Goal: Task Accomplishment & Management: Complete application form

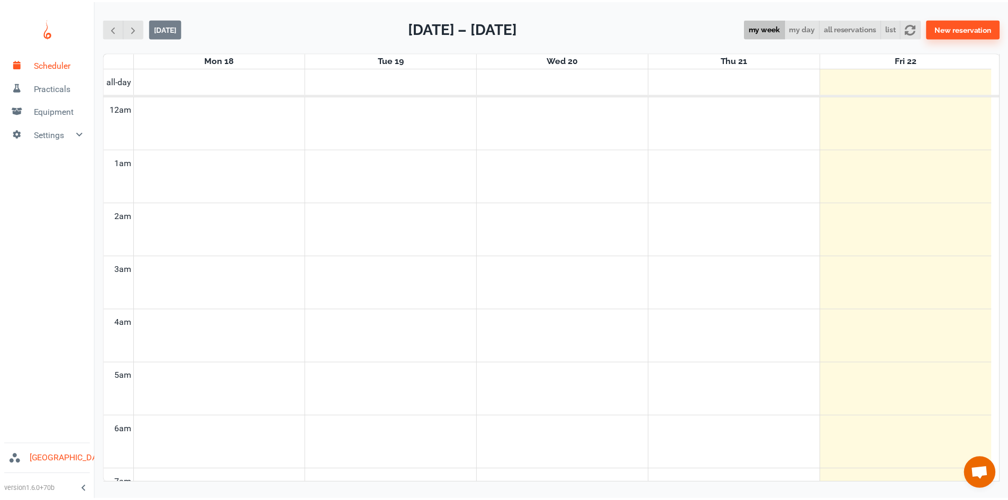
scroll to position [428, 0]
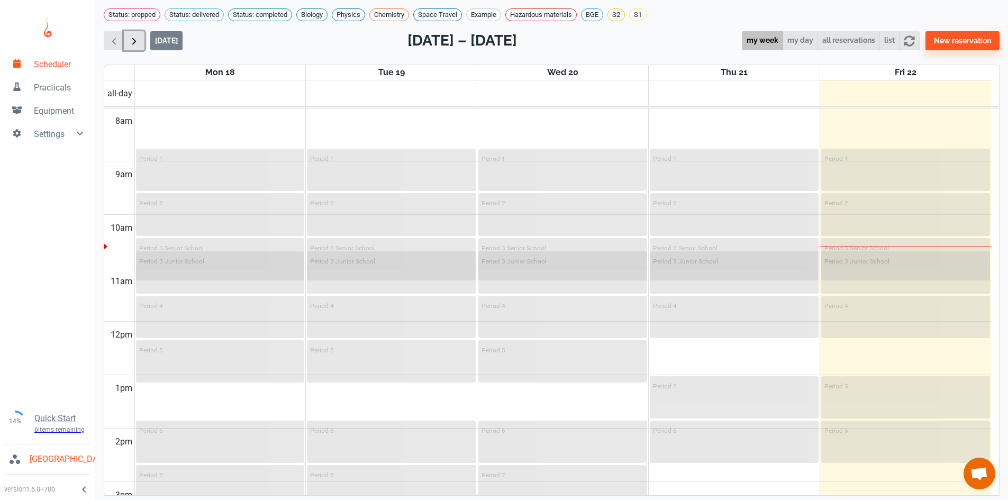
click at [133, 47] on span "button" at bounding box center [134, 40] width 11 height 11
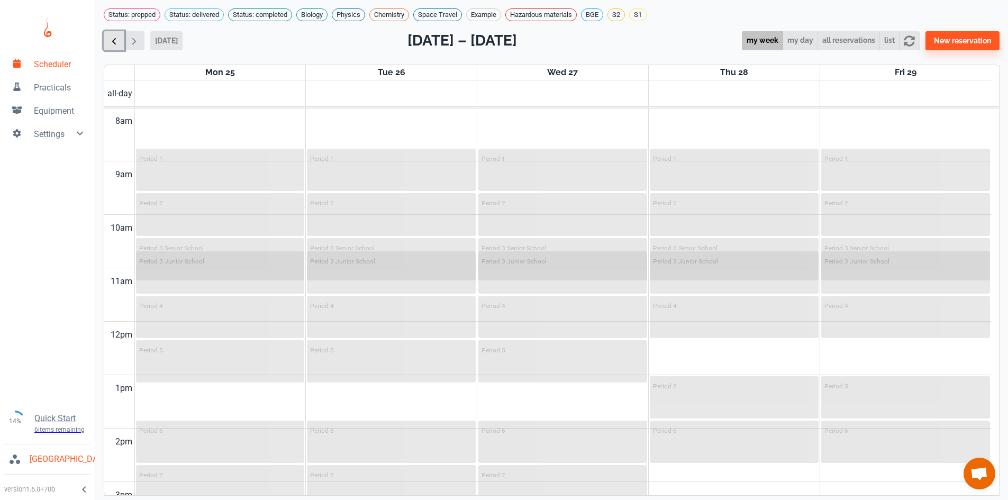
click at [115, 47] on span "button" at bounding box center [113, 40] width 11 height 11
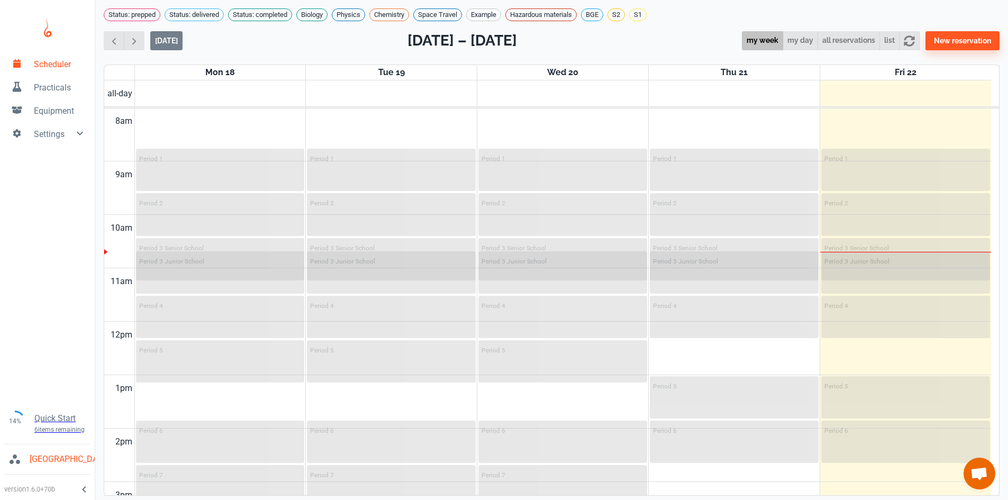
click at [49, 89] on span "Practicals" at bounding box center [60, 87] width 52 height 13
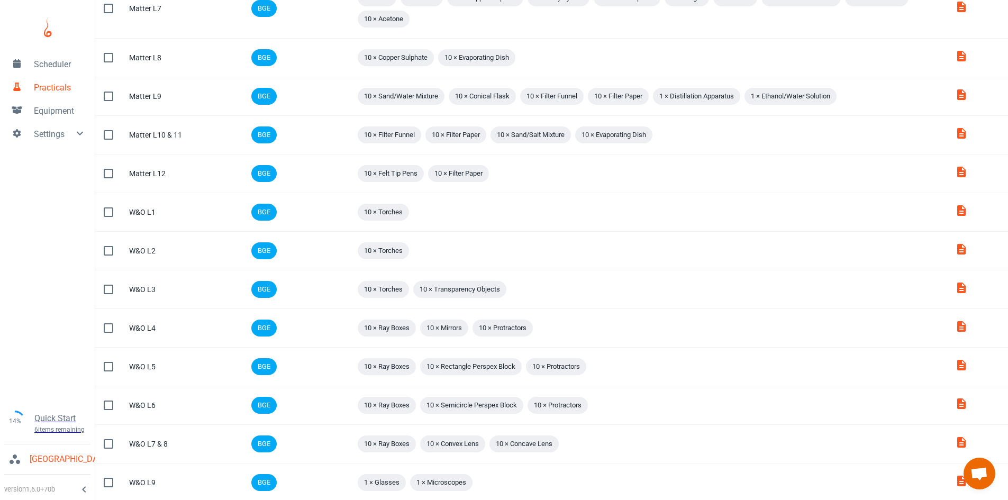
scroll to position [598, 0]
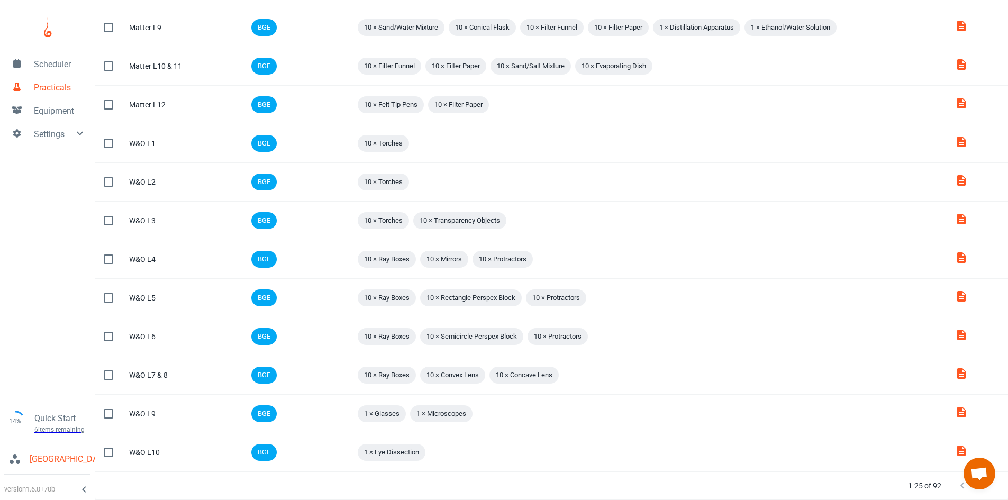
click at [983, 490] on icon "Next Page" at bounding box center [983, 485] width 13 height 13
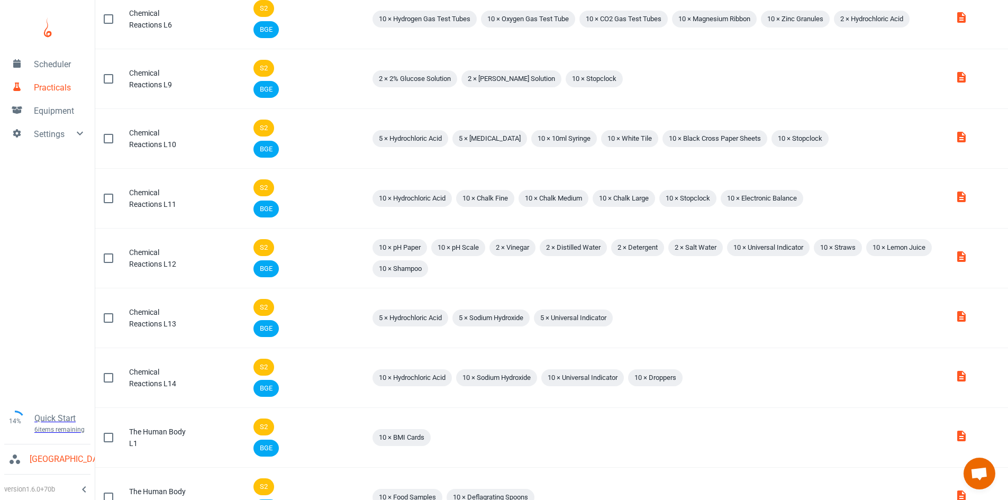
scroll to position [255, 0]
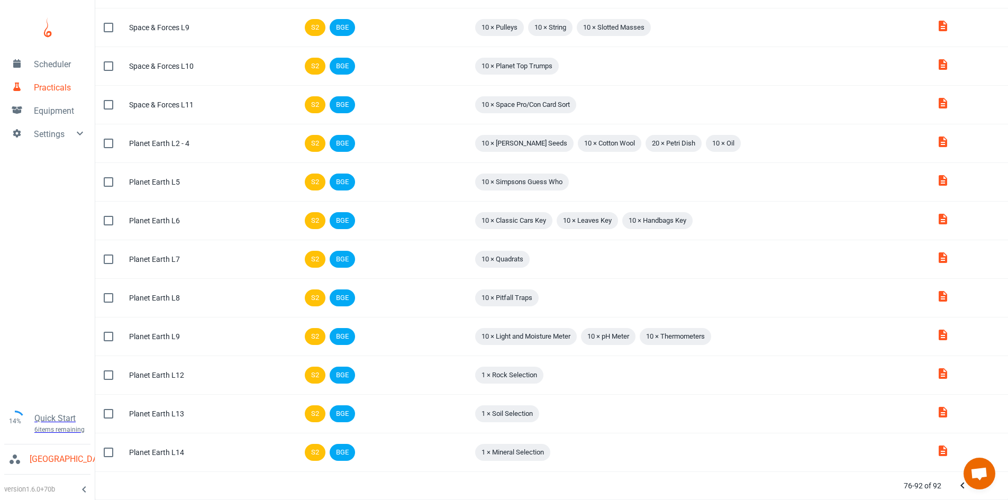
click at [983, 490] on div at bounding box center [973, 485] width 42 height 21
click at [981, 489] on span "Open chat" at bounding box center [979, 474] width 32 height 32
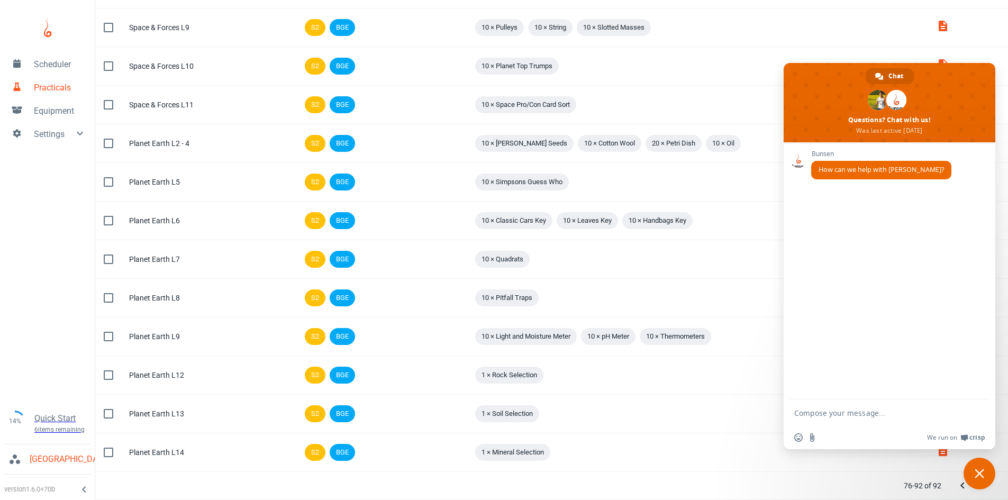
scroll to position [0, 0]
click at [981, 489] on span "Close chat" at bounding box center [979, 474] width 32 height 32
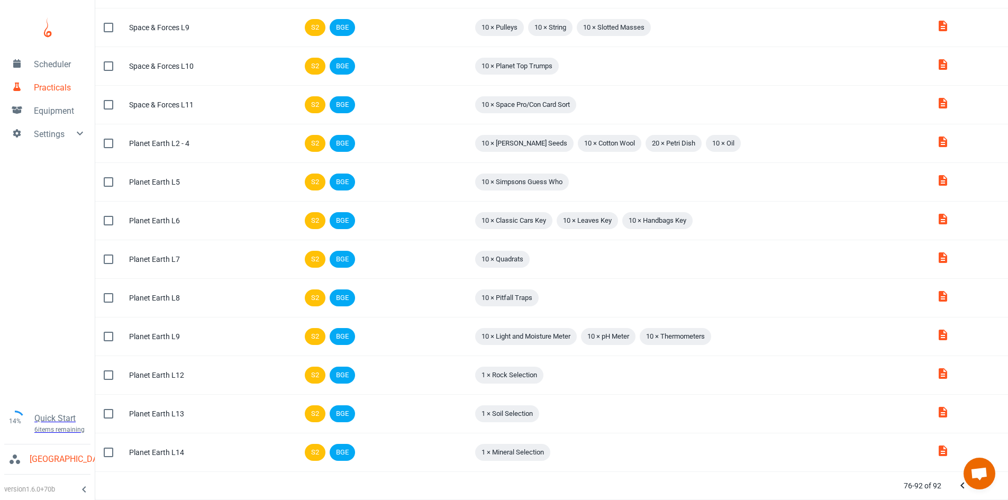
click at [983, 491] on div at bounding box center [973, 485] width 42 height 21
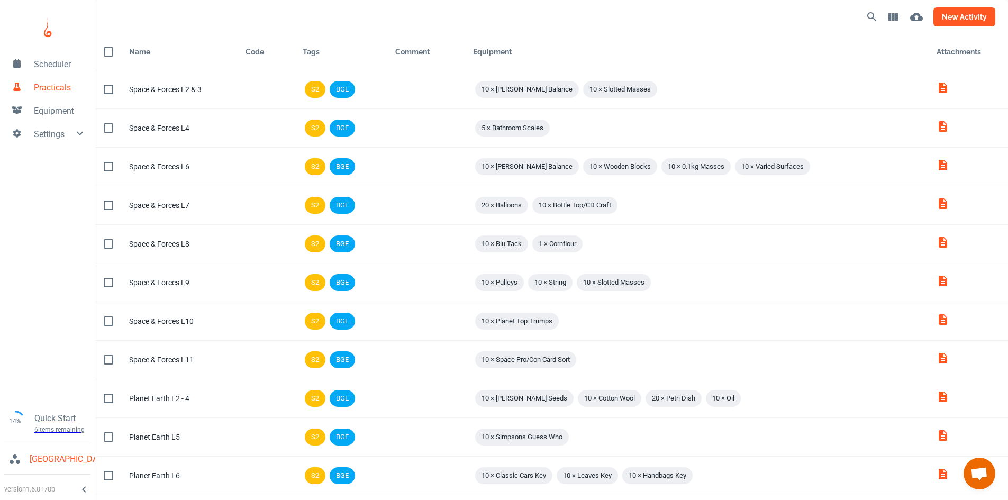
click at [953, 16] on button "new activity" at bounding box center [964, 16] width 62 height 19
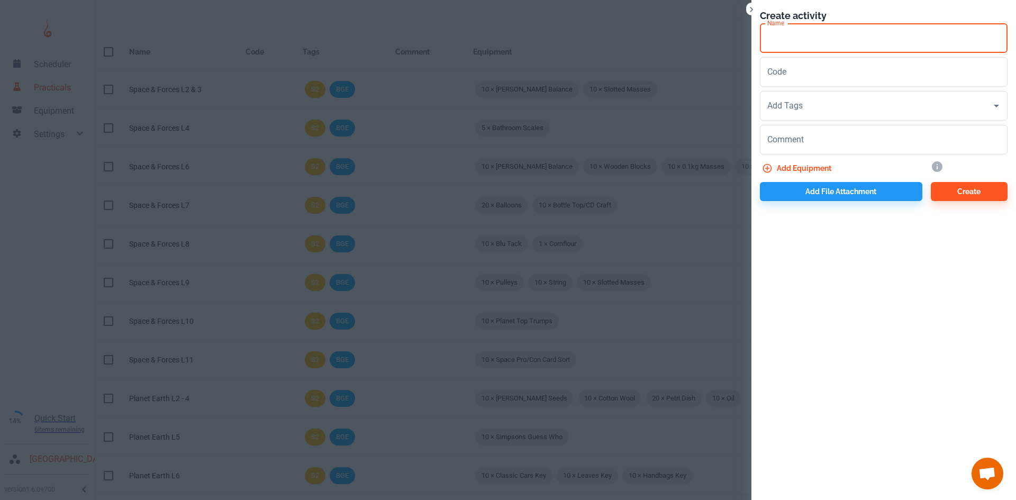
click at [796, 40] on input "Name" at bounding box center [884, 38] width 248 height 30
type input "s"
click at [795, 39] on input "S3 Bio L1" at bounding box center [884, 38] width 248 height 30
click at [821, 39] on input "S3 Bio L1" at bounding box center [884, 38] width 248 height 30
click at [793, 39] on input "S3 Bio L1" at bounding box center [884, 38] width 248 height 30
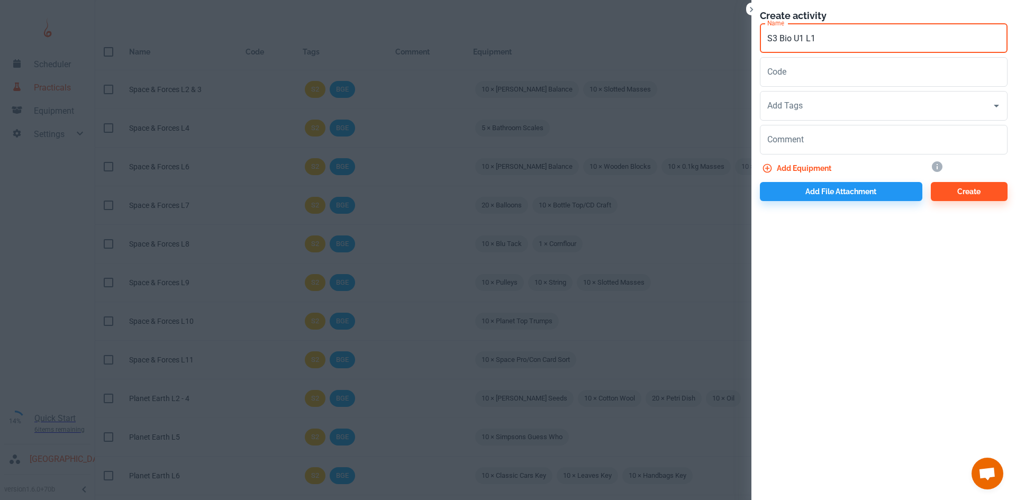
click at [791, 39] on input "S3 Bio U1 L1" at bounding box center [884, 38] width 248 height 30
drag, startPoint x: 768, startPoint y: 38, endPoint x: 826, endPoint y: 40, distance: 58.7
click at [826, 40] on input "S3 Biology U1 L1" at bounding box center [884, 38] width 248 height 30
type input "S3 Biology U1 L1"
click at [834, 75] on input "Code" at bounding box center [884, 72] width 248 height 30
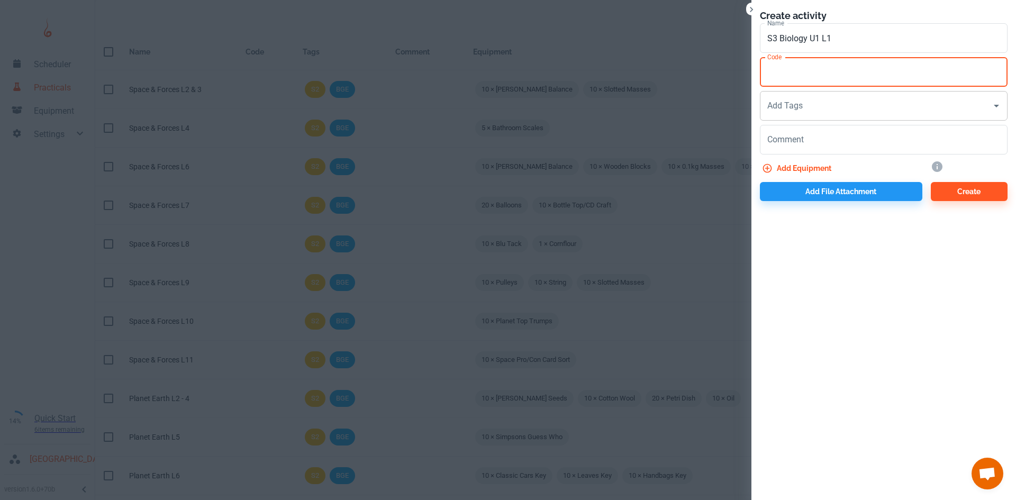
click at [827, 98] on input "Add Tags" at bounding box center [875, 106] width 222 height 20
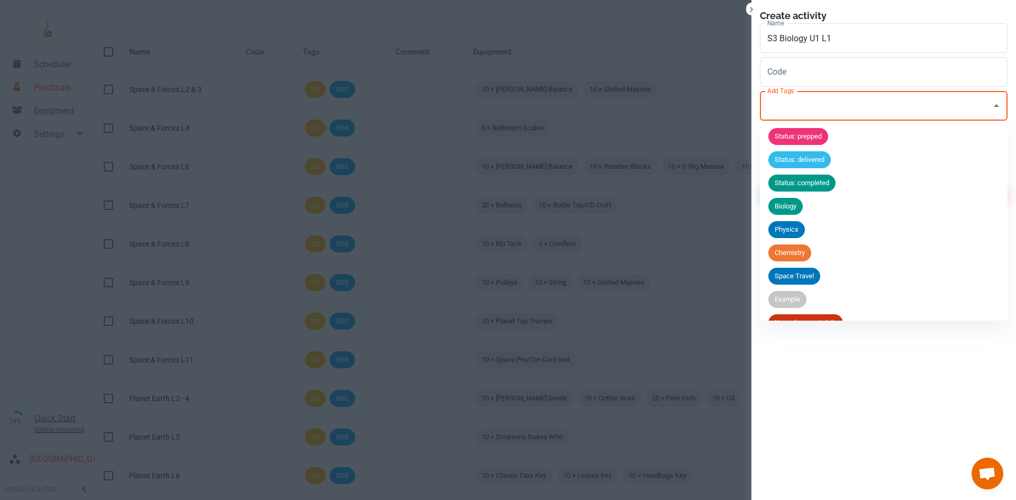
click at [794, 212] on div "Biology" at bounding box center [785, 206] width 34 height 17
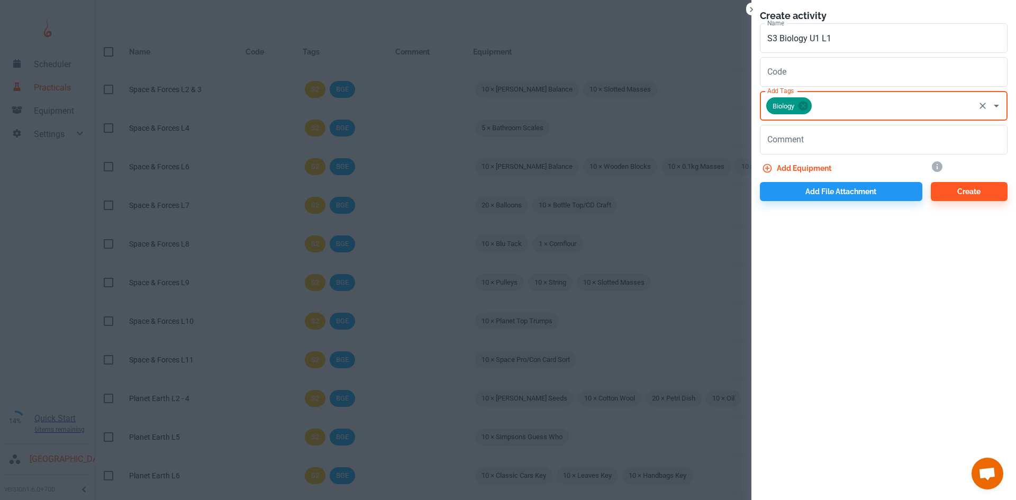
click at [828, 107] on input "Add Tags" at bounding box center [893, 106] width 160 height 20
type input "s"
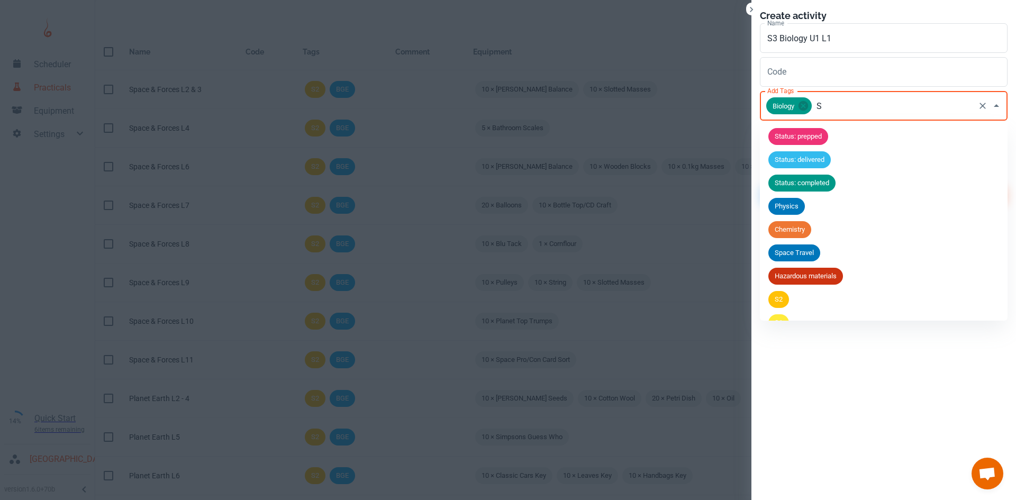
type input "S3"
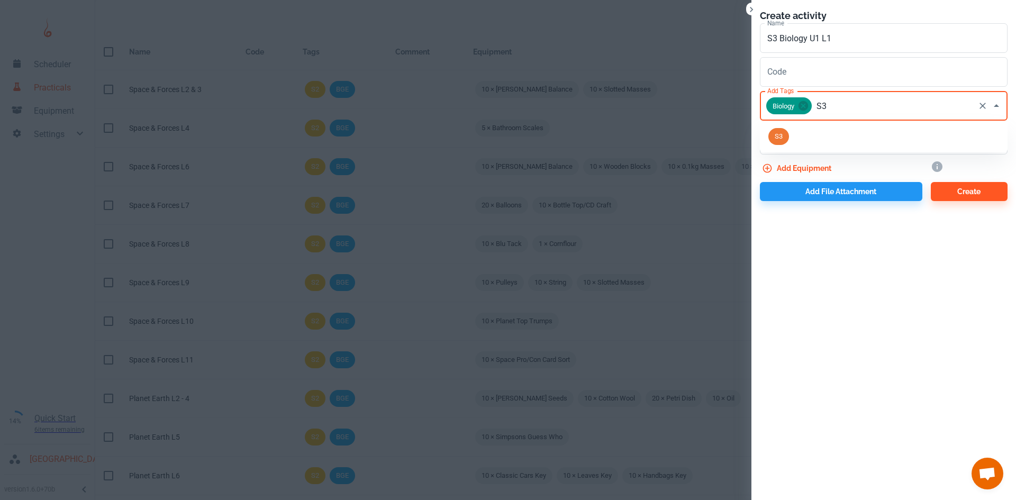
click at [778, 133] on span "S3" at bounding box center [778, 136] width 21 height 11
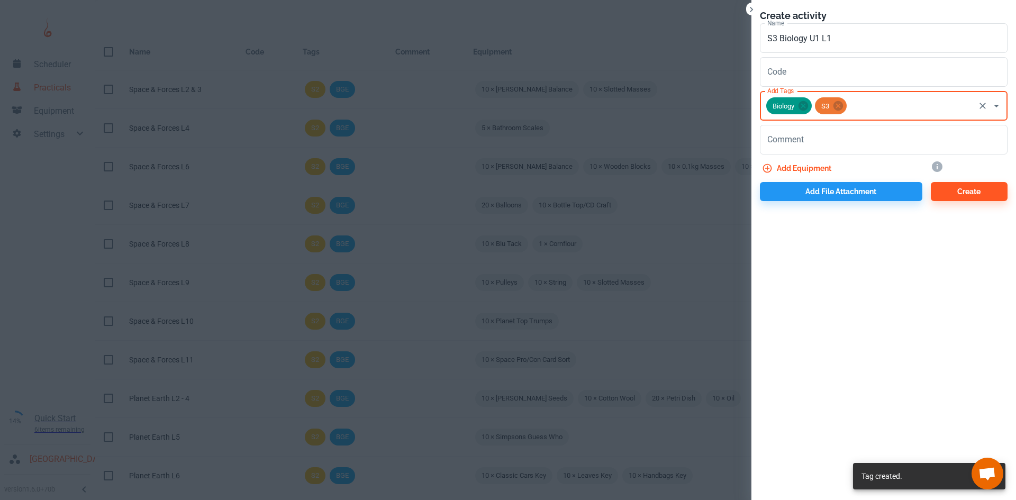
click at [791, 166] on button "Add equipment" at bounding box center [798, 168] width 76 height 19
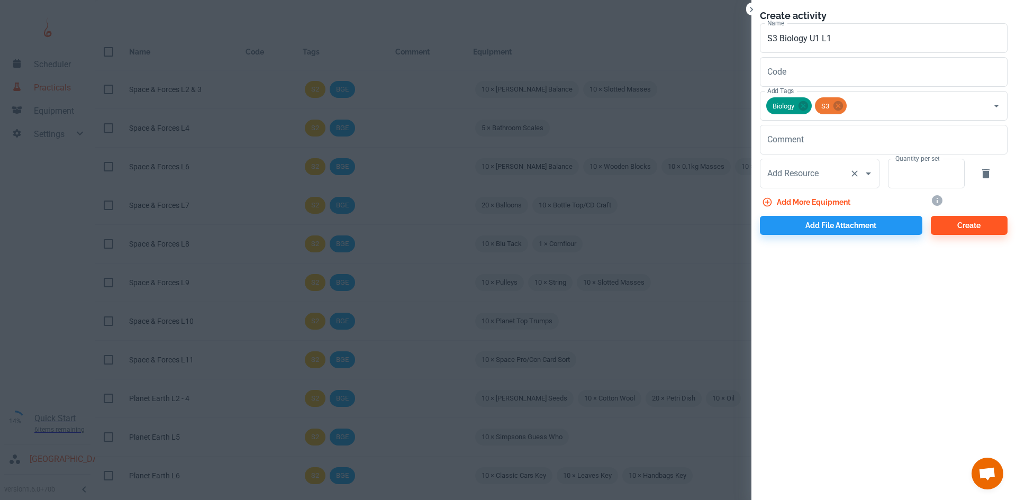
click at [797, 174] on div "Add Resource Add Resource" at bounding box center [820, 174] width 120 height 30
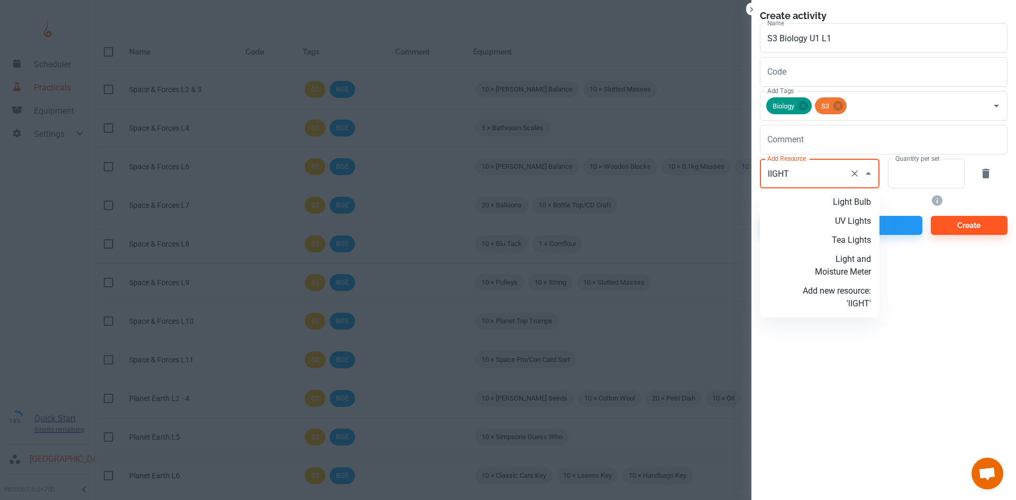
click at [835, 269] on p "Light and Moisture Meter" at bounding box center [836, 265] width 68 height 25
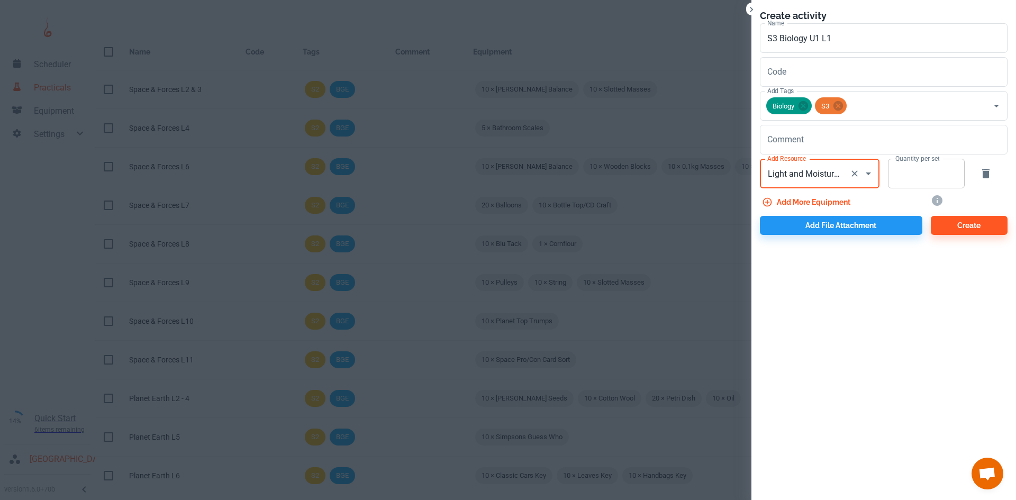
type input "Light and Moisture Meter"
click at [914, 177] on input "Quantity per set" at bounding box center [920, 174] width 65 height 30
type input "10"
click at [808, 202] on button "Add more equipment" at bounding box center [807, 202] width 95 height 19
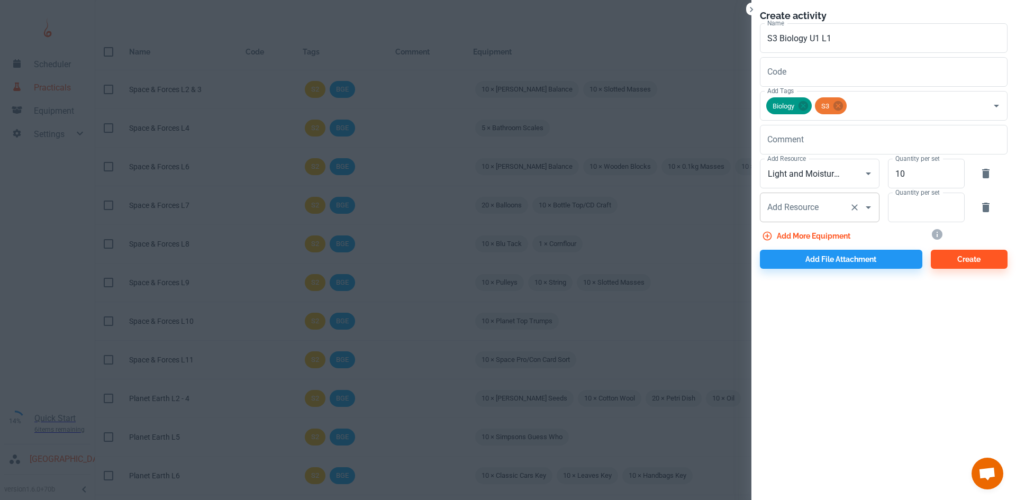
click at [801, 213] on input "Add Resource" at bounding box center [804, 207] width 80 height 20
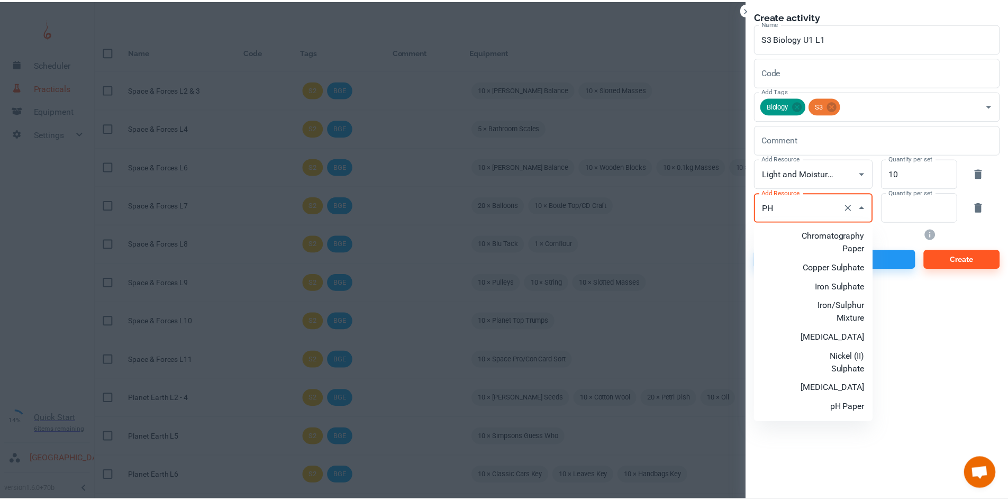
scroll to position [94, 0]
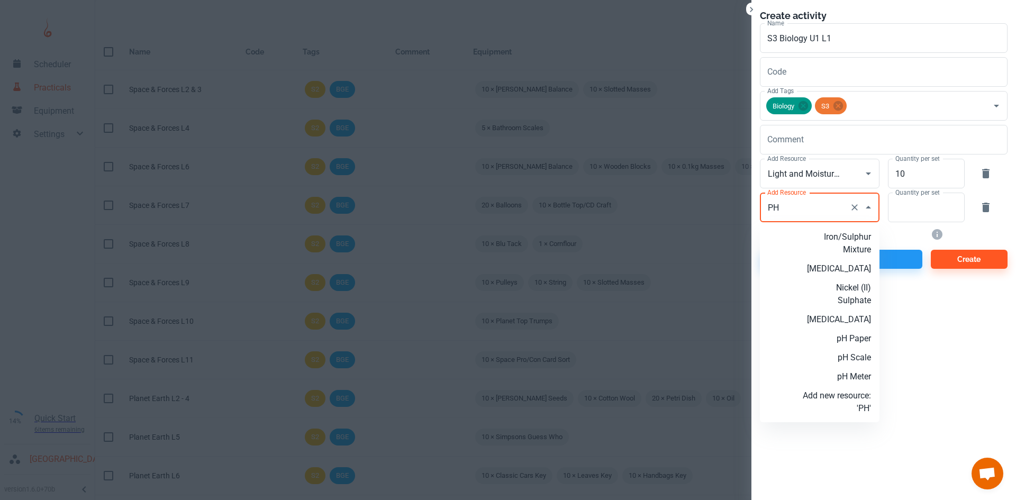
click at [851, 375] on p "pH Meter" at bounding box center [836, 376] width 68 height 13
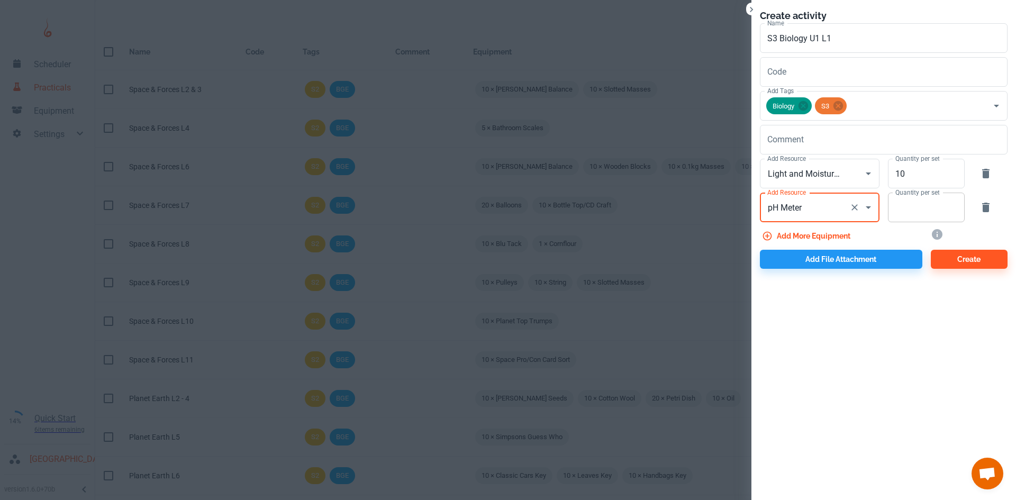
type input "pH Meter"
click at [896, 209] on input "Quantity per set" at bounding box center [920, 208] width 65 height 30
type input "10"
click at [835, 232] on button "Add more equipment" at bounding box center [807, 235] width 95 height 19
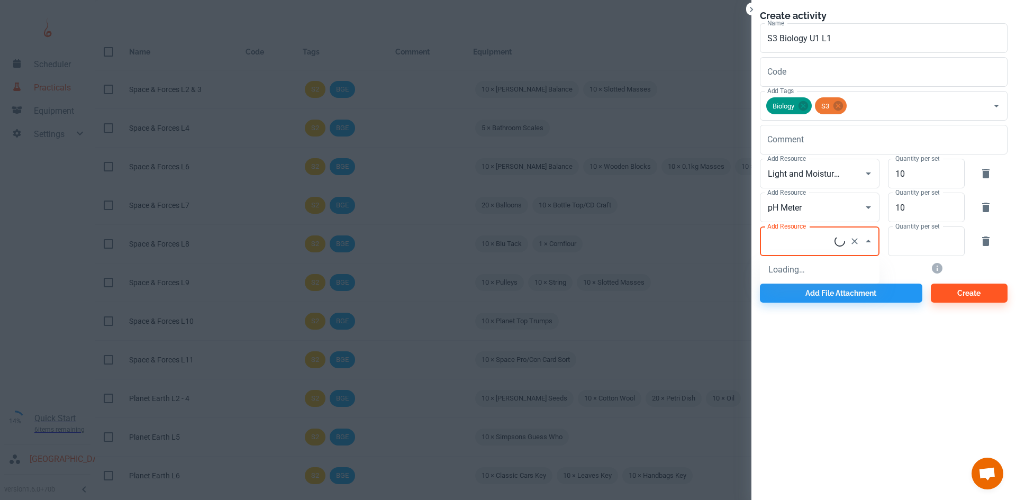
click at [808, 239] on div "Add Resource Add Resource" at bounding box center [820, 241] width 120 height 30
click at [837, 275] on p "Thermometers" at bounding box center [836, 269] width 68 height 13
type input "Thermometers"
click at [939, 247] on input "Quantity per set" at bounding box center [920, 241] width 65 height 30
type input "10"
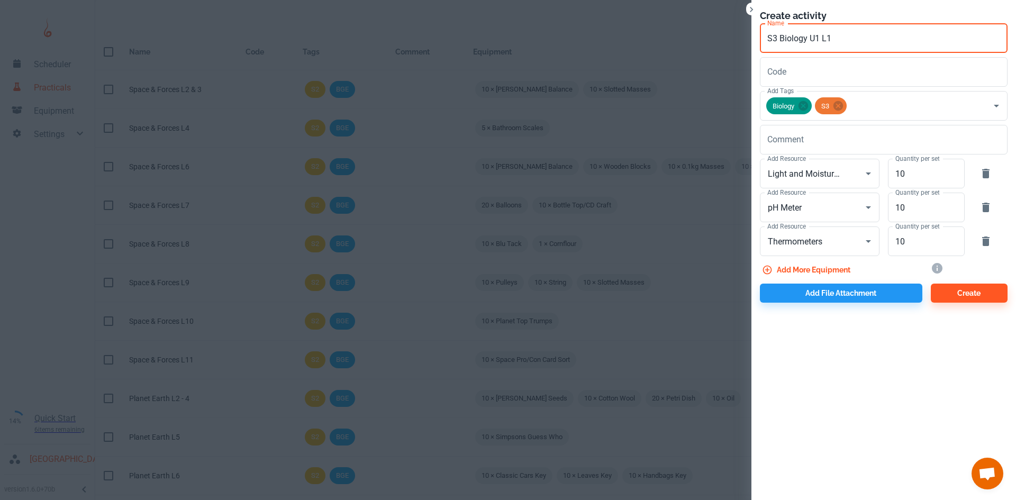
drag, startPoint x: 818, startPoint y: 38, endPoint x: 748, endPoint y: 36, distance: 70.4
click at [748, 36] on div "Create activity Name S3 Biology U1 L1 Name Code Code Add Tags Biology S3 Add Ta…" at bounding box center [508, 250] width 1016 height 500
type input "Measuring Abiotic Factors U1 L1"
click at [796, 287] on button "Add file attachment" at bounding box center [841, 293] width 162 height 19
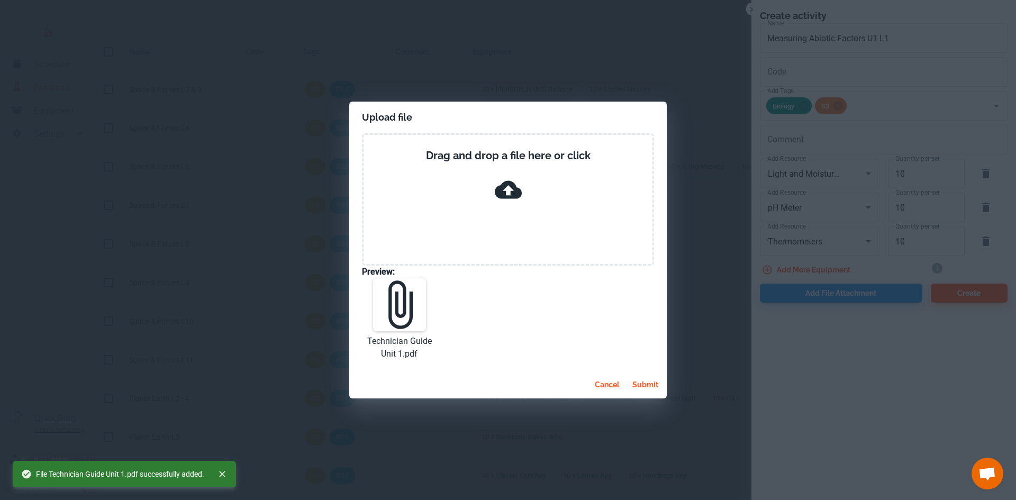
click at [645, 386] on button "submit" at bounding box center [645, 384] width 34 height 19
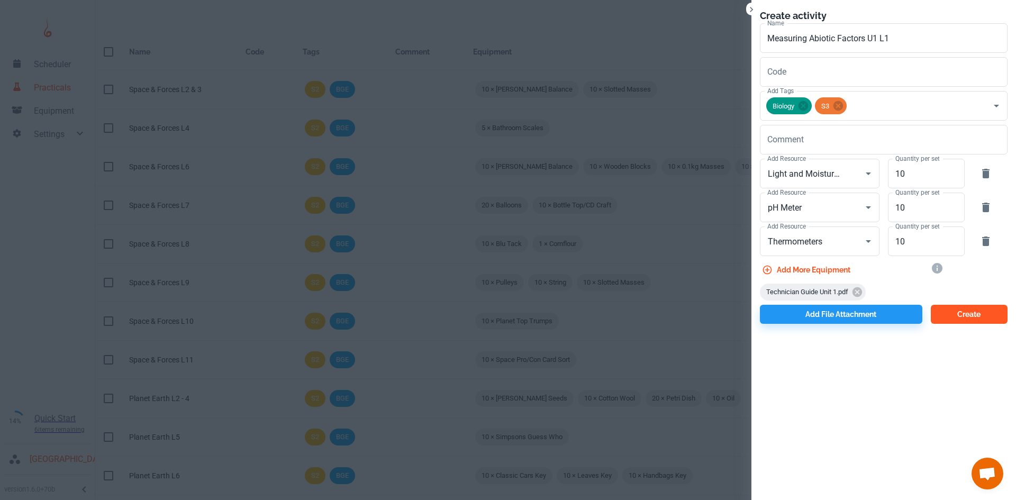
click at [963, 311] on button "Create" at bounding box center [968, 314] width 77 height 19
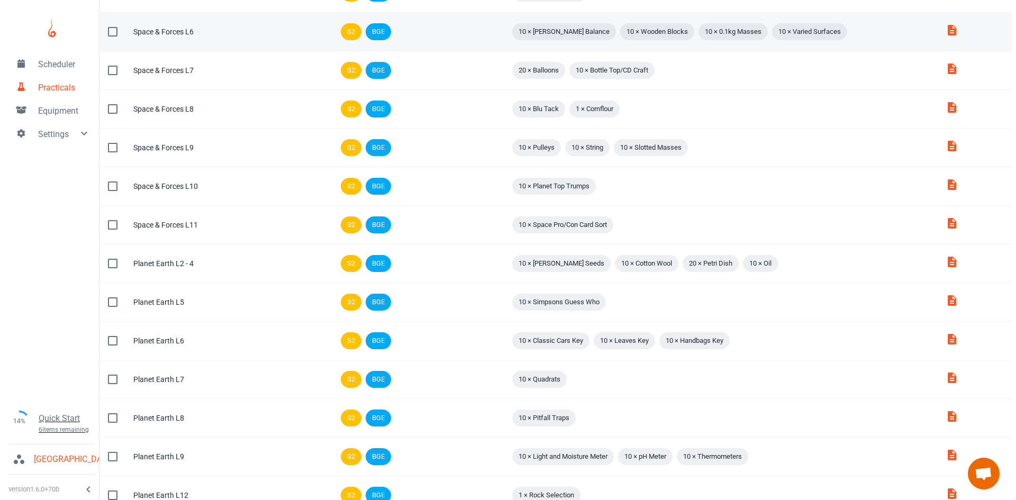
scroll to position [0, 0]
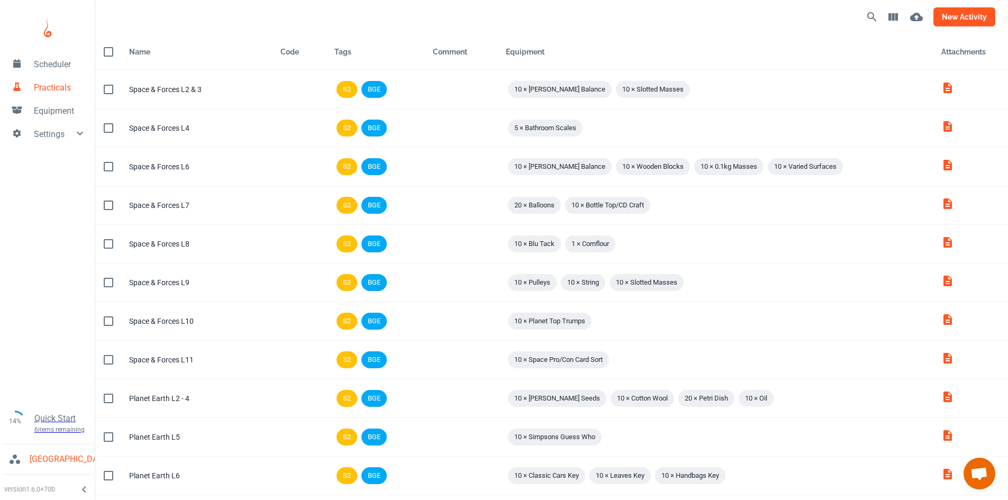
click at [966, 21] on button "new activity" at bounding box center [964, 16] width 62 height 19
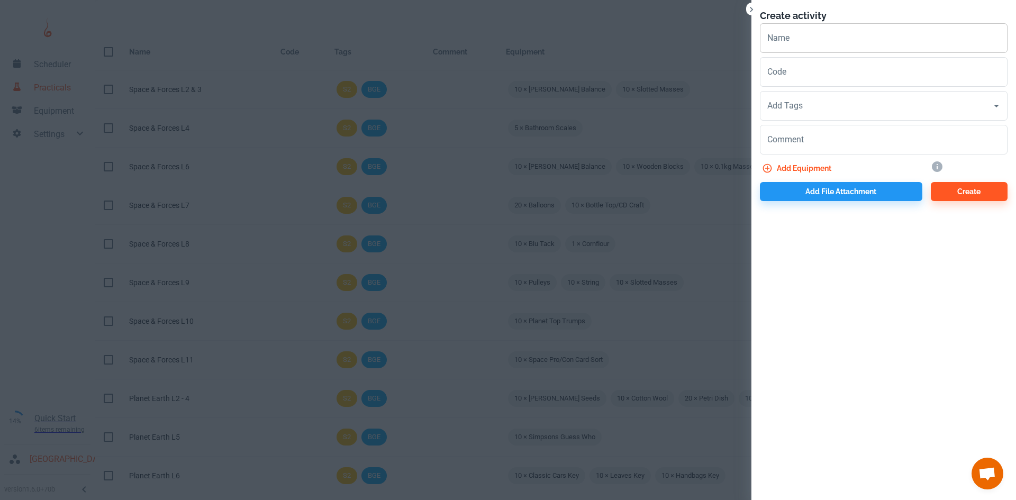
click at [797, 44] on input "Name" at bounding box center [884, 38] width 248 height 30
click at [823, 40] on input "ampling Tec" at bounding box center [884, 38] width 248 height 30
click at [767, 41] on input "ampling Tec" at bounding box center [884, 38] width 248 height 30
click at [846, 42] on input "Sampling Tec" at bounding box center [884, 38] width 248 height 30
type input "Sampling Techniques U1 L2"
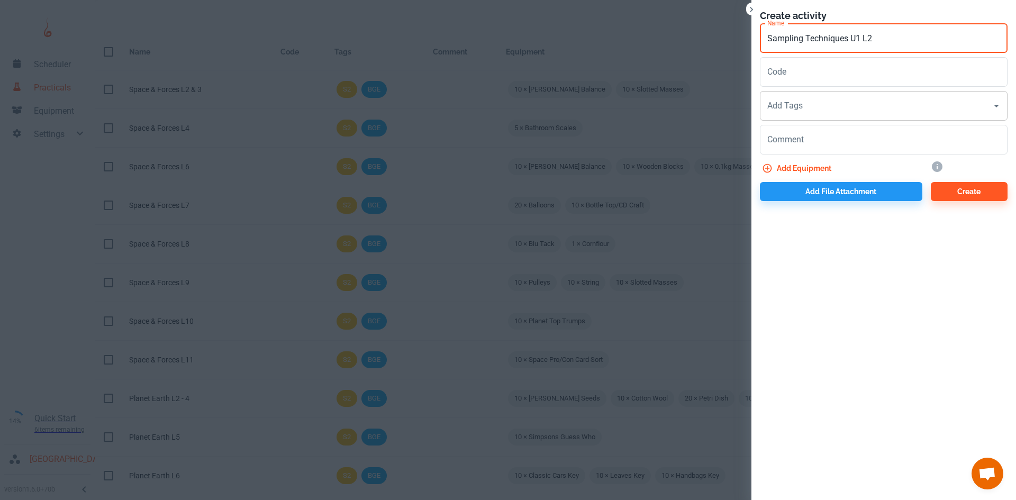
click at [805, 103] on input "Add Tags" at bounding box center [875, 106] width 222 height 20
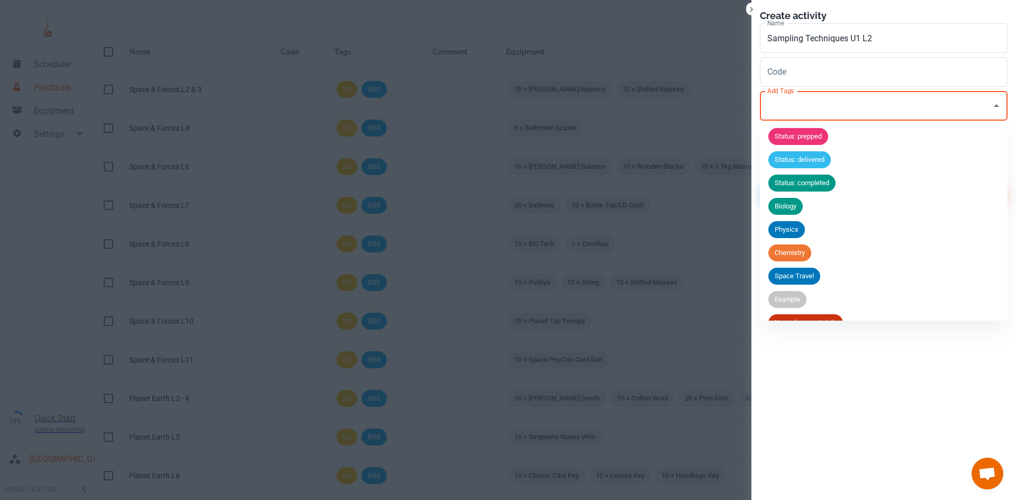
click at [791, 207] on span "Biology" at bounding box center [785, 206] width 34 height 11
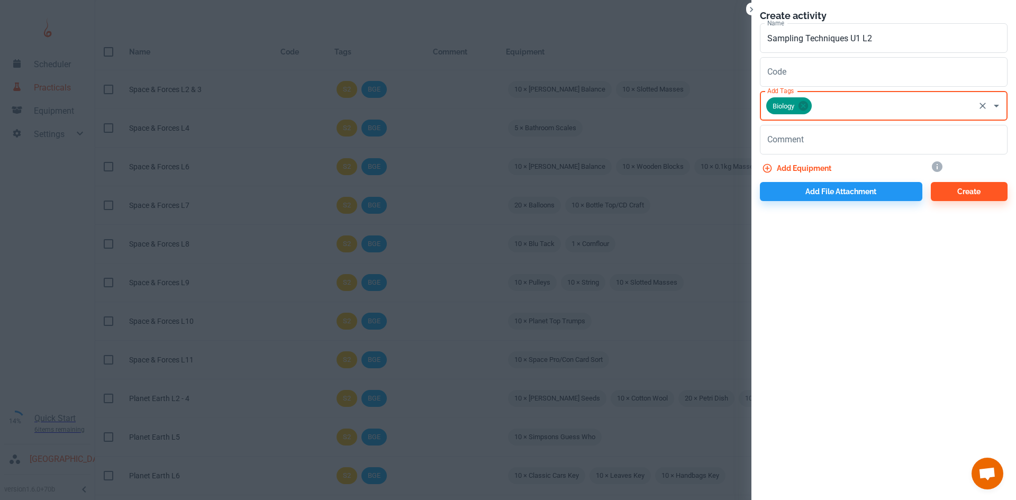
click at [820, 114] on input "Add Tags" at bounding box center [893, 106] width 160 height 20
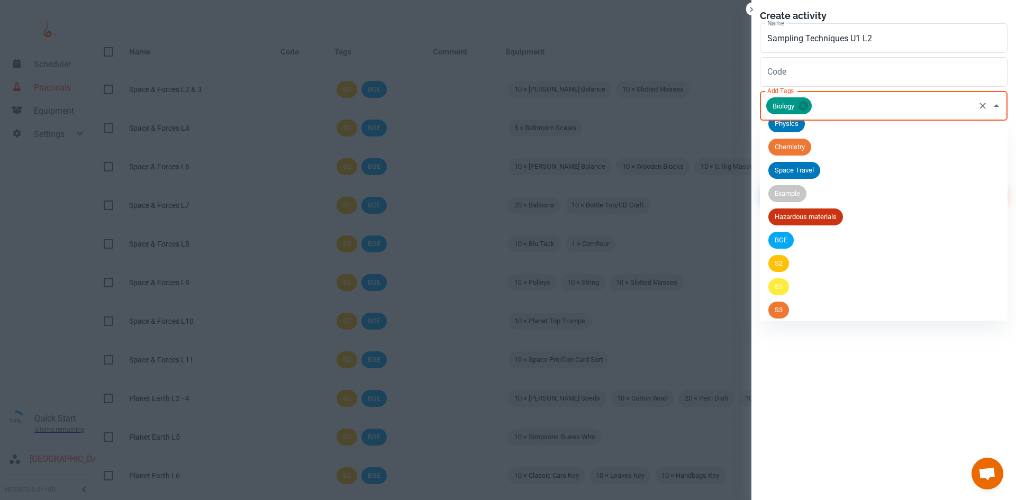
scroll to position [111, 0]
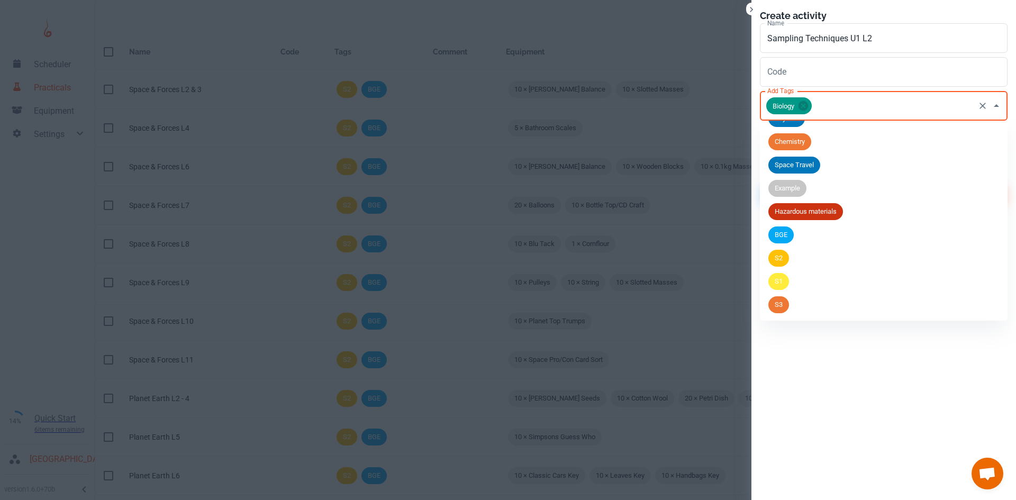
click at [786, 300] on span "S3" at bounding box center [778, 304] width 21 height 11
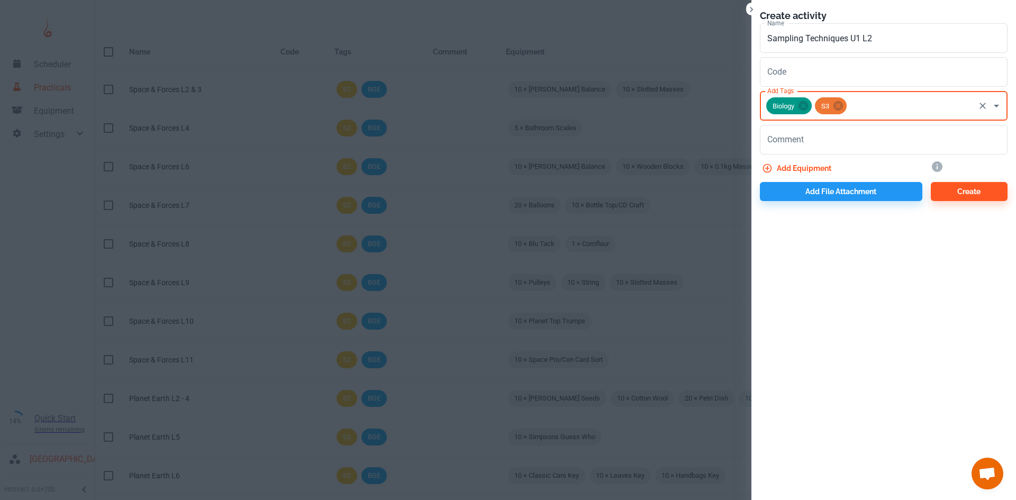
click at [803, 177] on button "Add equipment" at bounding box center [798, 168] width 76 height 19
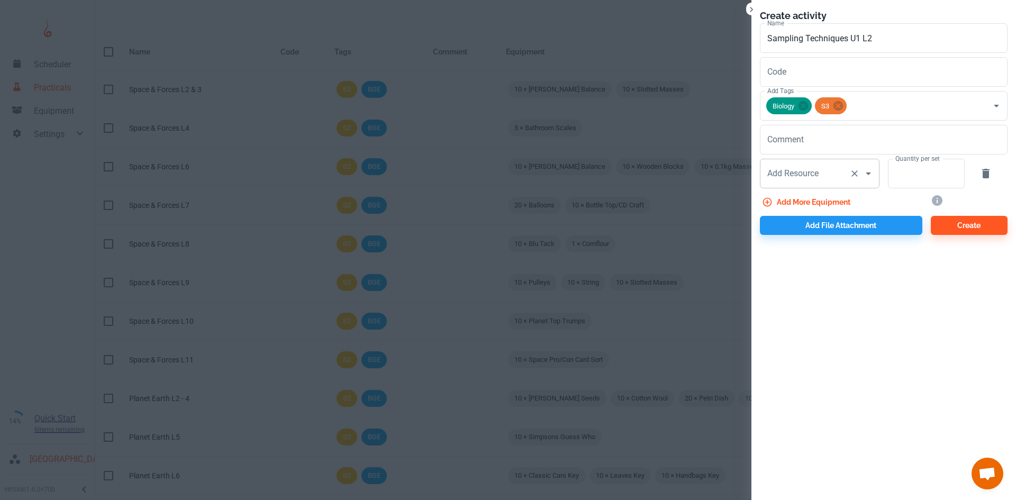
click at [798, 172] on div "Add Resource Add Resource" at bounding box center [820, 174] width 120 height 30
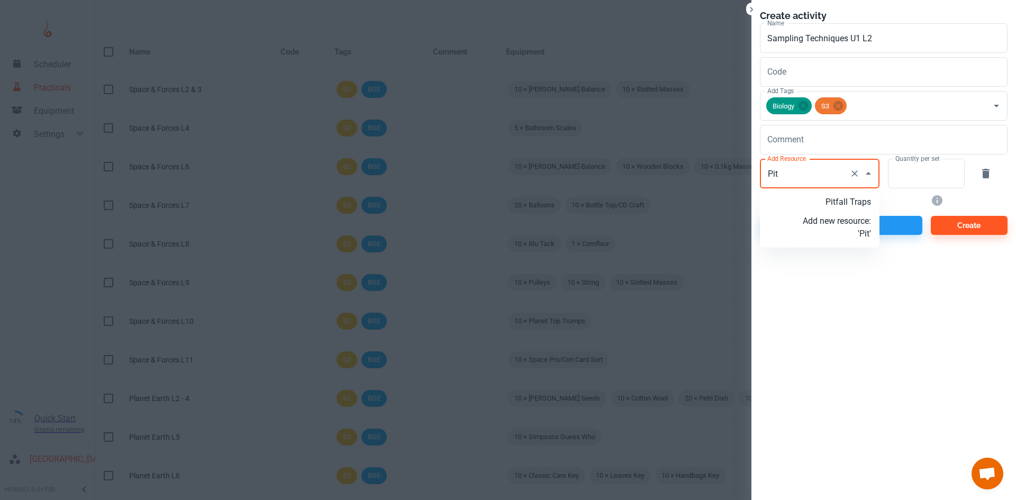
click at [810, 199] on p "Pitfall Traps" at bounding box center [836, 202] width 68 height 13
type input "Pitfall Traps"
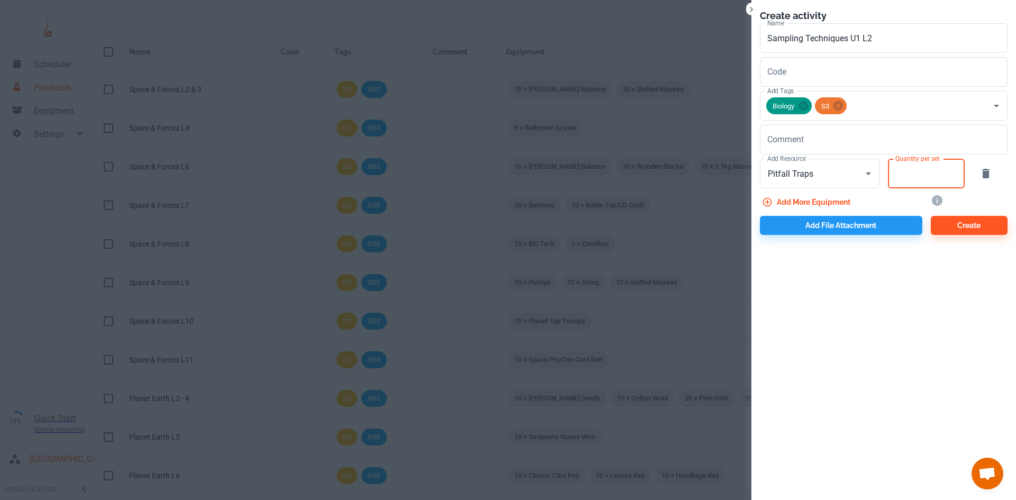
click at [895, 170] on input "Quantity per set" at bounding box center [920, 174] width 65 height 30
type input "10"
click at [825, 198] on button "Add more equipment" at bounding box center [807, 202] width 95 height 19
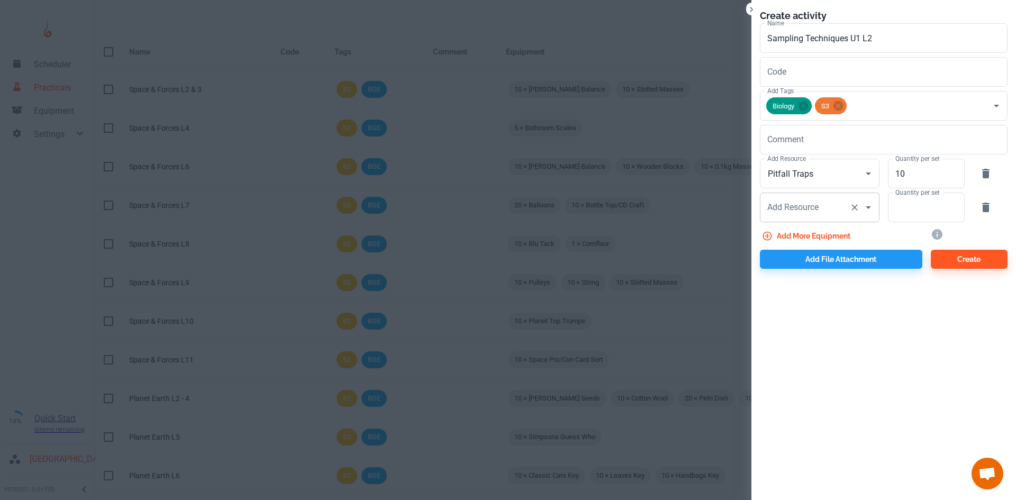
click at [822, 203] on input "Add Resource" at bounding box center [804, 207] width 80 height 20
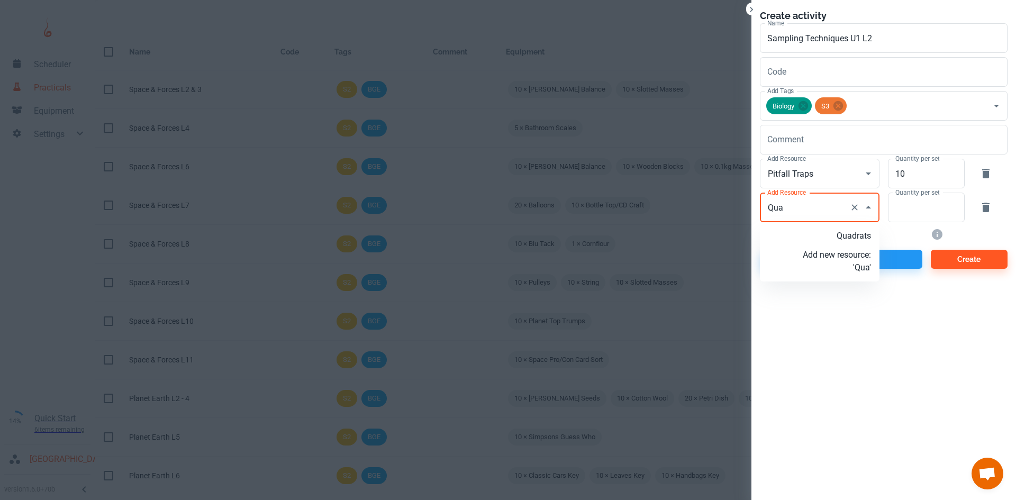
click at [834, 241] on p "Quadrats" at bounding box center [836, 236] width 68 height 13
type input "Quadrats"
click at [905, 217] on input "Quantity per set" at bounding box center [920, 208] width 65 height 30
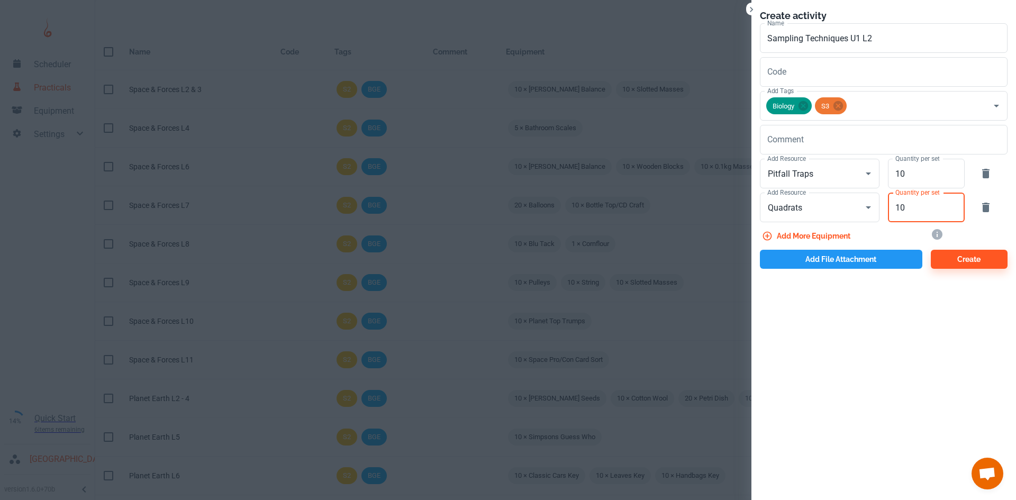
type input "10"
click at [836, 261] on button "Add file attachment" at bounding box center [841, 259] width 162 height 19
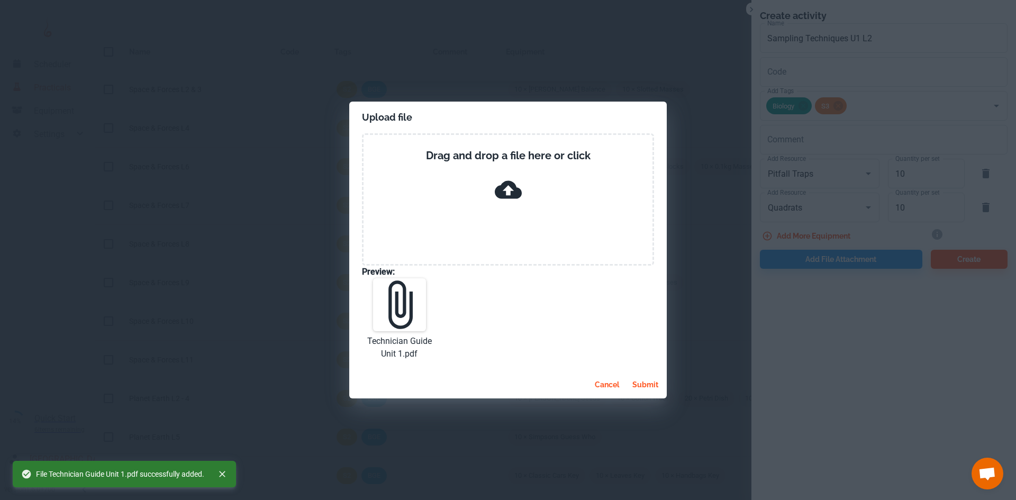
click at [645, 381] on button "submit" at bounding box center [645, 384] width 34 height 19
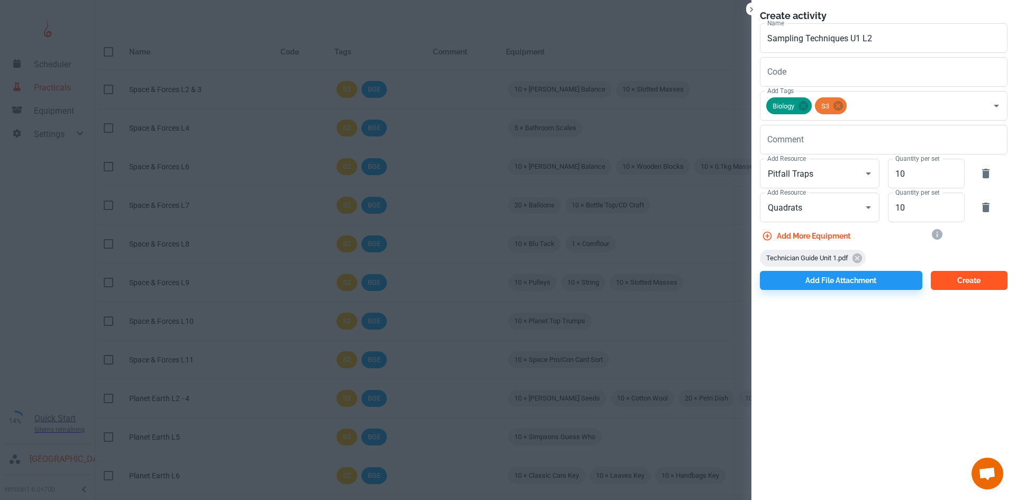
click at [952, 285] on button "Create" at bounding box center [968, 280] width 77 height 19
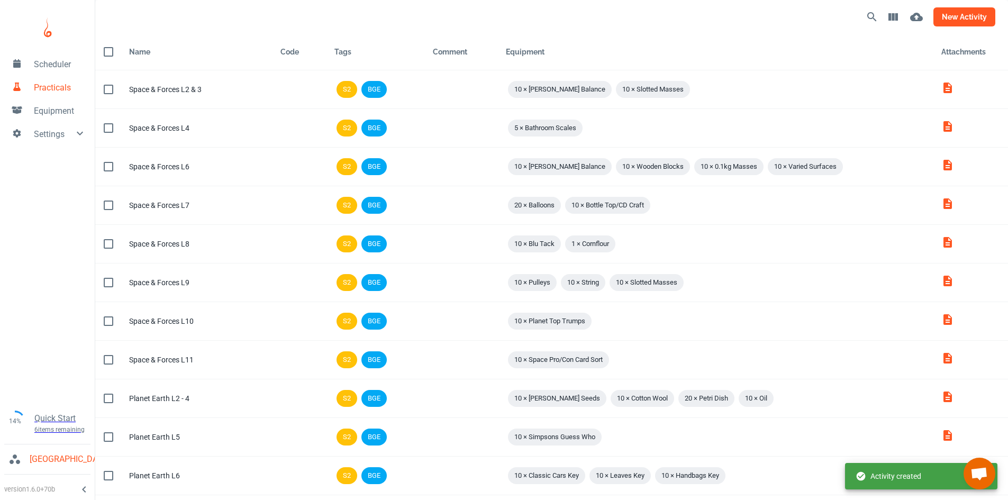
click at [977, 15] on button "new activity" at bounding box center [964, 16] width 62 height 19
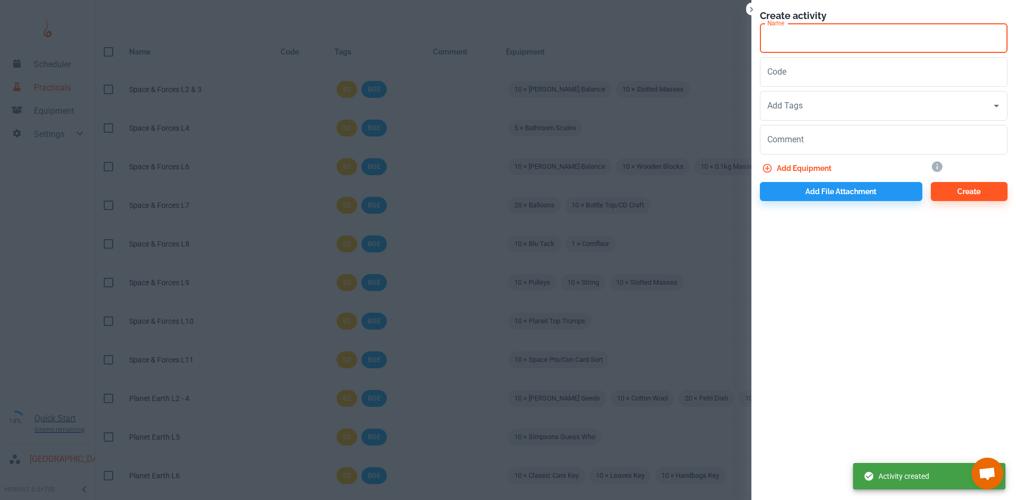
click at [803, 47] on input "Name" at bounding box center [884, 38] width 248 height 30
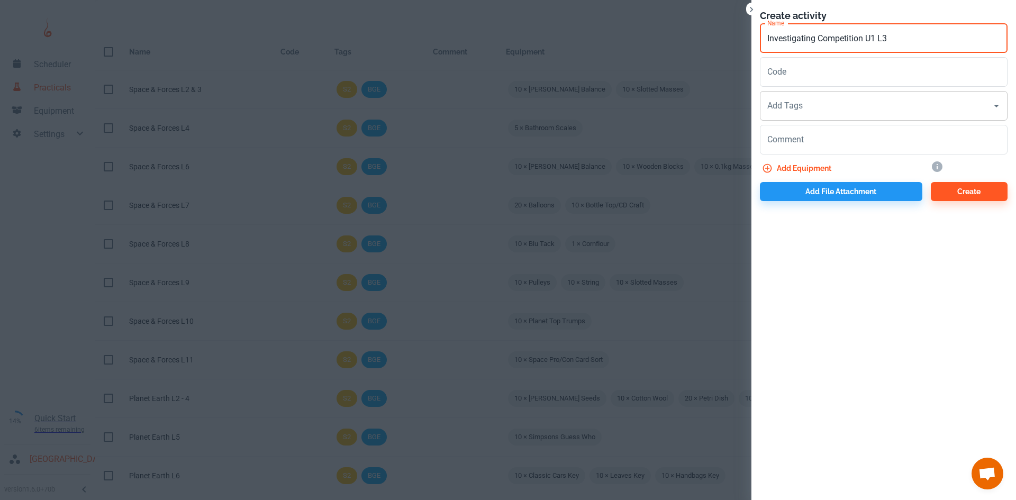
type input "Investigating Competition U1 L3"
click at [808, 107] on input "Add Tags" at bounding box center [875, 106] width 222 height 20
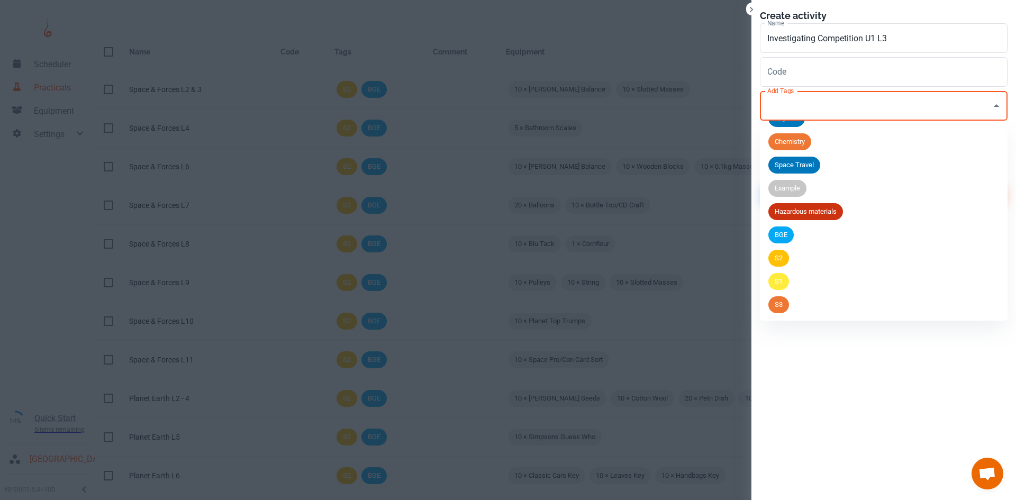
scroll to position [5, 0]
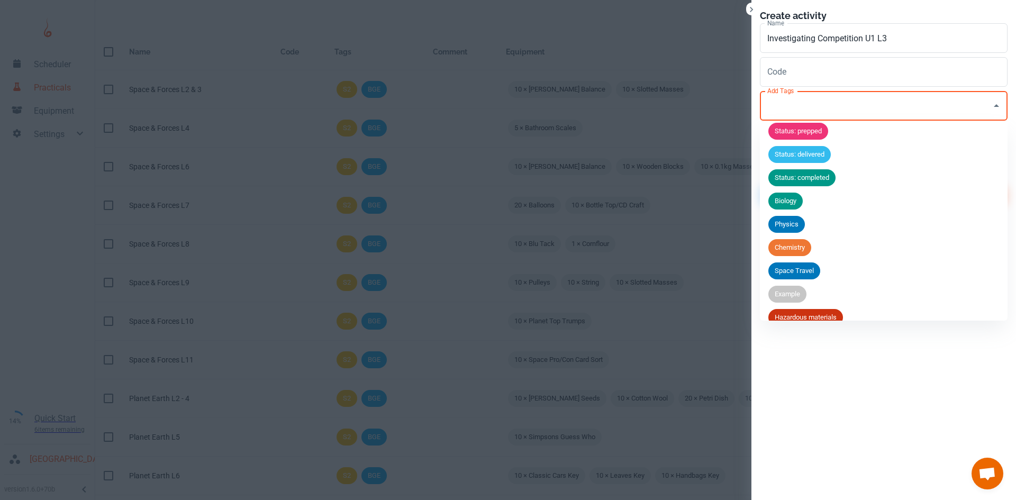
click at [799, 197] on span "Biology" at bounding box center [785, 201] width 34 height 11
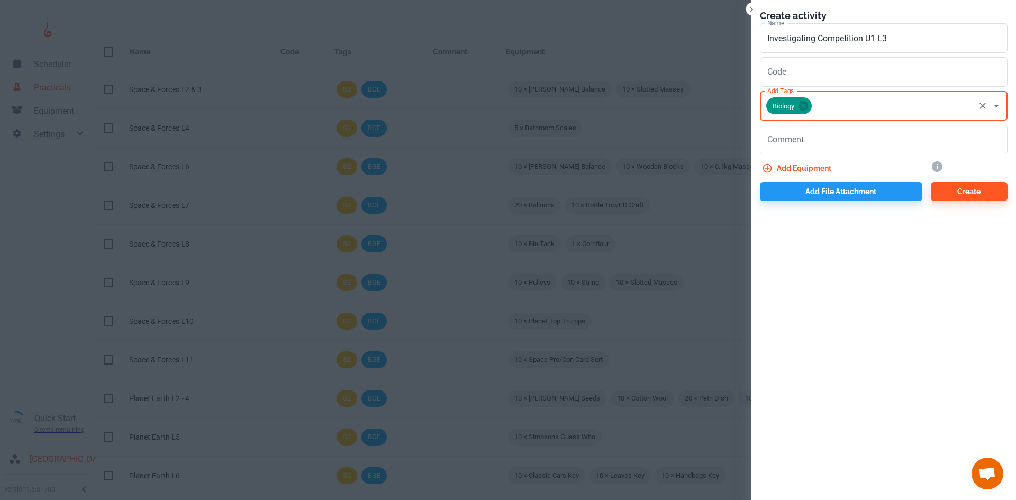
click at [827, 108] on input "Add Tags" at bounding box center [893, 106] width 160 height 20
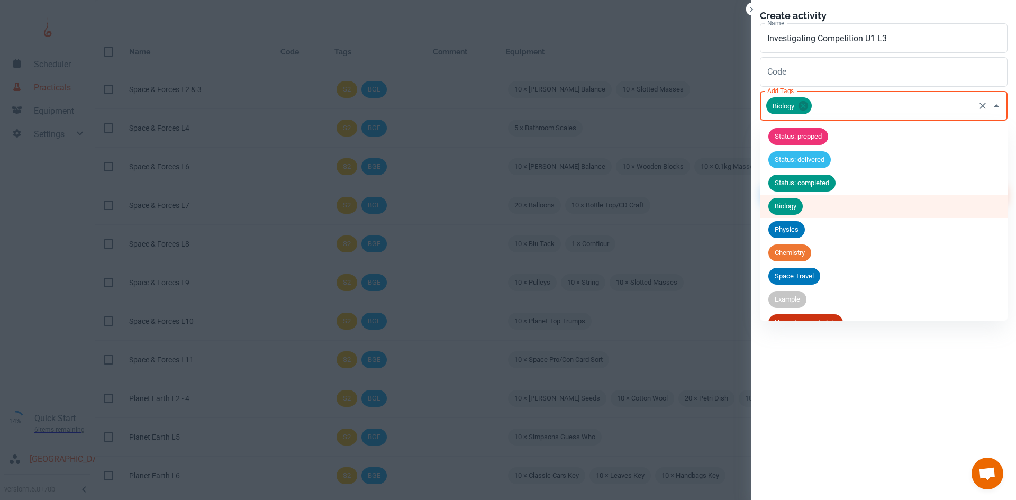
scroll to position [111, 0]
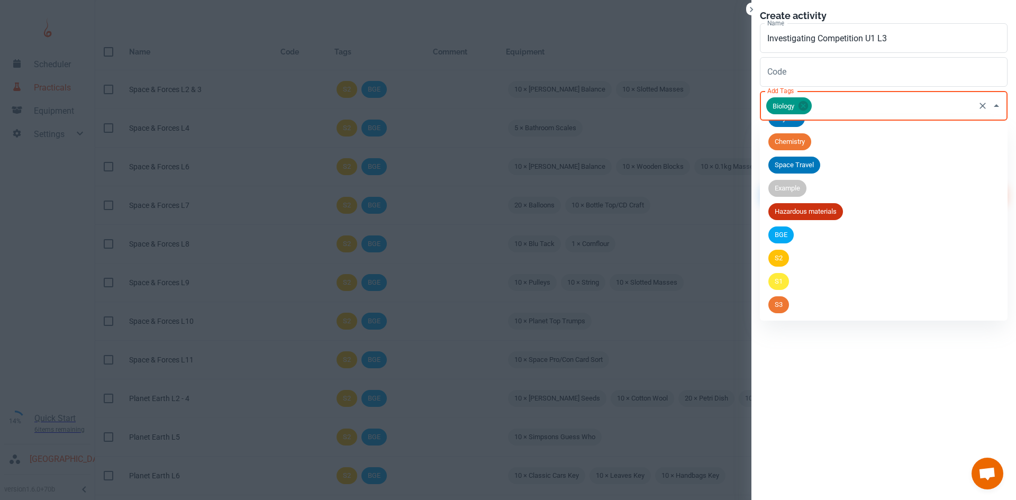
click at [792, 300] on li "S3" at bounding box center [884, 304] width 248 height 23
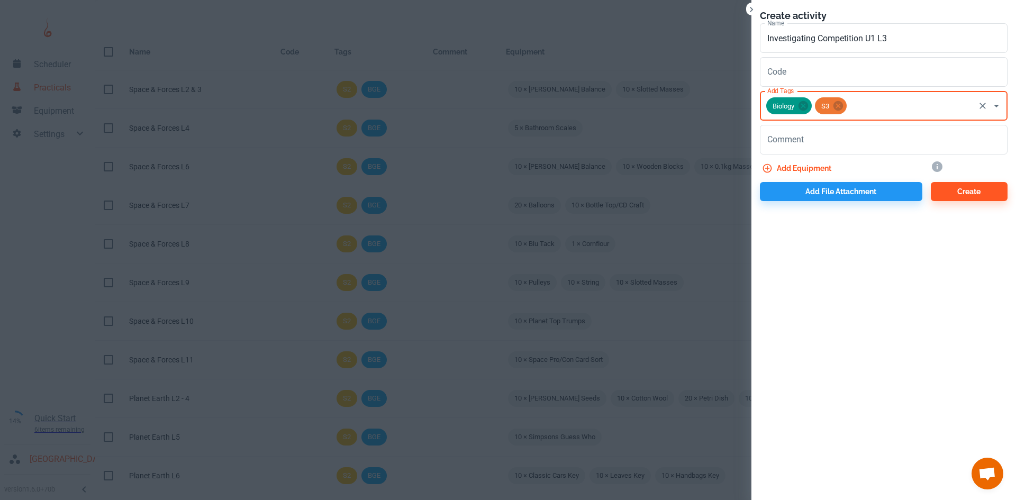
click at [797, 170] on button "Add equipment" at bounding box center [798, 168] width 76 height 19
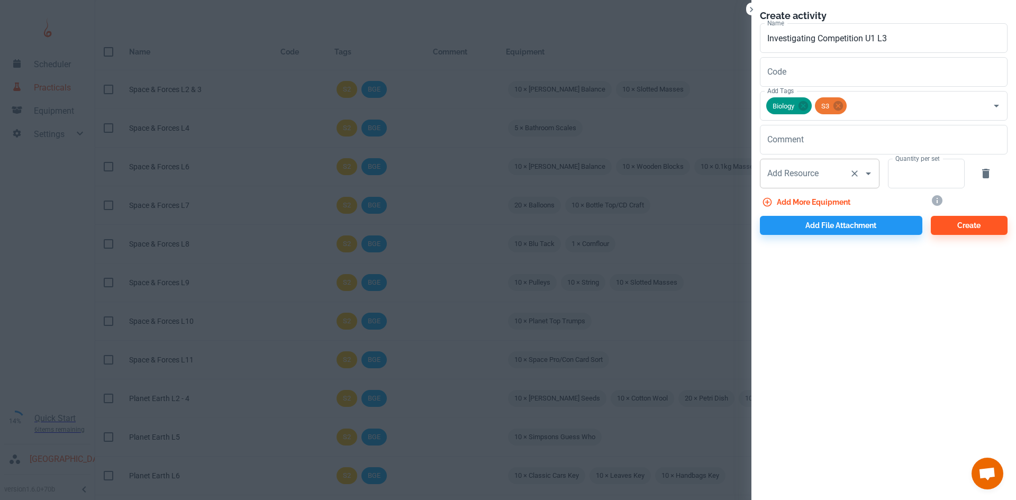
click at [838, 170] on input "Add Resource" at bounding box center [804, 173] width 80 height 20
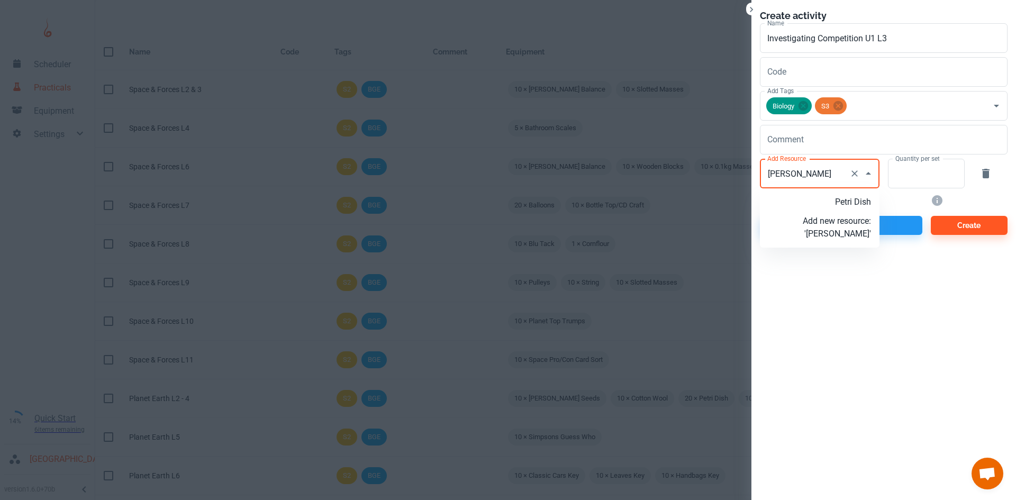
click at [854, 202] on p "Petri Dish" at bounding box center [836, 202] width 68 height 13
type input "Petri Dish"
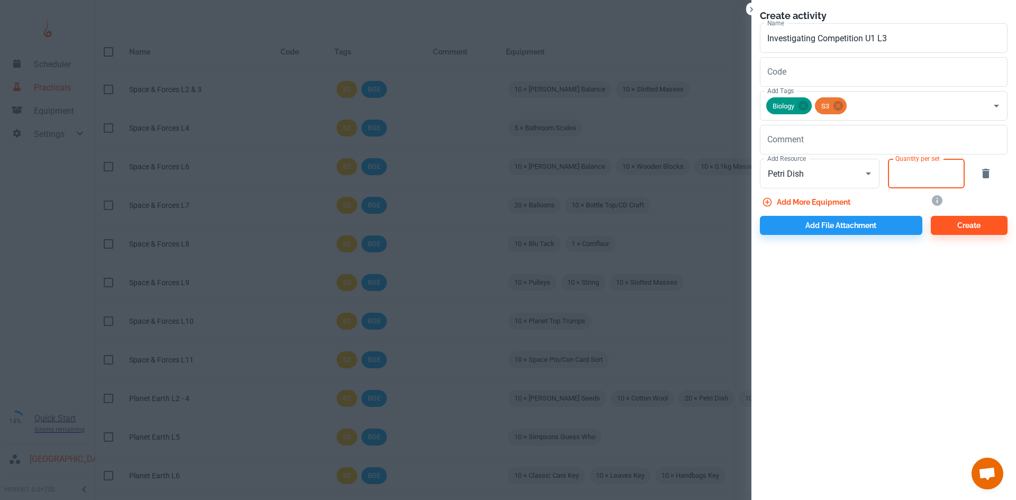
click at [900, 181] on input "Quantity per set" at bounding box center [920, 174] width 65 height 30
type input "7"
type input "40"
click at [823, 205] on button "Add more equipment" at bounding box center [807, 202] width 95 height 19
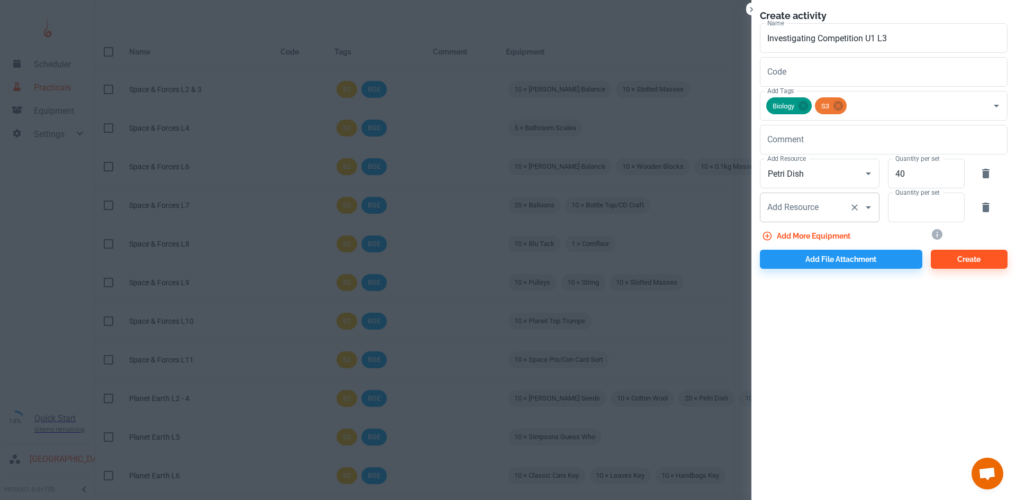
click at [805, 215] on input "Add Resource" at bounding box center [804, 207] width 80 height 20
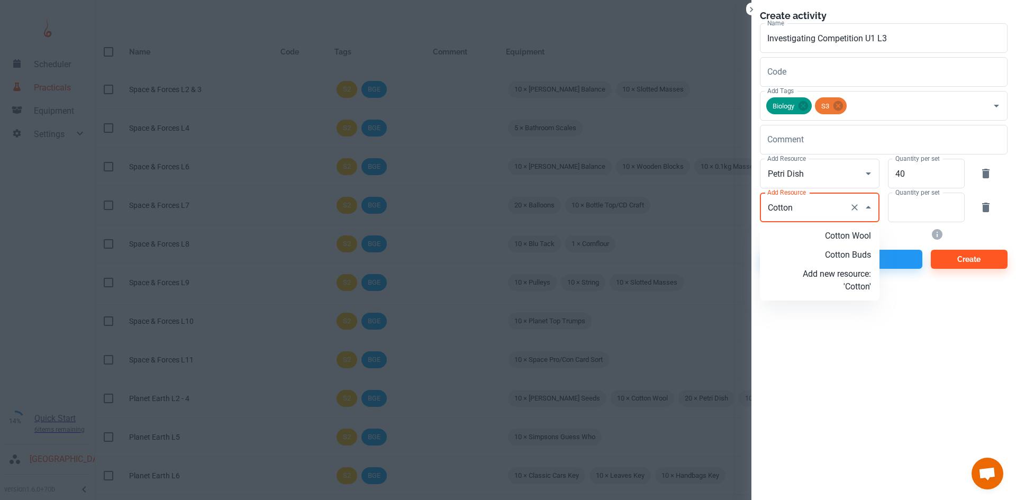
click at [826, 236] on p "Cotton Wool" at bounding box center [836, 236] width 68 height 13
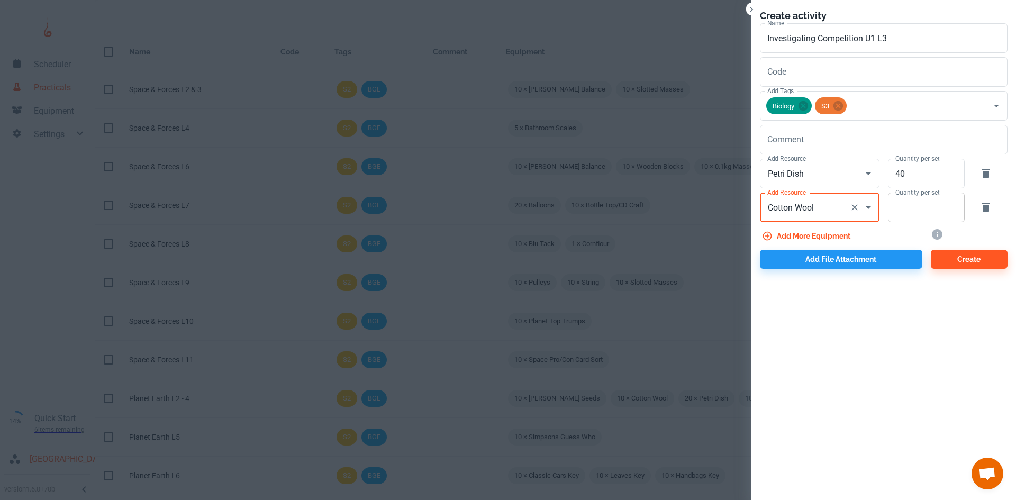
type input "Cotton Wool"
click at [896, 216] on input "Quantity per set" at bounding box center [920, 208] width 65 height 30
type input "10"
click at [811, 244] on button "Add more equipment" at bounding box center [807, 235] width 95 height 19
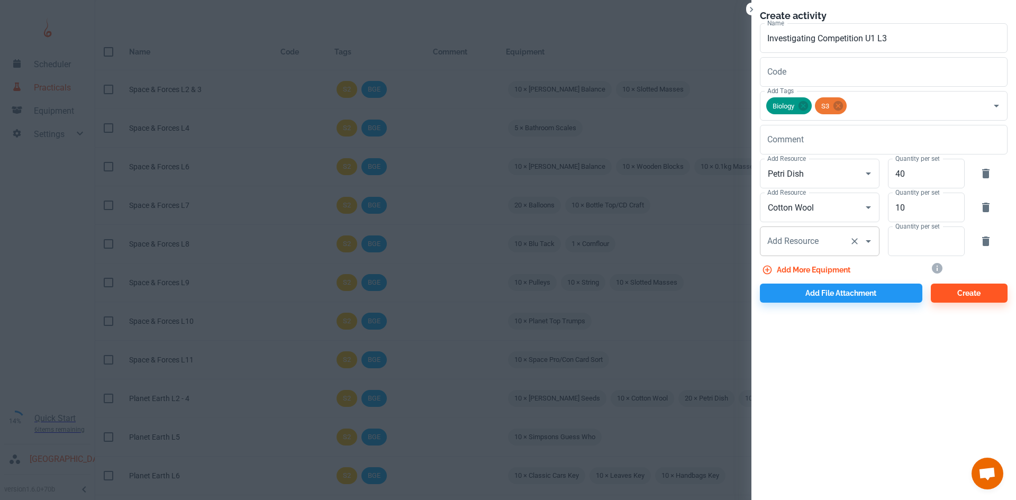
click at [793, 253] on div "Add Resource" at bounding box center [820, 241] width 120 height 30
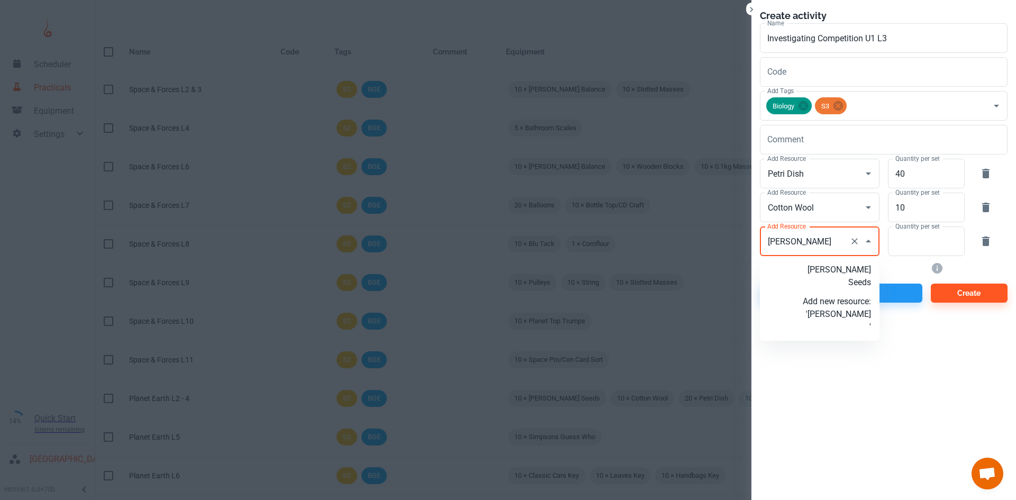
click at [813, 268] on p "[PERSON_NAME] Seeds" at bounding box center [836, 275] width 68 height 25
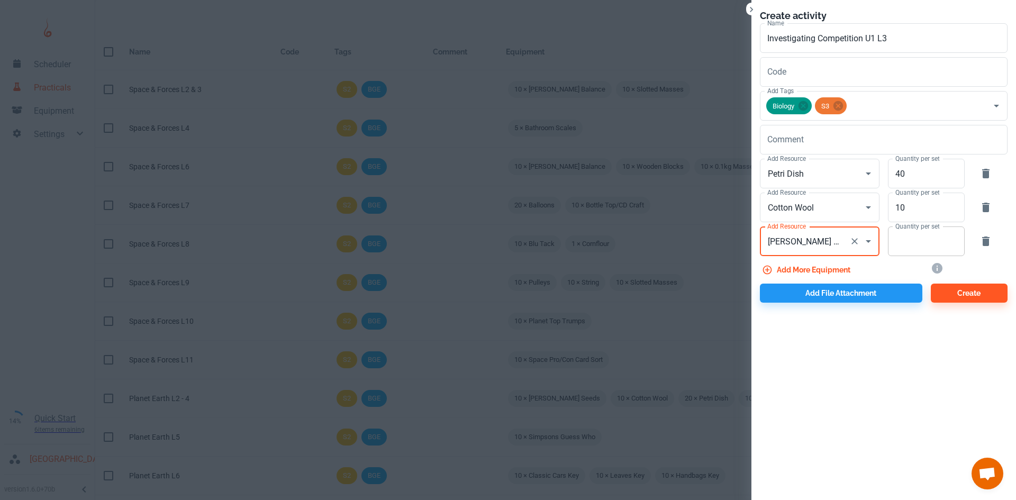
type input "[PERSON_NAME] Seeds"
click at [901, 249] on input "Quantity per set" at bounding box center [920, 241] width 65 height 30
type input "5"
type input "100"
click at [824, 273] on button "Add more equipment" at bounding box center [807, 269] width 95 height 19
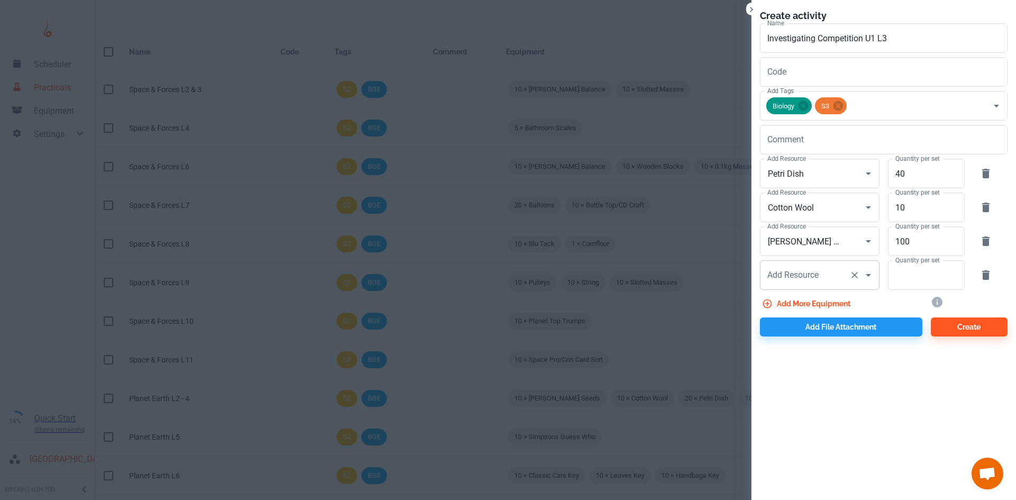
click at [852, 276] on icon "Clear" at bounding box center [854, 275] width 11 height 11
click at [992, 274] on button "button" at bounding box center [985, 274] width 25 height 25
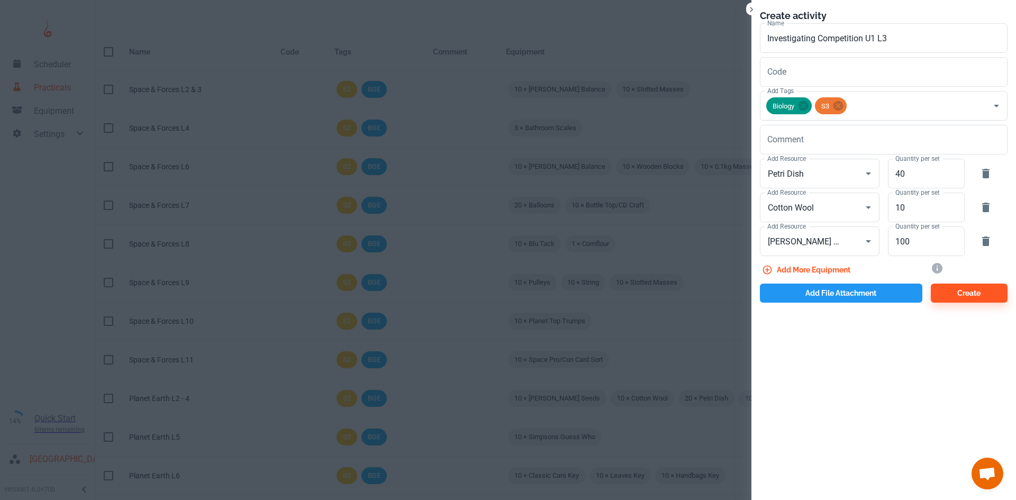
click at [829, 295] on button "Add file attachment" at bounding box center [841, 293] width 162 height 19
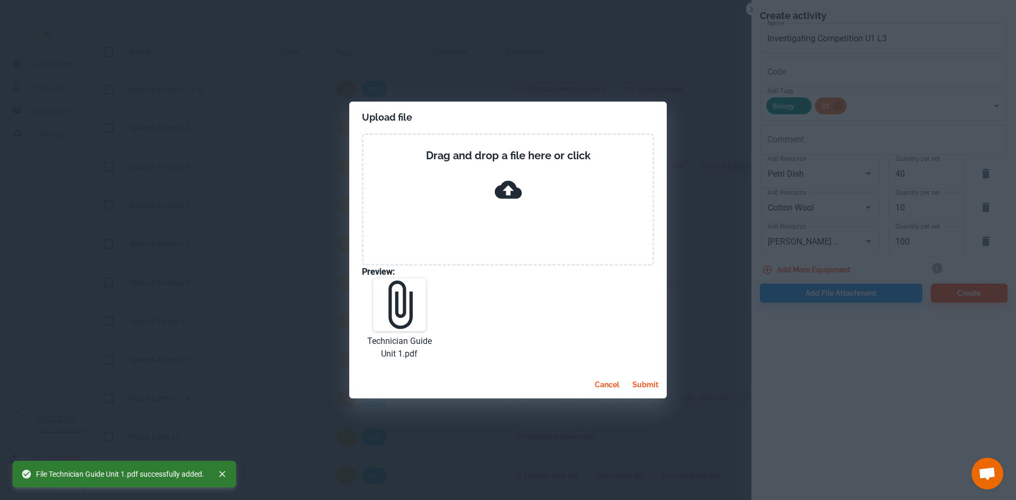
click at [642, 390] on button "submit" at bounding box center [645, 384] width 34 height 19
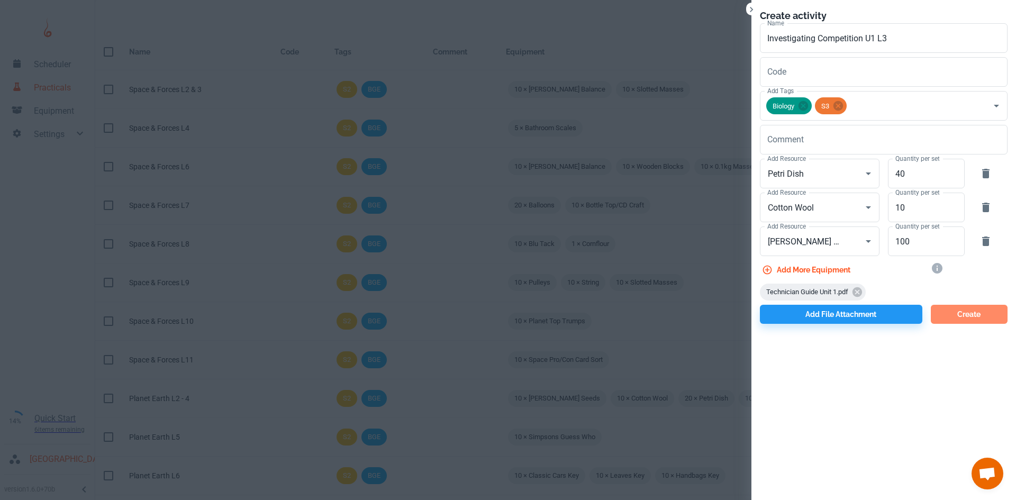
click at [957, 313] on button "Create" at bounding box center [968, 314] width 77 height 19
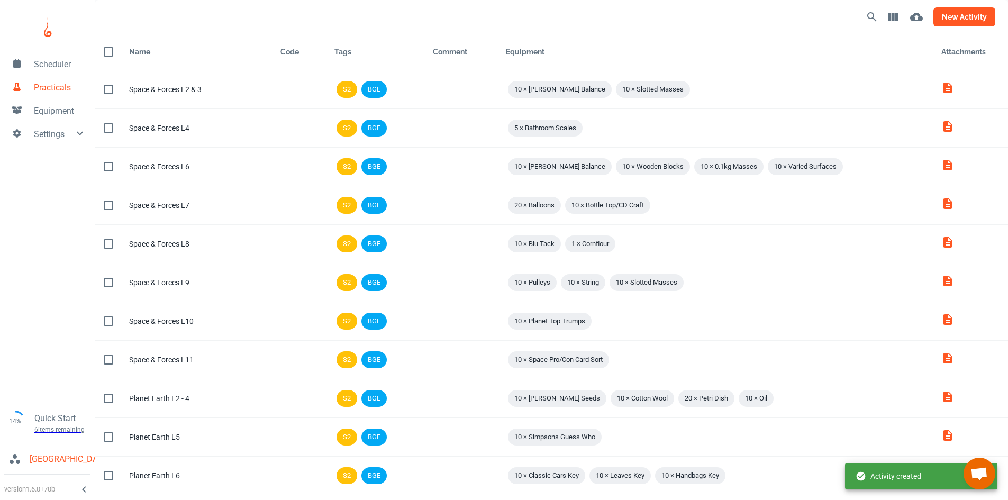
click at [952, 16] on button "new activity" at bounding box center [964, 16] width 62 height 19
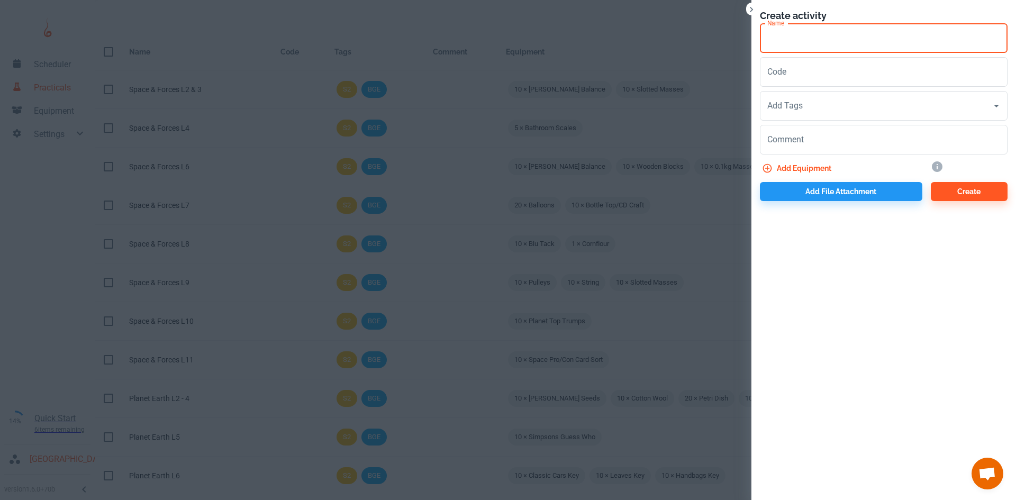
click at [836, 47] on input "Name" at bounding box center [884, 38] width 248 height 30
click at [838, 38] on input "Photosynthesis U1L1" at bounding box center [884, 38] width 248 height 30
click at [862, 43] on input "Photosynthesis U1 L1" at bounding box center [884, 38] width 248 height 30
type input "Photosynthesis U1 L1"
click at [800, 101] on input "Add Tags" at bounding box center [875, 106] width 222 height 20
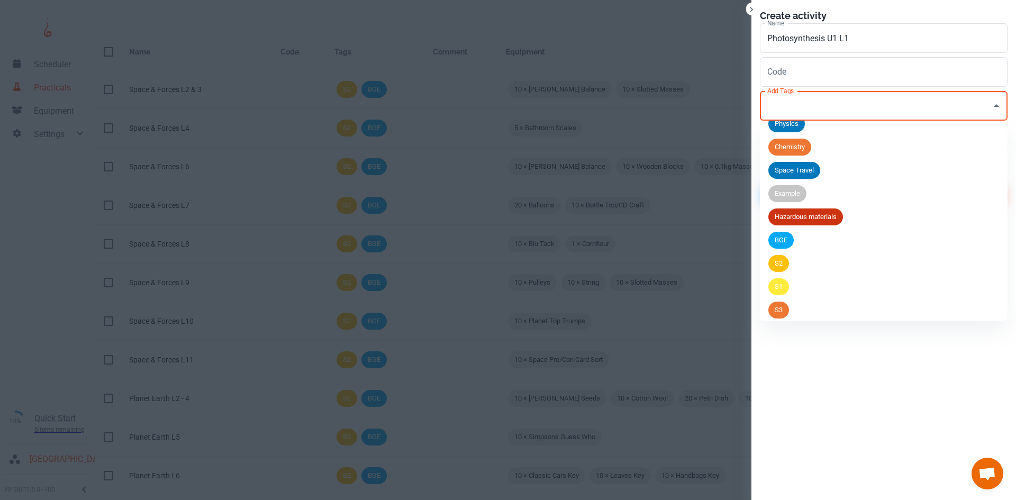
scroll to position [53, 0]
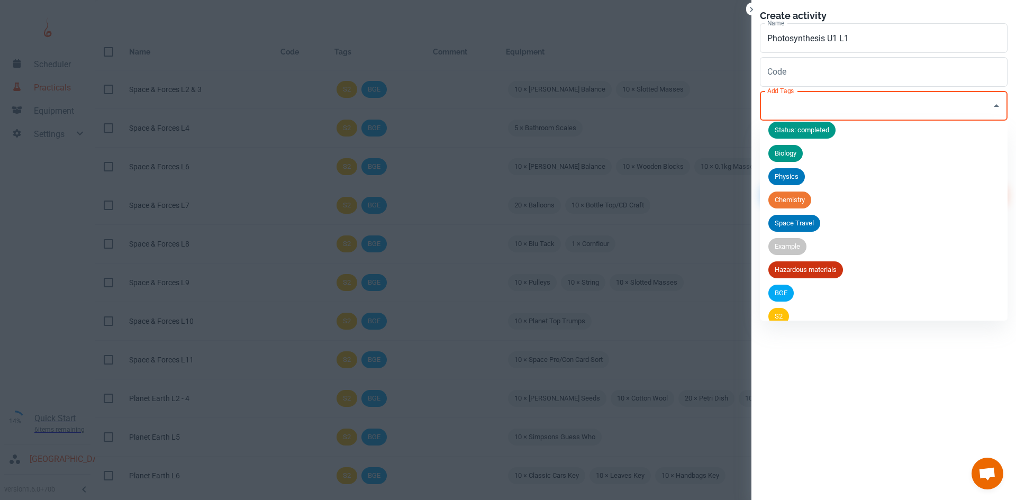
click at [784, 154] on span "Biology" at bounding box center [785, 153] width 34 height 11
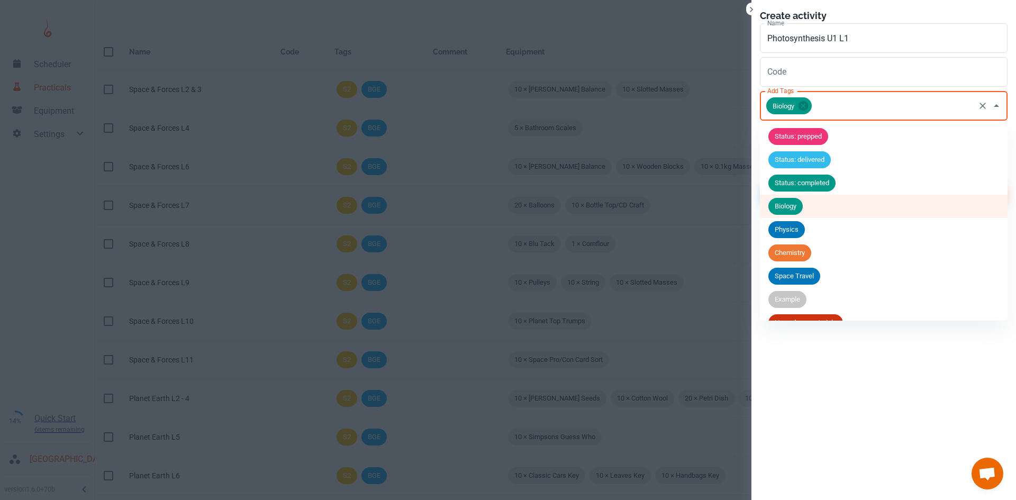
click at [817, 111] on input "Add Tags" at bounding box center [893, 106] width 160 height 20
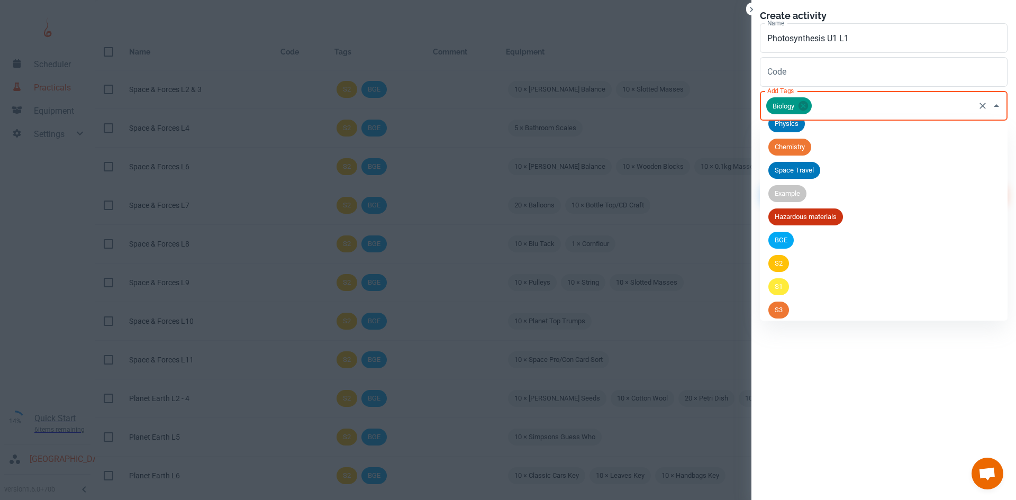
click at [784, 305] on span "S3" at bounding box center [778, 310] width 21 height 11
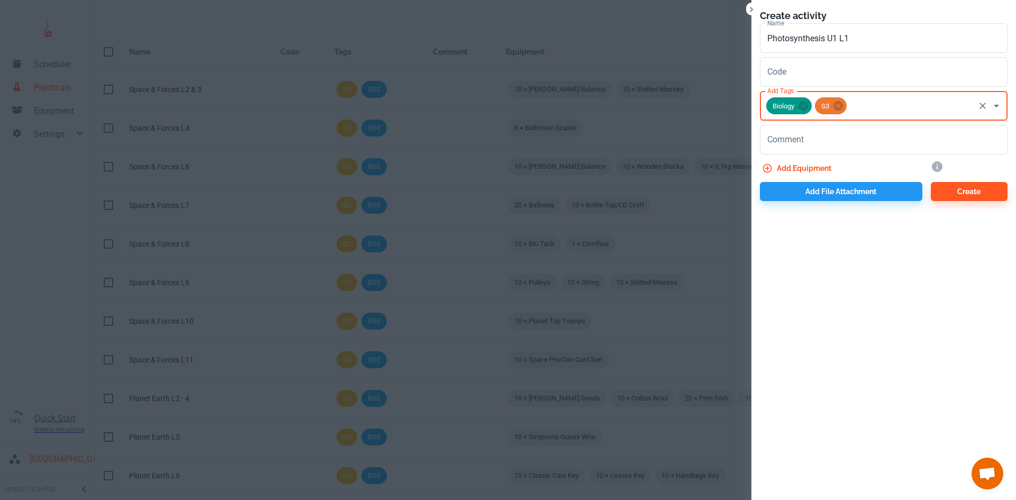
click at [804, 170] on button "Add equipment" at bounding box center [798, 168] width 76 height 19
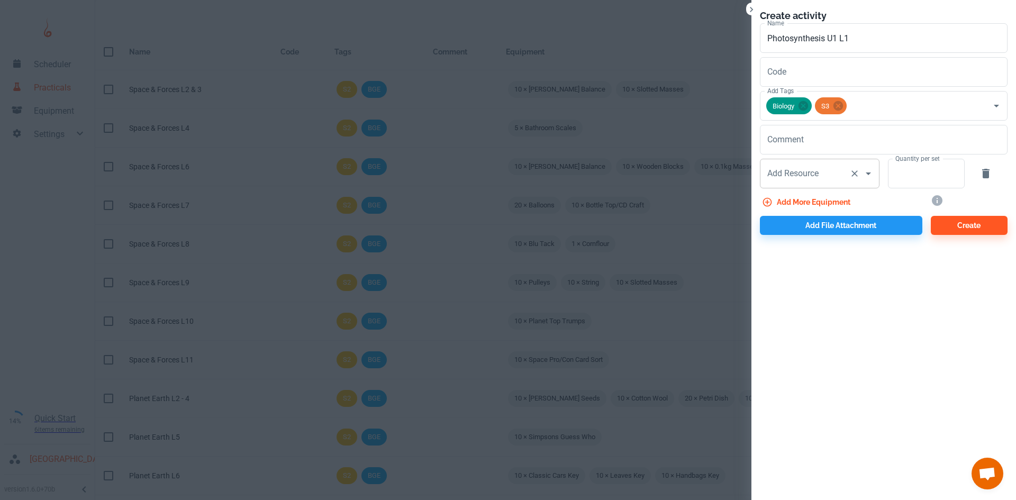
click at [796, 175] on div "Add Resource Add Resource" at bounding box center [820, 174] width 120 height 30
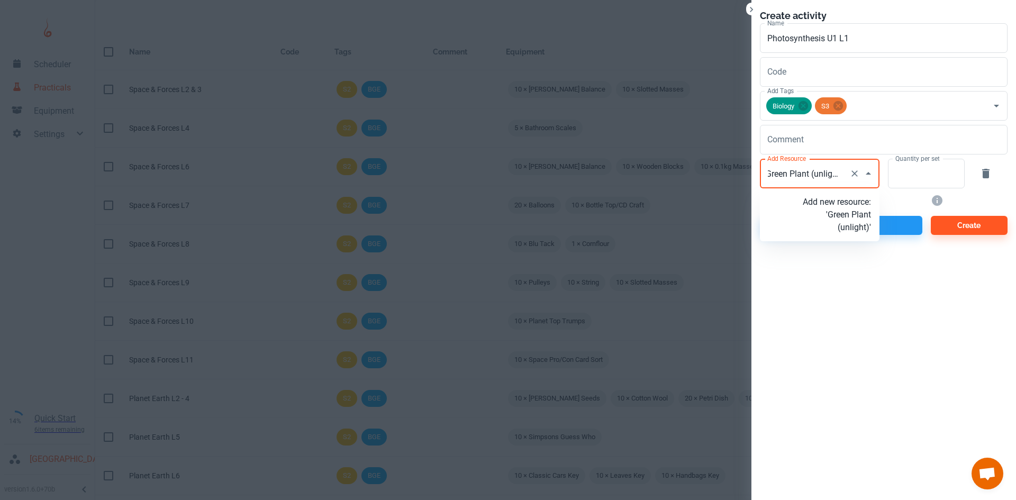
scroll to position [0, 2]
type input "Green Plant (in sunlight)"
click at [846, 218] on p "Add new resource: 'Green Plant (in sunlight)'" at bounding box center [836, 215] width 68 height 38
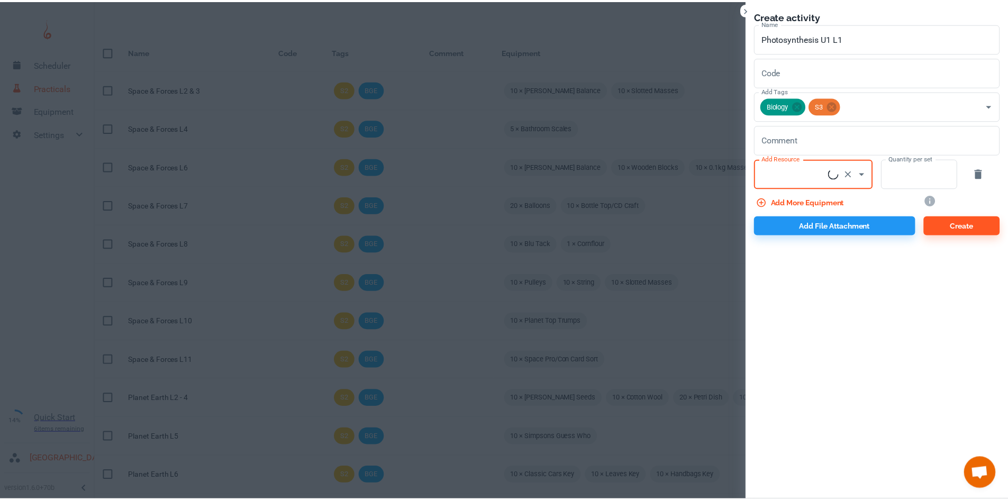
scroll to position [0, 0]
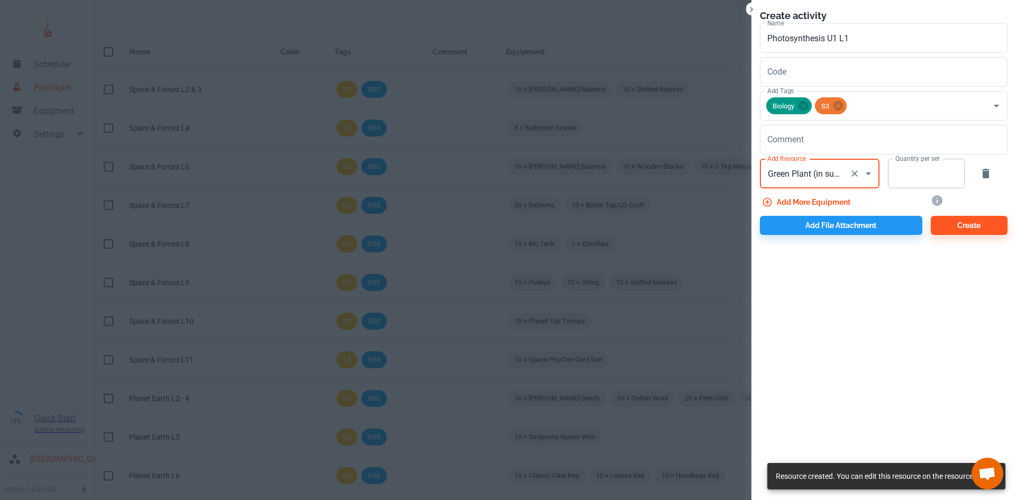
type input "Green Plant (in sunlight)"
click at [909, 182] on input "Quantity per set" at bounding box center [920, 174] width 65 height 30
type input "1"
click at [813, 205] on button "Add more equipment" at bounding box center [807, 202] width 95 height 19
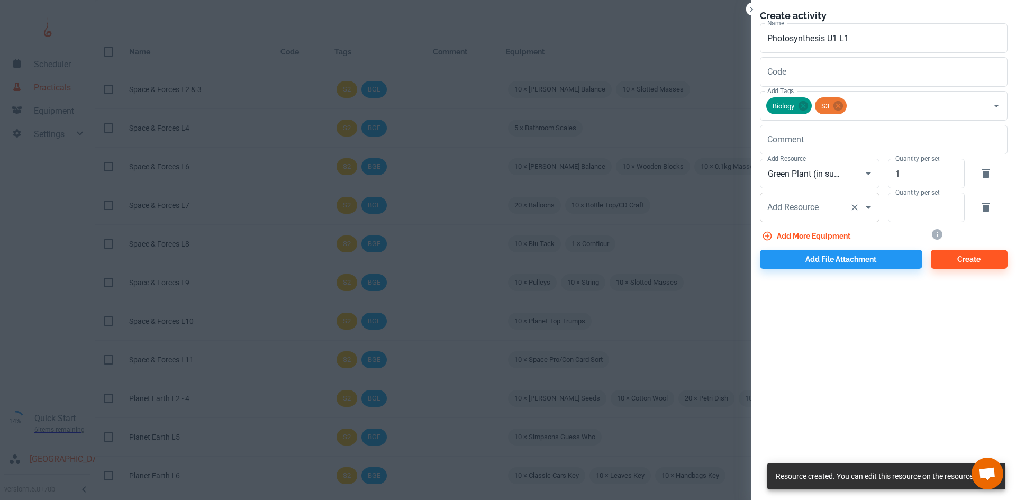
click at [794, 220] on div "Add Resource" at bounding box center [820, 208] width 120 height 30
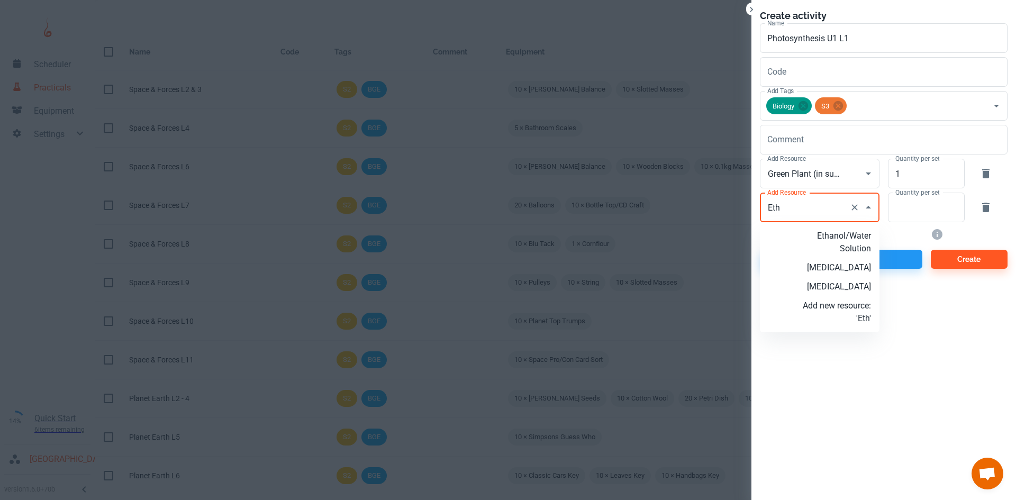
click at [847, 285] on p "[MEDICAL_DATA]" at bounding box center [836, 286] width 68 height 13
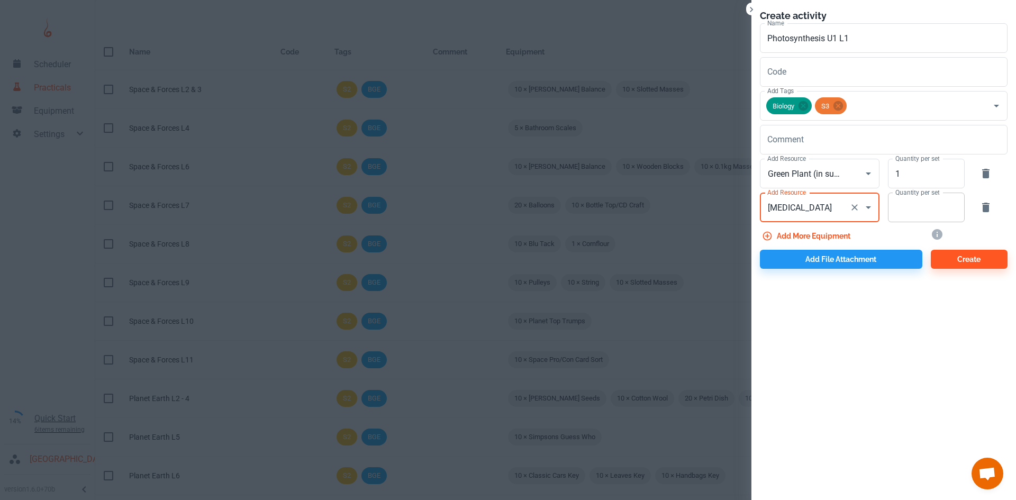
type input "[MEDICAL_DATA]"
click at [900, 212] on input "Quantity per set" at bounding box center [920, 208] width 65 height 30
type input "10"
click at [794, 231] on button "Add more equipment" at bounding box center [807, 235] width 95 height 19
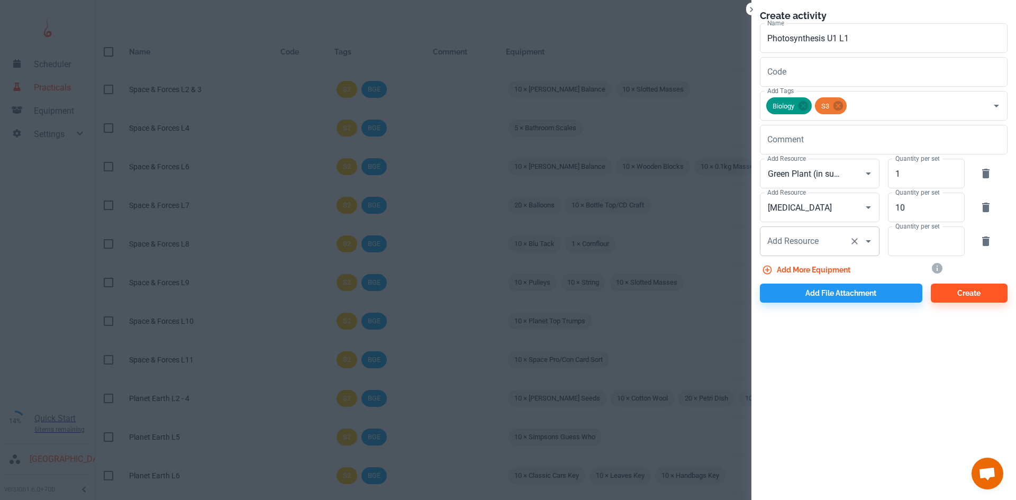
click at [798, 232] on input "Add Resource" at bounding box center [804, 241] width 80 height 20
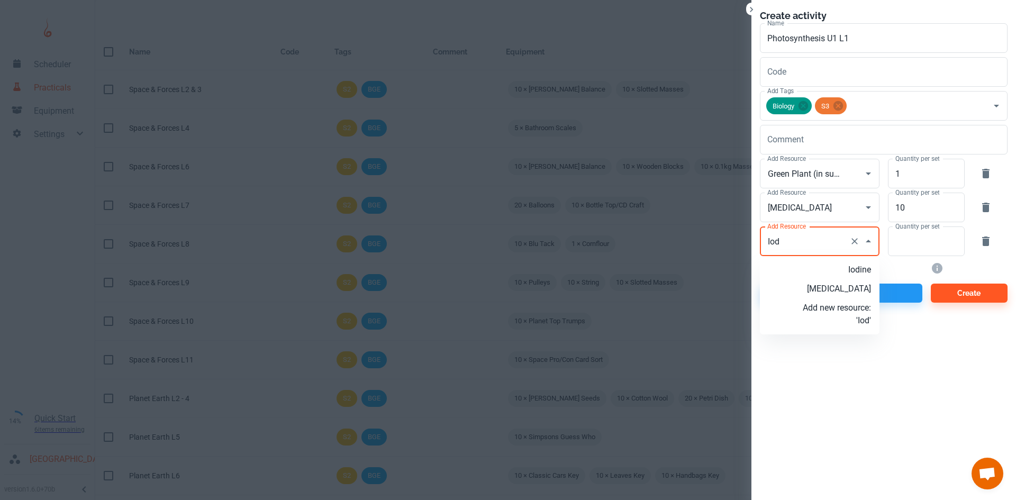
click at [853, 267] on p "Iodine" at bounding box center [836, 269] width 68 height 13
type input "Iodine"
click at [897, 248] on input "Quantity per set" at bounding box center [920, 241] width 65 height 30
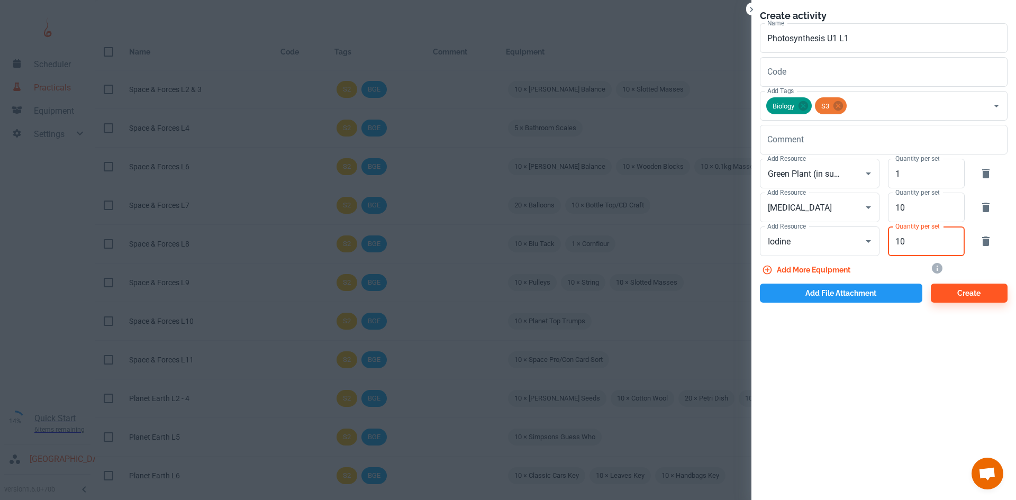
type input "10"
click at [815, 289] on button "Add file attachment" at bounding box center [841, 293] width 162 height 19
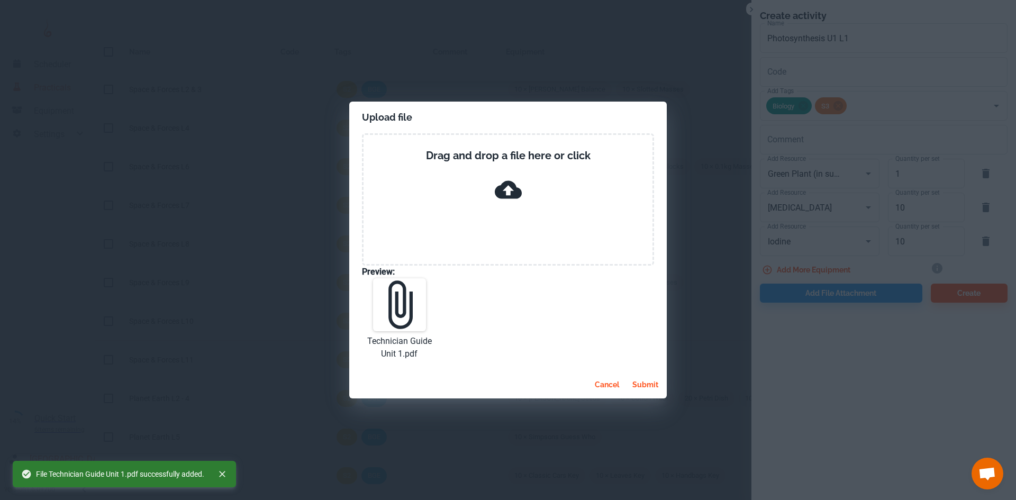
click at [646, 382] on button "submit" at bounding box center [645, 384] width 34 height 19
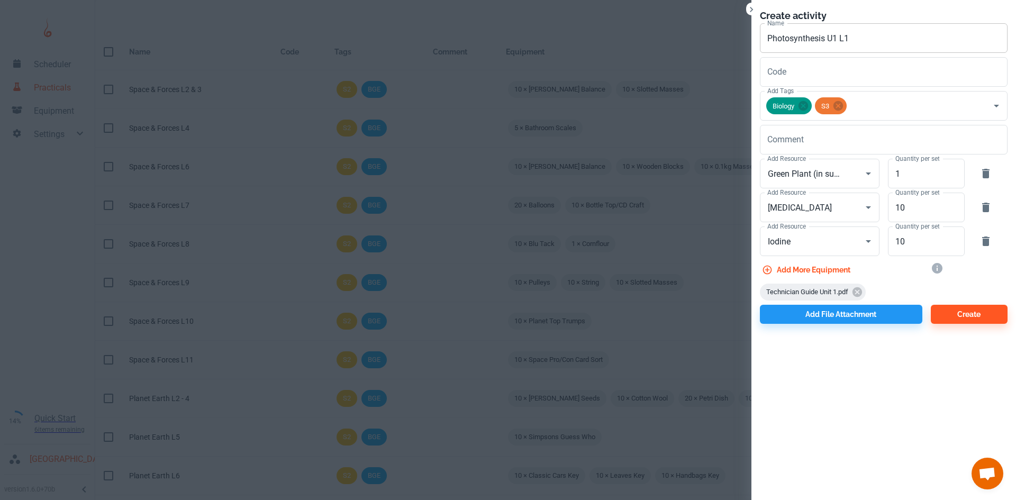
click at [891, 45] on input "Photosynthesis U1 L1" at bounding box center [884, 38] width 248 height 30
type input "Photosynthesis U1 L4"
click at [966, 310] on button "Create" at bounding box center [968, 314] width 77 height 19
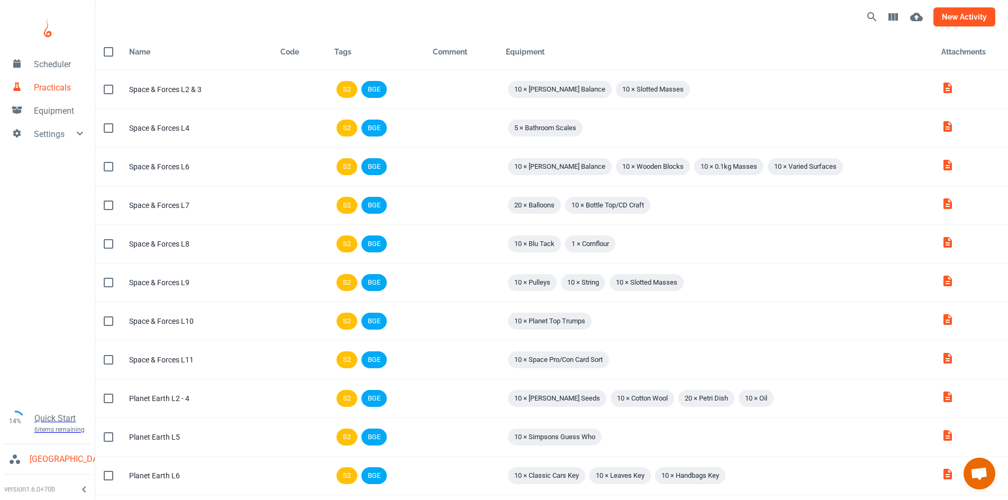
click at [950, 8] on button "new activity" at bounding box center [964, 16] width 62 height 19
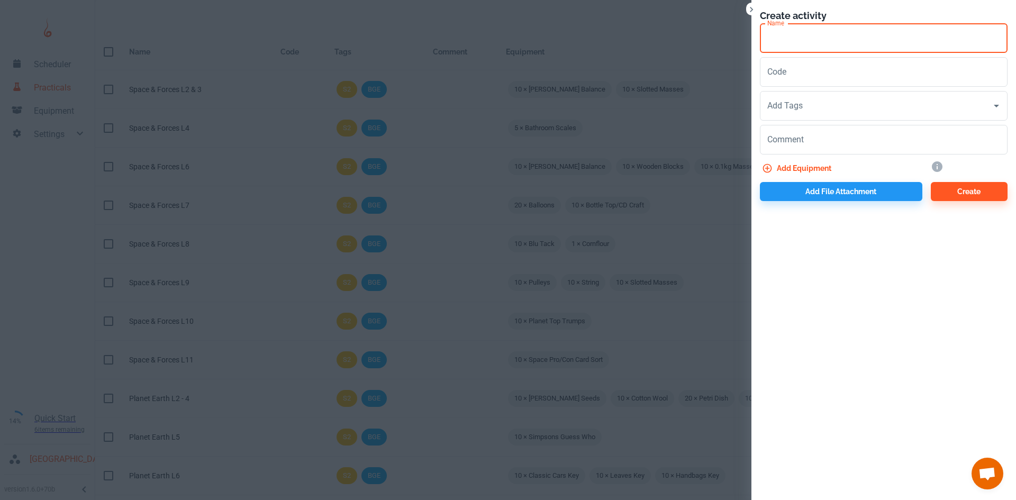
click at [779, 28] on div "Name Name" at bounding box center [884, 38] width 248 height 30
type input "Photosynthesis U1 L5"
click at [814, 109] on input "Add Tags" at bounding box center [875, 106] width 222 height 20
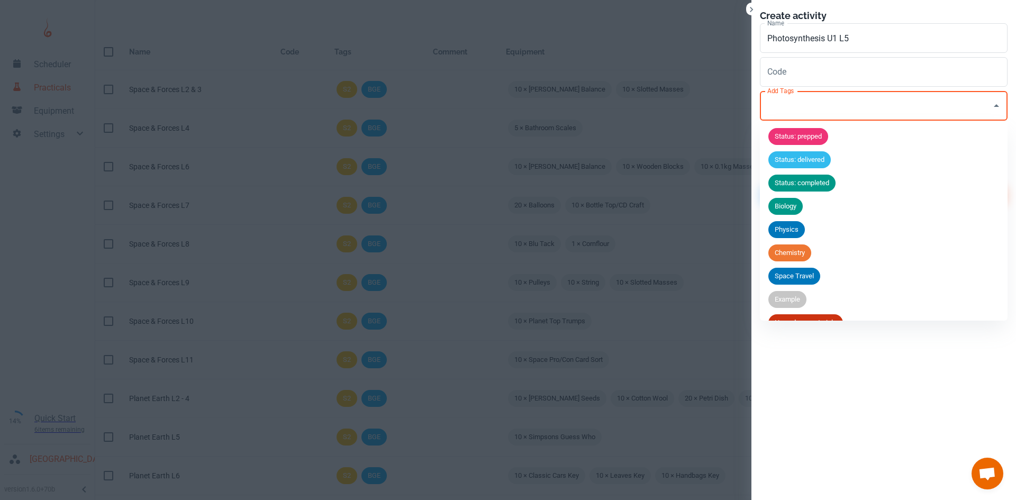
click at [789, 208] on span "Biology" at bounding box center [785, 206] width 34 height 11
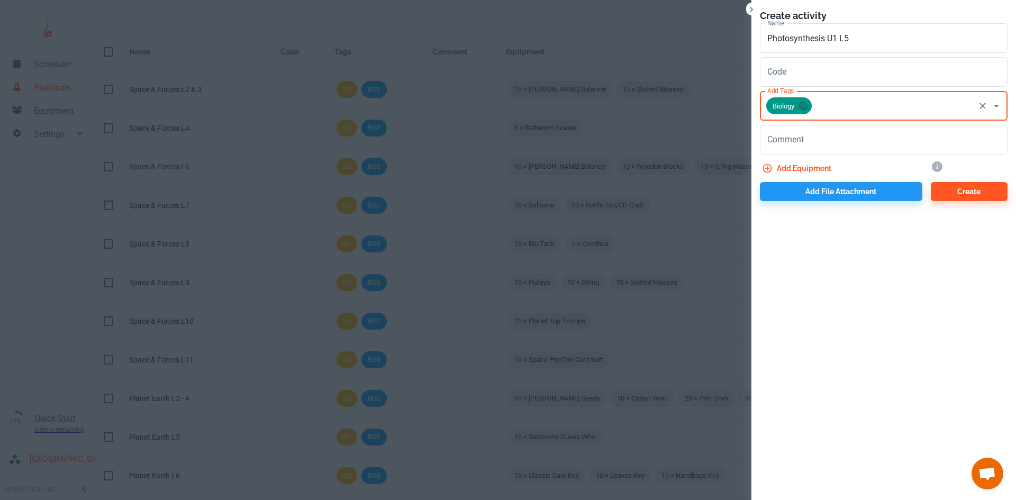
click at [821, 99] on input "Add Tags" at bounding box center [893, 106] width 160 height 20
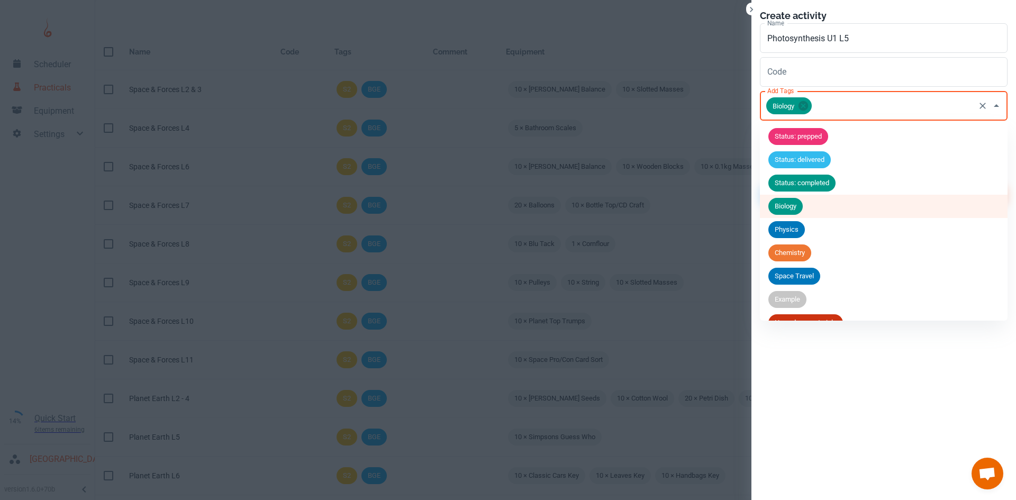
scroll to position [111, 0]
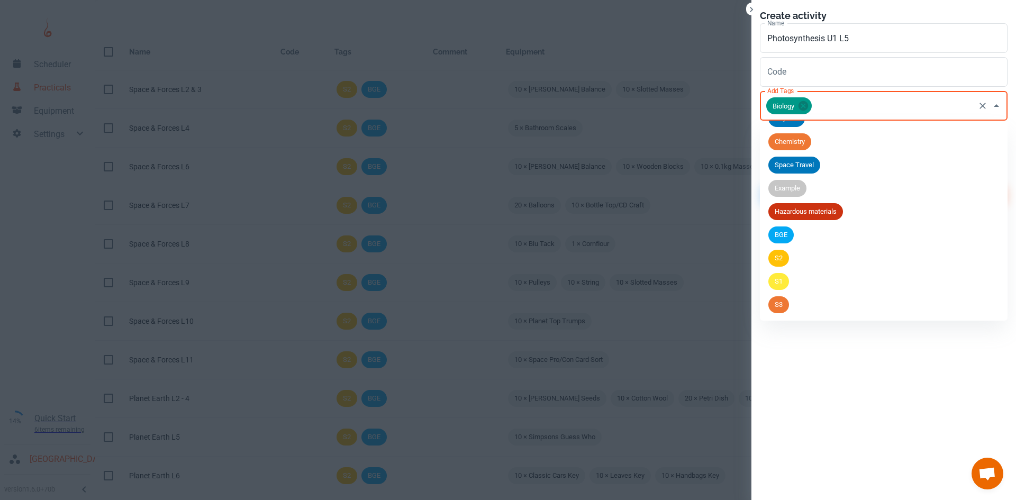
click at [786, 305] on span "S3" at bounding box center [778, 304] width 21 height 11
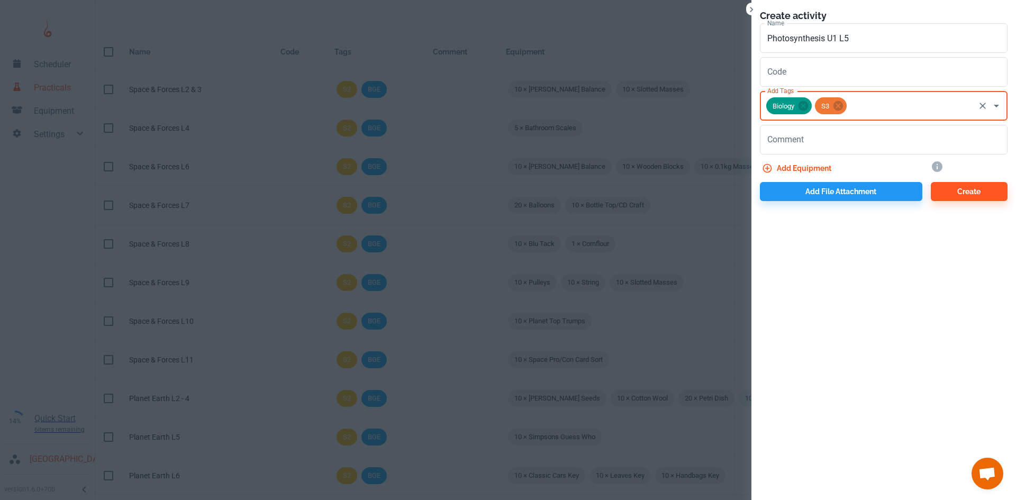
click at [799, 164] on button "Add equipment" at bounding box center [798, 168] width 76 height 19
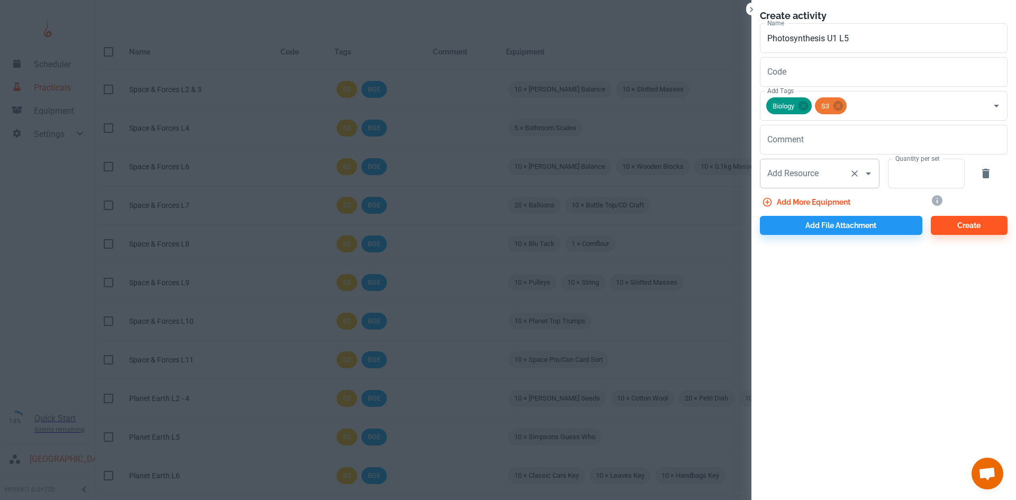
click at [829, 182] on input "Add Resource" at bounding box center [804, 173] width 80 height 20
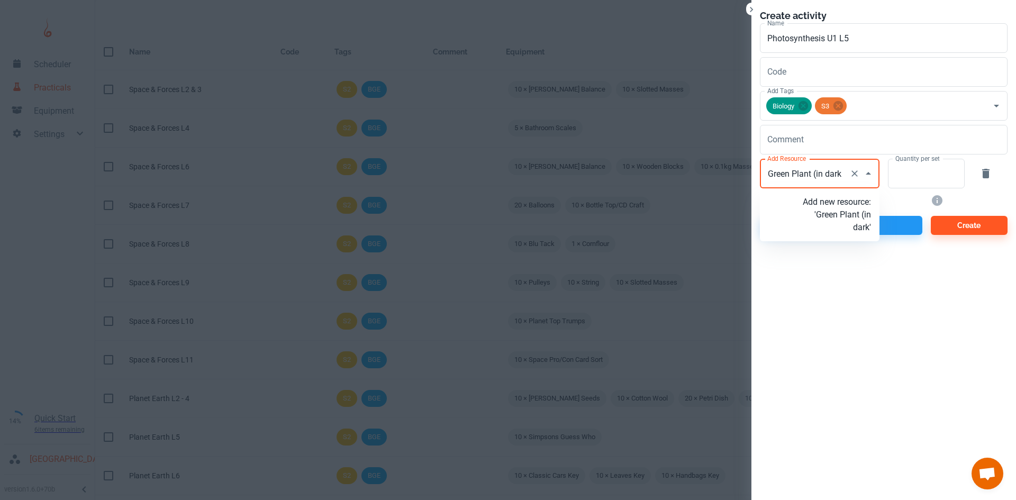
type input "Green Plant (in dark)"
click at [843, 218] on p "Add new resource: 'Green Plant (in dark)'" at bounding box center [836, 215] width 68 height 38
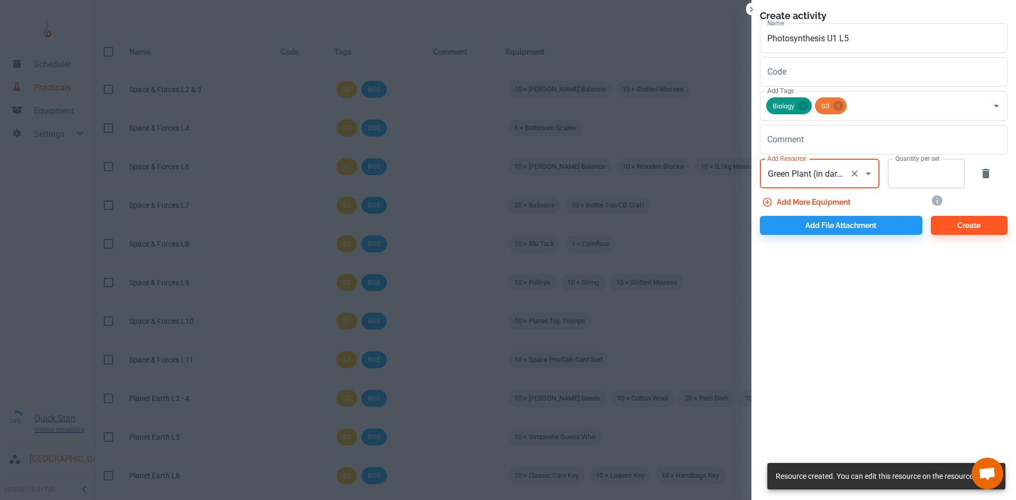
type input "Green Plant (in dark)"
click at [910, 179] on input "Quantity per set" at bounding box center [920, 174] width 65 height 30
type input "1"
click at [834, 199] on button "Add more equipment" at bounding box center [807, 202] width 95 height 19
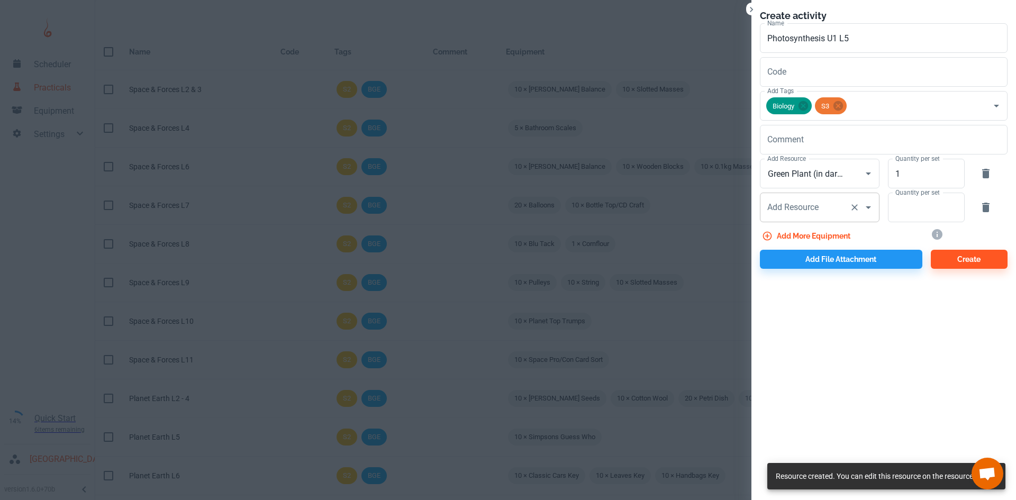
click at [830, 211] on input "Add Resource" at bounding box center [804, 207] width 80 height 20
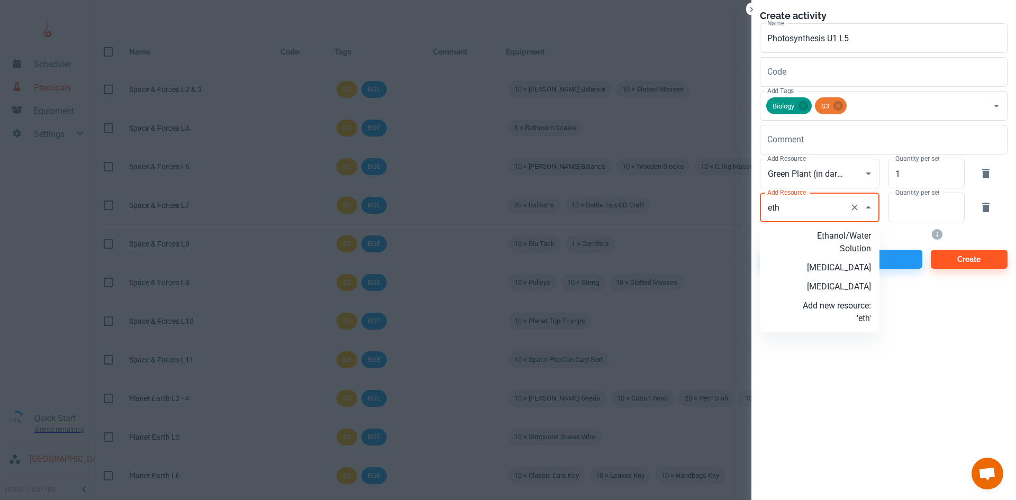
click at [865, 285] on p "[MEDICAL_DATA]" at bounding box center [836, 286] width 68 height 13
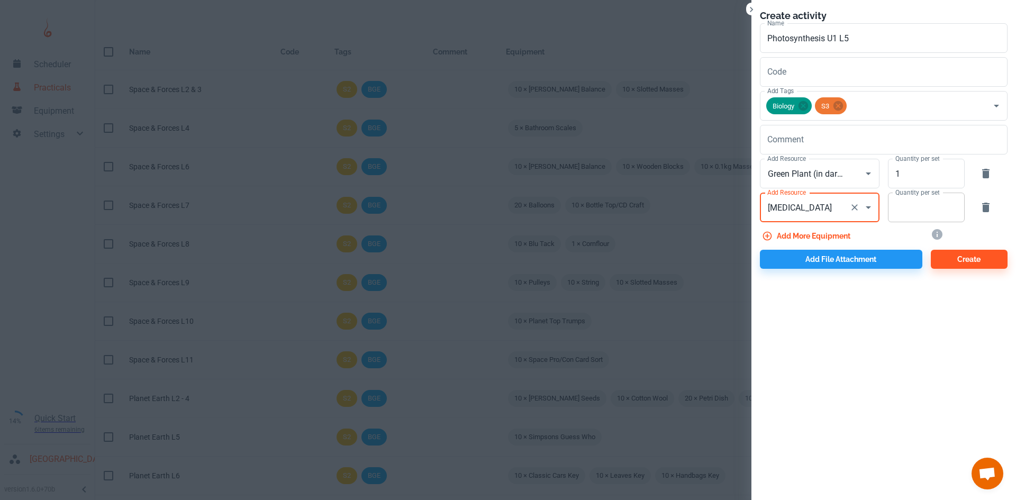
type input "[MEDICAL_DATA]"
click at [919, 215] on input "Quantity per set" at bounding box center [920, 208] width 65 height 30
type input "10"
click at [819, 230] on button "Add more equipment" at bounding box center [807, 235] width 95 height 19
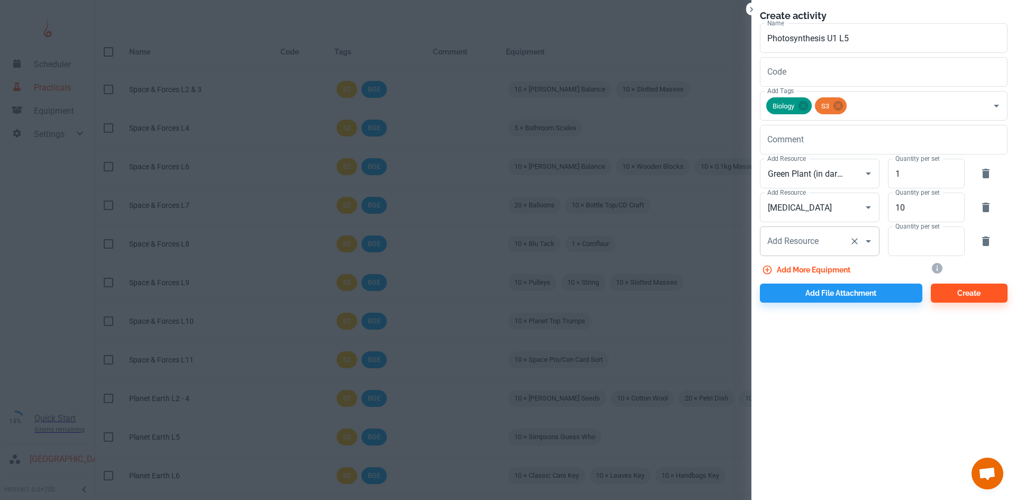
click at [817, 232] on input "Add Resource" at bounding box center [804, 241] width 80 height 20
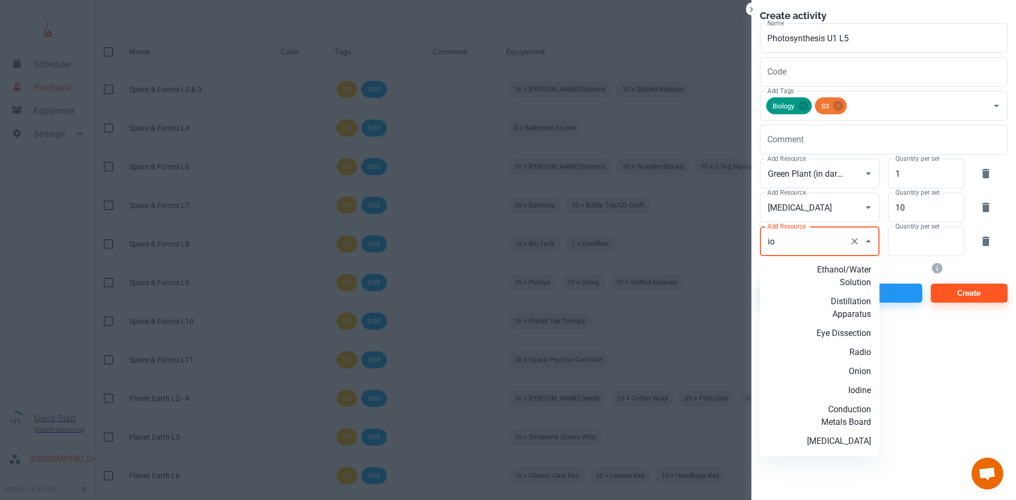
drag, startPoint x: 851, startPoint y: 394, endPoint x: 874, endPoint y: 329, distance: 68.9
click at [851, 394] on p "Iodine" at bounding box center [836, 390] width 68 height 13
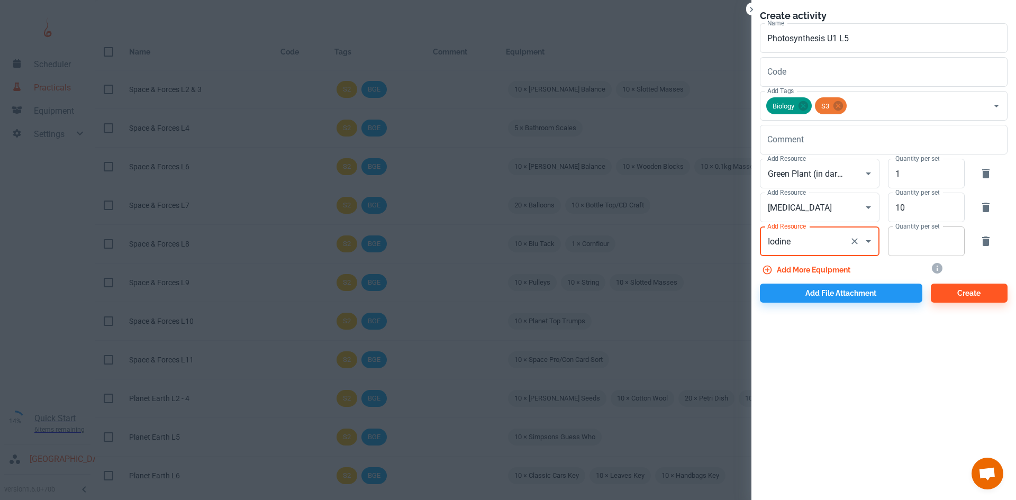
type input "Iodine"
click at [901, 249] on input "Quantity per set" at bounding box center [920, 241] width 65 height 30
type input "10"
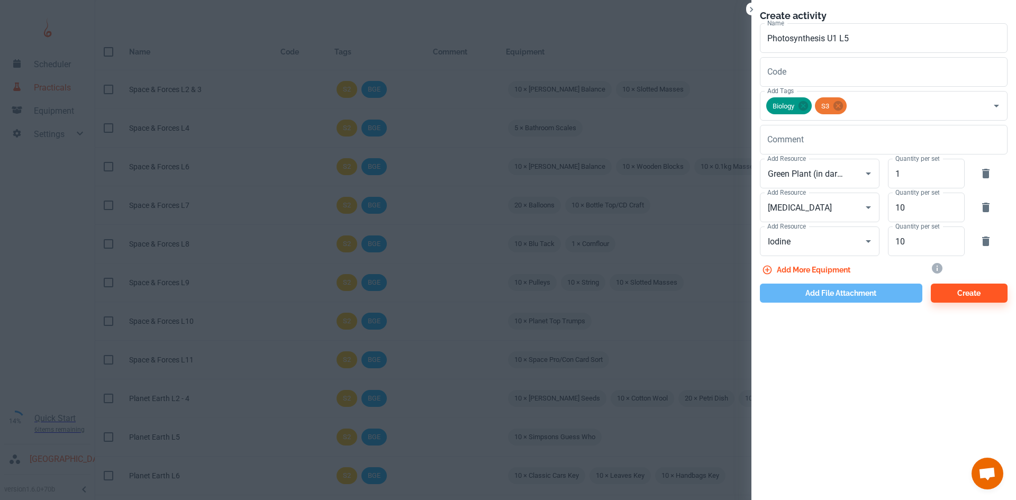
click at [823, 291] on button "Add file attachment" at bounding box center [841, 293] width 162 height 19
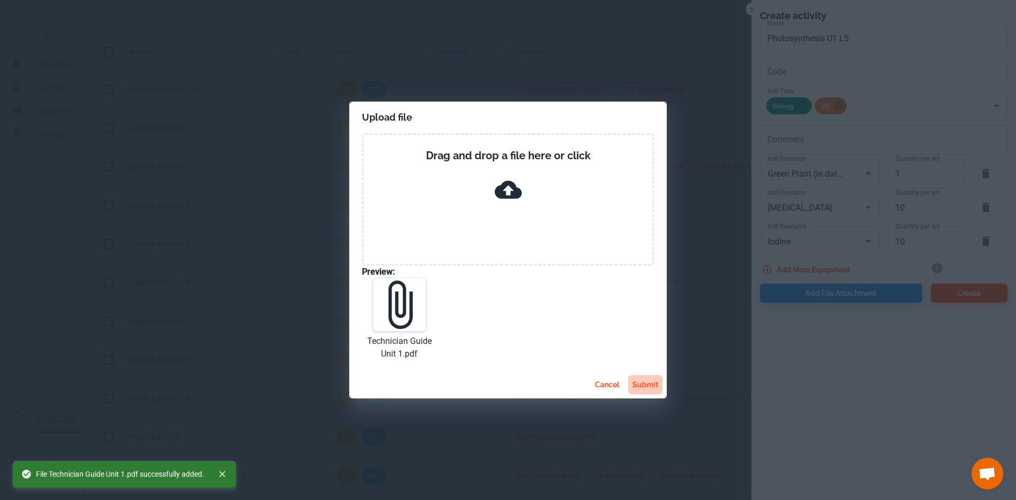
click at [655, 387] on button "submit" at bounding box center [645, 384] width 34 height 19
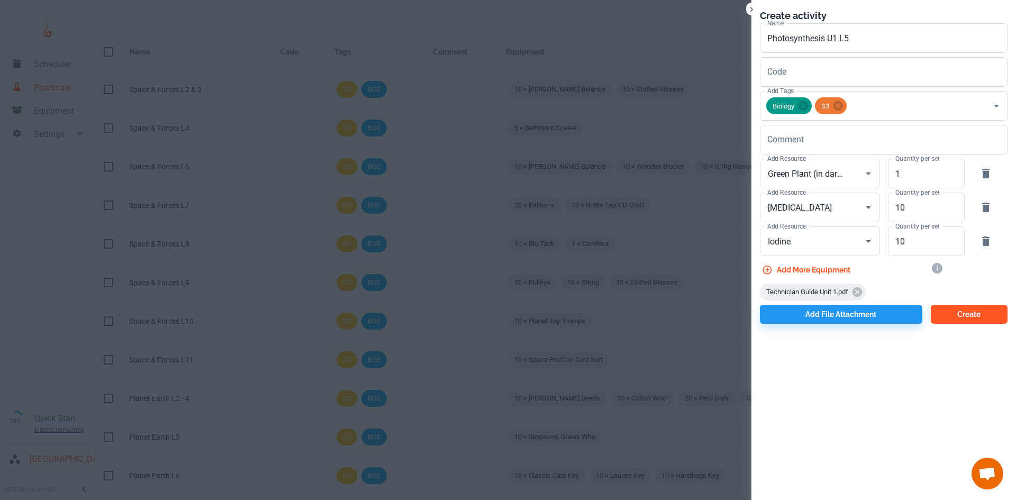
click at [975, 316] on button "Create" at bounding box center [968, 314] width 77 height 19
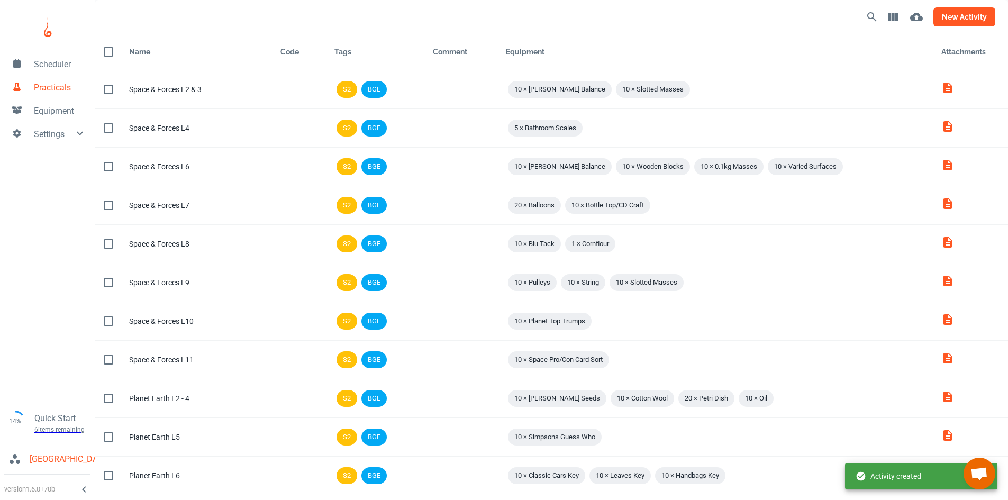
click at [953, 17] on button "new activity" at bounding box center [964, 16] width 62 height 19
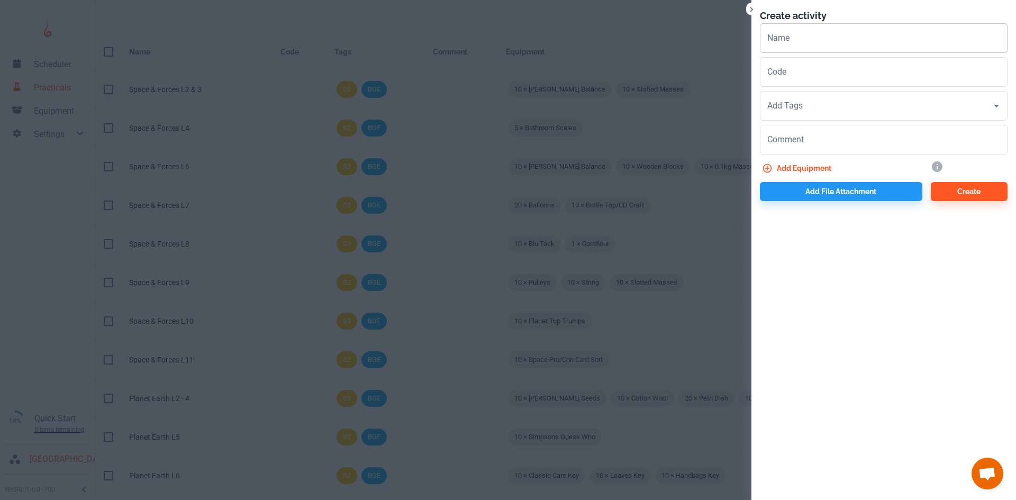
click at [781, 45] on input "Name" at bounding box center [884, 38] width 248 height 30
type input "Photosynthesis U1 L6"
click at [804, 105] on input "Add Tags" at bounding box center [875, 106] width 222 height 20
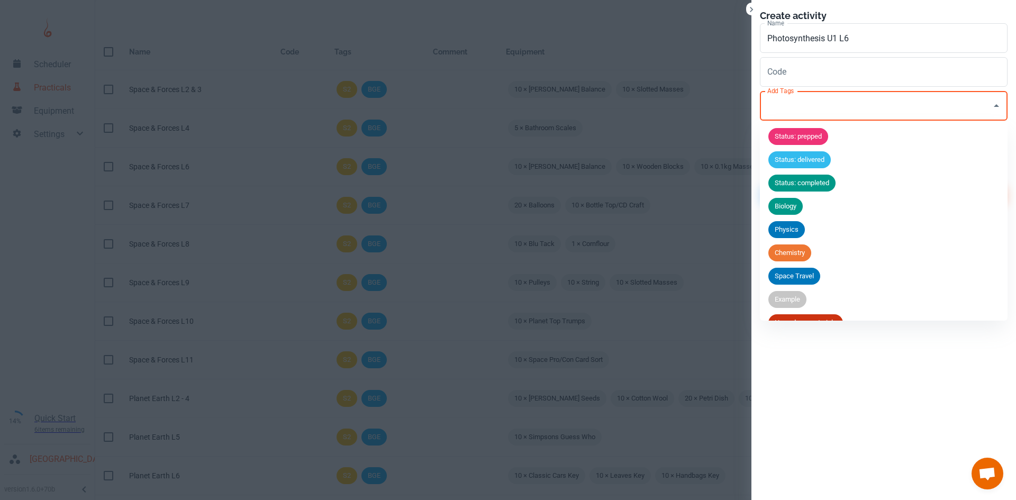
click at [796, 204] on span "Biology" at bounding box center [785, 206] width 34 height 11
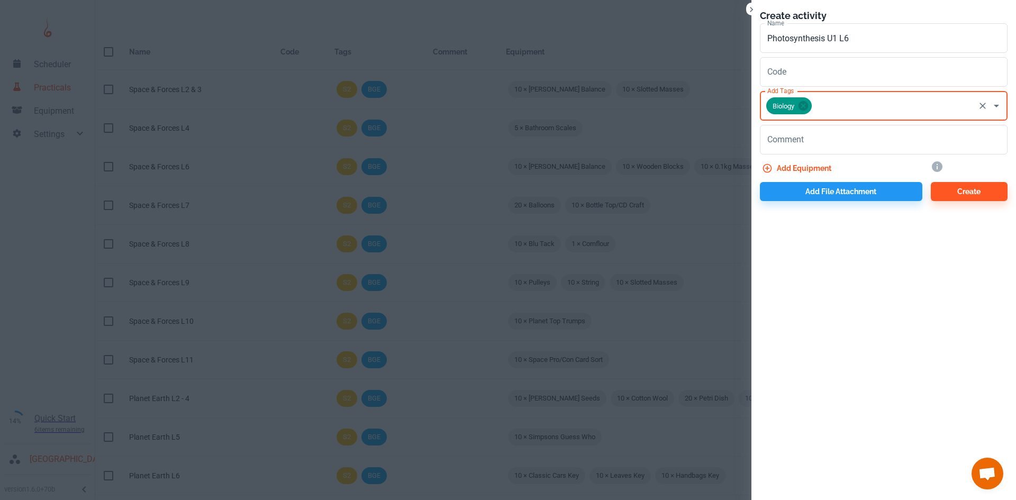
click at [829, 113] on input "Add Tags" at bounding box center [893, 106] width 160 height 20
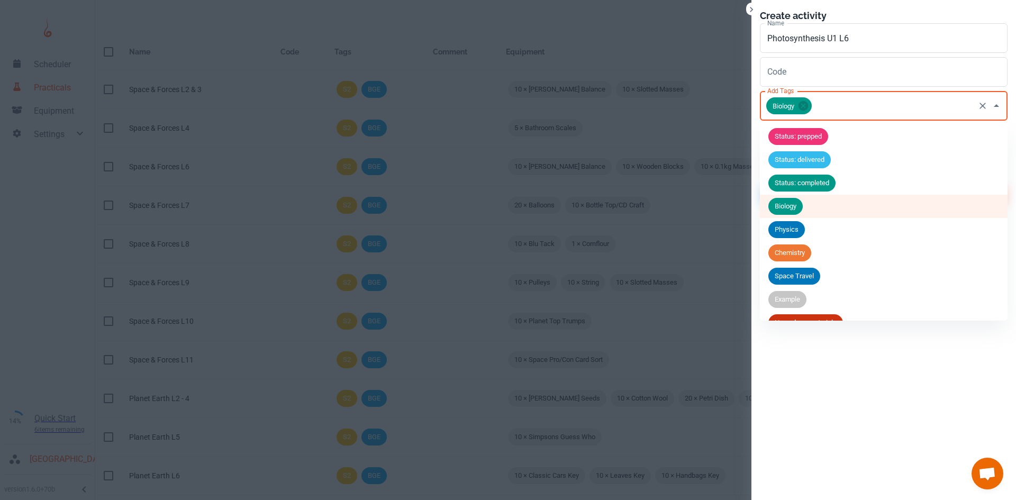
scroll to position [111, 0]
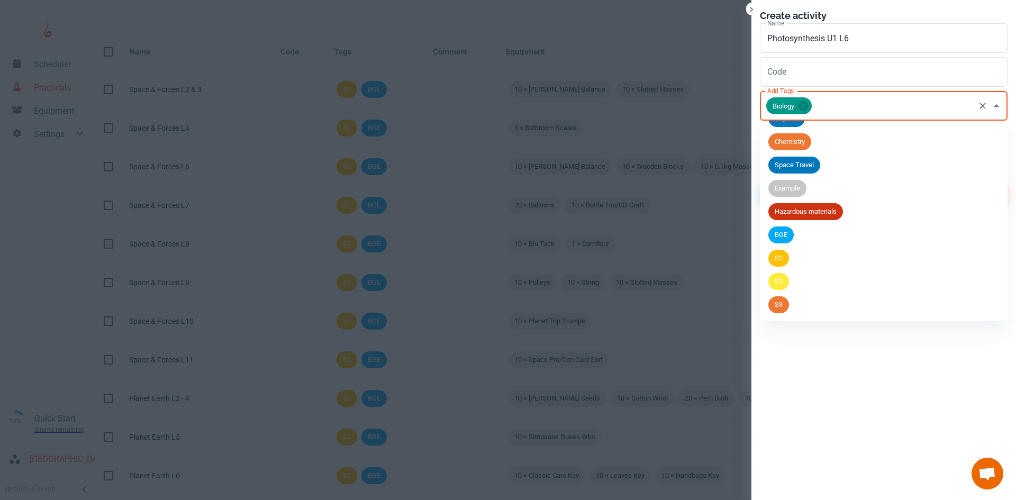
click at [784, 304] on span "S3" at bounding box center [778, 304] width 21 height 11
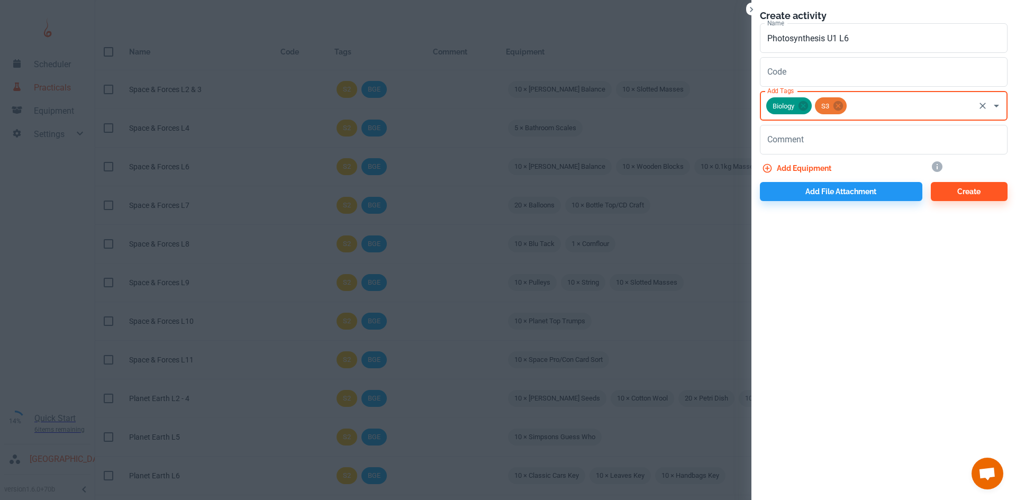
click at [804, 165] on button "Add equipment" at bounding box center [798, 168] width 76 height 19
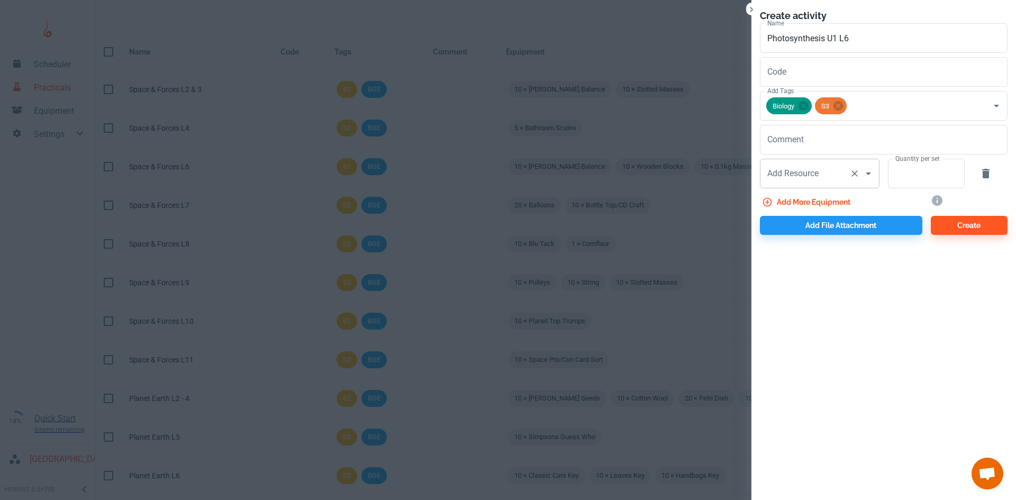
click at [798, 179] on div "Add Resource Add Resource" at bounding box center [820, 174] width 120 height 30
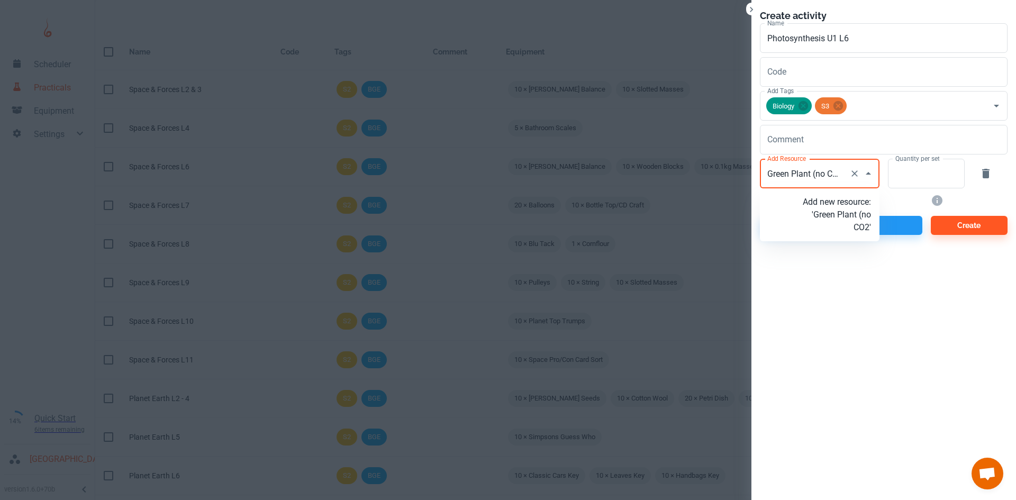
type input "Green Plant (no CO2)"
click at [835, 209] on p "Add new resource: 'Green Plant (no CO2)'" at bounding box center [836, 215] width 68 height 38
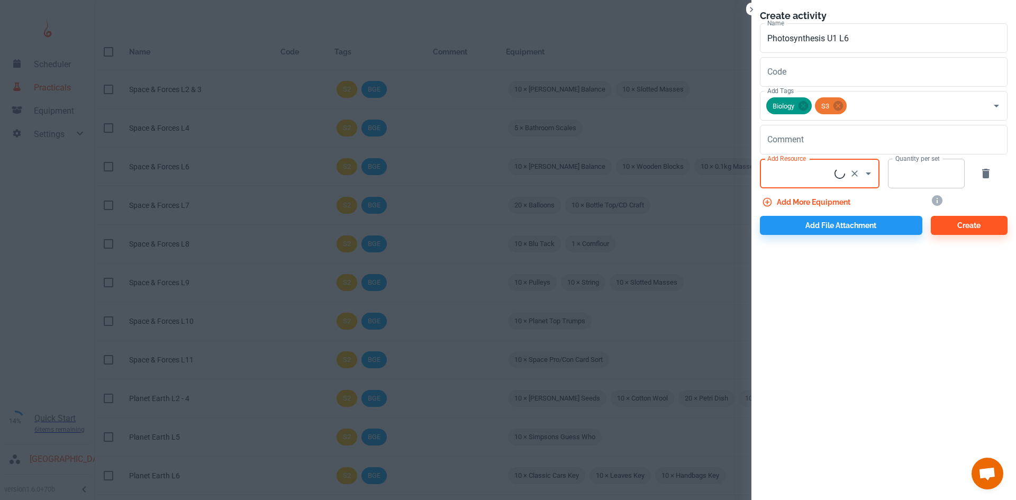
scroll to position [0, 0]
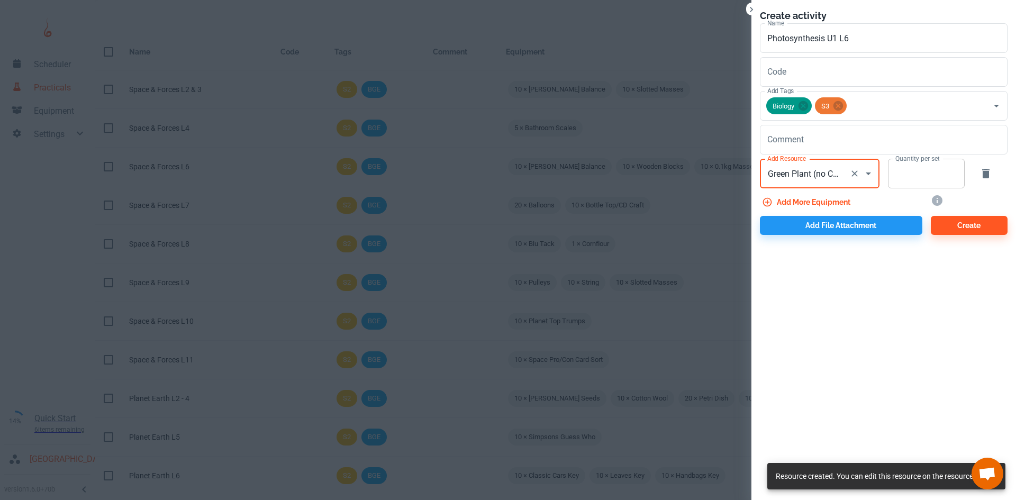
type input "Green Plant (no CO2)"
click at [899, 174] on input "Quantity per set" at bounding box center [920, 174] width 65 height 30
type input "1"
click at [824, 197] on button "Add more equipment" at bounding box center [807, 202] width 95 height 19
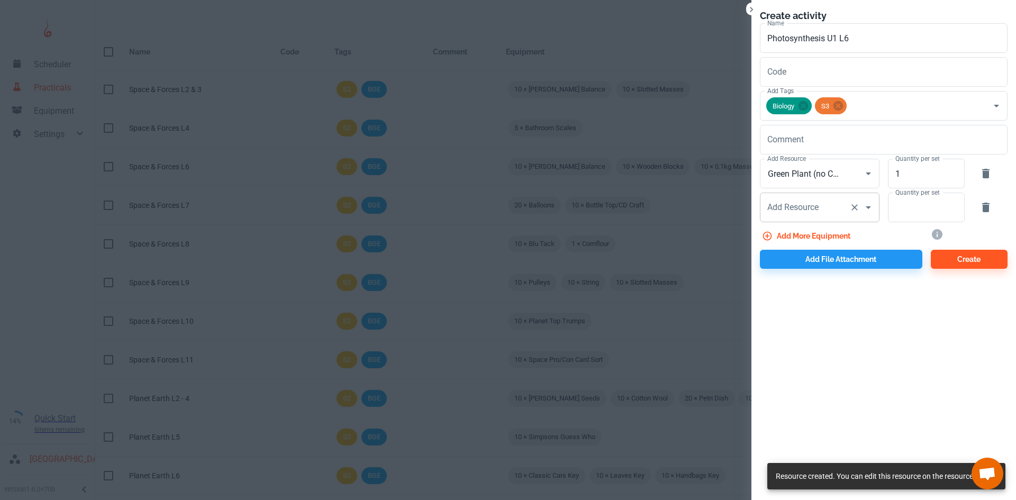
click at [830, 205] on input "Add Resource" at bounding box center [804, 207] width 80 height 20
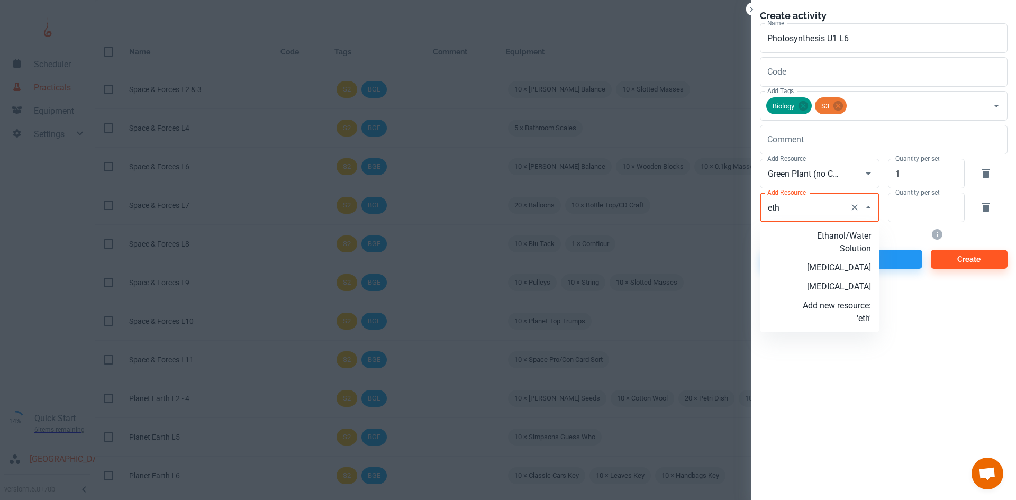
click at [848, 287] on p "[MEDICAL_DATA]" at bounding box center [836, 286] width 68 height 13
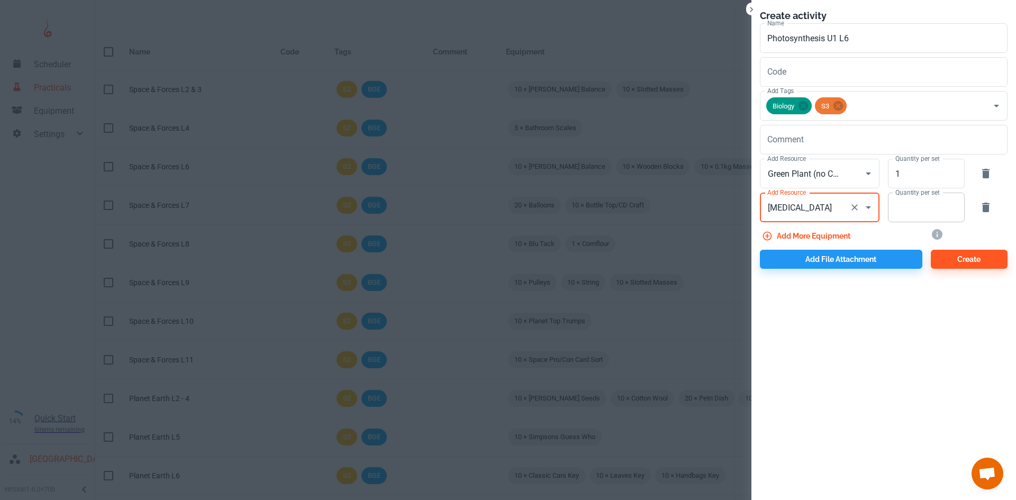
type input "[MEDICAL_DATA]"
click at [921, 208] on input "Quantity per set" at bounding box center [920, 208] width 65 height 30
type input "10"
click at [833, 236] on button "Add more equipment" at bounding box center [807, 235] width 95 height 19
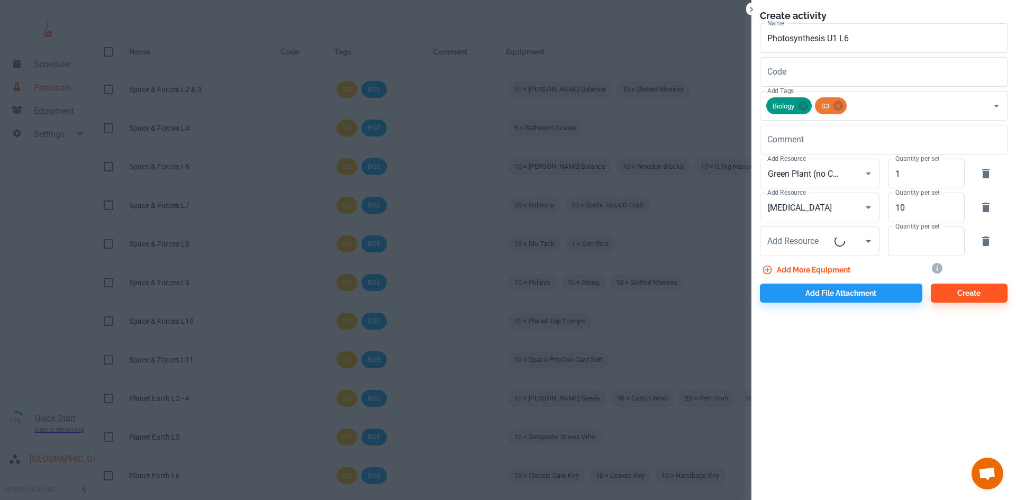
click at [833, 236] on input "Add Resource" at bounding box center [799, 241] width 70 height 20
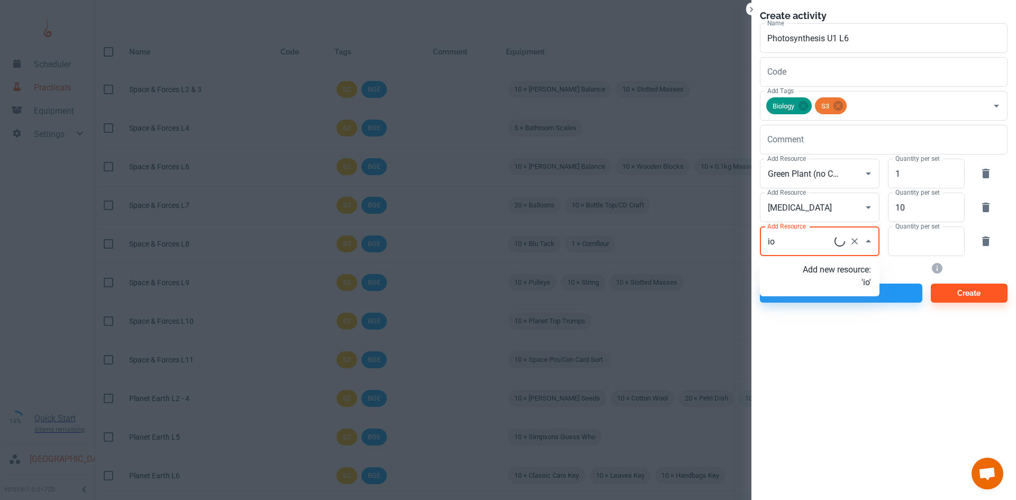
type input "i"
click at [855, 240] on icon "Clear" at bounding box center [854, 241] width 6 height 6
click at [826, 242] on input "Add Resource" at bounding box center [804, 241] width 80 height 20
click at [846, 270] on p "Iodine" at bounding box center [836, 269] width 68 height 13
type input "Iodine"
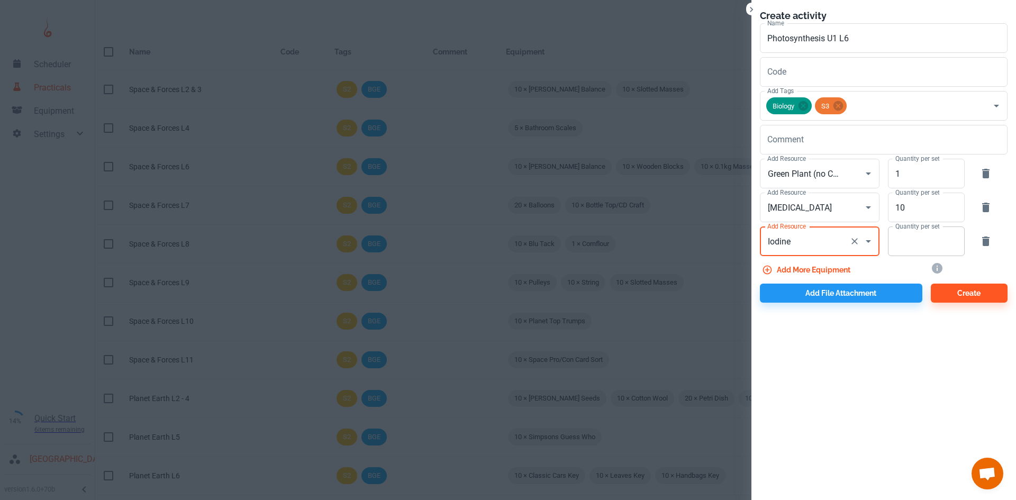
click at [907, 240] on input "Quantity per set" at bounding box center [920, 241] width 65 height 30
type input "10"
click at [832, 295] on button "Add file attachment" at bounding box center [841, 293] width 162 height 19
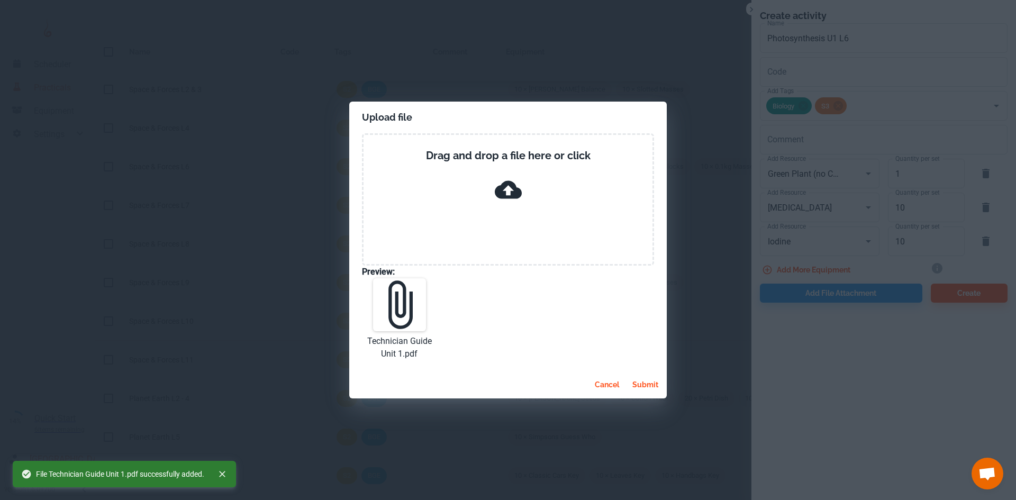
click at [647, 384] on button "submit" at bounding box center [645, 384] width 34 height 19
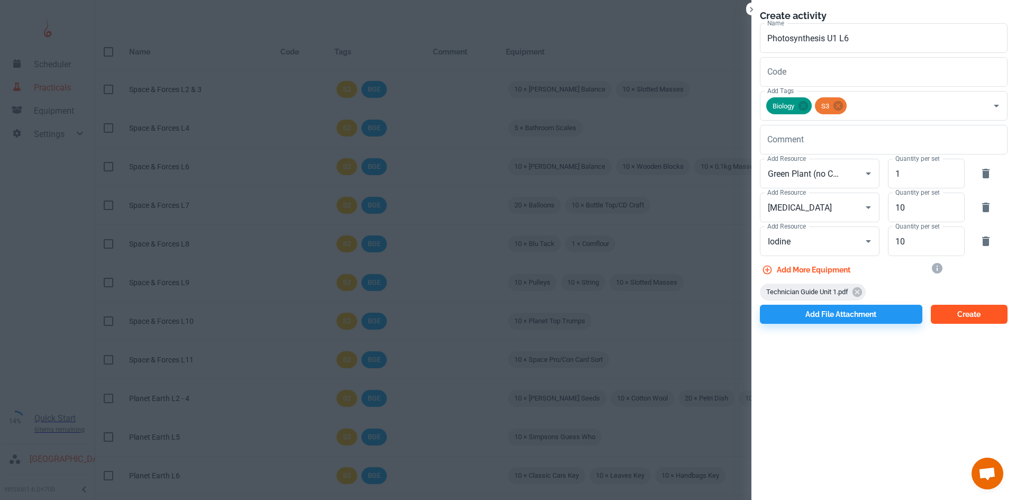
click at [951, 317] on button "Create" at bounding box center [968, 314] width 77 height 19
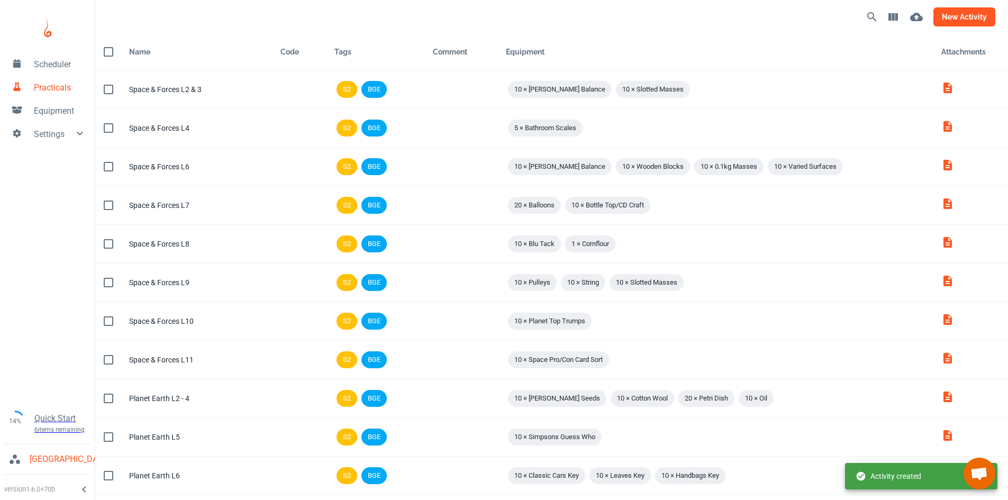
click at [948, 20] on button "new activity" at bounding box center [964, 16] width 62 height 19
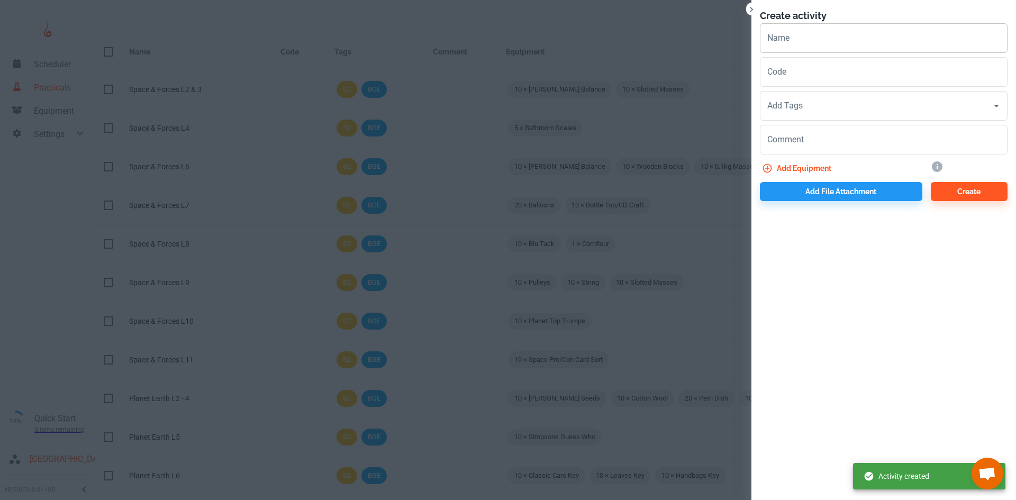
click at [791, 32] on input "Name" at bounding box center [884, 38] width 248 height 30
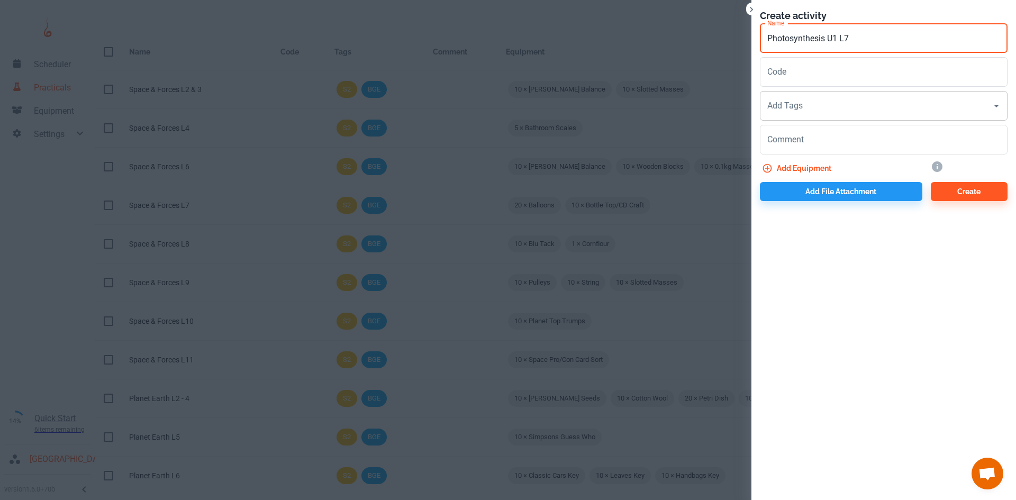
type input "Photosynthesis U1 L7"
click at [821, 112] on input "Add Tags" at bounding box center [875, 106] width 222 height 20
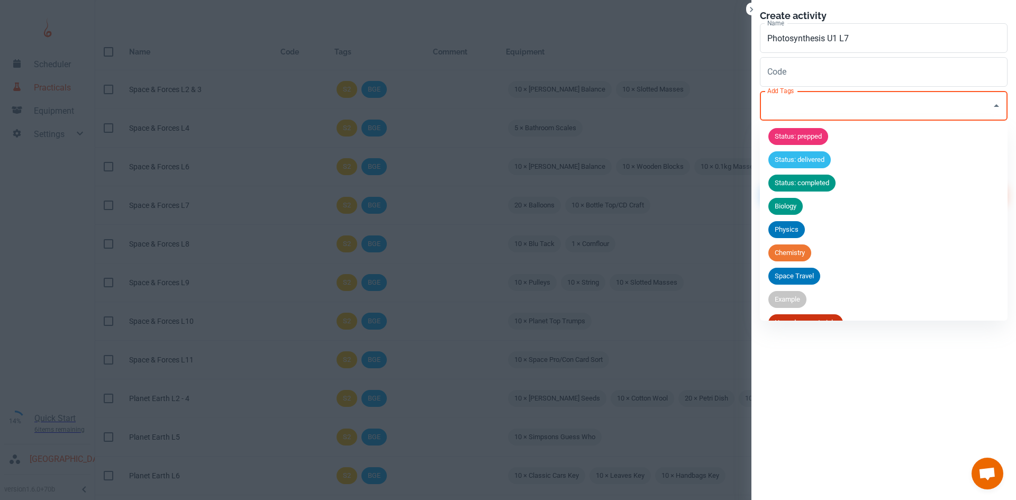
click at [794, 209] on span "Biology" at bounding box center [785, 206] width 34 height 11
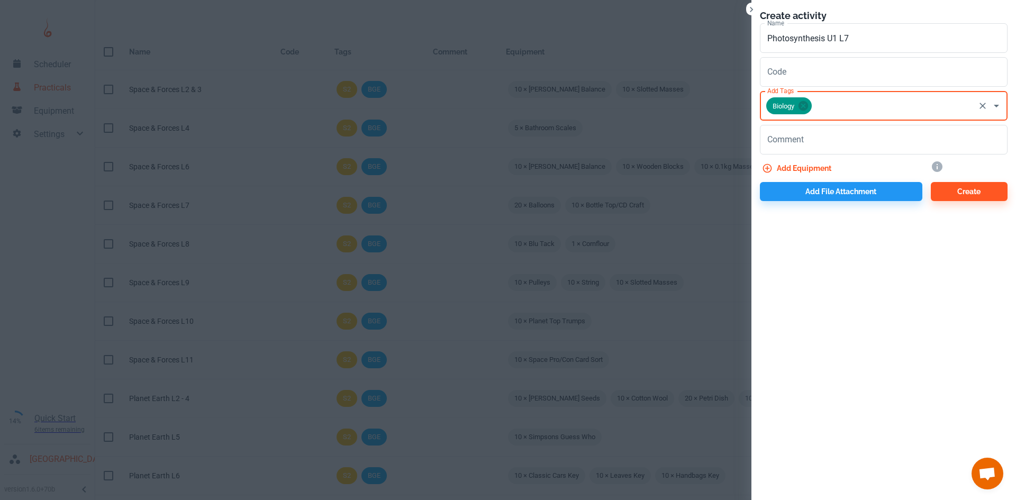
click at [839, 104] on input "Add Tags" at bounding box center [893, 106] width 160 height 20
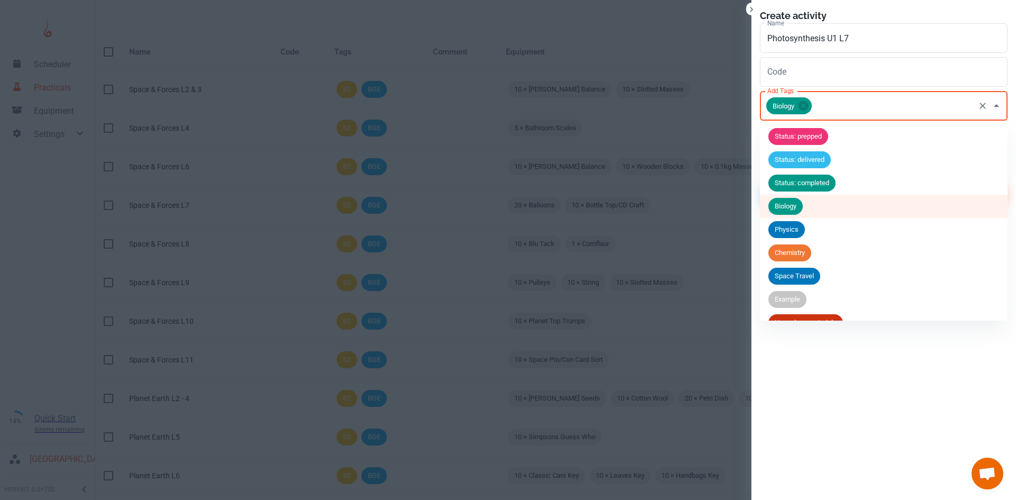
scroll to position [111, 0]
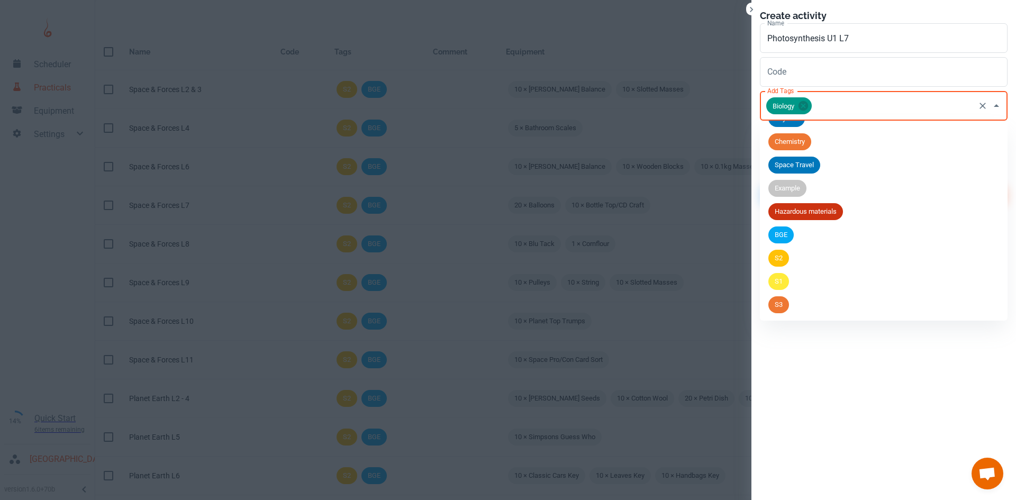
click at [796, 307] on li "S3" at bounding box center [884, 304] width 248 height 23
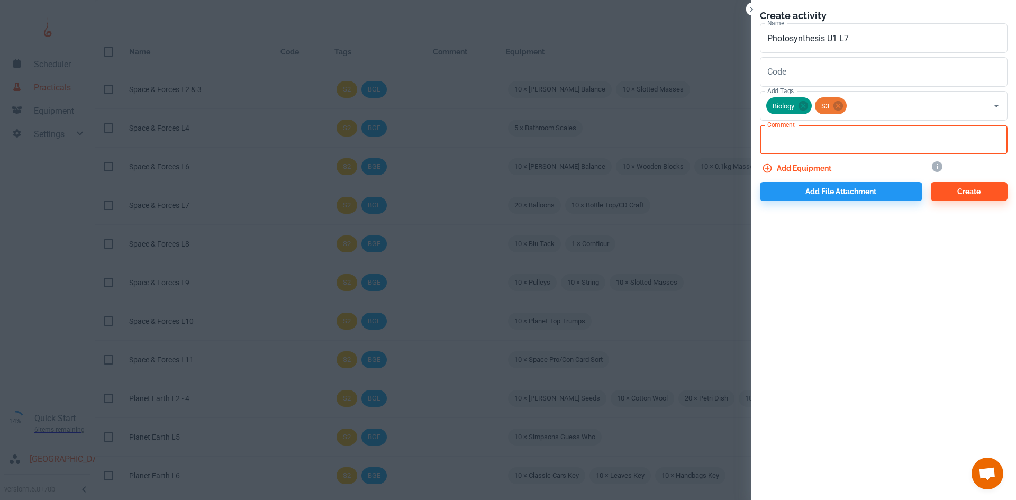
click at [800, 143] on textarea "Comment" at bounding box center [883, 140] width 233 height 12
click at [804, 162] on button "Add equipment" at bounding box center [798, 168] width 76 height 19
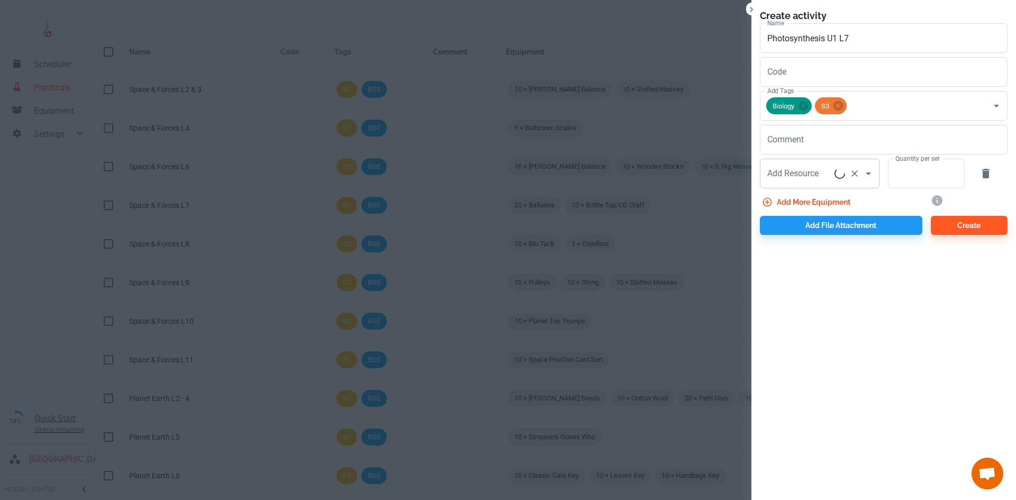
click at [802, 177] on div "Add Resource Add Resource" at bounding box center [820, 174] width 120 height 30
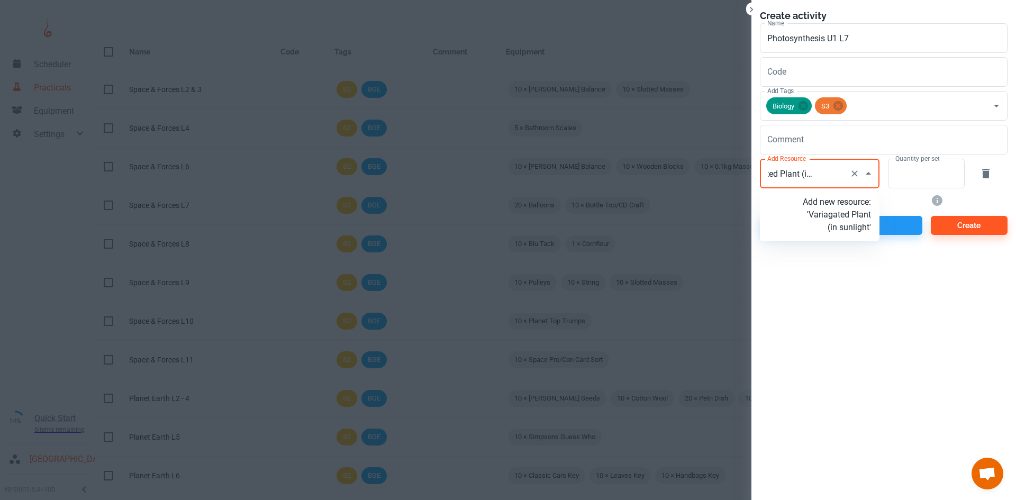
type input "Variagated Plant (in sunlight)"
click at [853, 231] on p "Add new resource: 'Variagated Plant (in sunlight)'" at bounding box center [836, 215] width 68 height 38
type input "Variagated Plant (in sunlight)"
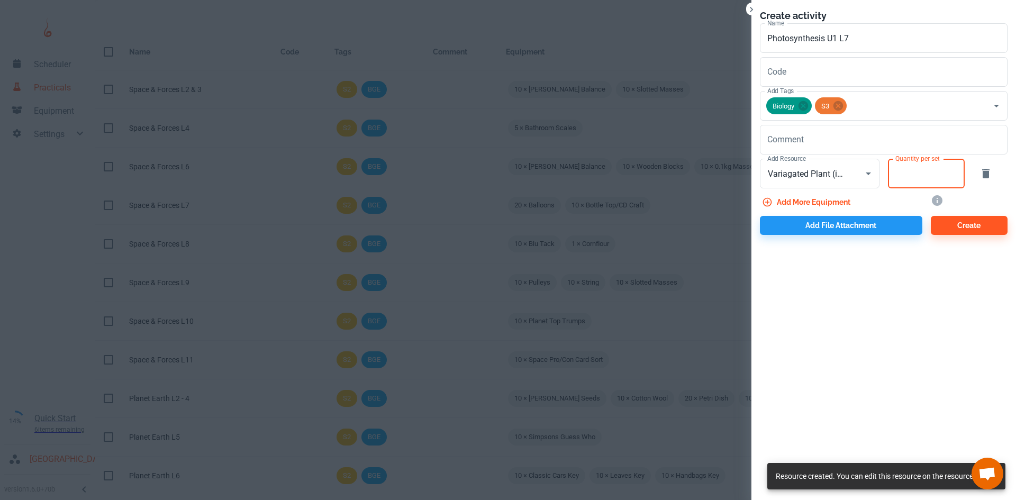
click at [908, 177] on input "Quantity per set" at bounding box center [920, 174] width 65 height 30
type input "1"
click at [847, 199] on button "Add more equipment" at bounding box center [807, 202] width 95 height 19
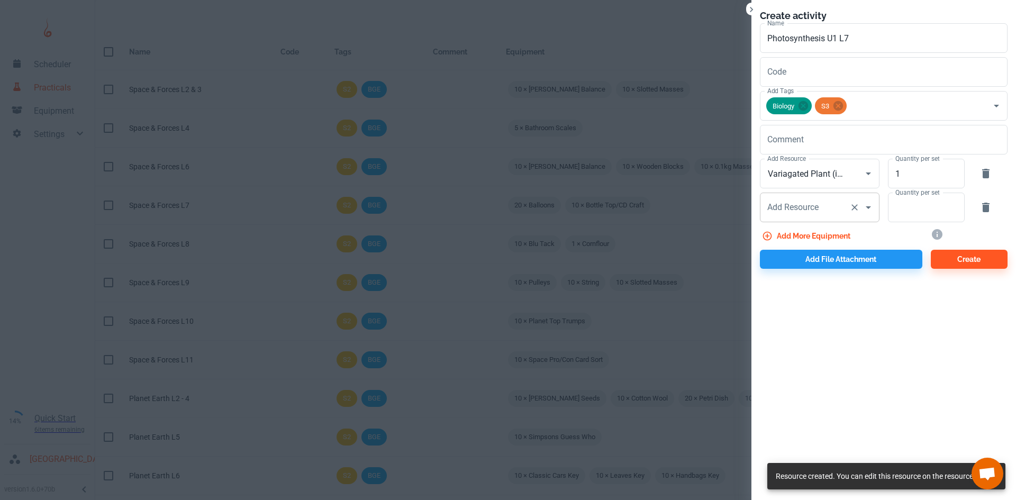
click at [802, 201] on div "Add Resource Add Resource" at bounding box center [820, 208] width 120 height 30
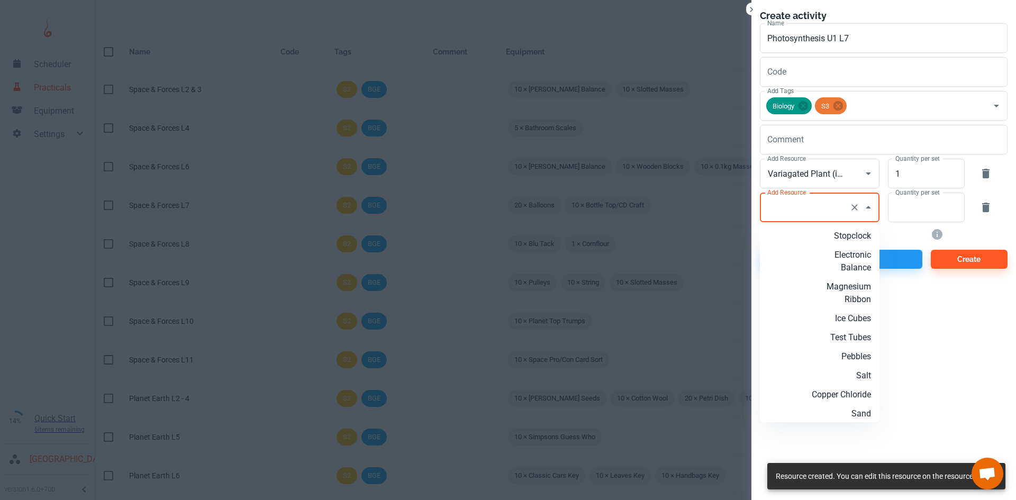
type input "r"
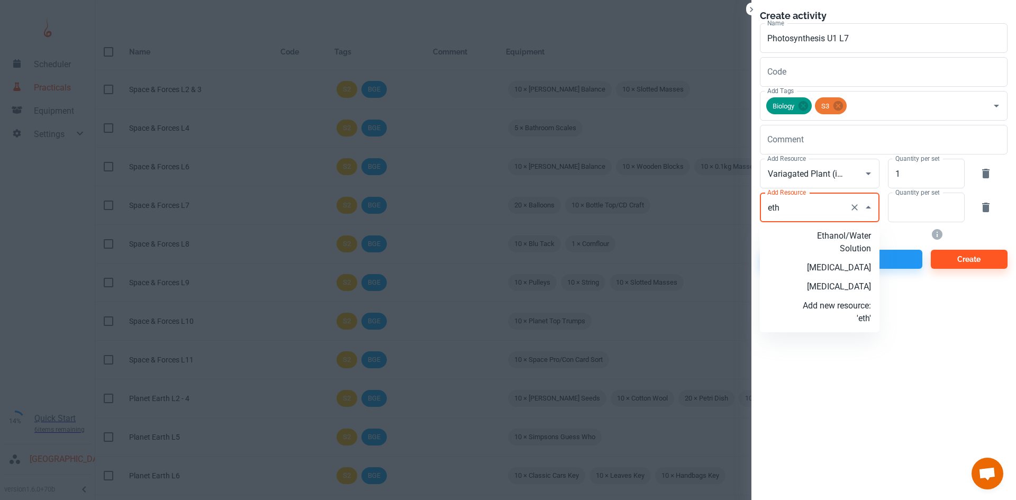
click at [866, 287] on p "[MEDICAL_DATA]" at bounding box center [836, 286] width 68 height 13
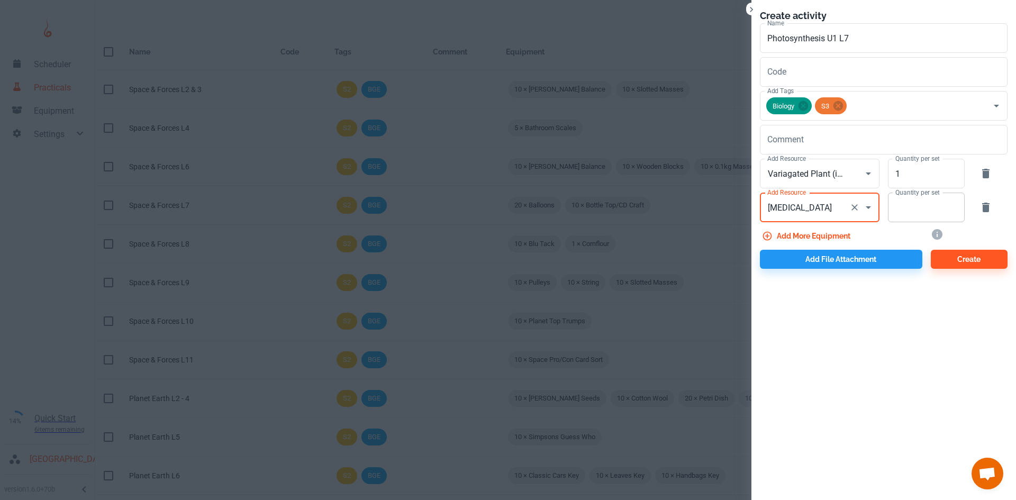
type input "[MEDICAL_DATA]"
click at [915, 200] on input "Quantity per set" at bounding box center [920, 208] width 65 height 30
type input "10"
click at [833, 238] on button "Add more equipment" at bounding box center [807, 235] width 95 height 19
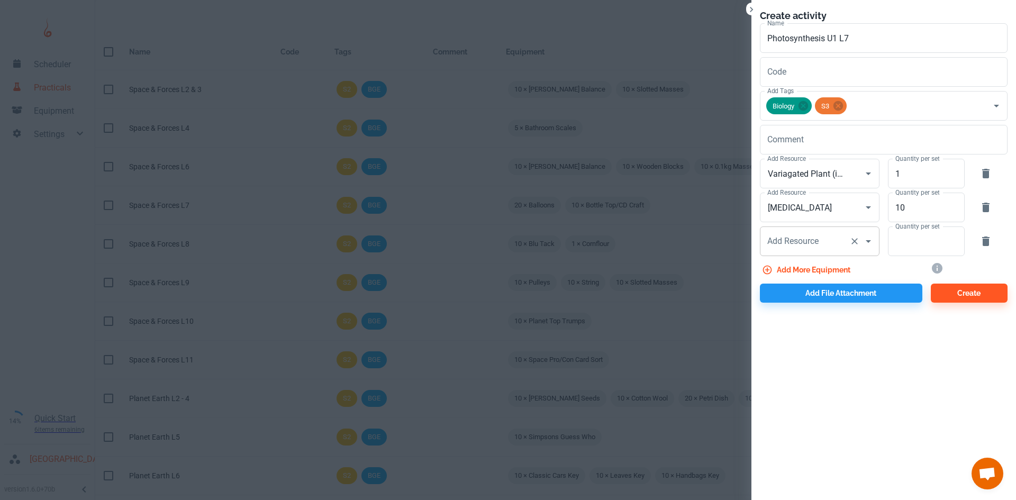
click at [800, 241] on div "Add Resource Add Resource" at bounding box center [820, 241] width 120 height 30
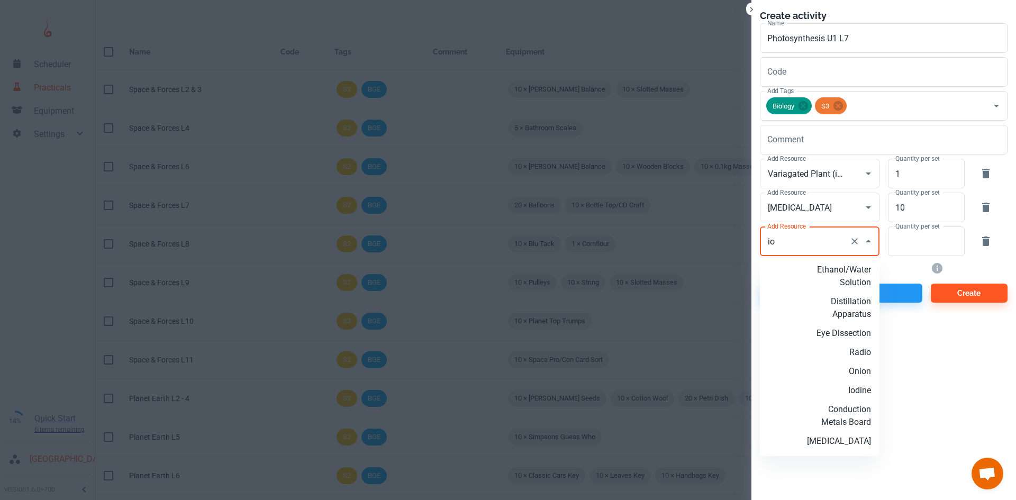
click at [859, 390] on p "Iodine" at bounding box center [836, 390] width 68 height 13
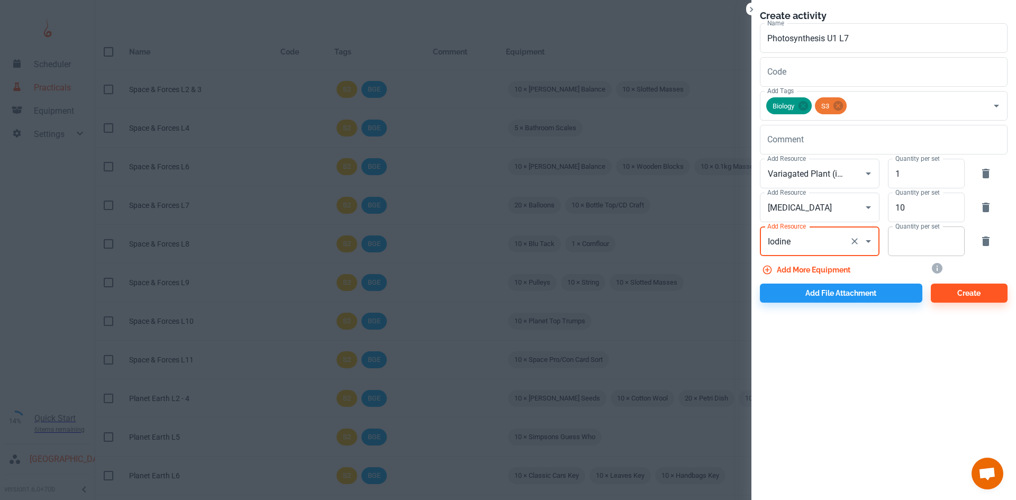
type input "Iodine"
click at [920, 248] on input "Quantity per set" at bounding box center [920, 241] width 65 height 30
type input "10"
click at [816, 299] on button "Add file attachment" at bounding box center [841, 293] width 162 height 19
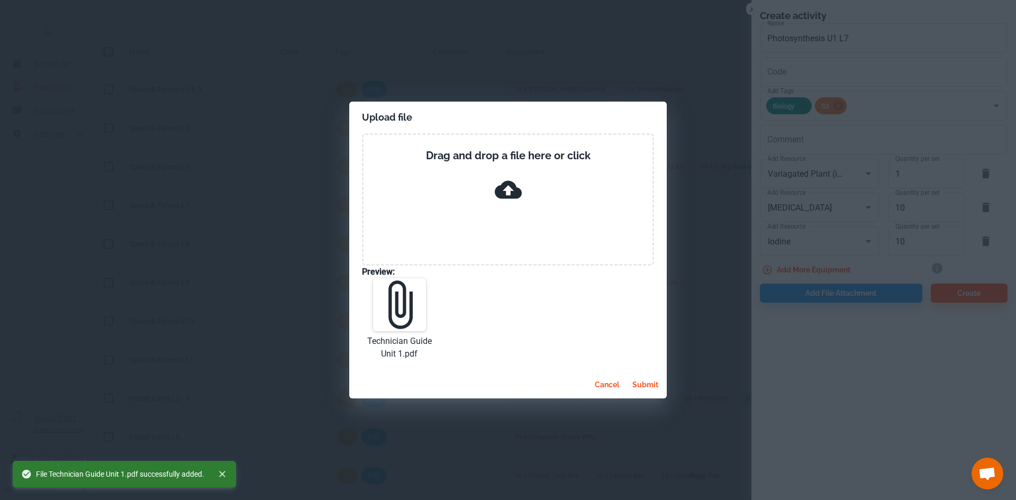
click at [644, 383] on button "submit" at bounding box center [645, 384] width 34 height 19
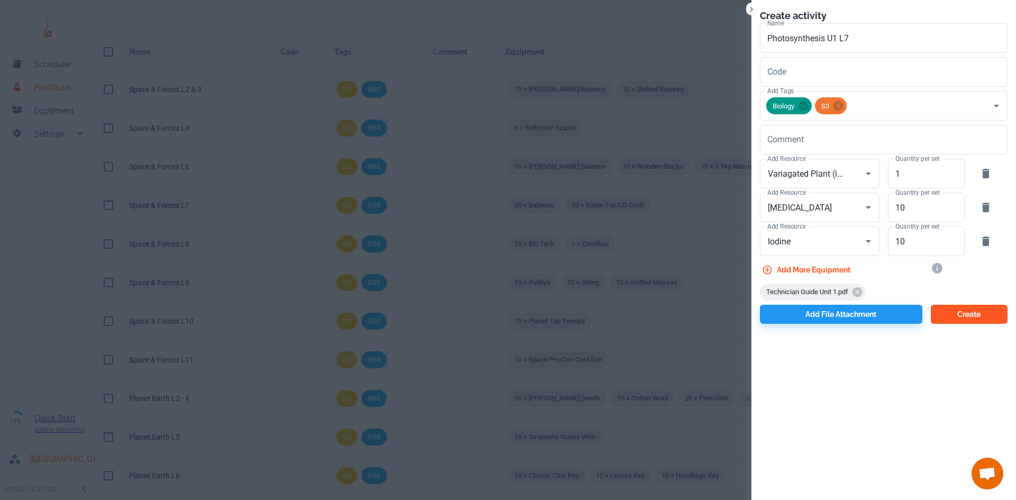
click at [975, 314] on button "Create" at bounding box center [968, 314] width 77 height 19
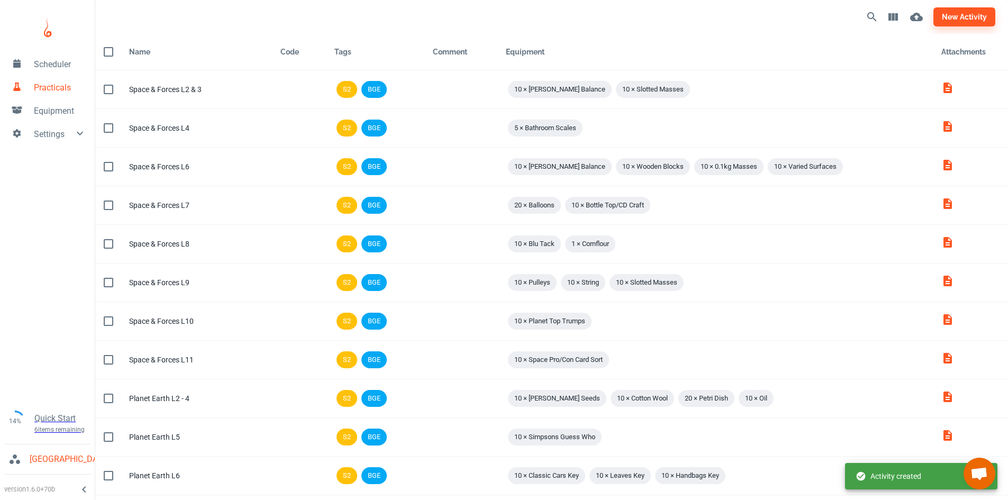
click at [962, 29] on div "new activity" at bounding box center [740, 16] width 510 height 25
click at [962, 21] on button "new activity" at bounding box center [964, 16] width 62 height 19
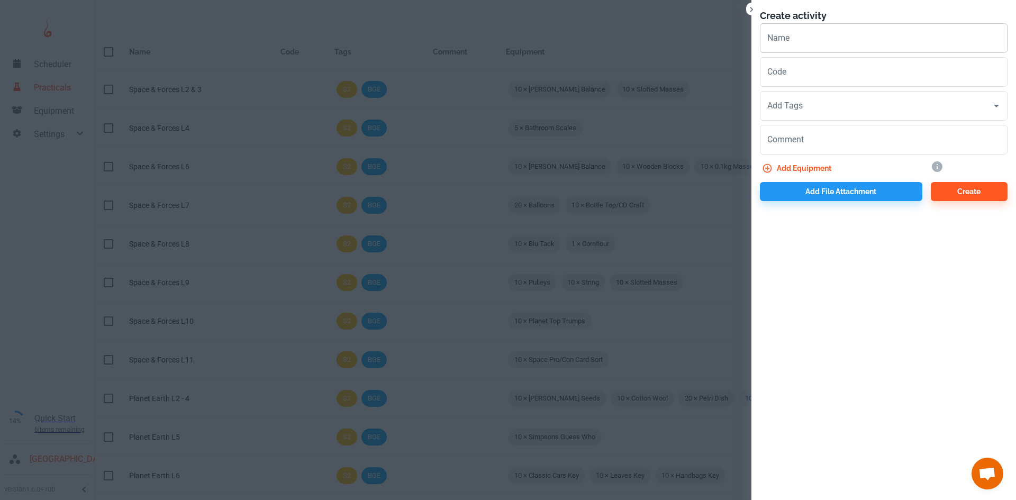
click at [802, 48] on input "Name" at bounding box center [884, 38] width 248 height 30
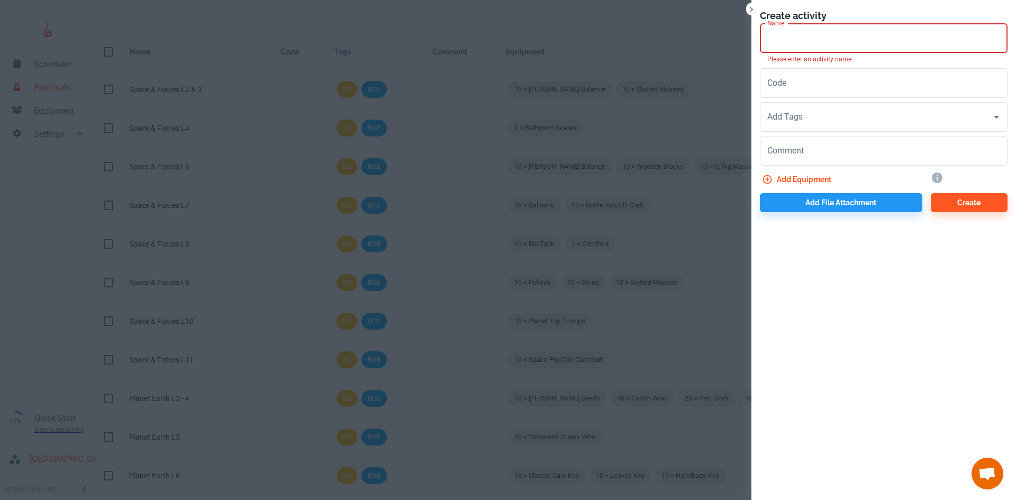
click at [796, 44] on input "Name" at bounding box center [884, 38] width 248 height 30
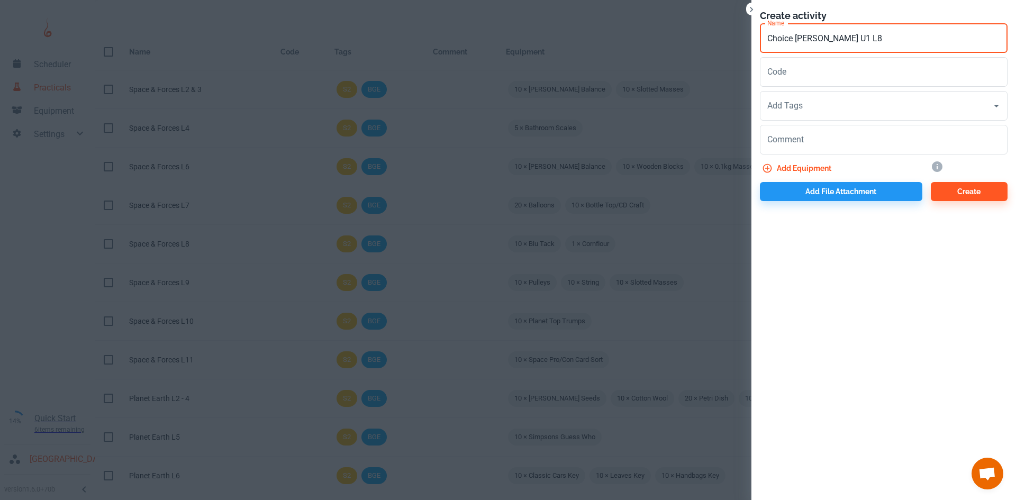
type input "Choice [PERSON_NAME] U1 L8"
click at [809, 103] on input "Add Tags" at bounding box center [875, 106] width 222 height 20
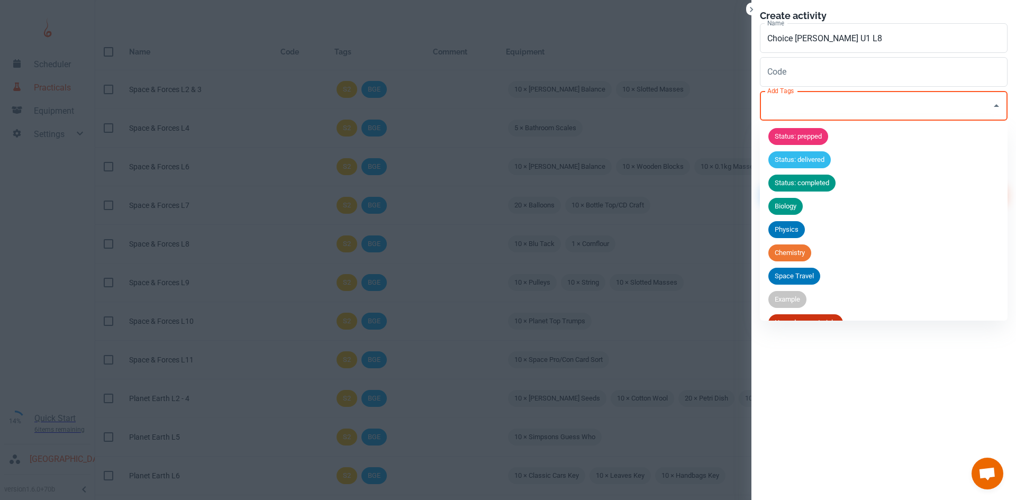
click at [787, 210] on span "Biology" at bounding box center [785, 206] width 34 height 11
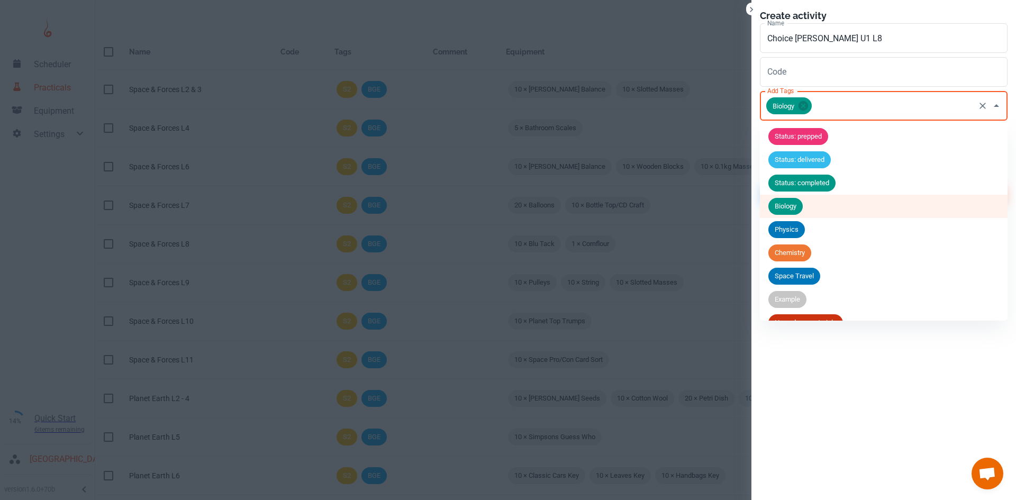
click at [839, 108] on input "Add Tags" at bounding box center [893, 106] width 160 height 20
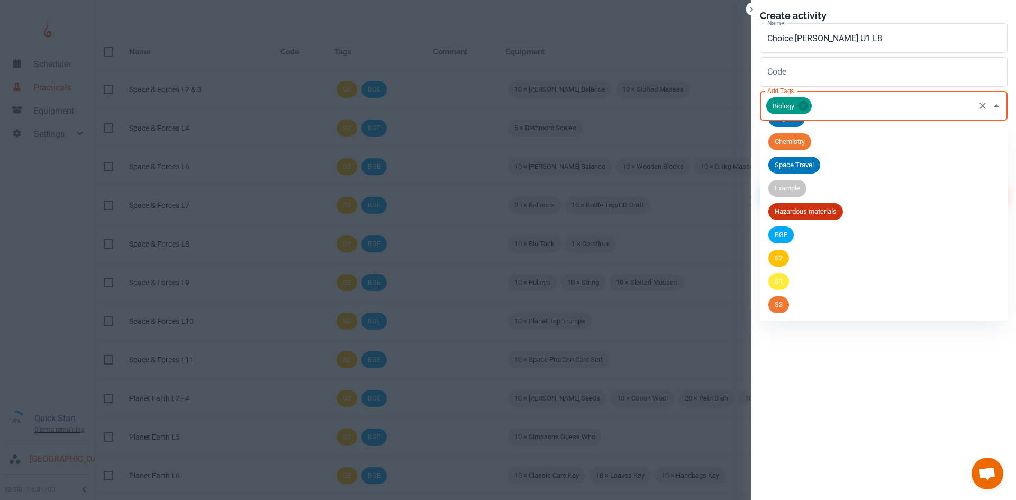
click at [789, 304] on span "S3" at bounding box center [778, 304] width 21 height 11
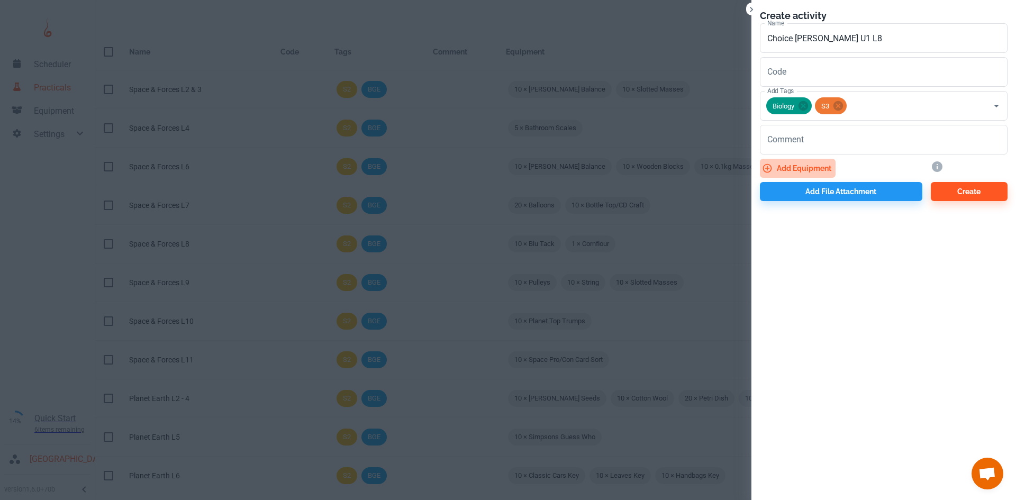
click at [800, 166] on button "Add equipment" at bounding box center [798, 168] width 76 height 19
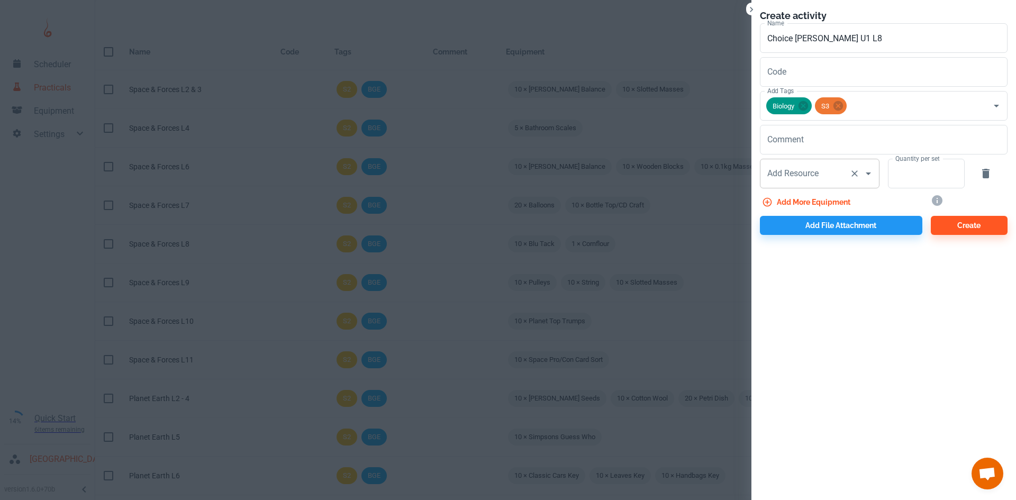
click at [795, 179] on div "Add Resource Add Resource" at bounding box center [820, 174] width 120 height 30
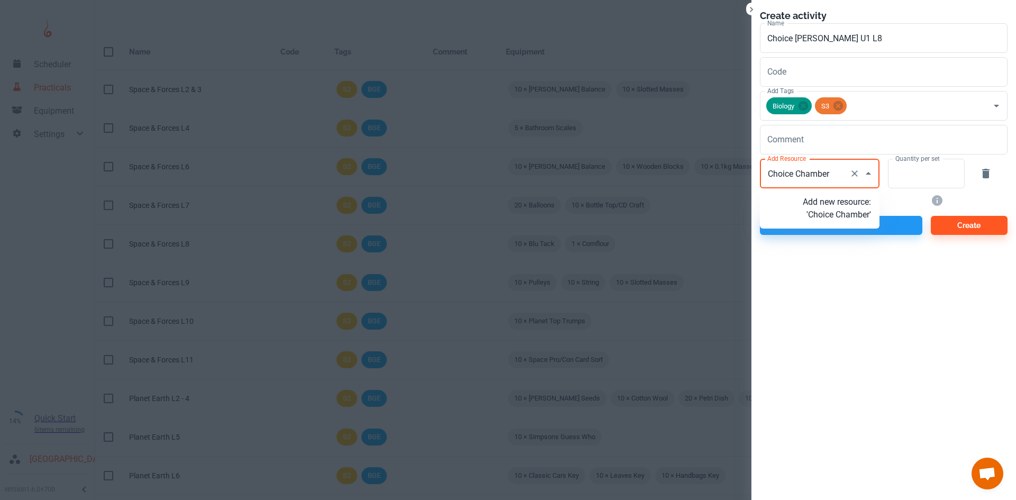
type input "Choice [PERSON_NAME]"
click at [835, 206] on p "Add new resource: 'Choice [PERSON_NAME]'" at bounding box center [836, 215] width 68 height 38
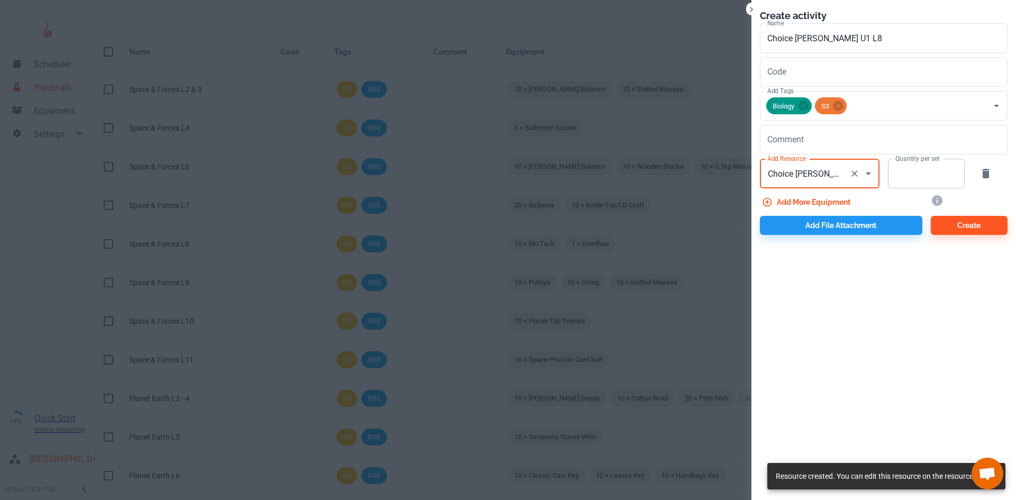
type input "Choice [PERSON_NAME]"
click at [922, 180] on input "Quantity per set" at bounding box center [920, 174] width 65 height 30
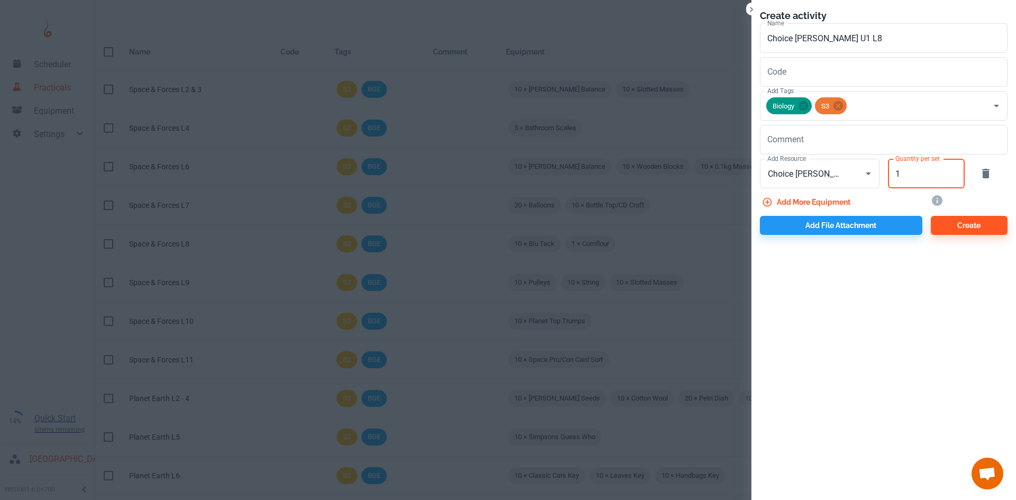
type input "1"
click at [829, 197] on button "Add more equipment" at bounding box center [807, 202] width 95 height 19
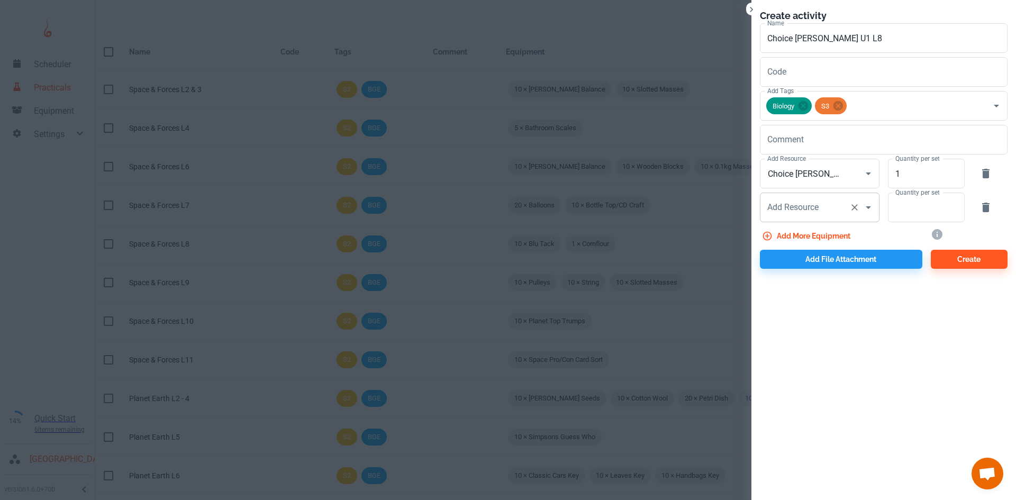
click at [804, 212] on div "Add Resource Add Resource" at bounding box center [820, 208] width 120 height 30
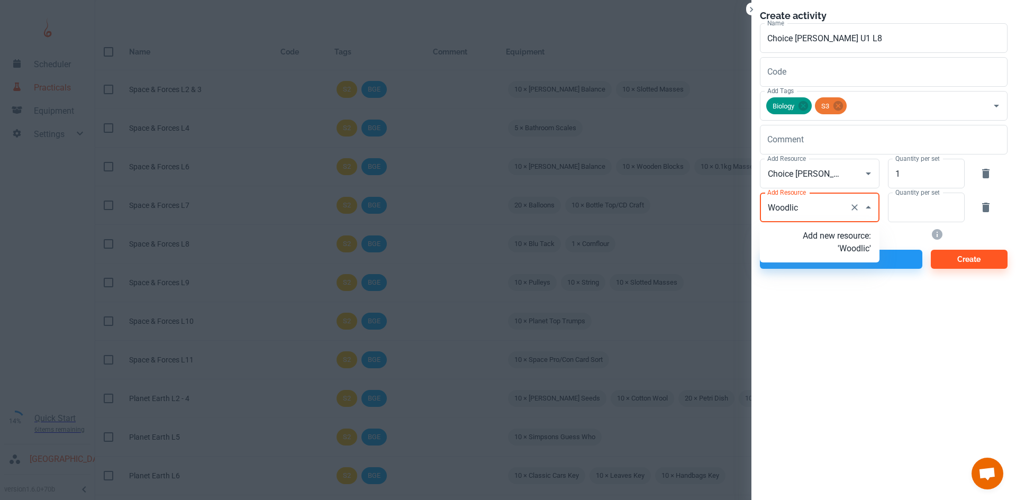
type input "Woodlice"
click at [837, 243] on p "Add new resource: 'Woodlice'" at bounding box center [836, 242] width 68 height 25
type input "Woodlice"
click at [903, 220] on input "Quantity per set" at bounding box center [920, 208] width 65 height 30
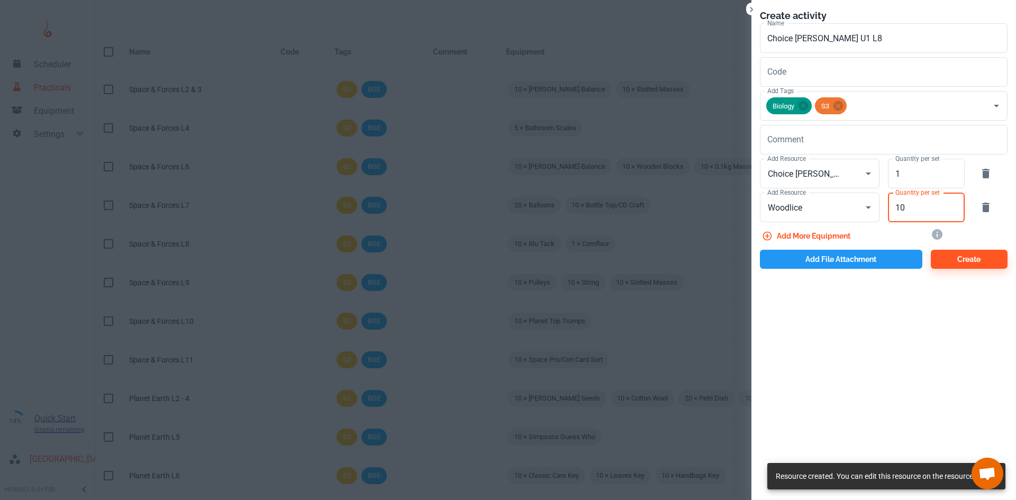
type input "10"
click at [853, 258] on button "Add file attachment" at bounding box center [841, 259] width 162 height 19
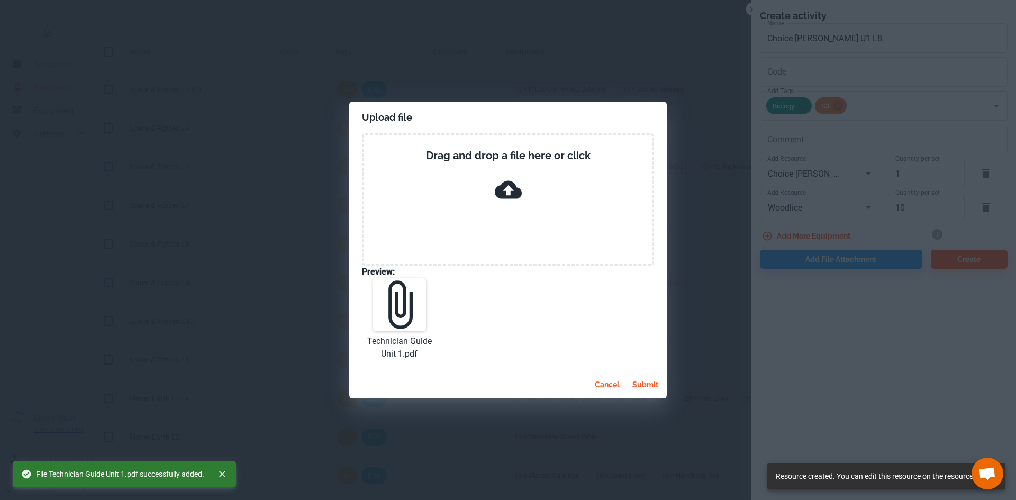
click at [643, 380] on button "submit" at bounding box center [645, 384] width 34 height 19
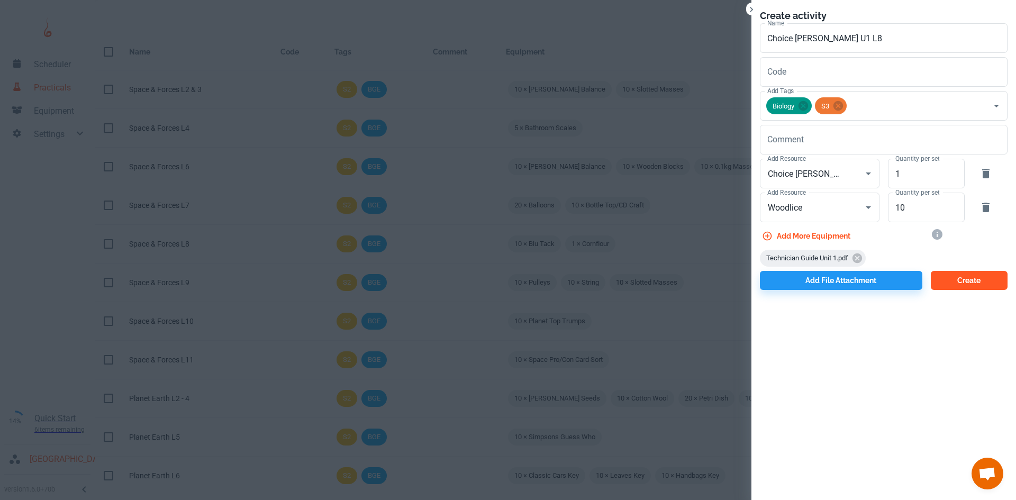
click at [956, 278] on button "Create" at bounding box center [968, 280] width 77 height 19
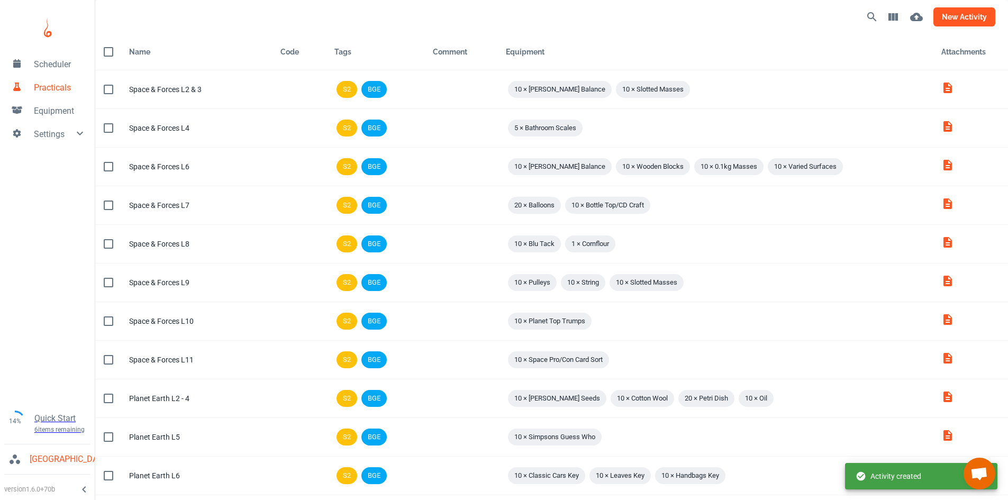
click at [967, 17] on button "new activity" at bounding box center [964, 16] width 62 height 19
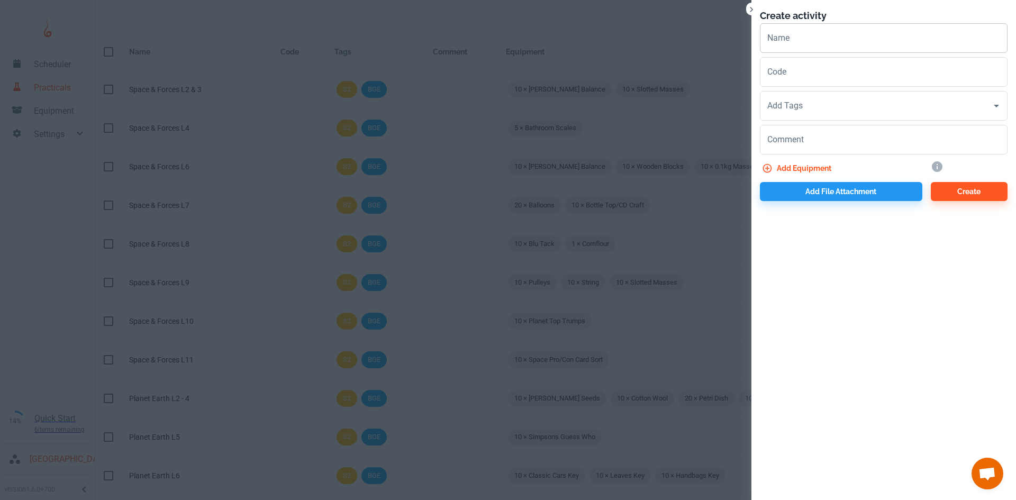
click at [819, 36] on input "Name" at bounding box center [884, 38] width 248 height 30
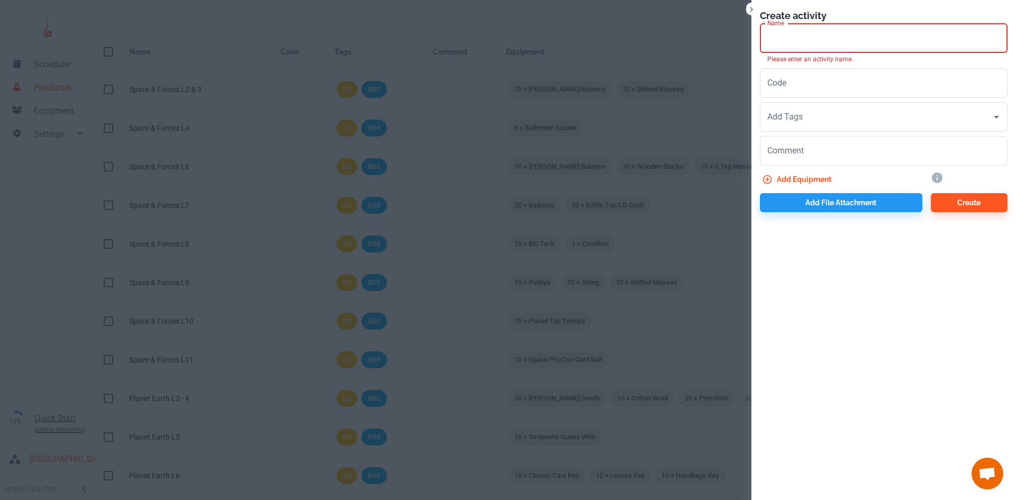
click at [791, 37] on input "Name" at bounding box center [884, 38] width 248 height 30
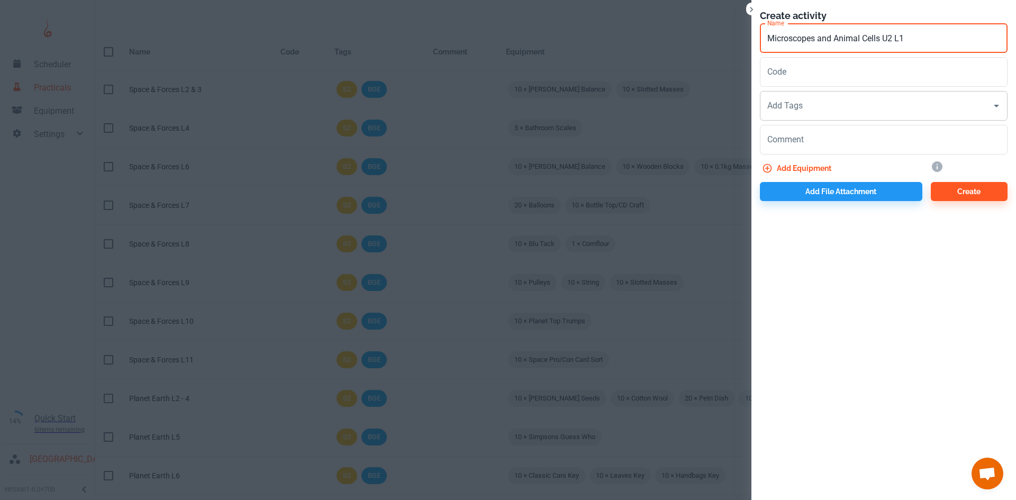
type input "Microscopes and Animal Cells U2 L1"
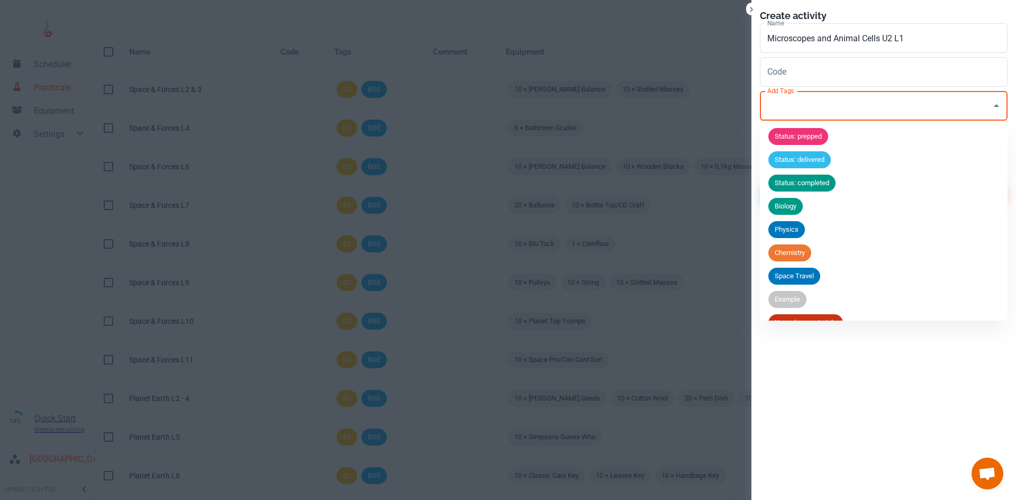
click at [799, 100] on input "Add Tags" at bounding box center [875, 106] width 222 height 20
click at [790, 218] on li "Physics" at bounding box center [884, 229] width 248 height 23
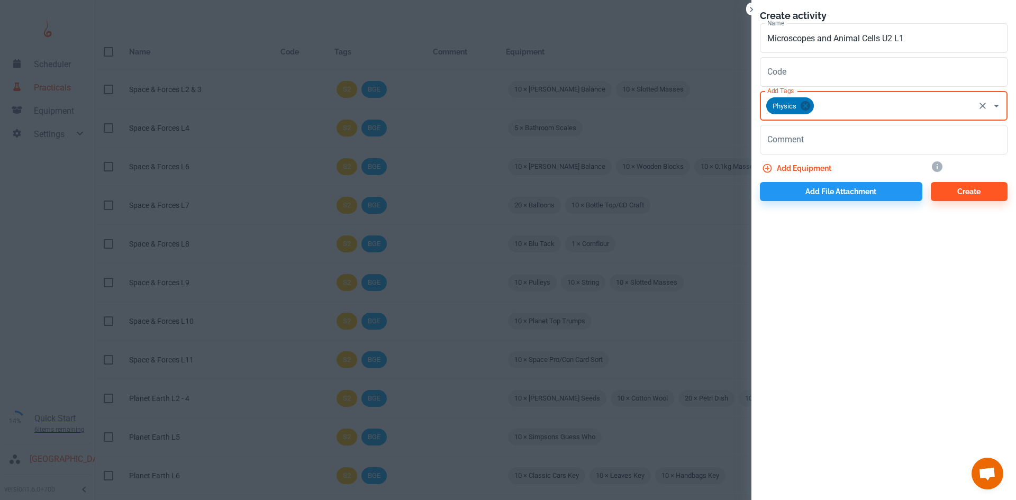
click at [807, 108] on icon at bounding box center [805, 106] width 10 height 10
click at [807, 108] on input "Add Tags" at bounding box center [875, 106] width 222 height 20
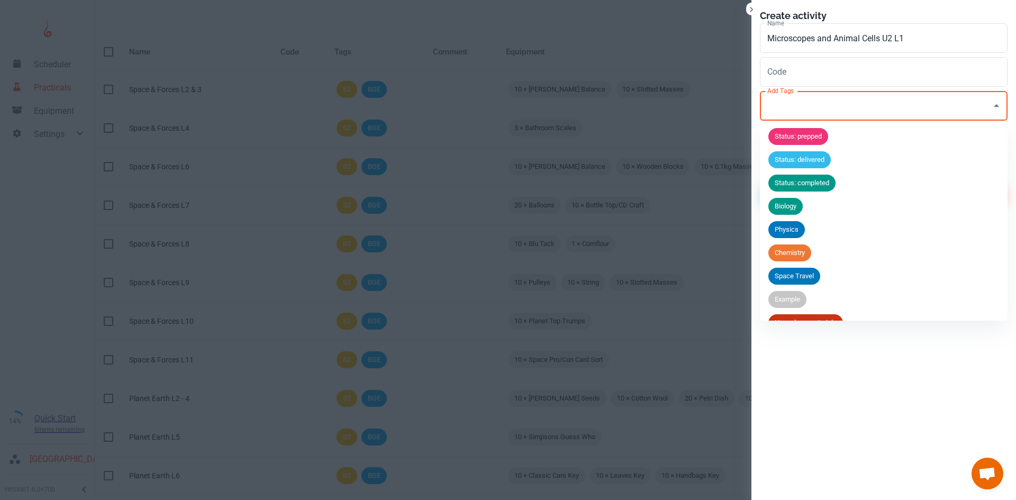
click at [801, 203] on span "Biology" at bounding box center [785, 206] width 34 height 11
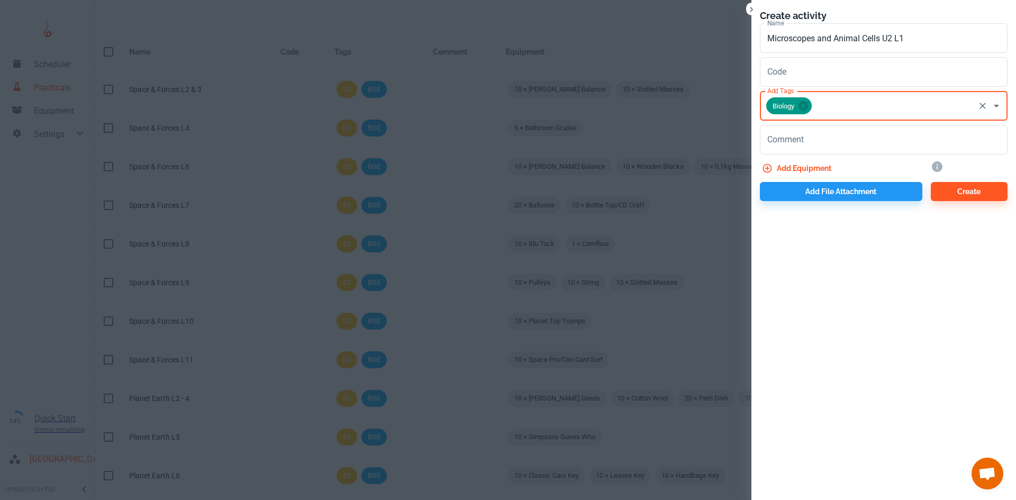
click at [821, 116] on div "Biology Add Tags" at bounding box center [884, 106] width 248 height 30
click at [838, 108] on input "Add Tags" at bounding box center [893, 106] width 160 height 20
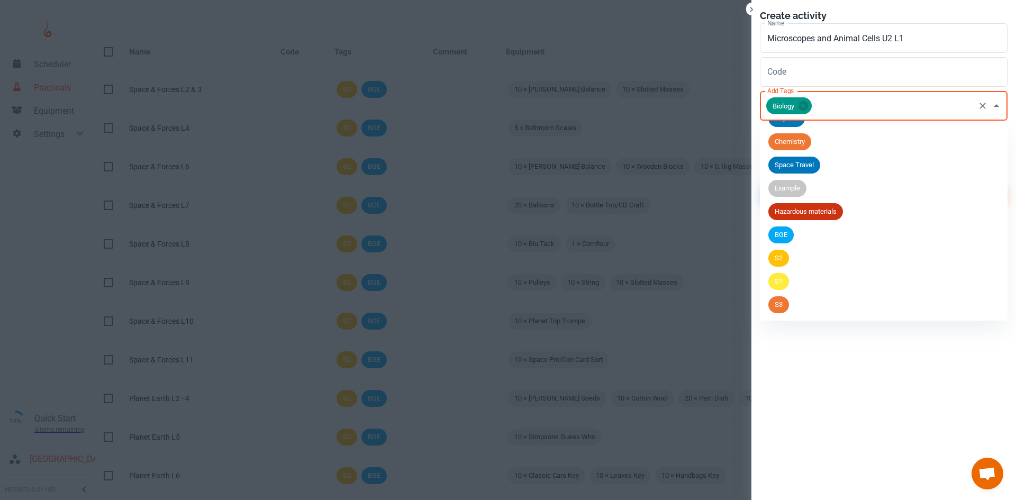
click at [790, 300] on li "S3" at bounding box center [884, 304] width 248 height 23
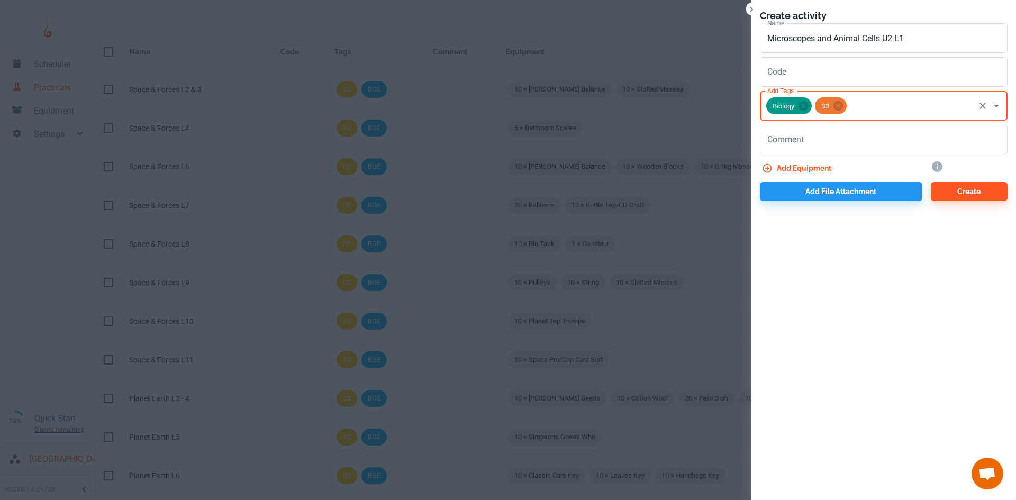
click at [802, 172] on button "Add equipment" at bounding box center [798, 168] width 76 height 19
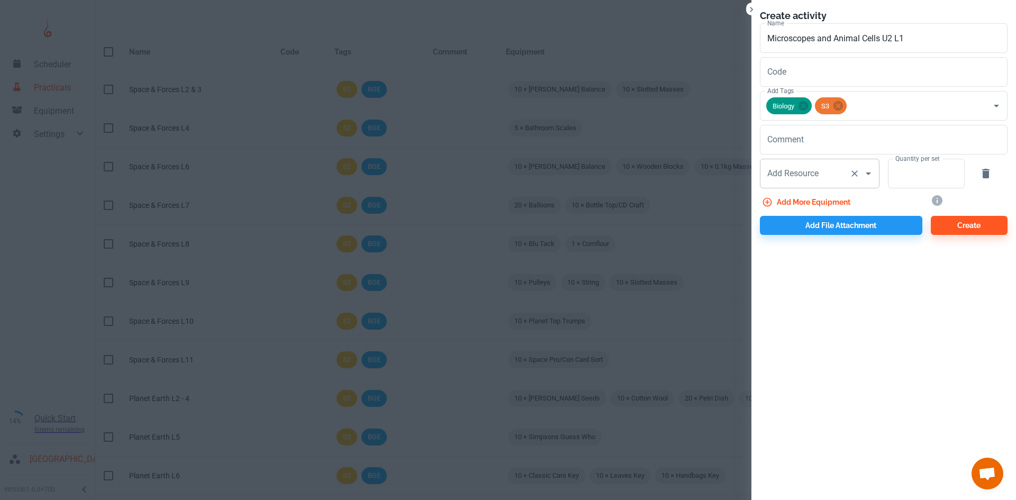
click at [789, 177] on div "Add Resource Add Resource" at bounding box center [820, 174] width 120 height 30
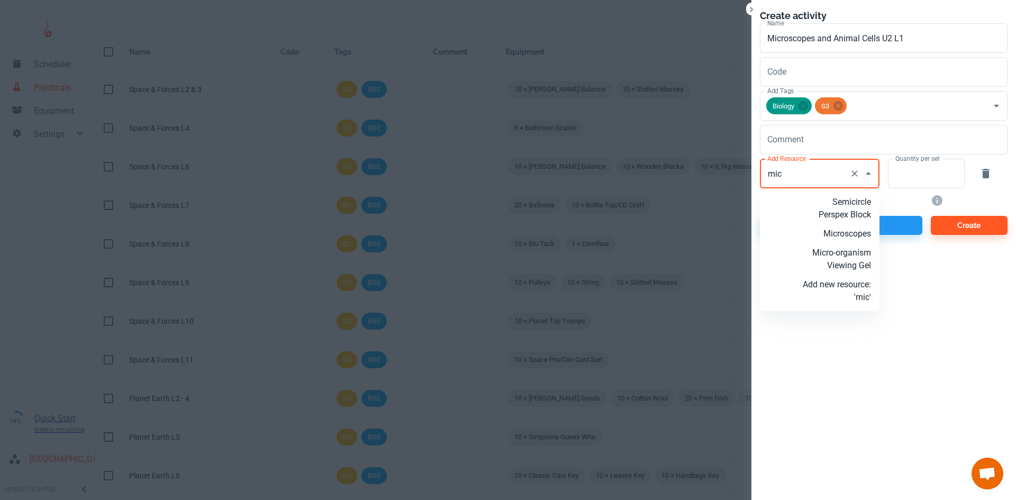
click at [855, 232] on p "Microscopes" at bounding box center [836, 233] width 68 height 13
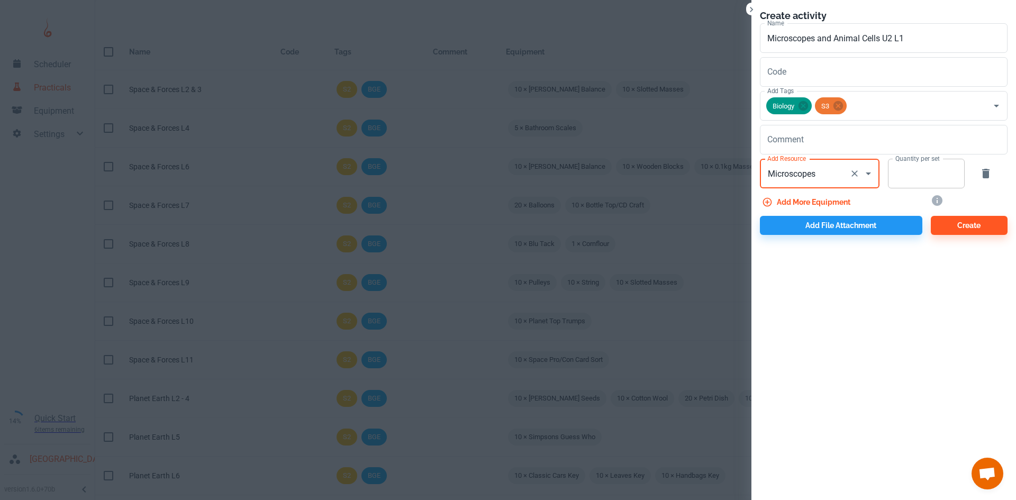
type input "Microscopes"
click at [900, 174] on input "Quantity per set" at bounding box center [920, 174] width 65 height 30
type input "10"
click at [821, 203] on button "Add more equipment" at bounding box center [807, 202] width 95 height 19
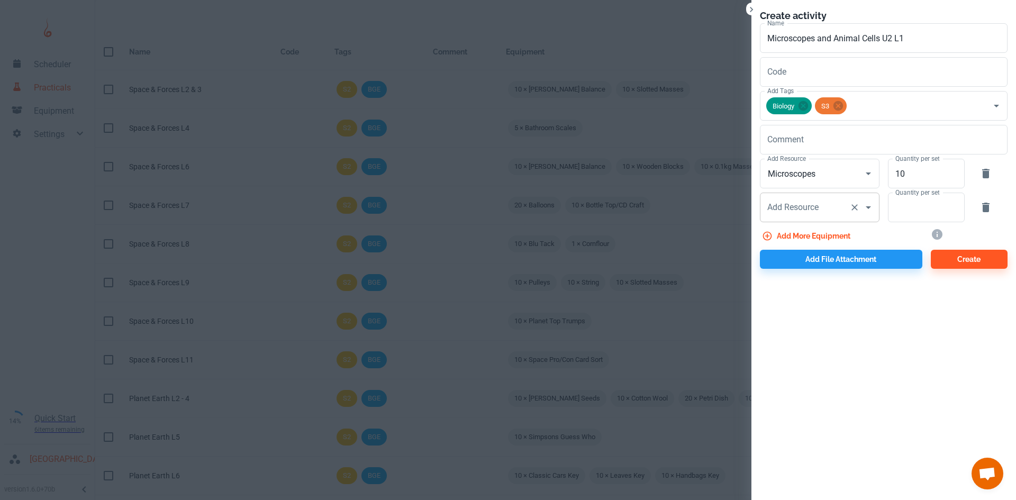
click at [825, 213] on input "Add Resource" at bounding box center [804, 207] width 80 height 20
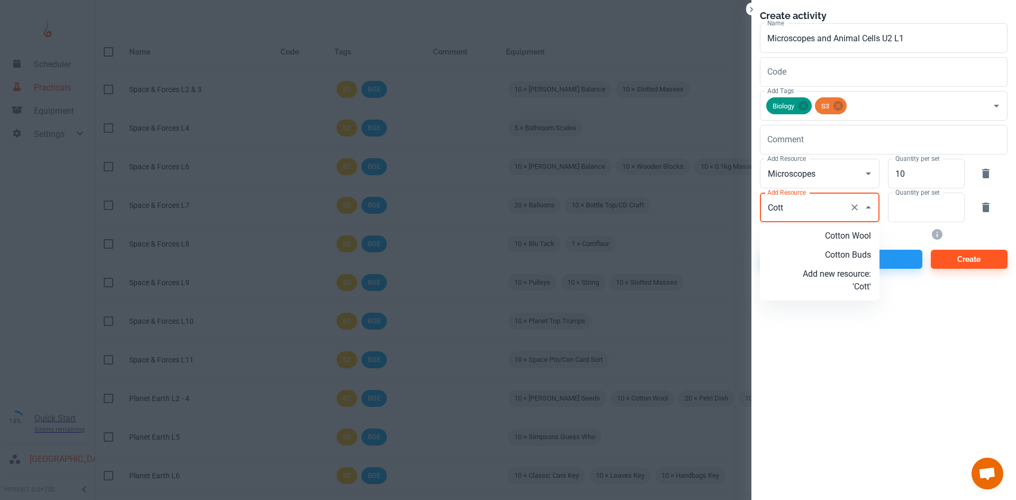
click at [839, 260] on p "Cotton Buds" at bounding box center [836, 255] width 68 height 13
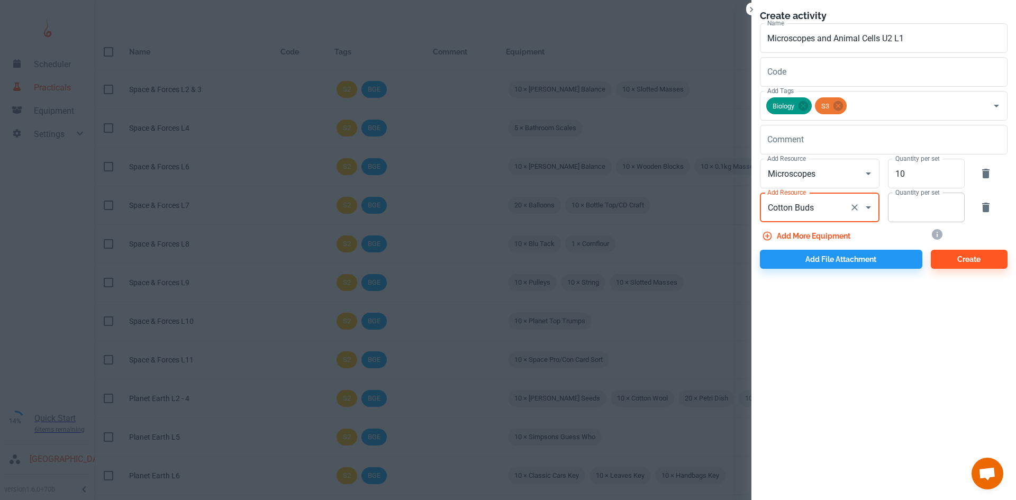
type input "Cotton Buds"
click at [899, 215] on input "Quantity per set" at bounding box center [920, 208] width 65 height 30
type input "20"
click at [835, 245] on div "Add file attachment" at bounding box center [836, 256] width 171 height 23
click at [833, 241] on button "Add more equipment" at bounding box center [807, 235] width 95 height 19
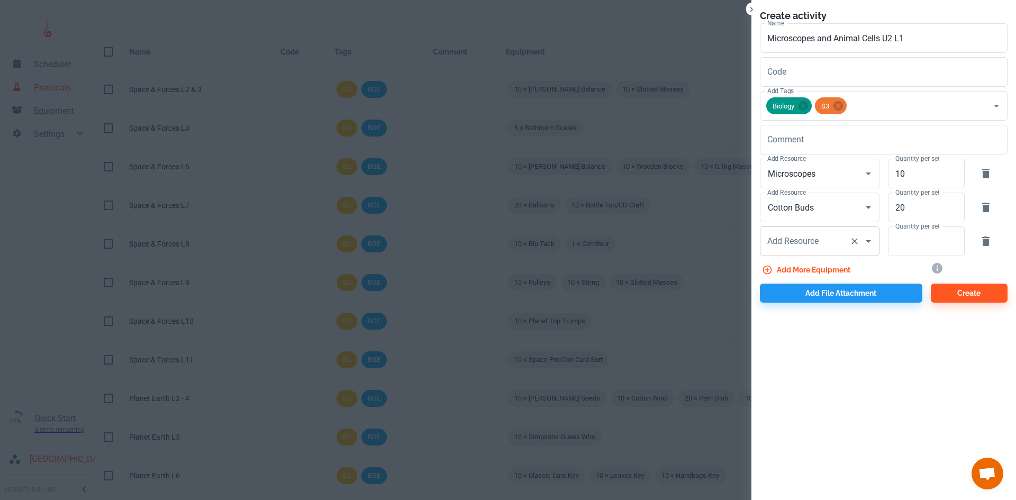
click at [787, 242] on div "Add Resource Add Resource" at bounding box center [820, 241] width 120 height 30
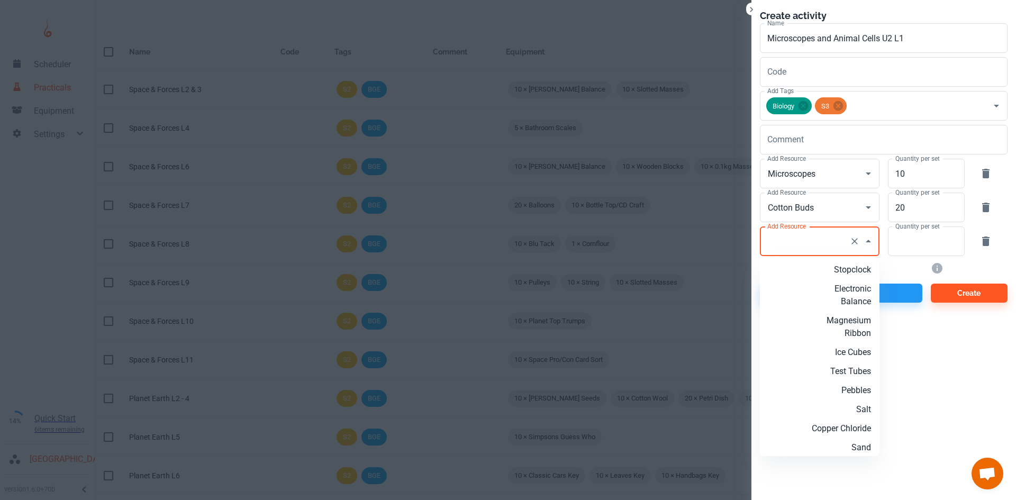
type input "M"
click at [854, 303] on p "Slides" at bounding box center [836, 308] width 68 height 13
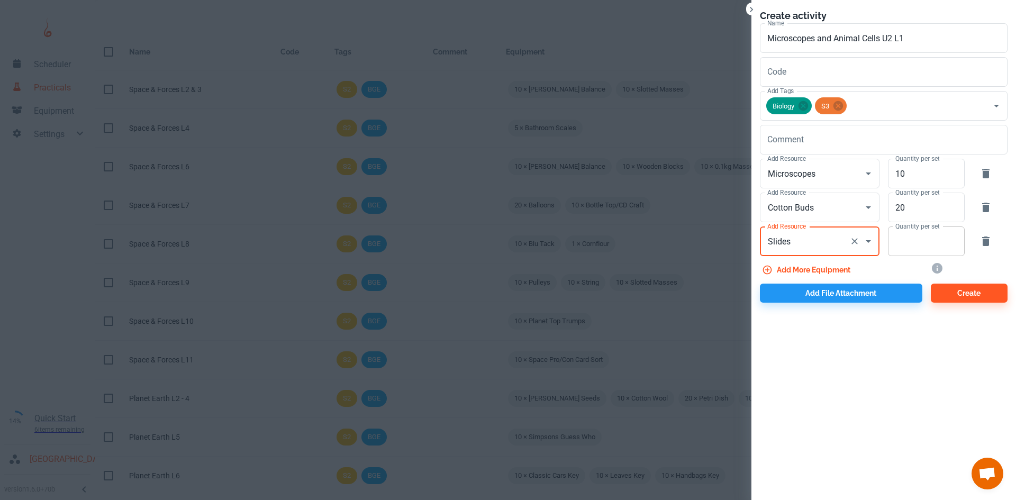
type input "Slides"
click at [899, 241] on input "Quantity per set" at bounding box center [920, 241] width 65 height 30
type input "20"
click at [817, 264] on button "Add more equipment" at bounding box center [807, 269] width 95 height 19
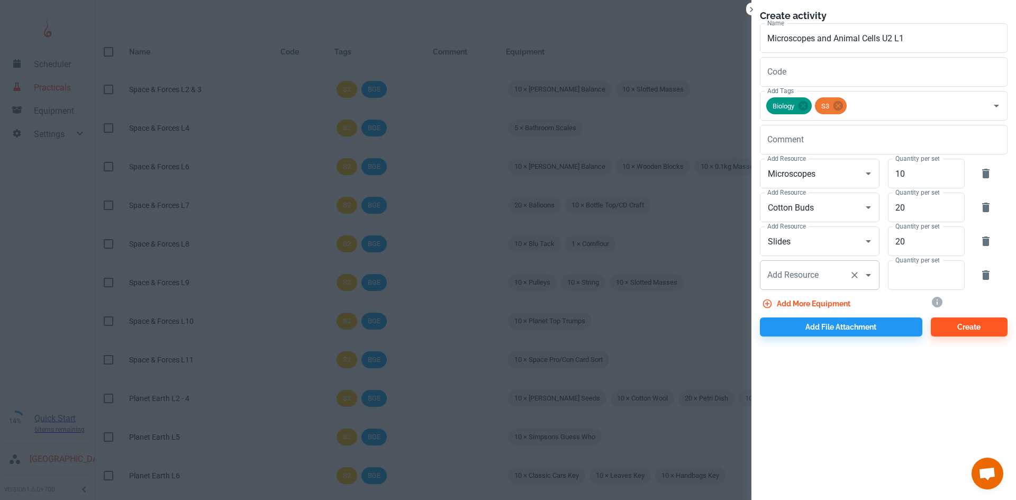
click at [808, 266] on input "Add Resource" at bounding box center [804, 275] width 80 height 20
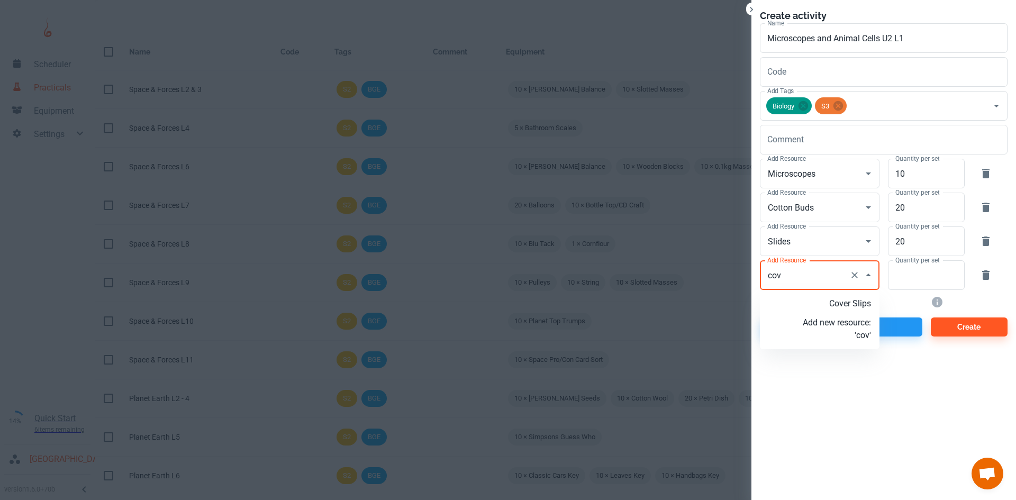
click at [836, 304] on p "Cover Slips" at bounding box center [836, 303] width 68 height 13
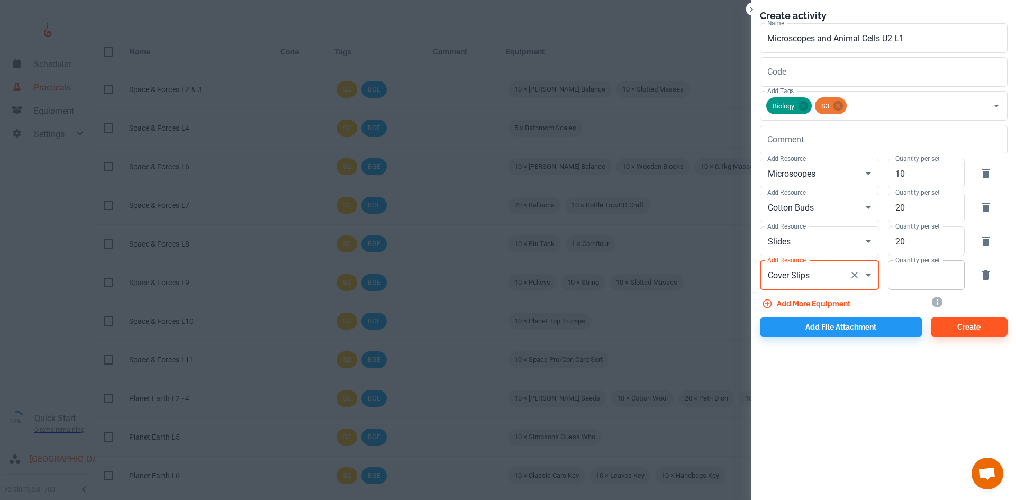
type input "Cover Slips"
click at [927, 269] on input "Quantity per set" at bounding box center [920, 275] width 65 height 30
type input "20"
click at [811, 304] on button "Add more equipment" at bounding box center [807, 303] width 95 height 19
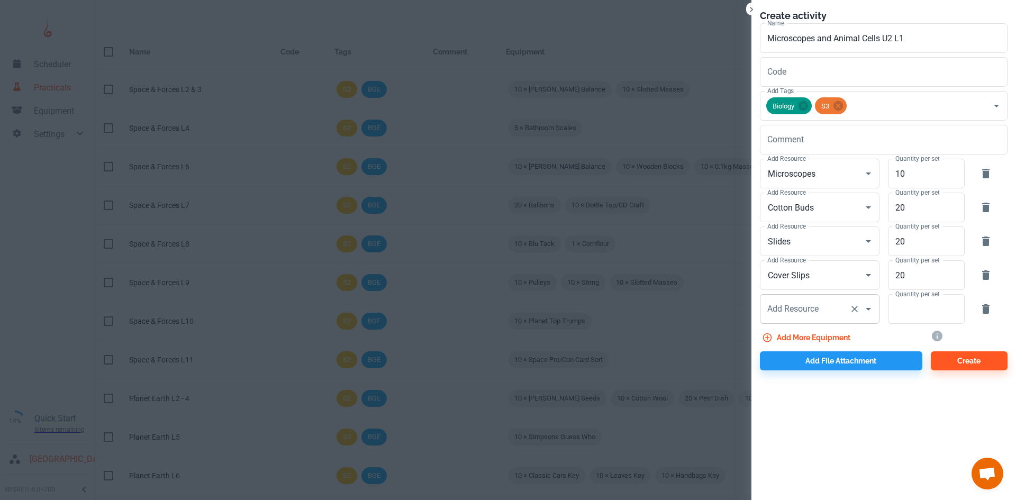
click at [824, 309] on input "Add Resource" at bounding box center [804, 309] width 80 height 20
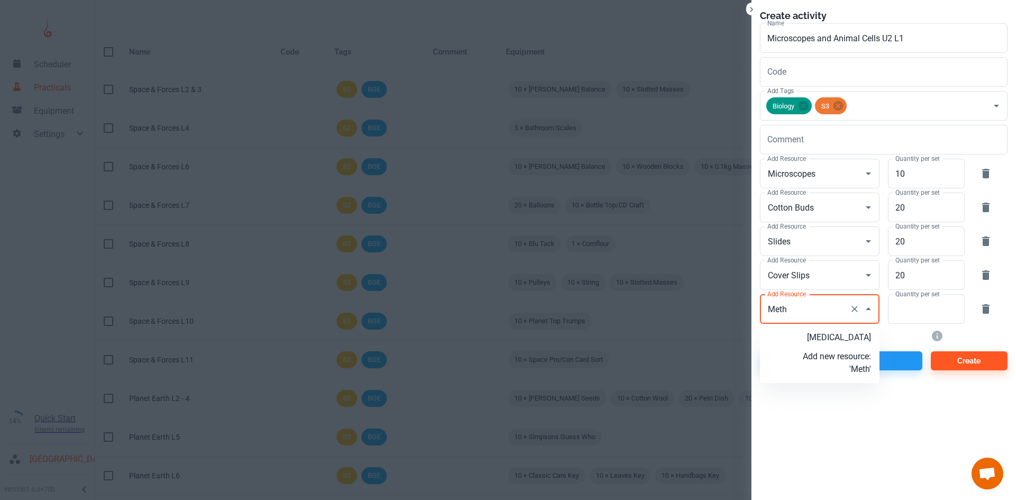
click at [833, 334] on p "[MEDICAL_DATA]" at bounding box center [836, 337] width 68 height 13
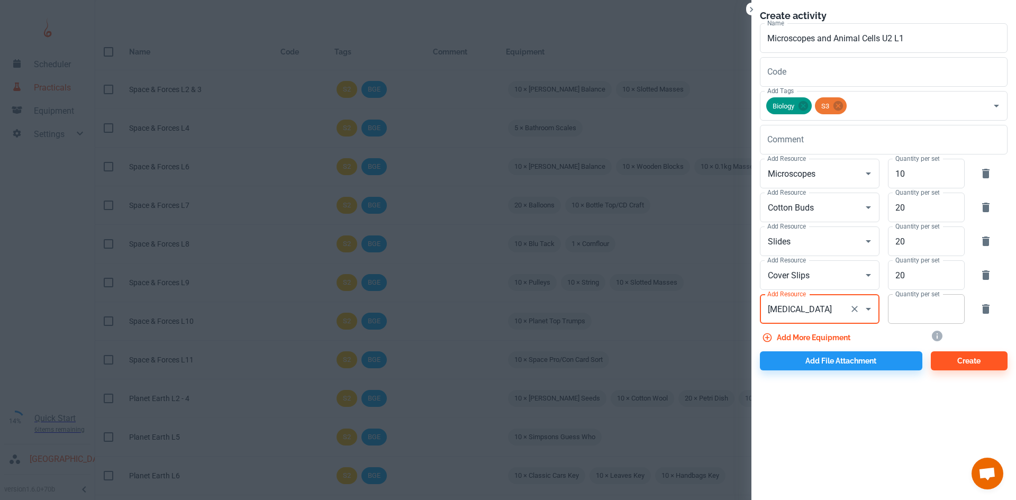
type input "[MEDICAL_DATA]"
click at [896, 318] on input "Quantity per set" at bounding box center [920, 309] width 65 height 30
type input "5"
click at [840, 333] on button "Add more equipment" at bounding box center [807, 337] width 95 height 19
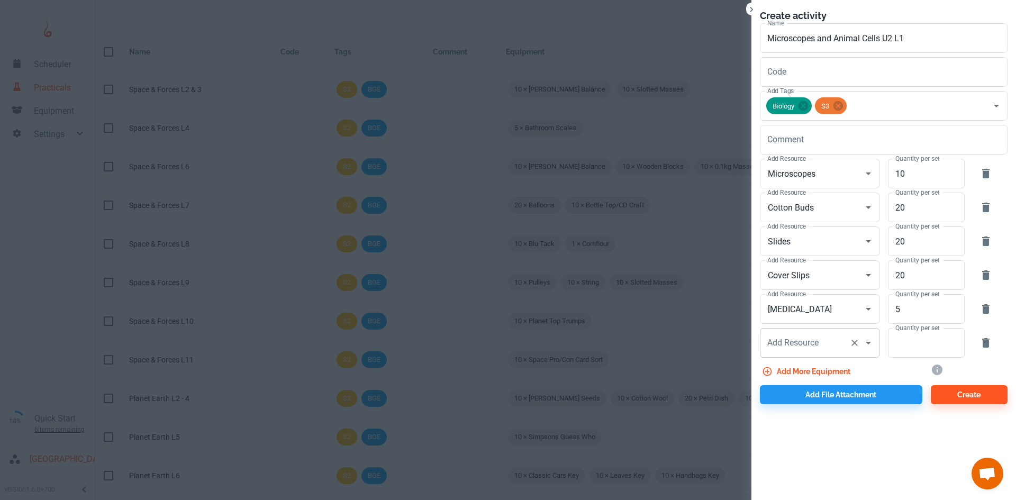
click at [807, 336] on input "Add Resource" at bounding box center [804, 343] width 80 height 20
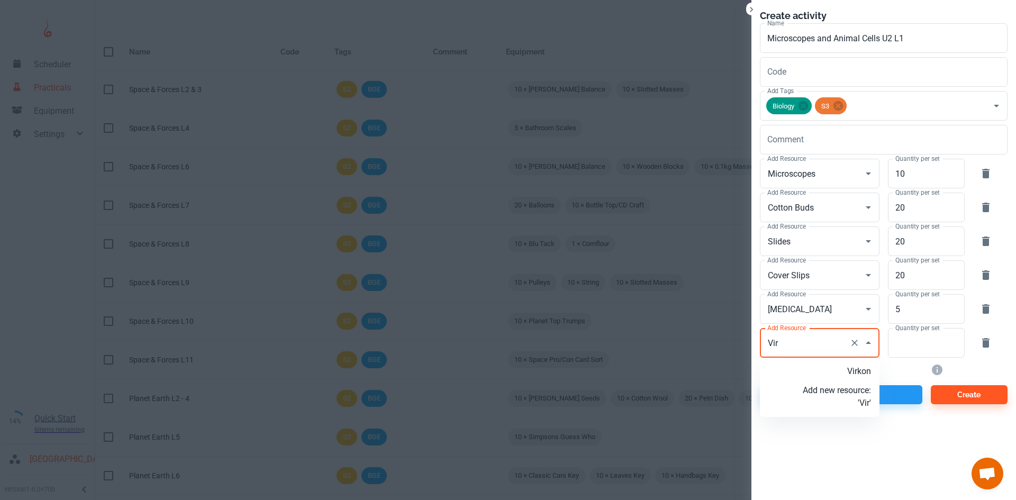
click at [837, 377] on p "Virkon" at bounding box center [836, 371] width 68 height 13
type input "Virkon"
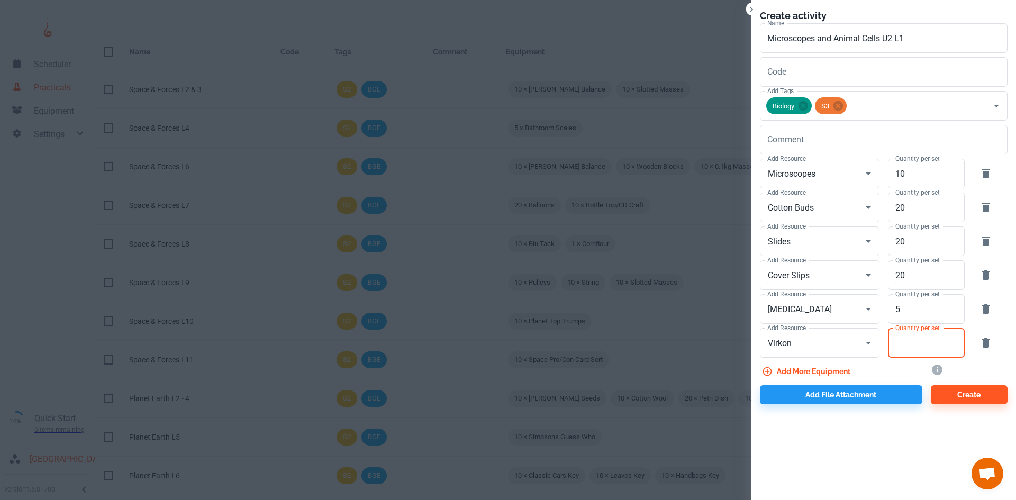
click at [894, 354] on input "Quantity per set" at bounding box center [920, 343] width 65 height 30
type input "1"
click at [864, 392] on button "Add file attachment" at bounding box center [841, 394] width 162 height 19
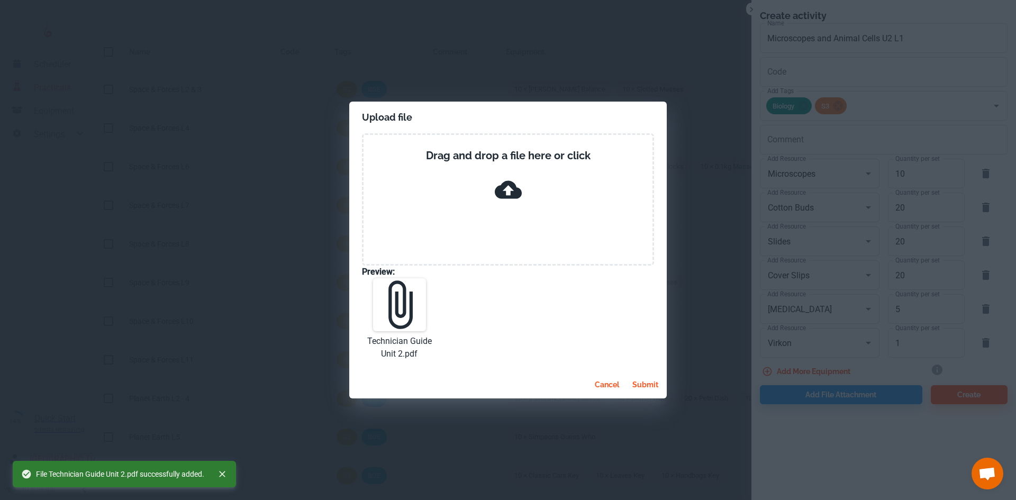
click at [637, 380] on button "submit" at bounding box center [645, 384] width 34 height 19
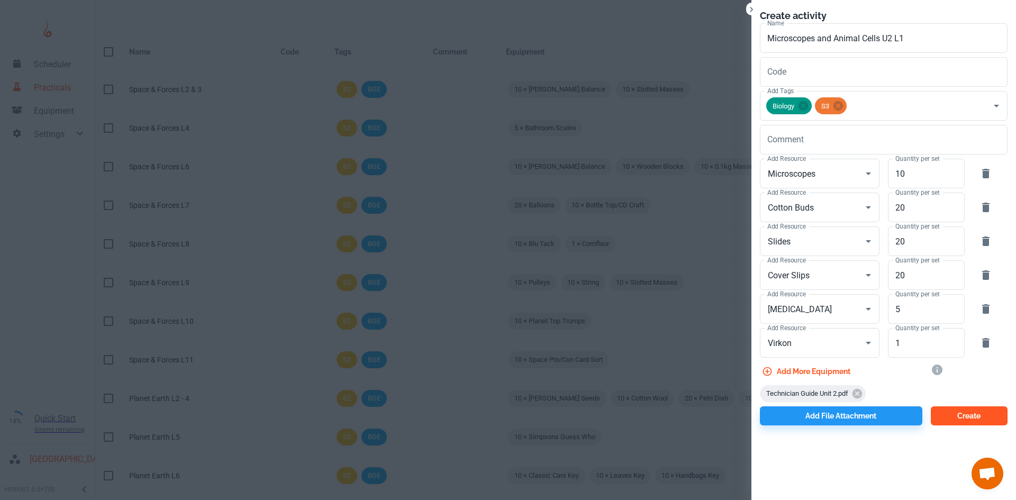
click at [968, 410] on button "Create" at bounding box center [968, 415] width 77 height 19
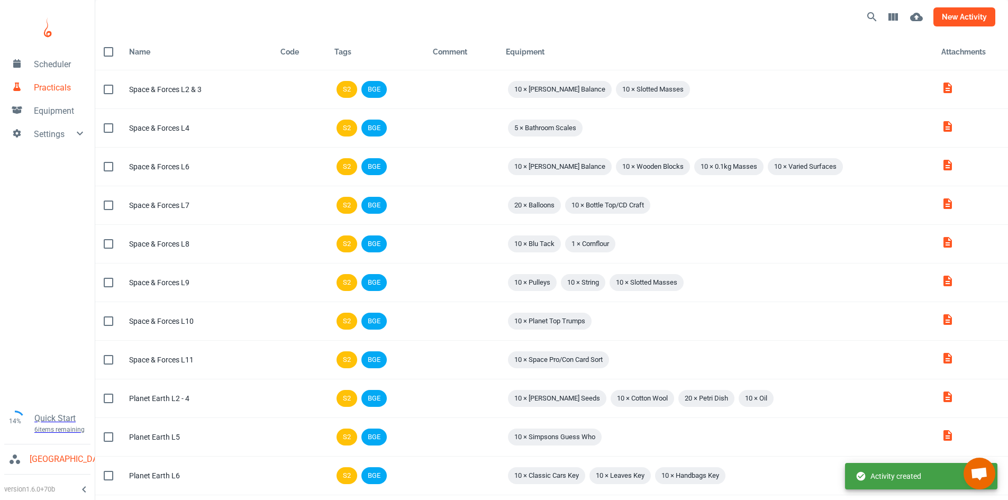
click at [968, 20] on button "new activity" at bounding box center [964, 16] width 62 height 19
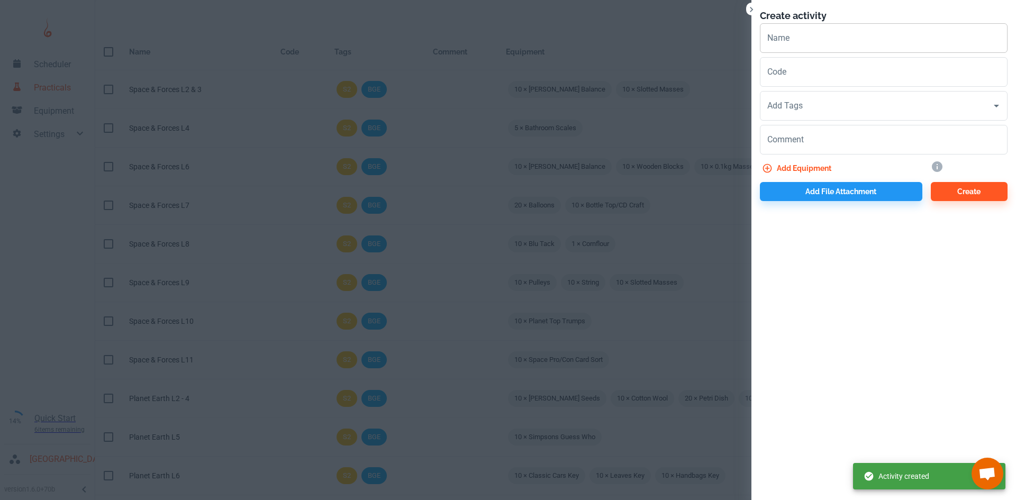
click at [783, 38] on input "Name" at bounding box center [884, 38] width 248 height 30
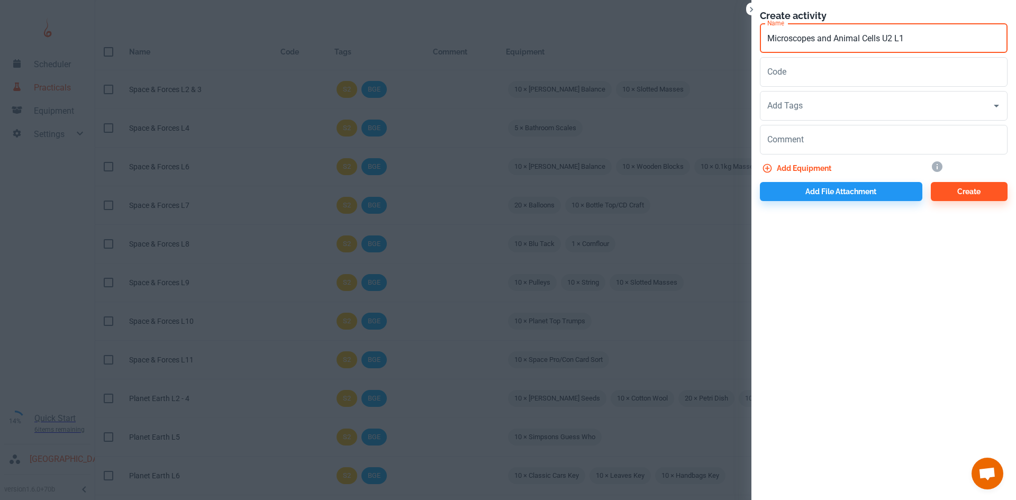
click at [850, 41] on input "Microscopes and Animal Cells U2 L1" at bounding box center [884, 38] width 248 height 30
click at [900, 38] on input "Microscopes and Plant Cells U2 L1" at bounding box center [884, 38] width 248 height 30
type input "Microscopes and Plant Cells U2 L2"
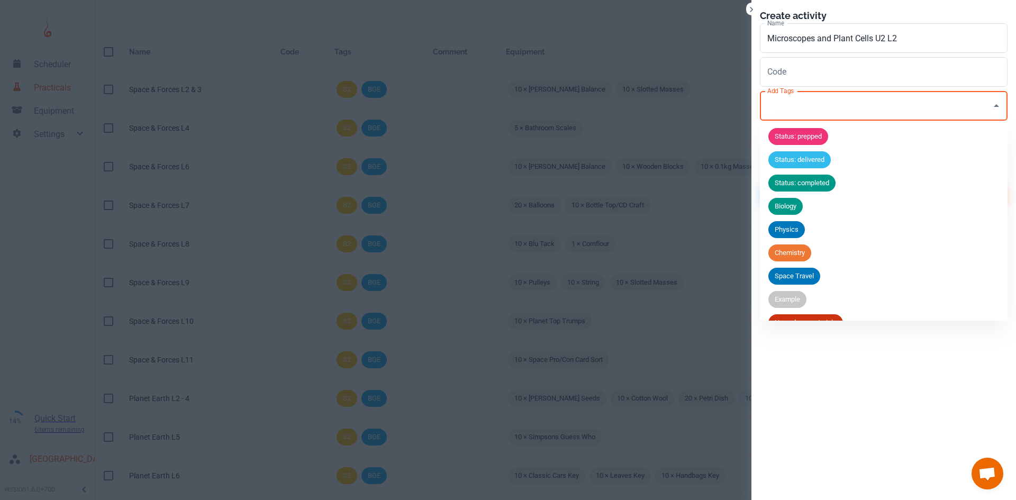
click at [814, 105] on input "Add Tags" at bounding box center [875, 106] width 222 height 20
click at [794, 202] on span "Biology" at bounding box center [785, 206] width 34 height 11
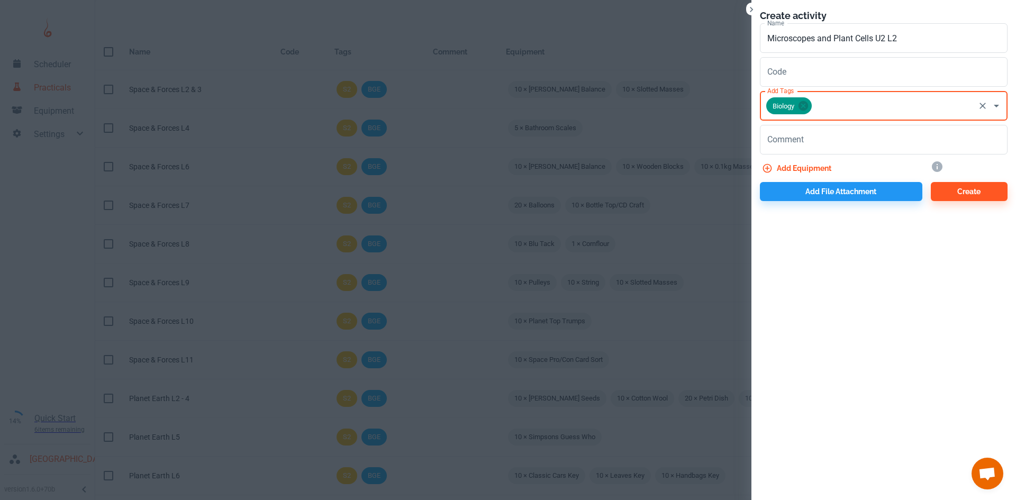
click at [834, 113] on input "Add Tags" at bounding box center [893, 106] width 160 height 20
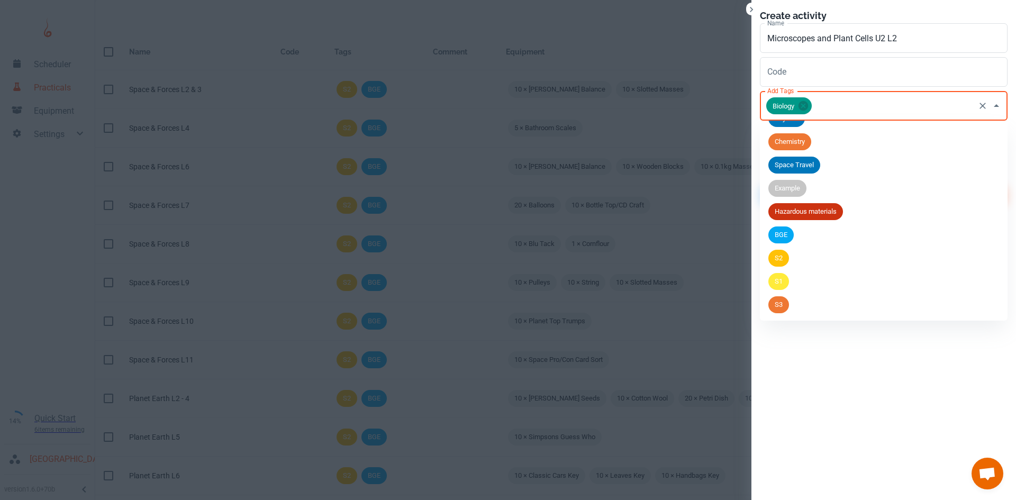
click at [786, 299] on div "S3" at bounding box center [778, 304] width 21 height 17
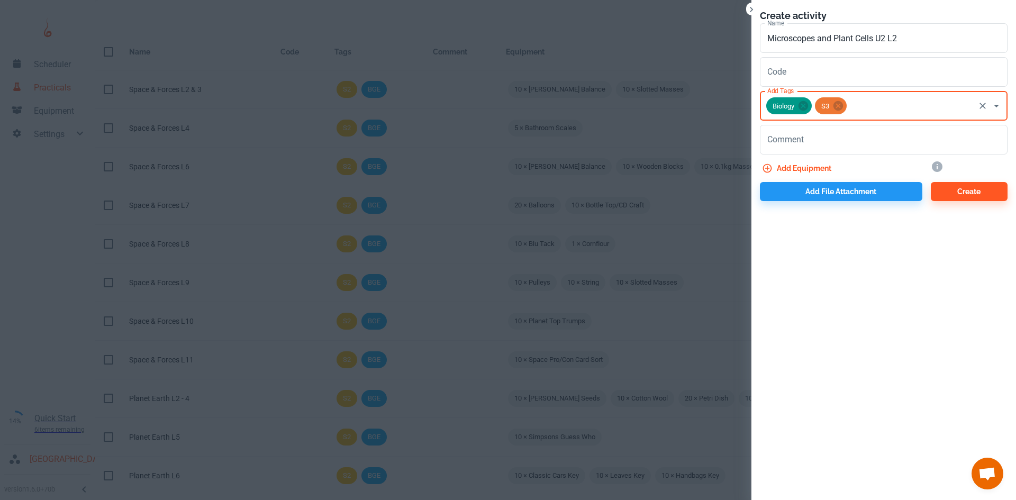
click at [802, 165] on button "Add equipment" at bounding box center [798, 168] width 76 height 19
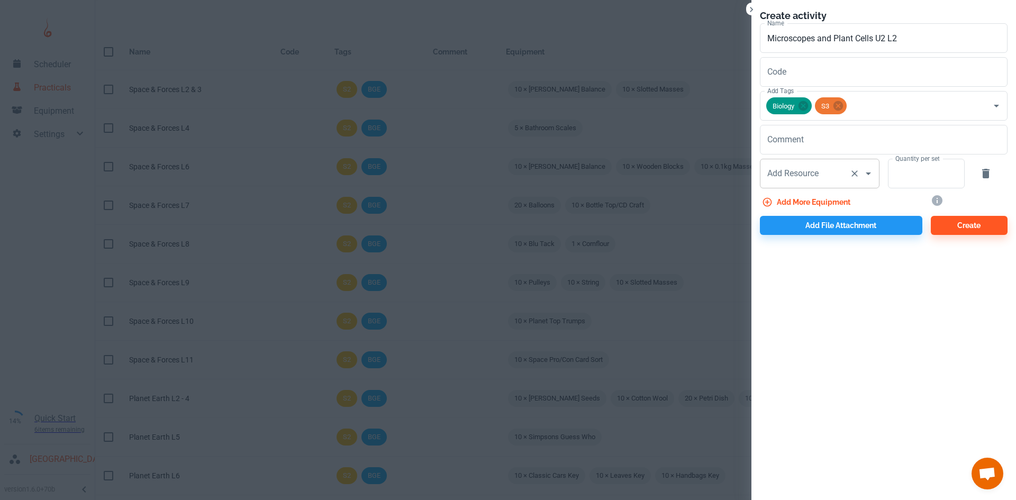
click at [795, 174] on div "Add Resource Add Resource" at bounding box center [820, 174] width 120 height 30
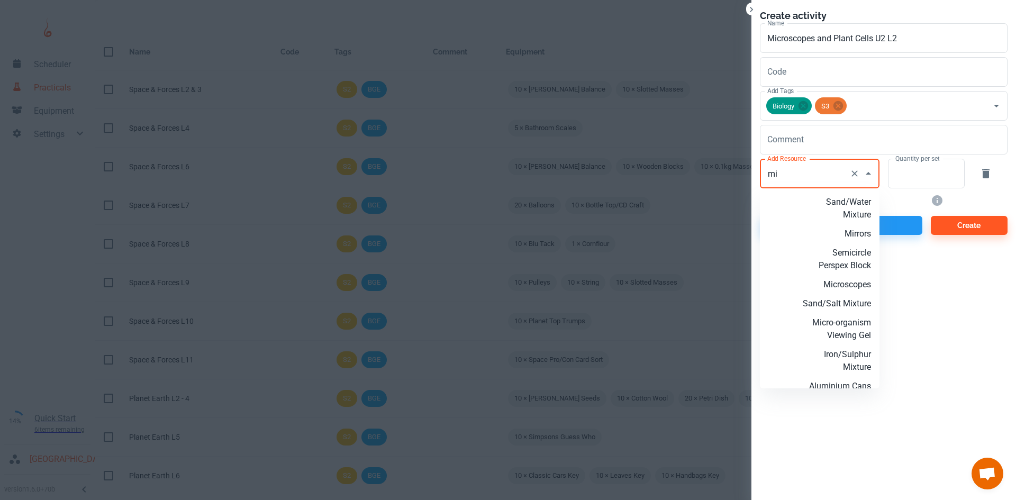
click at [848, 288] on p "Microscopes" at bounding box center [836, 284] width 68 height 13
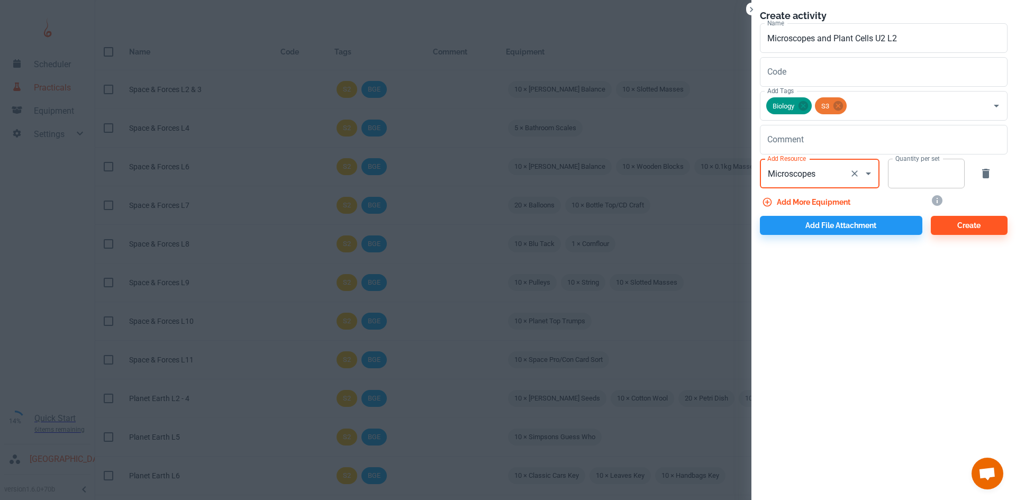
type input "Microscopes"
click at [901, 182] on input "Quantity per set" at bounding box center [920, 174] width 65 height 30
type input "10"
click at [827, 203] on button "Add more equipment" at bounding box center [807, 202] width 95 height 19
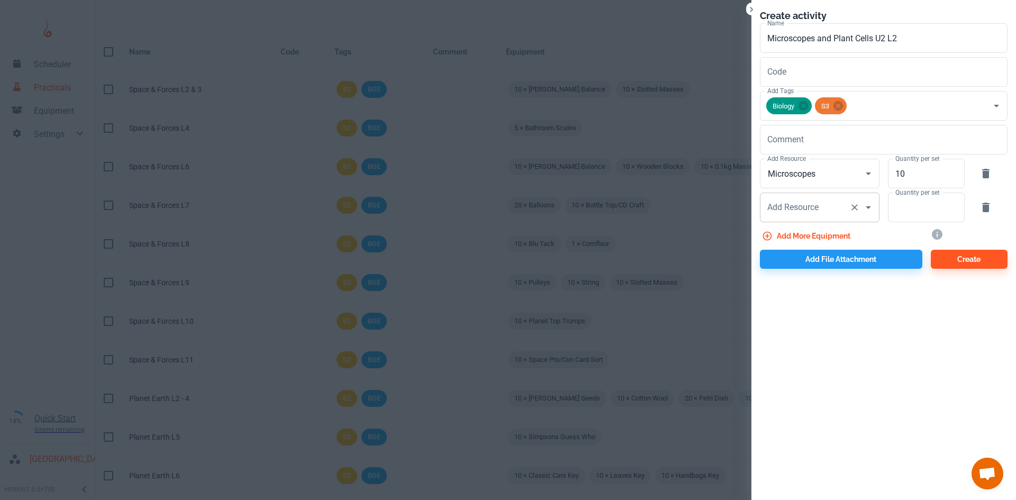
click at [812, 205] on div "Add Resource Add Resource" at bounding box center [820, 208] width 120 height 30
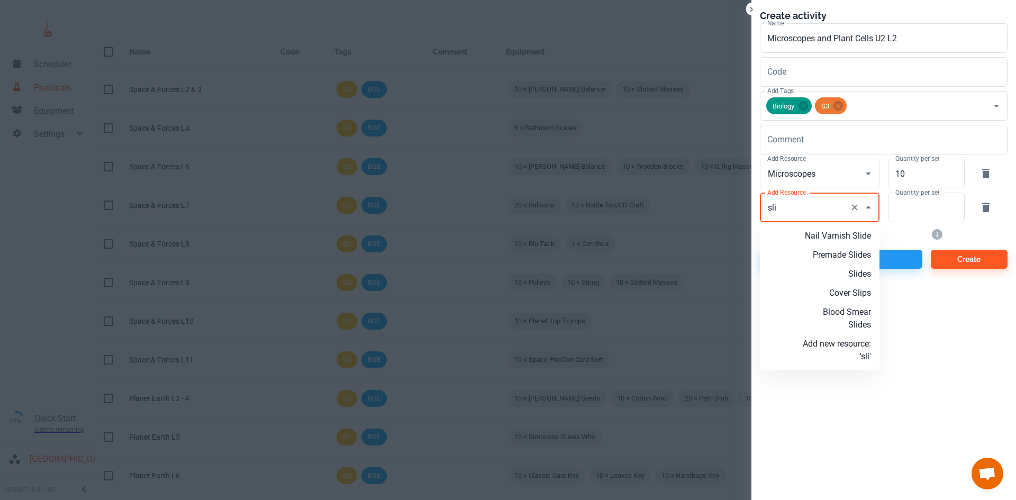
click at [849, 276] on p "Slides" at bounding box center [836, 274] width 68 height 13
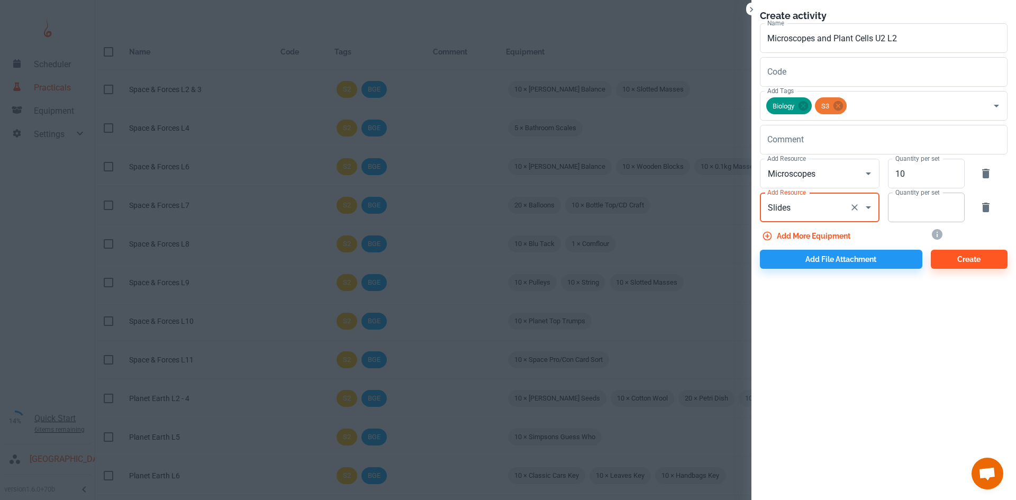
type input "Slides"
click at [906, 213] on input "Quantity per set" at bounding box center [920, 208] width 65 height 30
type input "40"
click at [837, 231] on button "Add more equipment" at bounding box center [807, 235] width 95 height 19
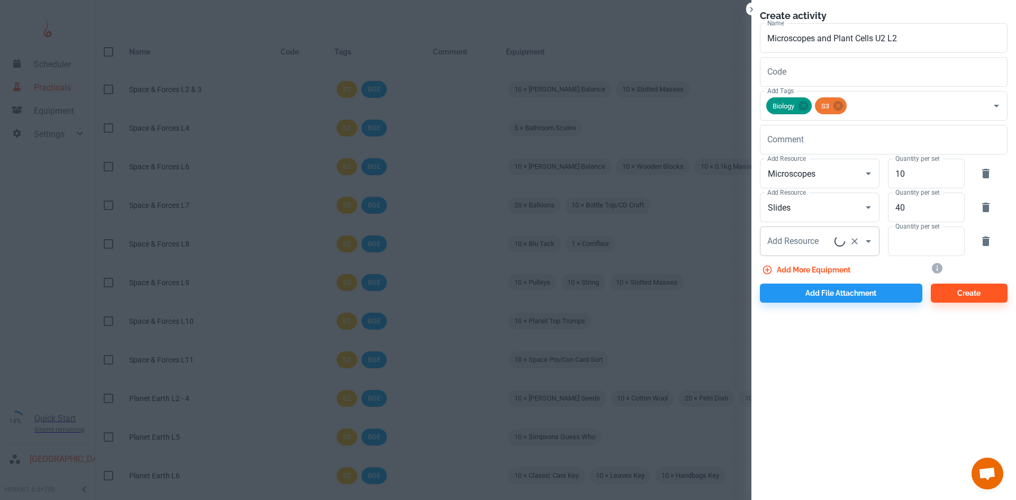
click at [823, 240] on input "Add Resource" at bounding box center [799, 241] width 70 height 20
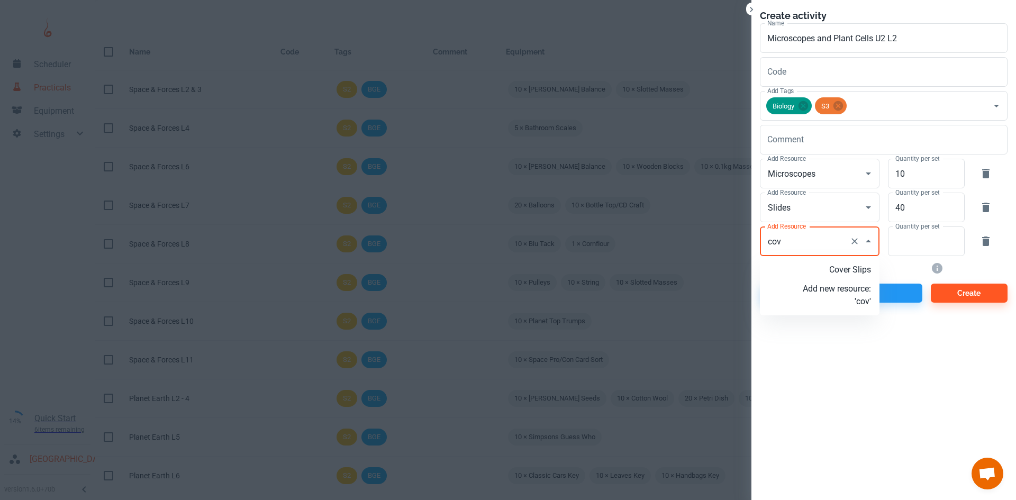
click at [842, 271] on p "Cover Slips" at bounding box center [836, 269] width 68 height 13
type input "Cover Slips"
click at [917, 234] on input "Quantity per set" at bounding box center [920, 241] width 65 height 30
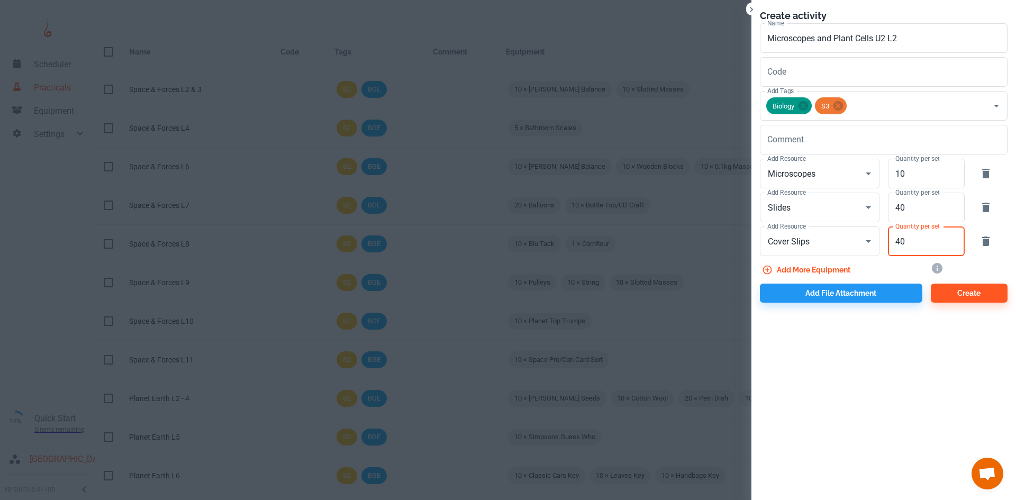
type input "40"
click at [807, 267] on button "Add more equipment" at bounding box center [807, 269] width 95 height 19
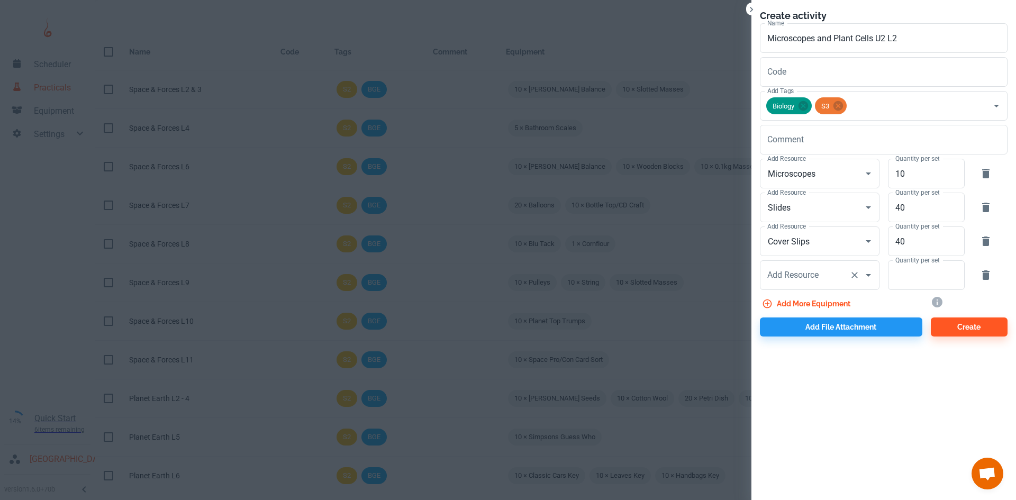
drag, startPoint x: 786, startPoint y: 279, endPoint x: 805, endPoint y: 274, distance: 20.3
click at [788, 279] on div "Add Resource Add Resource" at bounding box center [820, 275] width 120 height 30
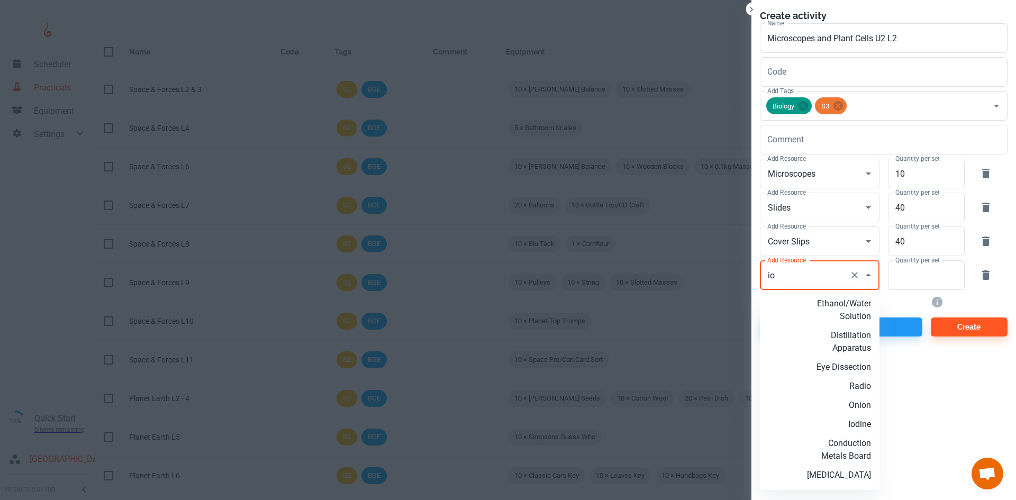
click at [847, 418] on p "Iodine" at bounding box center [836, 424] width 68 height 13
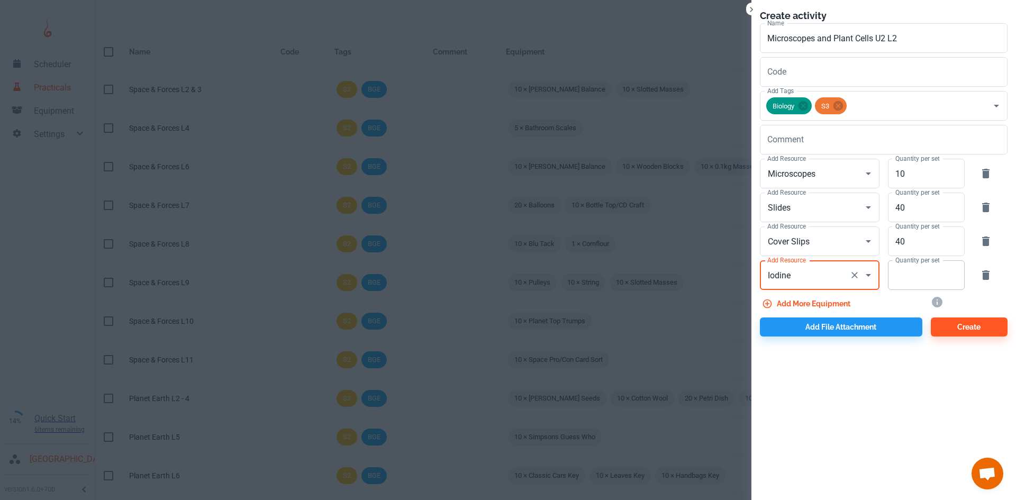
type input "Iodine"
click at [909, 283] on input "Quantity per set" at bounding box center [920, 275] width 65 height 30
type input "5"
click at [839, 299] on button "Add more equipment" at bounding box center [807, 303] width 95 height 19
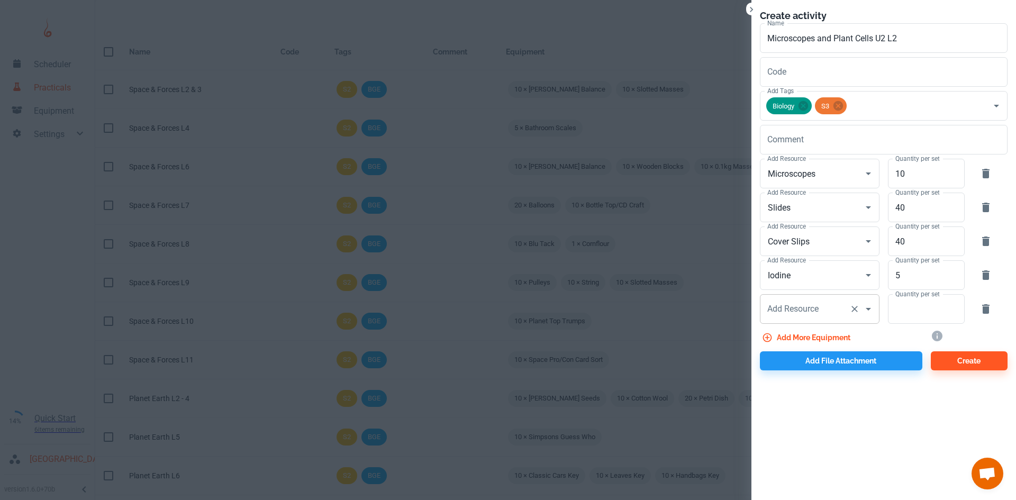
click at [786, 312] on div "Add Resource Add Resource" at bounding box center [820, 309] width 120 height 30
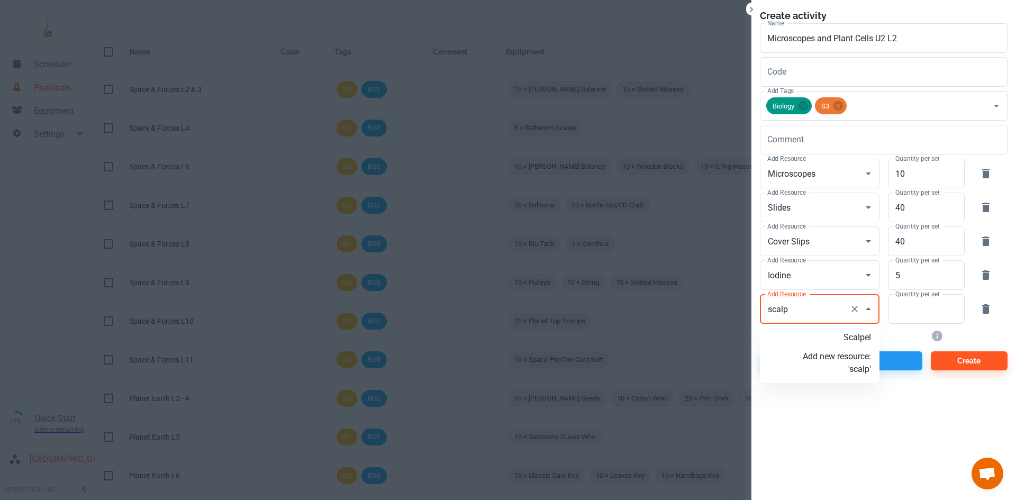
click at [816, 344] on li "Scalpel" at bounding box center [820, 337] width 120 height 19
type input "Scalpel"
click at [909, 312] on input "Quantity per set" at bounding box center [920, 309] width 65 height 30
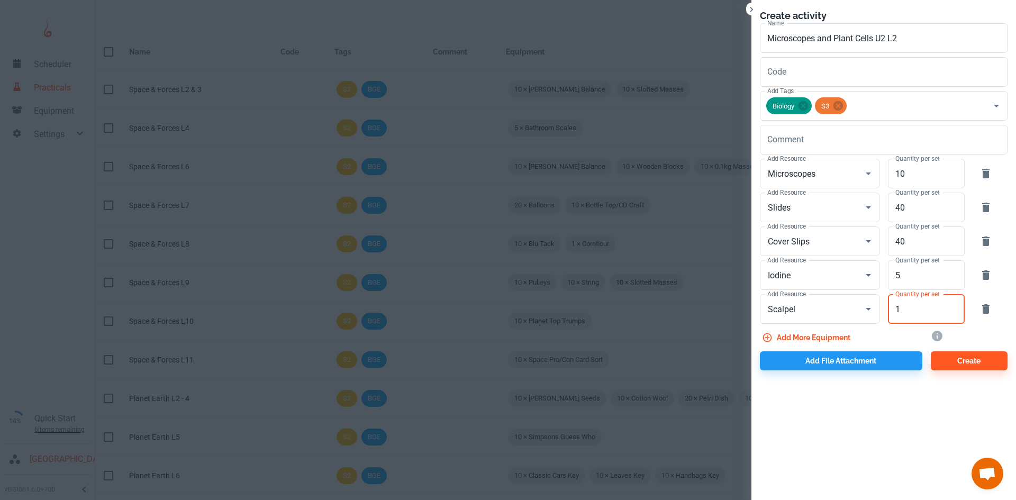
type input "1"
click at [839, 339] on button "Add more equipment" at bounding box center [807, 337] width 95 height 19
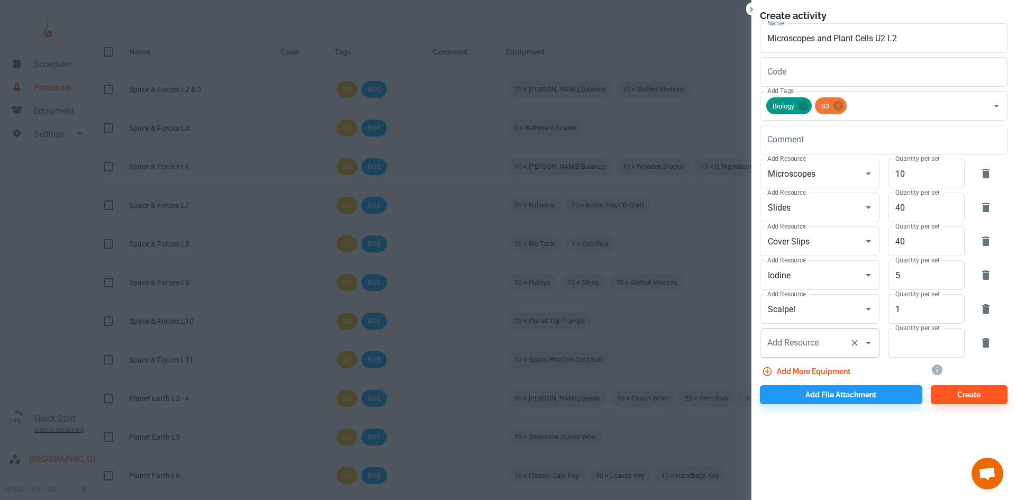
click at [778, 342] on div "Add Resource Add Resource" at bounding box center [820, 343] width 120 height 30
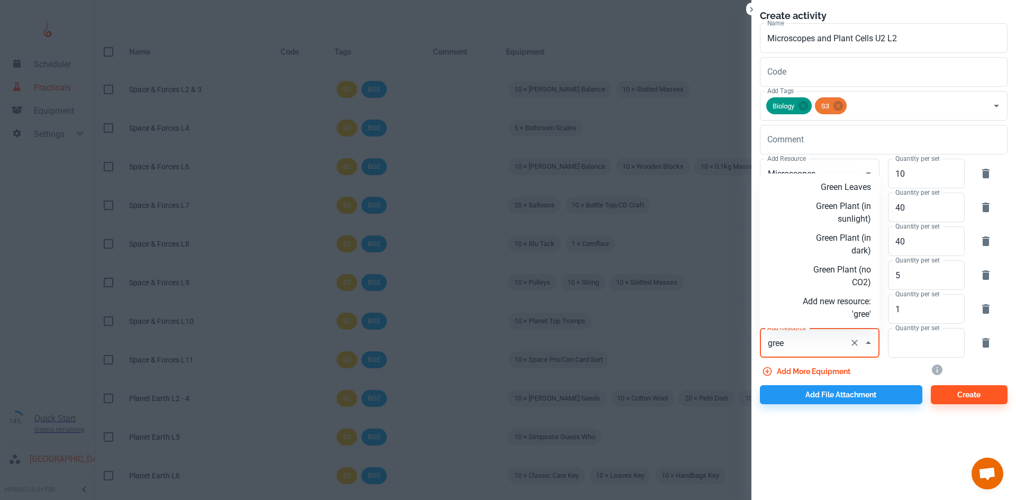
click at [849, 213] on p "Green Plant (in sunlight)" at bounding box center [836, 212] width 68 height 25
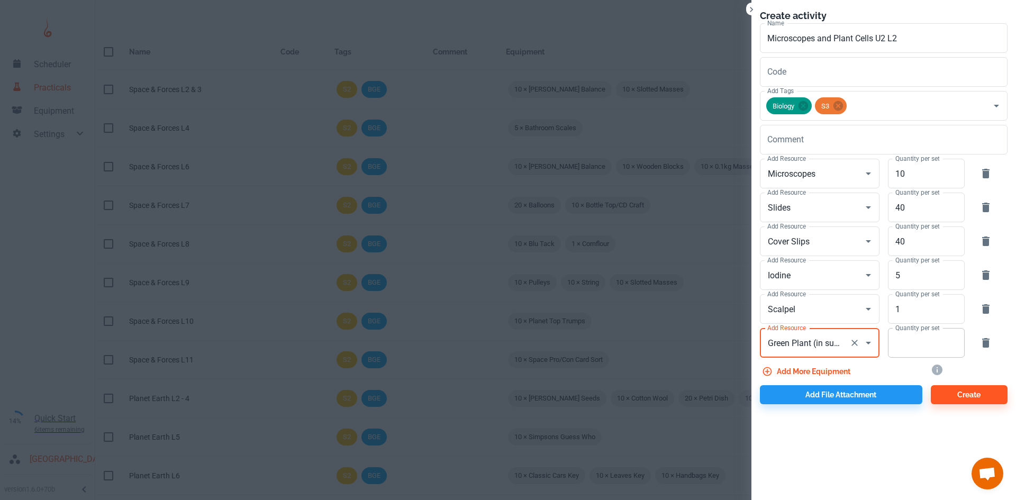
type input "Green Plant (in sunlight)"
click at [910, 357] on input "Quantity per set" at bounding box center [920, 343] width 65 height 30
type input "1"
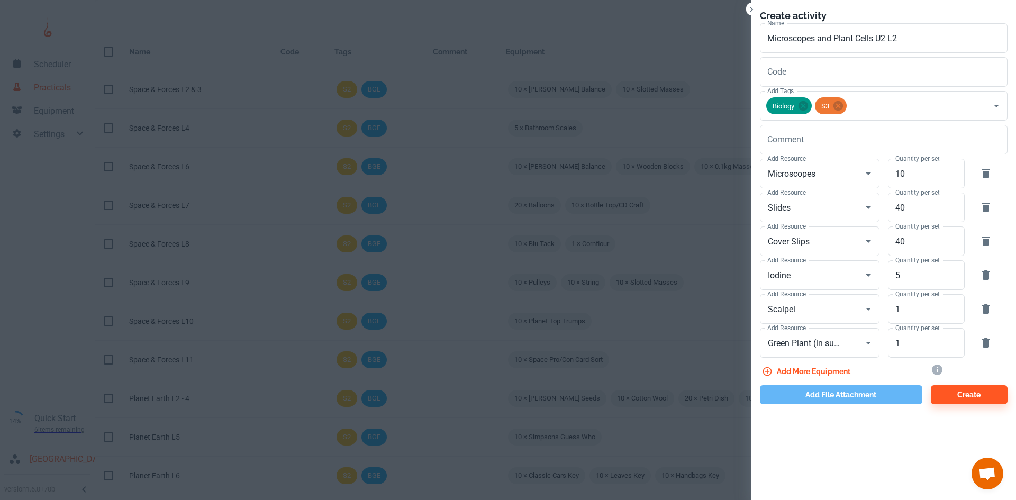
click at [853, 395] on button "Add file attachment" at bounding box center [841, 394] width 162 height 19
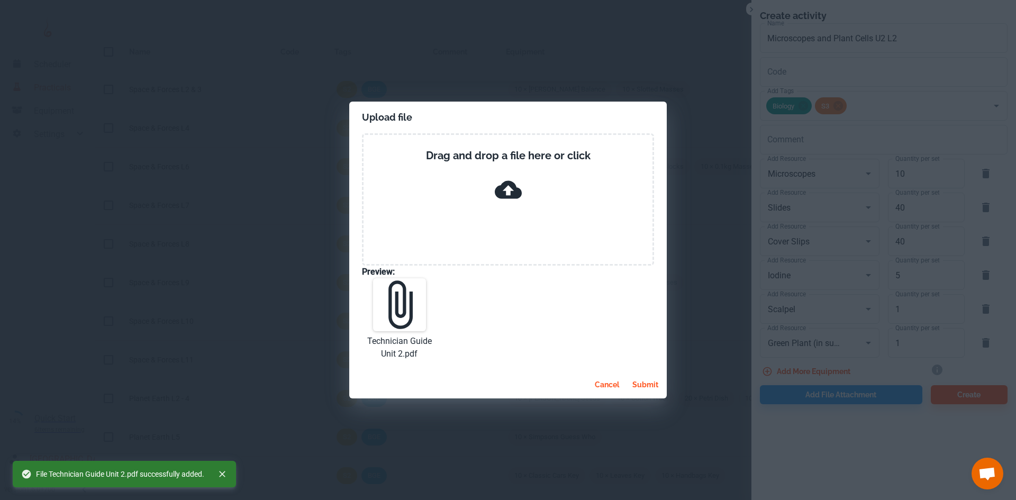
click at [648, 392] on button "submit" at bounding box center [645, 384] width 34 height 19
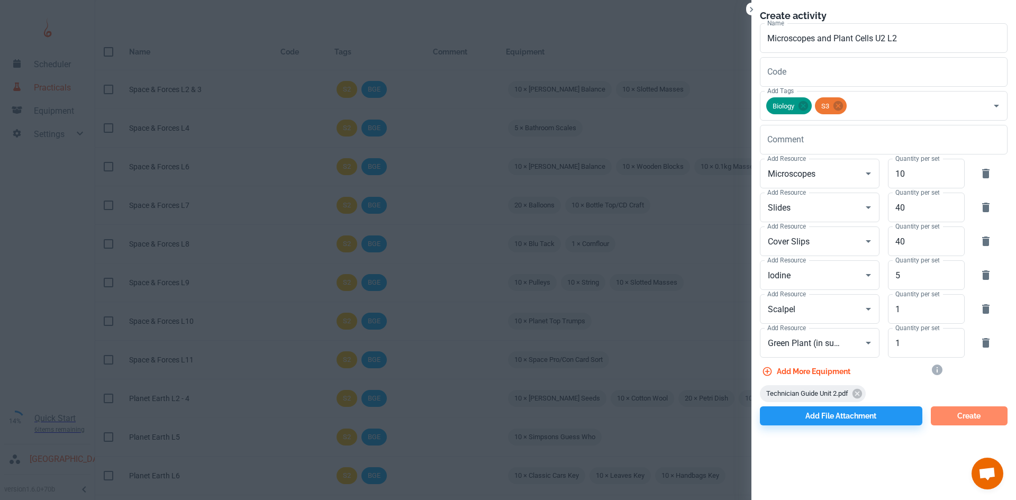
click at [976, 419] on button "Create" at bounding box center [968, 415] width 77 height 19
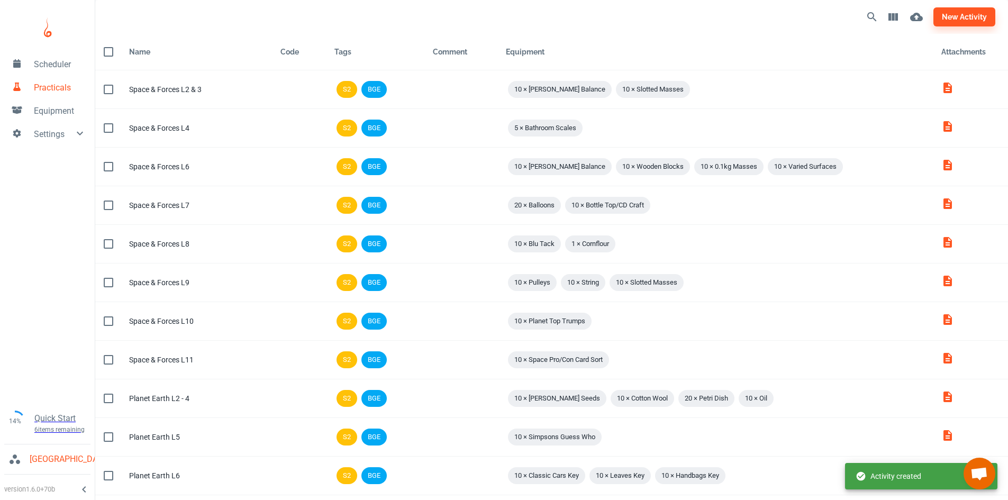
click at [964, 26] on div "new activity" at bounding box center [740, 16] width 510 height 25
click at [963, 19] on button "new activity" at bounding box center [964, 16] width 62 height 19
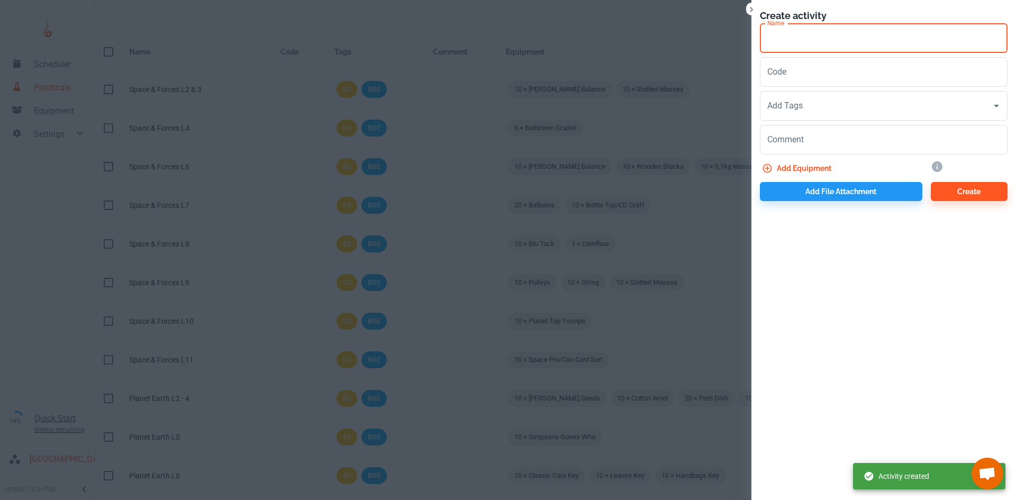
click at [787, 39] on input "Name" at bounding box center [884, 38] width 248 height 30
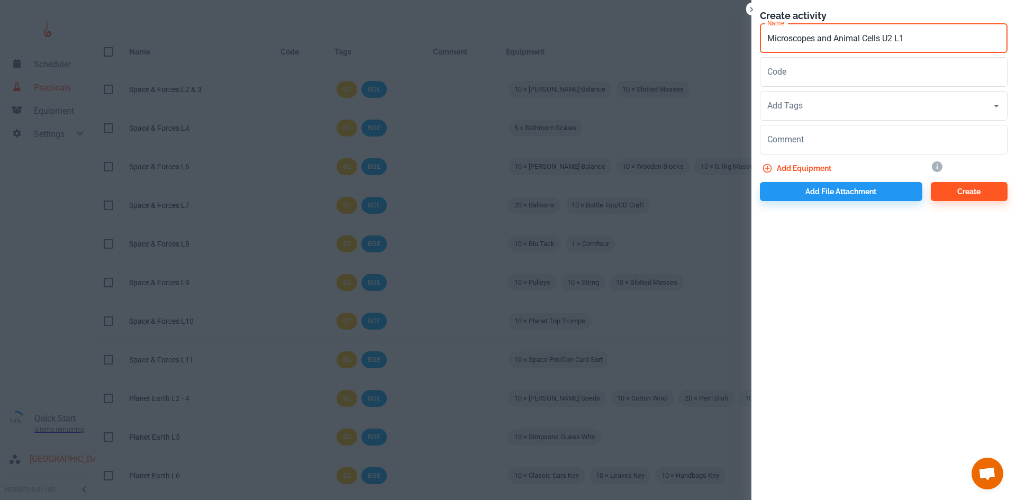
click at [837, 35] on input "Microscopes and Animal Cells U2 L1" at bounding box center [884, 38] width 248 height 30
click at [915, 38] on input "Microscopes and Microbial Cells U2 L1" at bounding box center [884, 38] width 248 height 30
type input "Microscopes and Microbial Cells U2 L3"
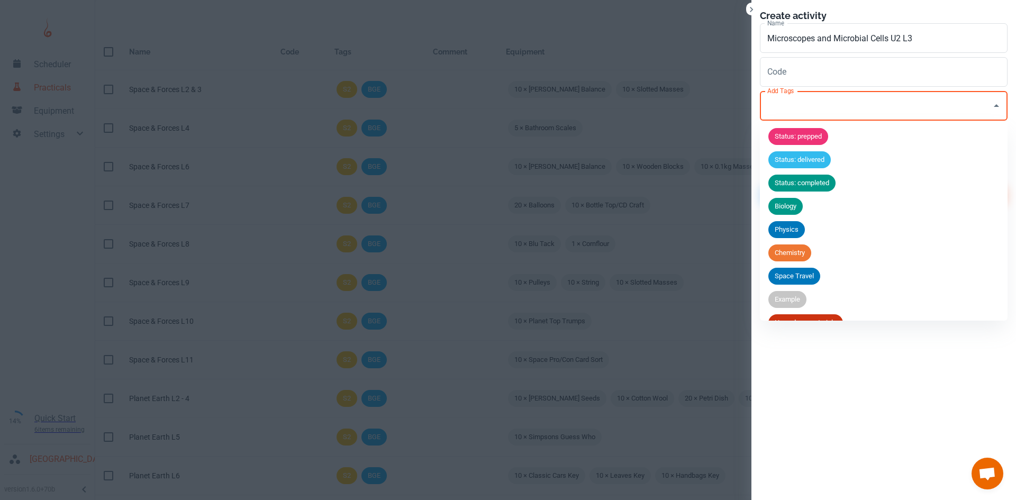
click at [818, 96] on input "Add Tags" at bounding box center [875, 106] width 222 height 20
click at [795, 213] on div "Biology" at bounding box center [785, 206] width 34 height 17
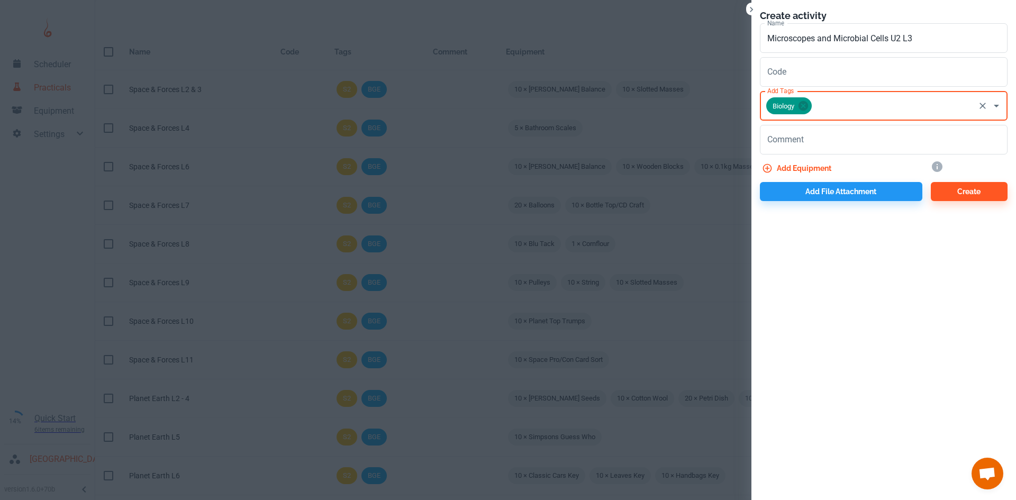
click at [830, 98] on input "Add Tags" at bounding box center [893, 106] width 160 height 20
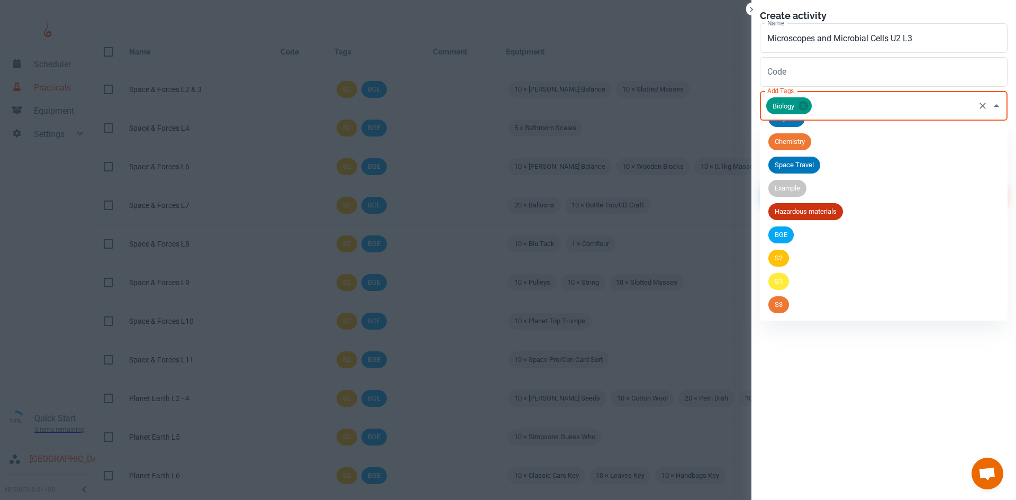
click at [775, 306] on span "S3" at bounding box center [778, 304] width 21 height 11
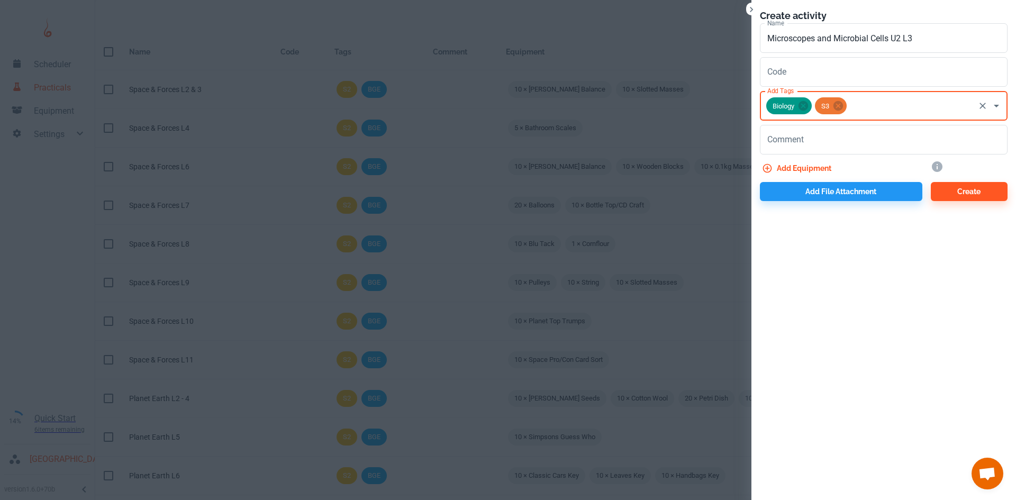
click at [796, 166] on button "Add equipment" at bounding box center [798, 168] width 76 height 19
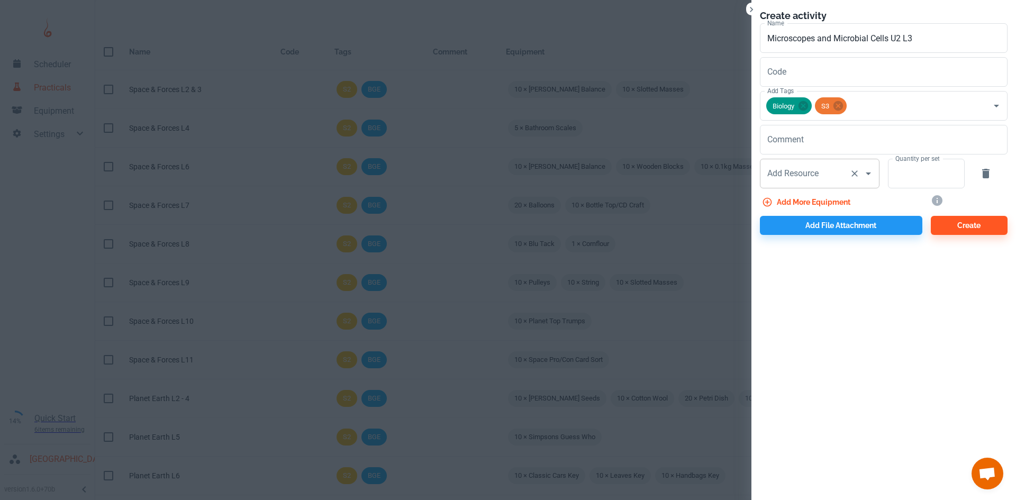
click at [826, 184] on div "Add Resource" at bounding box center [820, 174] width 120 height 30
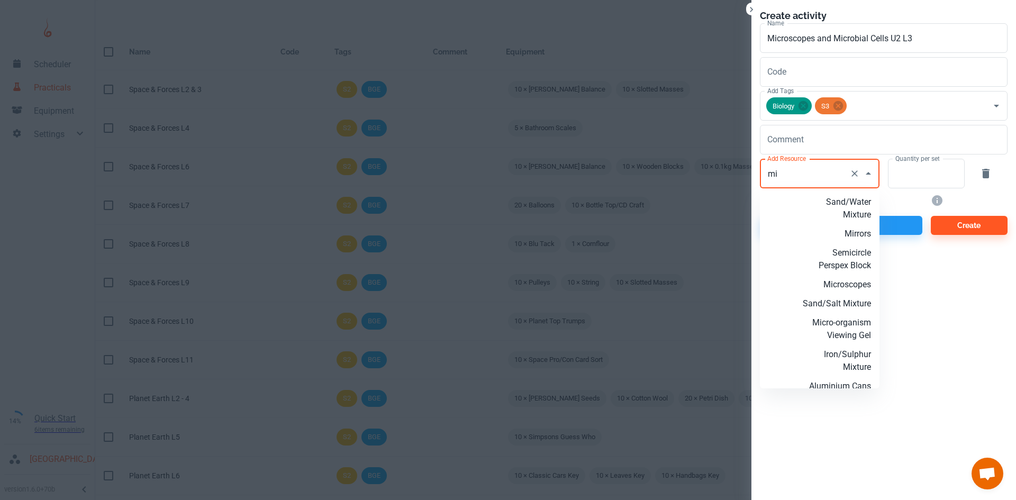
click at [847, 280] on p "Microscopes" at bounding box center [836, 284] width 68 height 13
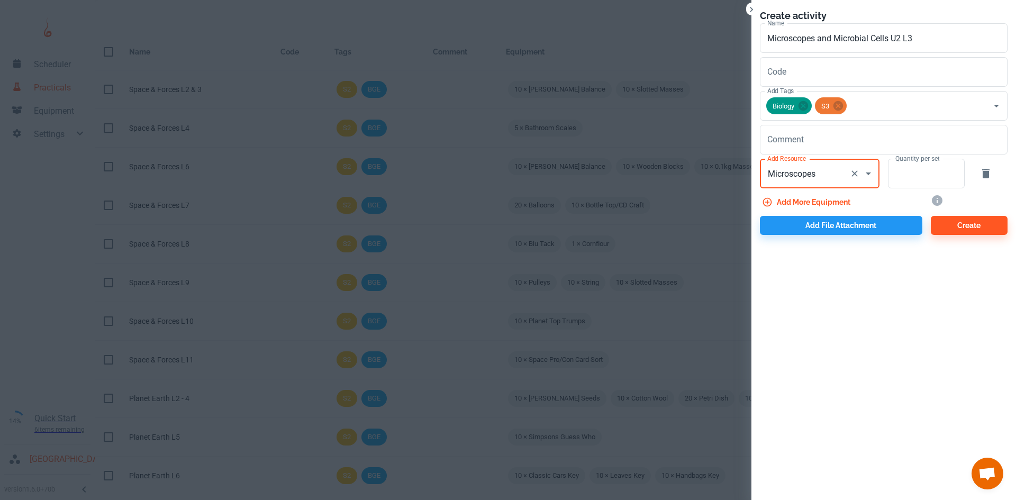
type input "Microscopes"
click at [909, 195] on div "Add more equipment" at bounding box center [836, 199] width 171 height 23
click at [914, 172] on input "Quantity per set" at bounding box center [920, 174] width 65 height 30
type input "10"
click at [830, 200] on button "Add more equipment" at bounding box center [807, 202] width 95 height 19
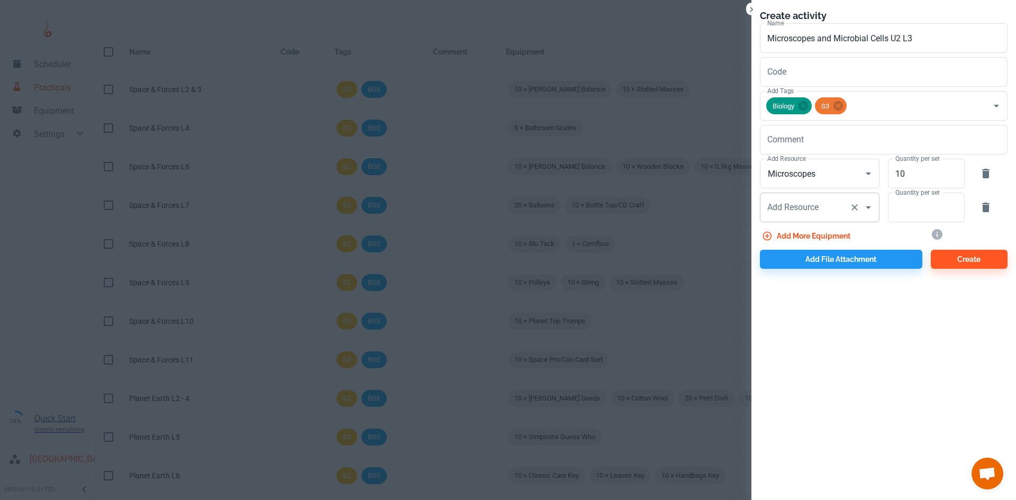
click at [816, 209] on div "Add Resource Add Resource" at bounding box center [820, 208] width 120 height 30
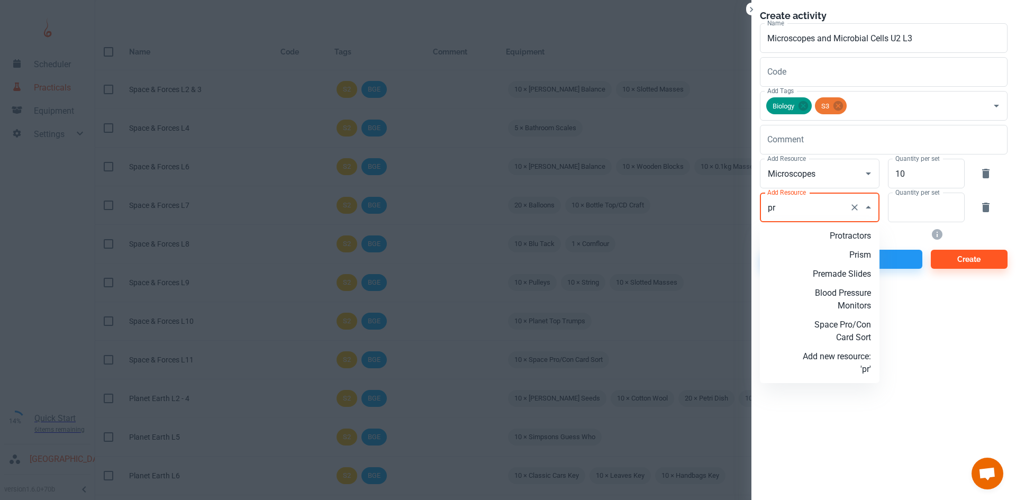
click at [849, 270] on p "Premade Slides" at bounding box center [836, 274] width 68 height 13
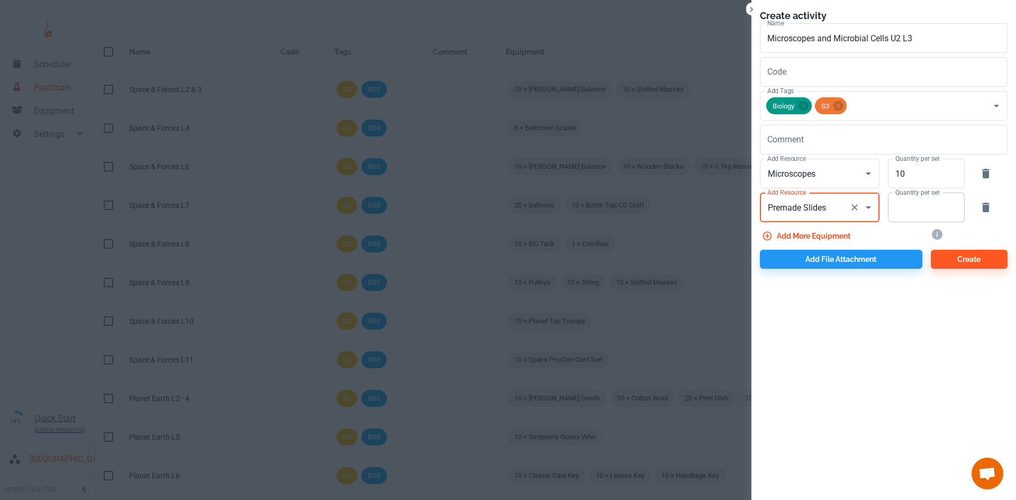
type input "Premade Slides"
click at [925, 218] on input "Quantity per set" at bounding box center [920, 208] width 65 height 30
type input "10"
click at [873, 255] on button "Add file attachment" at bounding box center [841, 259] width 162 height 19
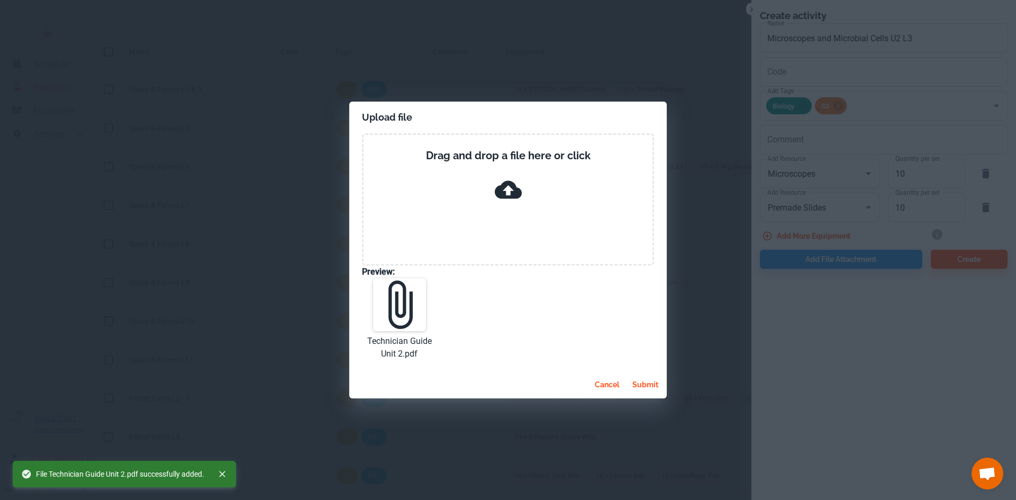
click at [645, 384] on button "submit" at bounding box center [645, 384] width 34 height 19
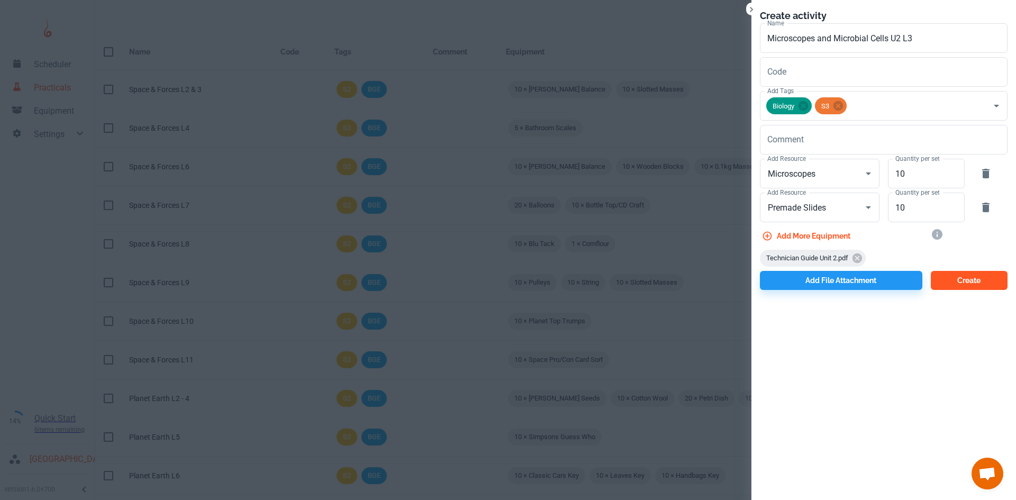
click at [967, 278] on button "Create" at bounding box center [968, 280] width 77 height 19
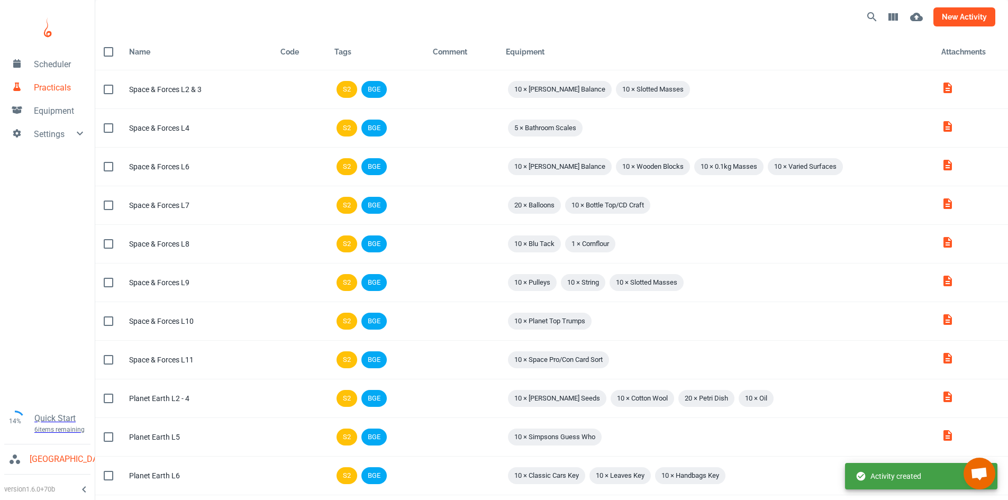
click at [941, 15] on button "new activity" at bounding box center [964, 16] width 62 height 19
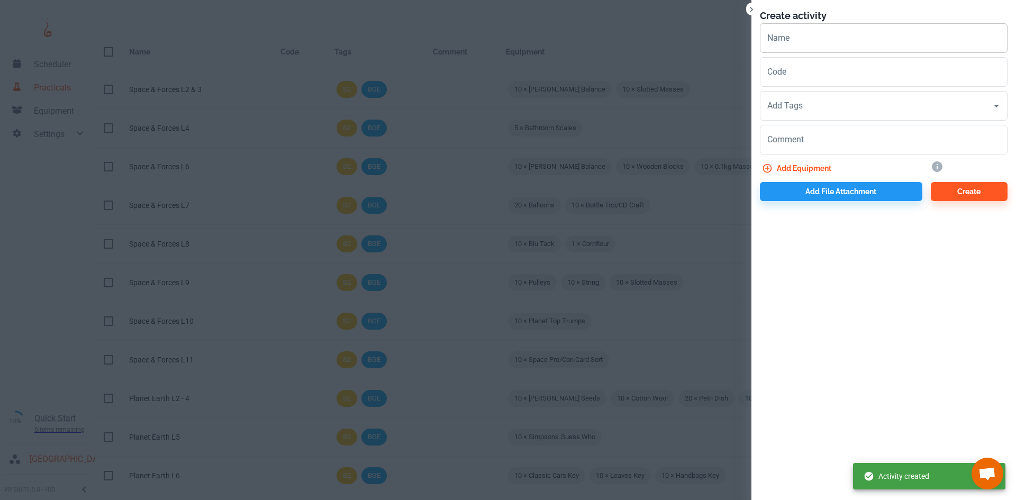
click at [827, 39] on input "Name" at bounding box center [884, 38] width 248 height 30
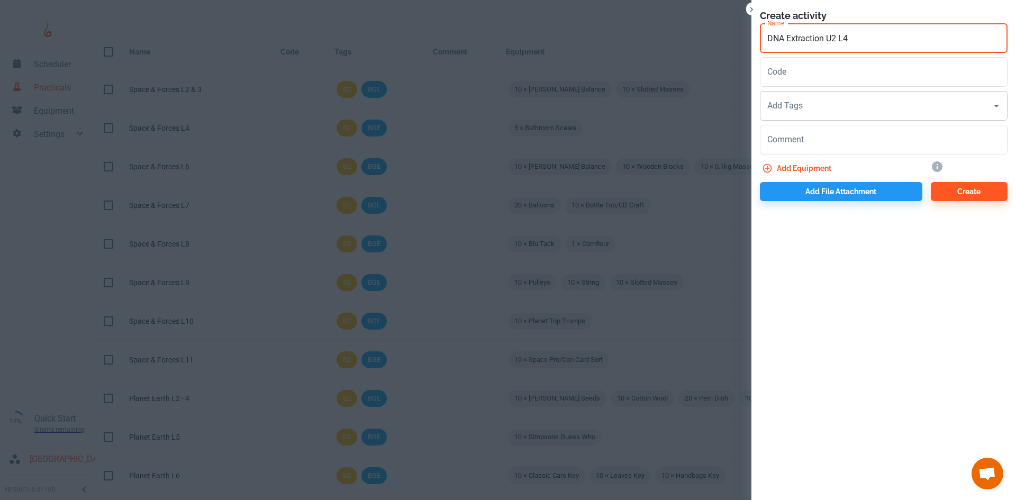
type input "DNA Extraction U2 L4"
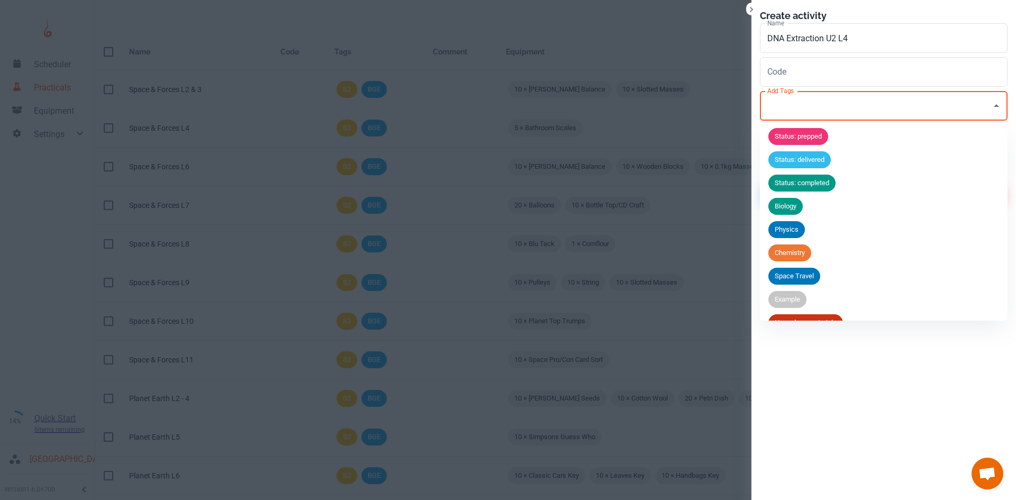
click at [792, 105] on input "Add Tags" at bounding box center [875, 106] width 222 height 20
click at [799, 212] on div "Biology" at bounding box center [785, 206] width 34 height 17
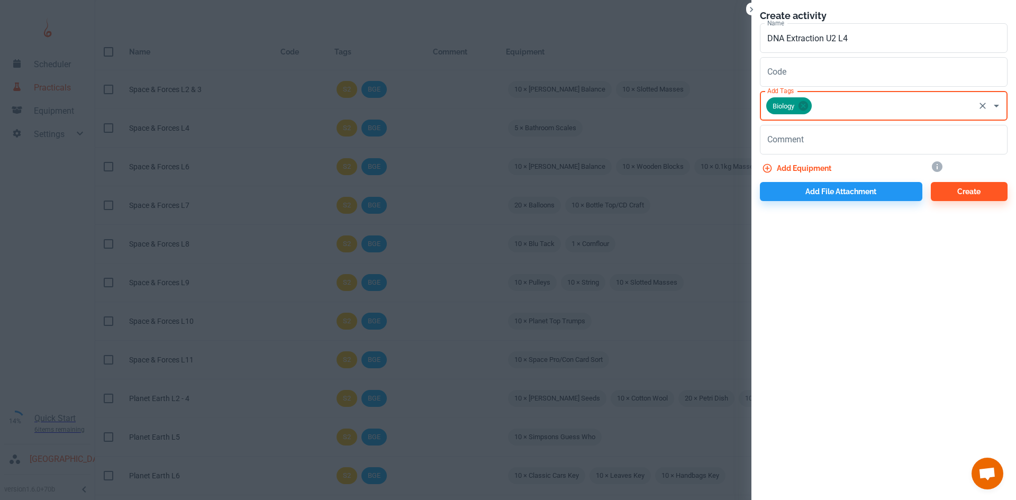
click at [834, 104] on input "Add Tags" at bounding box center [893, 106] width 160 height 20
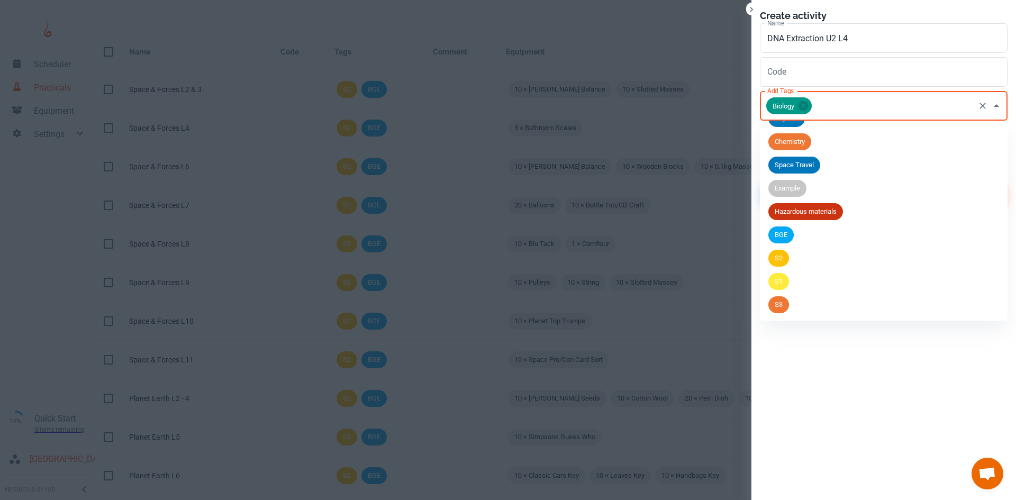
click at [791, 304] on li "S3" at bounding box center [884, 304] width 248 height 23
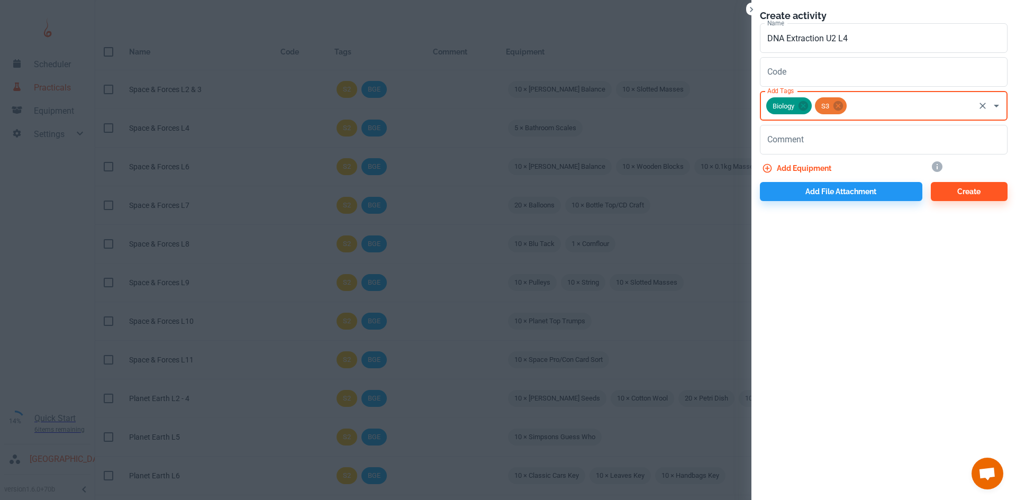
click at [802, 162] on button "Add equipment" at bounding box center [798, 168] width 76 height 19
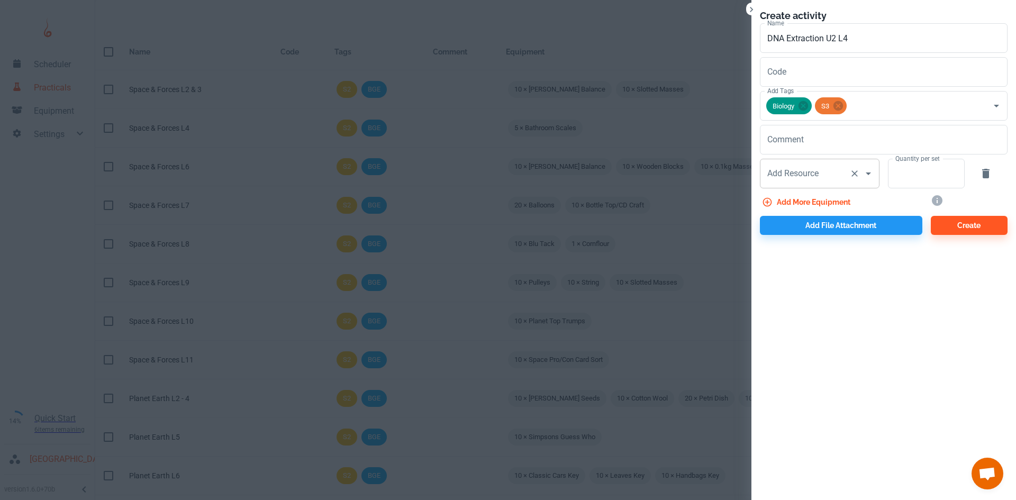
click at [802, 177] on div "Add Resource Add Resource" at bounding box center [820, 174] width 120 height 30
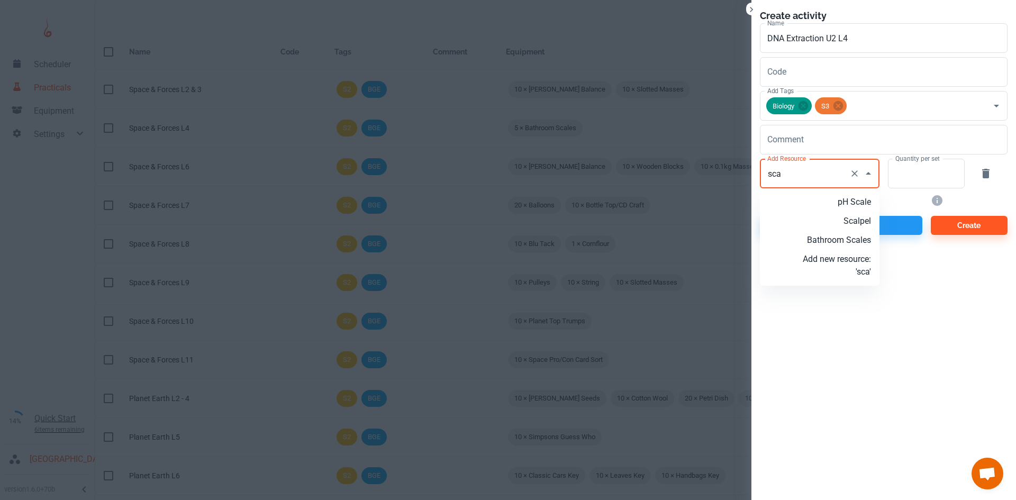
click at [853, 224] on p "Scalpel" at bounding box center [836, 221] width 68 height 13
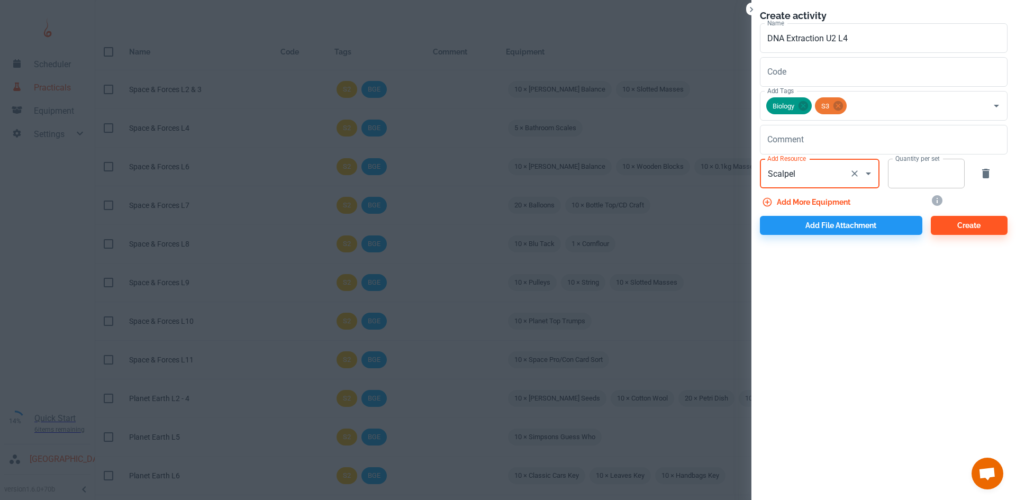
type input "Scalpel"
click at [900, 178] on input "Quantity per set" at bounding box center [920, 174] width 65 height 30
type input "5"
click at [851, 196] on button "Add more equipment" at bounding box center [807, 202] width 95 height 19
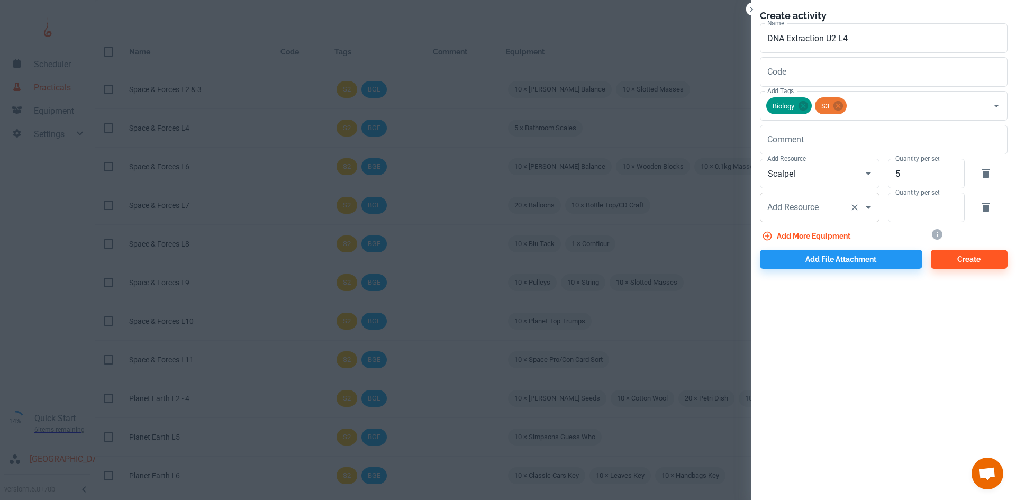
click at [795, 217] on input "Add Resource" at bounding box center [804, 207] width 80 height 20
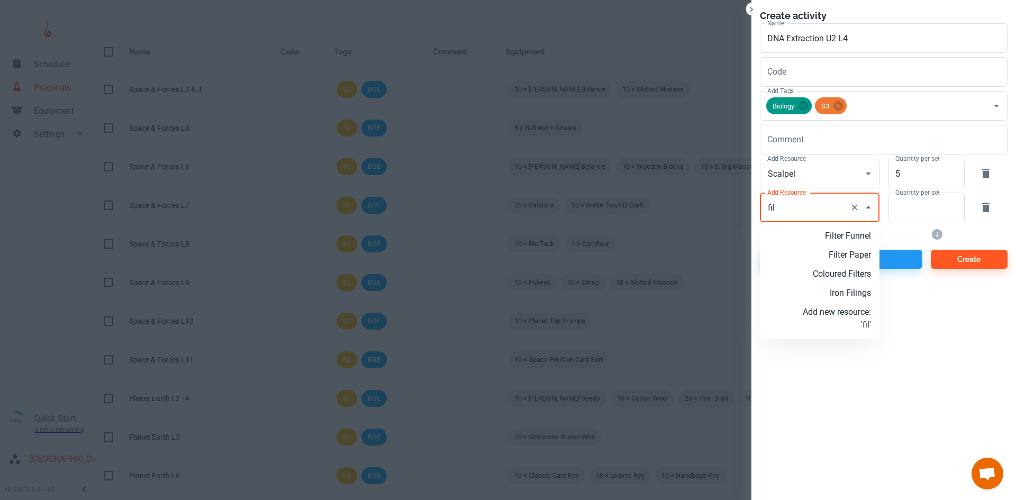
click at [829, 249] on p "Filter Paper" at bounding box center [836, 255] width 68 height 13
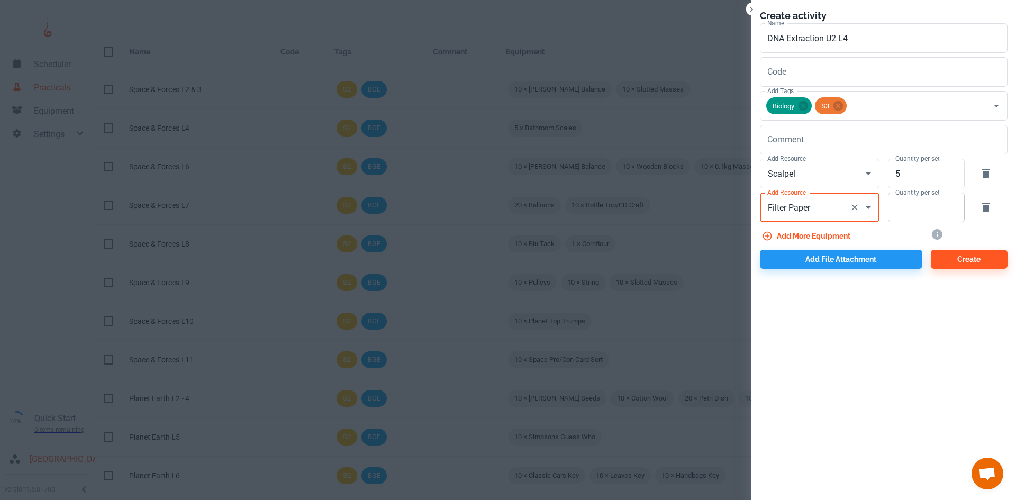
type input "Filter Paper"
click at [917, 207] on input "Quantity per set" at bounding box center [920, 208] width 65 height 30
type input "10"
click at [828, 229] on button "Add more equipment" at bounding box center [807, 235] width 95 height 19
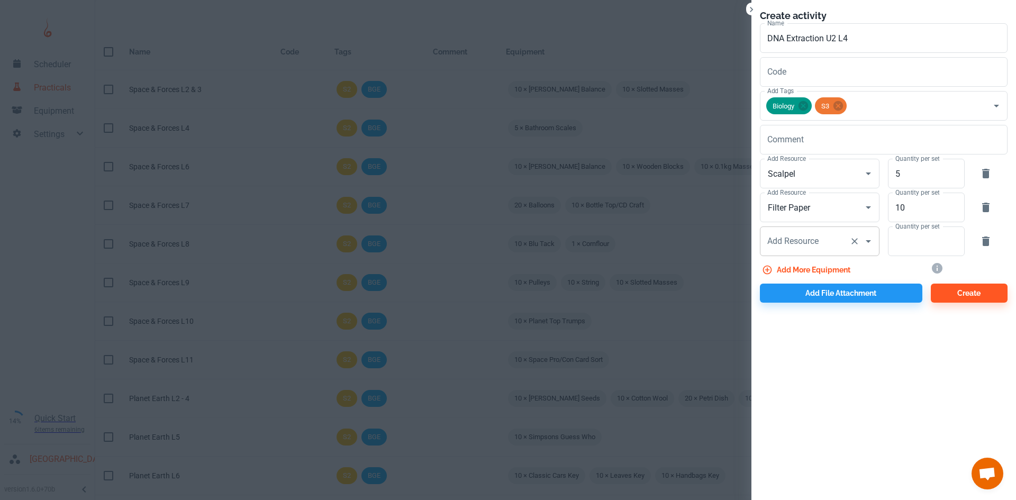
click at [786, 255] on div "Add Resource" at bounding box center [820, 241] width 120 height 30
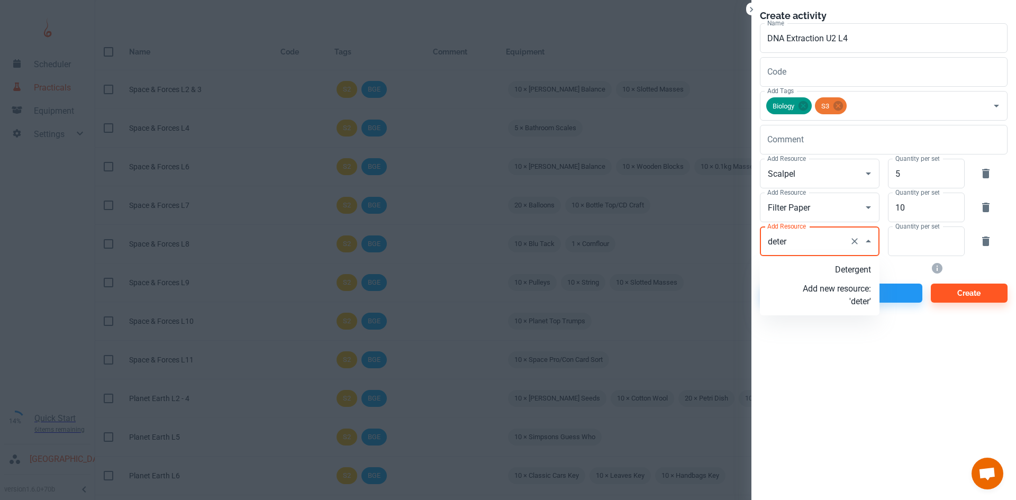
click at [855, 267] on p "Detergent" at bounding box center [836, 269] width 68 height 13
type input "Detergent"
click at [910, 254] on input "Quantity per set" at bounding box center [920, 241] width 65 height 30
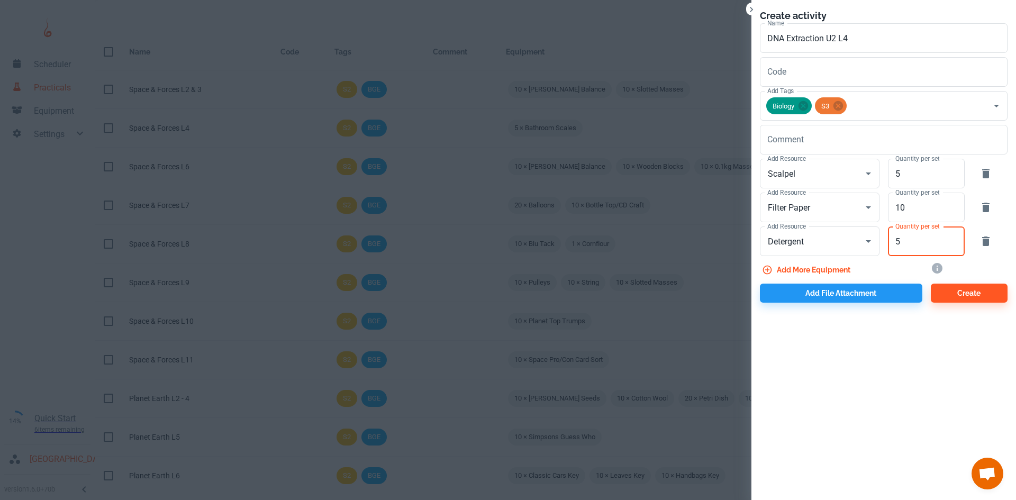
type input "5"
click at [823, 268] on button "Add more equipment" at bounding box center [807, 269] width 95 height 19
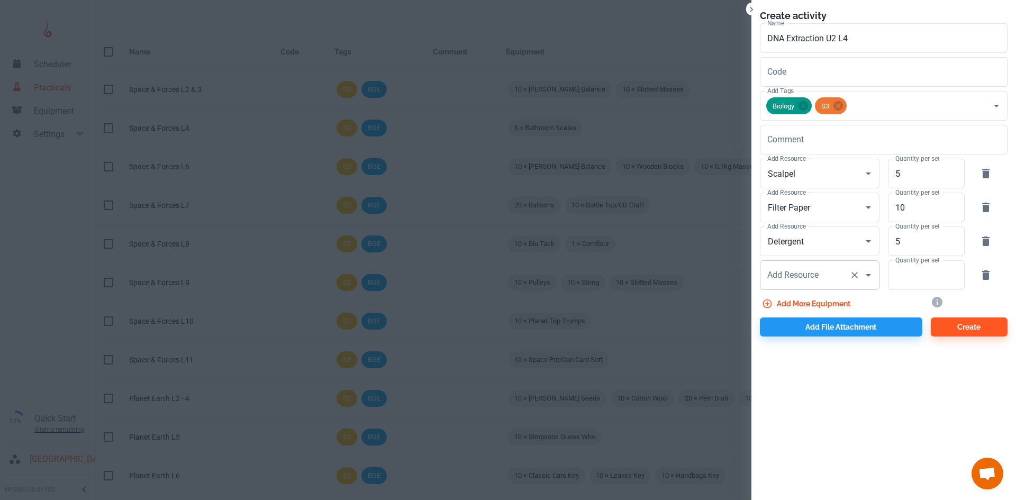
click at [816, 277] on div "Add Resource Add Resource" at bounding box center [820, 275] width 120 height 30
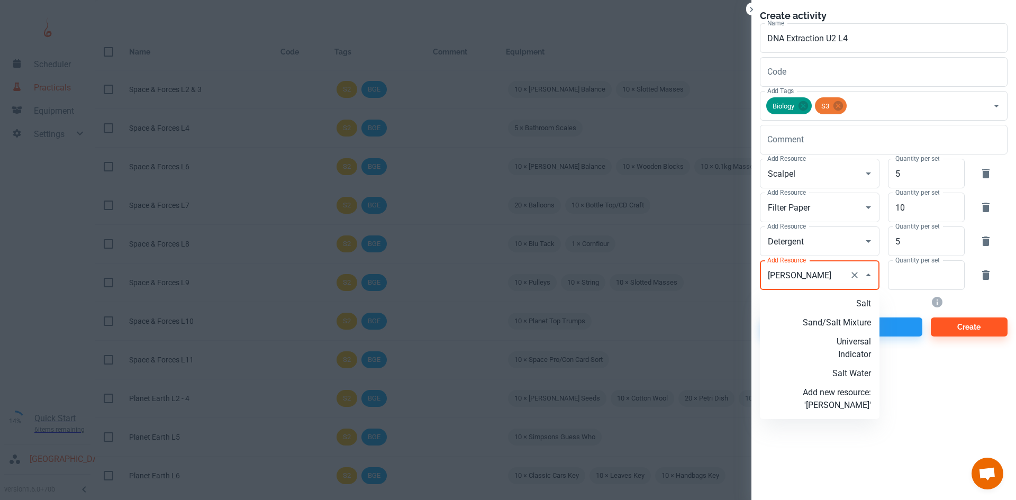
click at [868, 302] on p "Salt" at bounding box center [836, 303] width 68 height 13
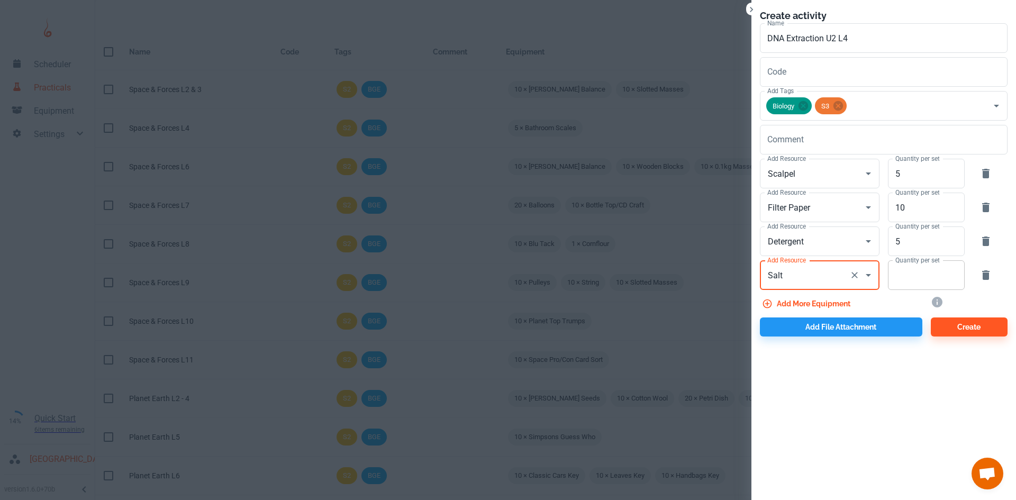
type input "Salt"
click at [917, 271] on input "Quantity per set" at bounding box center [920, 275] width 65 height 30
type input "5"
click at [804, 301] on button "Add more equipment" at bounding box center [807, 303] width 95 height 19
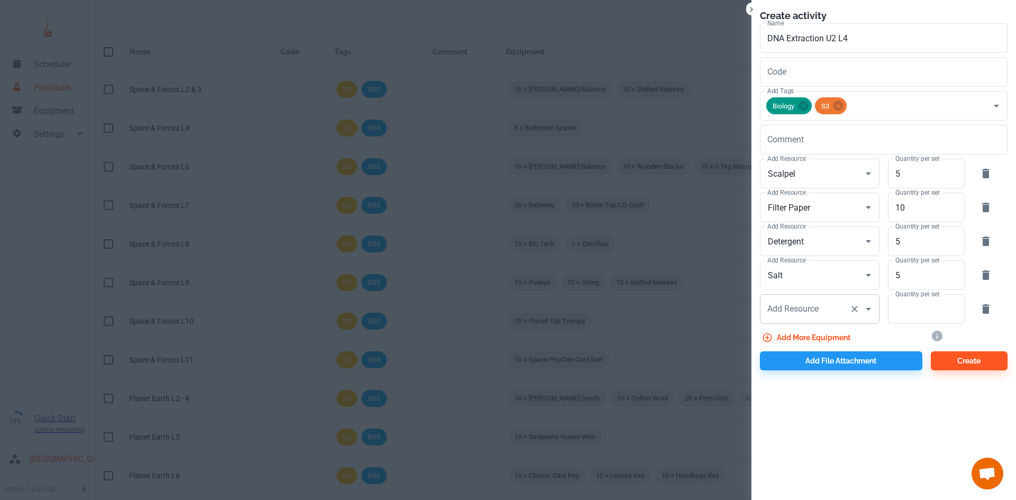
click at [784, 311] on div "Add Resource Add Resource" at bounding box center [820, 309] width 120 height 30
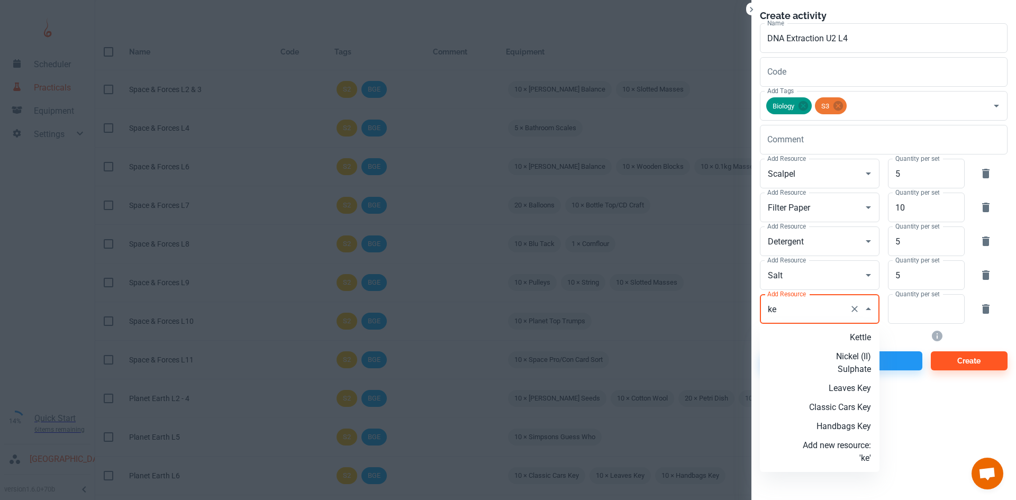
click at [837, 333] on p "Kettle" at bounding box center [836, 337] width 68 height 13
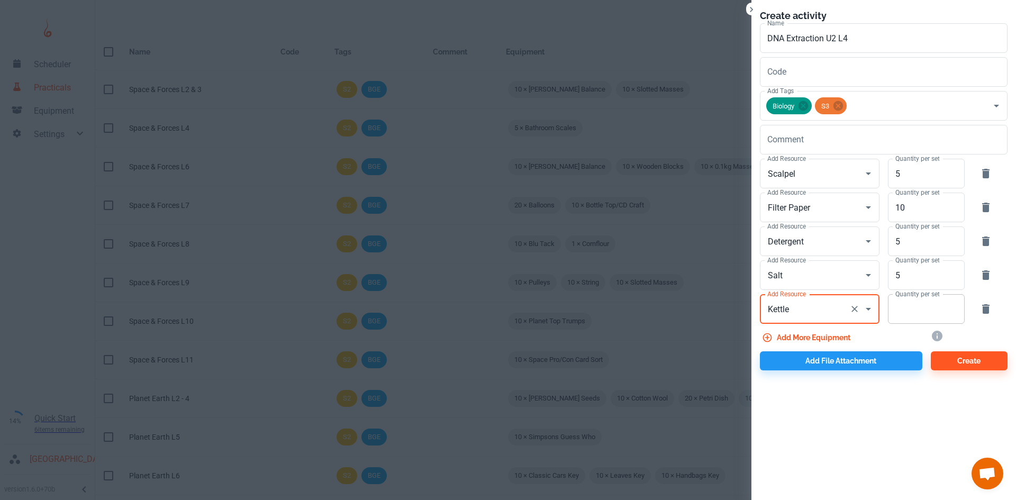
type input "Kettle"
click at [893, 309] on input "Quantity per set" at bounding box center [920, 309] width 65 height 30
type input "1"
click at [833, 337] on button "Add more equipment" at bounding box center [807, 337] width 95 height 19
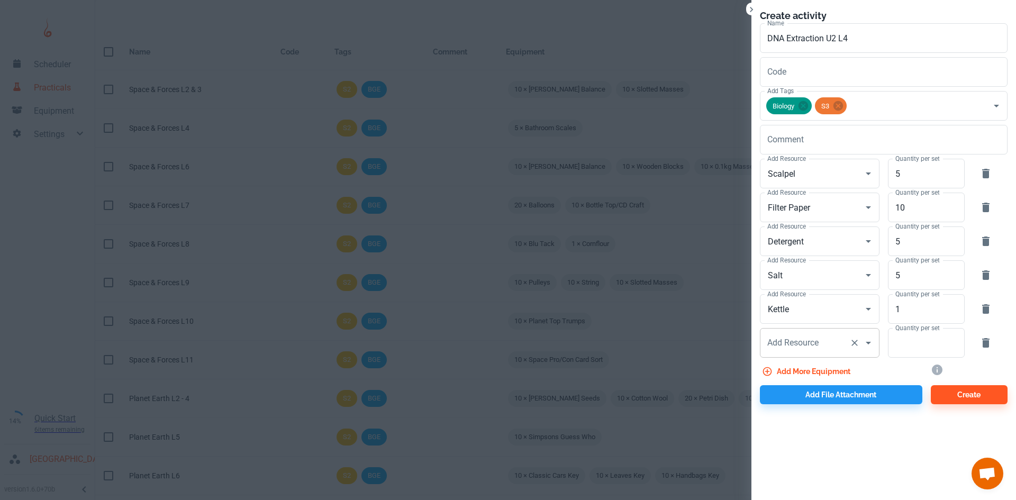
click at [791, 342] on div "Add Resource Add Resource" at bounding box center [820, 343] width 120 height 30
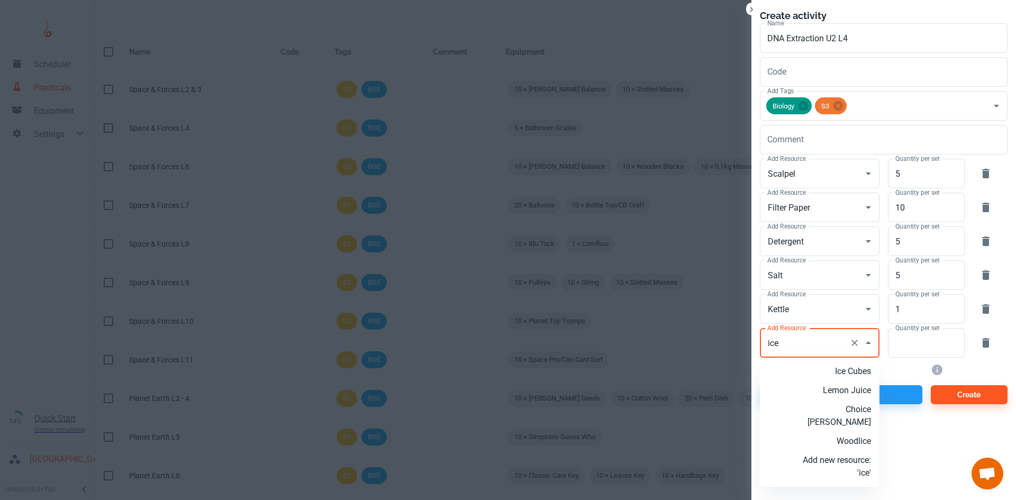
click at [846, 376] on p "Ice Cubes" at bounding box center [836, 371] width 68 height 13
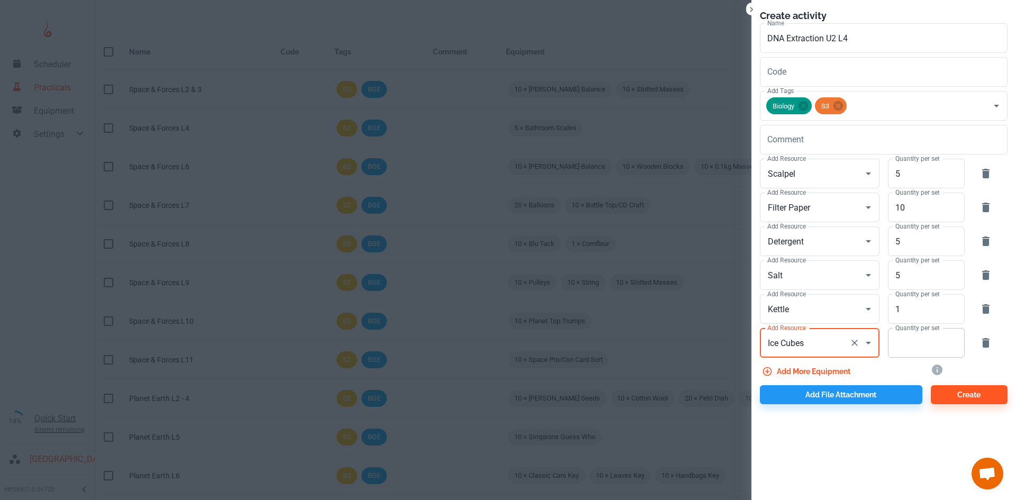
type input "Ice Cubes"
click at [907, 350] on input "Quantity per set" at bounding box center [920, 343] width 65 height 30
type input "3"
type input "20"
click at [829, 368] on button "Add more equipment" at bounding box center [807, 371] width 95 height 19
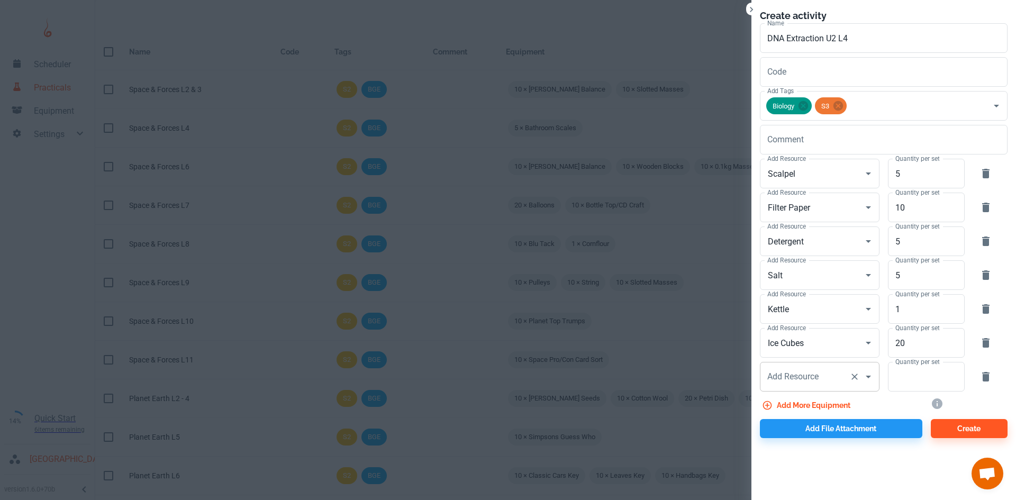
click at [796, 382] on input "Add Resource" at bounding box center [804, 377] width 80 height 20
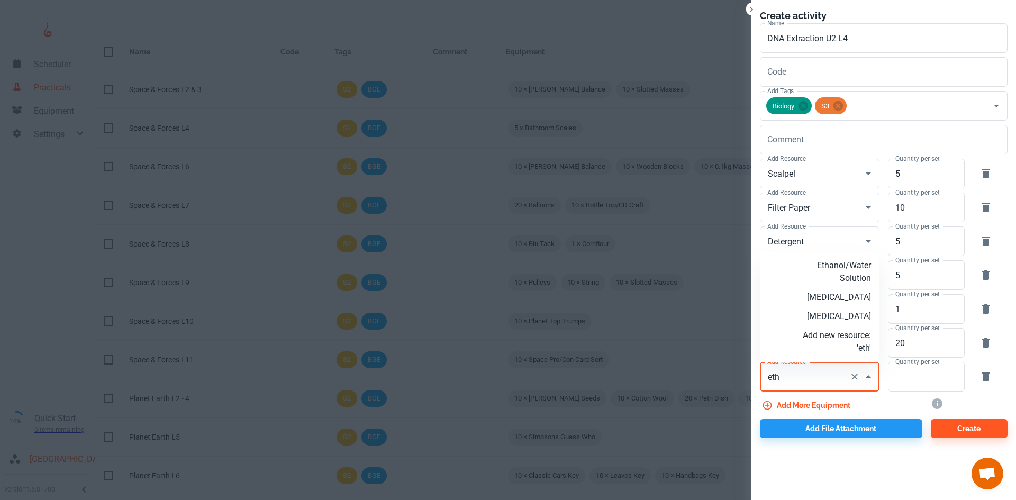
click at [848, 317] on p "[MEDICAL_DATA]" at bounding box center [836, 316] width 68 height 13
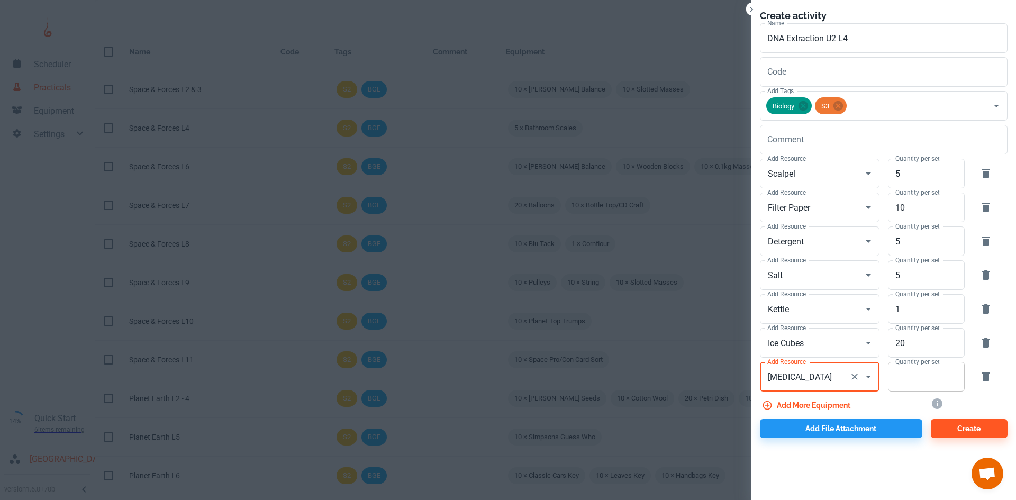
type input "[MEDICAL_DATA]"
click at [939, 385] on input "Quantity per set" at bounding box center [920, 377] width 65 height 30
type input "10"
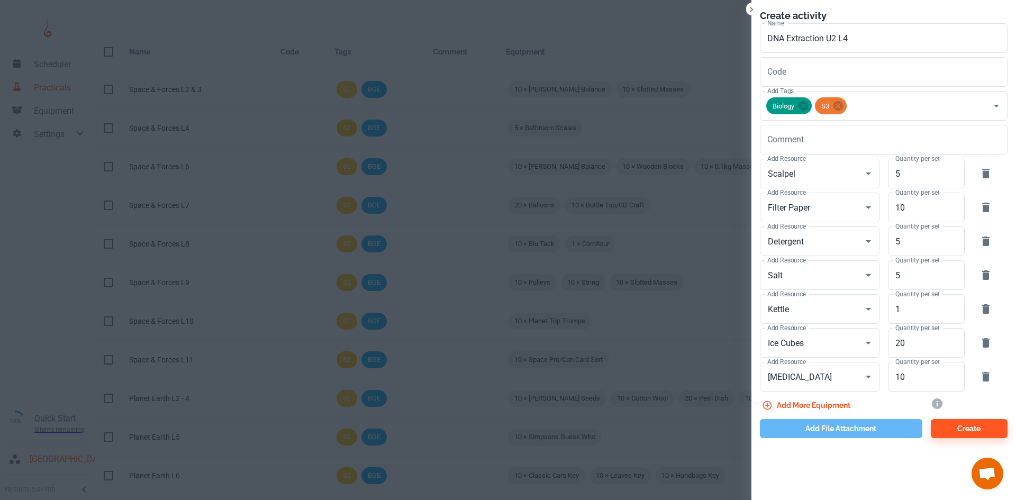
click at [847, 428] on button "Add file attachment" at bounding box center [841, 428] width 162 height 19
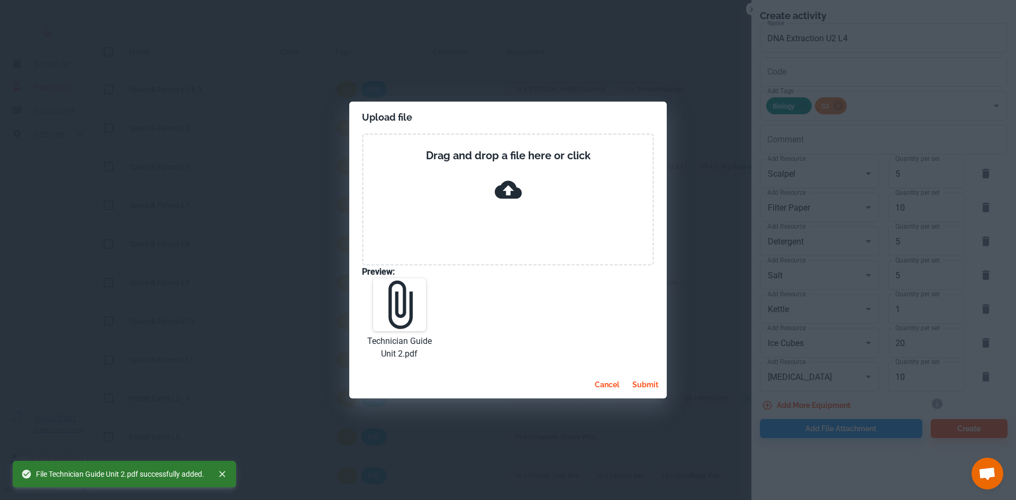
click at [648, 386] on button "submit" at bounding box center [645, 384] width 34 height 19
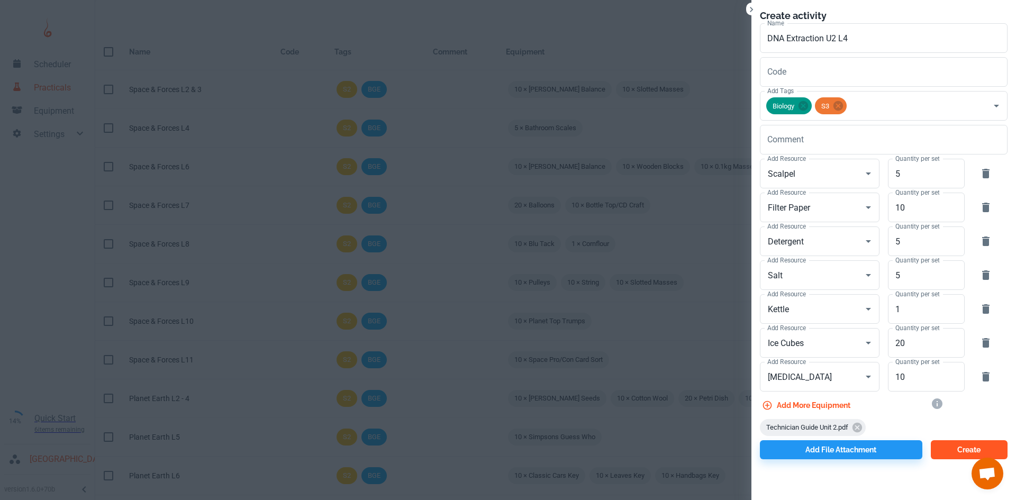
click at [948, 450] on button "Create" at bounding box center [968, 449] width 77 height 19
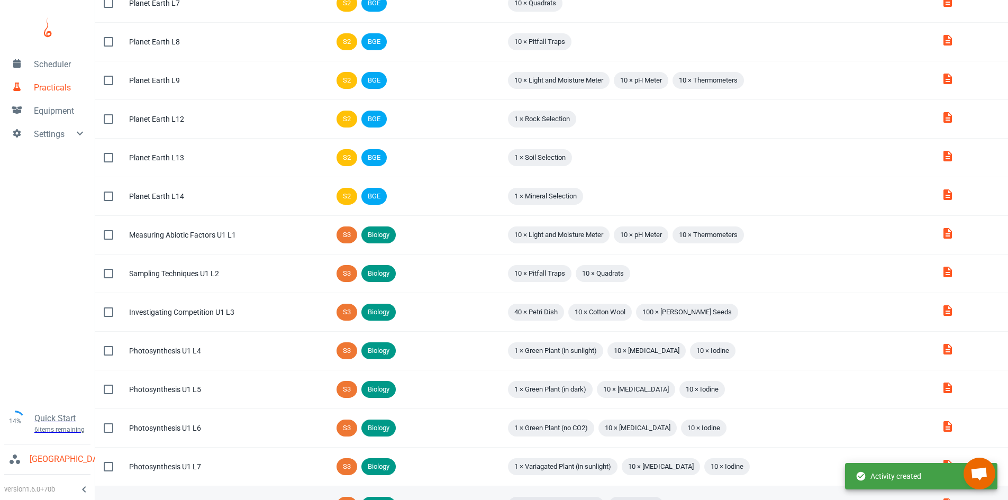
scroll to position [564, 0]
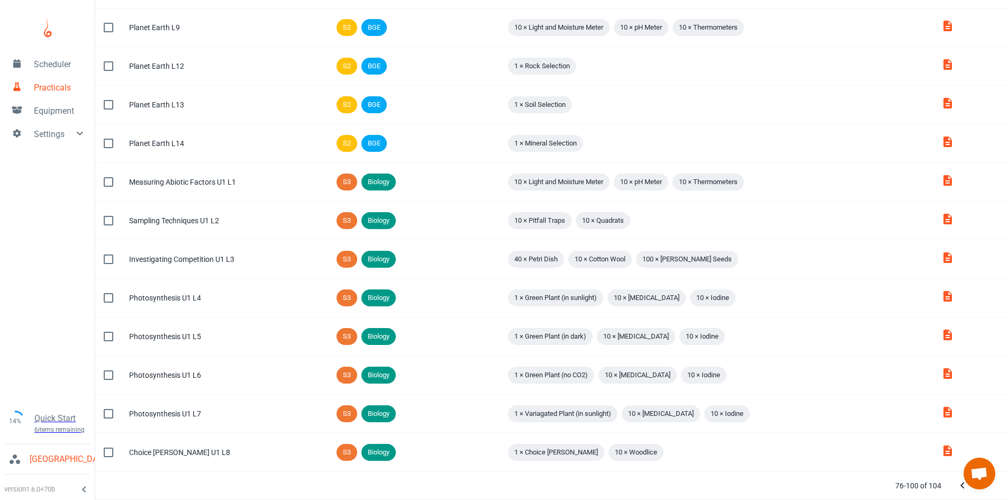
click at [989, 495] on div at bounding box center [973, 485] width 42 height 21
click at [987, 490] on icon "Next Page" at bounding box center [983, 485] width 13 height 13
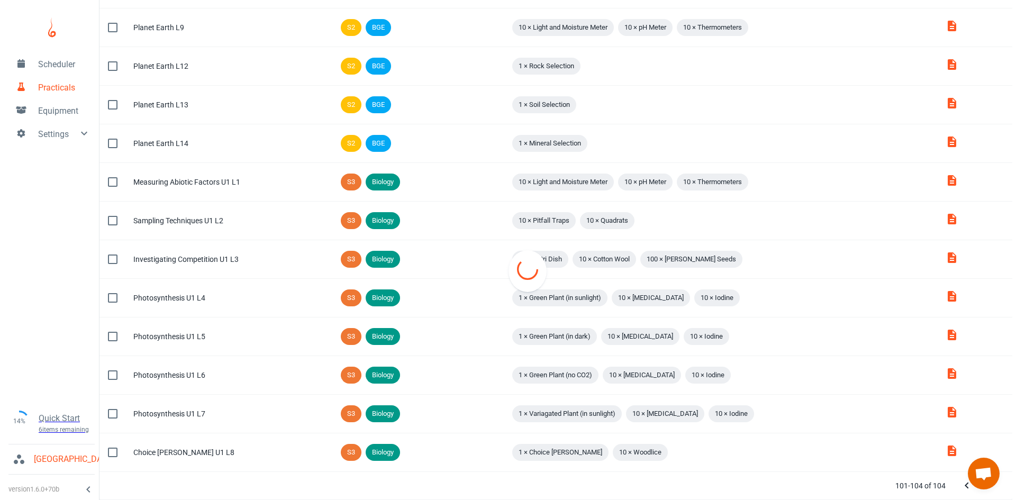
scroll to position [0, 0]
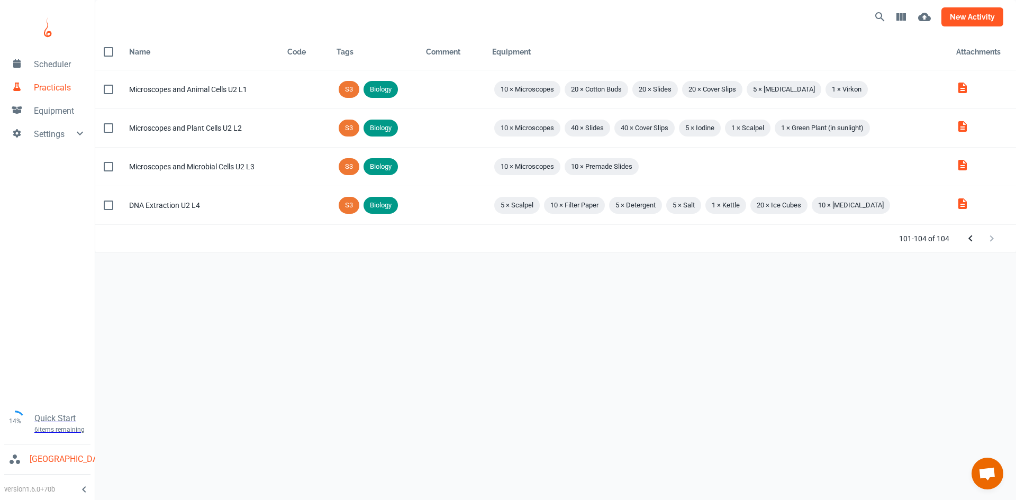
click at [955, 20] on button "new activity" at bounding box center [972, 16] width 62 height 19
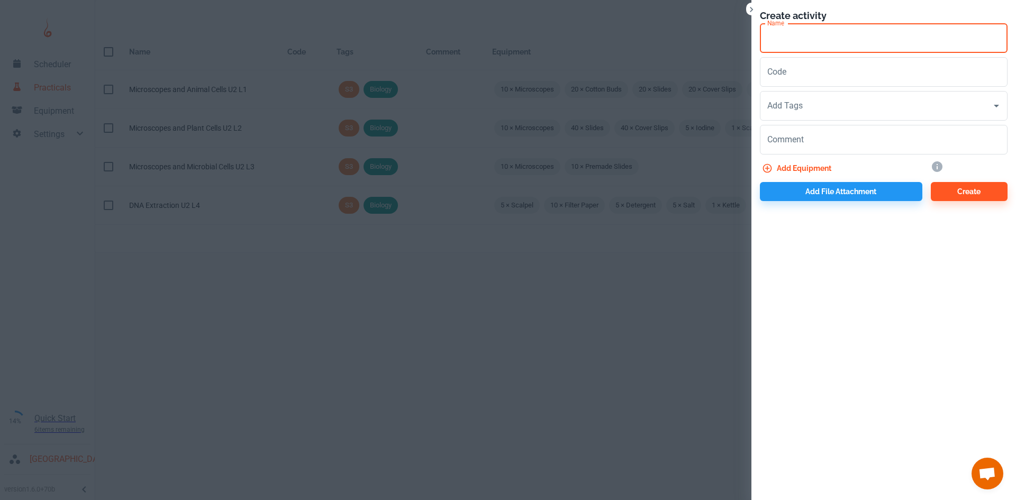
click at [786, 33] on input "Name" at bounding box center [884, 38] width 248 height 30
type input "Catalyst Demo U2 L5"
click at [808, 105] on input "Add Tags" at bounding box center [875, 106] width 222 height 20
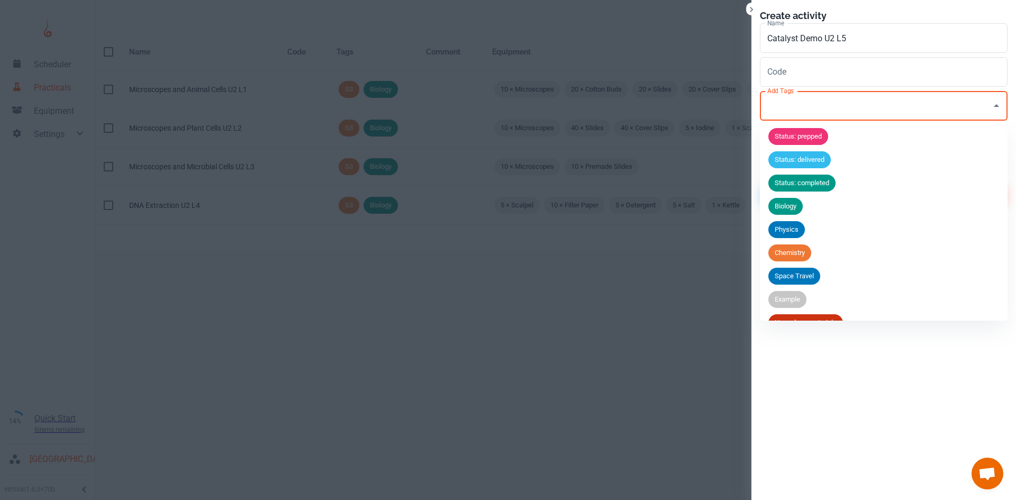
click at [783, 206] on span "Biology" at bounding box center [785, 206] width 34 height 11
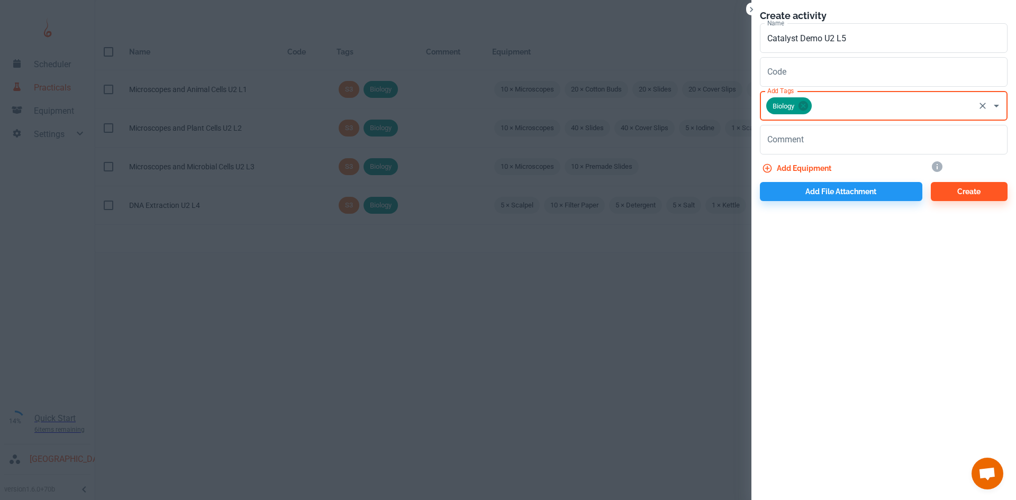
click at [828, 109] on input "Add Tags" at bounding box center [893, 106] width 160 height 20
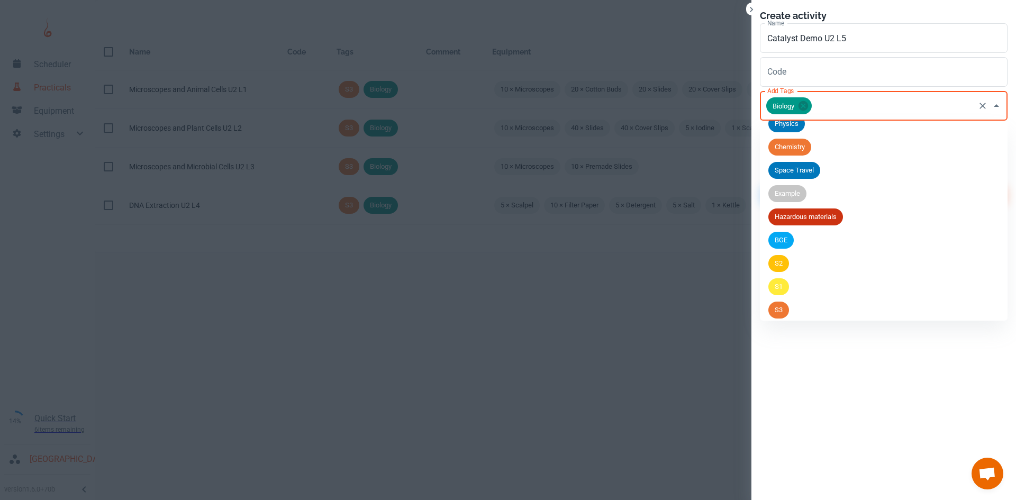
scroll to position [111, 0]
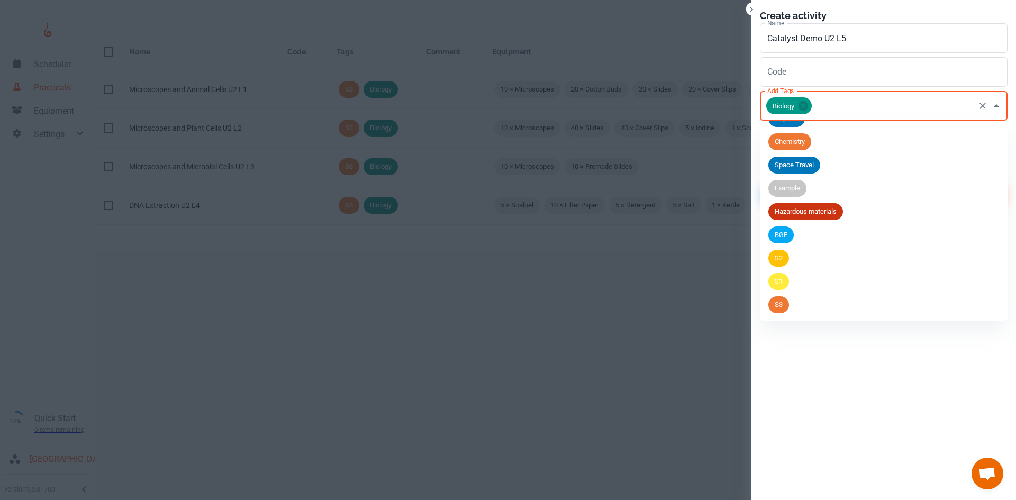
click at [786, 305] on span "S3" at bounding box center [778, 304] width 21 height 11
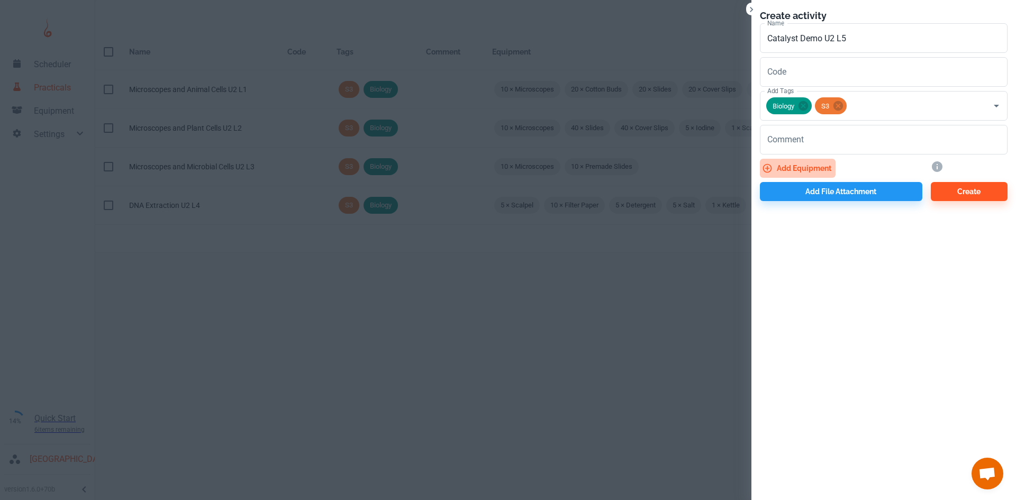
click at [805, 164] on button "Add equipment" at bounding box center [798, 168] width 76 height 19
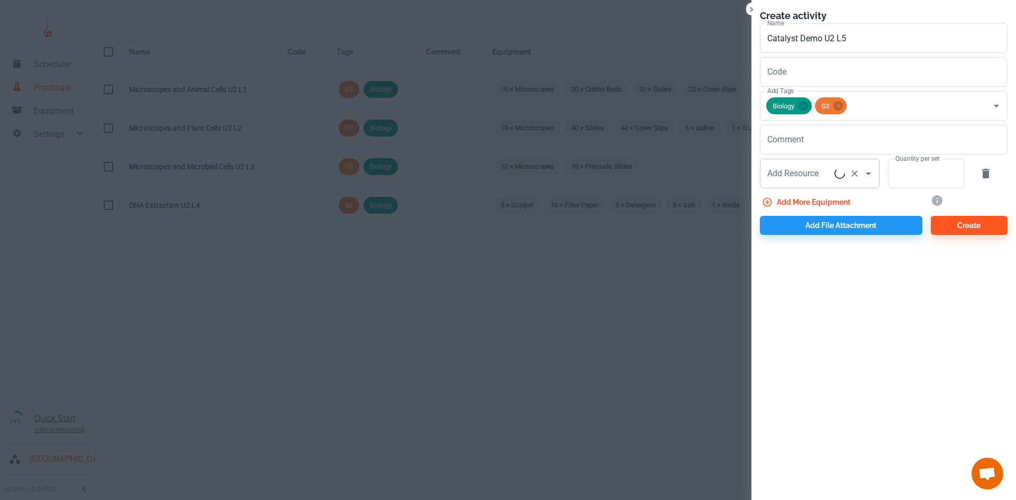
click at [805, 179] on div "Add Resource Add Resource" at bounding box center [820, 174] width 120 height 30
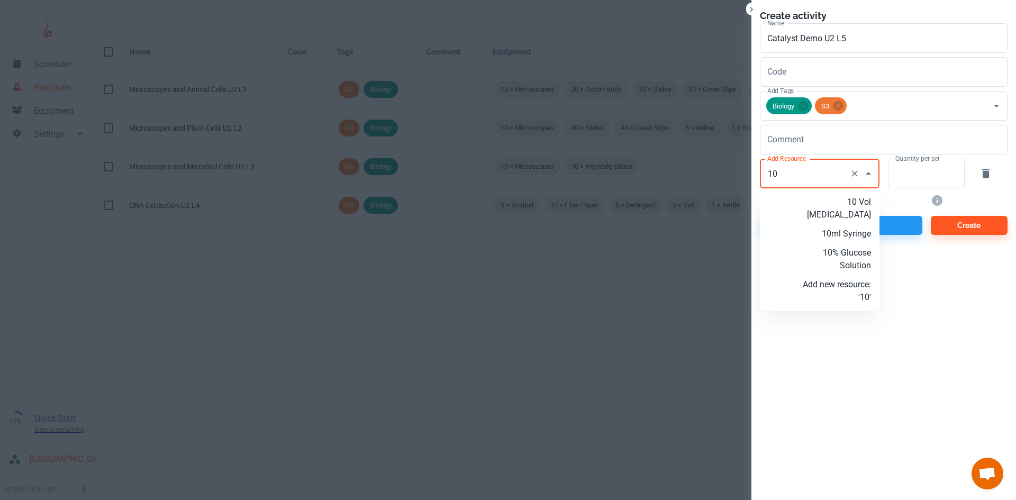
click at [821, 208] on p "10 Vol [MEDICAL_DATA]" at bounding box center [836, 208] width 68 height 25
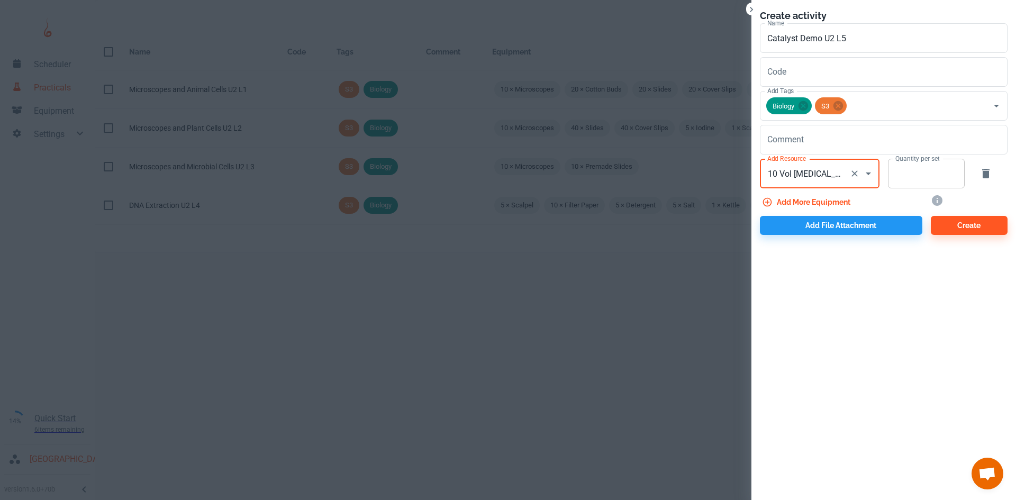
type input "10 Vol [MEDICAL_DATA]"
click at [909, 174] on input "Quantity per set" at bounding box center [920, 174] width 65 height 30
type input "1"
click at [845, 203] on button "Add more equipment" at bounding box center [807, 202] width 95 height 19
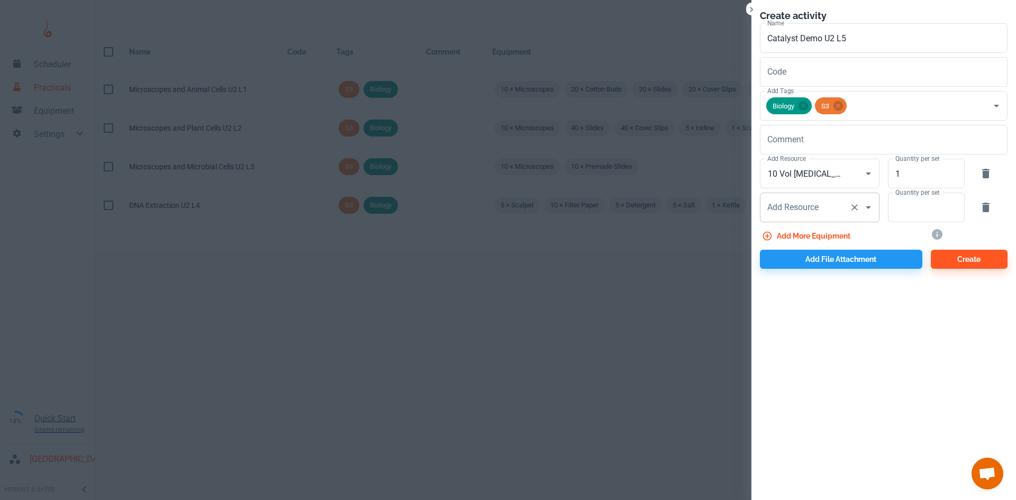
click at [836, 206] on input "Add Resource" at bounding box center [804, 207] width 80 height 20
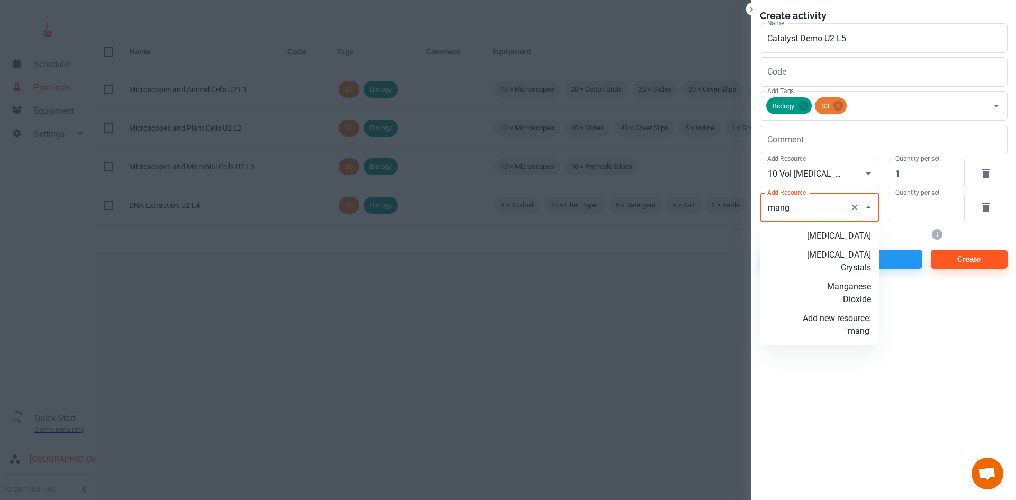
click at [854, 306] on p "Manganese Dioxide" at bounding box center [836, 292] width 68 height 25
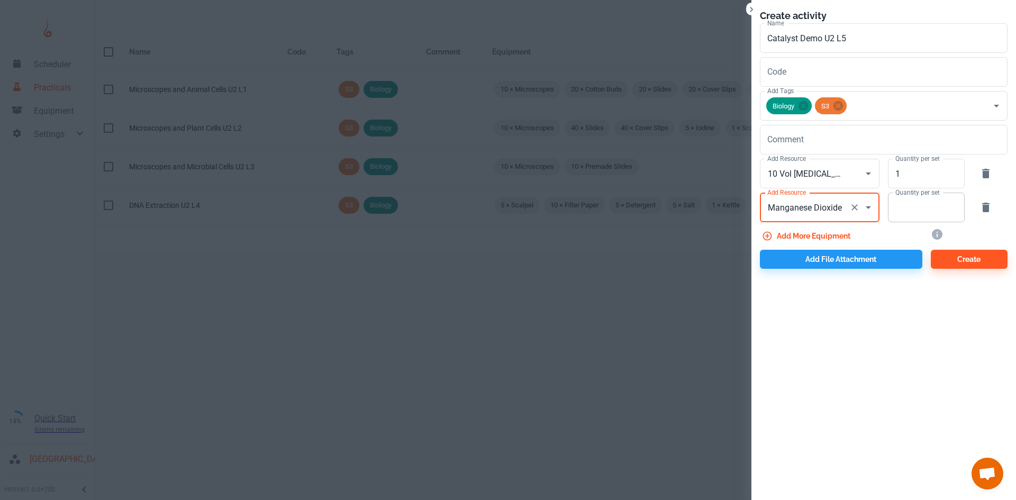
type input "Manganese Dioxide"
click at [890, 213] on input "Quantity per set" at bounding box center [920, 208] width 65 height 30
type input "1"
click at [817, 265] on button "Add file attachment" at bounding box center [841, 259] width 162 height 19
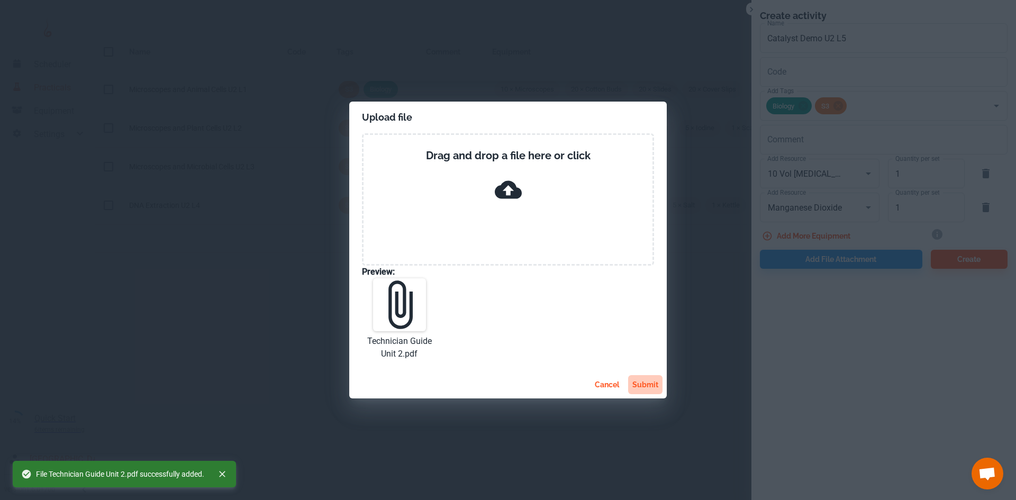
click at [649, 390] on button "submit" at bounding box center [645, 384] width 34 height 19
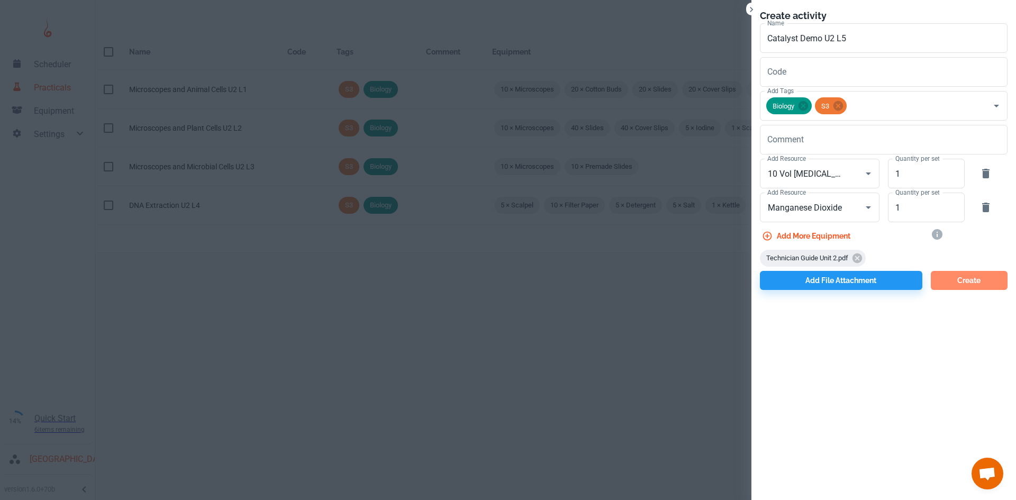
click at [933, 288] on button "Create" at bounding box center [968, 280] width 77 height 19
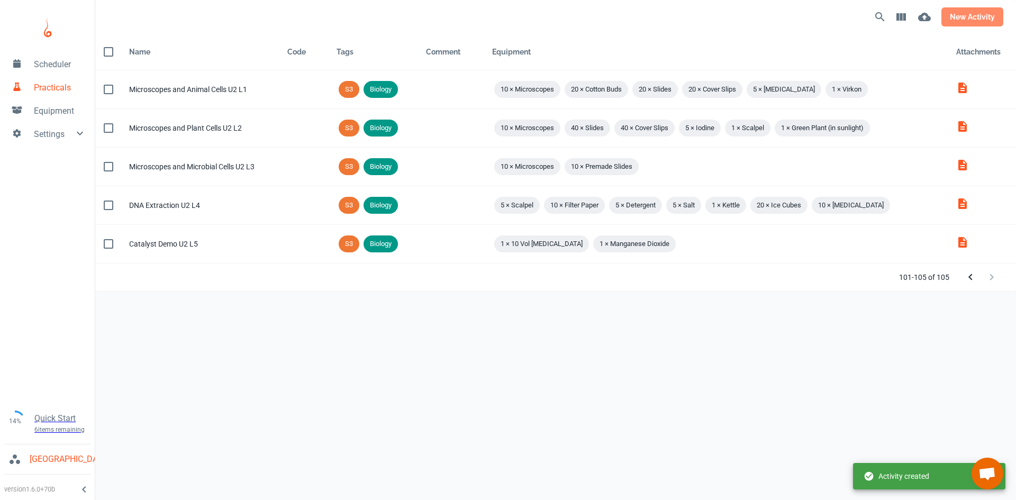
click at [970, 16] on button "new activity" at bounding box center [972, 16] width 62 height 19
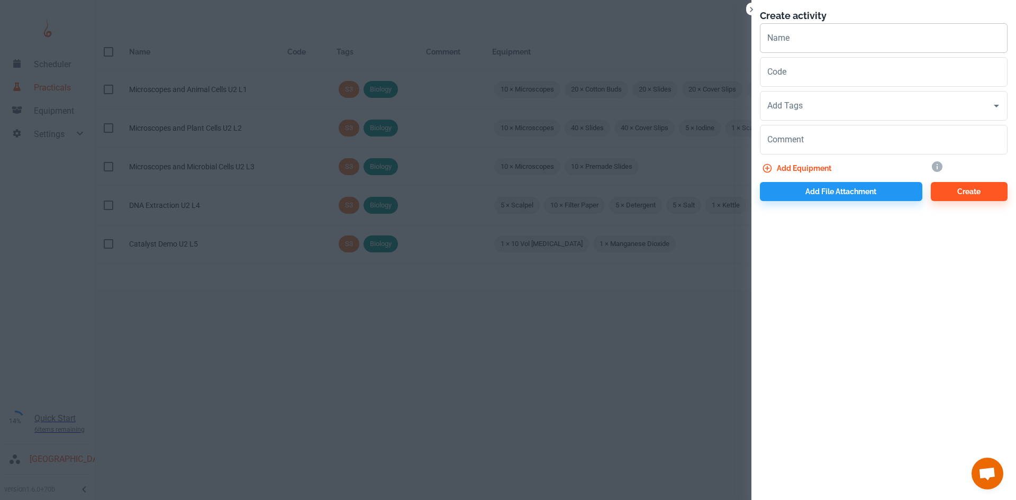
click at [798, 39] on input "Name" at bounding box center [884, 38] width 248 height 30
click at [771, 39] on input "catalase Investigation" at bounding box center [884, 38] width 248 height 30
click at [865, 39] on input "Catalase Investigation" at bounding box center [884, 38] width 248 height 30
drag, startPoint x: 769, startPoint y: 38, endPoint x: 868, endPoint y: 38, distance: 99.4
click at [868, 38] on input "Catalase Investigation U2 L6" at bounding box center [884, 38] width 248 height 30
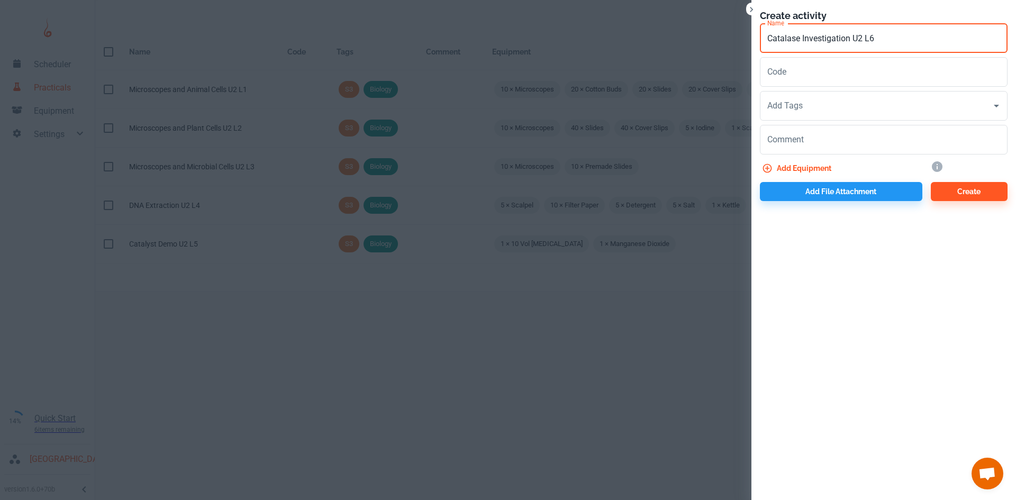
click at [937, 43] on input "Catalase Investigation U2 L6" at bounding box center [884, 38] width 248 height 30
type input "Catalase Investigation U2 L6"
click at [839, 107] on input "Add Tags" at bounding box center [875, 106] width 222 height 20
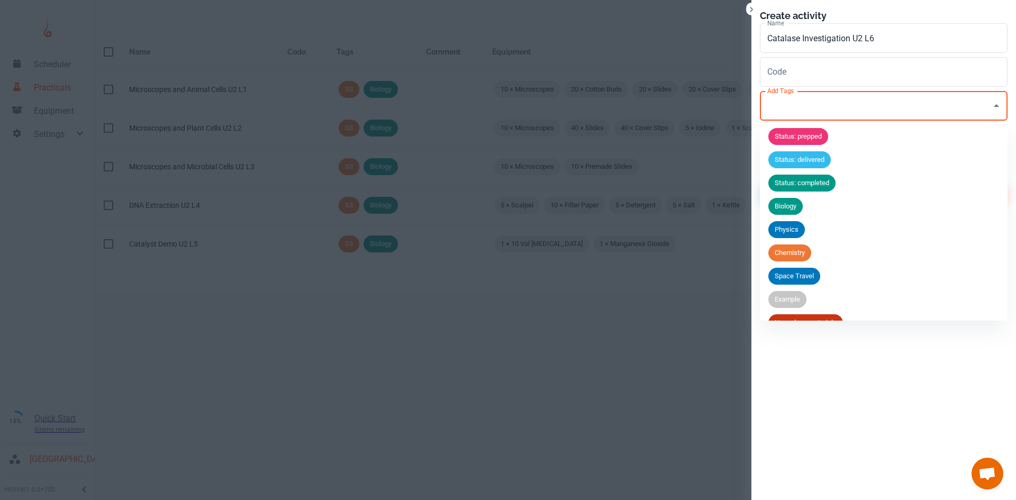
click at [796, 208] on span "Biology" at bounding box center [785, 206] width 34 height 11
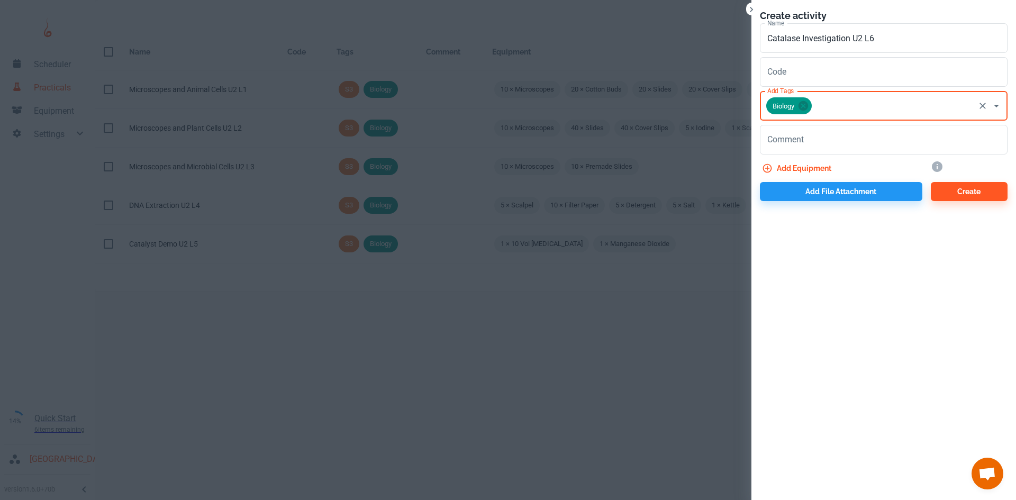
click at [833, 95] on div "Biology Add Tags" at bounding box center [884, 106] width 248 height 30
click at [839, 95] on div "Biology Add Tags" at bounding box center [884, 106] width 248 height 30
click at [865, 105] on input "Add Tags" at bounding box center [893, 106] width 160 height 20
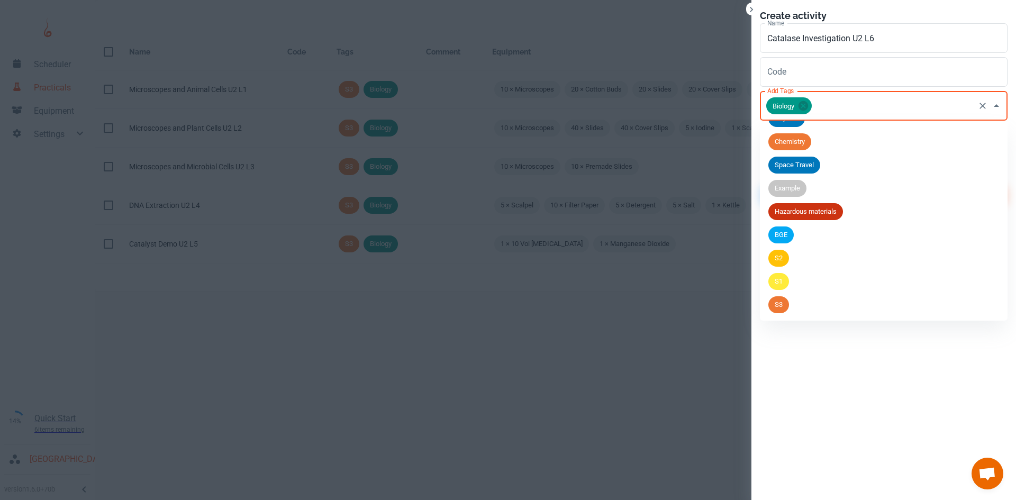
click at [782, 307] on span "S3" at bounding box center [778, 304] width 21 height 11
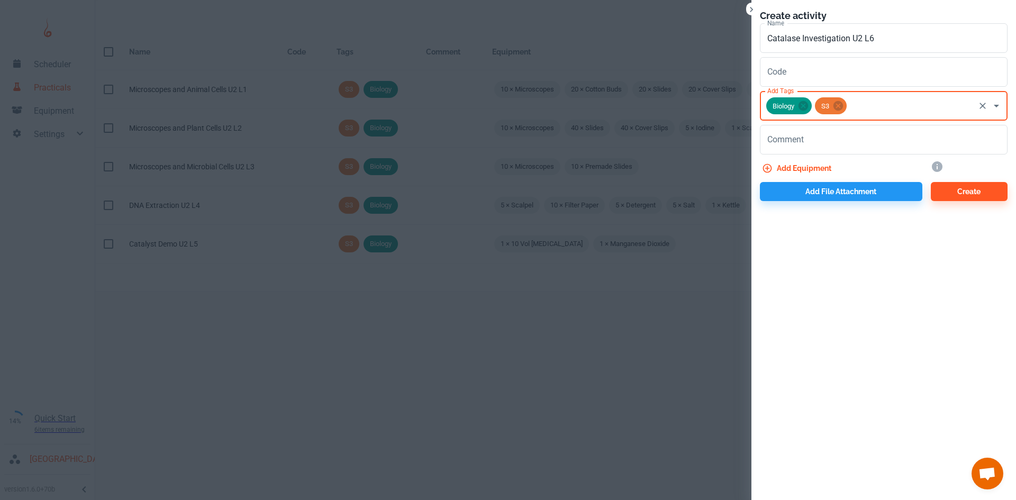
click at [803, 166] on button "Add equipment" at bounding box center [798, 168] width 76 height 19
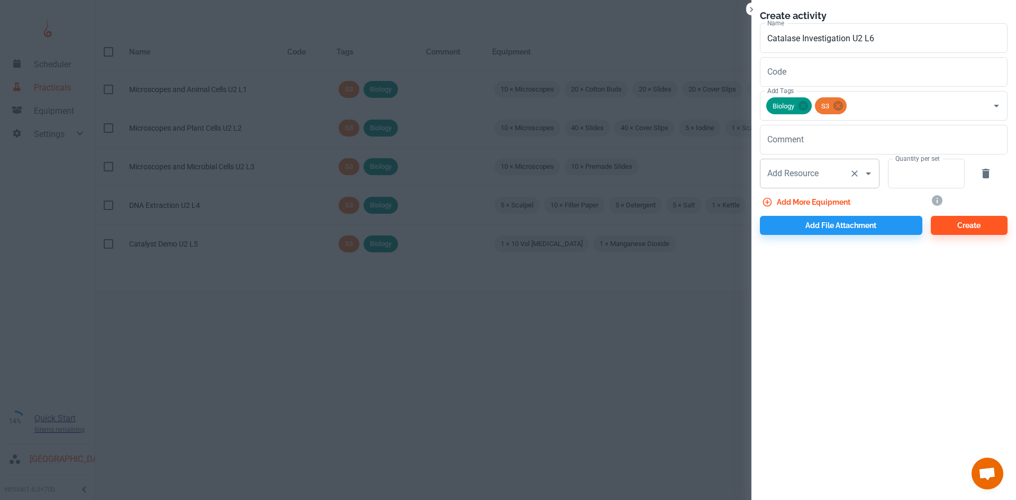
click at [818, 178] on div "Add Resource Add Resource" at bounding box center [820, 174] width 120 height 30
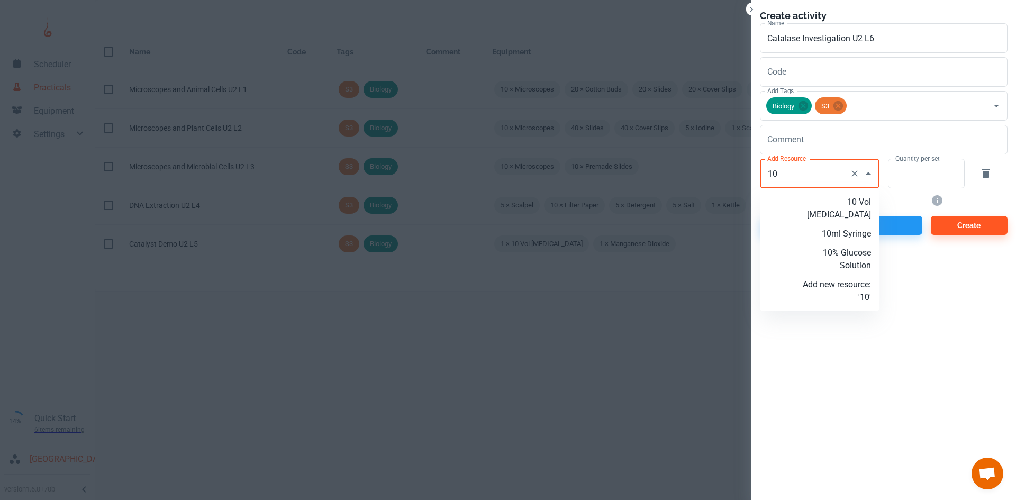
click at [835, 211] on p "10 Vol [MEDICAL_DATA]" at bounding box center [836, 208] width 68 height 25
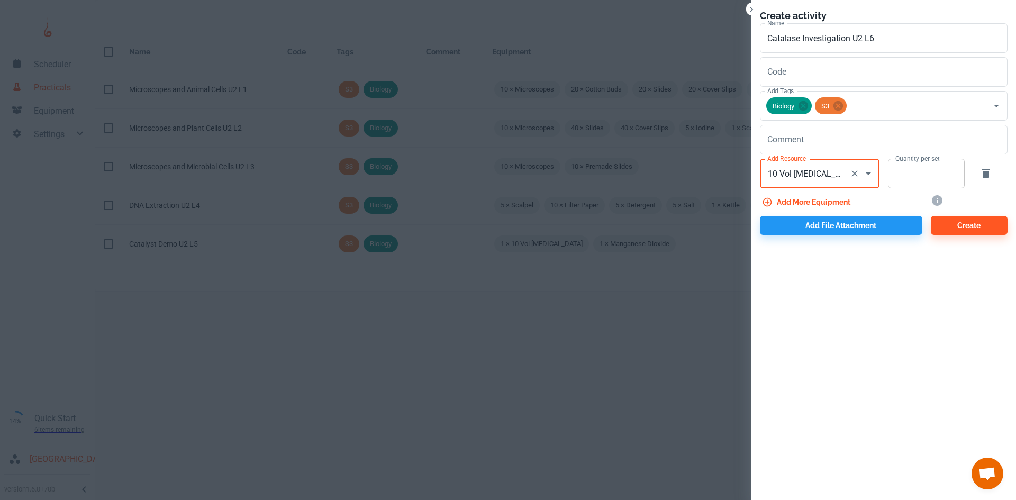
type input "10 Vol [MEDICAL_DATA]"
click at [925, 174] on input "Quantity per set" at bounding box center [920, 174] width 65 height 30
type input "0"
type input "10"
click at [818, 205] on button "Add more equipment" at bounding box center [807, 202] width 95 height 19
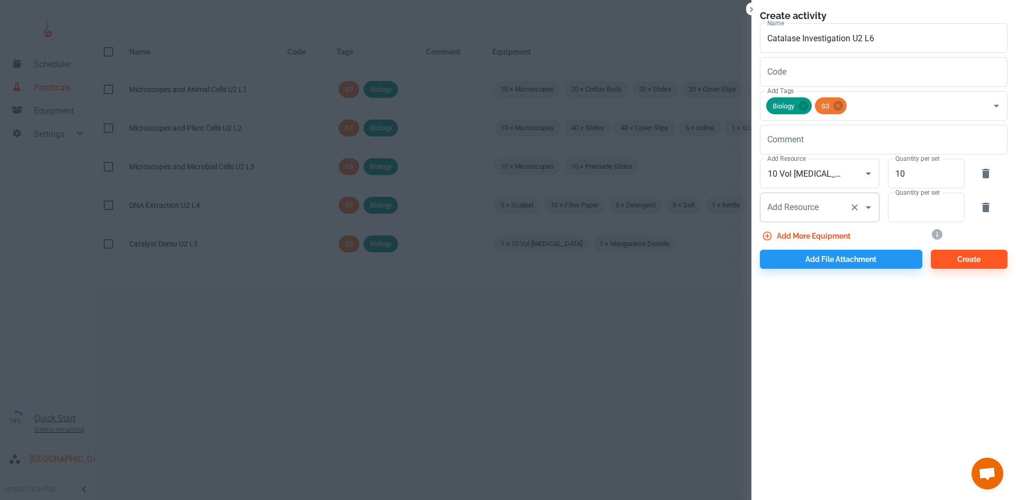
click at [787, 209] on div "Add Resource Add Resource" at bounding box center [820, 208] width 120 height 30
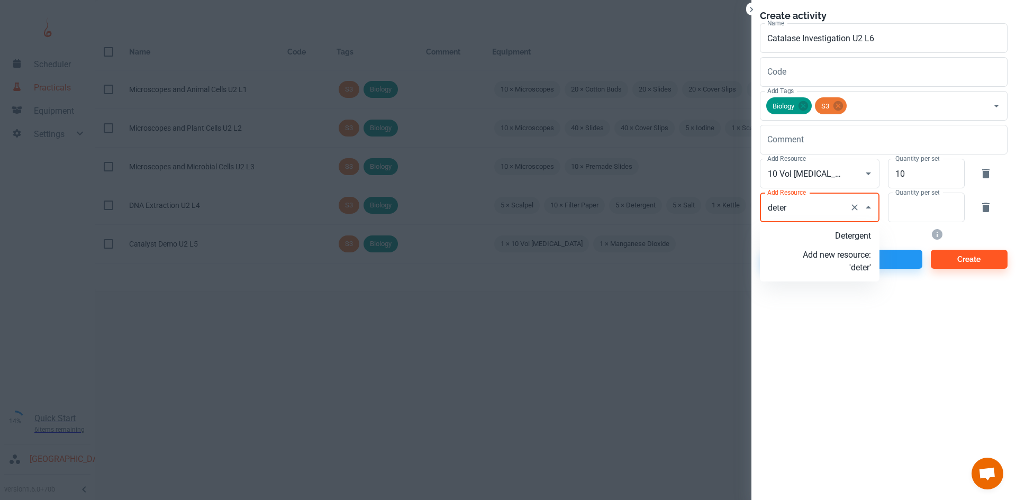
click at [844, 238] on p "Detergent" at bounding box center [836, 236] width 68 height 13
type input "Detergent"
click at [920, 214] on input "Quantity per set" at bounding box center [920, 208] width 65 height 30
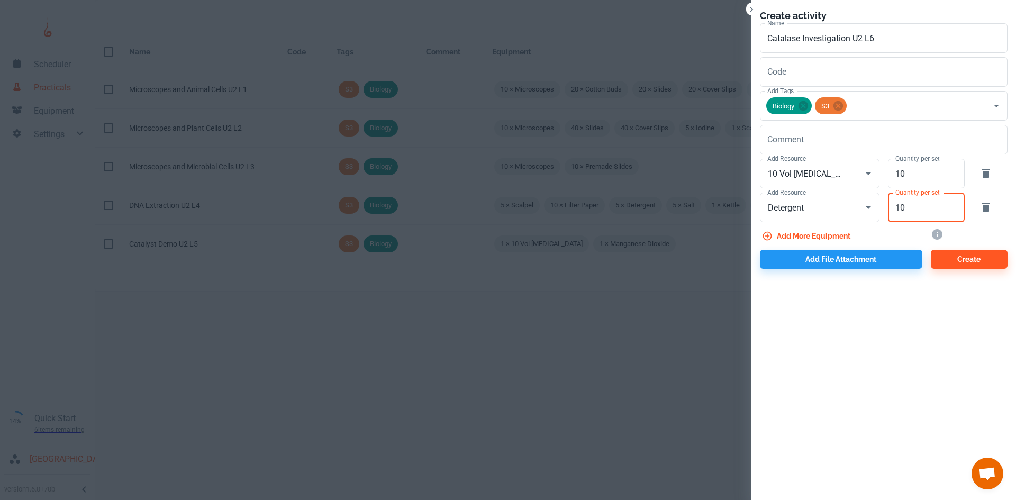
type input "10"
click at [806, 231] on button "Add more equipment" at bounding box center [807, 235] width 95 height 19
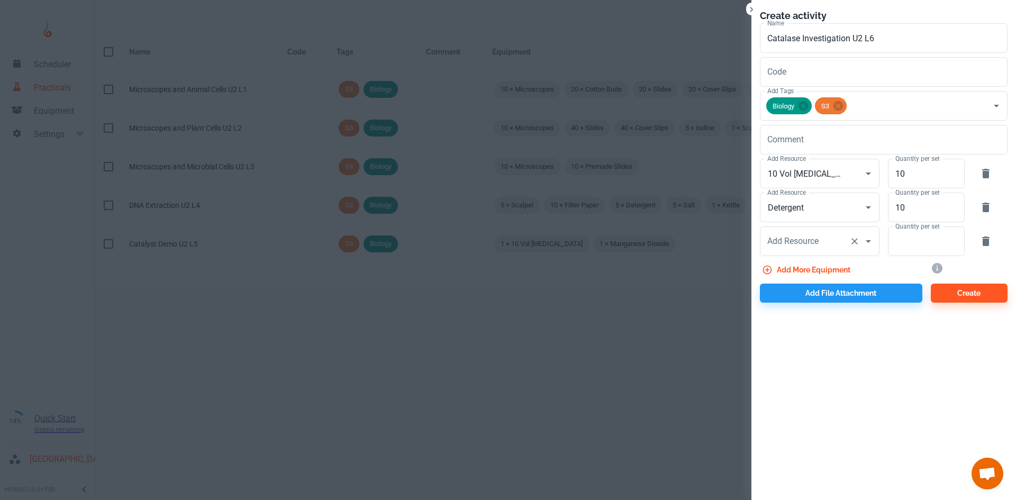
click at [814, 239] on div "Add Resource Add Resource" at bounding box center [820, 241] width 120 height 30
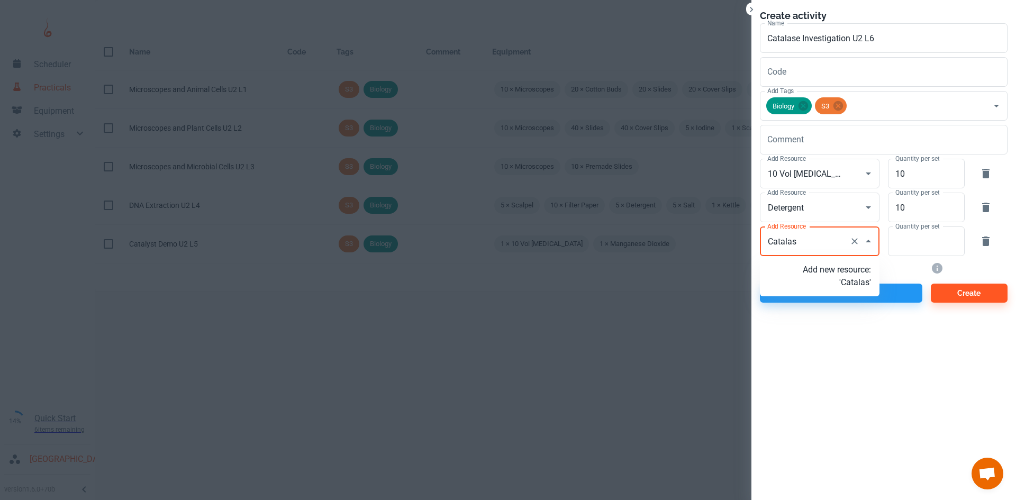
type input "Catalase"
click at [853, 280] on p "Add new resource: 'Catalase'" at bounding box center [836, 275] width 68 height 25
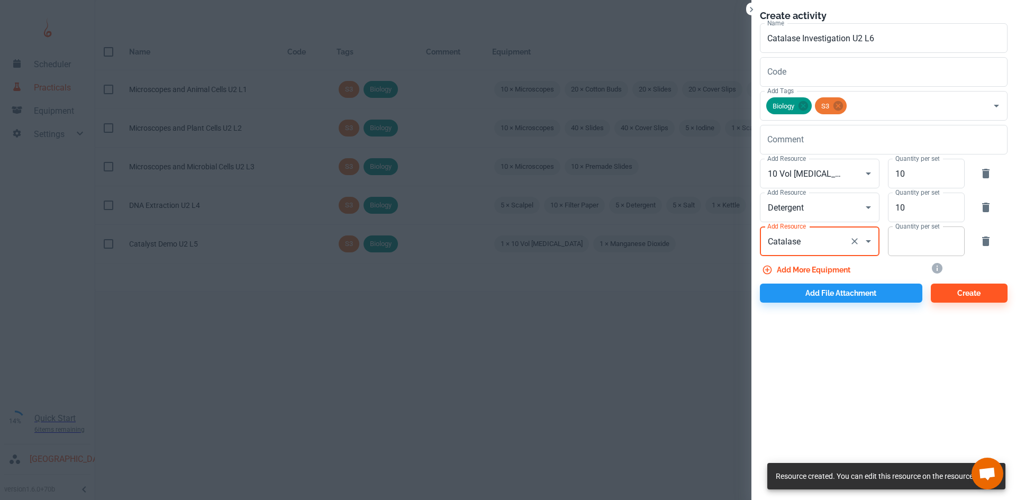
type input "Catalase"
click at [899, 242] on input "Quantity per set" at bounding box center [920, 241] width 65 height 30
type input "5"
click at [839, 266] on button "Add more equipment" at bounding box center [807, 269] width 95 height 19
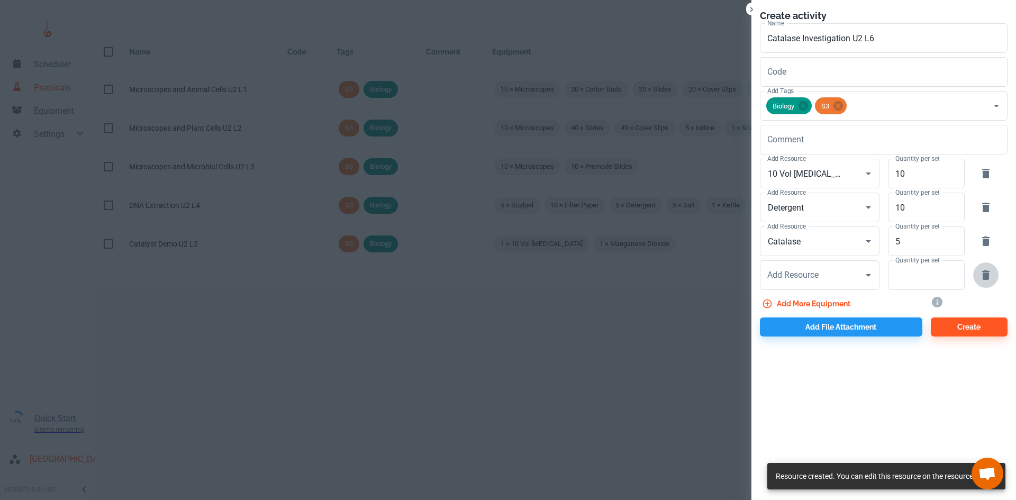
click at [991, 275] on icon "button" at bounding box center [985, 275] width 13 height 13
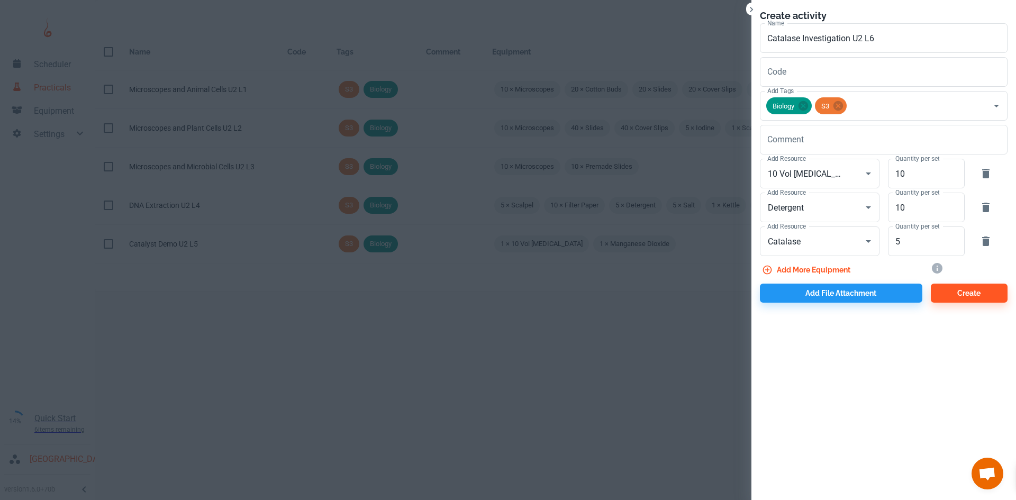
click at [816, 304] on div "Create activity Name Catalase Investigation U2 L6 Name Code Code Add Tags Biolo…" at bounding box center [883, 155] width 264 height 311
click at [813, 296] on button "Add file attachment" at bounding box center [841, 293] width 162 height 19
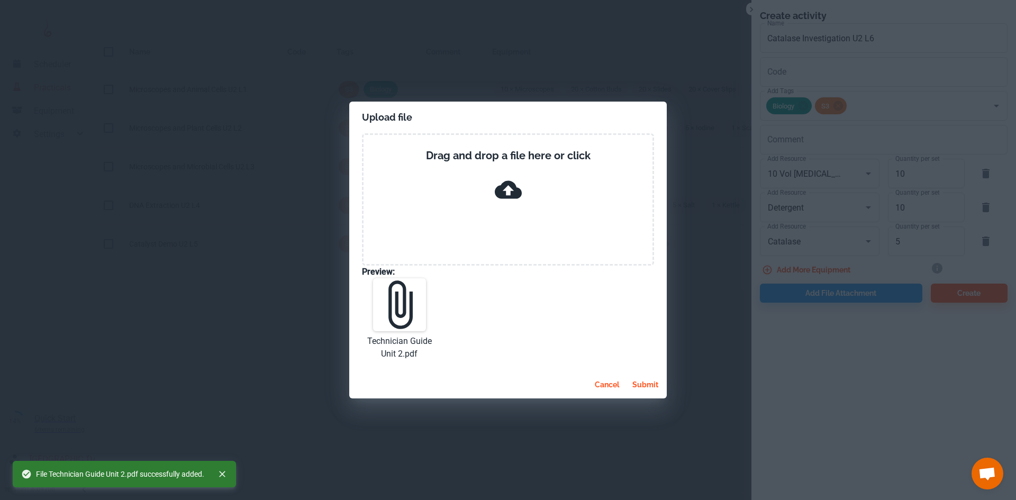
click at [653, 379] on button "submit" at bounding box center [645, 384] width 34 height 19
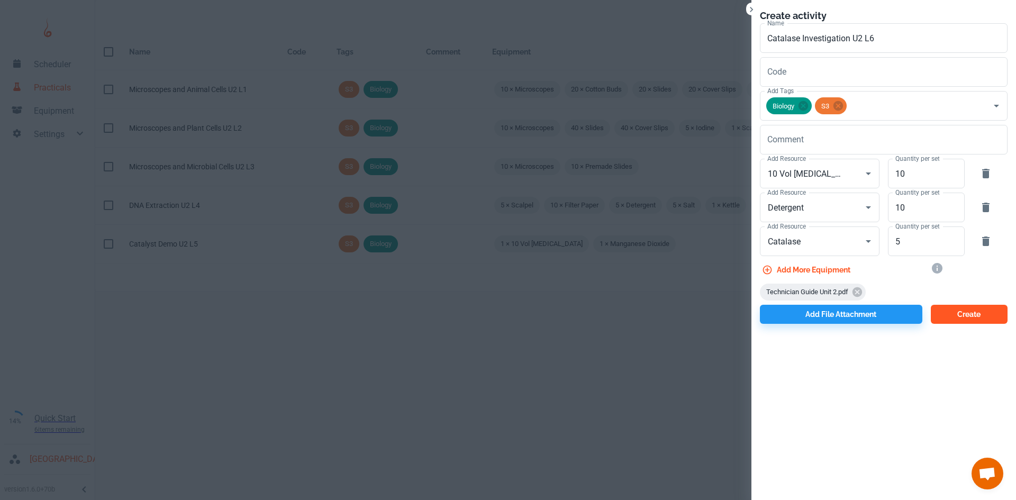
click at [981, 315] on button "Create" at bounding box center [968, 314] width 77 height 19
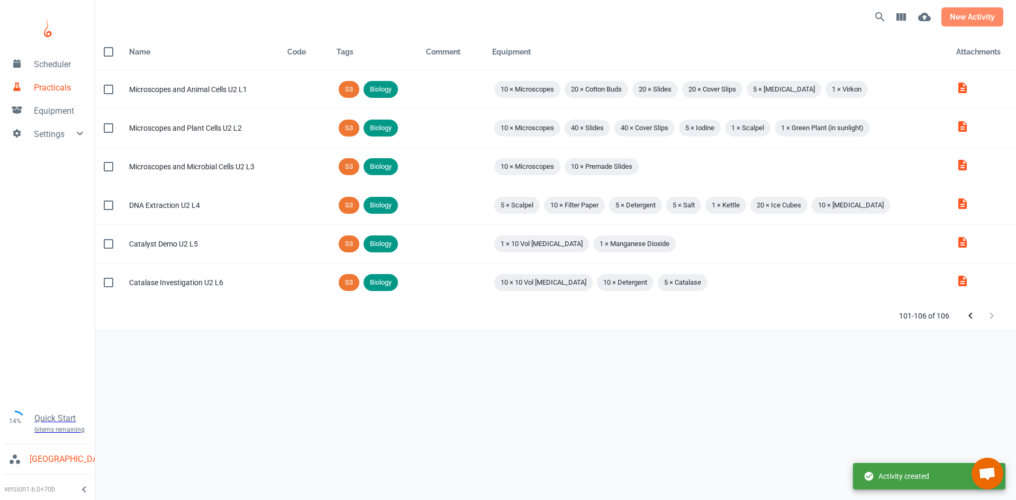
click at [960, 24] on button "new activity" at bounding box center [972, 16] width 62 height 19
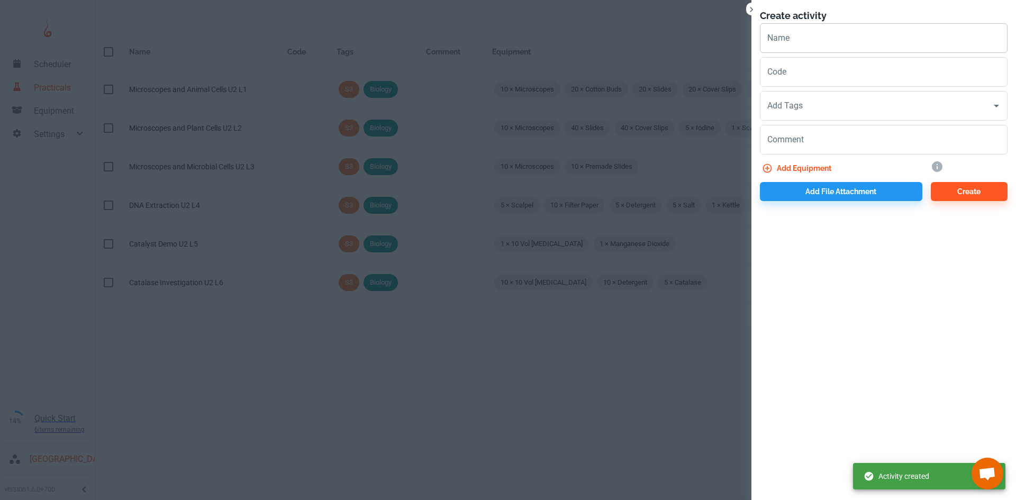
click at [805, 28] on input "Name" at bounding box center [884, 38] width 248 height 30
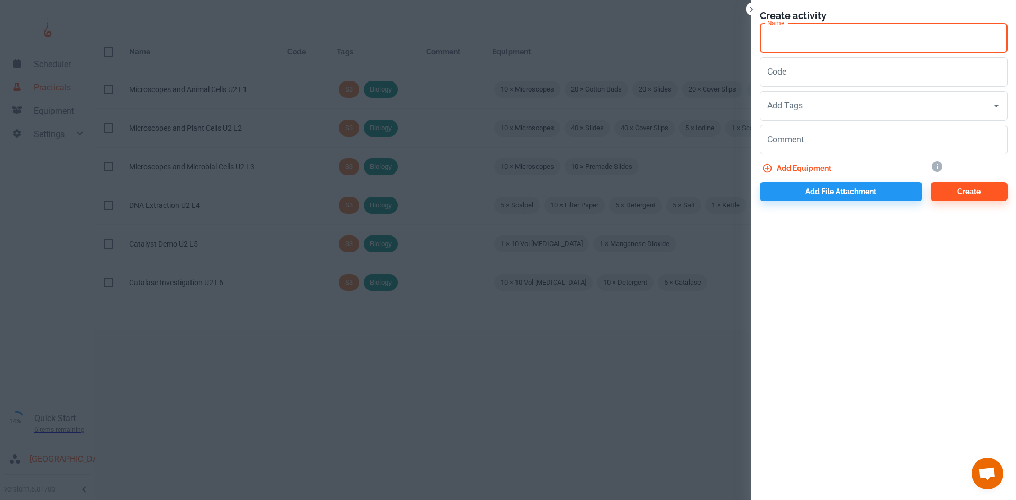
paste input "Catalase Investigation U2 L"
type input "Catalase Investigation U2 L7"
click at [747, 10] on icon "Close" at bounding box center [751, 9] width 11 height 11
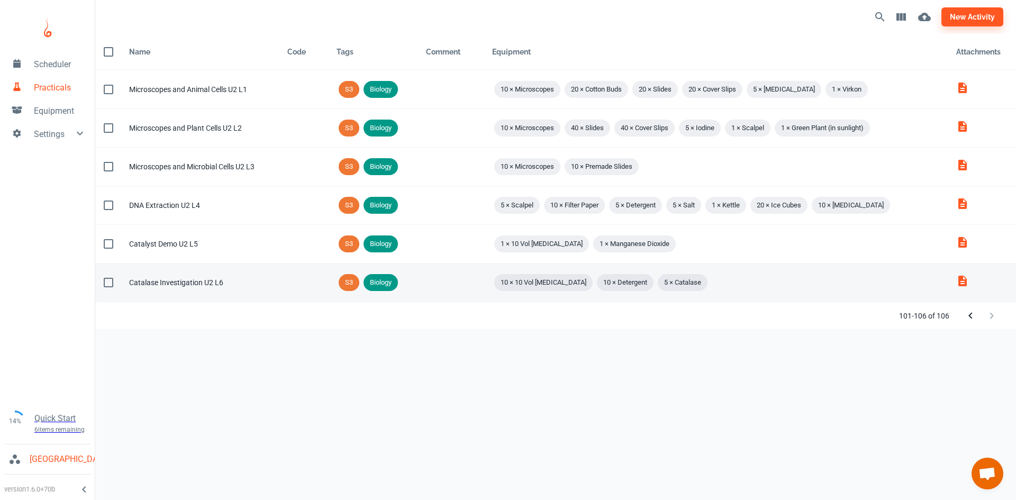
click at [206, 273] on td "Name Catalase Investigation U2 L6" at bounding box center [200, 282] width 158 height 39
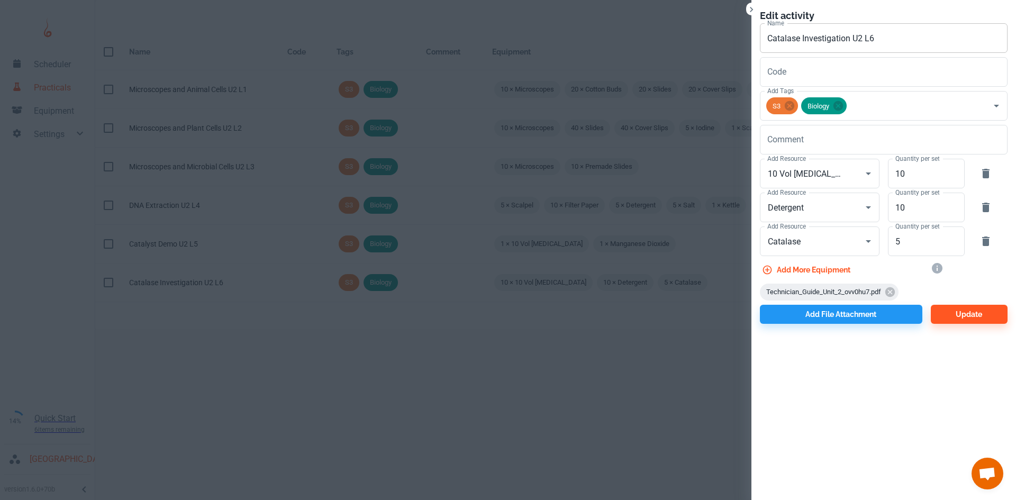
click at [889, 40] on input "Catalase Investigation U2 L6" at bounding box center [884, 38] width 248 height 30
type input "Catalase Investigation U2 L6 & 7"
click at [954, 315] on button "Update" at bounding box center [968, 314] width 77 height 19
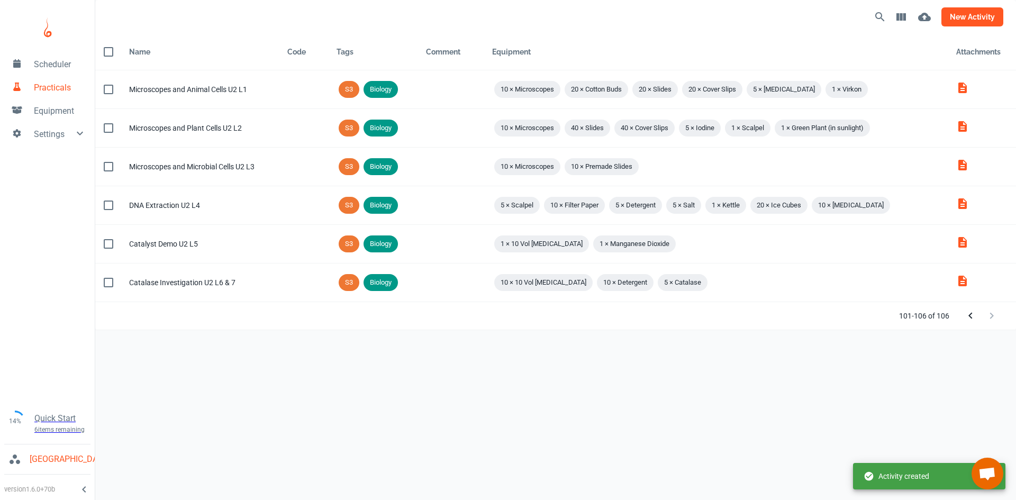
click at [966, 16] on button "new activity" at bounding box center [972, 16] width 62 height 19
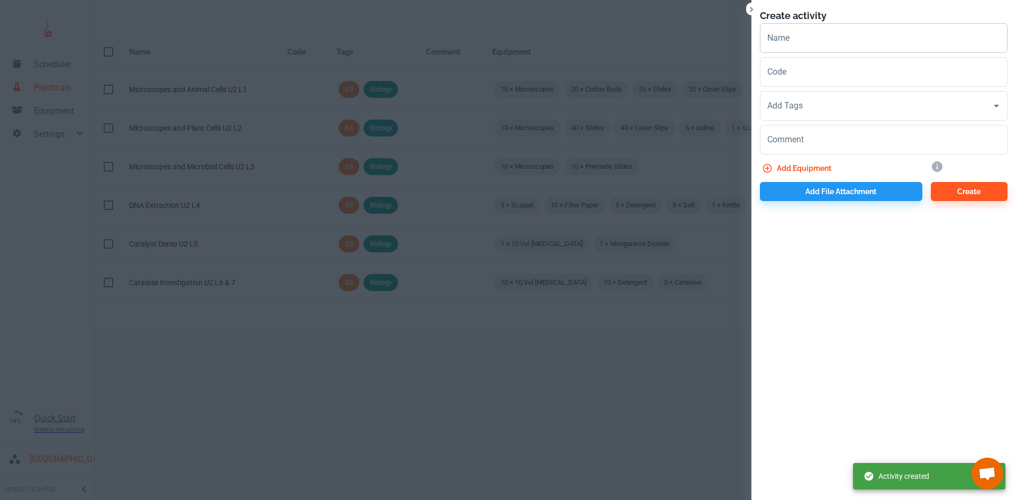
click at [837, 48] on input "Name" at bounding box center [884, 38] width 248 height 30
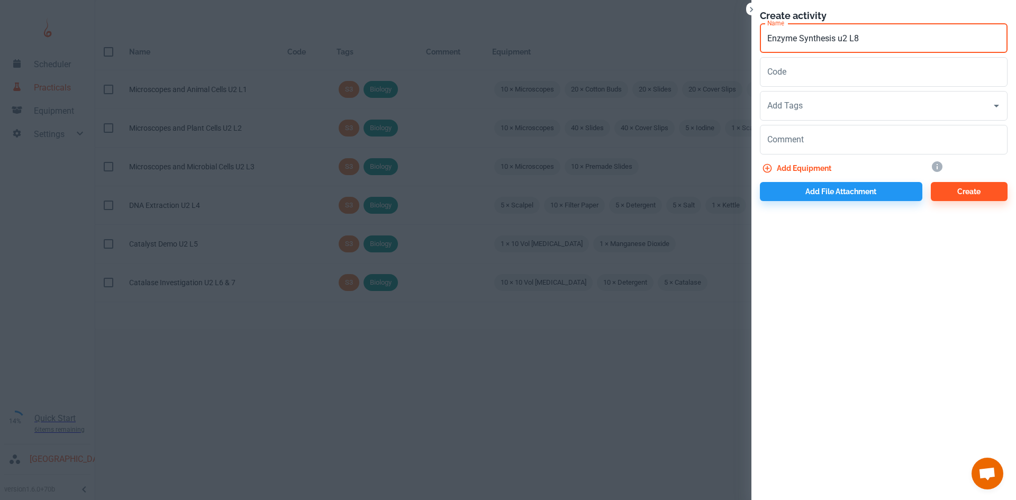
click at [843, 37] on input "Enzyme Synthesis u2 L8" at bounding box center [884, 38] width 248 height 30
type input "Enzyme Synthesis U2 L8"
click at [851, 104] on input "Add Tags" at bounding box center [875, 106] width 222 height 20
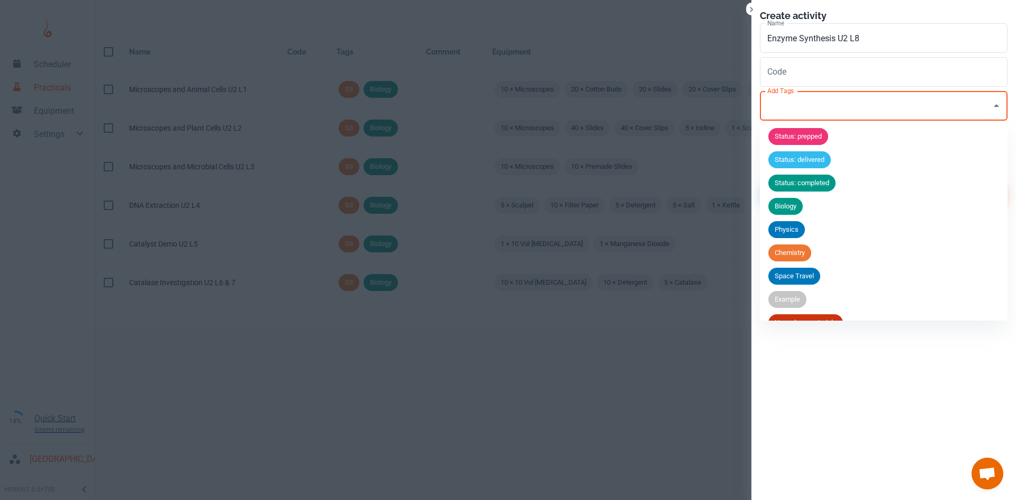
click at [799, 203] on span "Biology" at bounding box center [785, 206] width 34 height 11
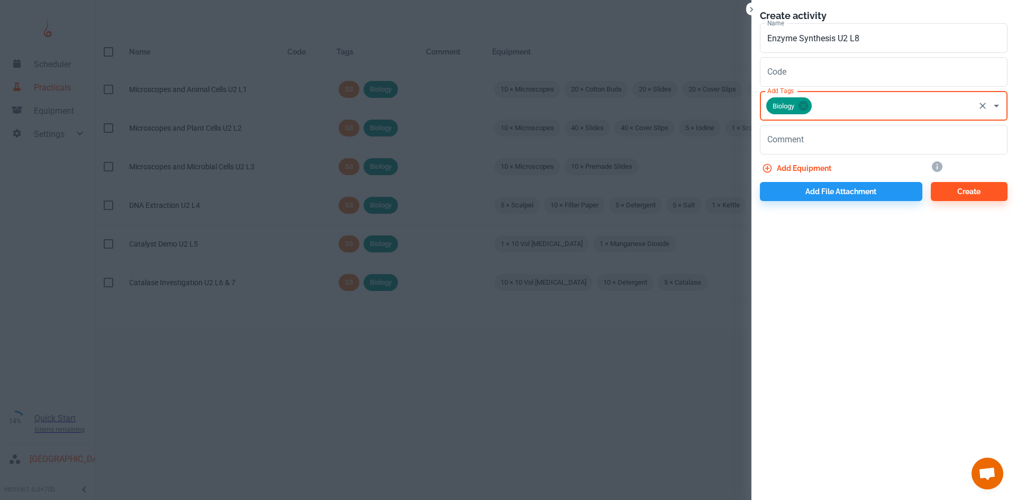
click at [841, 108] on input "Add Tags" at bounding box center [893, 106] width 160 height 20
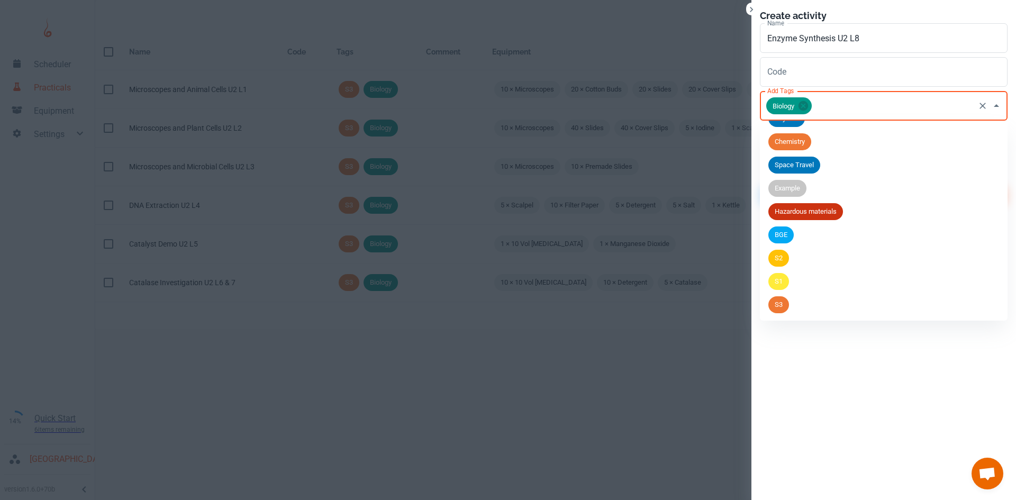
click at [784, 303] on span "S3" at bounding box center [778, 304] width 21 height 11
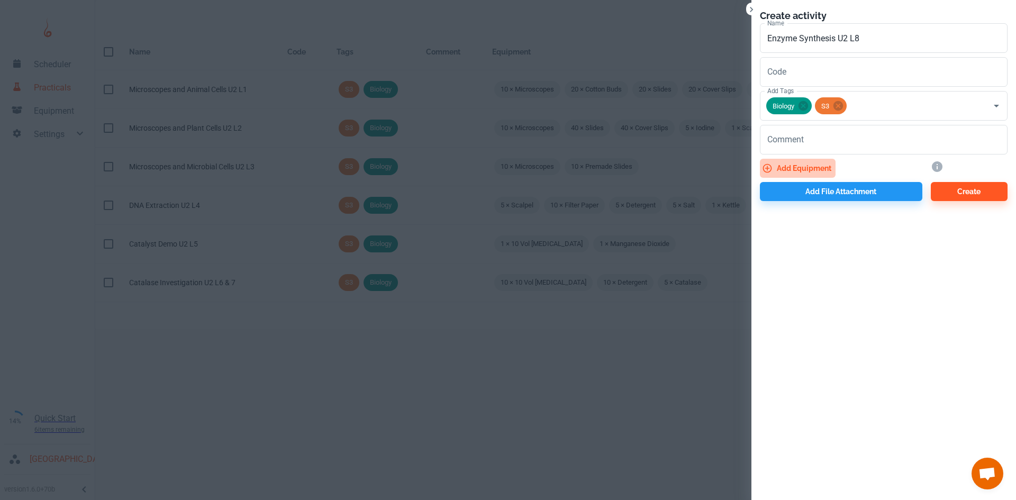
click at [805, 170] on button "Add equipment" at bounding box center [798, 168] width 76 height 19
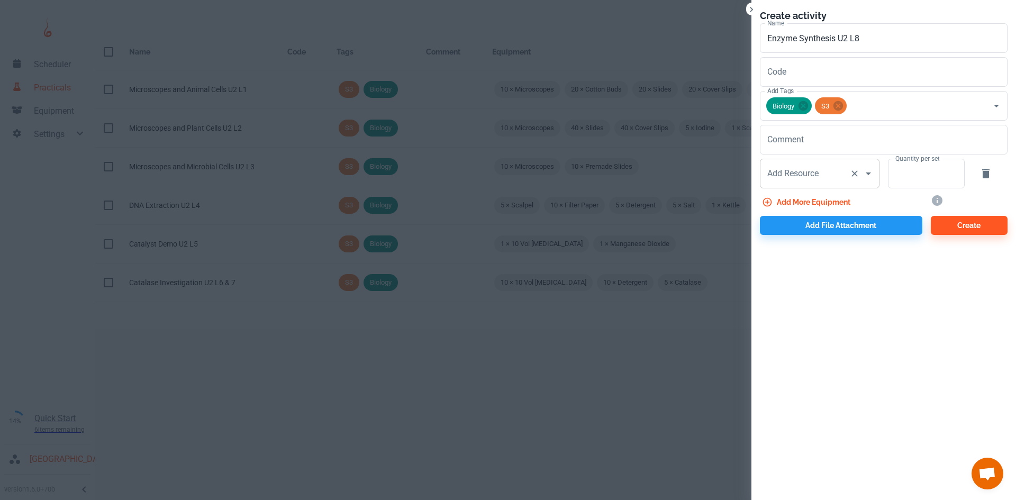
click at [784, 181] on input "Add Resource" at bounding box center [804, 173] width 80 height 20
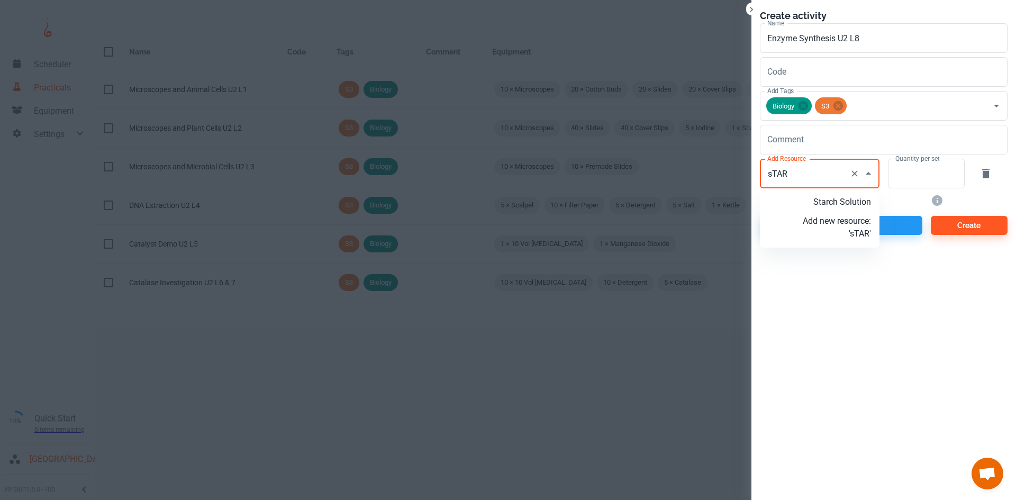
click at [833, 202] on p "Starch Solution" at bounding box center [836, 202] width 68 height 13
type input "Starch Solution"
click at [902, 175] on input "Quantity per set" at bounding box center [920, 174] width 65 height 30
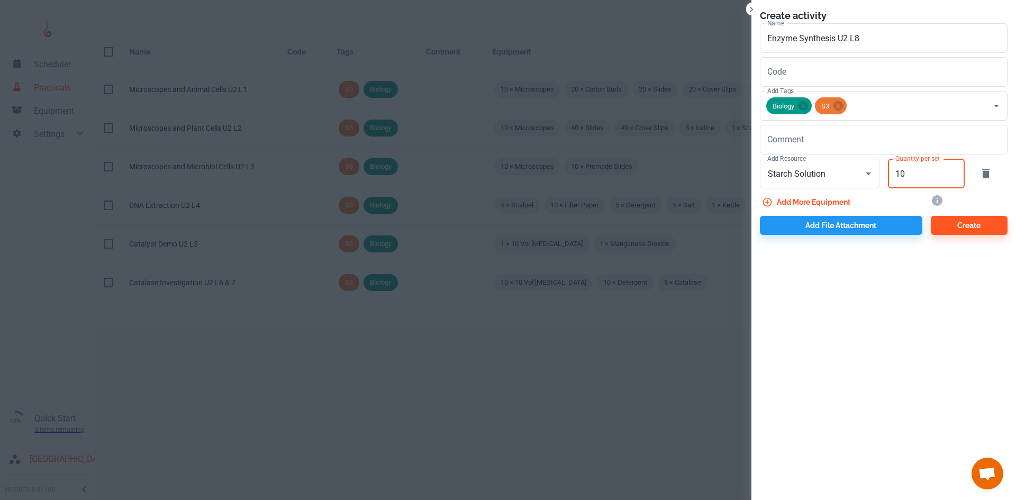
type input "10"
click at [846, 201] on button "Add more equipment" at bounding box center [807, 202] width 95 height 19
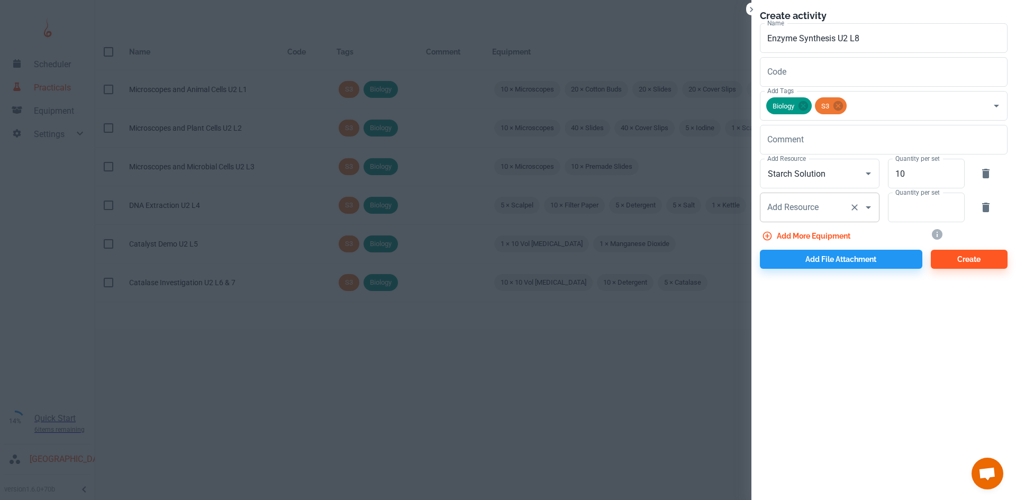
click at [795, 211] on div "Add Resource Add Resource" at bounding box center [820, 208] width 120 height 30
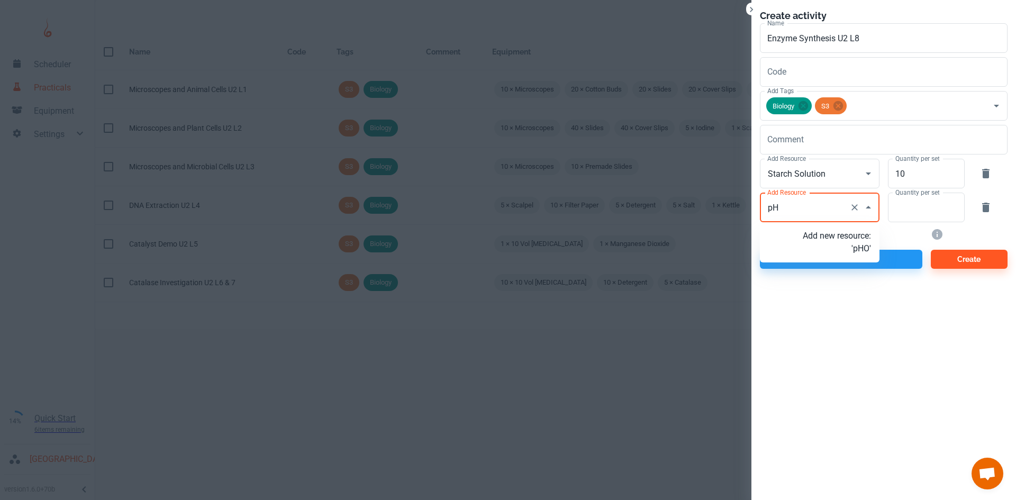
type input "p"
click at [795, 211] on input "phosphorylase Solution" at bounding box center [804, 207] width 80 height 20
type input "Phosphorylase Solution"
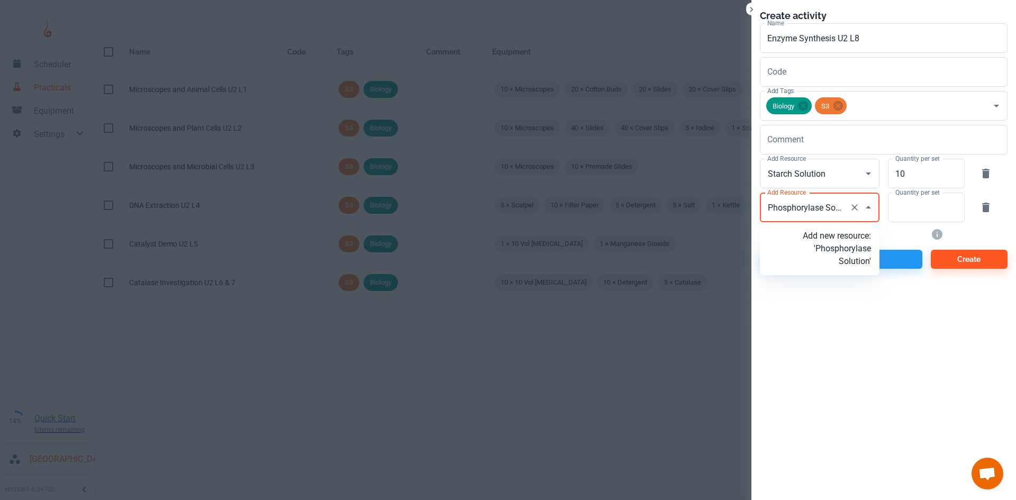
click at [833, 258] on p "Add new resource: 'Phosphorylase Solution'" at bounding box center [836, 249] width 68 height 38
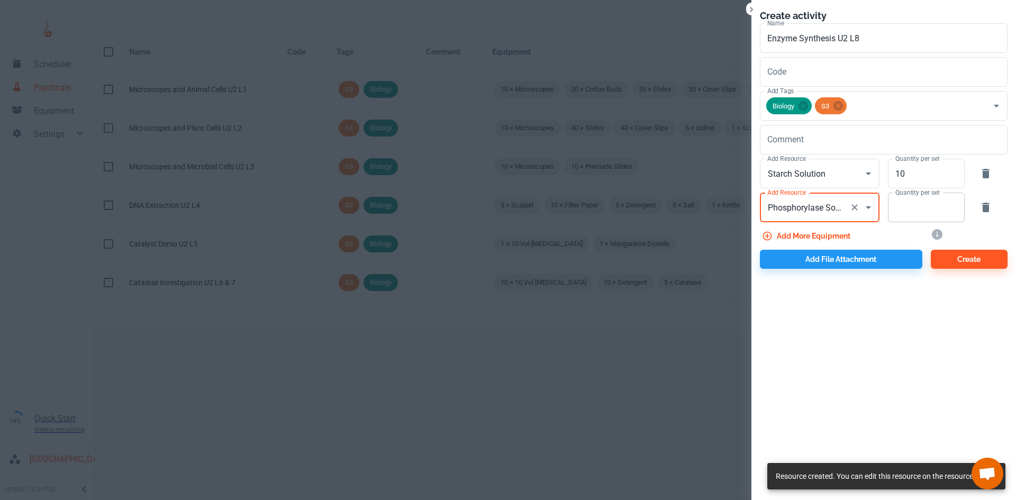
type input "Phosphorylase Solution"
click at [929, 214] on input "Quantity per set" at bounding box center [920, 208] width 65 height 30
type input "10"
click at [846, 230] on button "Add more equipment" at bounding box center [807, 235] width 95 height 19
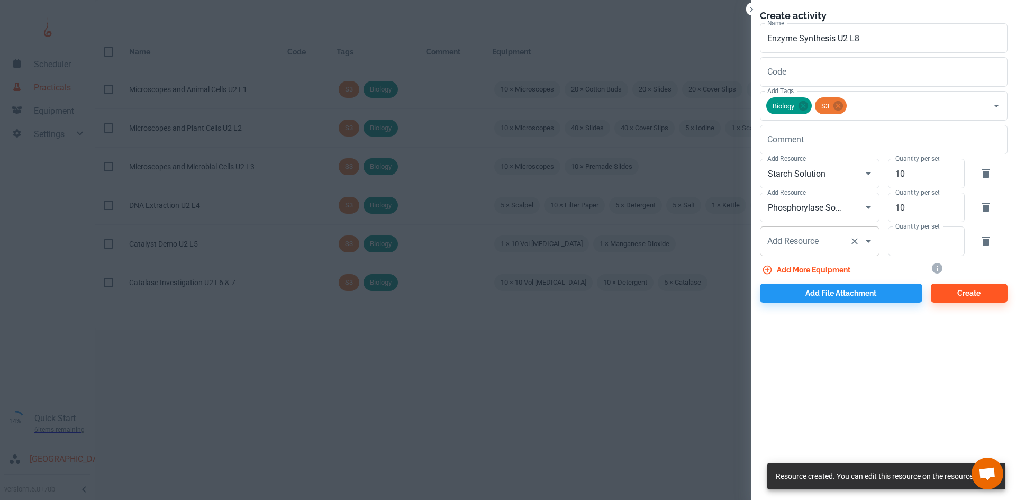
click at [791, 250] on input "Add Resource" at bounding box center [804, 241] width 80 height 20
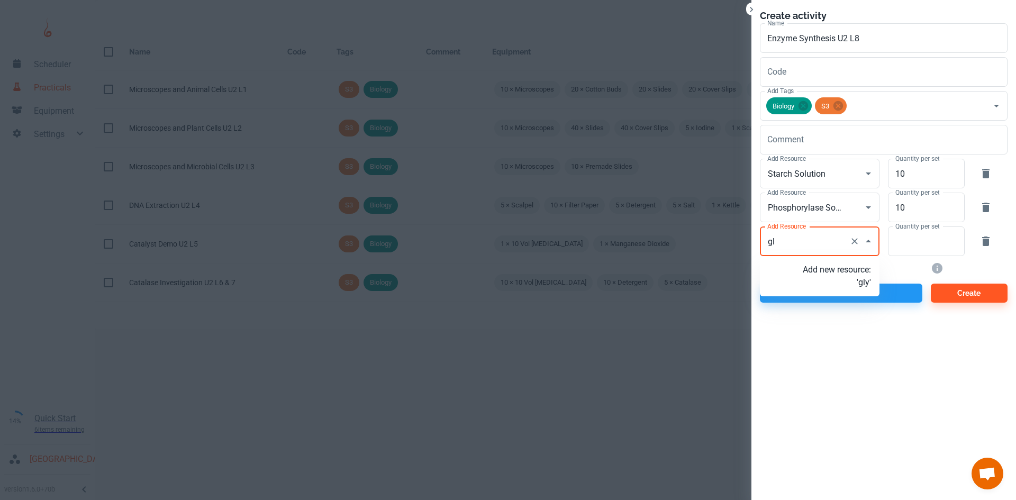
type input "g"
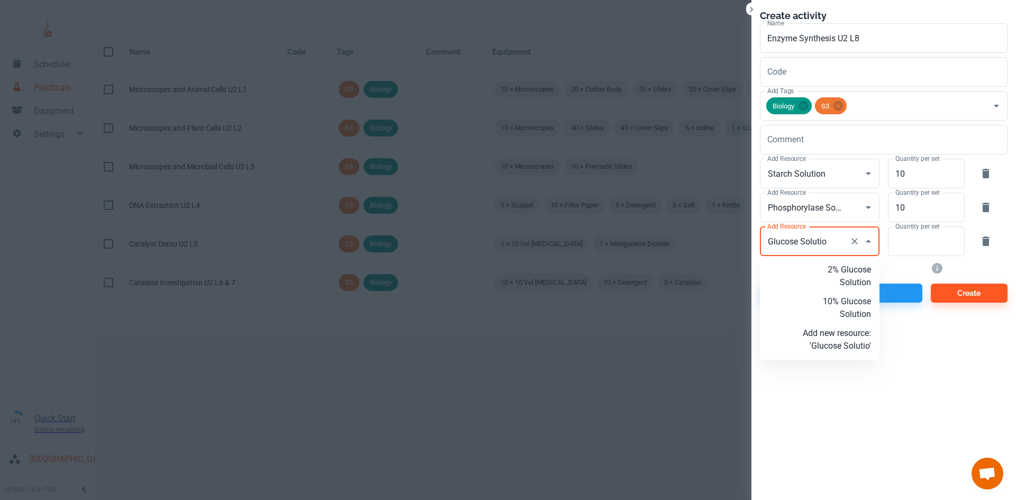
type input "Glucose Solution"
click at [838, 337] on p "Add new resource: 'Glucose Solution'" at bounding box center [836, 339] width 68 height 25
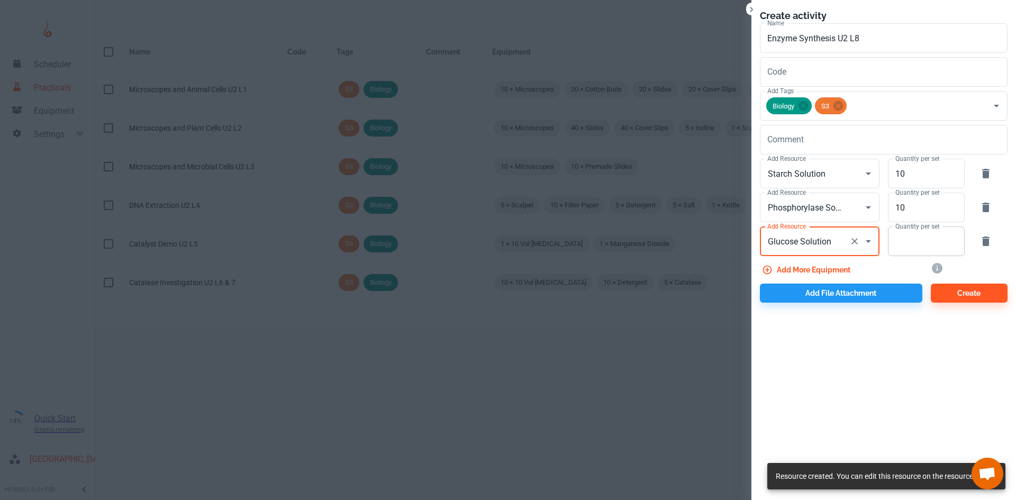
type input "Glucose Solution"
click at [903, 250] on input "Quantity per set" at bounding box center [920, 241] width 65 height 30
type input "10"
click at [836, 270] on button "Add more equipment" at bounding box center [807, 269] width 95 height 19
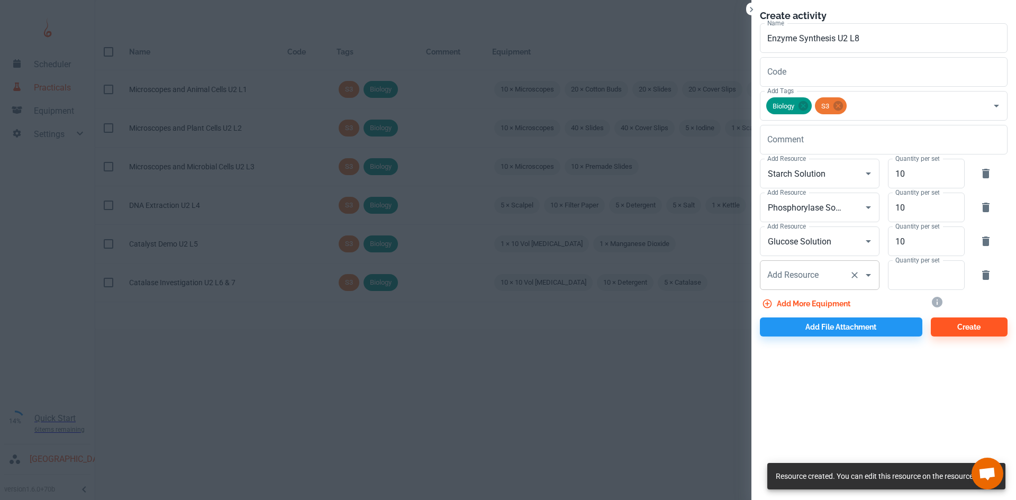
click at [791, 277] on div "Add Resource Add Resource" at bounding box center [820, 275] width 120 height 30
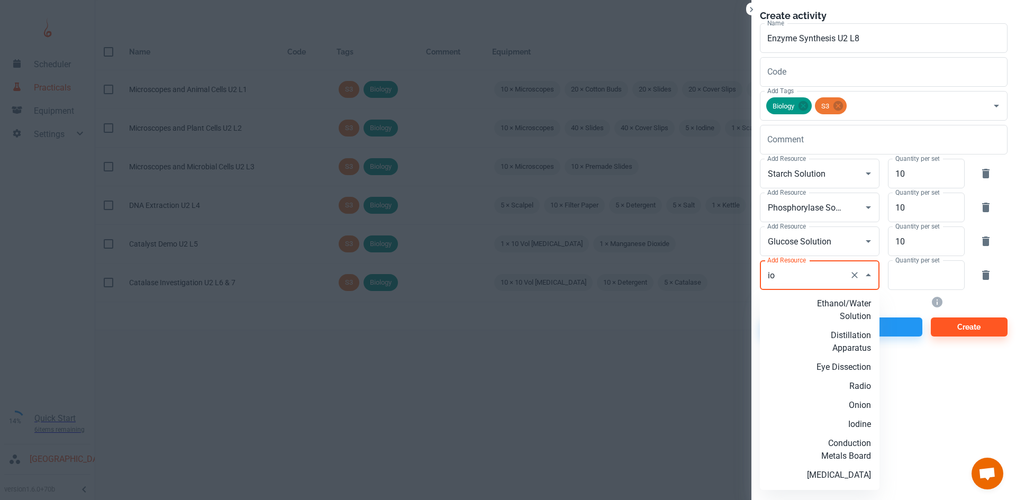
click at [843, 419] on p "Iodine" at bounding box center [836, 424] width 68 height 13
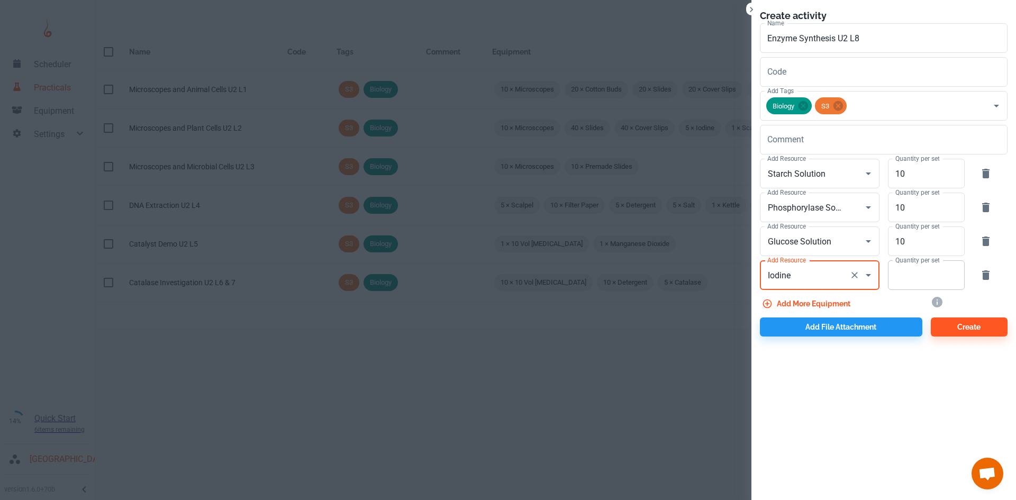
type input "Iodine"
click at [908, 268] on input "Quantity per set" at bounding box center [920, 275] width 65 height 30
type input "10"
click at [836, 301] on button "Add more equipment" at bounding box center [807, 303] width 95 height 19
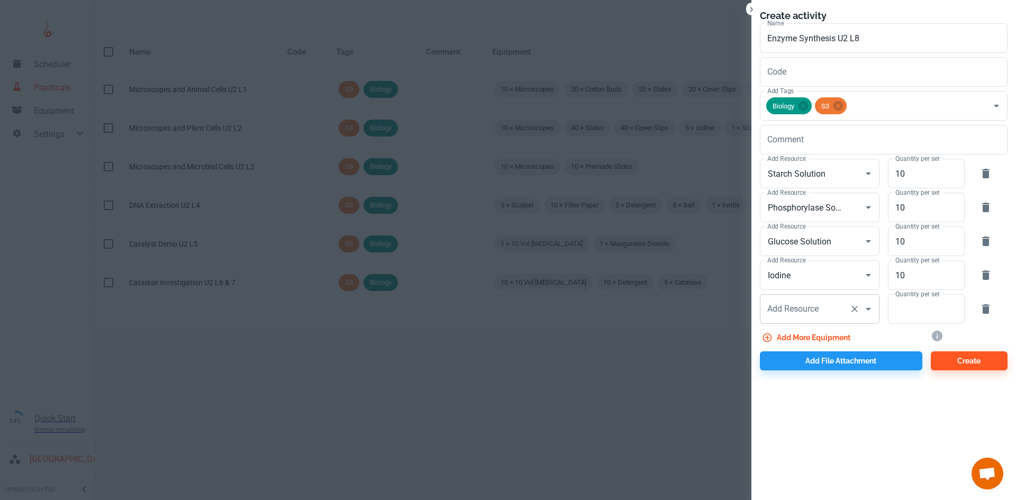
click at [814, 302] on input "Add Resource" at bounding box center [804, 309] width 80 height 20
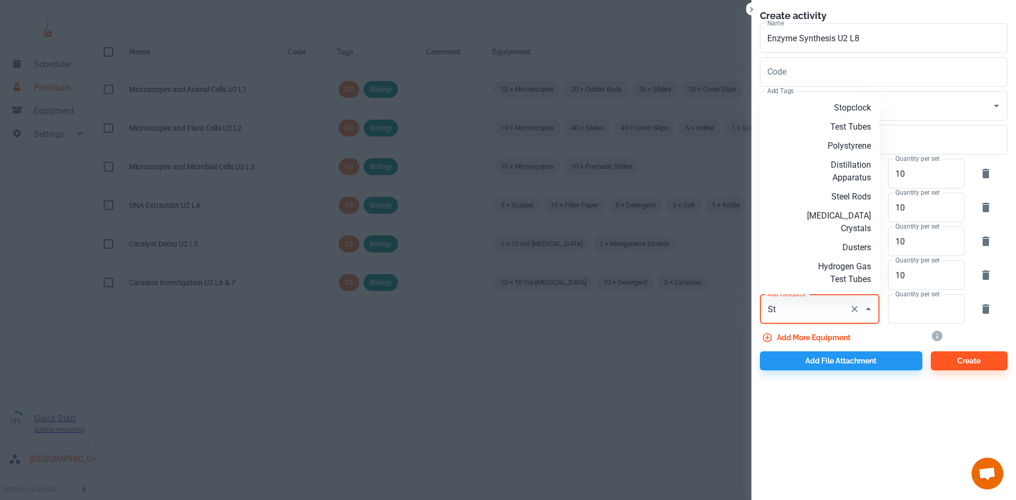
click at [847, 108] on p "Stopclock" at bounding box center [836, 108] width 68 height 13
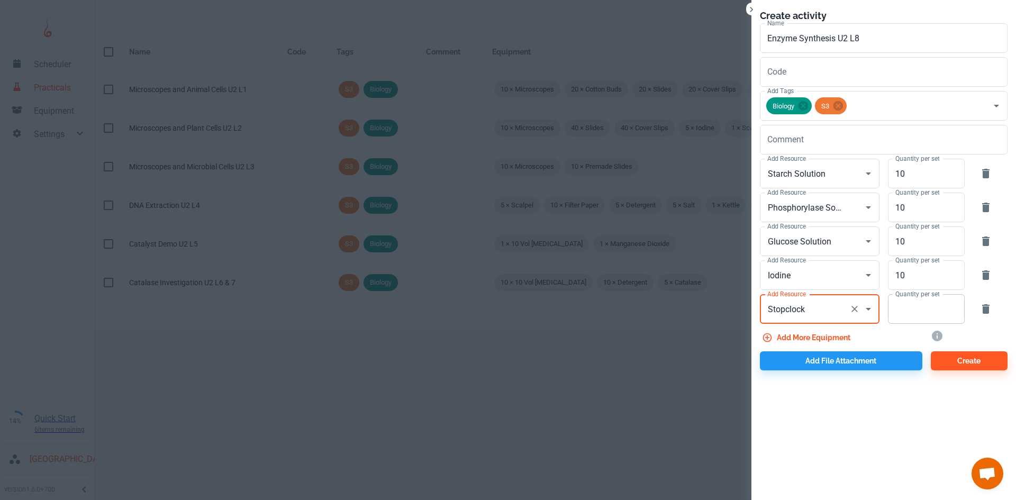
type input "Stopclock"
click at [945, 309] on input "Quantity per set" at bounding box center [920, 309] width 65 height 30
type input "10"
click at [863, 358] on button "Add file attachment" at bounding box center [841, 360] width 162 height 19
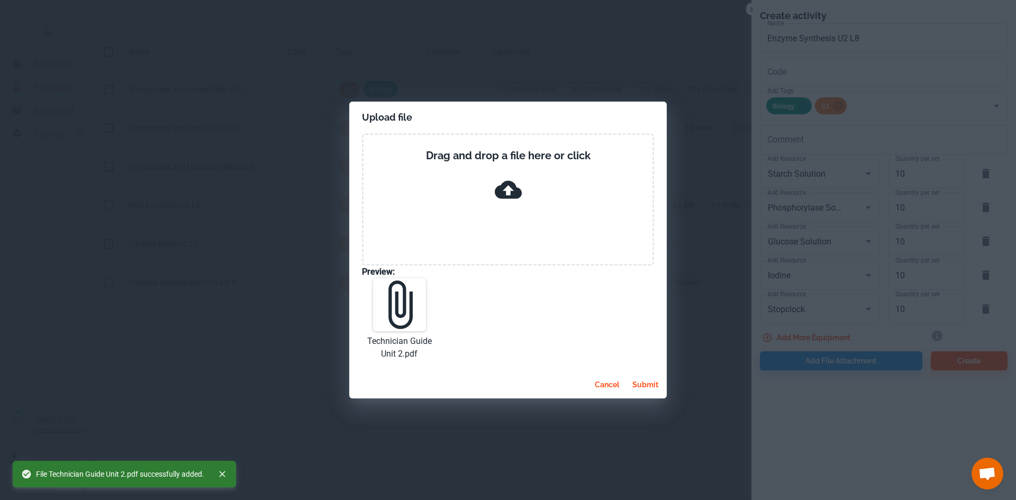
click at [645, 387] on button "submit" at bounding box center [645, 384] width 34 height 19
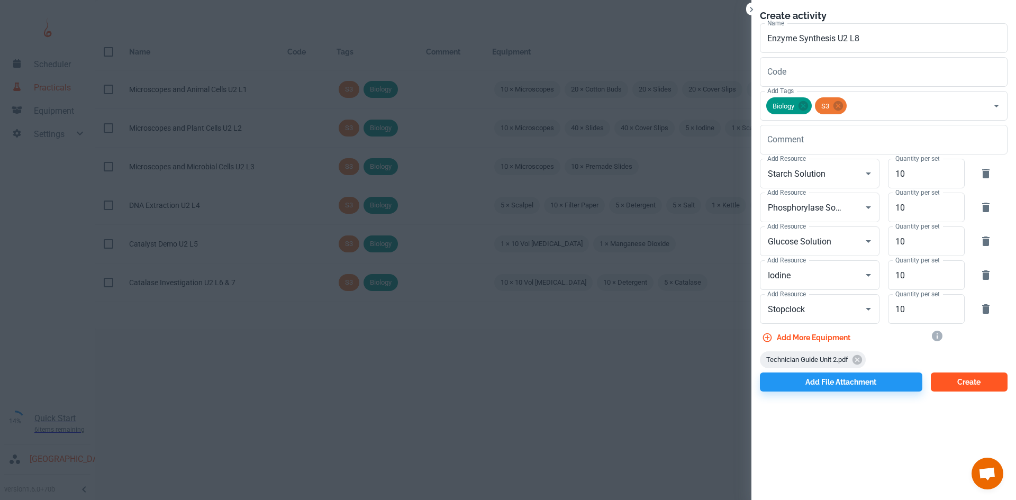
click at [971, 380] on button "Create" at bounding box center [968, 381] width 77 height 19
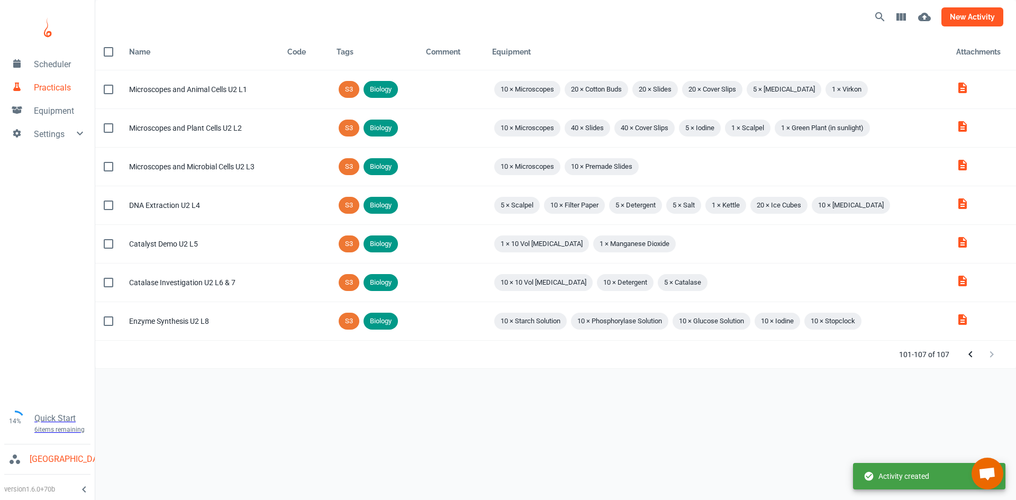
click at [973, 17] on button "new activity" at bounding box center [972, 16] width 62 height 19
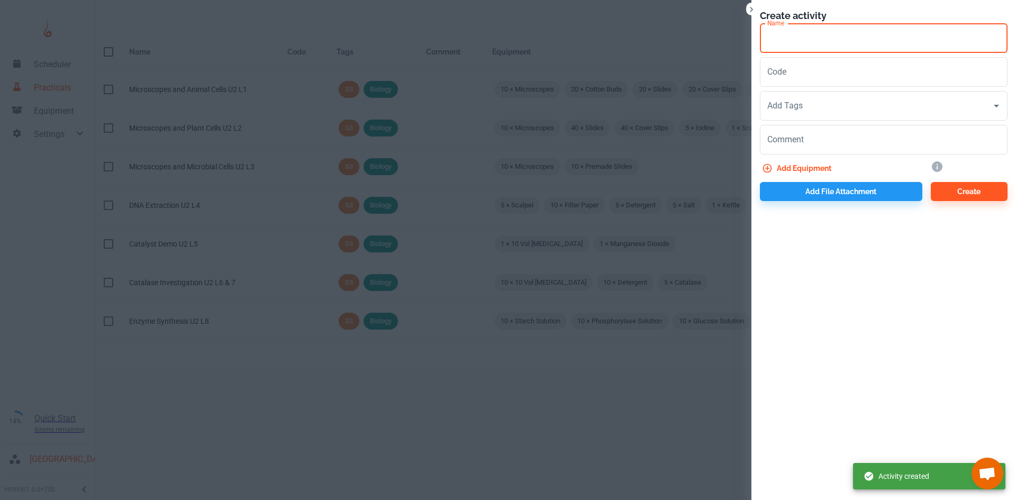
click at [782, 35] on input "Name" at bounding box center [884, 38] width 248 height 30
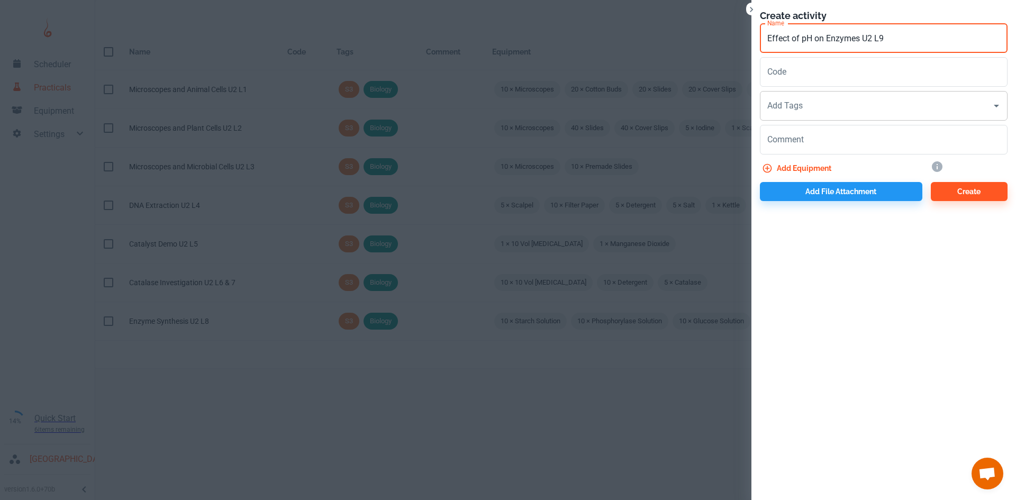
type input "Effect of pH on Enzymes U2 L9"
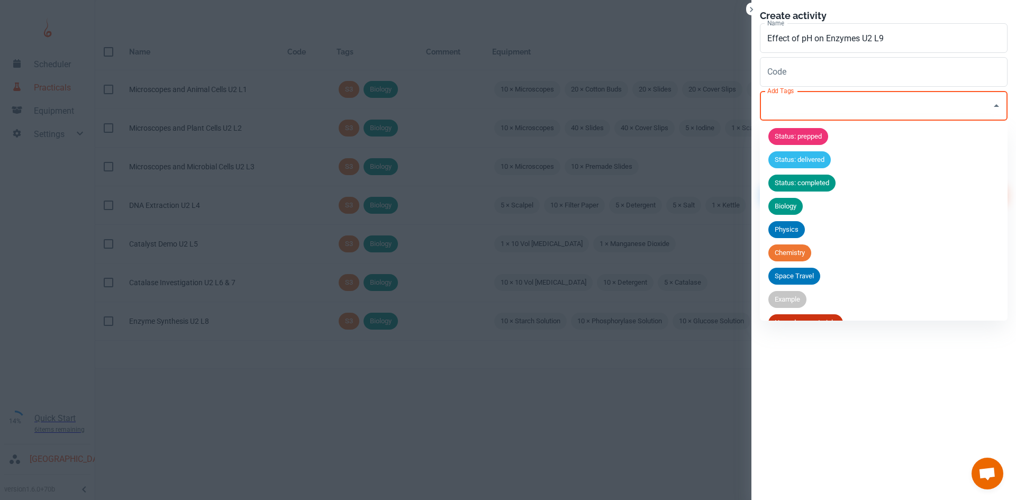
click at [795, 103] on div "Add Tags Add Tags" at bounding box center [884, 106] width 248 height 30
click at [800, 199] on div "Biology" at bounding box center [785, 206] width 34 height 17
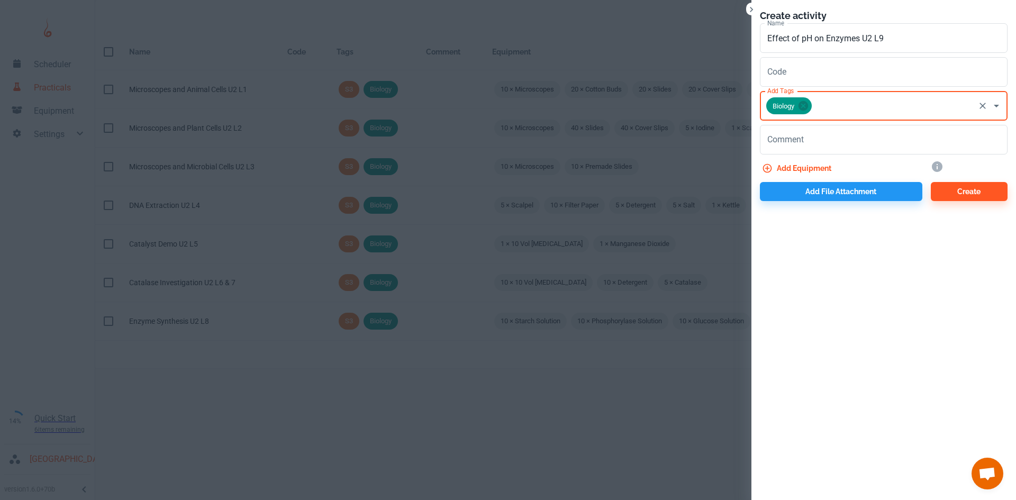
click at [821, 114] on input "Add Tags" at bounding box center [893, 106] width 160 height 20
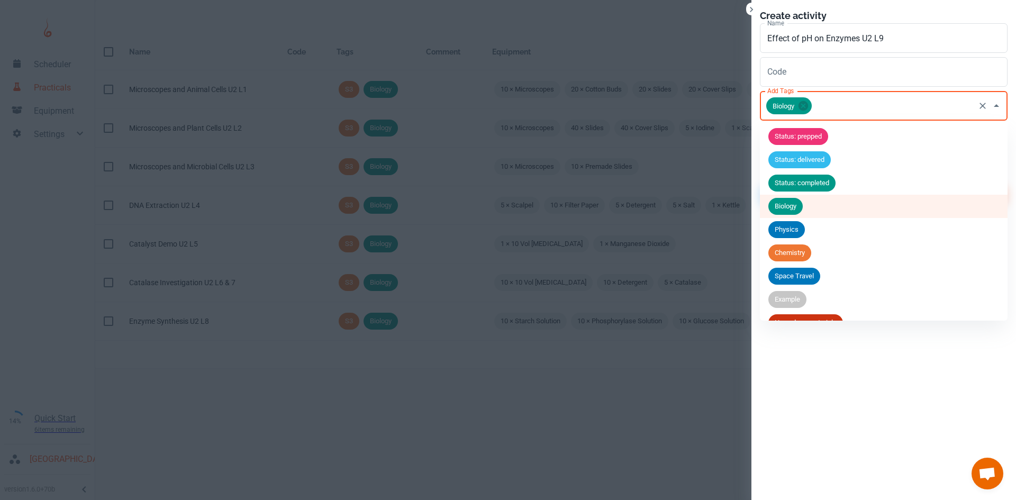
scroll to position [111, 0]
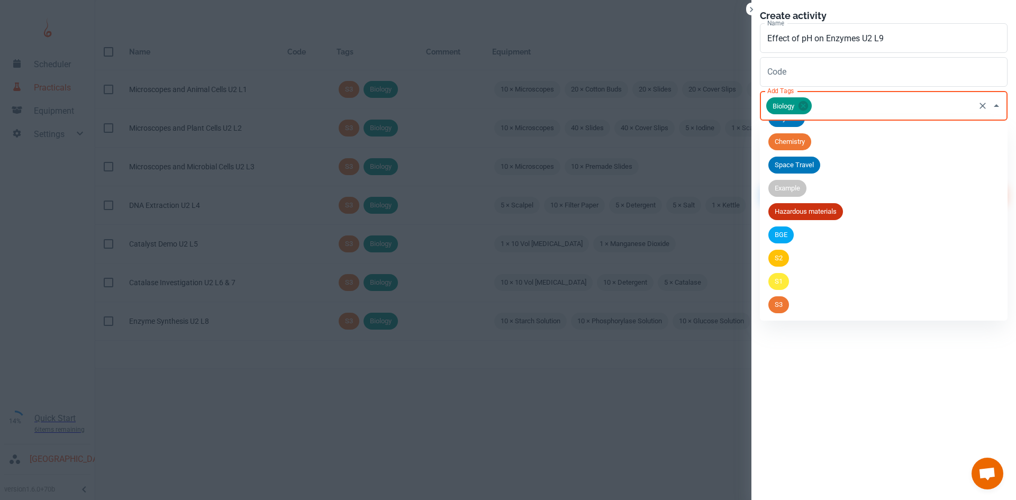
click at [784, 302] on span "S3" at bounding box center [778, 304] width 21 height 11
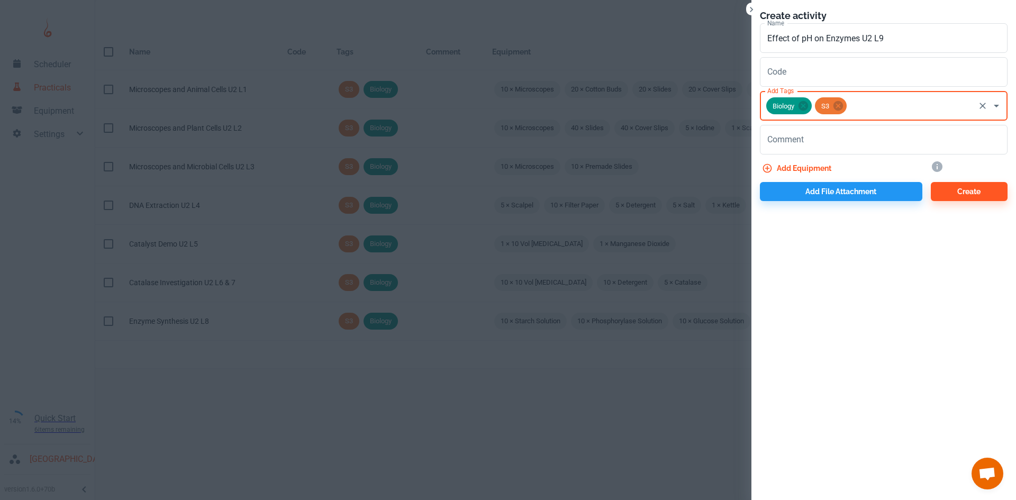
click at [806, 165] on button "Add equipment" at bounding box center [798, 168] width 76 height 19
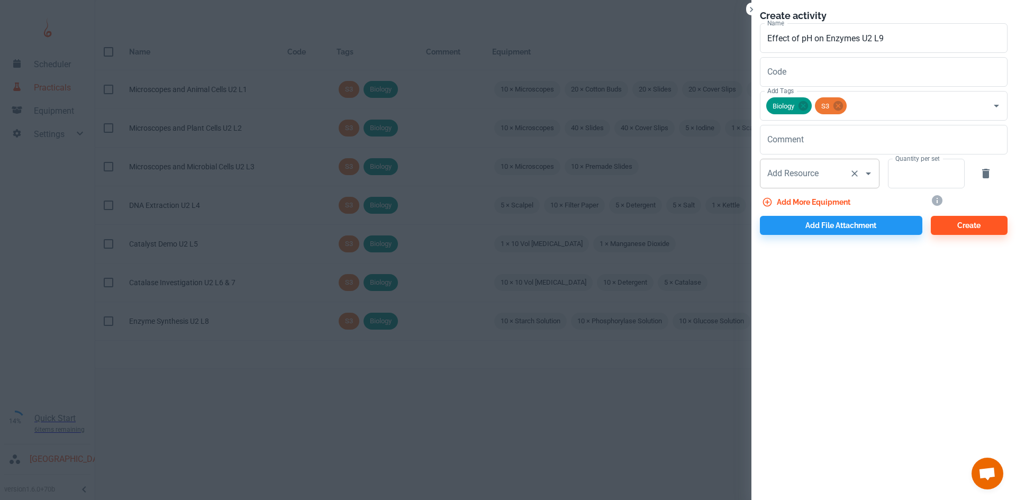
click at [806, 186] on div "Add Resource" at bounding box center [820, 174] width 120 height 30
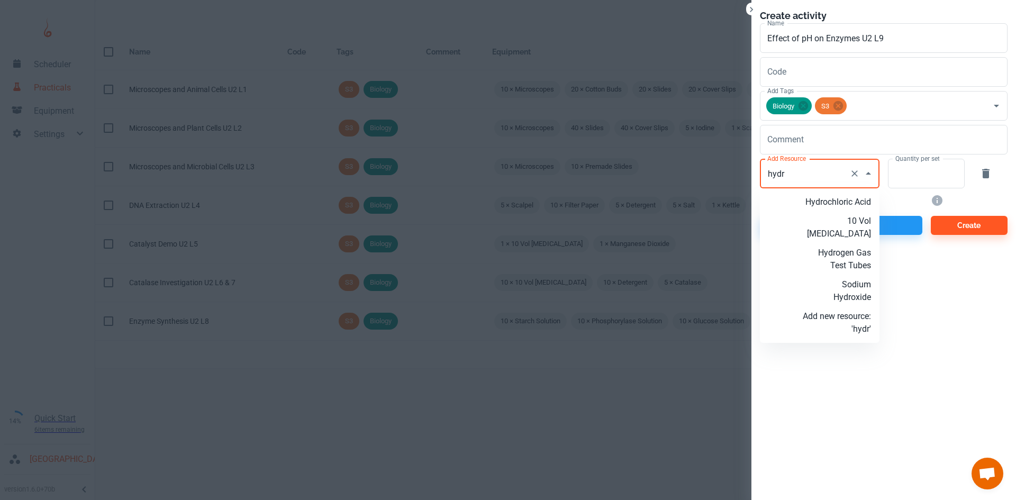
click at [841, 217] on p "10 Vol [MEDICAL_DATA]" at bounding box center [836, 227] width 68 height 25
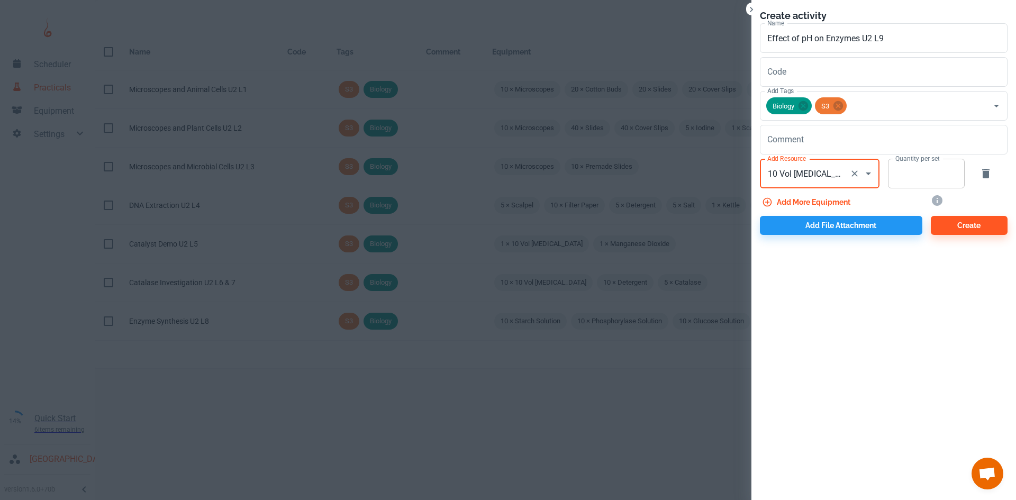
type input "10 Vol [MEDICAL_DATA]"
click at [924, 177] on input "Quantity per set" at bounding box center [920, 174] width 65 height 30
type input "10"
click at [830, 229] on button "Add file attachment" at bounding box center [841, 225] width 162 height 19
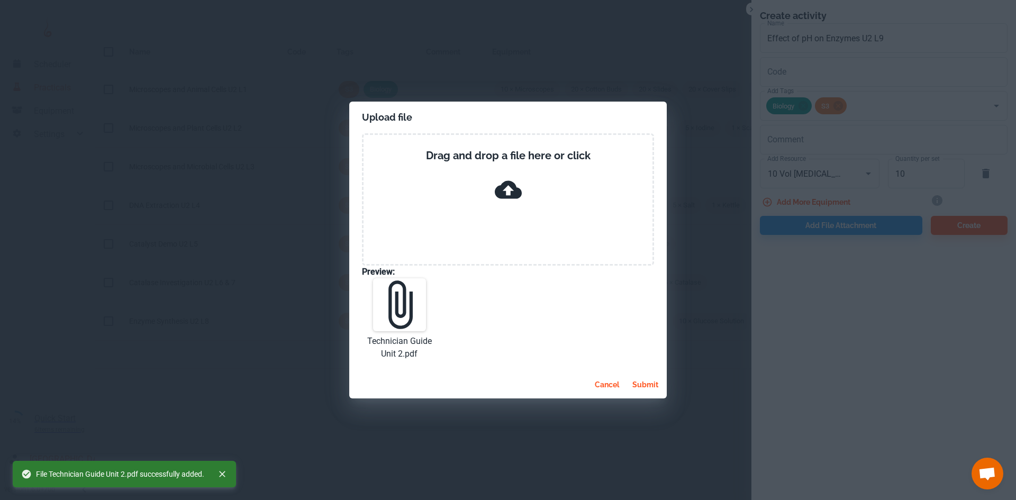
click at [641, 383] on button "submit" at bounding box center [645, 384] width 34 height 19
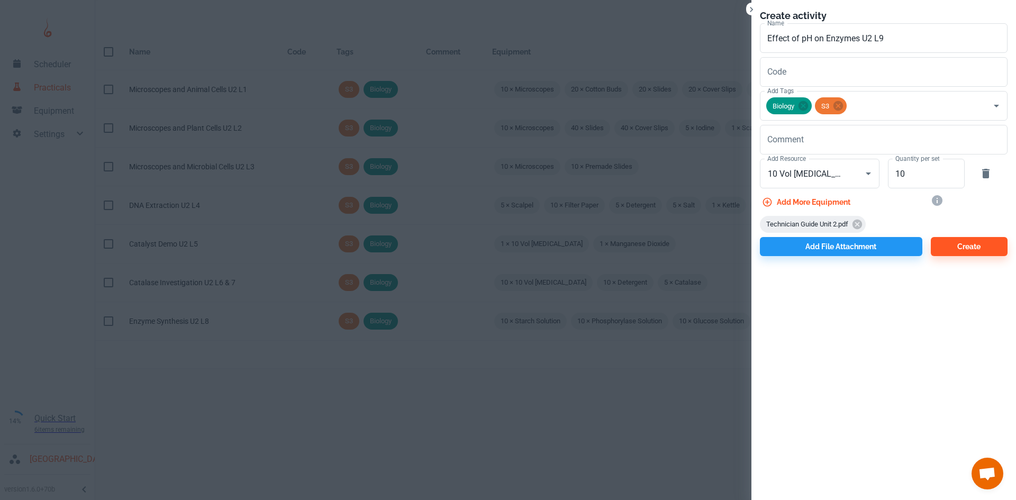
click at [829, 204] on button "Add more equipment" at bounding box center [807, 202] width 95 height 19
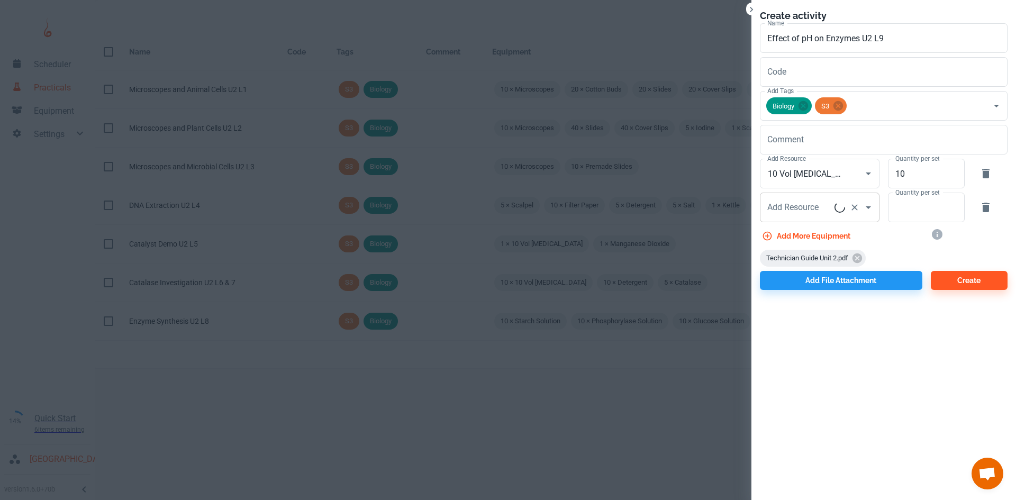
click at [798, 207] on div "Add Resource Add Resource" at bounding box center [820, 208] width 120 height 30
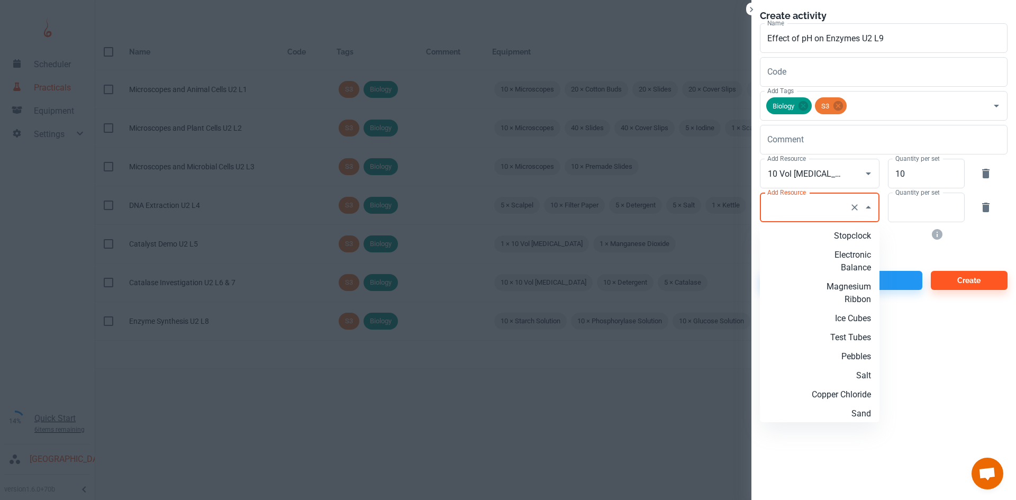
click at [861, 236] on p "Stopclock" at bounding box center [836, 236] width 68 height 13
type input "Stopclock"
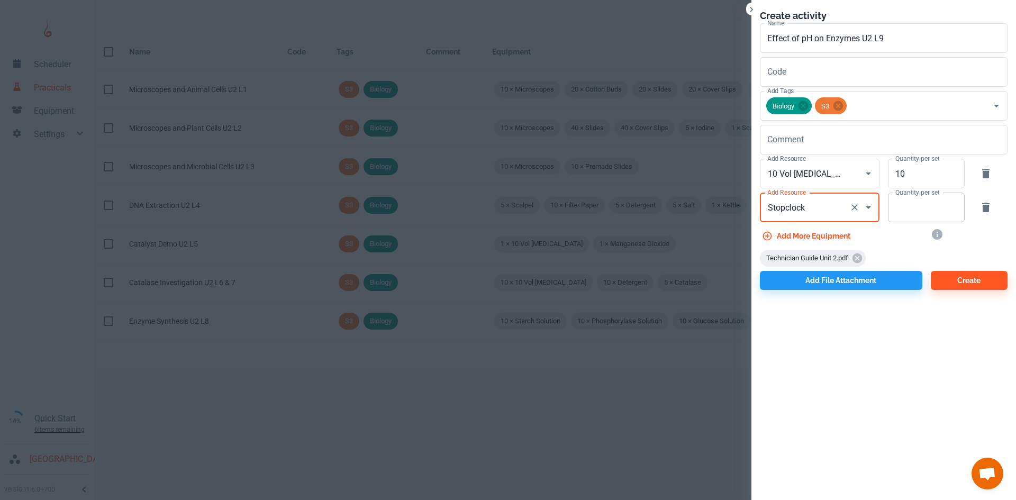
click at [899, 214] on input "Quantity per set" at bounding box center [920, 208] width 65 height 30
type input "10"
click at [834, 234] on button "Add more equipment" at bounding box center [807, 235] width 95 height 19
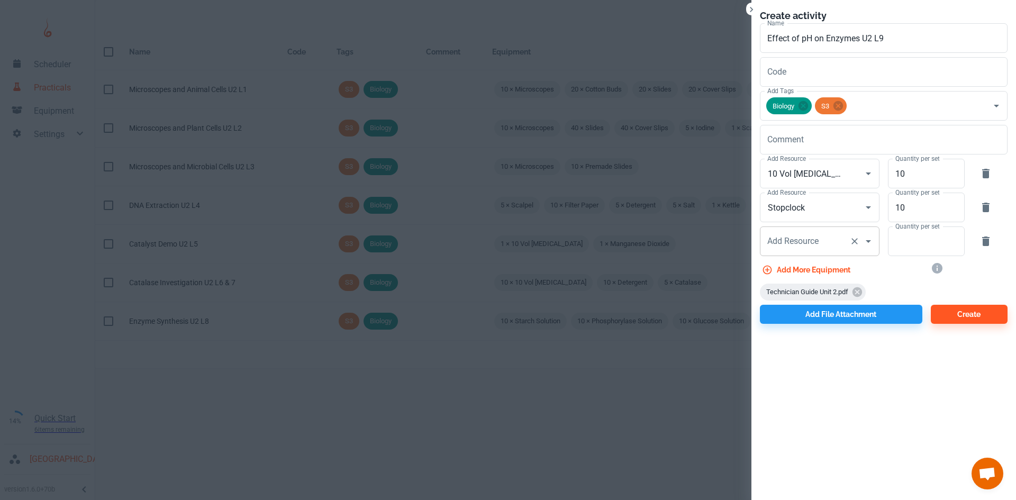
click at [799, 247] on input "Add Resource" at bounding box center [804, 241] width 80 height 20
type input "Buffer Solution"
click at [828, 284] on p "Add new resource: 'Buffer Solution'" at bounding box center [836, 275] width 68 height 25
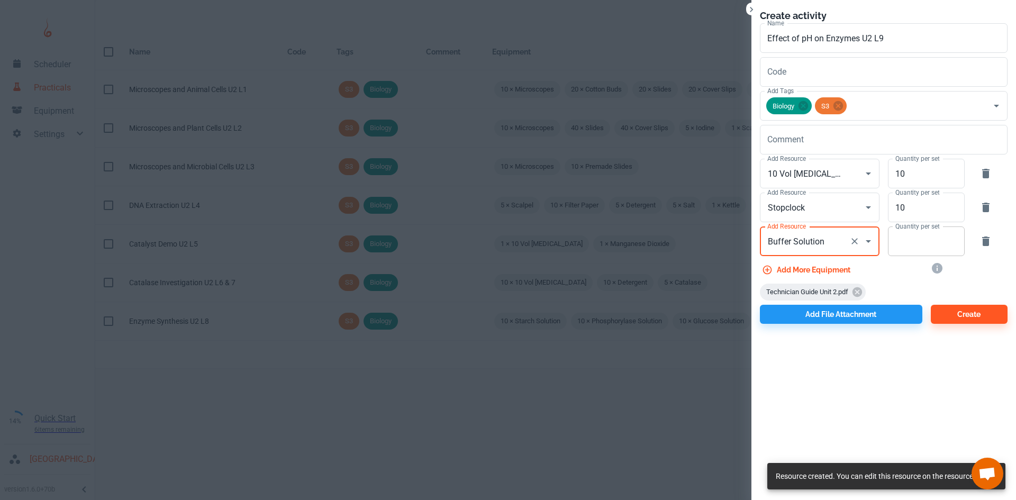
type input "Buffer Solution"
click at [907, 245] on input "Quantity per set" at bounding box center [920, 241] width 65 height 30
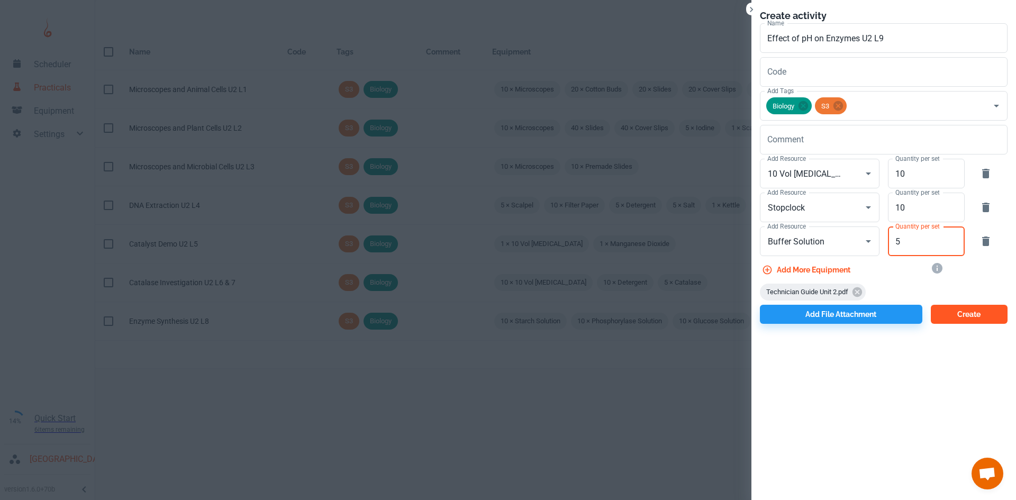
type input "5"
click at [963, 312] on button "Create" at bounding box center [968, 314] width 77 height 19
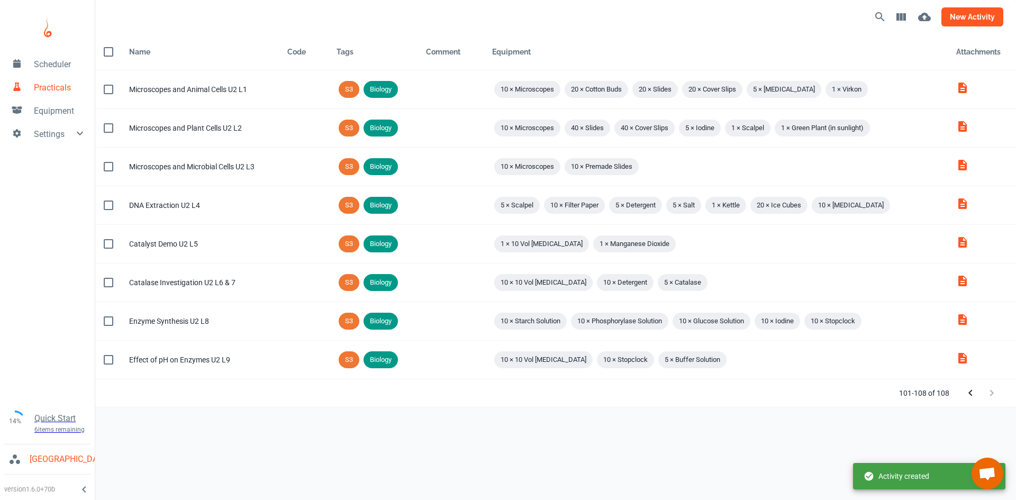
click at [967, 17] on button "new activity" at bounding box center [972, 16] width 62 height 19
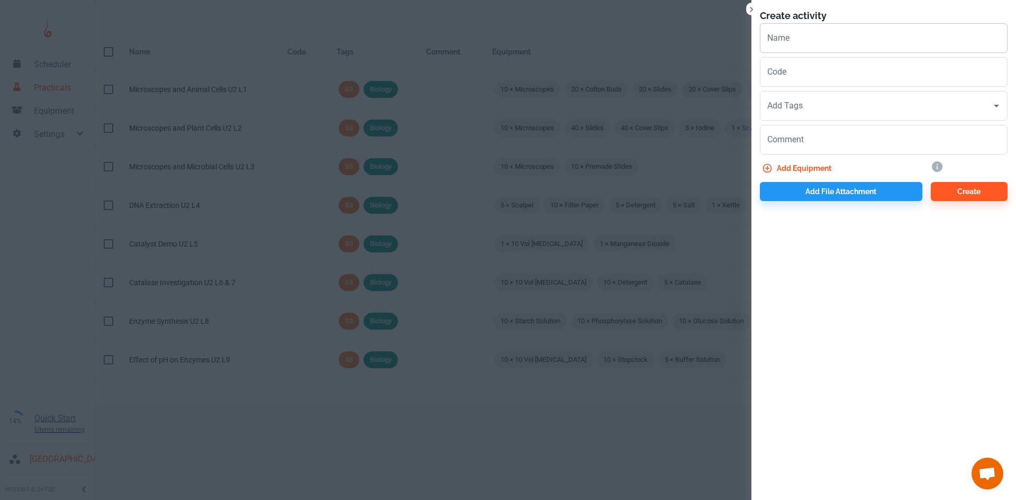
click at [793, 36] on input "Name" at bounding box center [884, 38] width 248 height 30
click at [782, 40] on input "Name" at bounding box center [884, 38] width 248 height 30
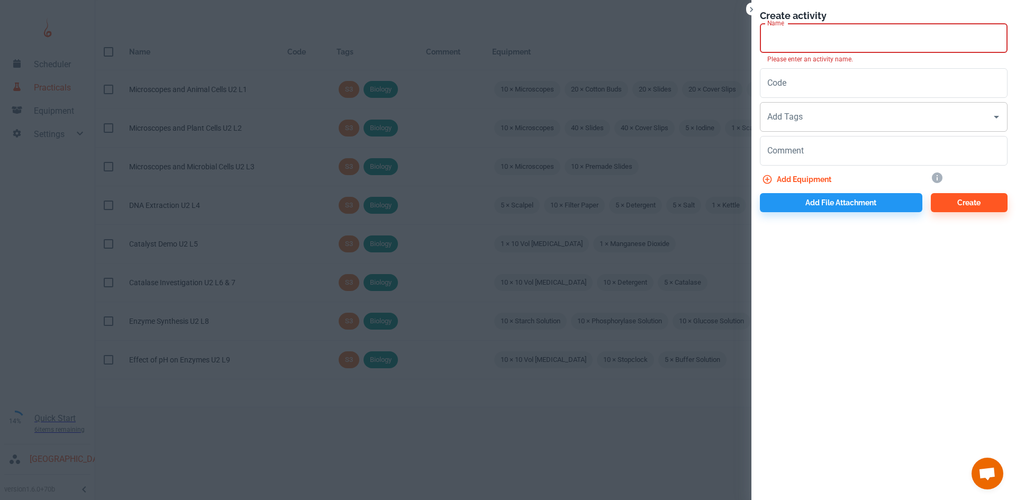
click at [828, 128] on div "Add Tags" at bounding box center [884, 117] width 248 height 30
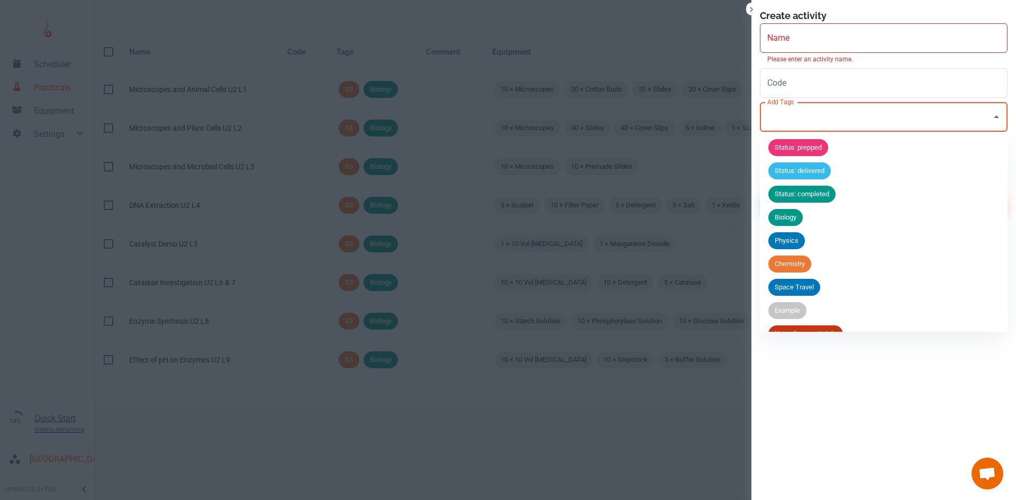
click at [826, 123] on input "Add Tags" at bounding box center [875, 117] width 222 height 20
click at [787, 218] on span "Biology" at bounding box center [785, 217] width 34 height 11
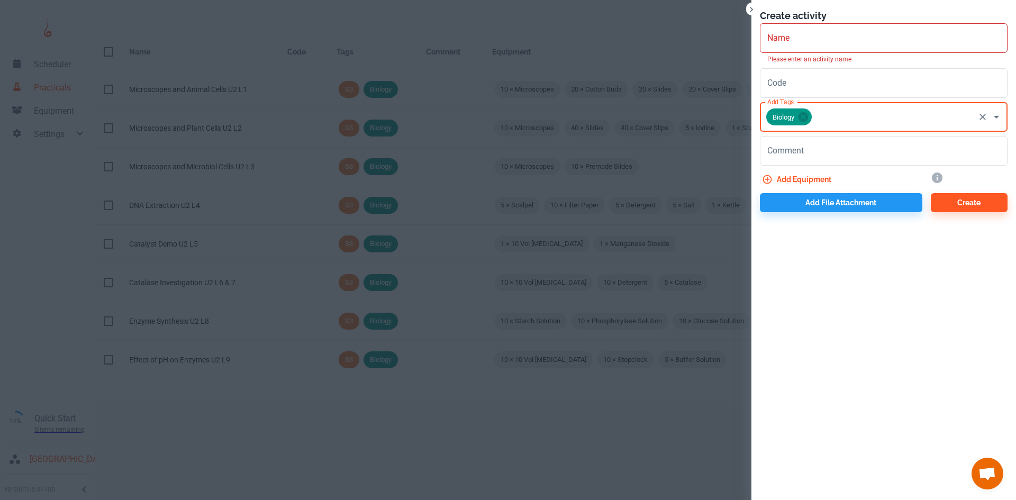
click at [823, 119] on input "Add Tags" at bounding box center [893, 117] width 160 height 20
click at [823, 117] on input "N4" at bounding box center [893, 117] width 160 height 20
type input "Nat 4"
click at [788, 146] on span "Nat 4" at bounding box center [782, 147] width 29 height 11
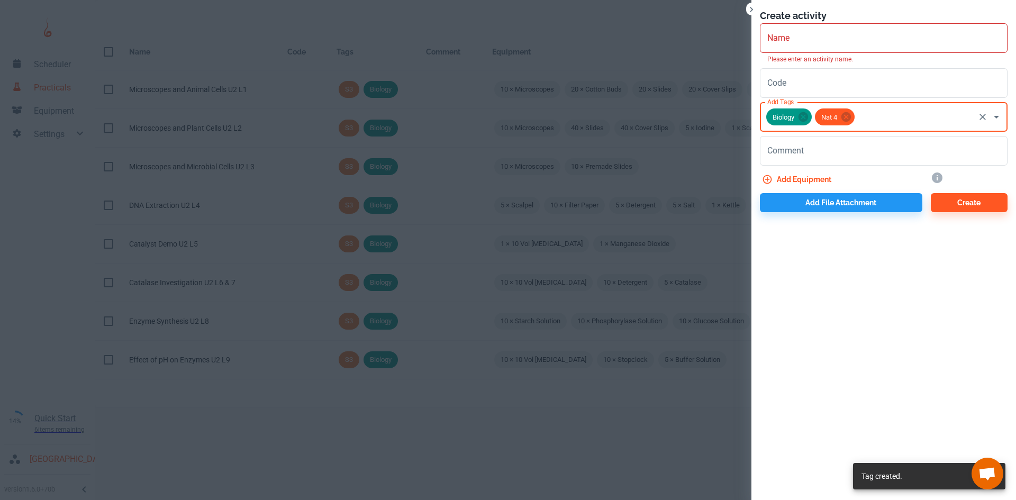
click at [824, 33] on input "Name" at bounding box center [884, 38] width 248 height 30
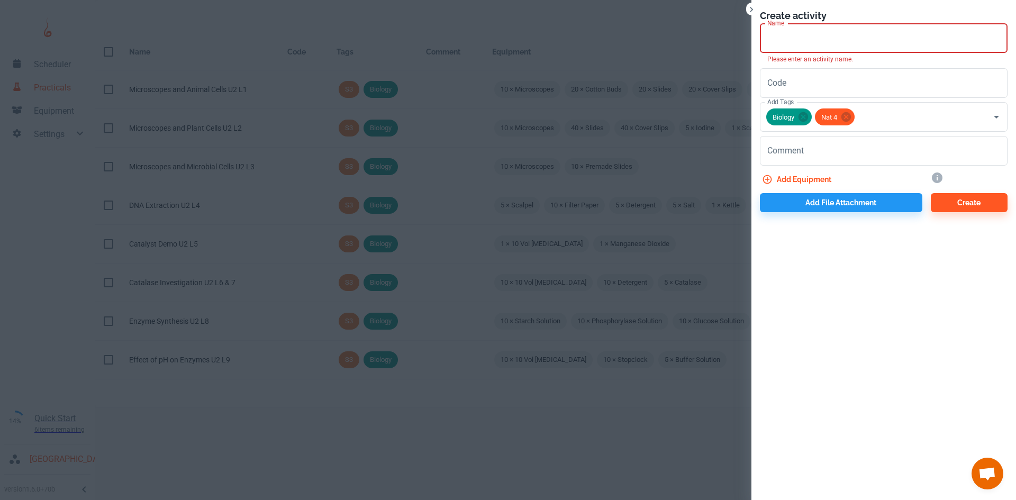
click at [868, 13] on h6 "Create activity" at bounding box center [884, 15] width 248 height 15
click at [783, 37] on input "Name" at bounding box center [884, 38] width 248 height 30
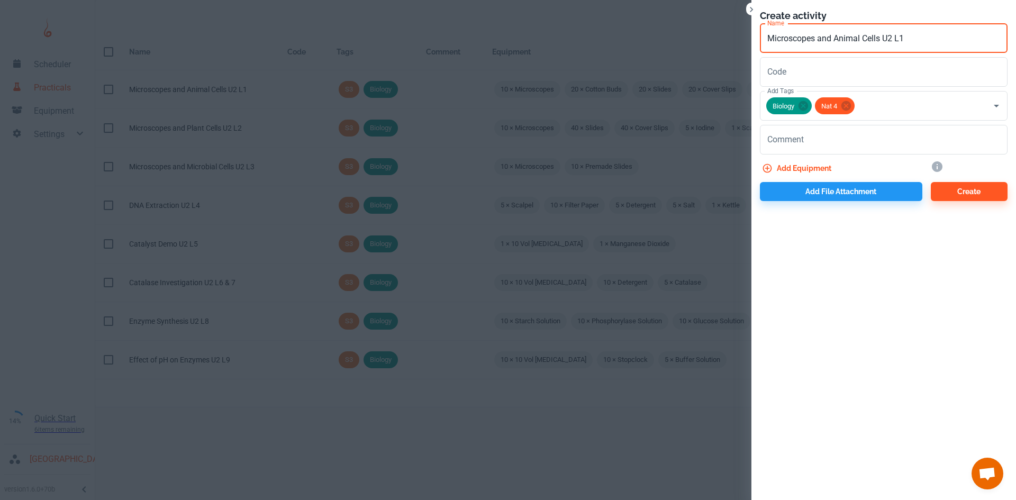
click at [892, 41] on input "Microscopes and Animal Cells U2 L1" at bounding box center [884, 38] width 248 height 30
type input "Microscopes and Animal Cells U1 L1"
click at [807, 140] on textarea "Comment" at bounding box center [883, 140] width 233 height 12
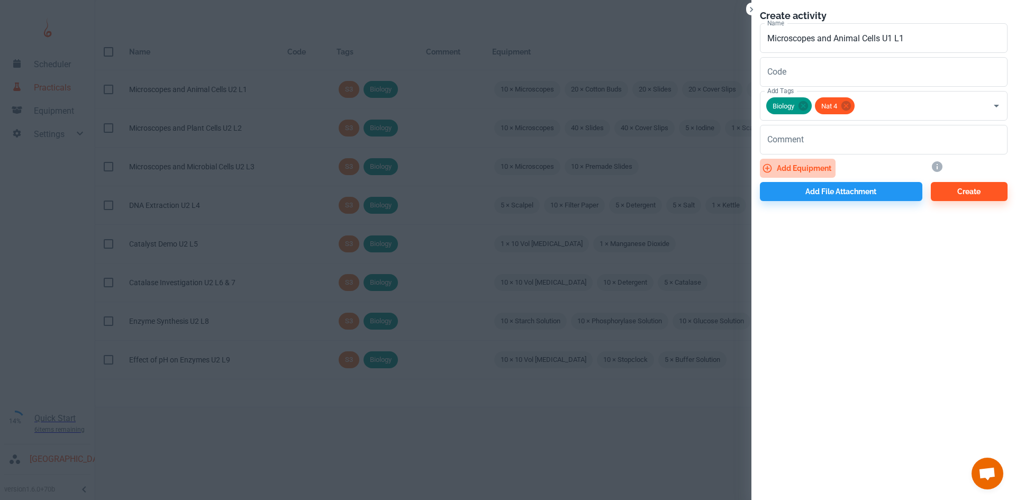
click at [800, 166] on button "Add equipment" at bounding box center [798, 168] width 76 height 19
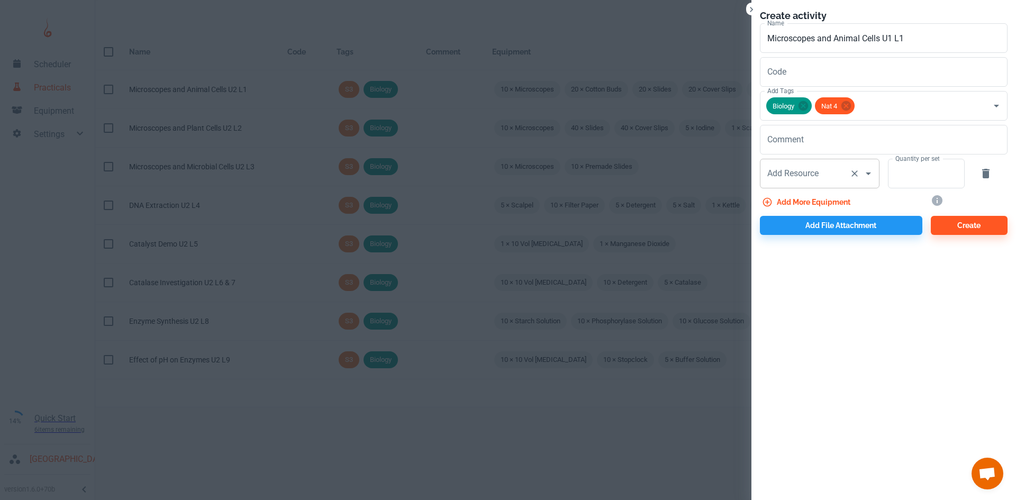
click at [801, 171] on div "Add Resource Add Resource" at bounding box center [820, 174] width 120 height 30
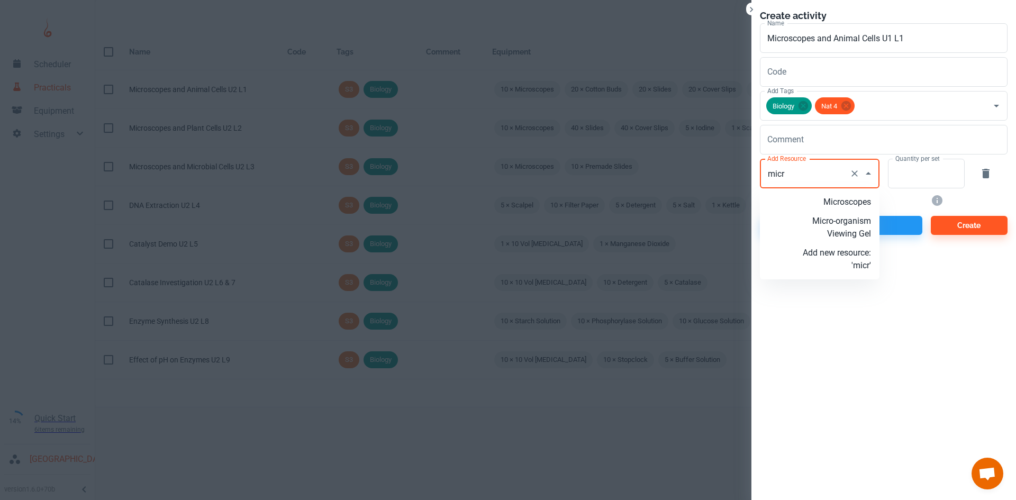
click at [825, 198] on p "Microscopes" at bounding box center [836, 202] width 68 height 13
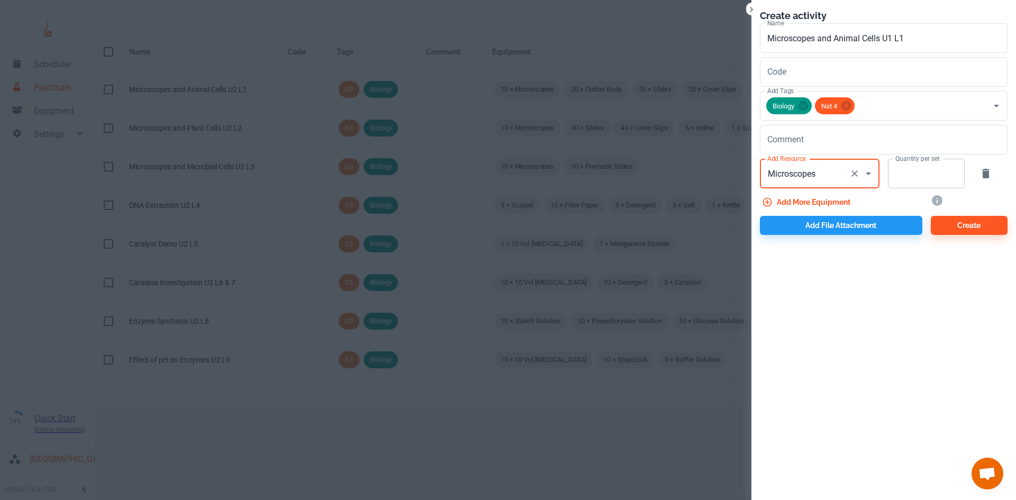
type input "Microscopes"
click at [900, 180] on input "Quantity per set" at bounding box center [920, 174] width 65 height 30
type input "10"
click at [833, 201] on button "Add more equipment" at bounding box center [807, 202] width 95 height 19
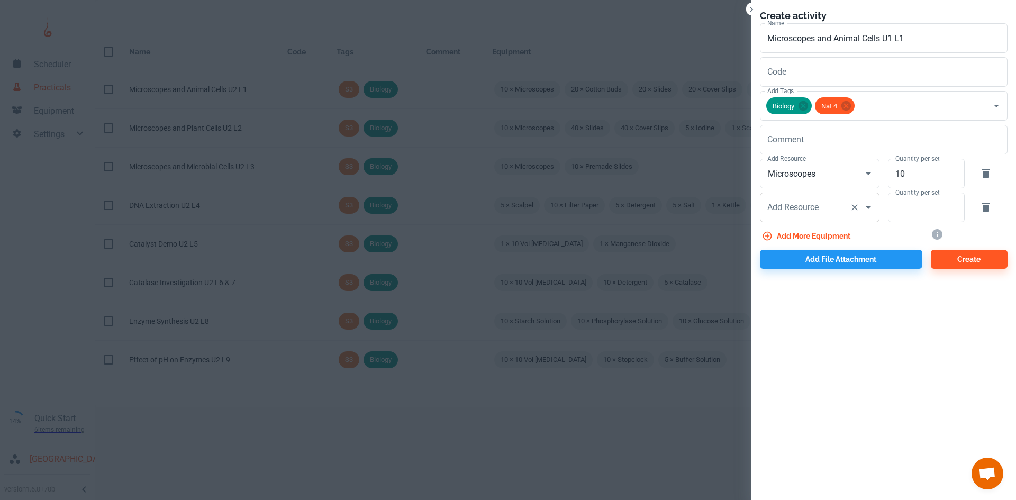
click at [802, 200] on input "Add Resource" at bounding box center [804, 207] width 80 height 20
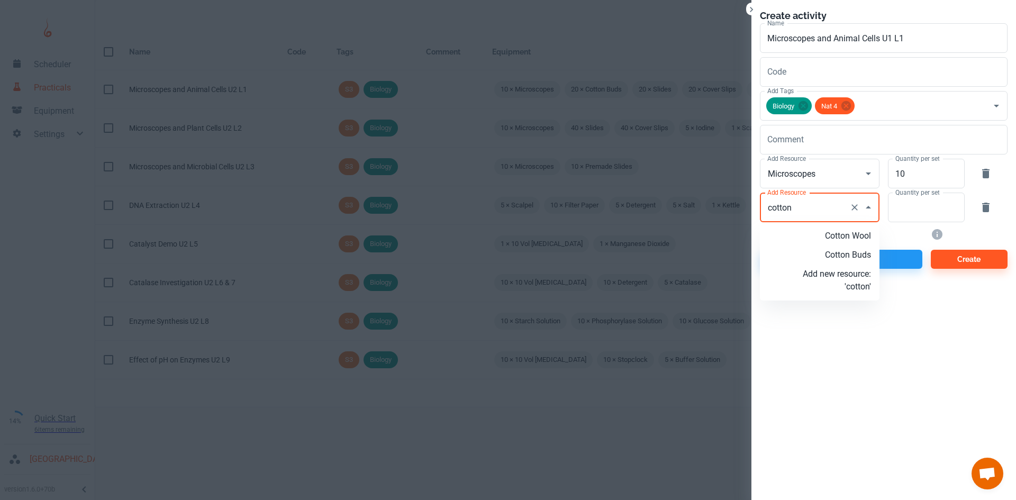
click at [844, 252] on p "Cotton Buds" at bounding box center [836, 255] width 68 height 13
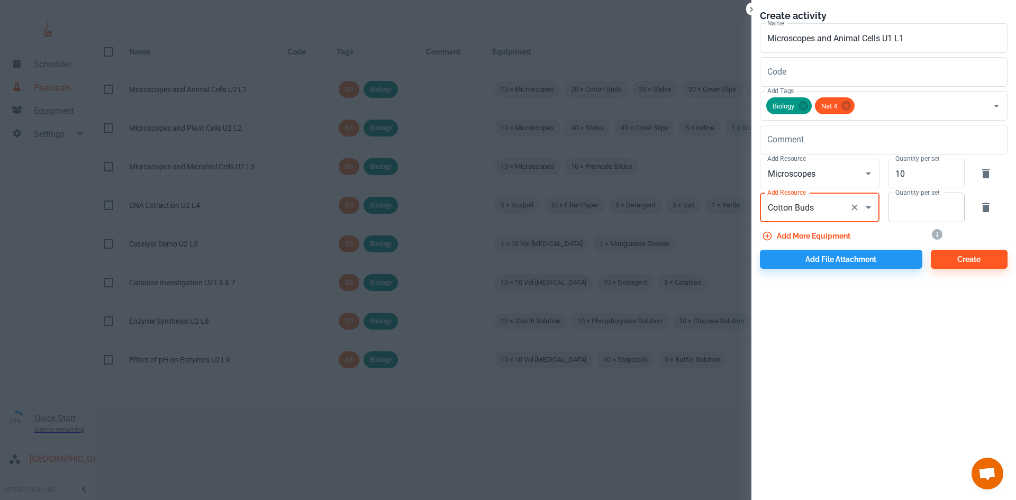
type input "Cotton Buds"
click at [893, 206] on input "Quantity per set" at bounding box center [920, 208] width 65 height 30
click at [833, 229] on button "Add more equipment" at bounding box center [807, 235] width 95 height 19
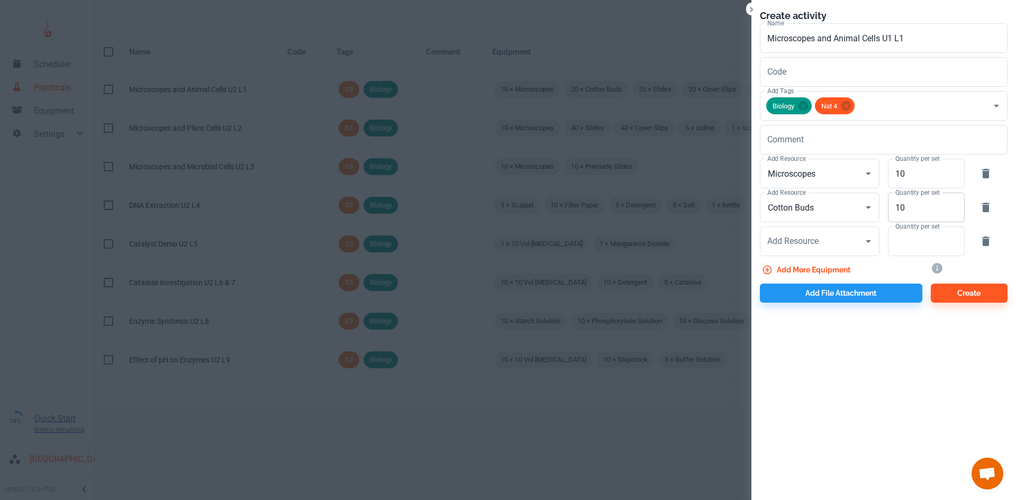
click at [911, 207] on input "10" at bounding box center [920, 208] width 65 height 30
type input "1"
type input "20"
click at [829, 243] on input "Add Resource" at bounding box center [804, 241] width 80 height 20
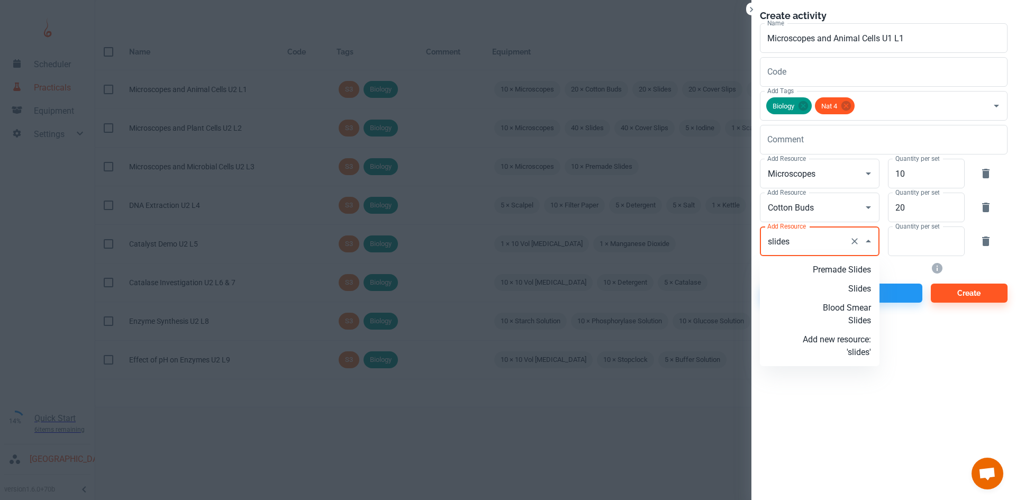
click at [845, 288] on p "Slides" at bounding box center [836, 288] width 68 height 13
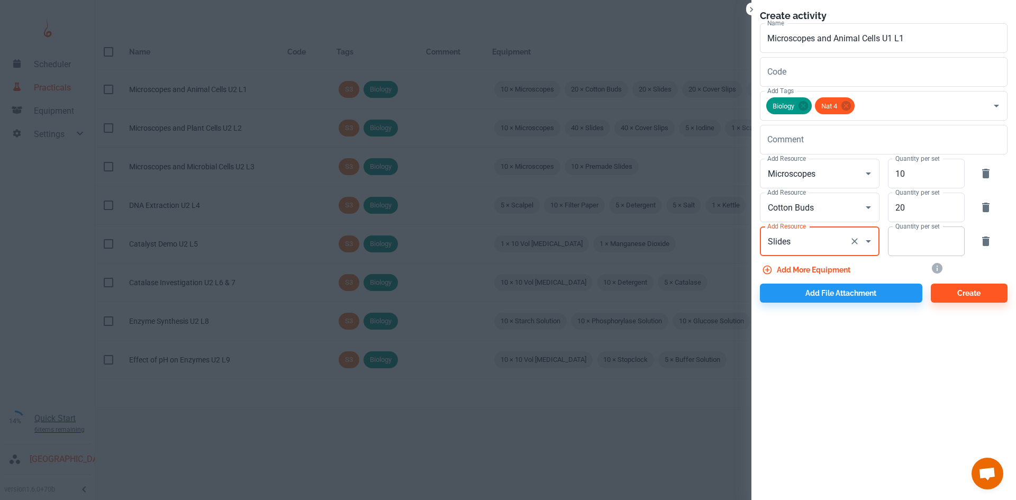
type input "Slides"
click at [915, 245] on input "Quantity per set" at bounding box center [920, 241] width 65 height 30
type input "20"
click at [825, 273] on button "Add more equipment" at bounding box center [807, 269] width 95 height 19
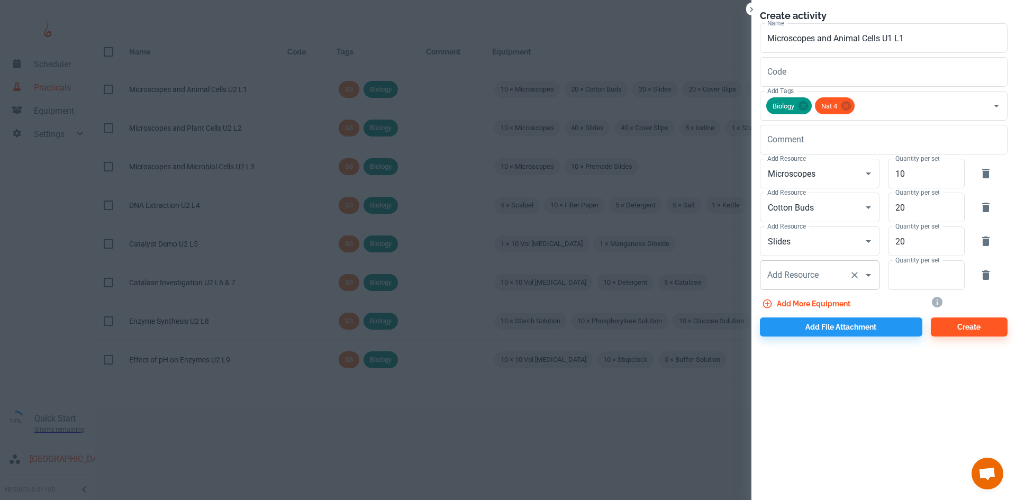
click at [813, 282] on input "Add Resource" at bounding box center [804, 275] width 80 height 20
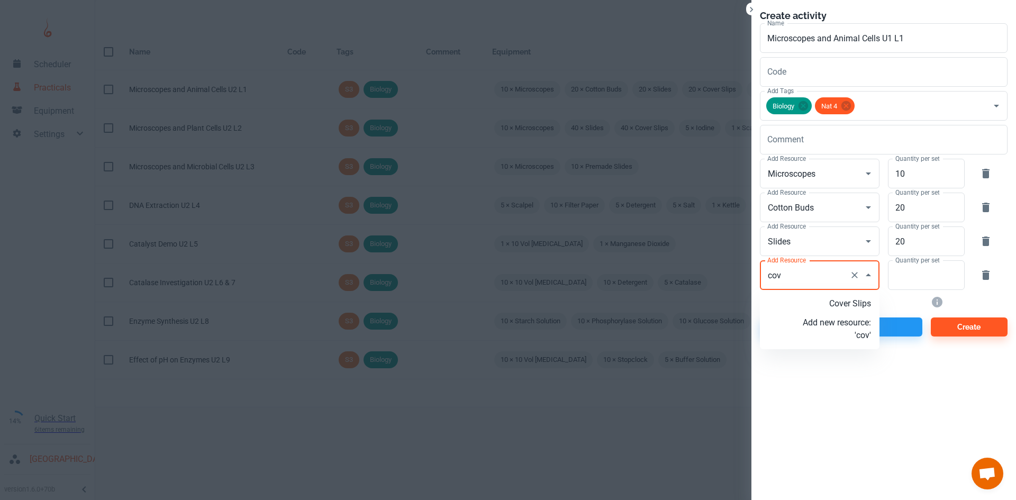
click at [832, 307] on p "Cover Slips" at bounding box center [836, 303] width 68 height 13
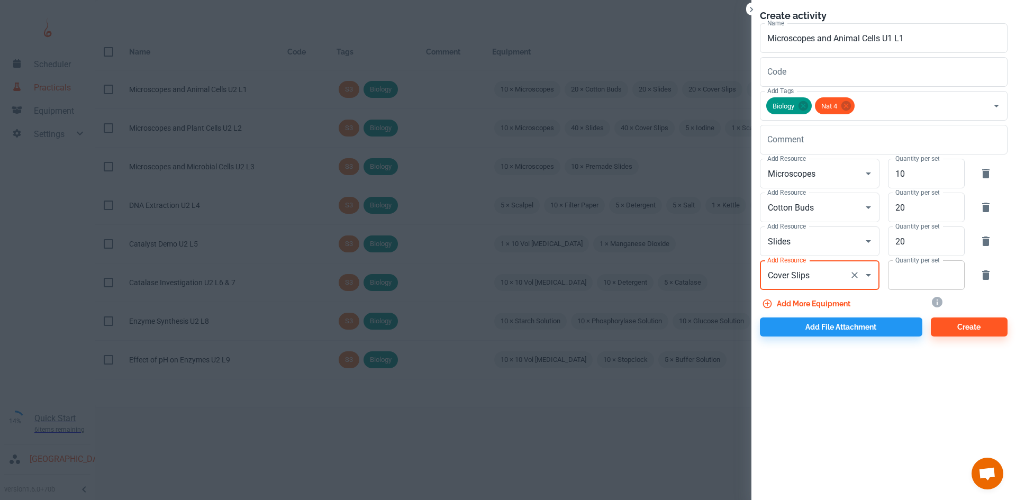
type input "Cover Slips"
click at [924, 275] on input "Quantity per set" at bounding box center [920, 275] width 65 height 30
type input "20"
click at [812, 304] on button "Add more equipment" at bounding box center [807, 303] width 95 height 19
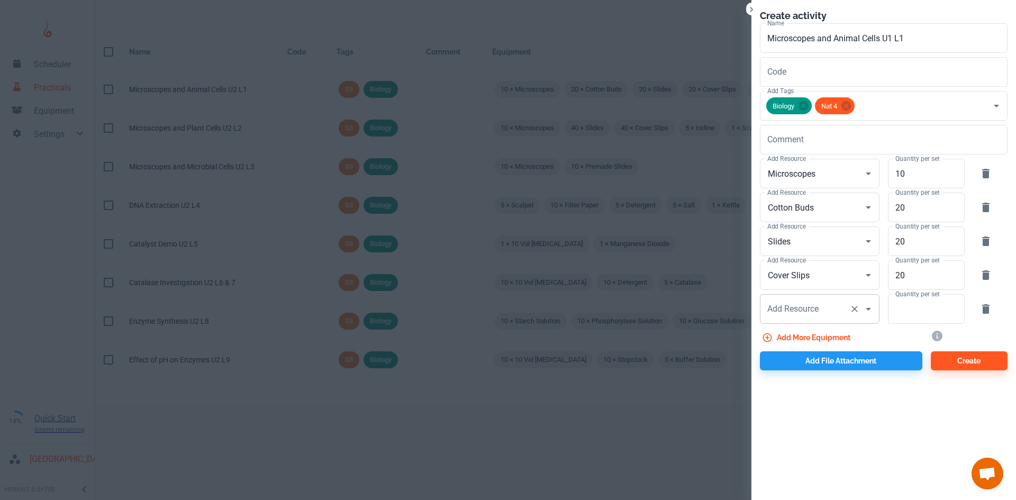
click at [826, 301] on input "Add Resource" at bounding box center [804, 309] width 80 height 20
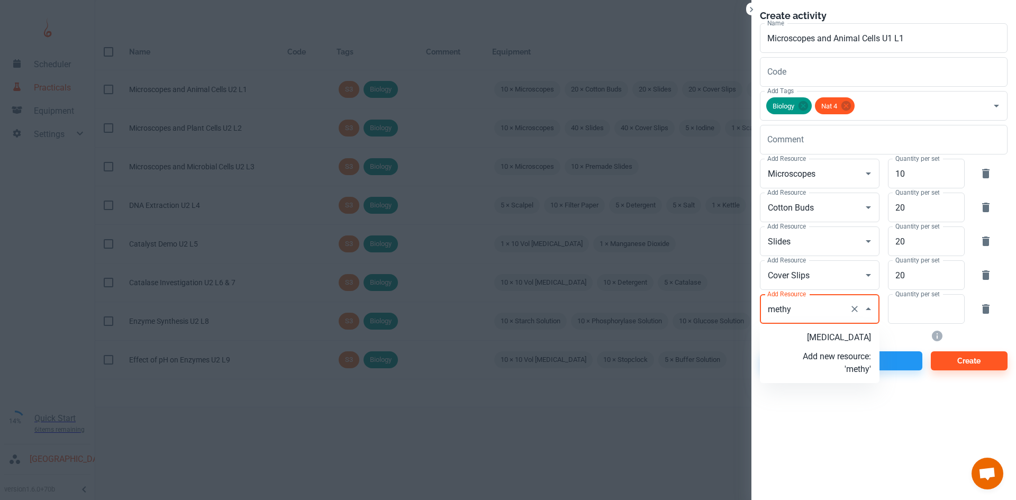
click at [844, 339] on p "[MEDICAL_DATA]" at bounding box center [836, 337] width 68 height 13
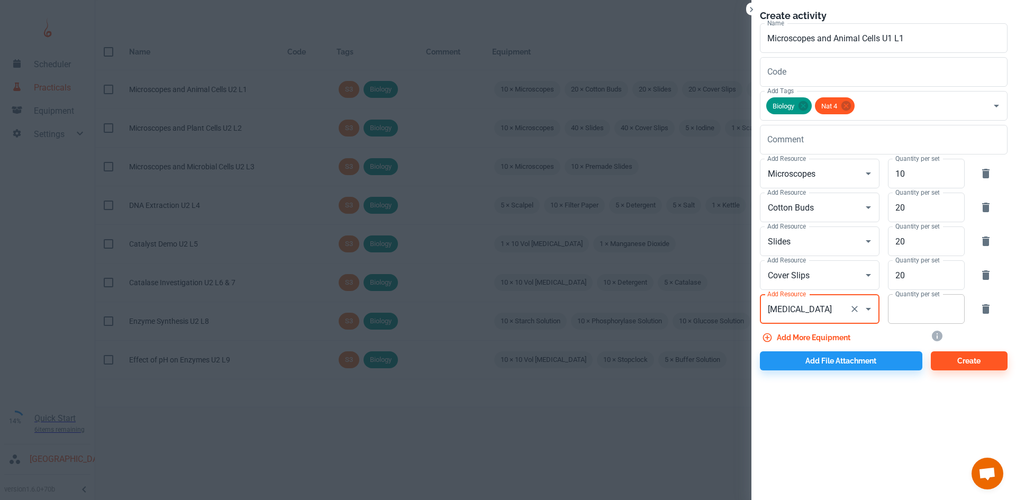
type input "[MEDICAL_DATA]"
click at [908, 311] on input "Quantity per set" at bounding box center [920, 309] width 65 height 30
type input "2"
type input "5"
click at [793, 335] on button "Add more equipment" at bounding box center [807, 337] width 95 height 19
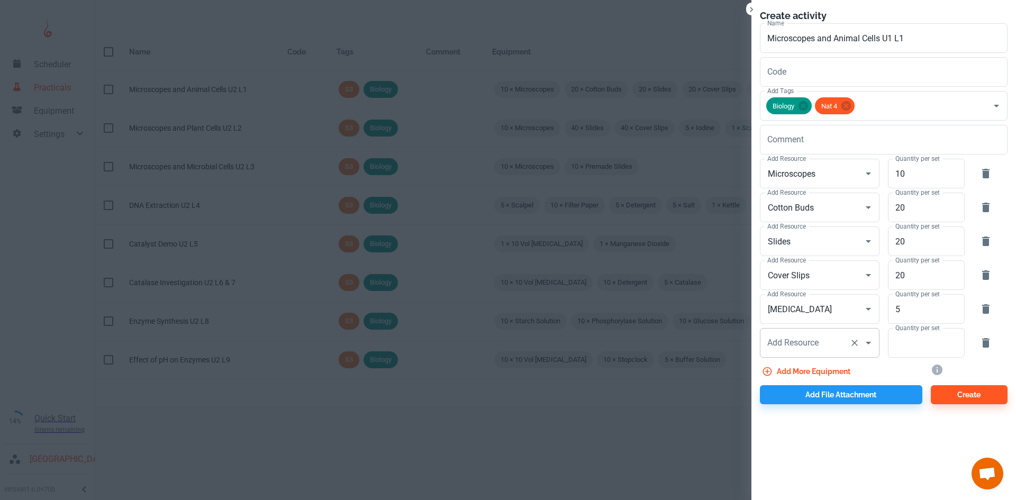
click at [796, 341] on div "Add Resource Add Resource" at bounding box center [820, 343] width 120 height 30
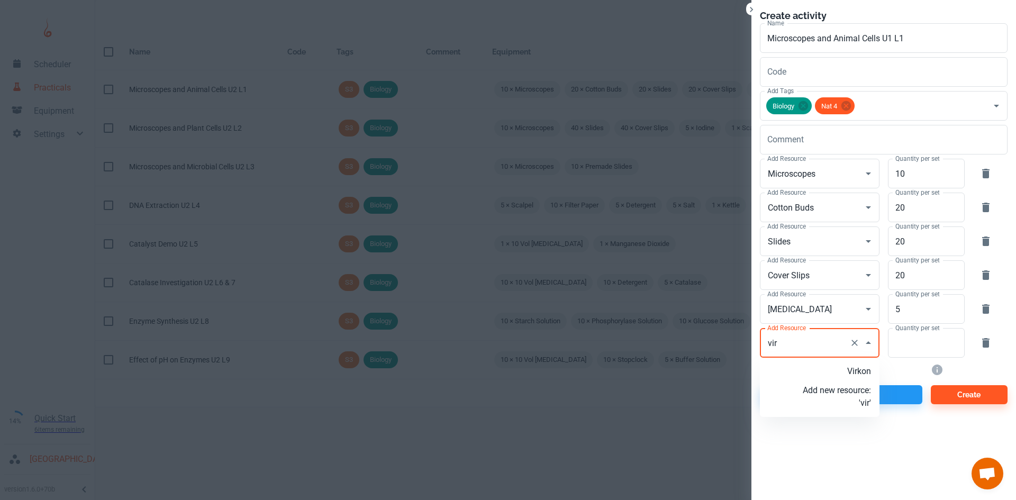
click at [837, 366] on p "Virkon" at bounding box center [836, 371] width 68 height 13
type input "Virkon"
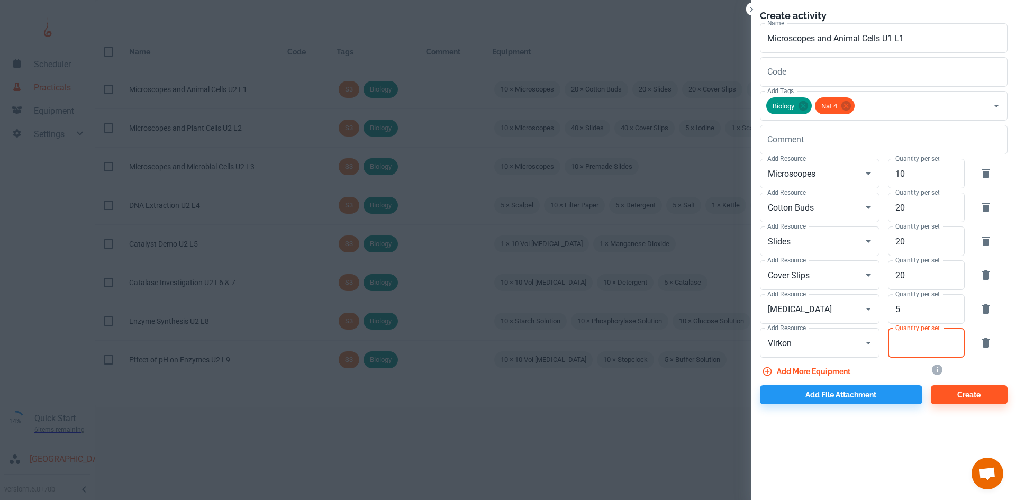
click at [915, 342] on input "Quantity per set" at bounding box center [920, 343] width 65 height 30
type input "1"
click at [817, 393] on button "Add file attachment" at bounding box center [841, 394] width 162 height 19
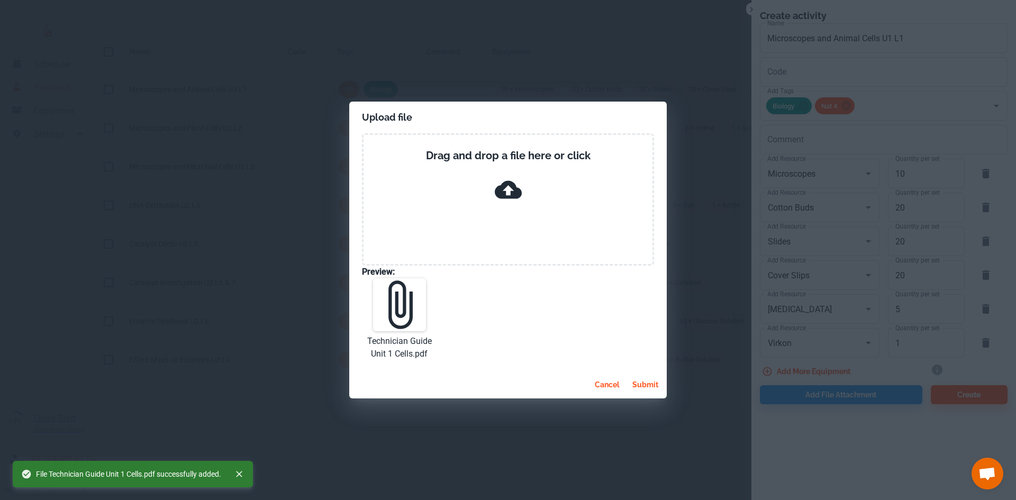
click at [645, 382] on button "submit" at bounding box center [645, 384] width 34 height 19
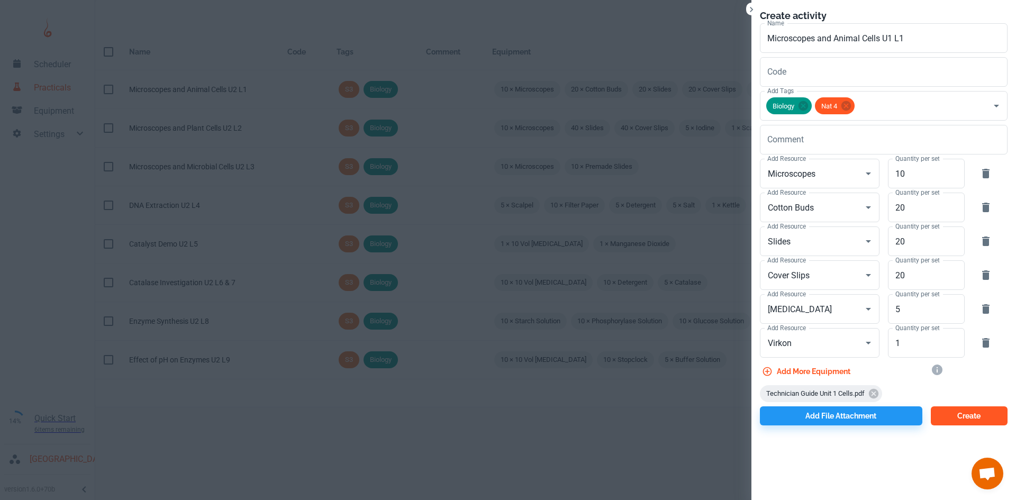
click at [958, 419] on button "Create" at bounding box center [968, 415] width 77 height 19
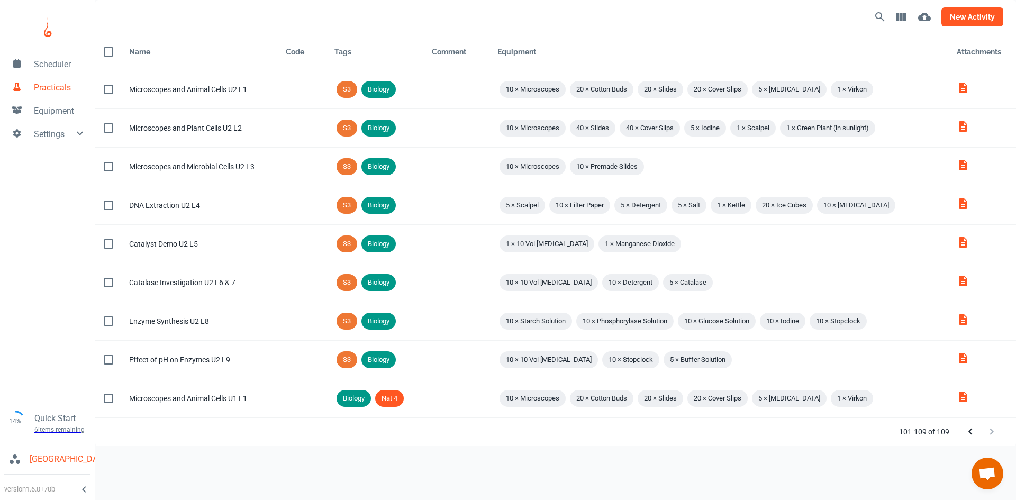
click at [980, 20] on button "new activity" at bounding box center [972, 16] width 62 height 19
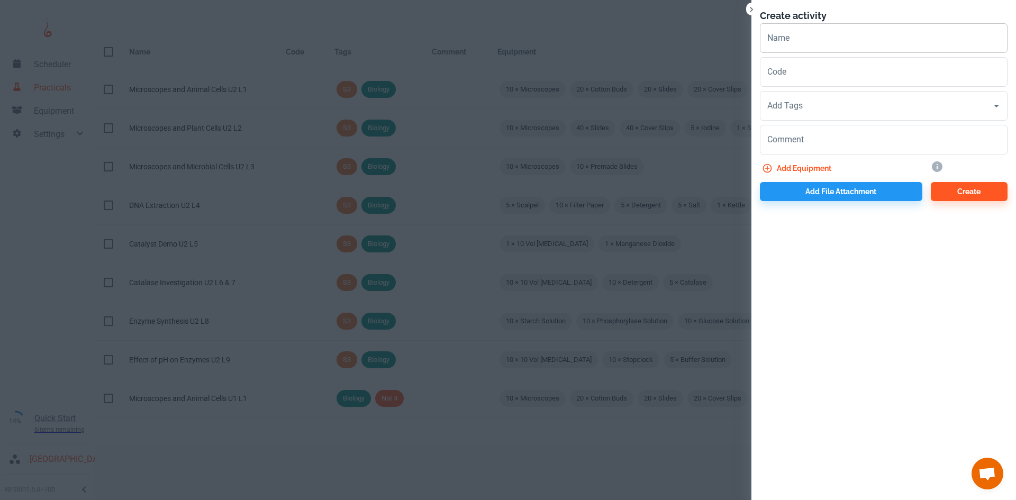
click at [787, 45] on input "Name" at bounding box center [884, 38] width 248 height 30
click at [887, 38] on input "Microscopes and Plant Cells U2 L2" at bounding box center [884, 38] width 248 height 30
click at [911, 43] on input "Microscopes and Plant Cells U1 L2" at bounding box center [884, 38] width 248 height 30
type input "Microscopes and Plant Cells U1 L2"
click at [799, 102] on input "Add Tags" at bounding box center [875, 106] width 222 height 20
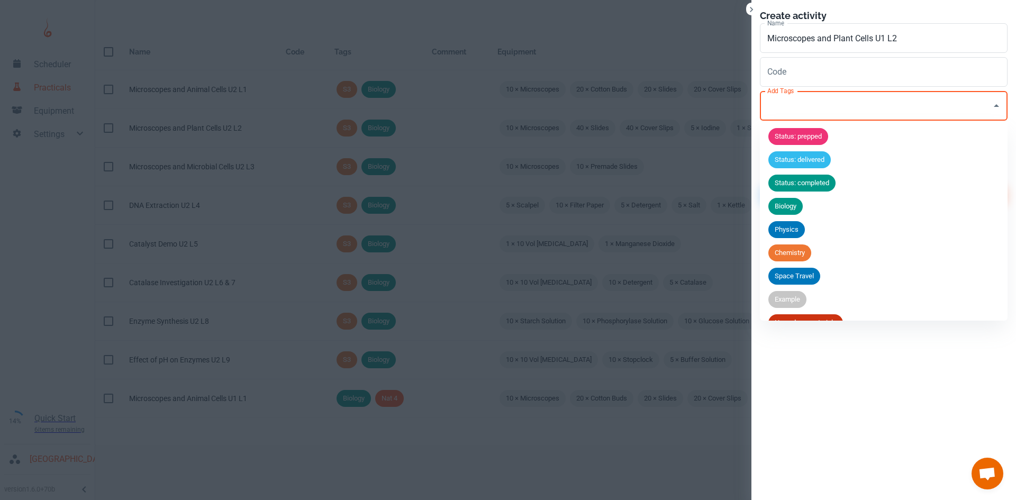
click at [788, 205] on span "Biology" at bounding box center [785, 206] width 34 height 11
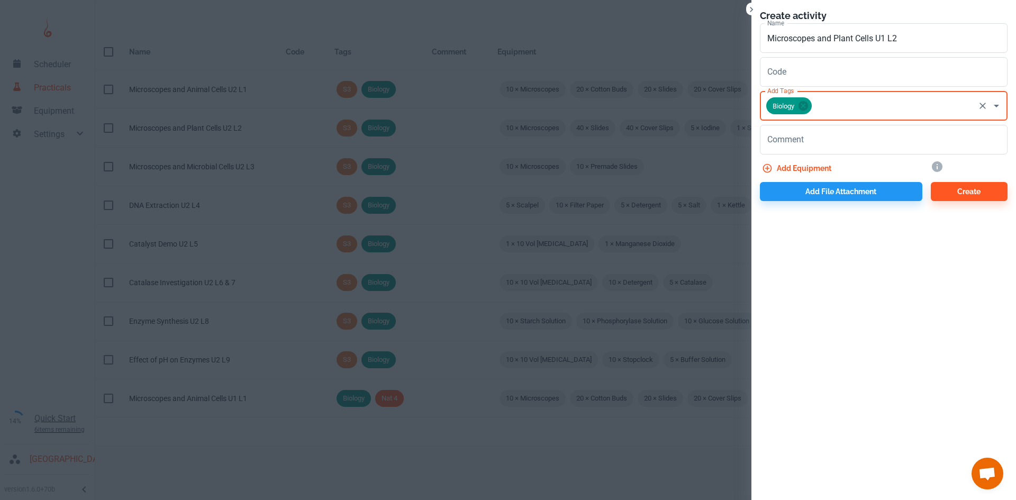
click at [846, 112] on input "Add Tags" at bounding box center [893, 106] width 160 height 20
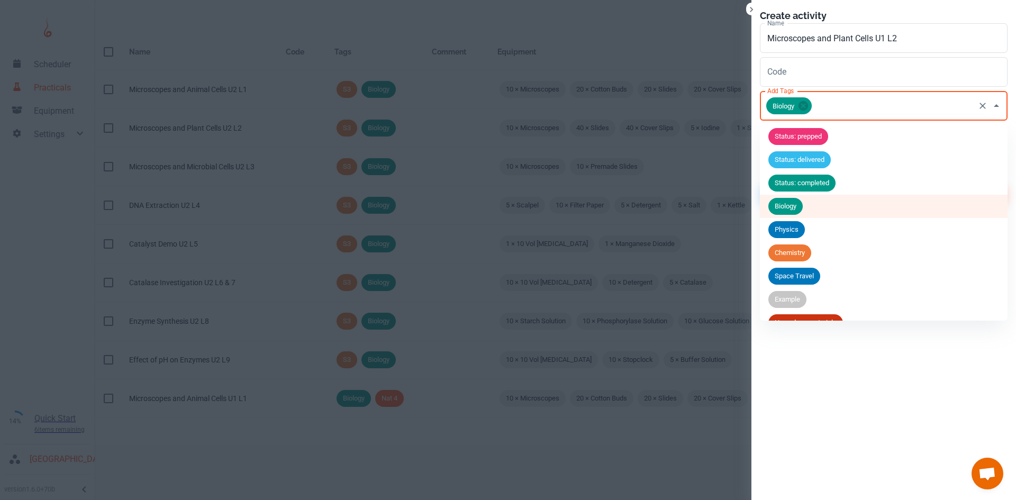
click at [822, 111] on input "Add Tags" at bounding box center [893, 106] width 160 height 20
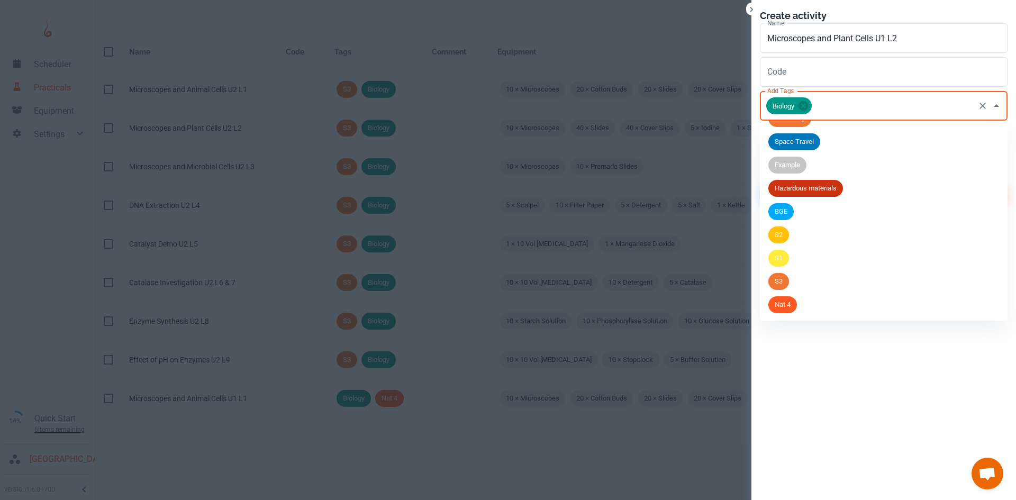
click at [792, 305] on span "Nat 4" at bounding box center [782, 304] width 29 height 11
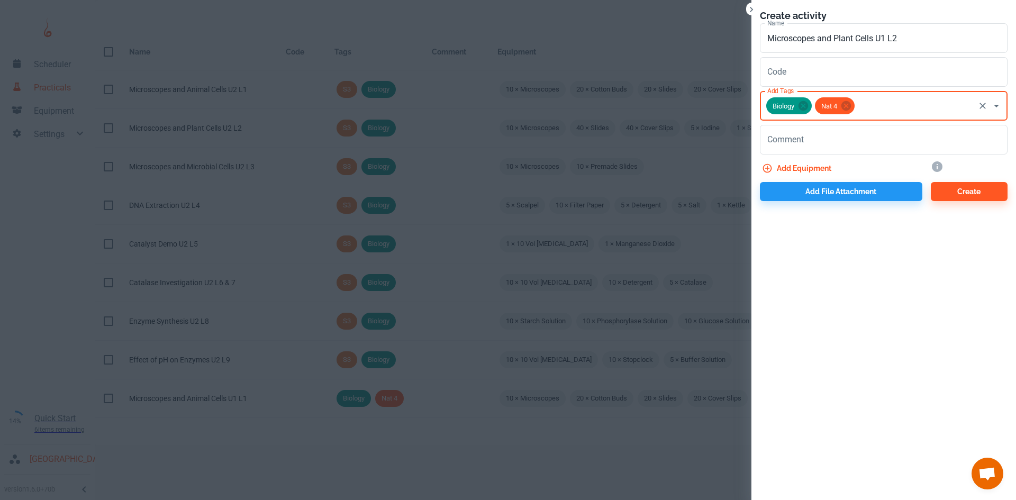
click at [808, 166] on button "Add equipment" at bounding box center [798, 168] width 76 height 19
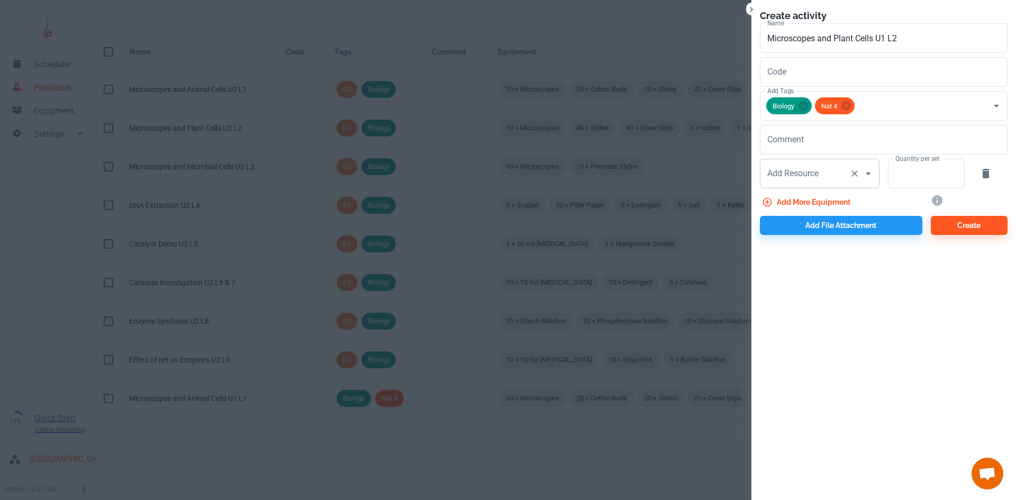
click at [789, 164] on input "Add Resource" at bounding box center [804, 173] width 80 height 20
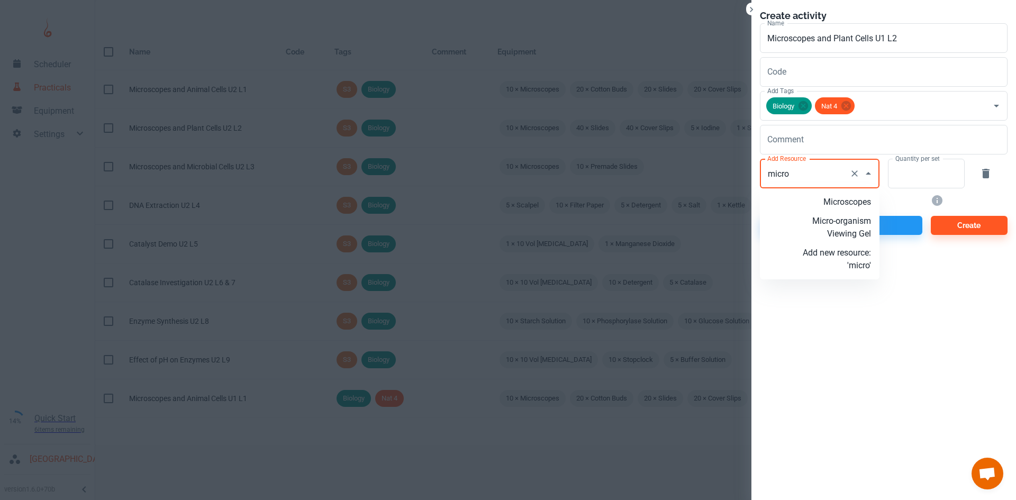
click at [824, 203] on p "Microscopes" at bounding box center [836, 202] width 68 height 13
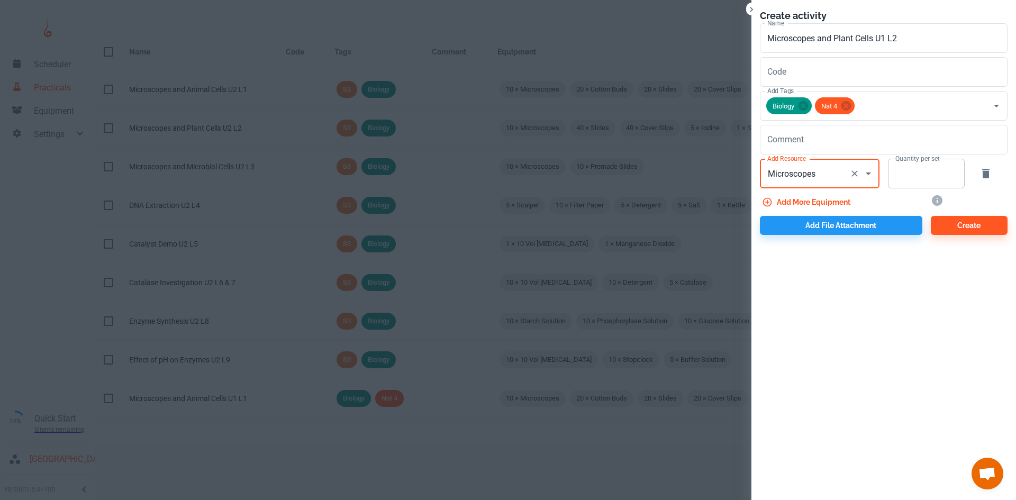
type input "Microscopes"
click at [923, 166] on input "Quantity per set" at bounding box center [920, 174] width 65 height 30
type input "10"
click at [832, 205] on button "Add more equipment" at bounding box center [807, 202] width 95 height 19
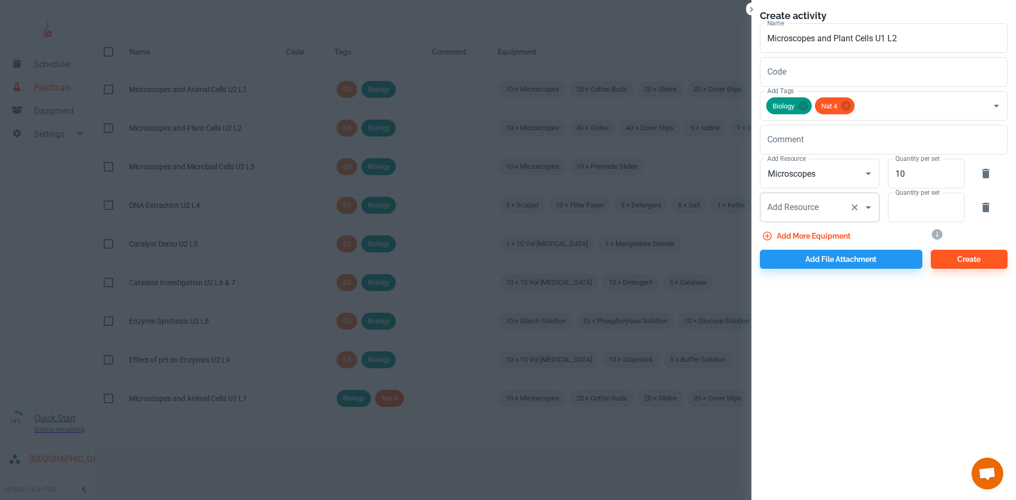
click at [822, 214] on input "Add Resource" at bounding box center [804, 207] width 80 height 20
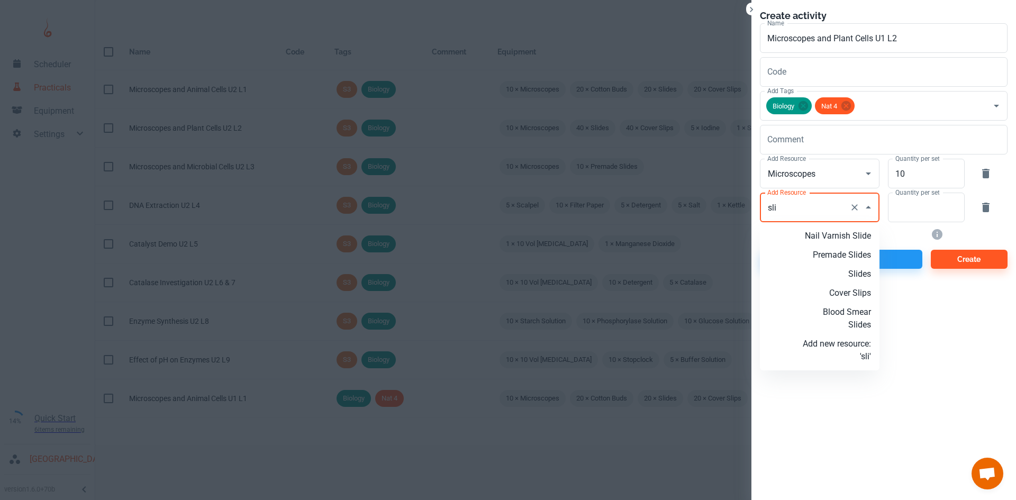
click at [867, 276] on p "Slides" at bounding box center [836, 274] width 68 height 13
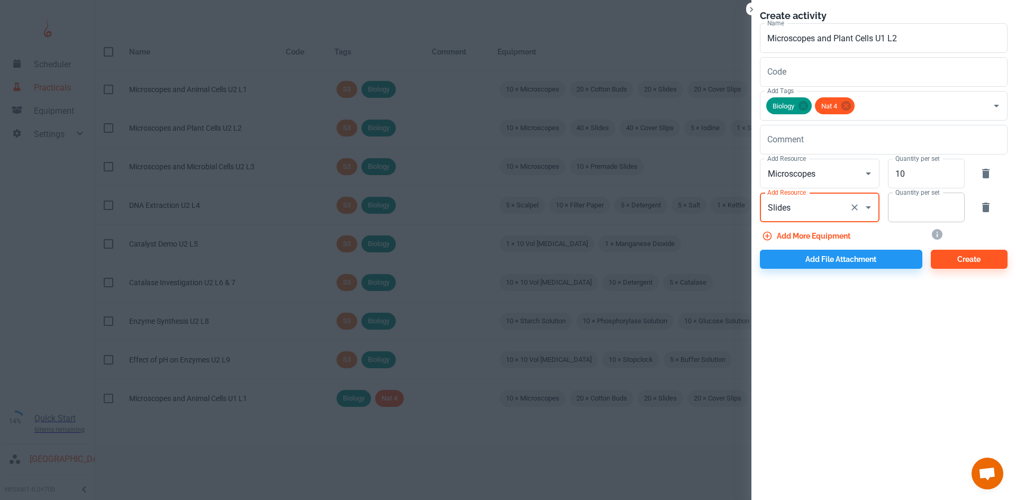
type input "Slides"
click at [915, 214] on input "Quantity per set" at bounding box center [920, 208] width 65 height 30
type input "10"
click at [835, 235] on button "Add more equipment" at bounding box center [807, 235] width 95 height 19
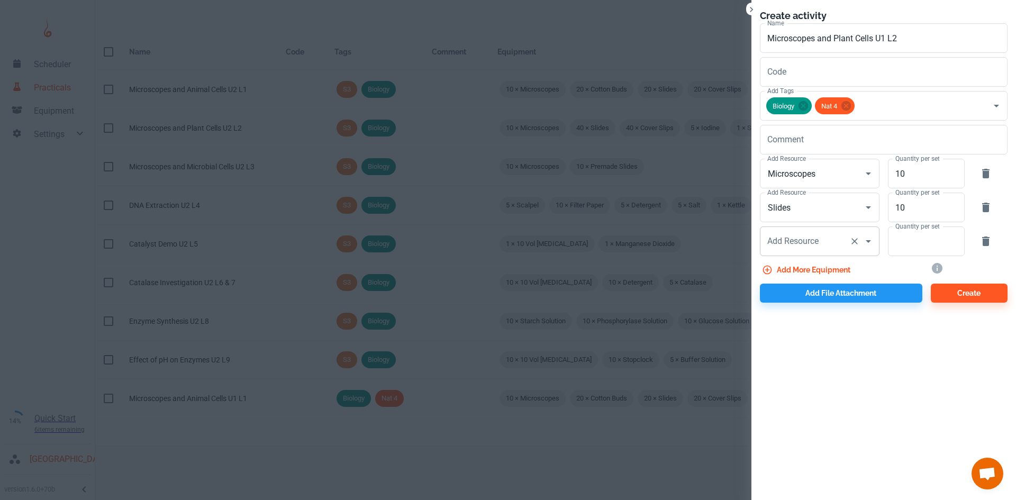
click at [823, 249] on input "Add Resource" at bounding box center [804, 241] width 80 height 20
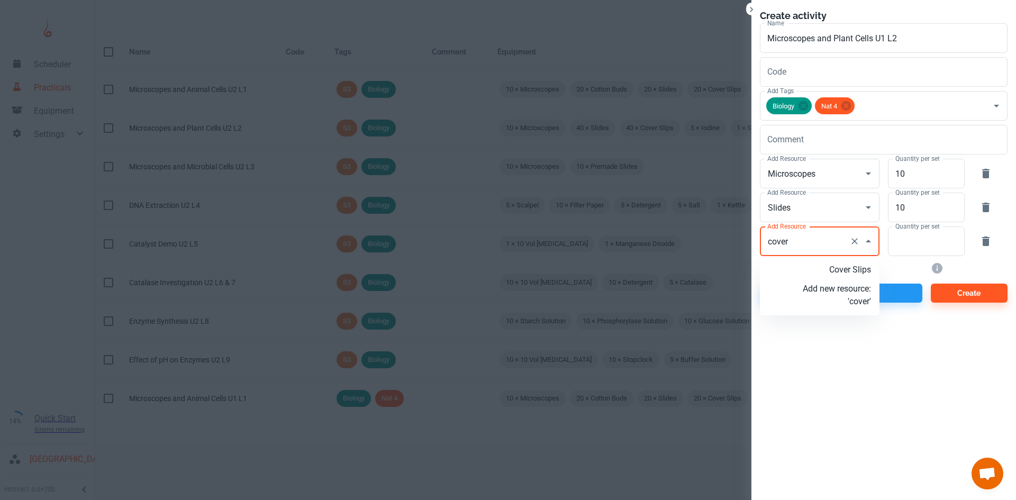
click at [835, 270] on p "Cover Slips" at bounding box center [836, 269] width 68 height 13
type input "Cover Slips"
click at [911, 248] on input "Quantity per set" at bounding box center [920, 241] width 65 height 30
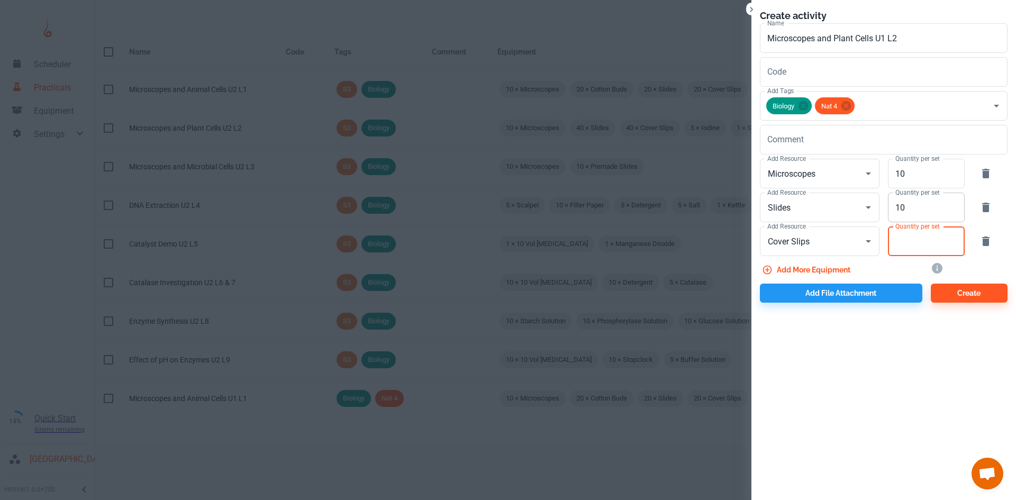
click at [915, 207] on input "10" at bounding box center [920, 208] width 65 height 30
type input "1"
type input "40"
click at [910, 246] on input "Quantity per set" at bounding box center [920, 241] width 65 height 30
type input "40"
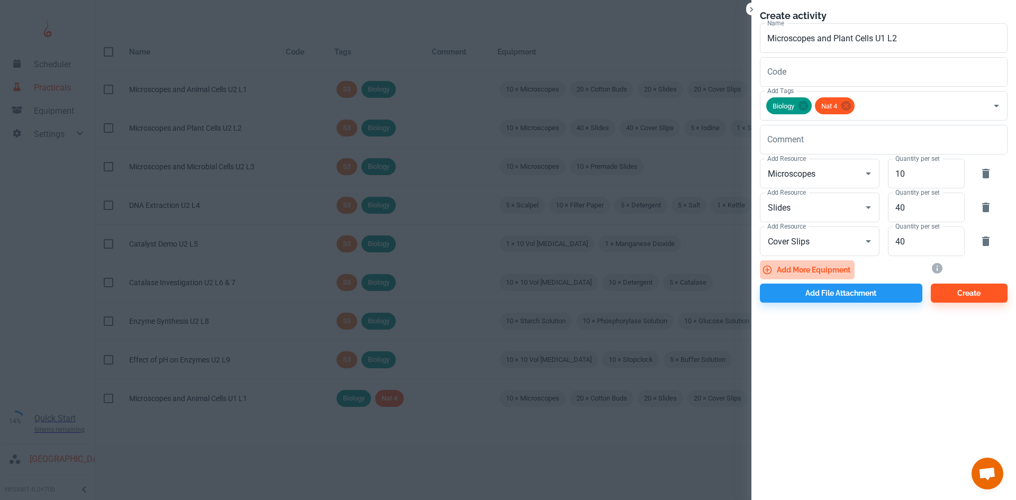
click at [835, 268] on button "Add more equipment" at bounding box center [807, 269] width 95 height 19
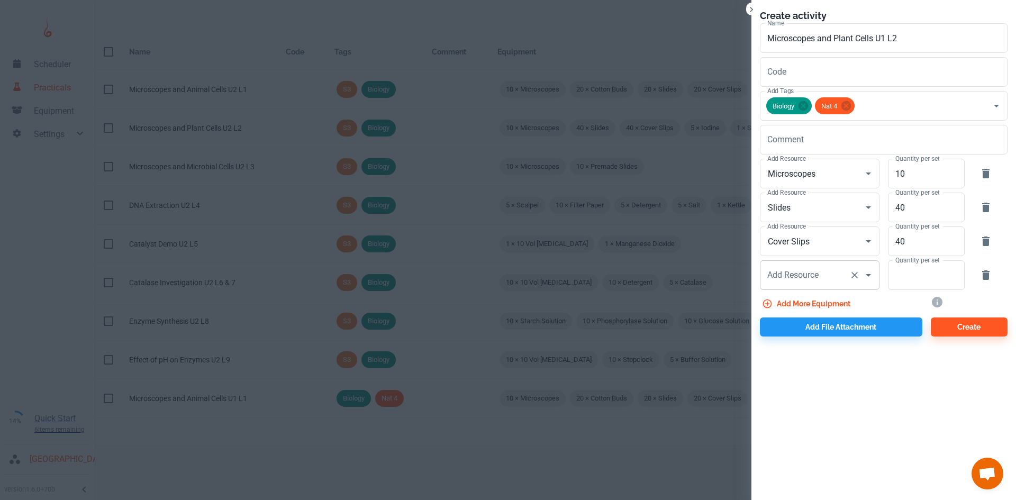
click at [801, 276] on div "Add Resource Add Resource" at bounding box center [820, 275] width 120 height 30
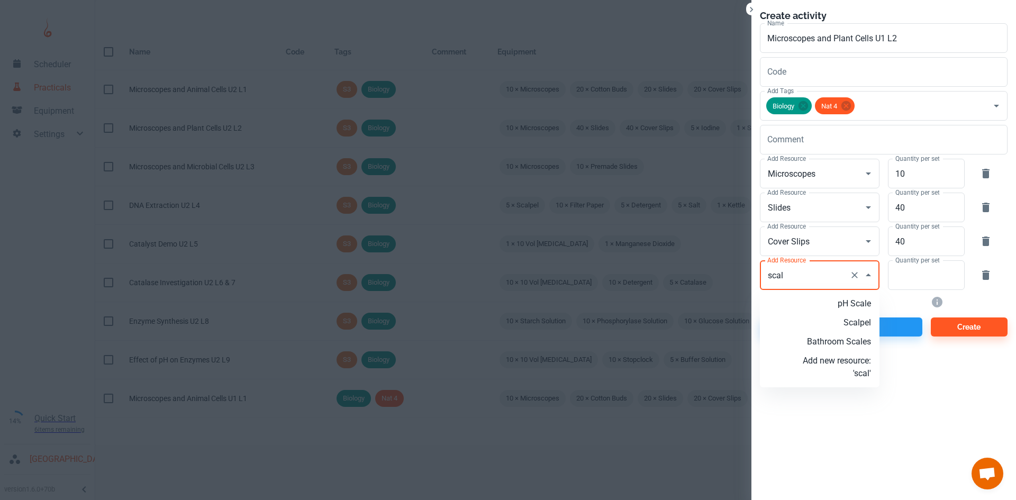
click at [863, 324] on p "Scalpel" at bounding box center [836, 322] width 68 height 13
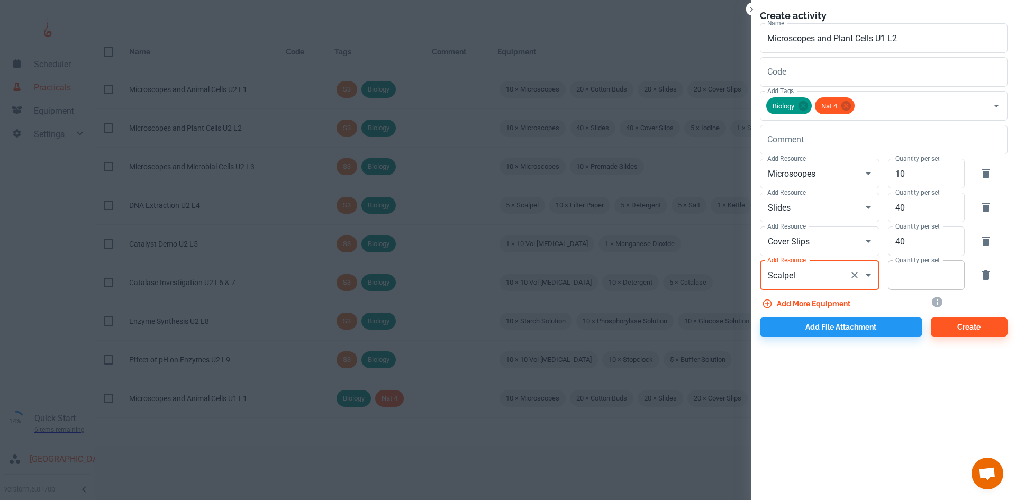
type input "Scalpel"
click at [926, 280] on input "Quantity per set" at bounding box center [920, 275] width 65 height 30
type input "1"
click at [833, 303] on button "Add more equipment" at bounding box center [807, 303] width 95 height 19
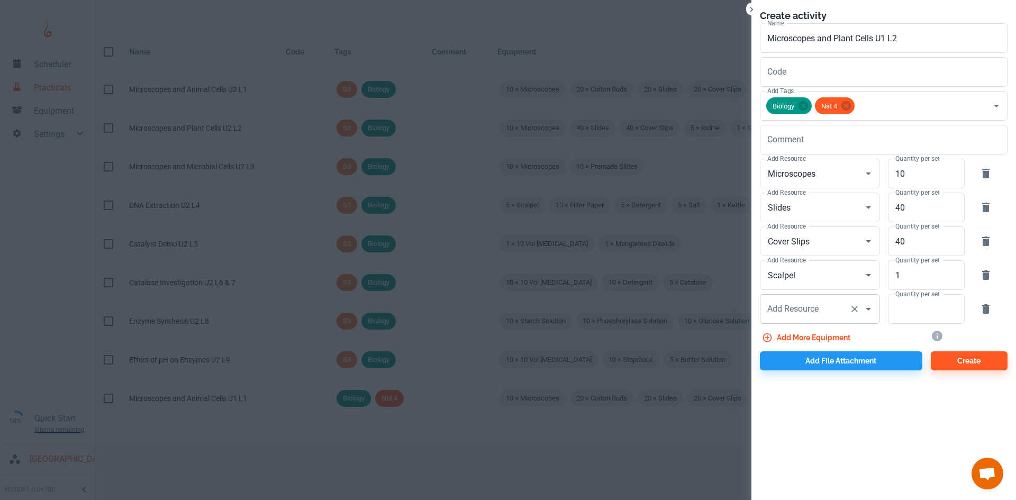
click at [798, 304] on div "Add Resource Add Resource" at bounding box center [820, 309] width 120 height 30
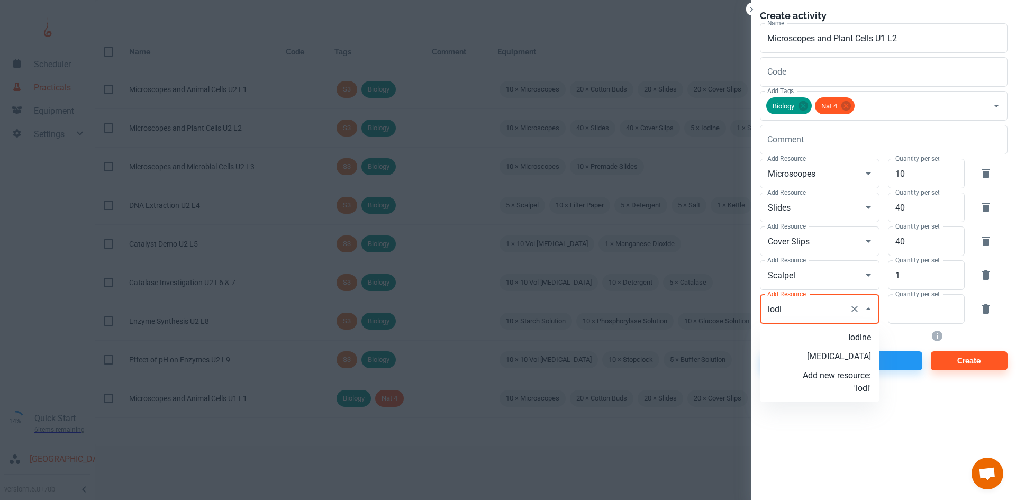
click at [823, 331] on li "Iodine" at bounding box center [820, 337] width 120 height 19
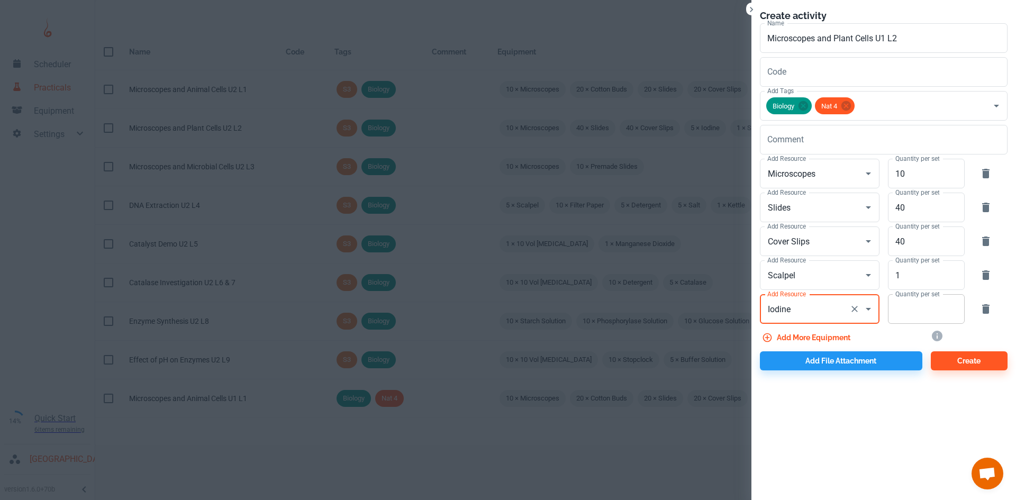
type input "Iodine"
click at [915, 315] on input "Quantity per set" at bounding box center [920, 309] width 65 height 30
type input "10"
click at [832, 335] on button "Add more equipment" at bounding box center [807, 337] width 95 height 19
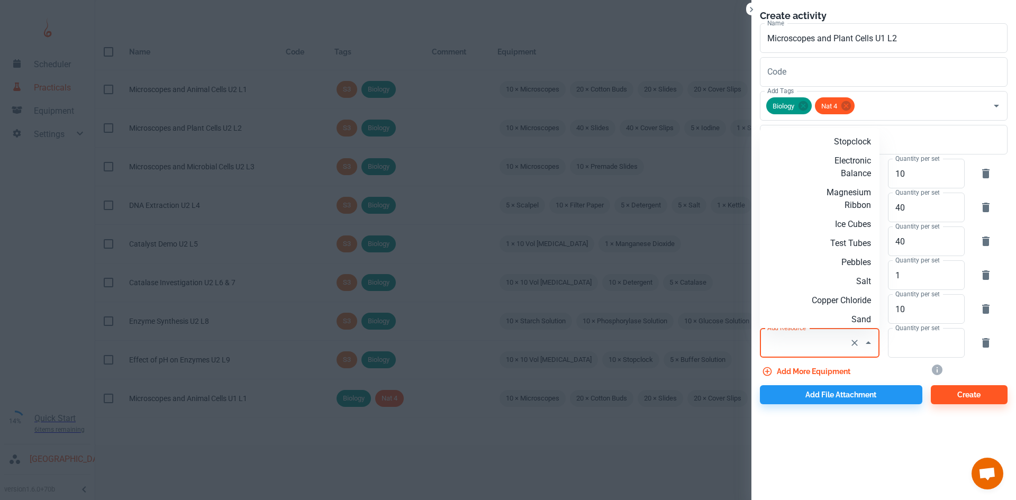
click at [810, 334] on input "Add Resource" at bounding box center [804, 343] width 80 height 20
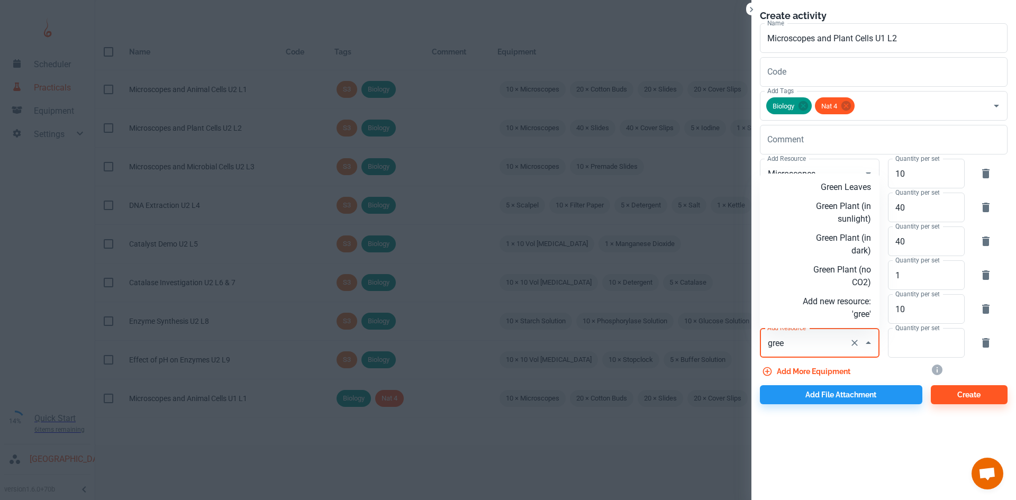
click at [850, 215] on p "Green Plant (in sunlight)" at bounding box center [836, 212] width 68 height 25
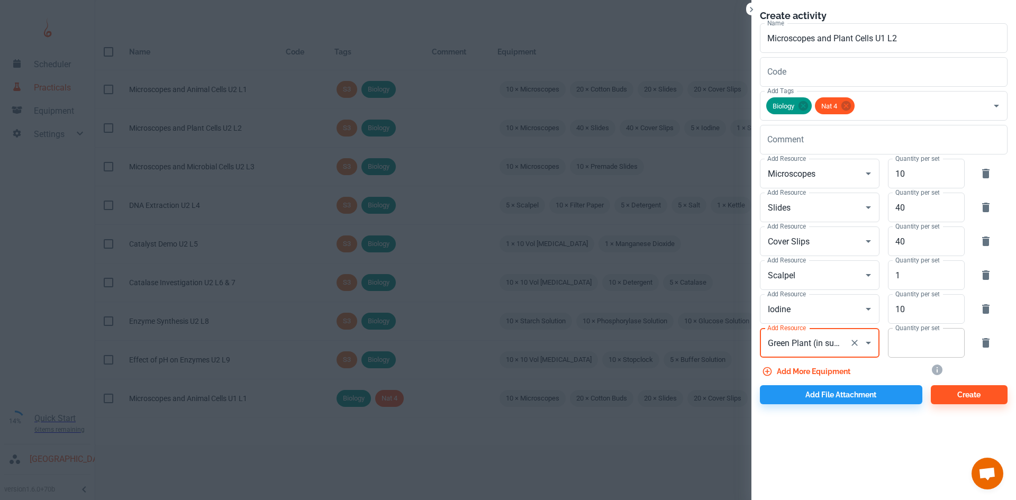
type input "Green Plant (in sunlight)"
click at [919, 349] on input "Quantity per set" at bounding box center [920, 343] width 65 height 30
type input "1"
click at [824, 391] on button "Add file attachment" at bounding box center [841, 394] width 162 height 19
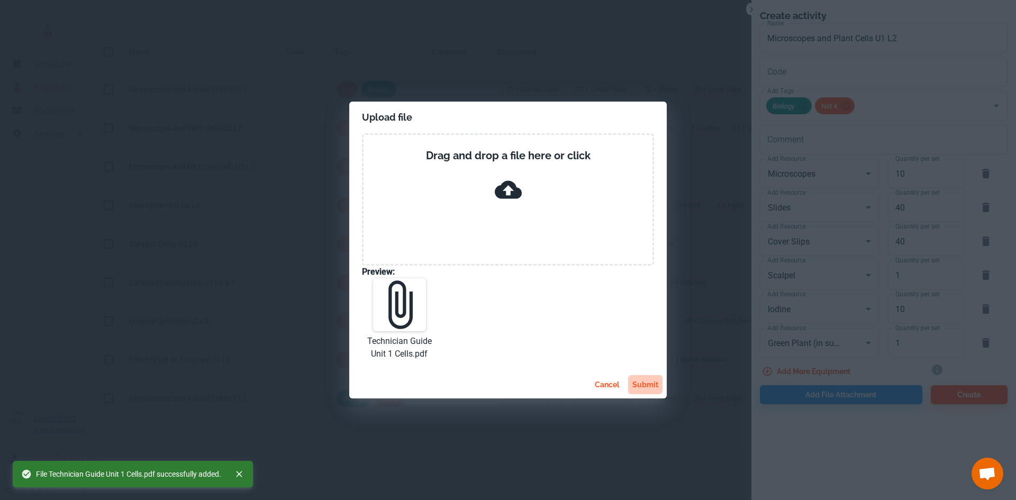
click at [641, 385] on button "submit" at bounding box center [645, 384] width 34 height 19
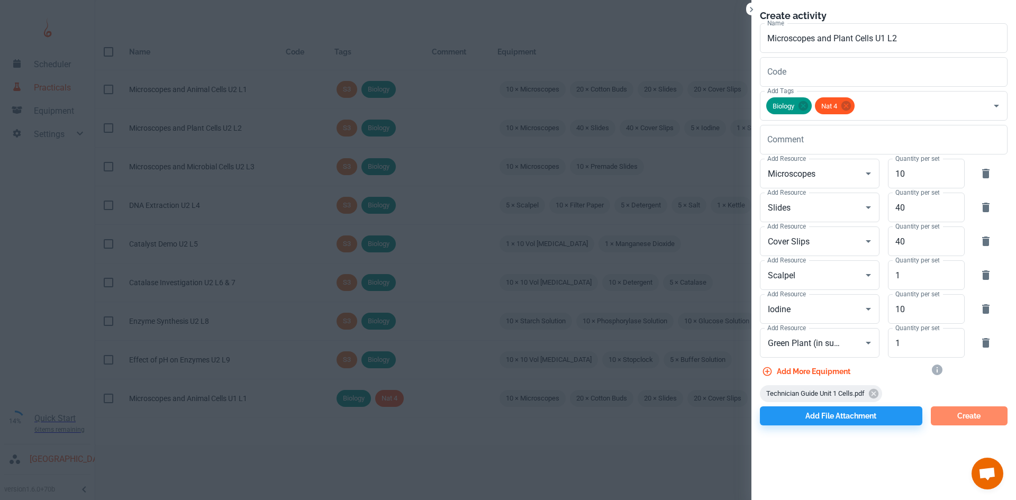
click at [952, 415] on button "Create" at bounding box center [968, 415] width 77 height 19
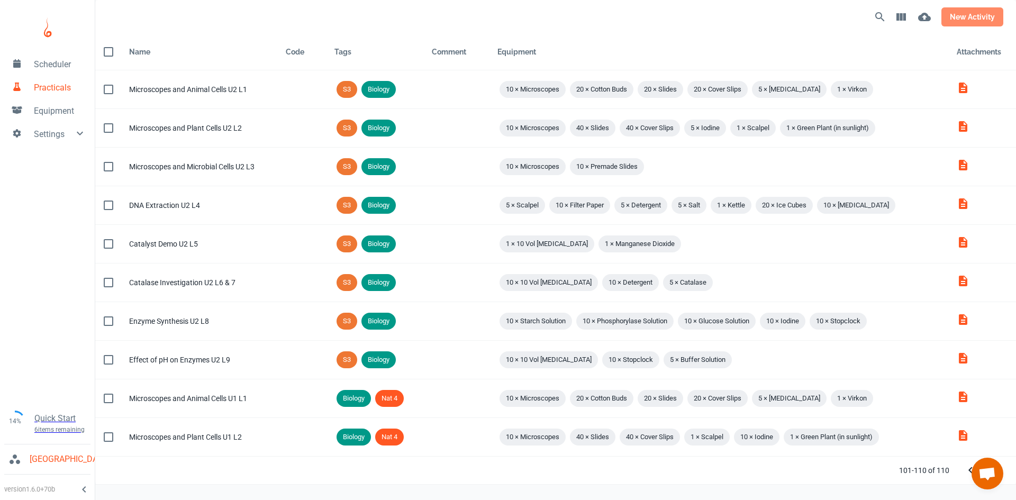
click at [978, 22] on button "new activity" at bounding box center [972, 16] width 62 height 19
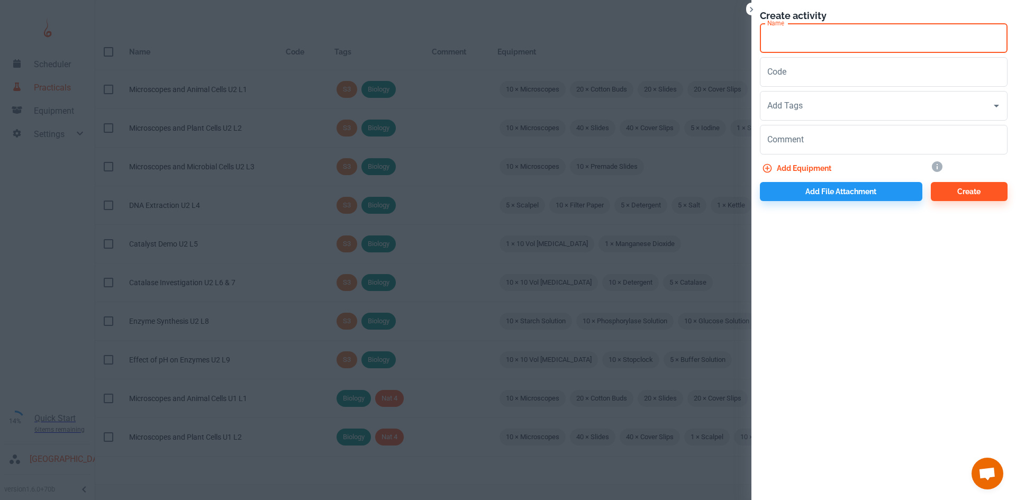
click at [784, 41] on input "Name" at bounding box center [884, 38] width 248 height 30
type input "Aseptic Technique U1 L3"
click at [802, 109] on input "Add Tags" at bounding box center [875, 106] width 222 height 20
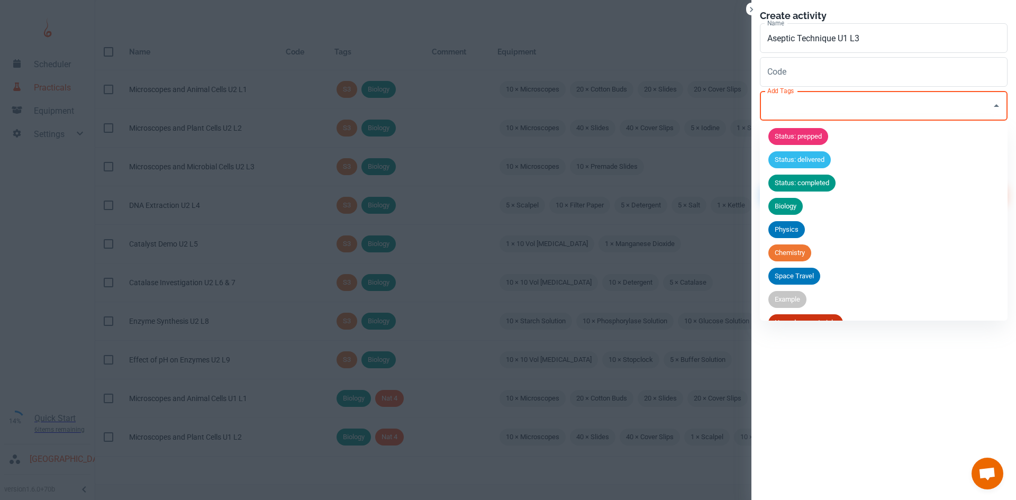
click at [798, 204] on span "Biology" at bounding box center [785, 206] width 34 height 11
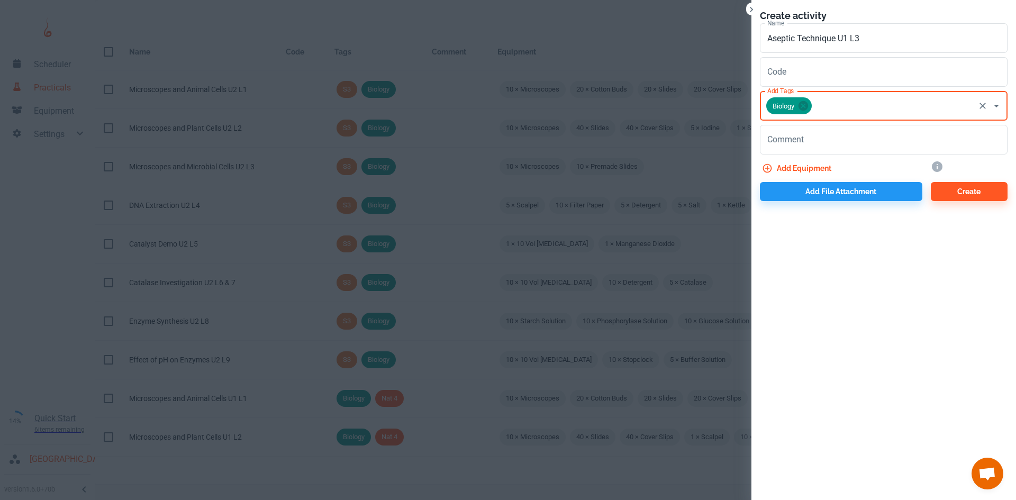
click at [825, 109] on input "Add Tags" at bounding box center [893, 106] width 160 height 20
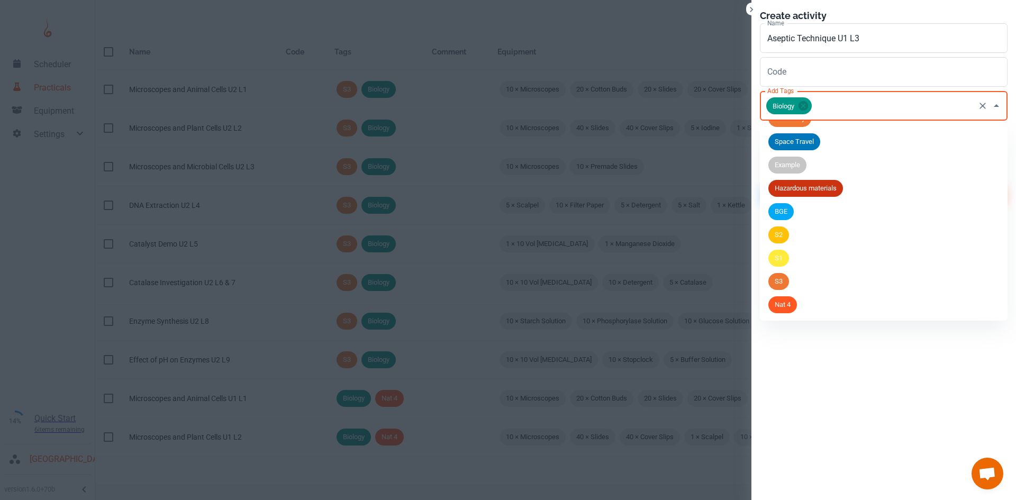
click at [790, 309] on span "Nat 4" at bounding box center [782, 304] width 29 height 11
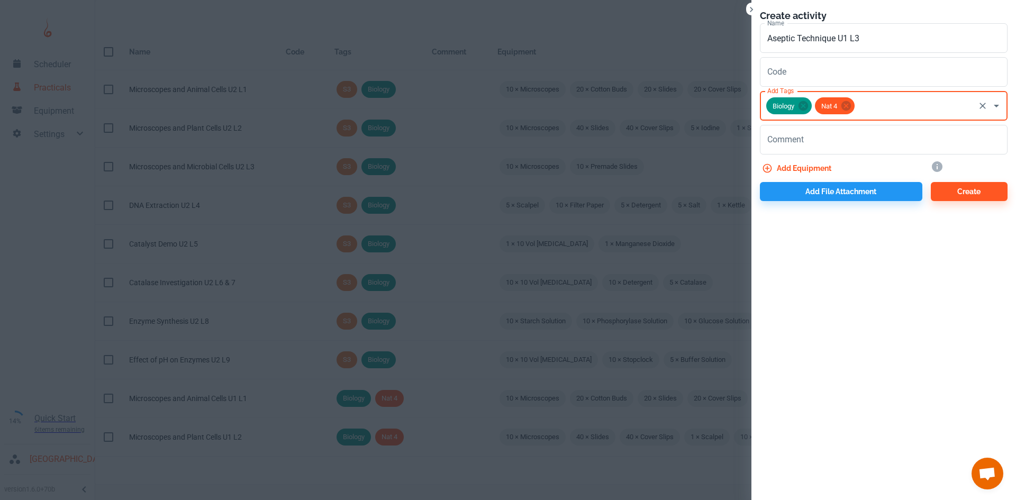
click at [799, 163] on button "Add equipment" at bounding box center [798, 168] width 76 height 19
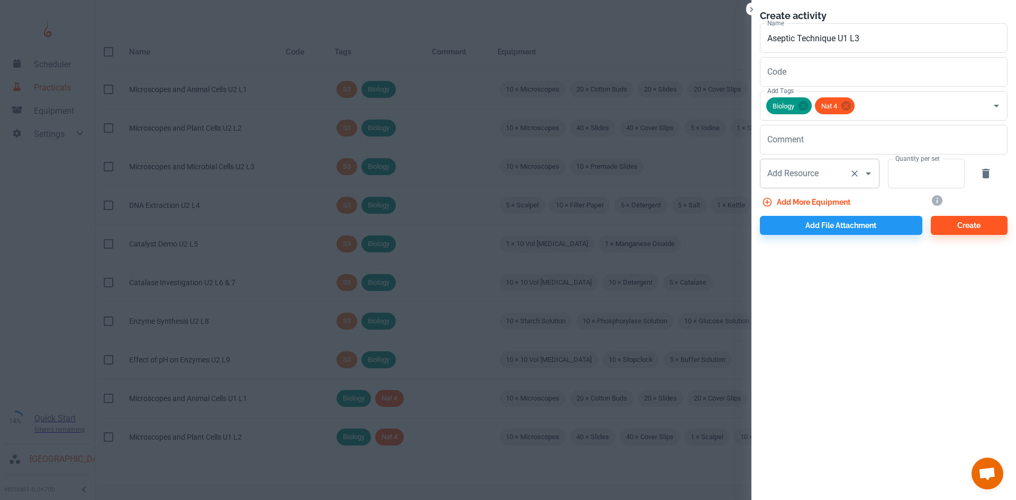
click at [796, 175] on div "Add Resource Add Resource" at bounding box center [820, 174] width 120 height 30
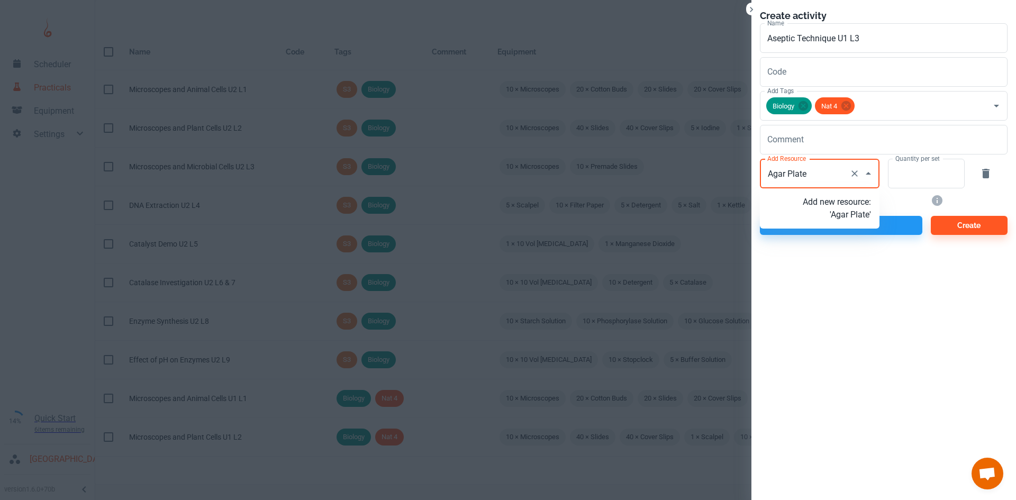
type input "Agar Plates"
click at [839, 215] on p "Add new resource: 'Agar Plates'" at bounding box center [836, 208] width 68 height 25
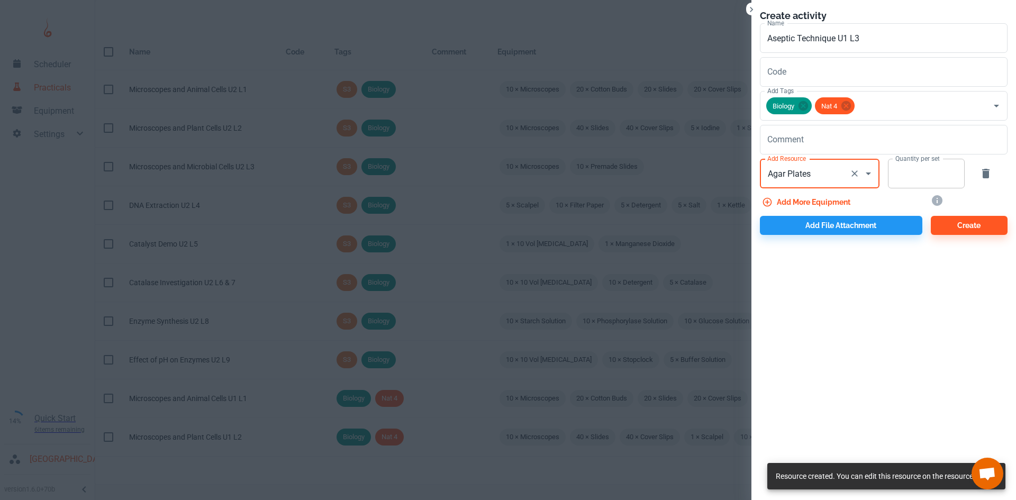
type input "Agar Plates"
click at [925, 179] on input "Quantity per set" at bounding box center [920, 174] width 65 height 30
type input "20"
click at [831, 202] on button "Add more equipment" at bounding box center [807, 202] width 95 height 19
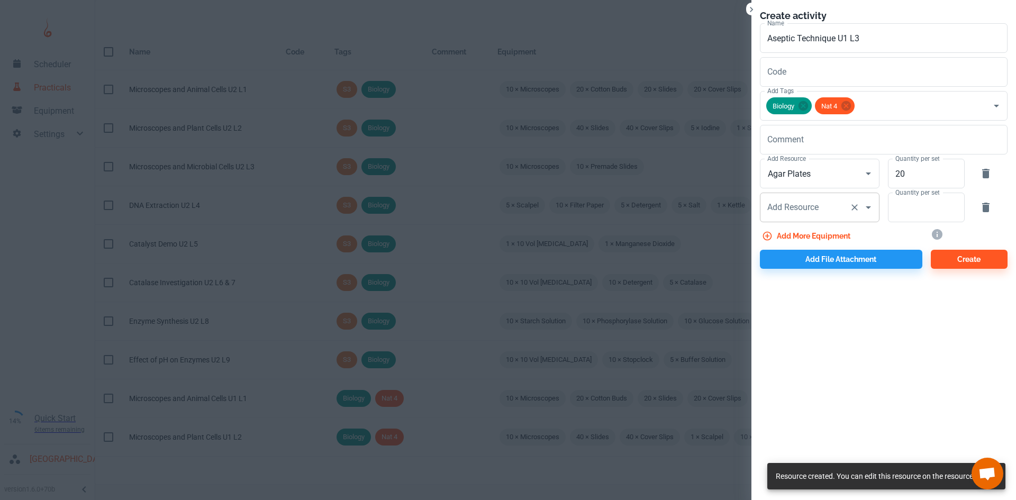
click at [794, 222] on div "Add Resource" at bounding box center [820, 208] width 120 height 30
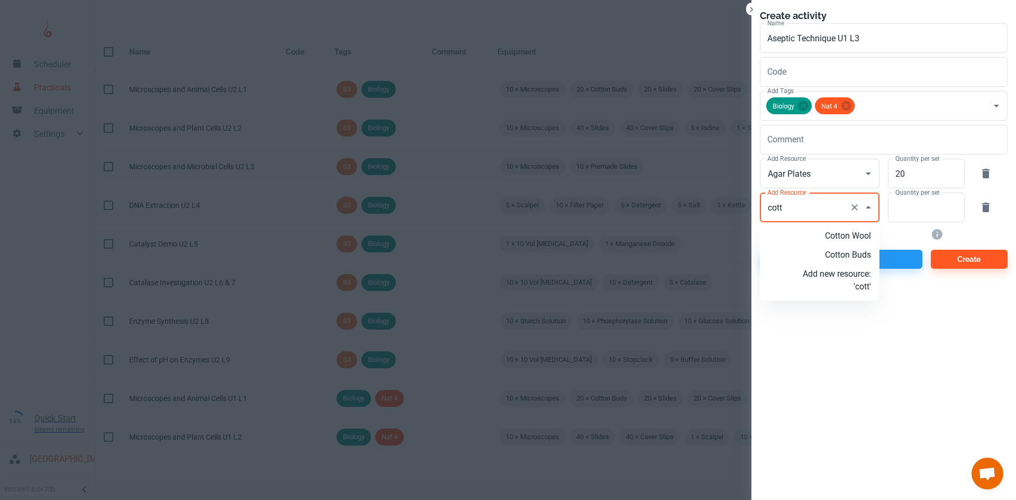
click at [852, 254] on p "Cotton Buds" at bounding box center [836, 255] width 68 height 13
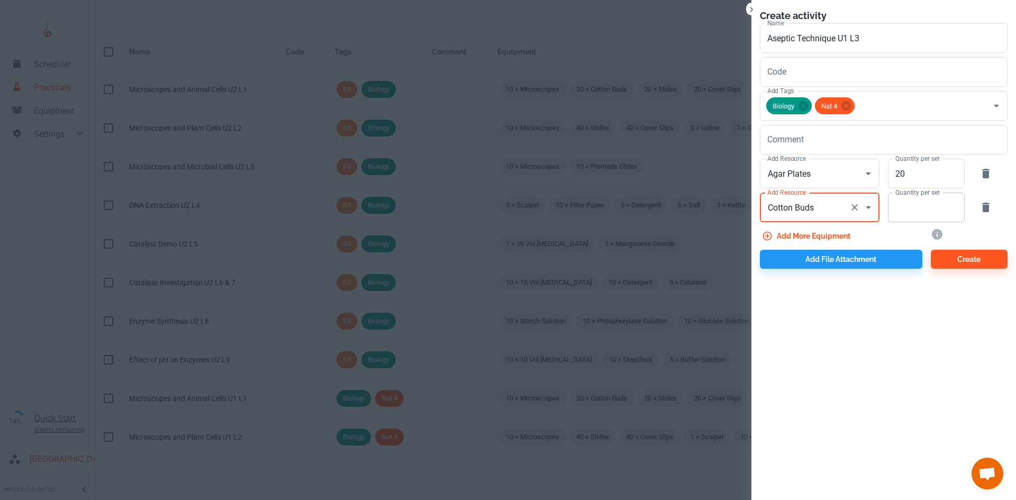
type input "Cotton Buds"
click at [918, 216] on input "Quantity per set" at bounding box center [920, 208] width 65 height 30
click at [839, 237] on button "Add more equipment" at bounding box center [807, 235] width 95 height 19
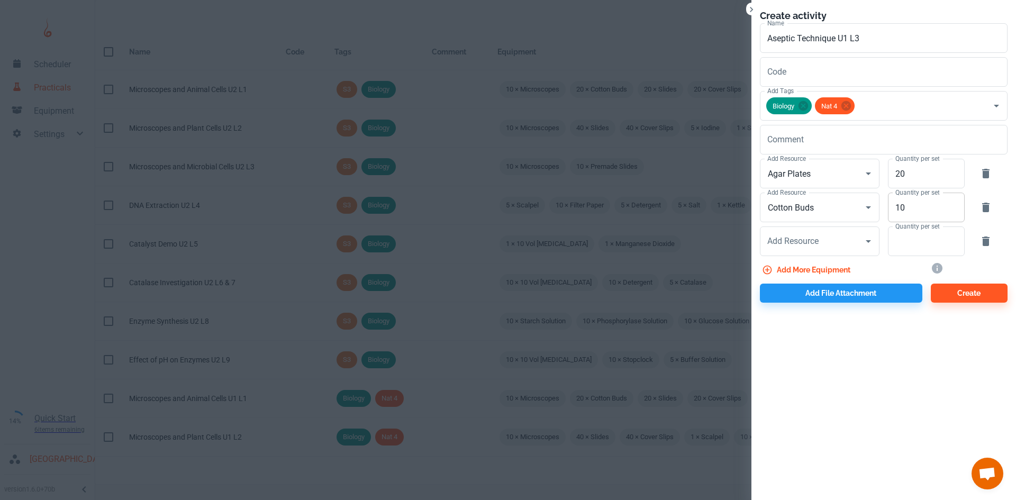
click at [909, 202] on input "10" at bounding box center [920, 208] width 65 height 30
type input "1"
type input "20"
click at [832, 247] on input "Add Resource" at bounding box center [804, 241] width 80 height 20
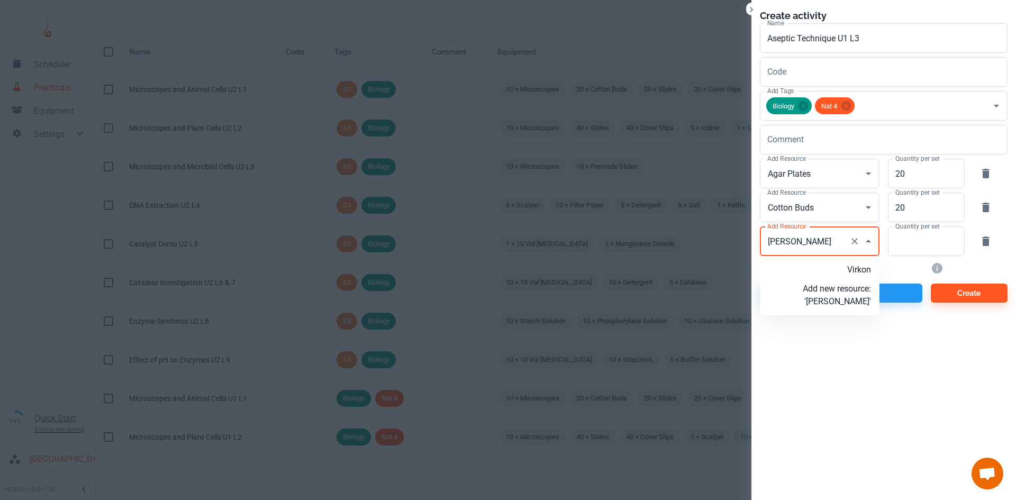
click at [842, 264] on p "Virkon" at bounding box center [836, 269] width 68 height 13
type input "Virkon"
click at [903, 248] on input "Quantity per set" at bounding box center [920, 241] width 65 height 30
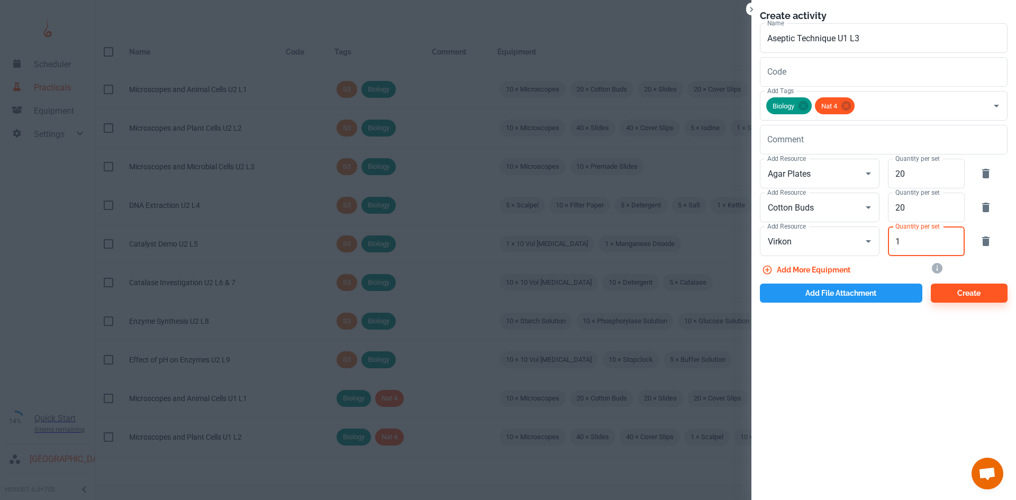
type input "1"
click at [820, 294] on button "Add file attachment" at bounding box center [841, 293] width 162 height 19
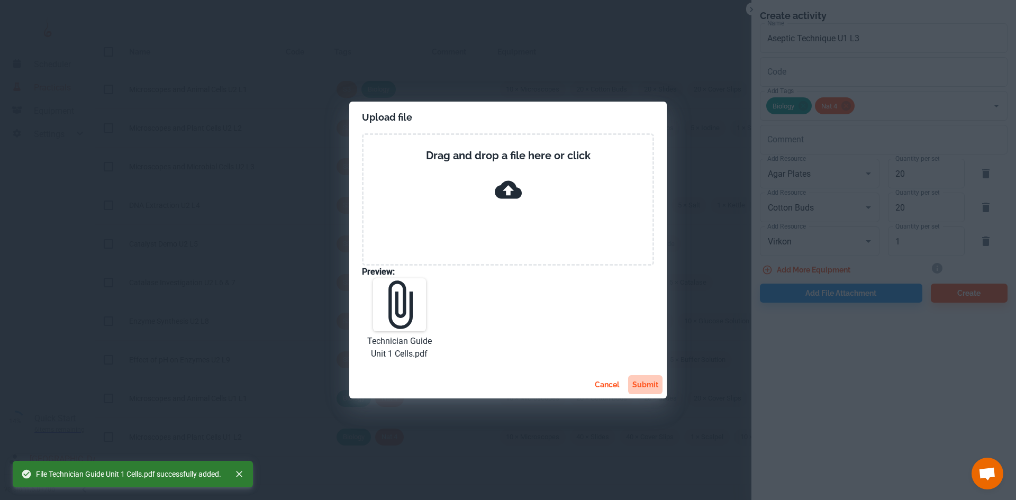
click at [638, 386] on button "submit" at bounding box center [645, 384] width 34 height 19
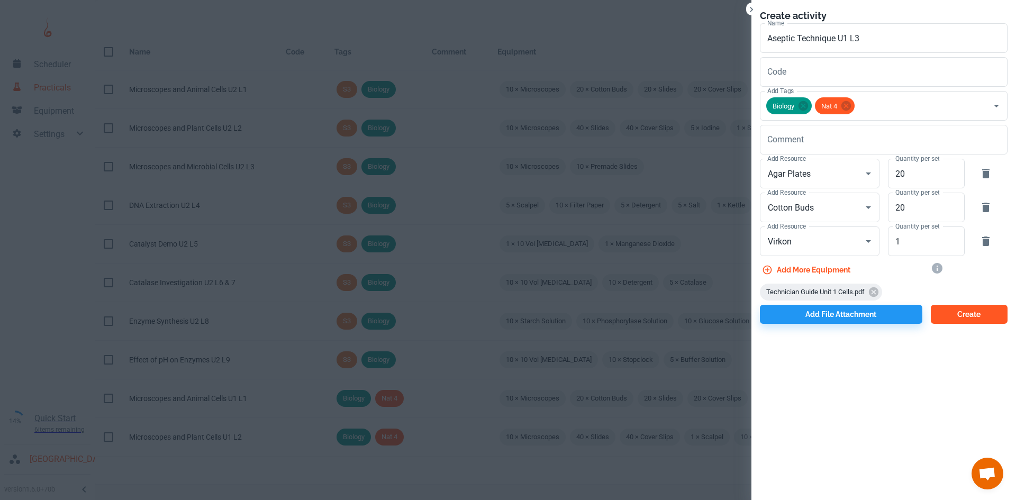
click at [971, 315] on button "Create" at bounding box center [968, 314] width 77 height 19
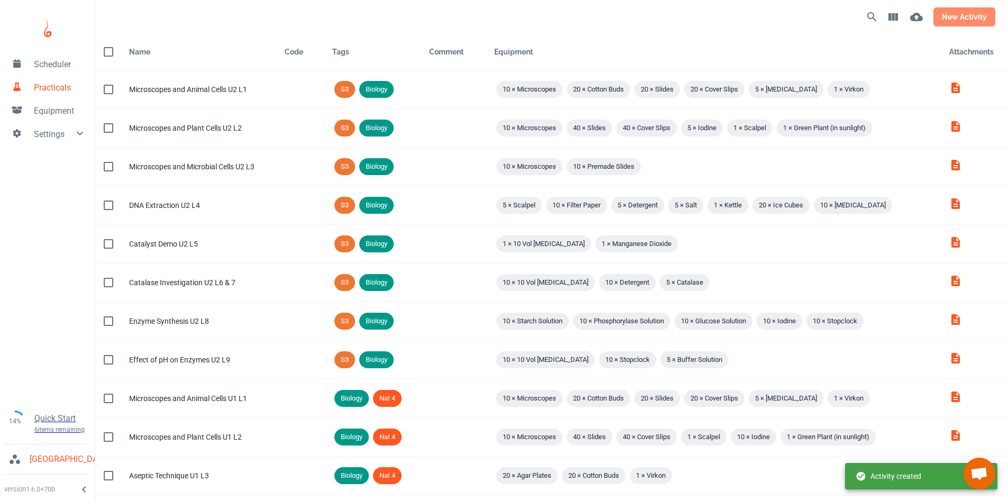
click at [959, 17] on button "new activity" at bounding box center [964, 16] width 62 height 19
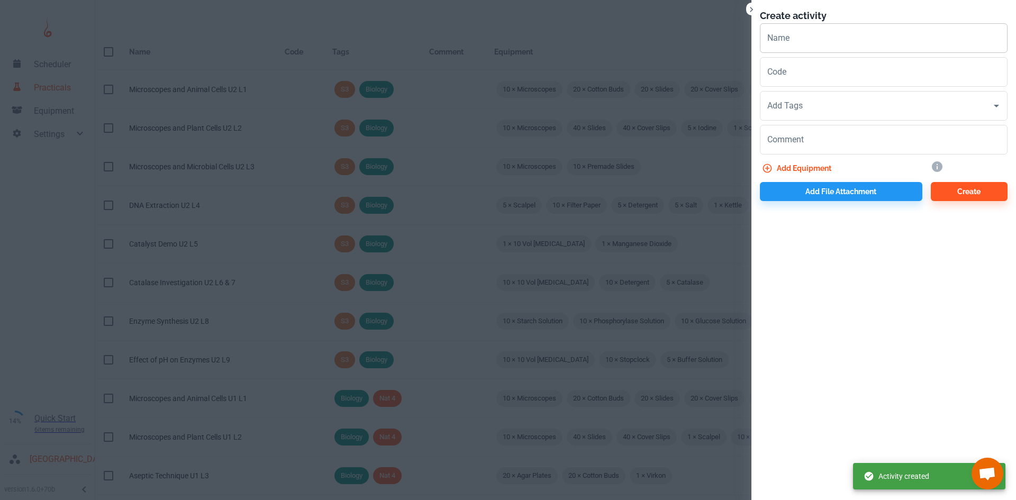
click at [784, 41] on input "Name" at bounding box center [884, 38] width 248 height 30
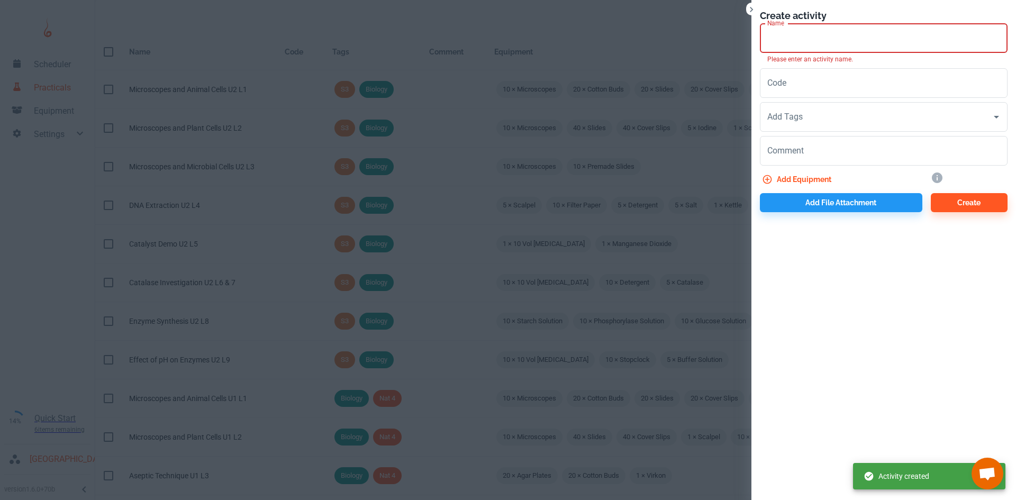
click at [769, 44] on input "Name" at bounding box center [884, 38] width 248 height 30
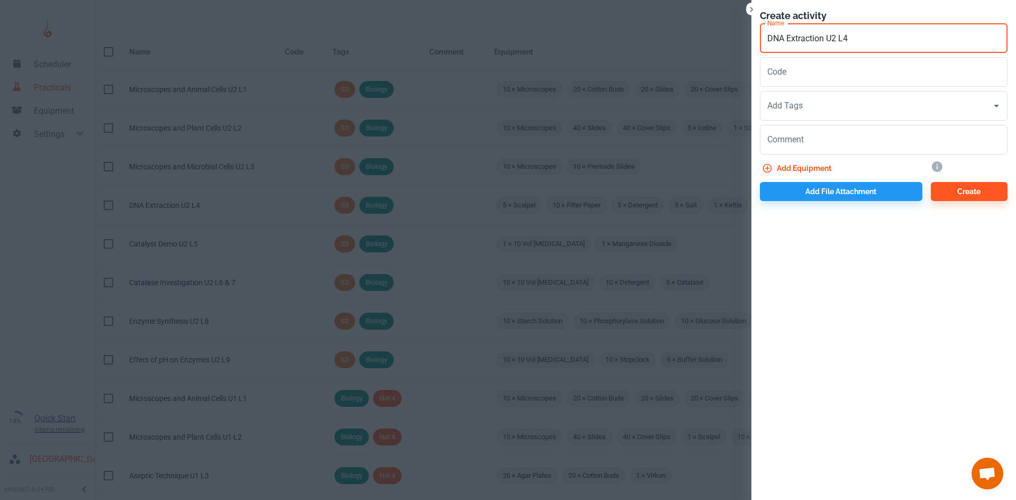
click at [835, 39] on input "DNA Extraction U2 L4" at bounding box center [884, 38] width 248 height 30
click at [871, 35] on input "DNA Extraction U1 L4" at bounding box center [884, 38] width 248 height 30
type input "DNA Extraction U1 L4"
click at [790, 84] on input "Code" at bounding box center [884, 72] width 248 height 30
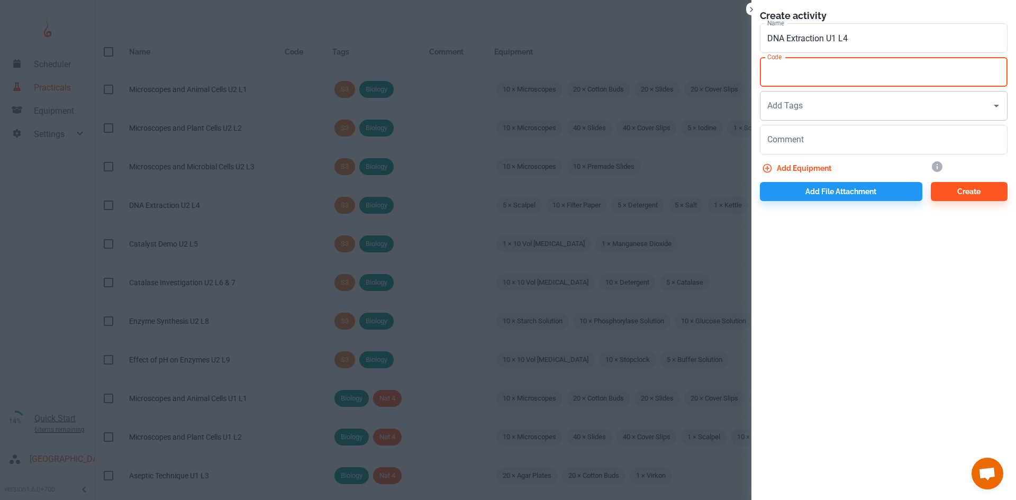
click at [793, 107] on input "Add Tags" at bounding box center [875, 106] width 222 height 20
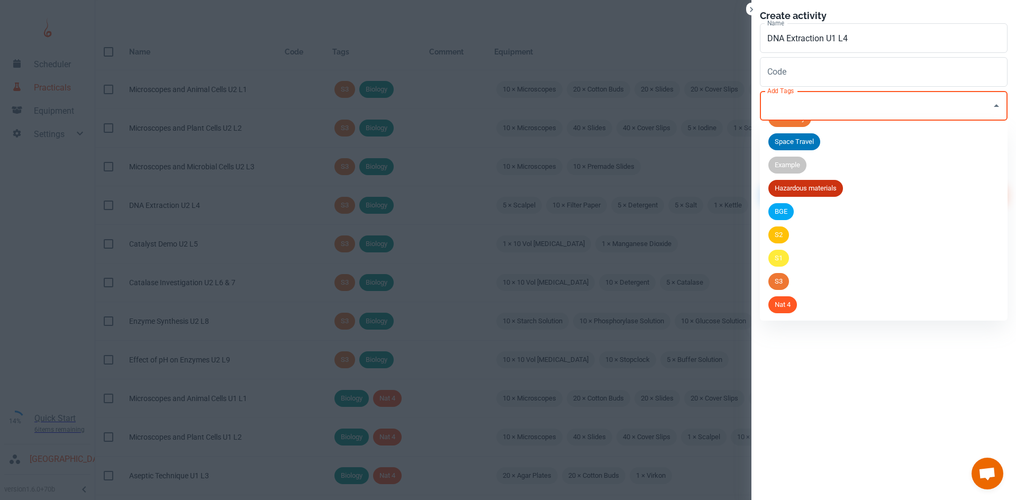
scroll to position [29, 0]
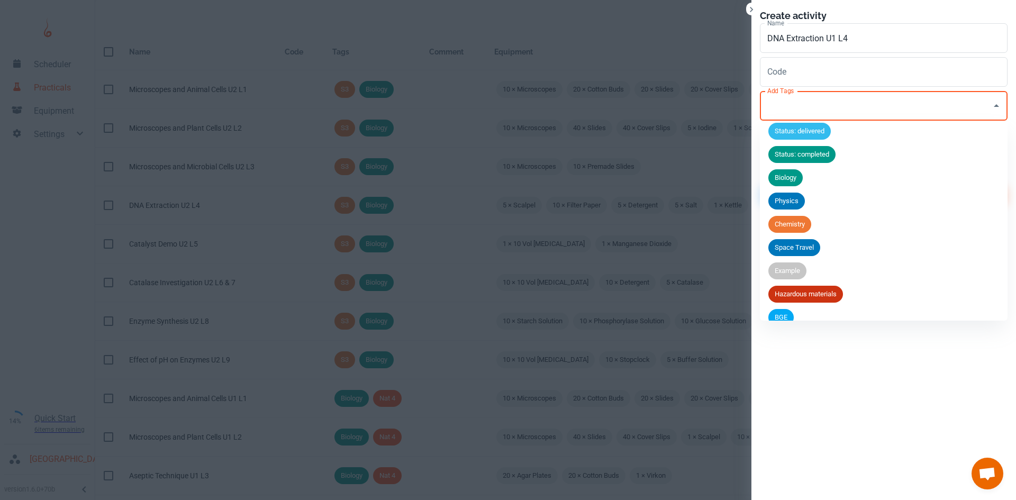
click at [781, 173] on span "Biology" at bounding box center [785, 177] width 34 height 11
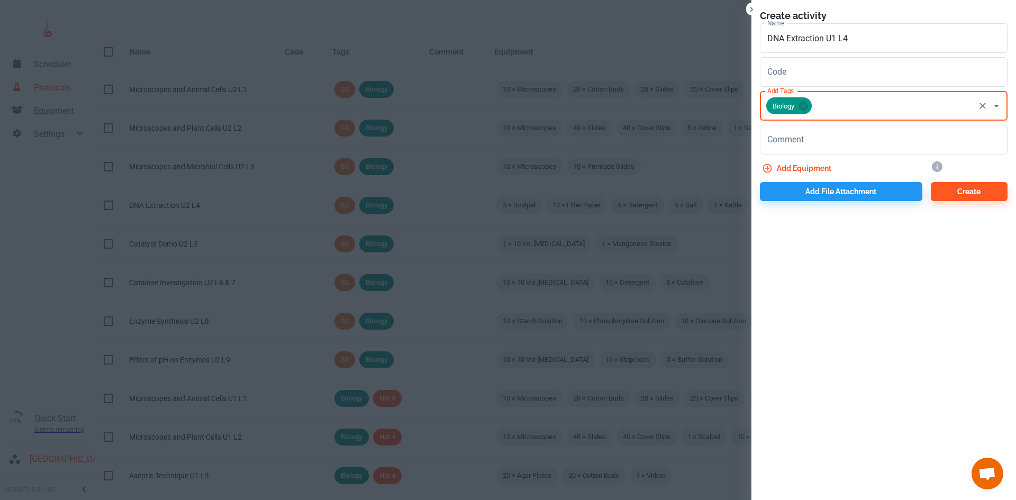
click at [814, 115] on input "Add Tags" at bounding box center [893, 106] width 160 height 20
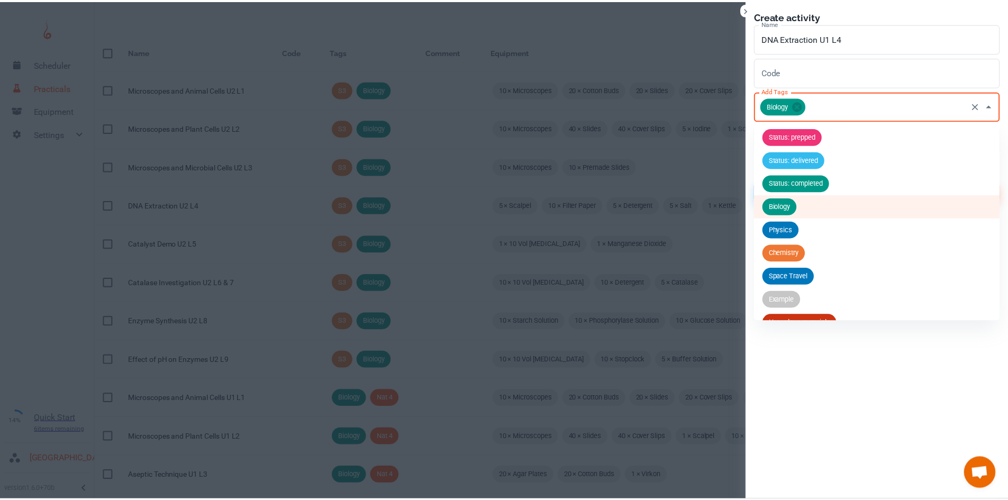
scroll to position [134, 0]
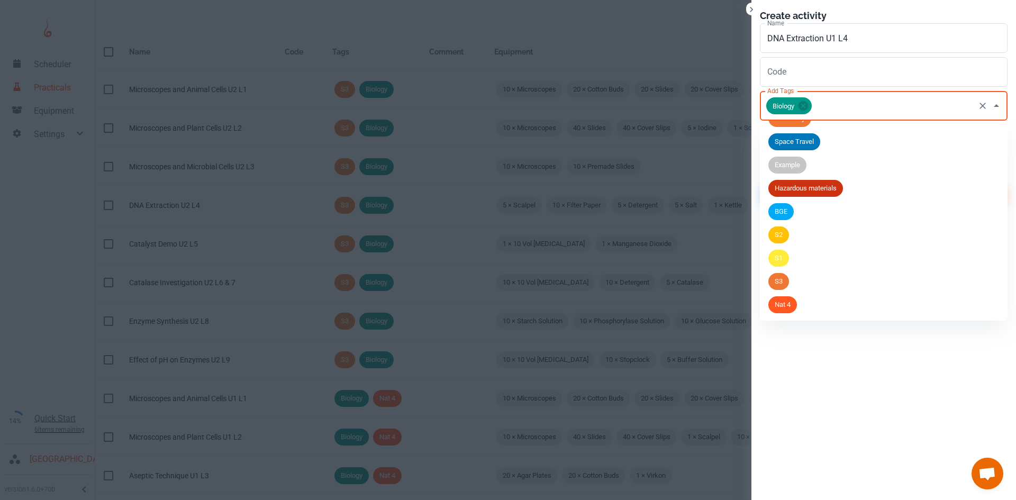
click at [780, 307] on span "Nat 4" at bounding box center [782, 304] width 29 height 11
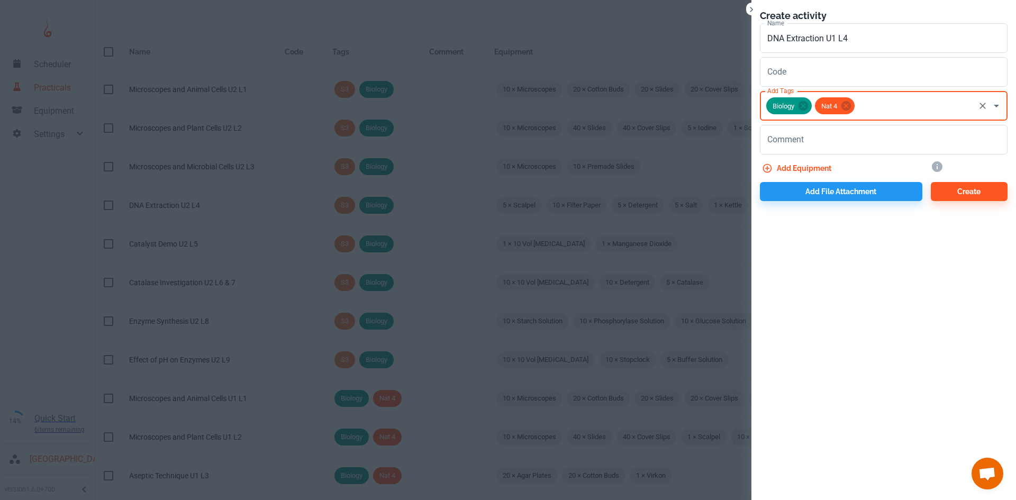
click at [802, 168] on button "Add equipment" at bounding box center [798, 168] width 76 height 19
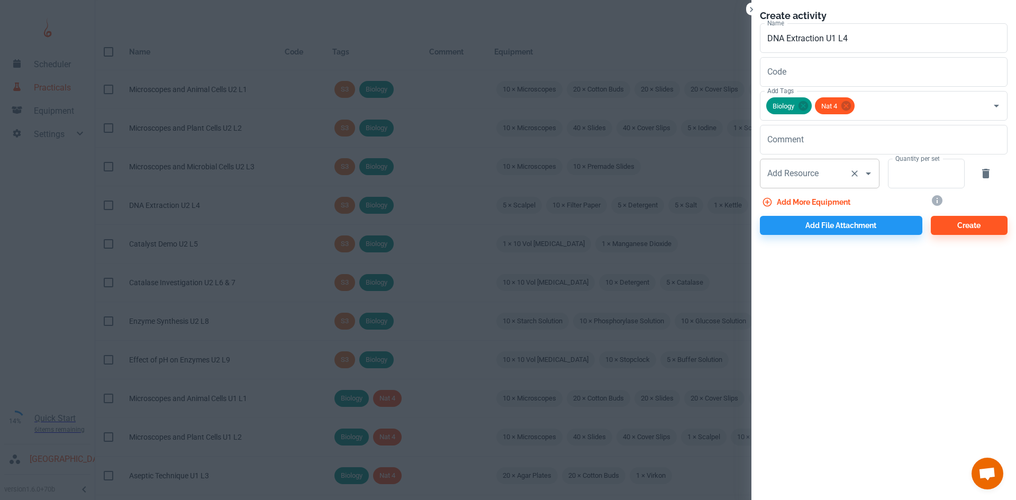
click at [798, 174] on div "Add Resource Add Resource" at bounding box center [820, 174] width 120 height 30
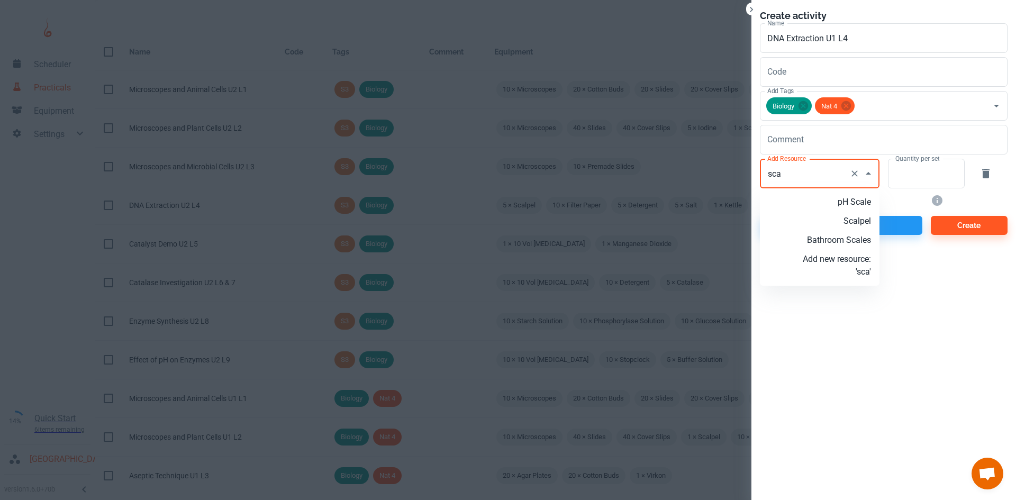
click at [848, 218] on p "Scalpel" at bounding box center [836, 221] width 68 height 13
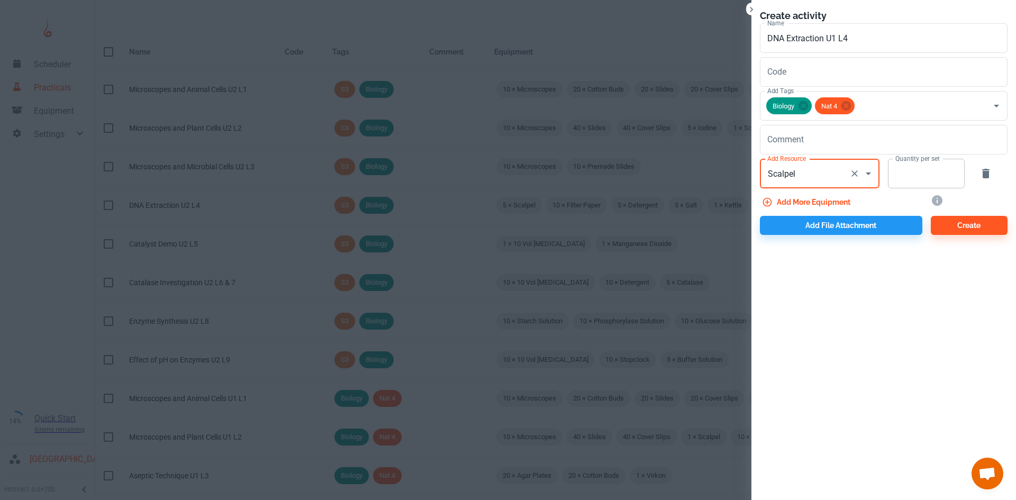
type input "Scalpel"
click at [909, 180] on input "Quantity per set" at bounding box center [920, 174] width 65 height 30
drag, startPoint x: 808, startPoint y: 185, endPoint x: 805, endPoint y: 196, distance: 11.0
click at [807, 185] on div "Scalpel Add Resource" at bounding box center [820, 174] width 120 height 30
type input "5"
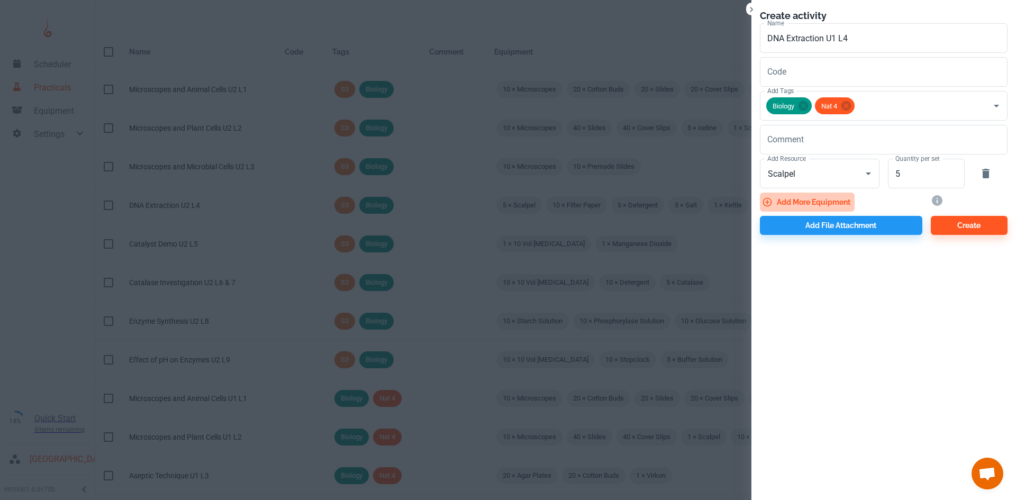
click at [804, 199] on button "Add more equipment" at bounding box center [807, 202] width 95 height 19
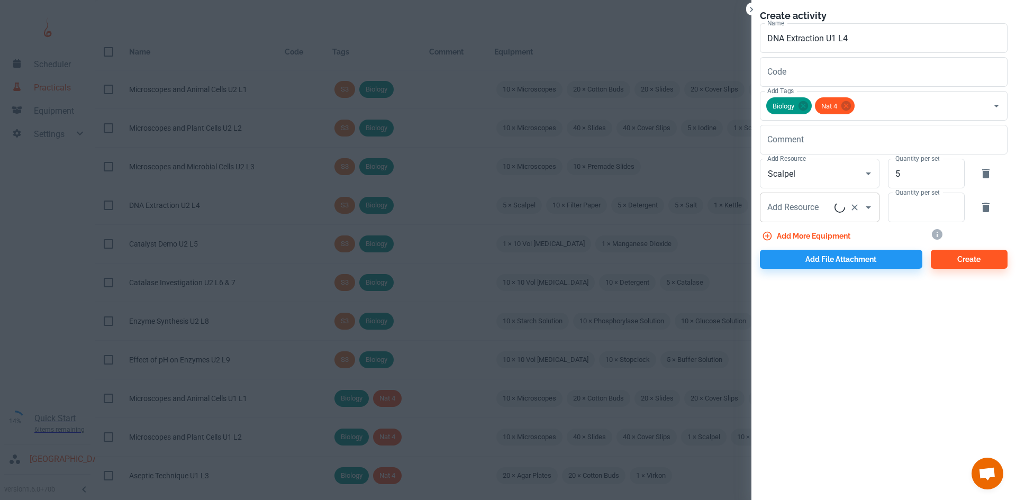
click at [801, 207] on div "Add Resource Add Resource" at bounding box center [820, 208] width 120 height 30
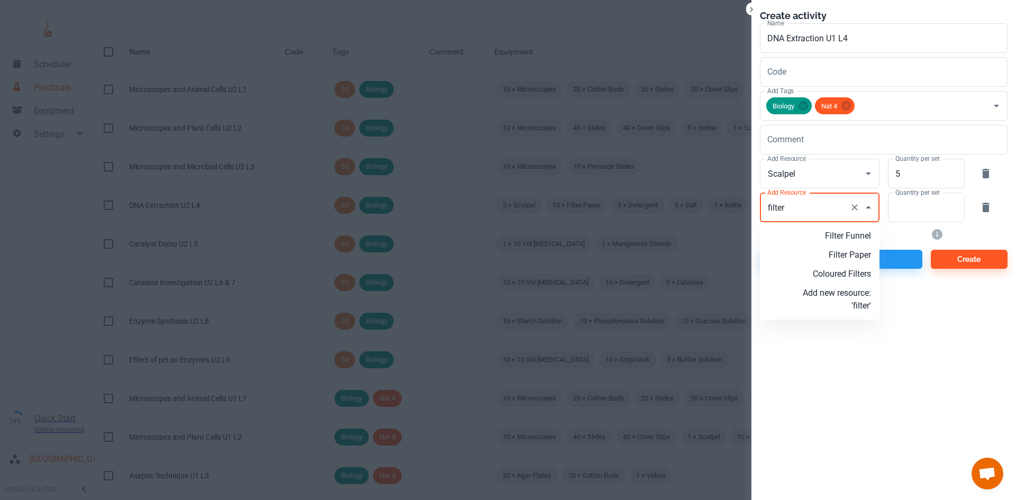
click at [844, 253] on p "Filter Paper" at bounding box center [836, 255] width 68 height 13
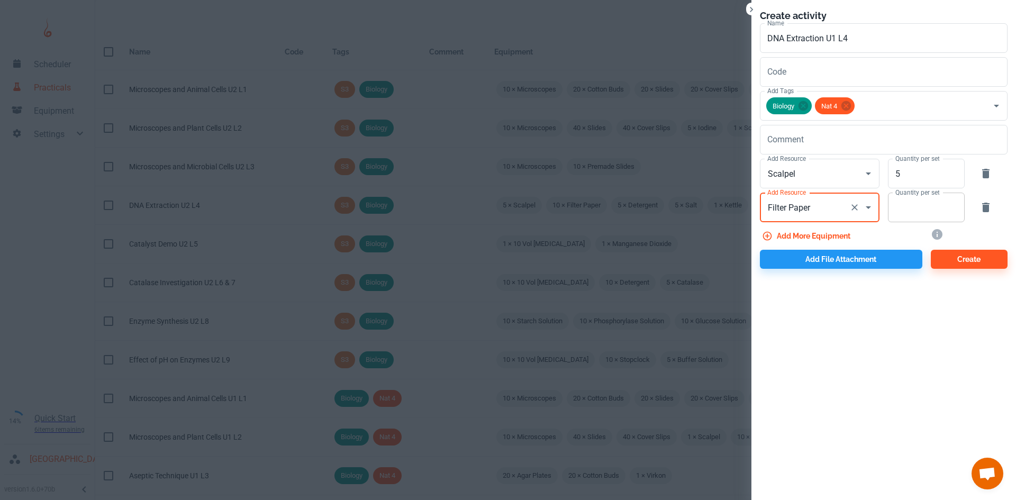
click at [902, 209] on input "Quantity per set" at bounding box center [920, 208] width 65 height 30
click at [825, 236] on button "Add more equipment" at bounding box center [807, 235] width 95 height 19
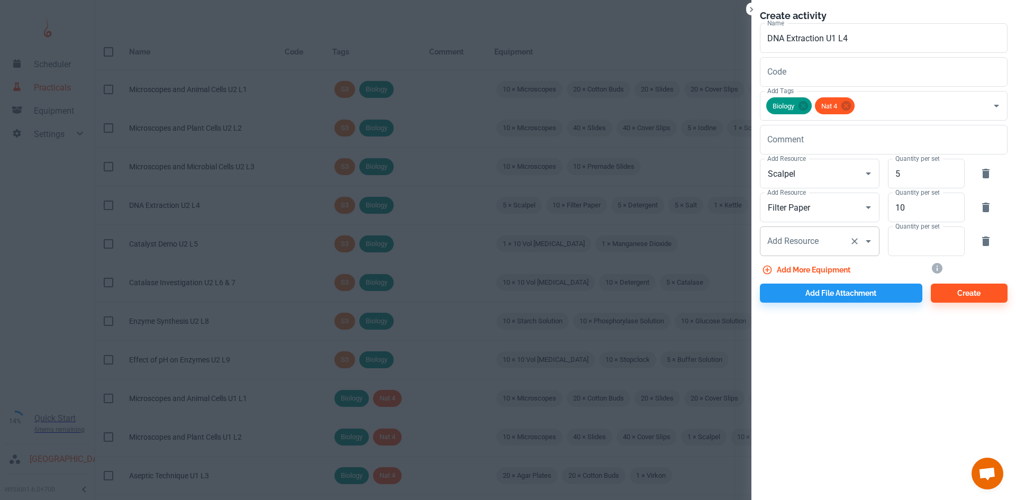
click at [822, 242] on input "Add Resource" at bounding box center [804, 241] width 80 height 20
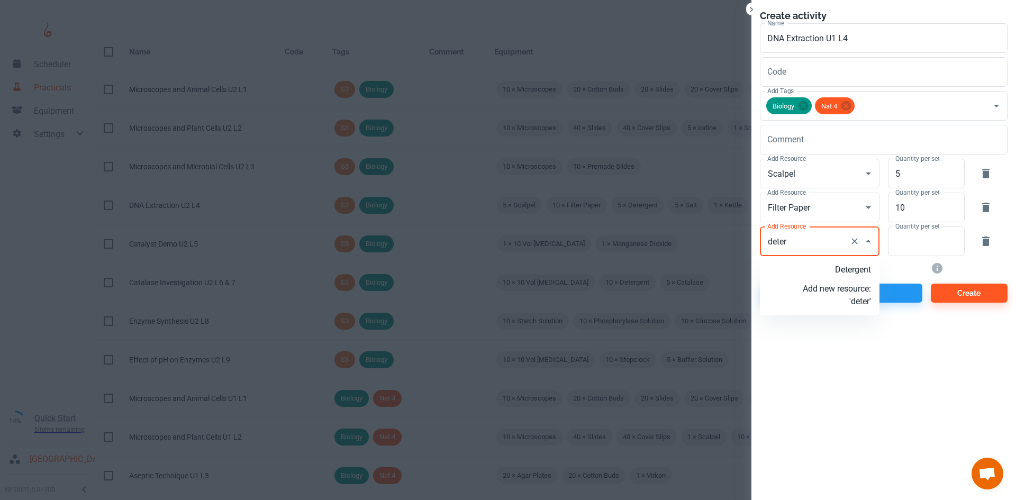
click at [836, 272] on p "Detergent" at bounding box center [836, 269] width 68 height 13
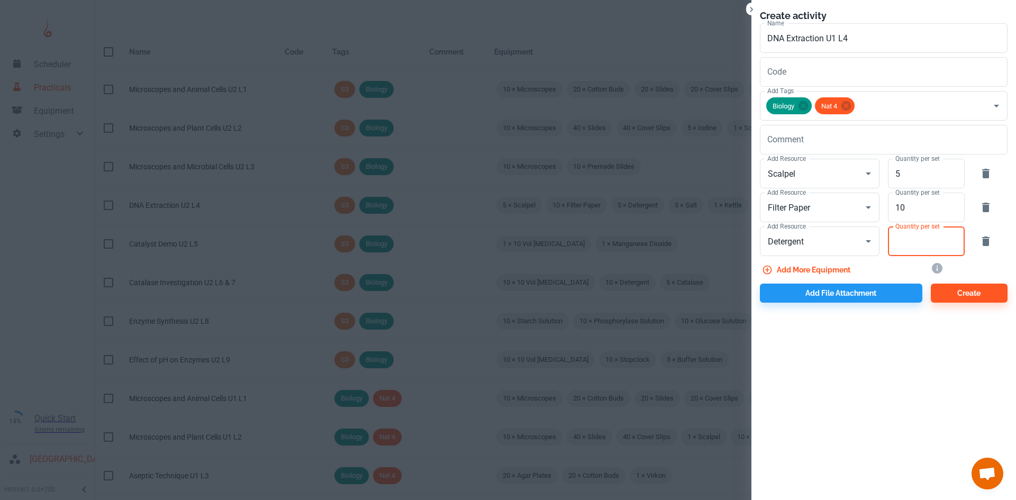
click at [903, 248] on input "Quantity per set" at bounding box center [920, 241] width 65 height 30
click at [810, 276] on button "Add more equipment" at bounding box center [807, 269] width 95 height 19
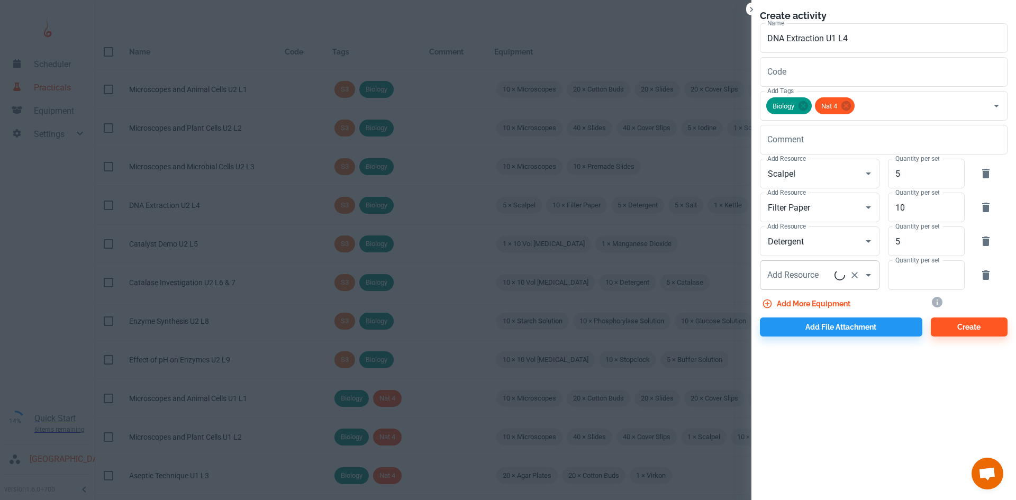
click at [809, 270] on div "Add Resource Add Resource" at bounding box center [820, 275] width 120 height 30
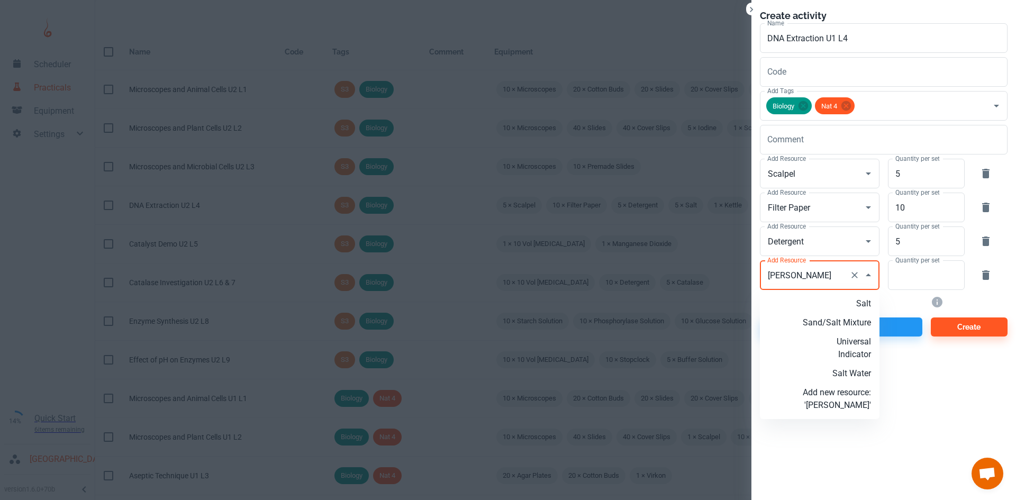
click at [842, 305] on p "Salt" at bounding box center [836, 303] width 68 height 13
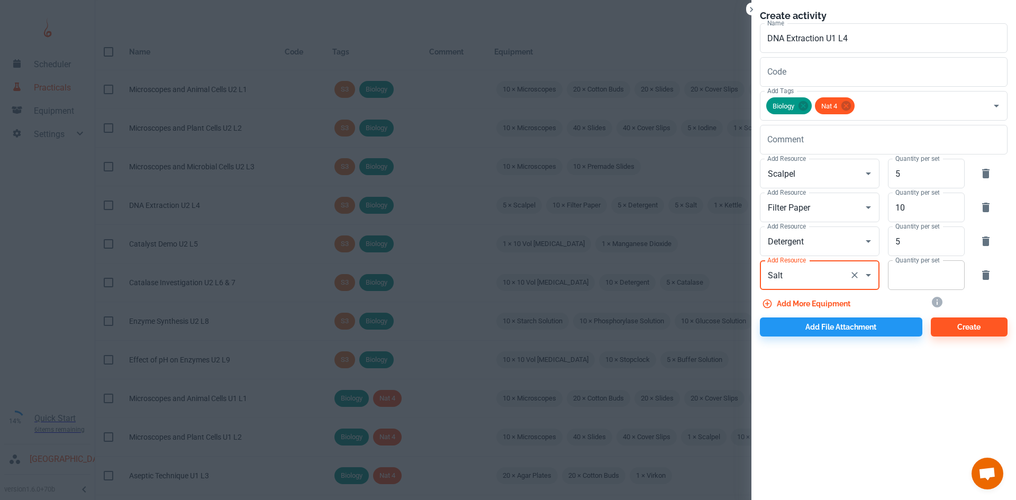
click at [910, 276] on input "Quantity per set" at bounding box center [920, 275] width 65 height 30
click at [801, 304] on button "Add more equipment" at bounding box center [807, 303] width 95 height 19
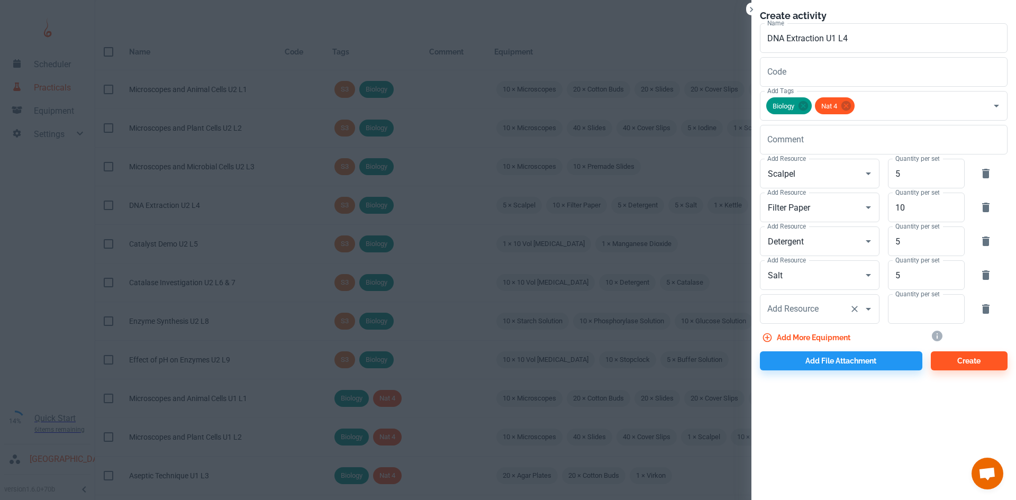
click at [785, 310] on div "Add Resource Add Resource" at bounding box center [820, 309] width 120 height 30
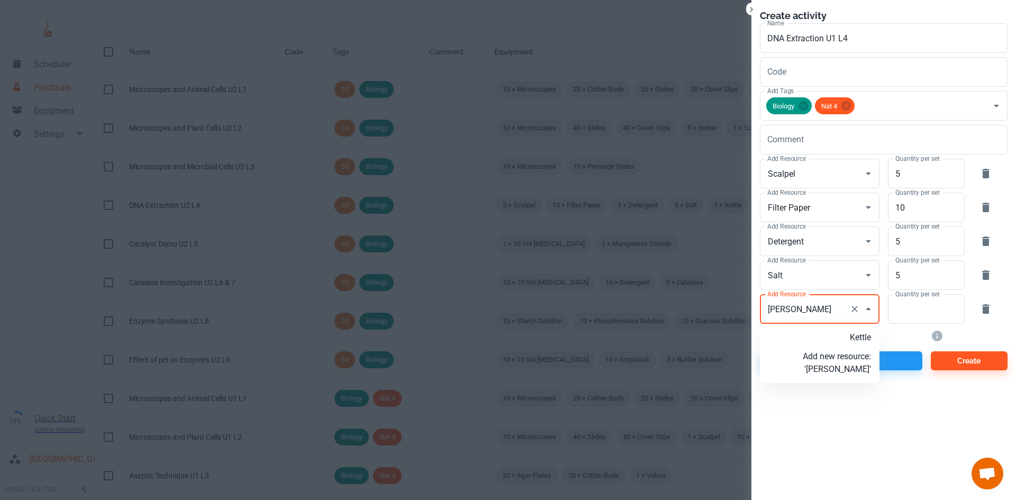
click at [851, 331] on p "Kettle" at bounding box center [836, 337] width 68 height 13
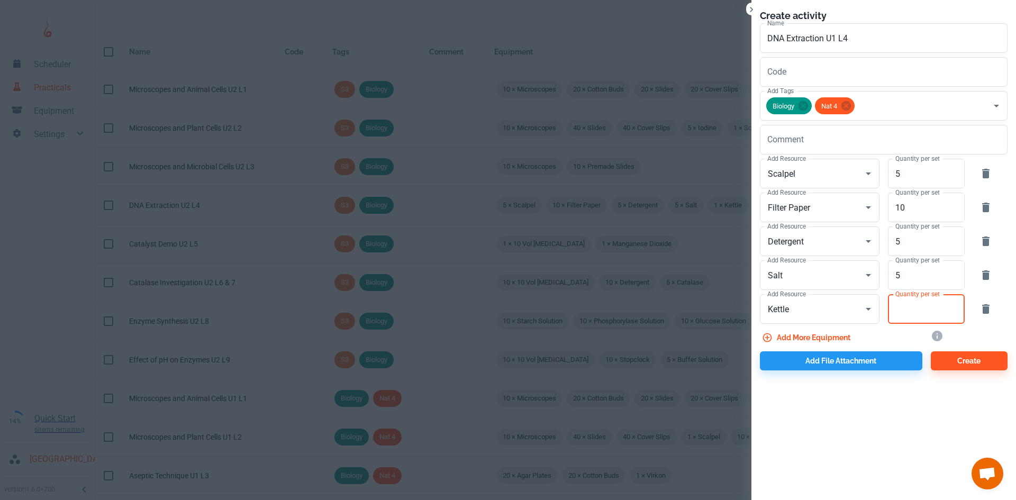
click at [888, 316] on input "Quantity per set" at bounding box center [920, 309] width 65 height 30
click at [834, 336] on button "Add more equipment" at bounding box center [807, 337] width 95 height 19
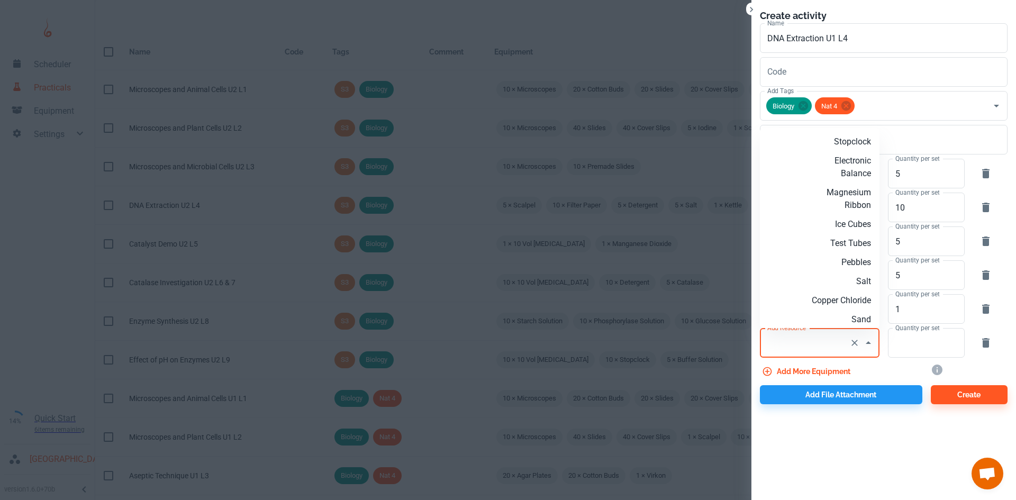
click at [814, 343] on input "Add Resource" at bounding box center [804, 343] width 80 height 20
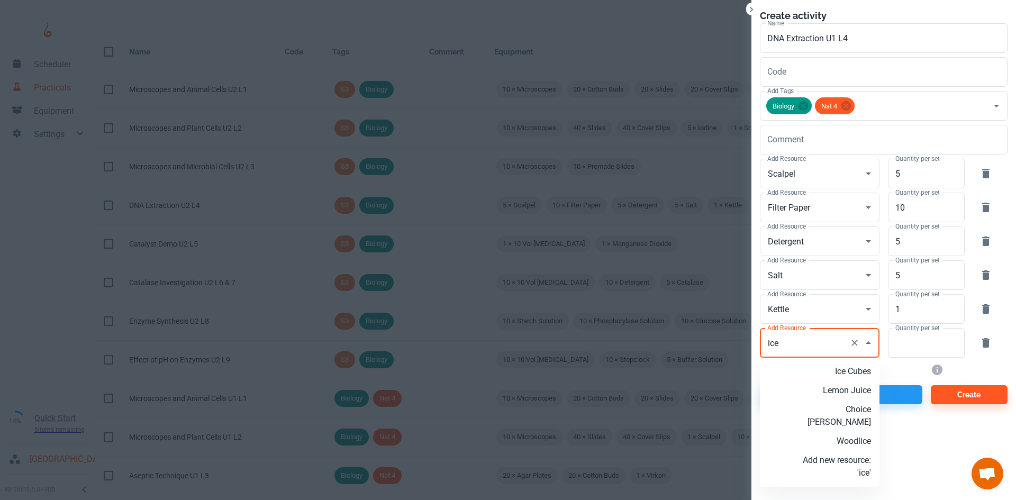
click at [830, 375] on p "Ice Cubes" at bounding box center [836, 371] width 68 height 13
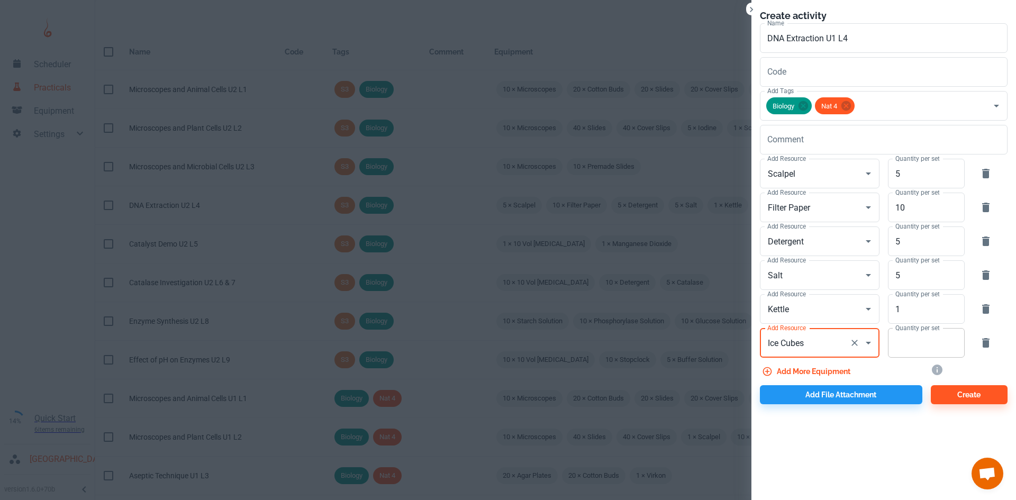
click at [935, 349] on input "Quantity per set" at bounding box center [920, 343] width 65 height 30
click at [842, 366] on button "Add more equipment" at bounding box center [807, 371] width 95 height 19
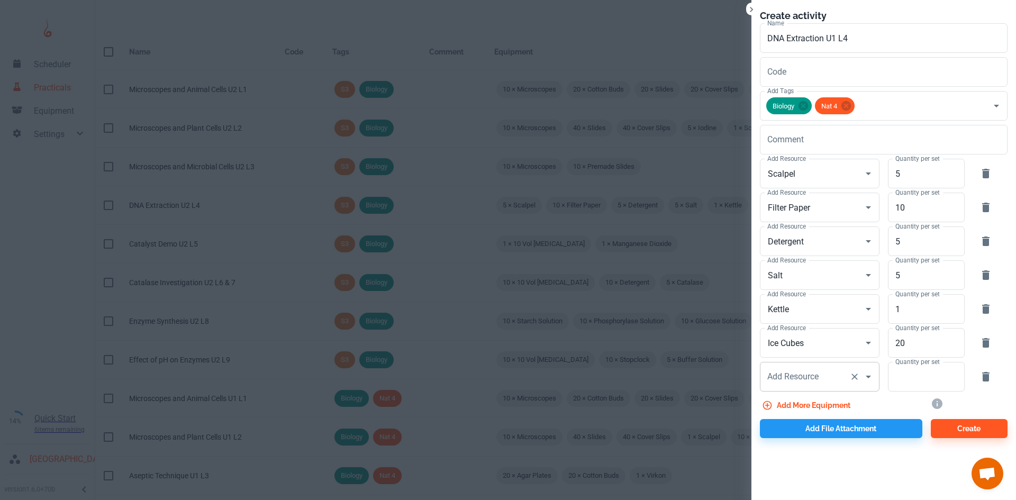
click at [807, 375] on div "Add Resource Add Resource" at bounding box center [820, 377] width 120 height 30
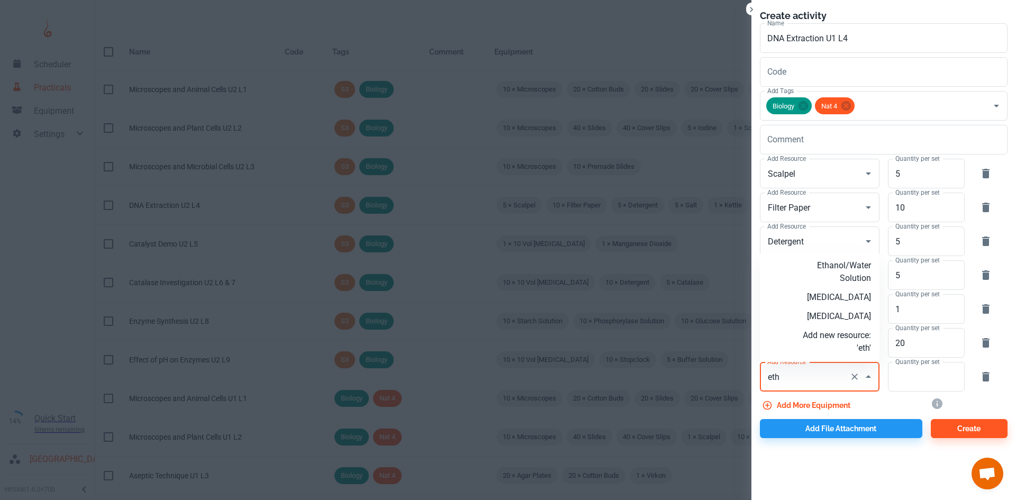
click at [849, 312] on p "[MEDICAL_DATA]" at bounding box center [836, 316] width 68 height 13
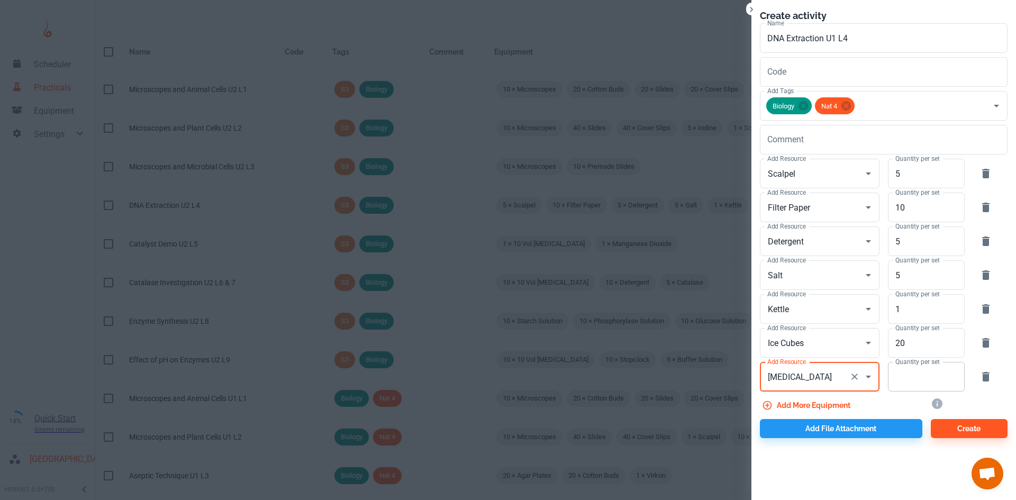
click at [920, 378] on input "Quantity per set" at bounding box center [920, 377] width 65 height 30
click at [849, 433] on button "Add file attachment" at bounding box center [841, 428] width 162 height 19
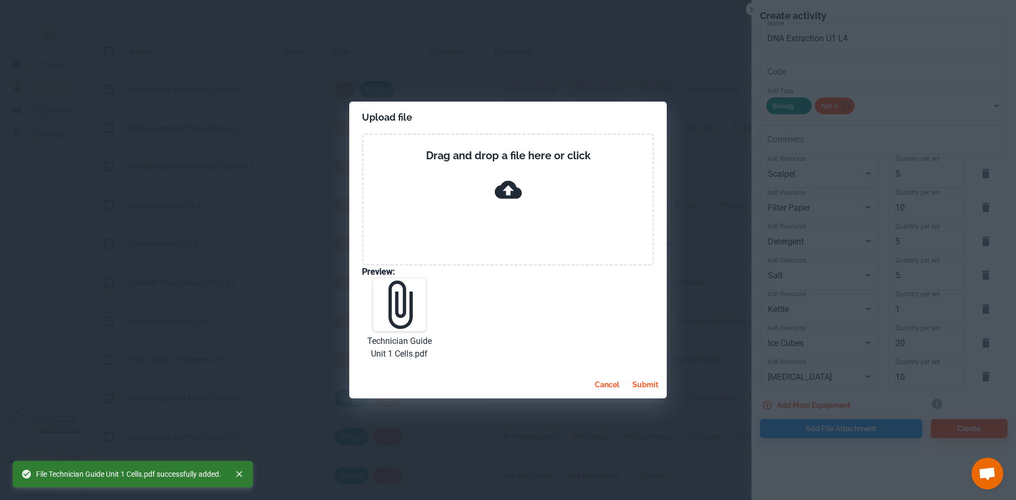
click at [646, 382] on button "submit" at bounding box center [645, 384] width 34 height 19
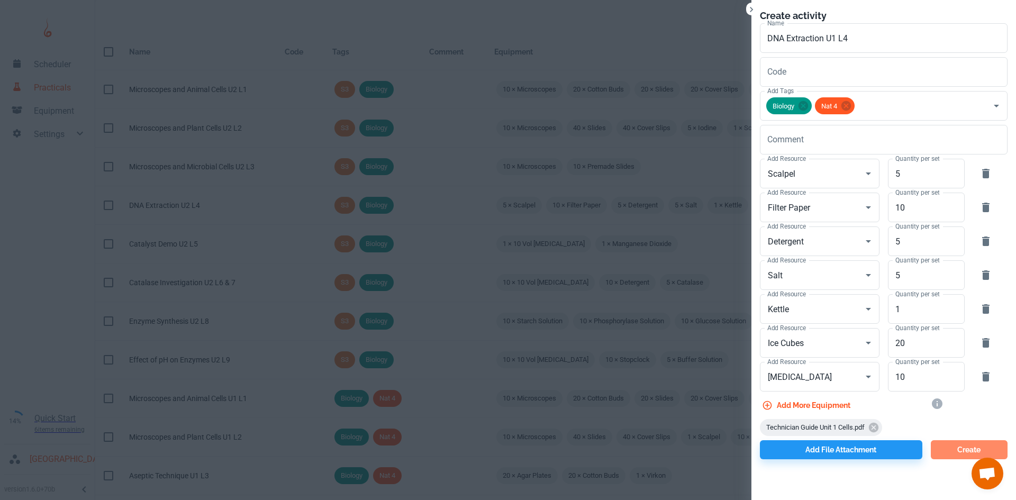
click at [942, 444] on button "Create" at bounding box center [968, 449] width 77 height 19
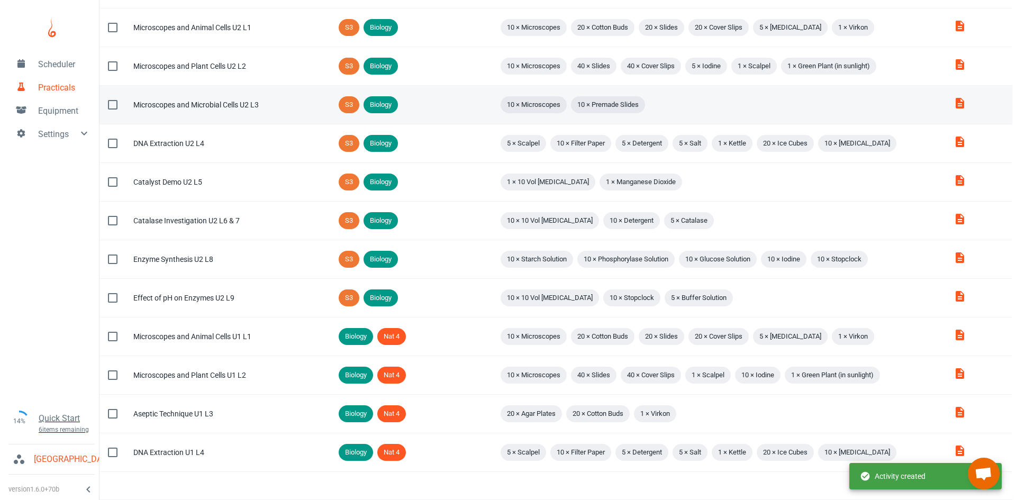
scroll to position [0, 0]
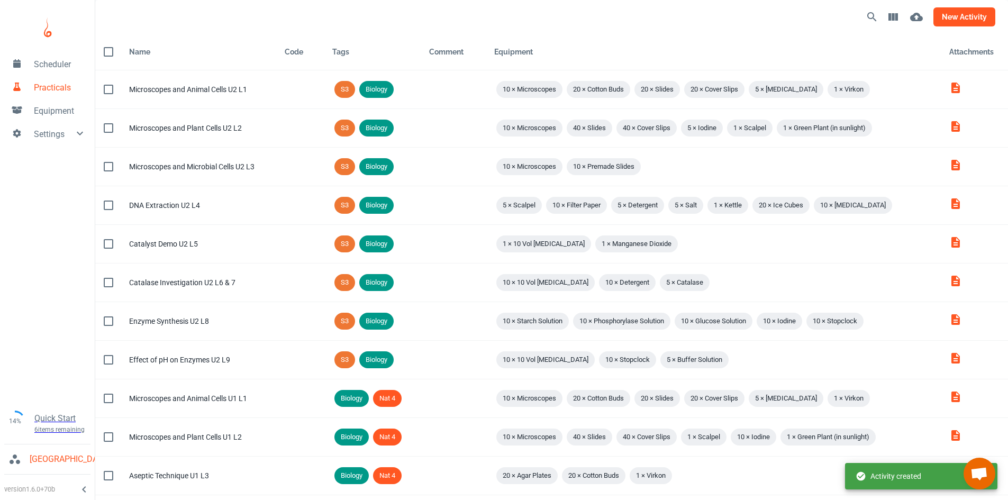
click at [946, 22] on button "new activity" at bounding box center [964, 16] width 62 height 19
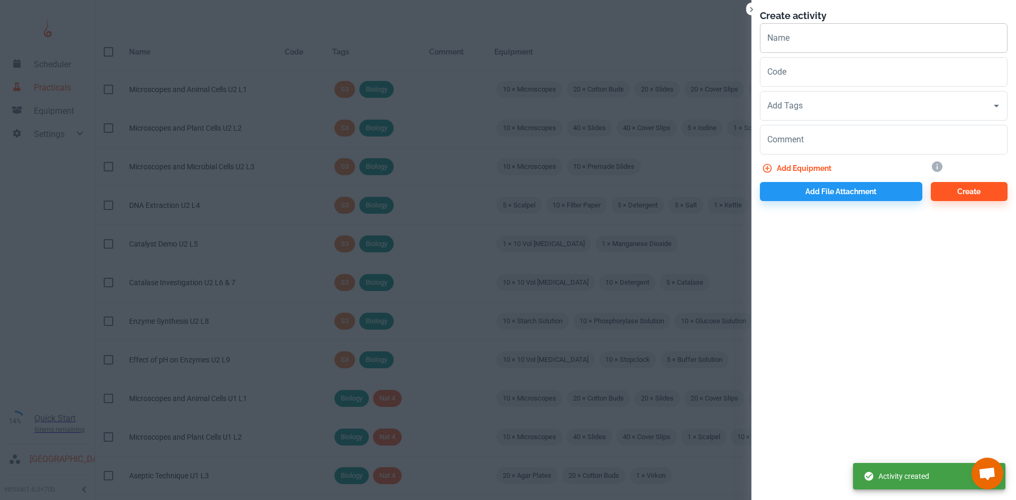
drag, startPoint x: 808, startPoint y: 38, endPoint x: 785, endPoint y: 26, distance: 26.0
click at [808, 38] on input "Name" at bounding box center [884, 38] width 248 height 30
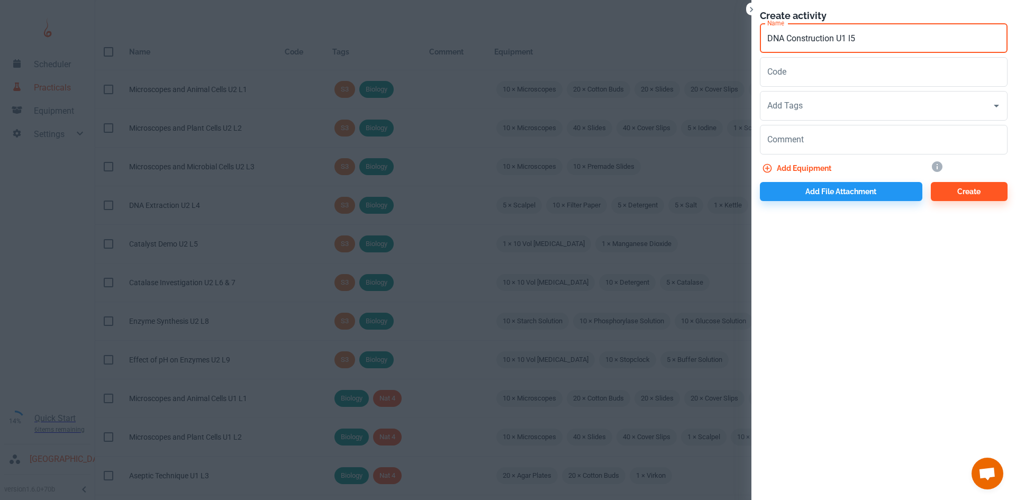
click at [851, 35] on input "DNA Construction U1 l5" at bounding box center [884, 38] width 248 height 30
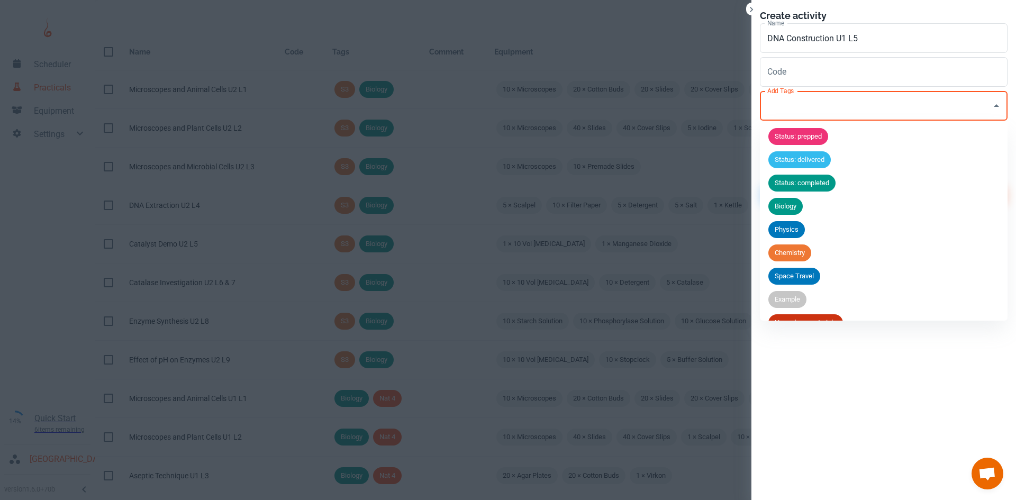
click at [831, 112] on input "Add Tags" at bounding box center [875, 106] width 222 height 20
click at [791, 211] on span "Biology" at bounding box center [785, 206] width 34 height 11
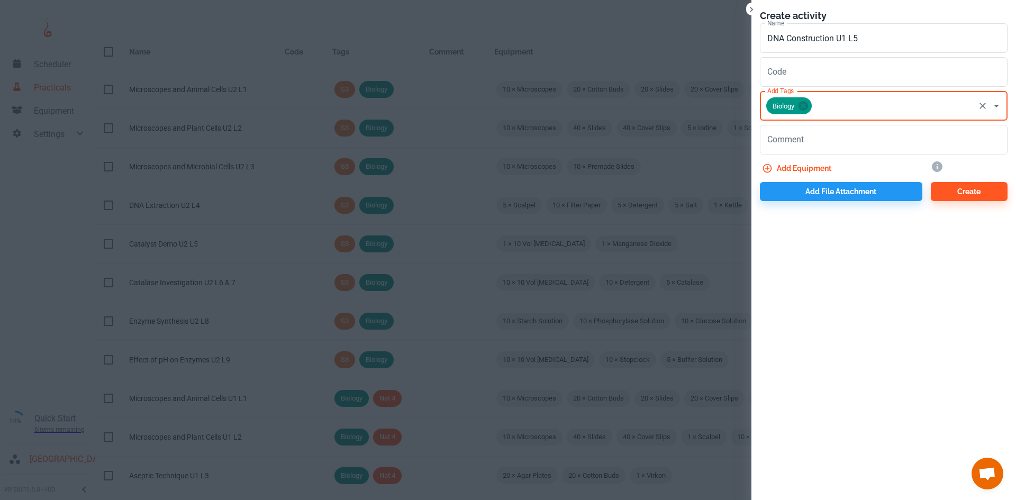
click at [842, 106] on input "Add Tags" at bounding box center [893, 106] width 160 height 20
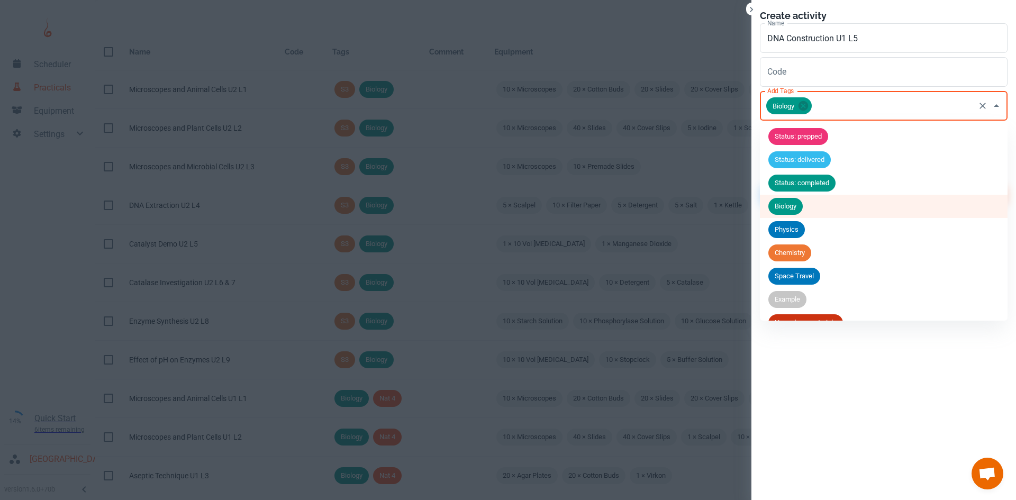
scroll to position [134, 0]
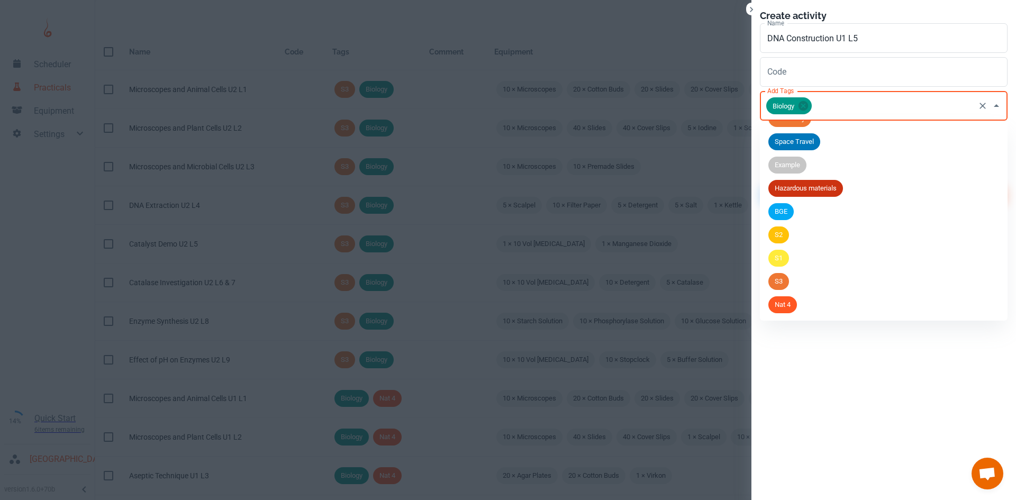
click at [781, 312] on div "Nat 4" at bounding box center [782, 304] width 29 height 17
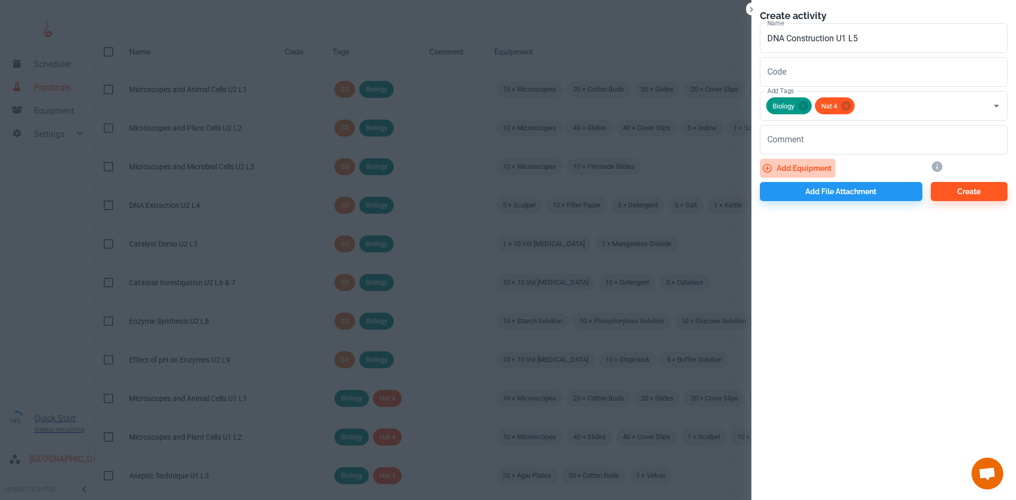
click at [804, 166] on button "Add equipment" at bounding box center [798, 168] width 76 height 19
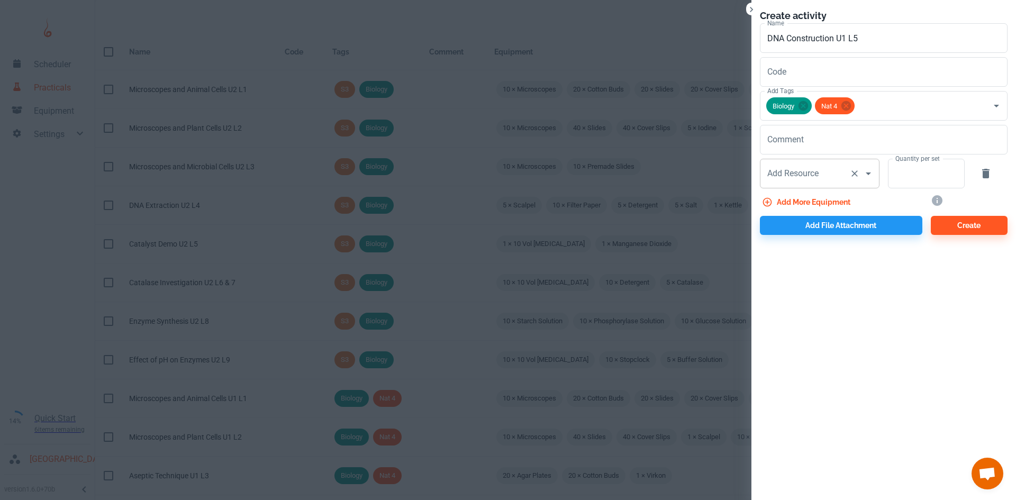
click at [790, 178] on div "Add Resource Add Resource" at bounding box center [820, 174] width 120 height 30
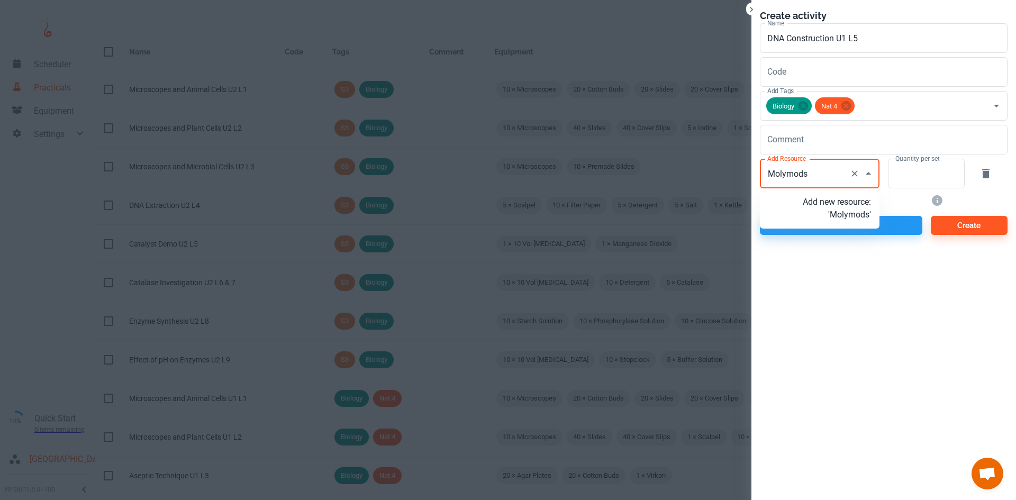
click at [850, 216] on p "Add new resource: 'Molymods'" at bounding box center [836, 208] width 68 height 25
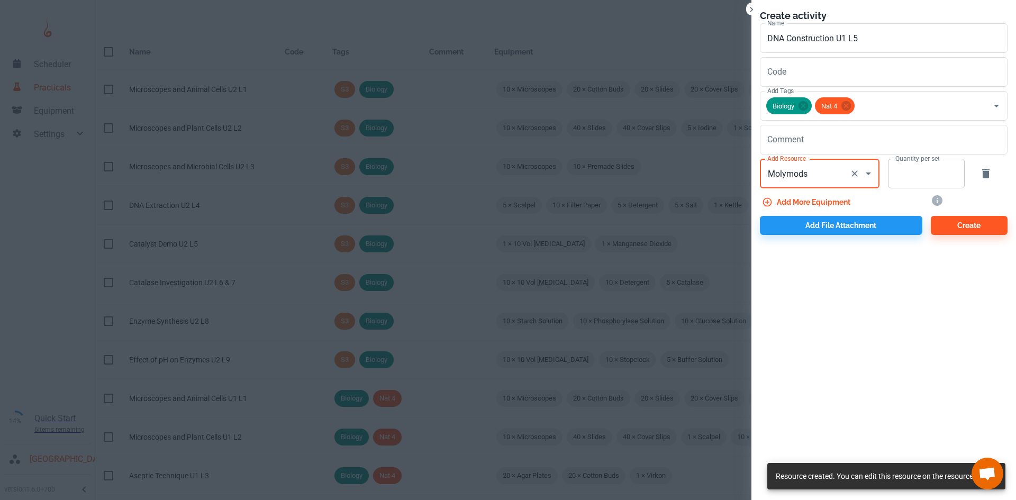
click at [915, 179] on input "Quantity per set" at bounding box center [920, 174] width 65 height 30
click at [846, 216] on button "Add file attachment" at bounding box center [841, 225] width 162 height 19
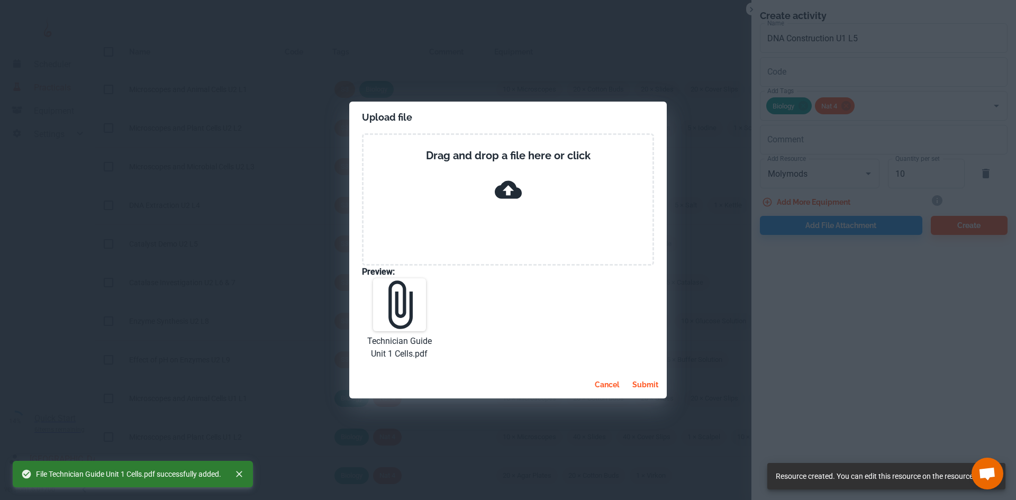
click at [648, 388] on button "submit" at bounding box center [645, 384] width 34 height 19
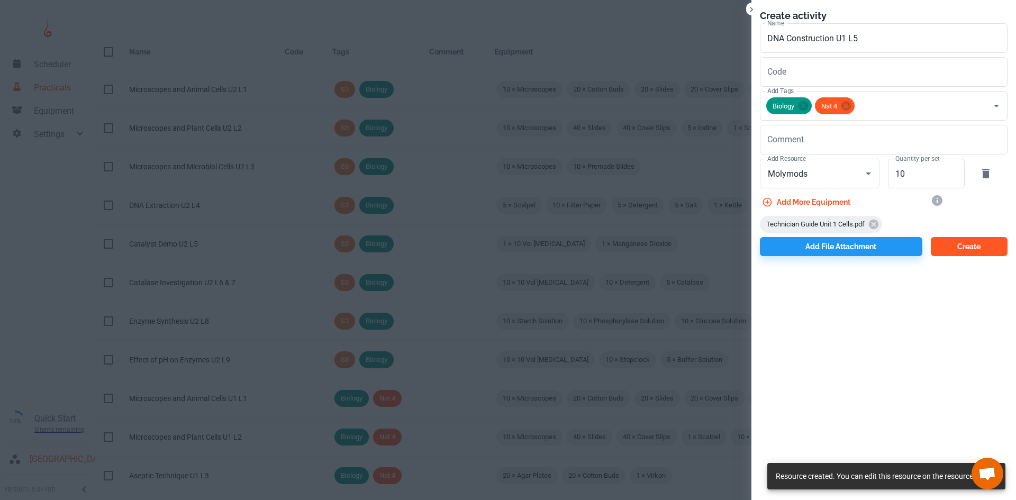
click at [982, 250] on button "Create" at bounding box center [968, 246] width 77 height 19
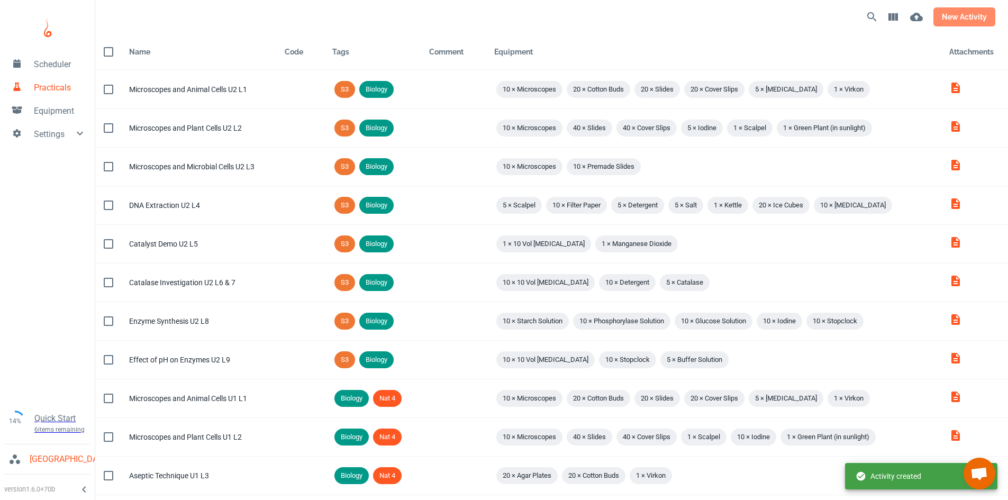
click at [987, 19] on button "new activity" at bounding box center [964, 16] width 62 height 19
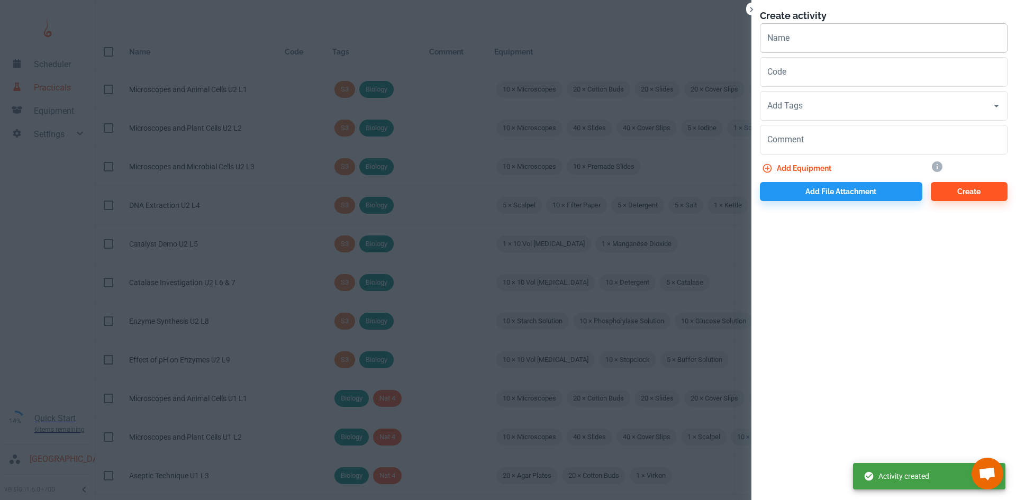
click at [819, 43] on input "Name" at bounding box center [884, 38] width 248 height 30
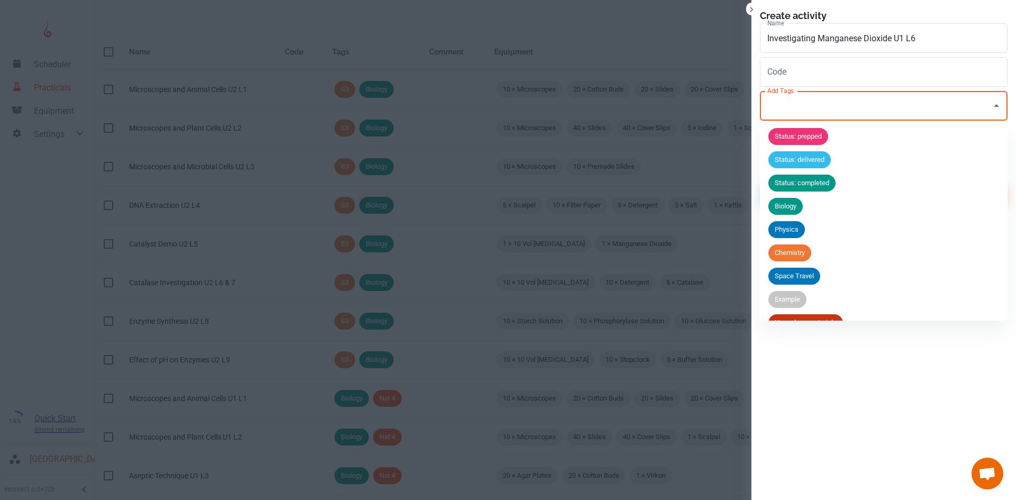
click at [820, 115] on input "Add Tags" at bounding box center [875, 106] width 222 height 20
click at [795, 206] on span "Biology" at bounding box center [785, 206] width 34 height 11
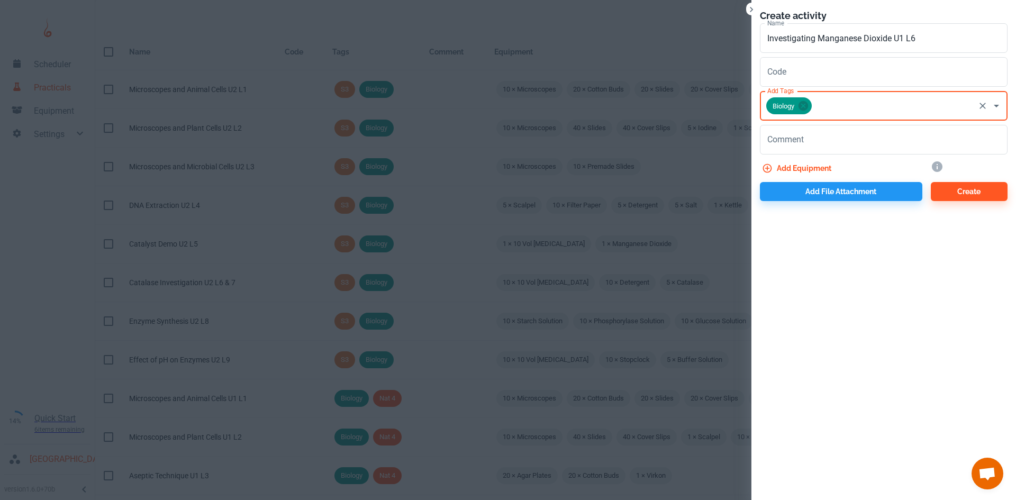
click at [846, 123] on div "Comment x Comment" at bounding box center [879, 138] width 256 height 34
click at [845, 107] on input "Add Tags" at bounding box center [893, 106] width 160 height 20
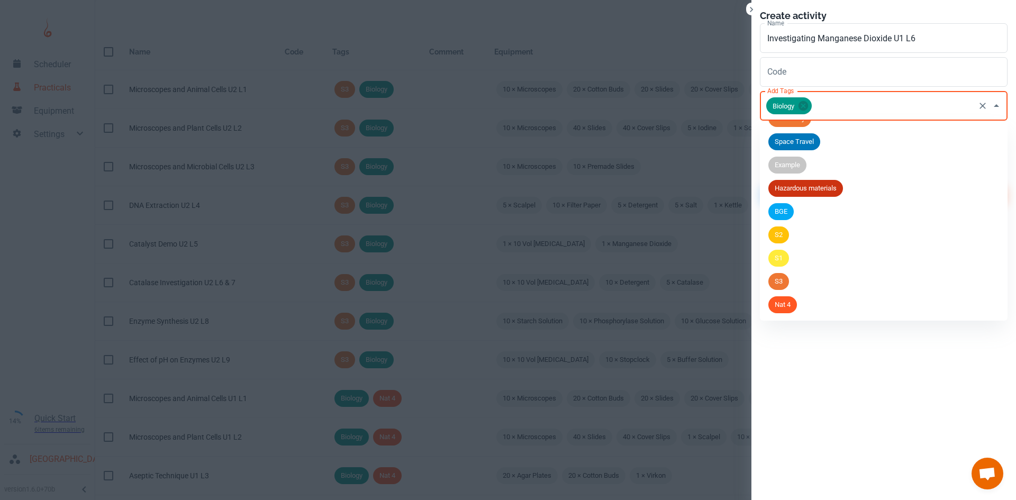
click at [786, 300] on span "Nat 4" at bounding box center [782, 304] width 29 height 11
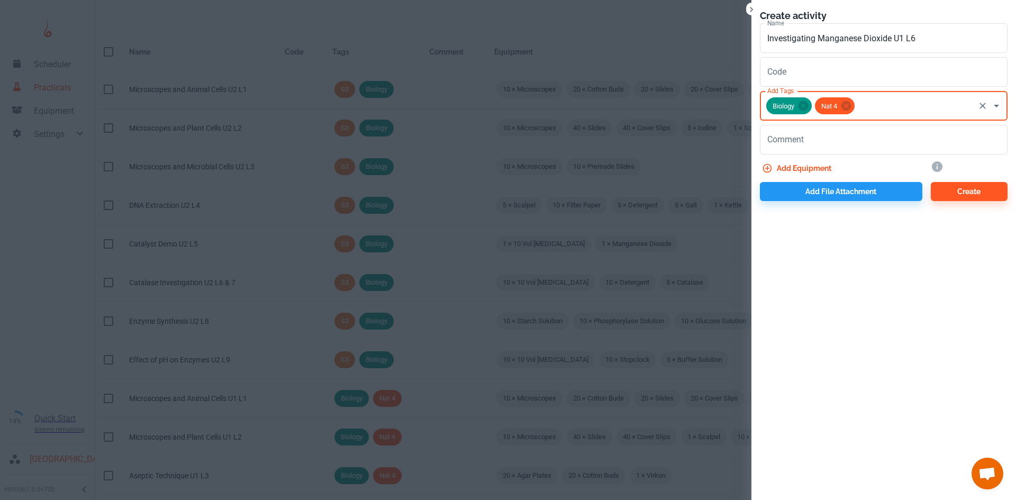
click at [817, 174] on button "Add equipment" at bounding box center [798, 168] width 76 height 19
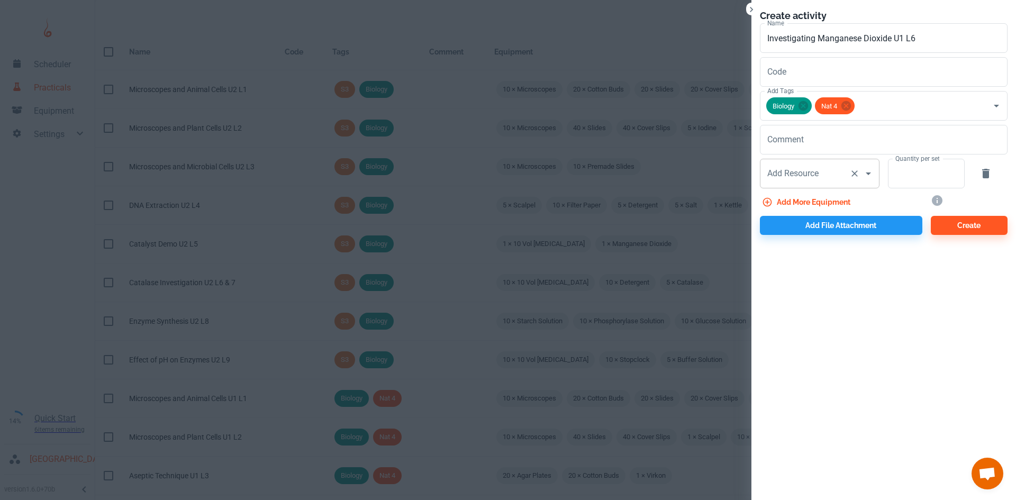
click at [797, 178] on div "Add Resource Add Resource" at bounding box center [820, 174] width 120 height 30
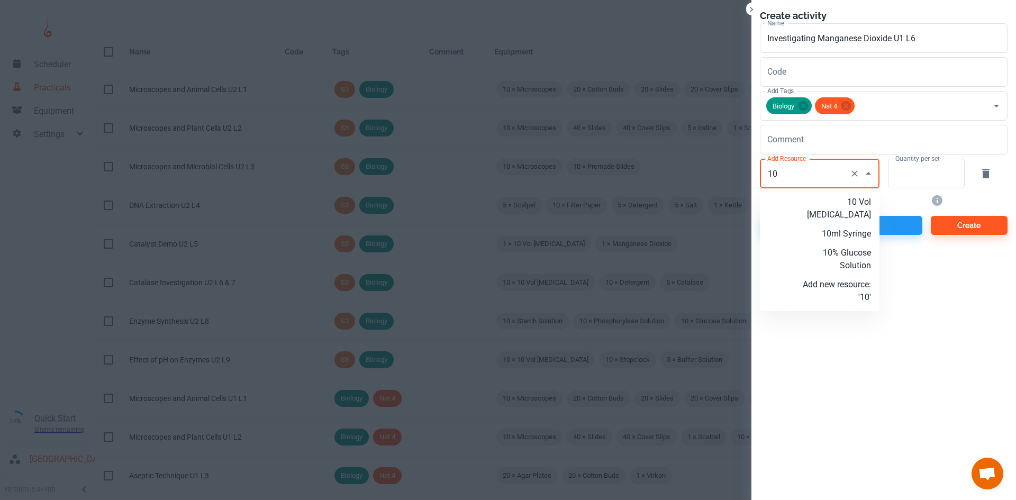
click at [843, 212] on p "10 Vol [MEDICAL_DATA]" at bounding box center [836, 208] width 68 height 25
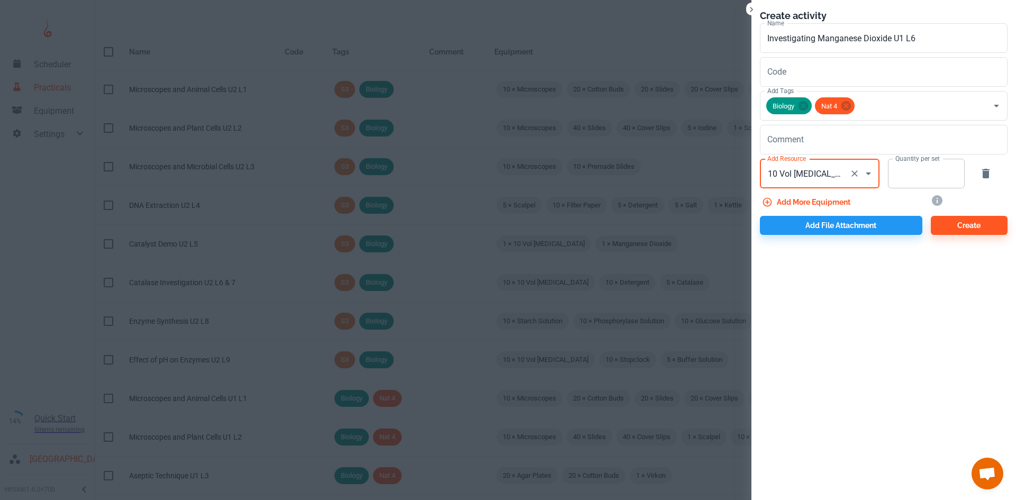
click at [893, 181] on input "Quantity per set" at bounding box center [920, 174] width 65 height 30
click at [801, 199] on button "Add more equipment" at bounding box center [807, 202] width 95 height 19
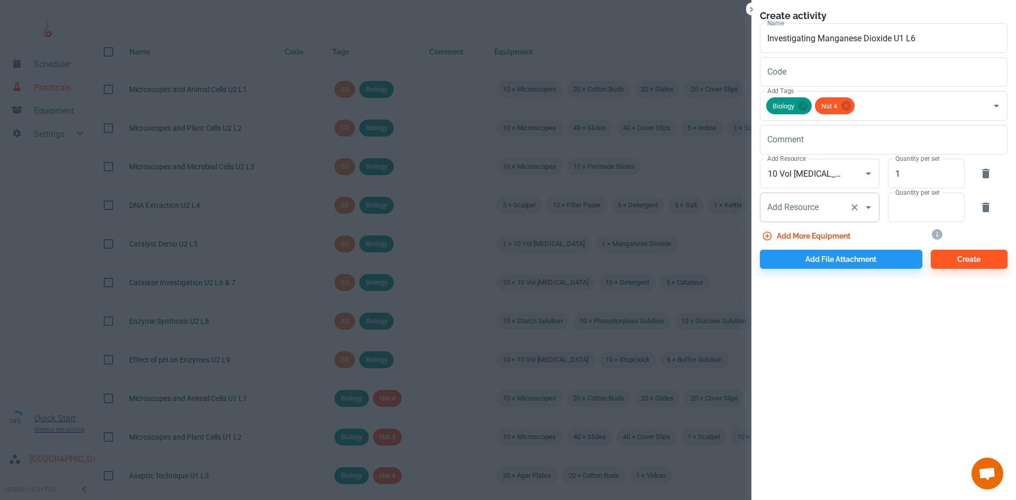
click at [799, 205] on div "Add Resource Add Resource" at bounding box center [820, 208] width 120 height 30
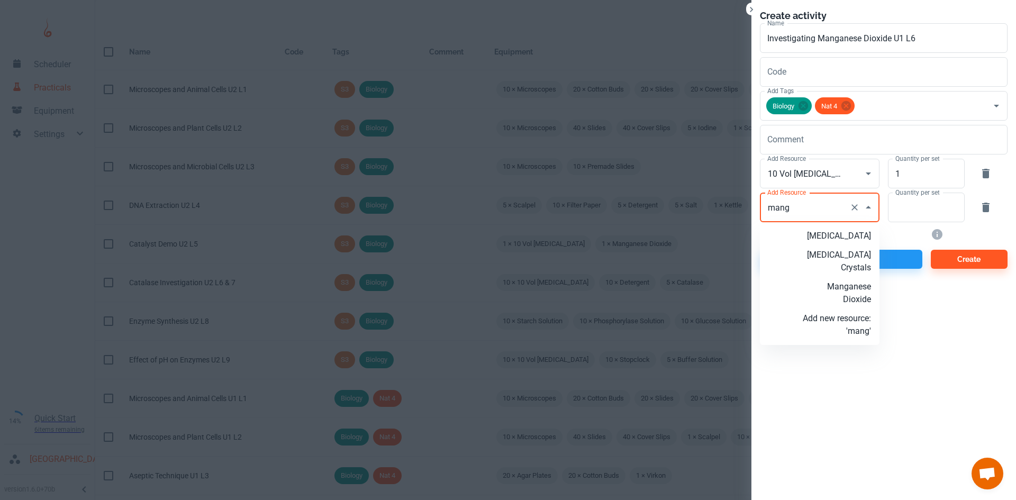
click at [852, 306] on p "Manganese Dioxide" at bounding box center [836, 292] width 68 height 25
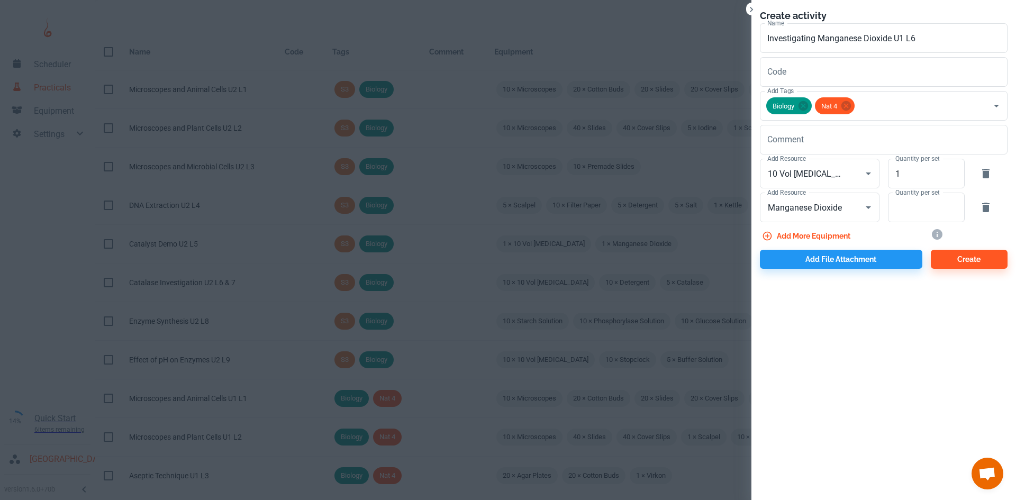
click at [920, 223] on div "Add more equipment" at bounding box center [836, 233] width 171 height 23
click at [918, 216] on input "Quantity per set" at bounding box center [920, 208] width 65 height 30
click at [820, 260] on button "Add file attachment" at bounding box center [841, 259] width 162 height 19
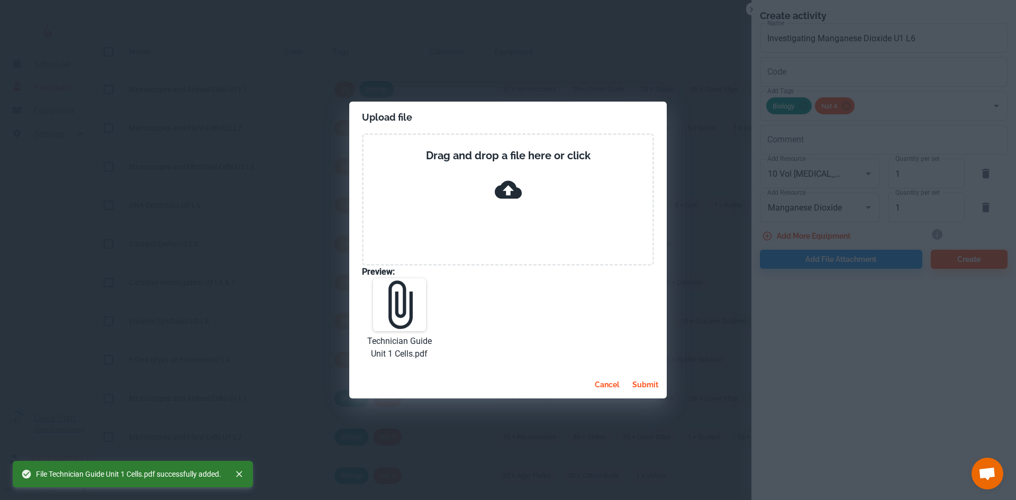
click at [639, 384] on button "submit" at bounding box center [645, 384] width 34 height 19
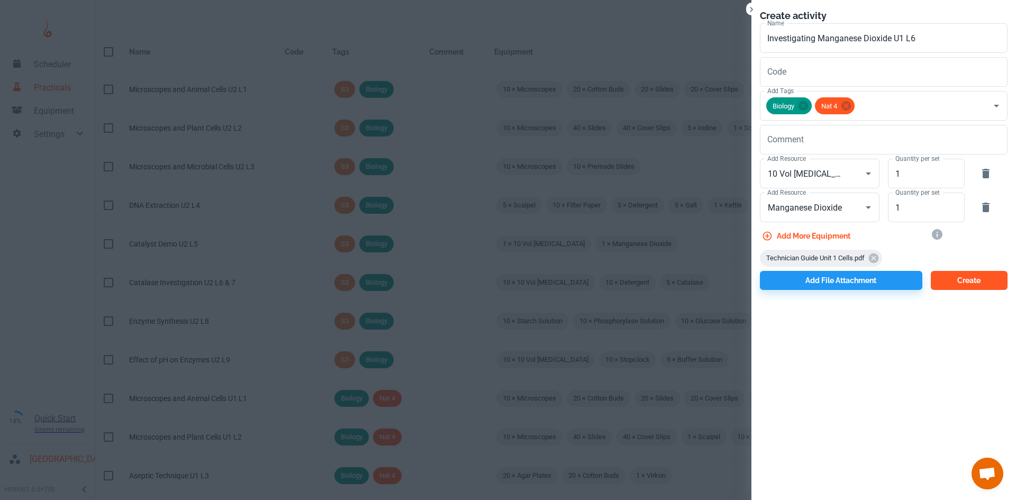
click at [943, 288] on button "Create" at bounding box center [968, 280] width 77 height 19
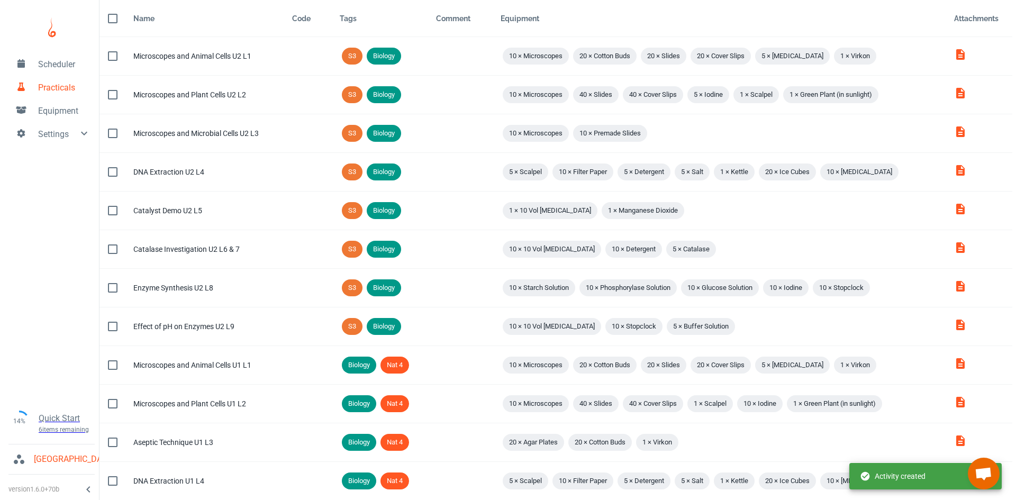
scroll to position [0, 0]
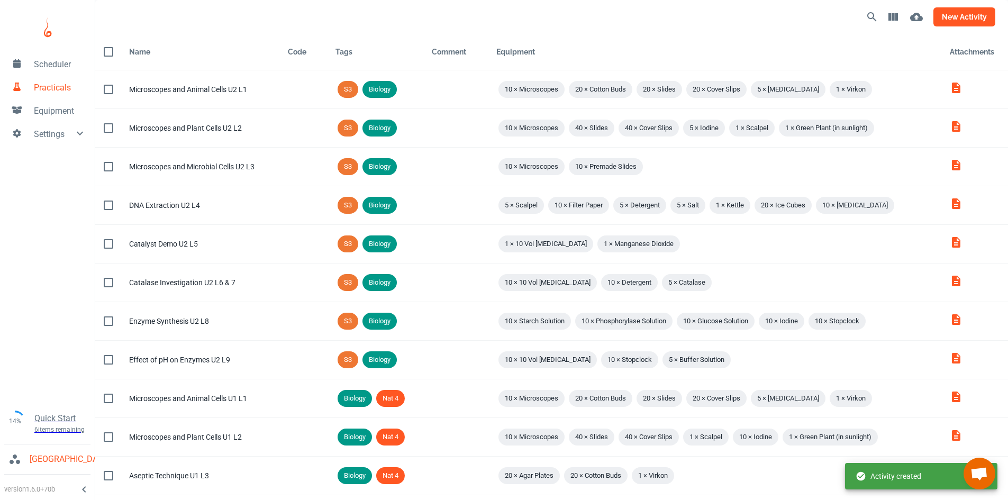
click at [956, 18] on button "new activity" at bounding box center [964, 16] width 62 height 19
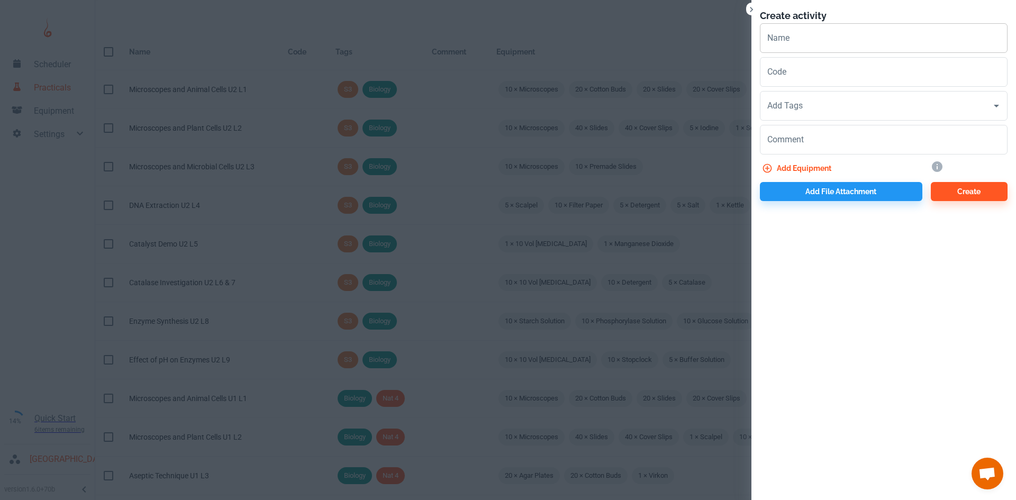
click at [804, 28] on input "Name" at bounding box center [884, 38] width 248 height 30
click at [861, 39] on input "Catalase Investigation U2 L6" at bounding box center [884, 38] width 248 height 30
click at [880, 38] on input "Catalase Investigation U1 L6" at bounding box center [884, 38] width 248 height 30
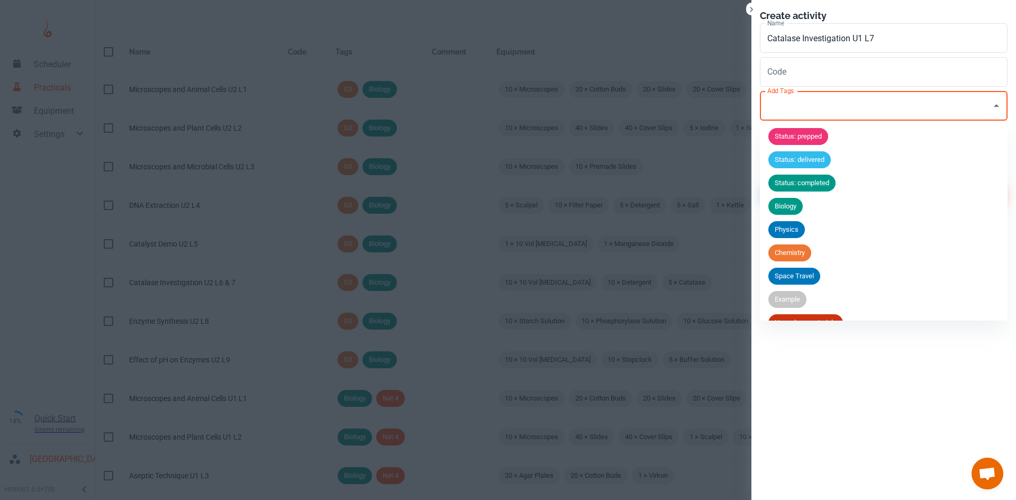
click at [831, 107] on input "Add Tags" at bounding box center [875, 106] width 222 height 20
click at [790, 211] on span "Biology" at bounding box center [785, 206] width 34 height 11
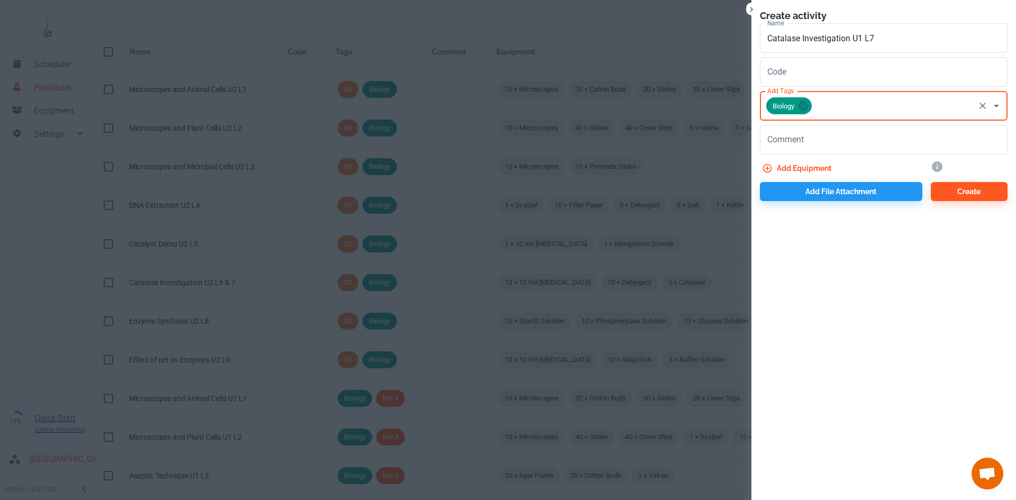
click at [833, 96] on input "Add Tags" at bounding box center [893, 106] width 160 height 20
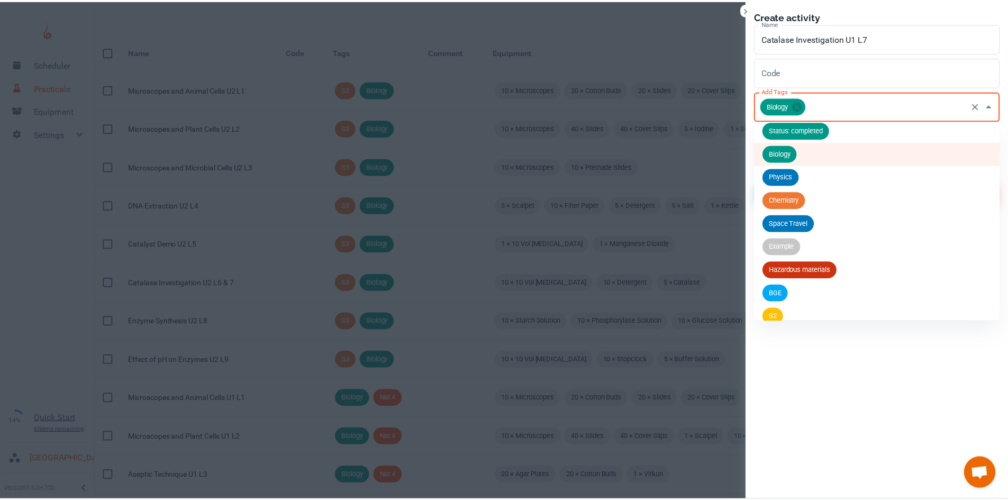
scroll to position [134, 0]
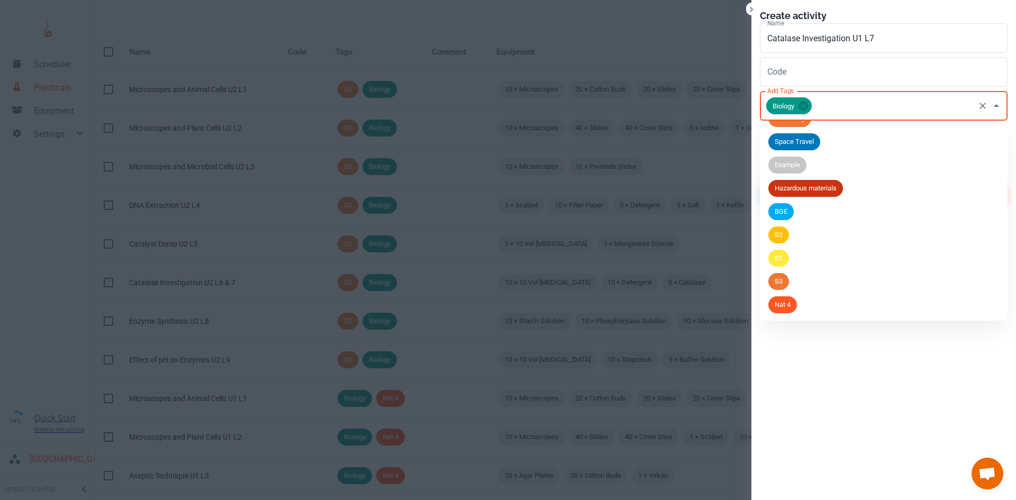
click at [790, 304] on span "Nat 4" at bounding box center [782, 304] width 29 height 11
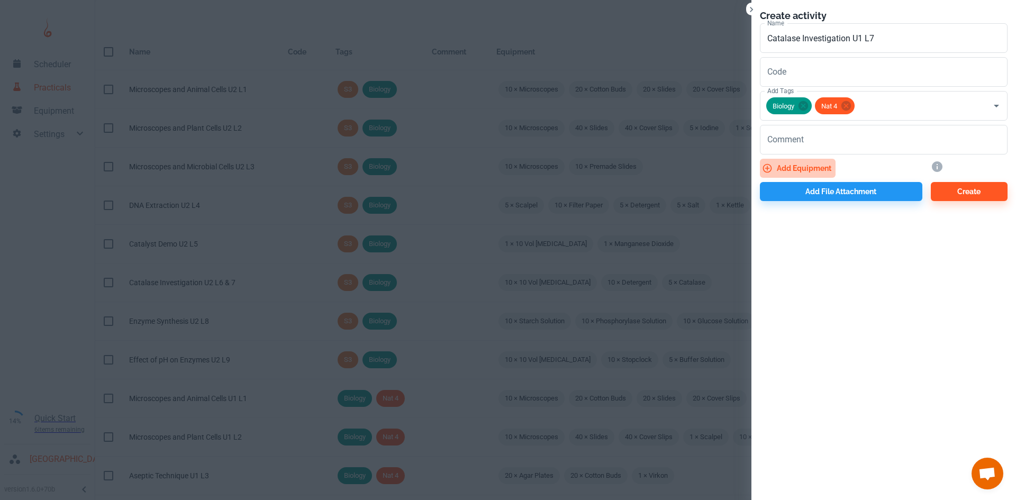
click at [806, 163] on button "Add equipment" at bounding box center [798, 168] width 76 height 19
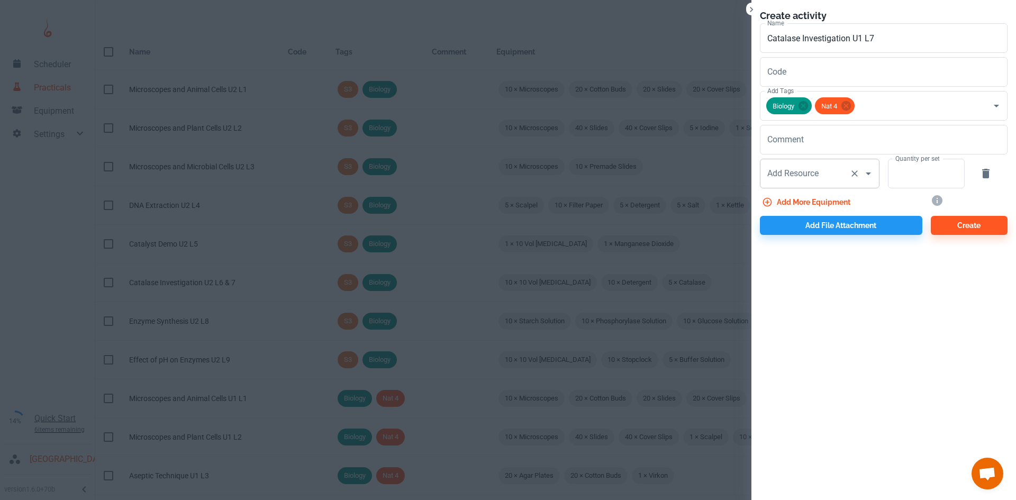
click at [804, 179] on input "Add Resource" at bounding box center [804, 173] width 80 height 20
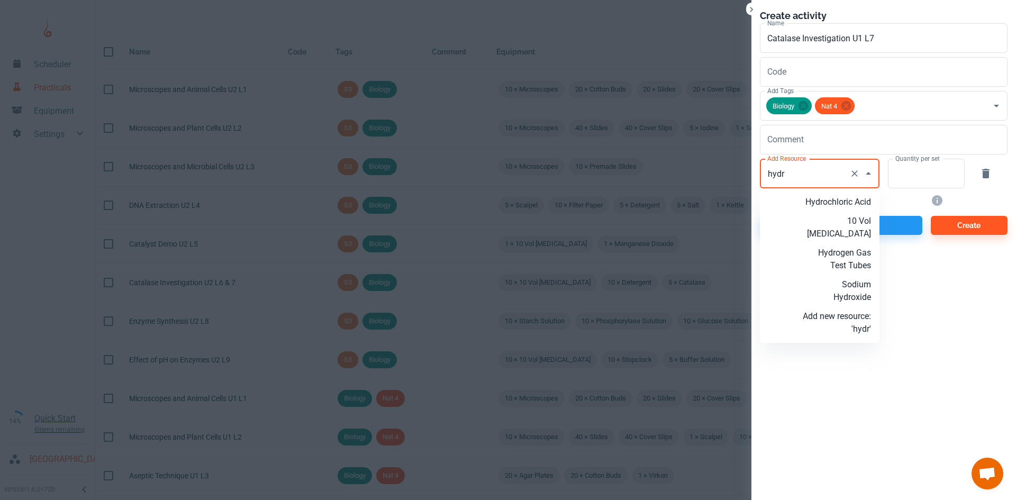
click at [854, 228] on p "10 Vol [MEDICAL_DATA]" at bounding box center [836, 227] width 68 height 25
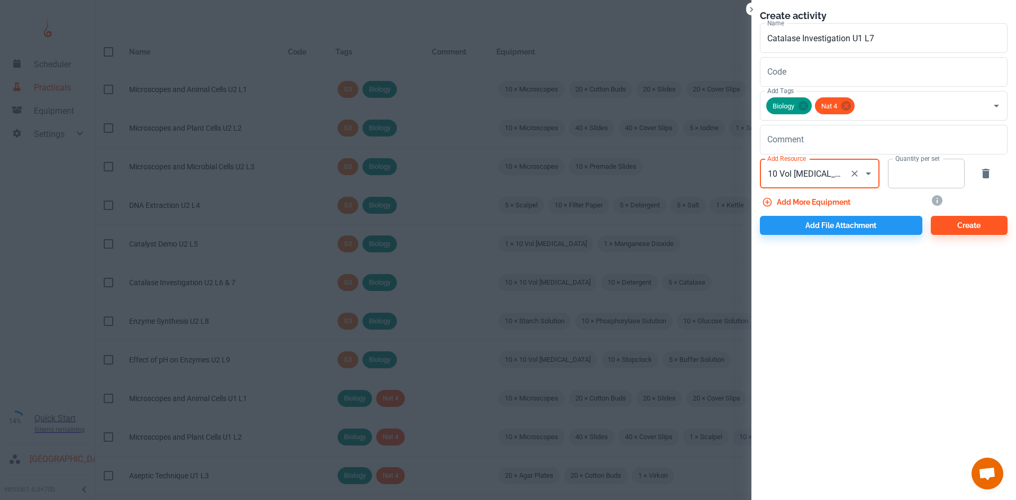
click at [899, 176] on input "Quantity per set" at bounding box center [920, 174] width 65 height 30
click at [825, 205] on button "Add more equipment" at bounding box center [807, 202] width 95 height 19
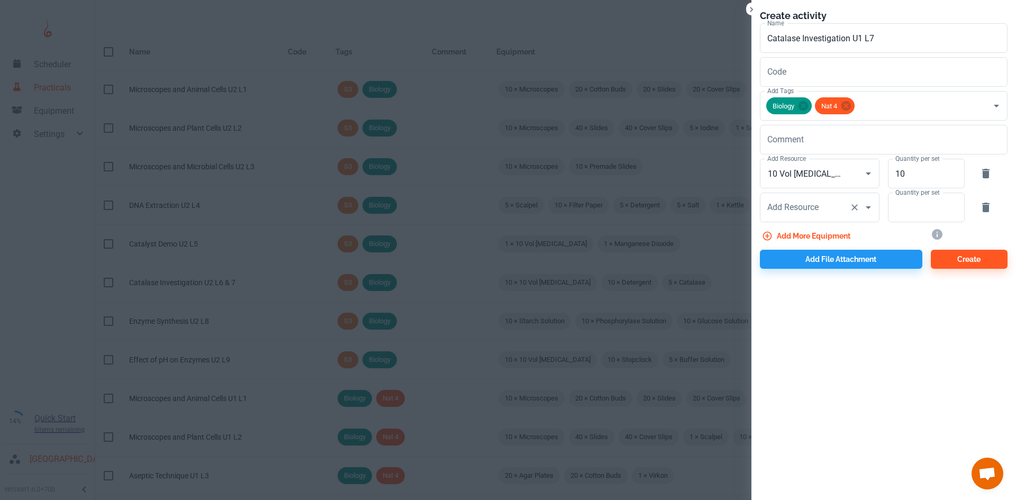
click at [809, 207] on div "Add Resource Add Resource" at bounding box center [820, 208] width 120 height 30
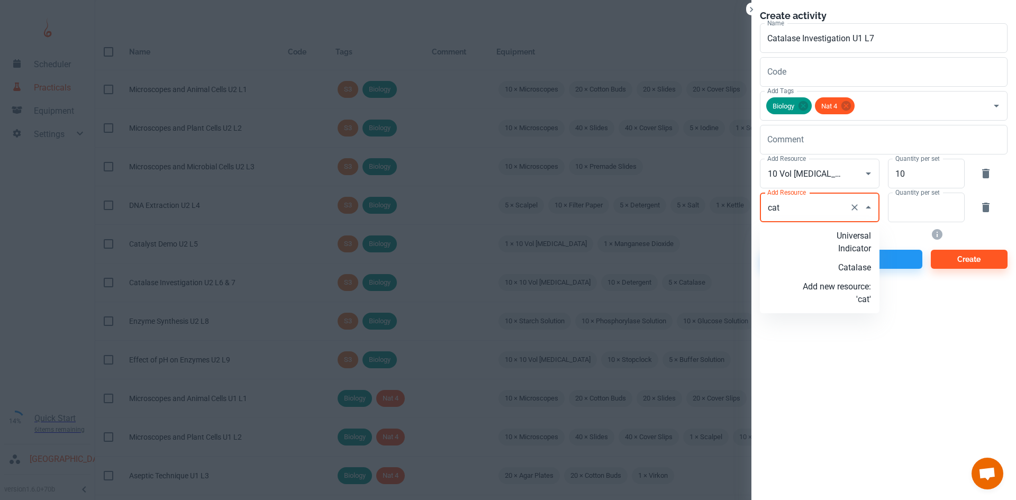
click at [871, 260] on li "Catalase" at bounding box center [820, 267] width 120 height 19
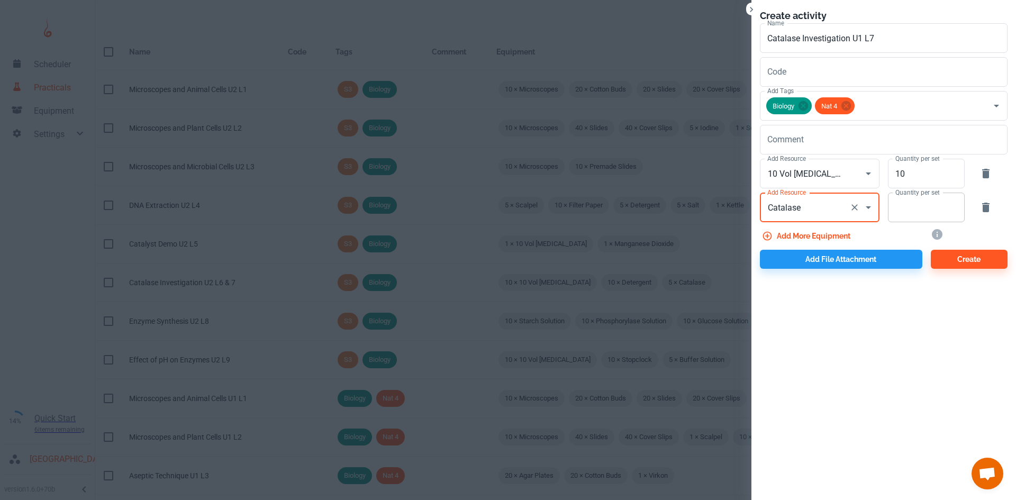
click at [910, 198] on input "Quantity per set" at bounding box center [920, 208] width 65 height 30
click at [840, 262] on button "Add file attachment" at bounding box center [841, 259] width 162 height 19
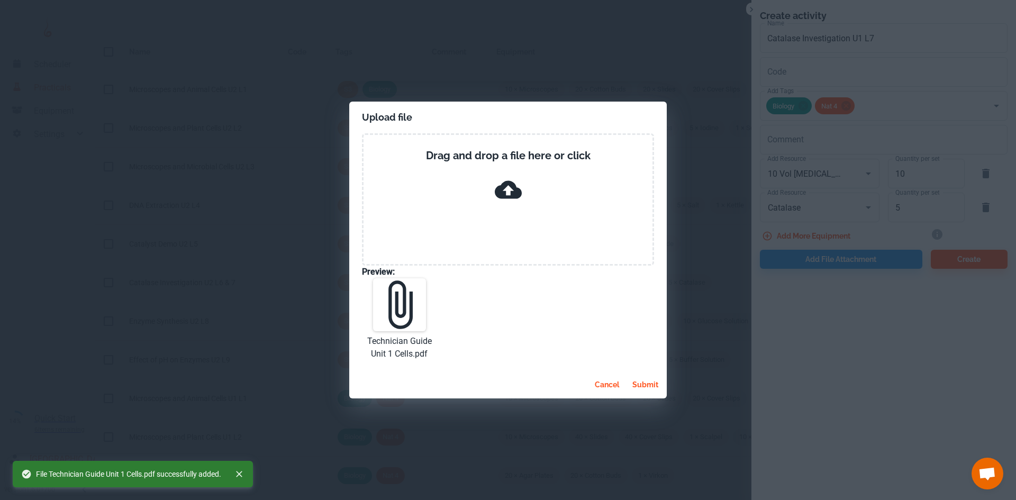
click at [644, 384] on button "submit" at bounding box center [645, 384] width 34 height 19
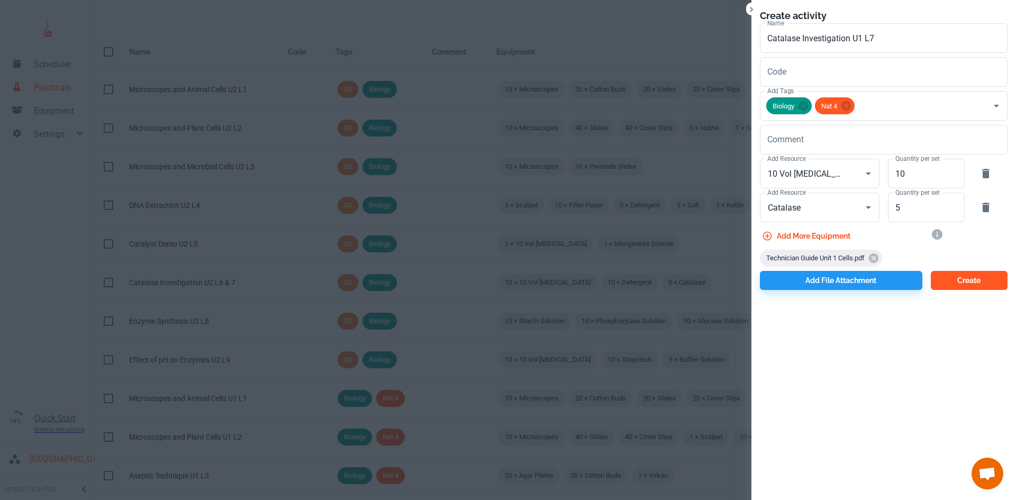
click at [959, 281] on button "Create" at bounding box center [968, 280] width 77 height 19
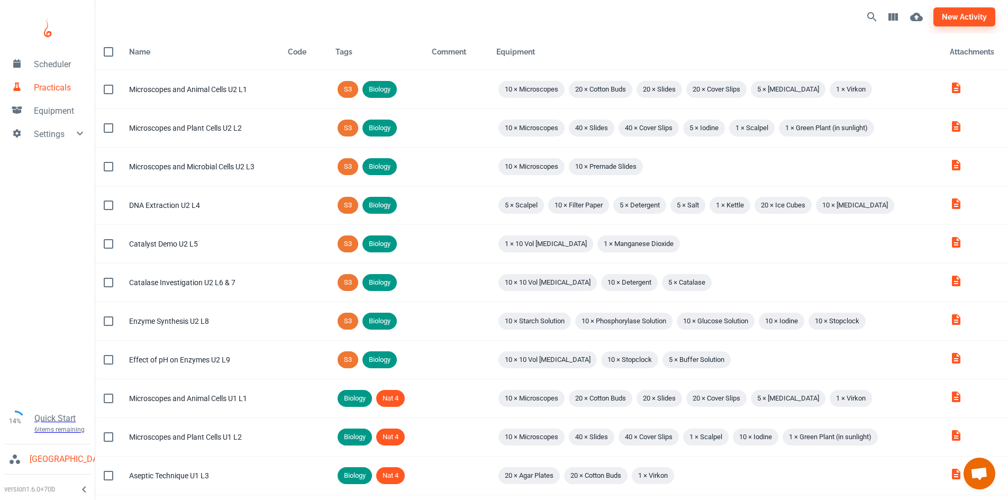
click at [368, 15] on div "new activity" at bounding box center [551, 17] width 912 height 34
click at [559, 49] on div "Equipment" at bounding box center [714, 51] width 436 height 13
click at [223, 19] on div "new activity" at bounding box center [551, 17] width 912 height 34
click at [52, 113] on span "Equipment" at bounding box center [60, 111] width 52 height 13
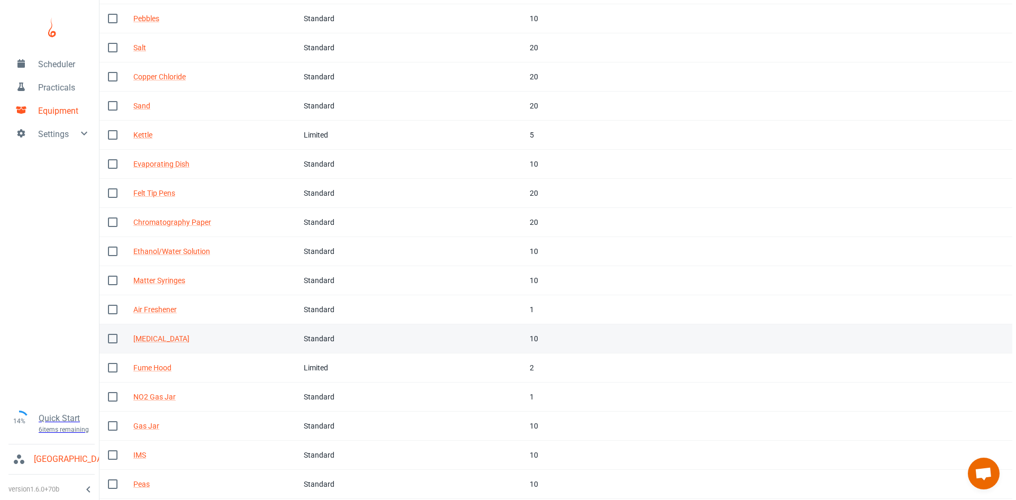
scroll to position [326, 0]
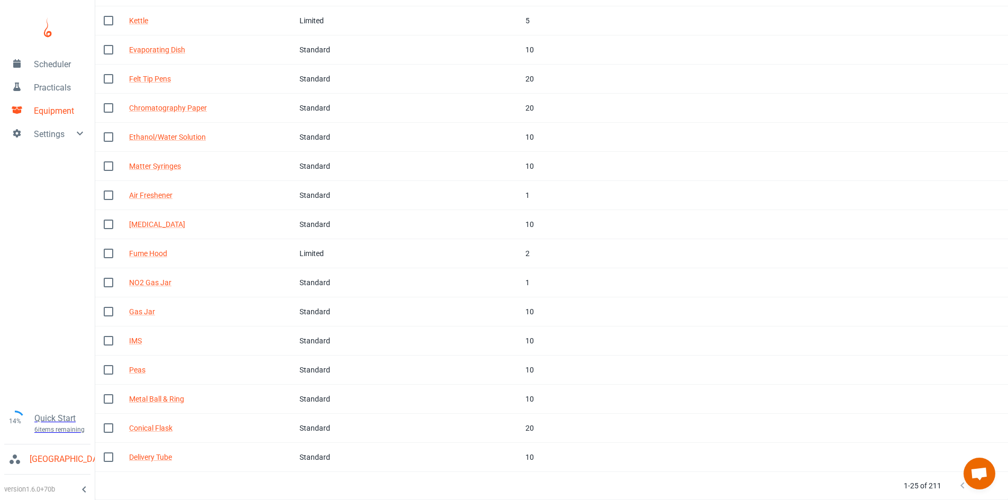
click at [992, 491] on div at bounding box center [973, 485] width 42 height 21
click at [987, 491] on icon "Next Page" at bounding box center [983, 485] width 13 height 13
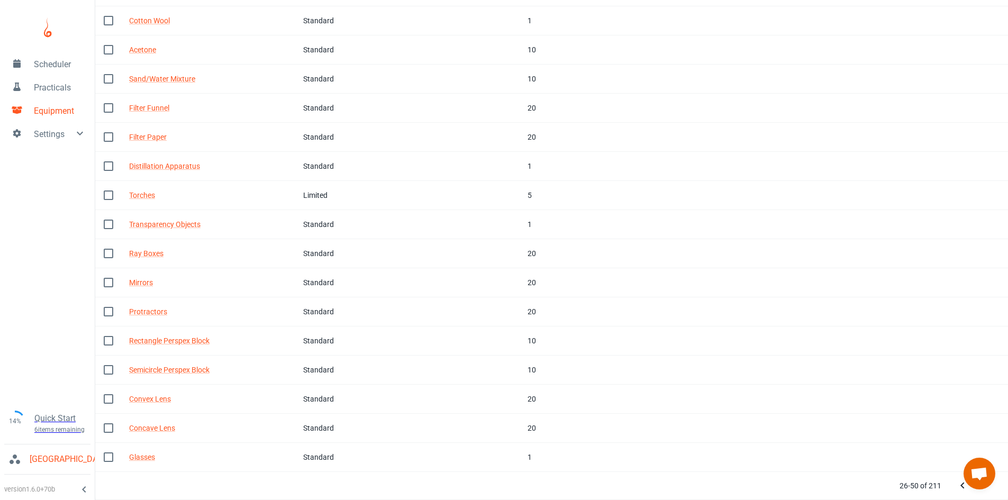
click at [987, 491] on icon "Next Page" at bounding box center [983, 485] width 13 height 13
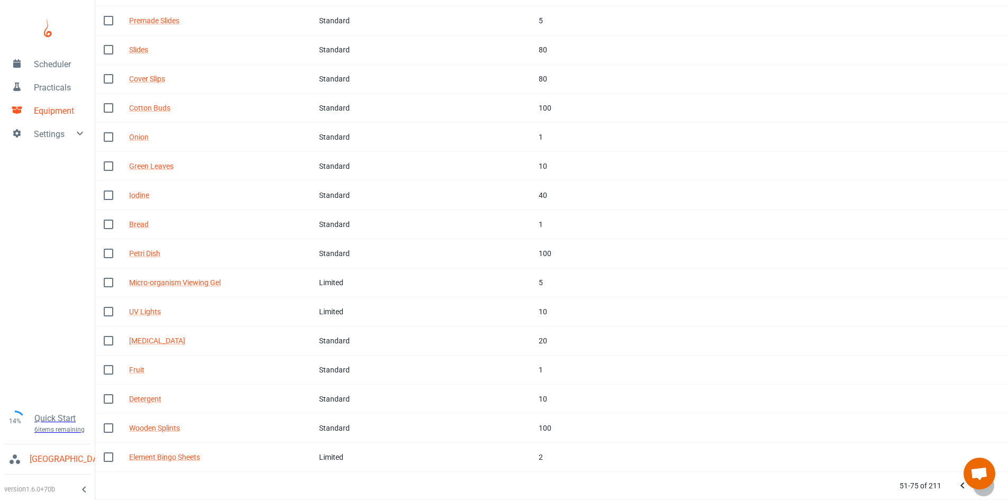
click at [987, 491] on icon "Next Page" at bounding box center [983, 485] width 13 height 13
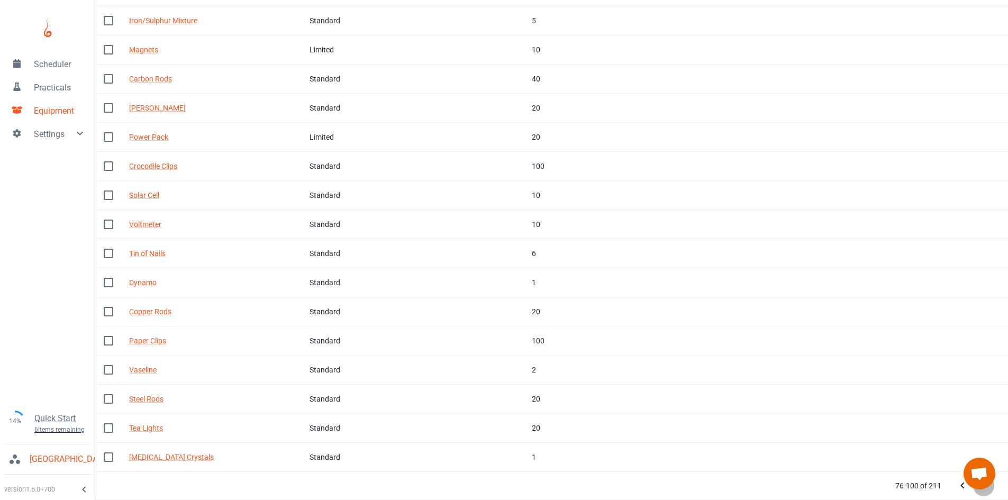
click at [987, 491] on icon "Next Page" at bounding box center [983, 485] width 13 height 13
click at [960, 490] on icon "Previous Page" at bounding box center [962, 485] width 13 height 13
click at [981, 492] on button "Next Page" at bounding box center [983, 485] width 21 height 21
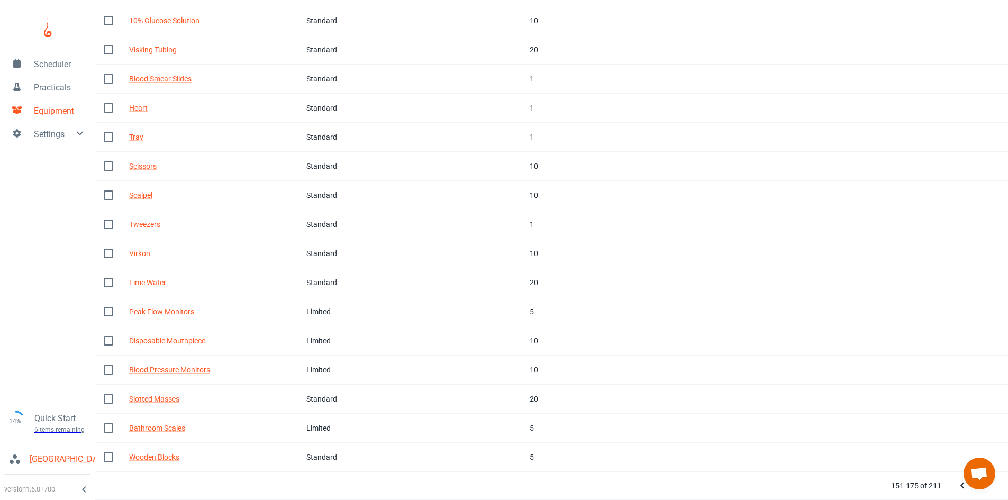
click at [981, 492] on button "Next Page" at bounding box center [983, 485] width 21 height 21
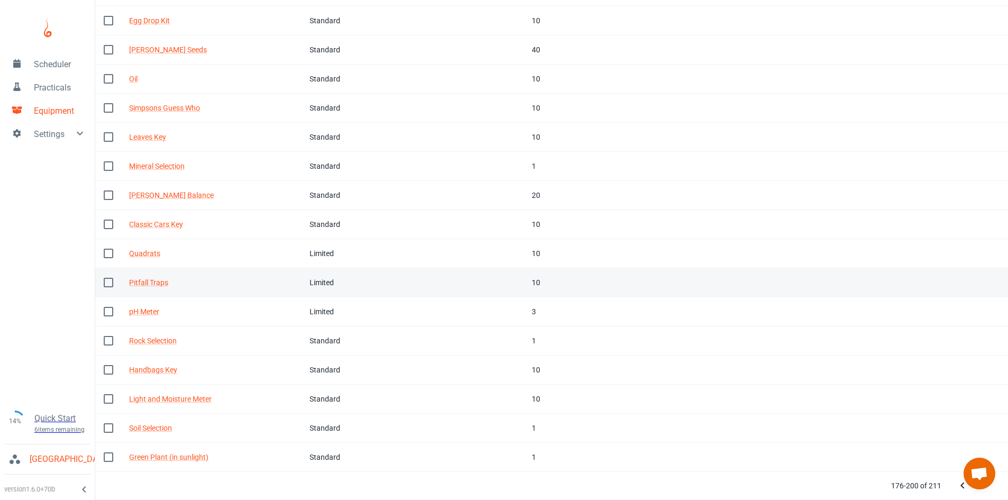
click at [226, 275] on td "Name Pitfall Traps" at bounding box center [211, 282] width 180 height 29
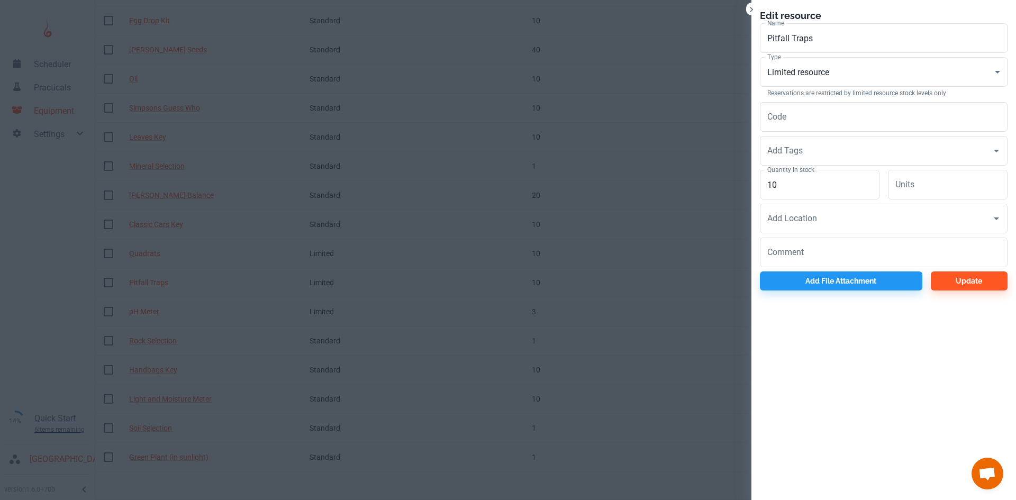
click at [310, 200] on div at bounding box center [508, 250] width 1016 height 500
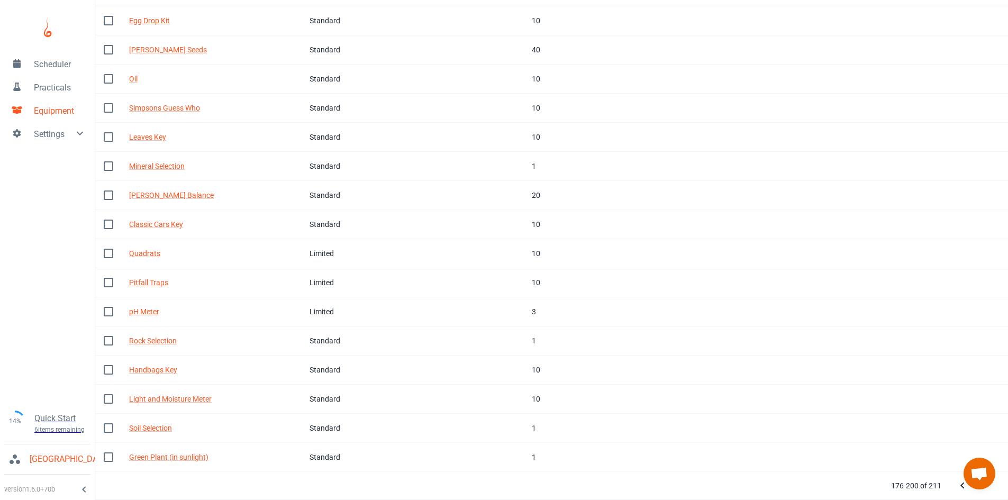
click at [981, 493] on button "Next Page" at bounding box center [983, 485] width 21 height 21
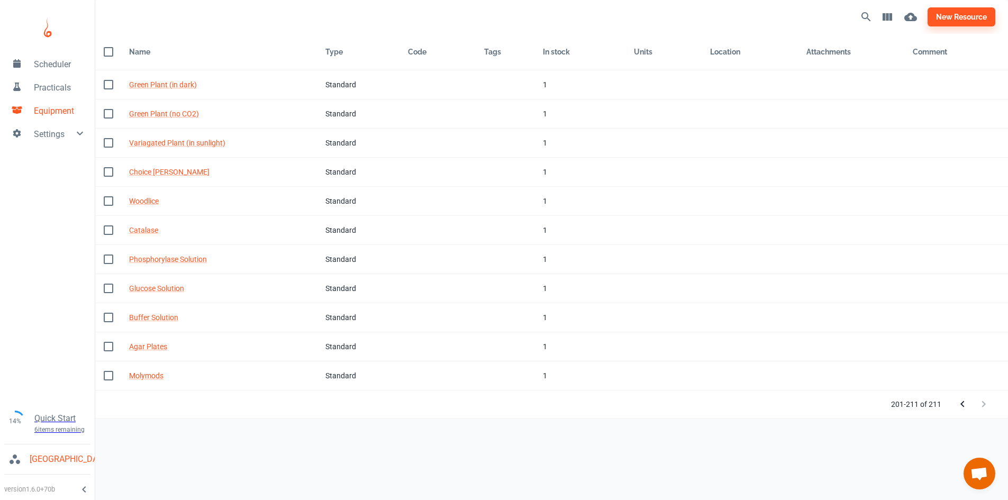
scroll to position [0, 0]
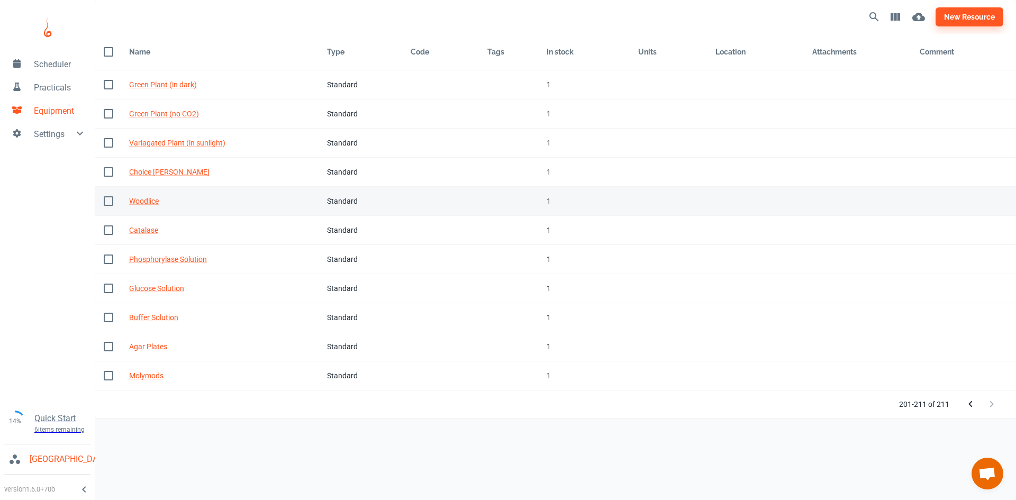
click at [522, 207] on td "Tags" at bounding box center [508, 201] width 59 height 29
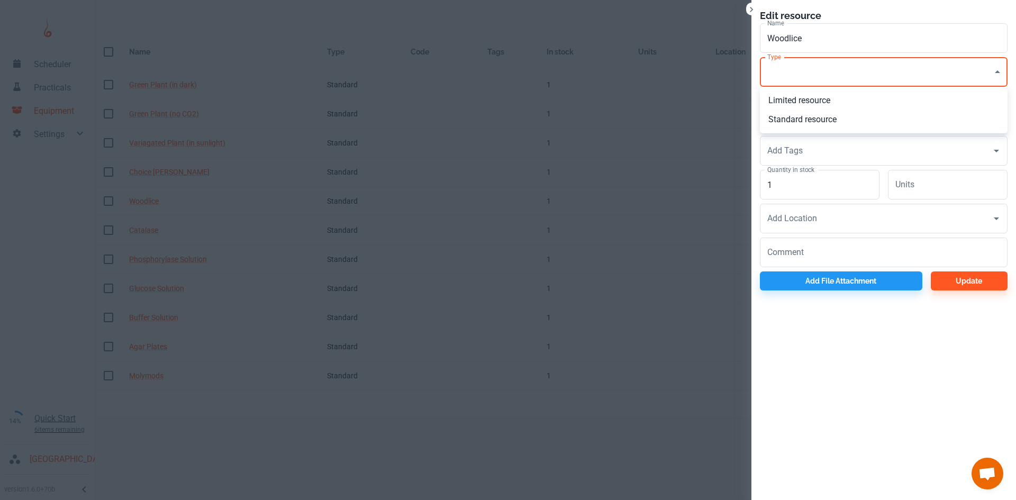
click at [803, 68] on body "Scheduler Practicals Equipment Settings 14% Quick Start 6 items remaining St Ro…" at bounding box center [508, 250] width 1016 height 500
click at [805, 99] on li "Limited resource" at bounding box center [884, 100] width 248 height 19
click at [814, 197] on input "1" at bounding box center [820, 185] width 120 height 30
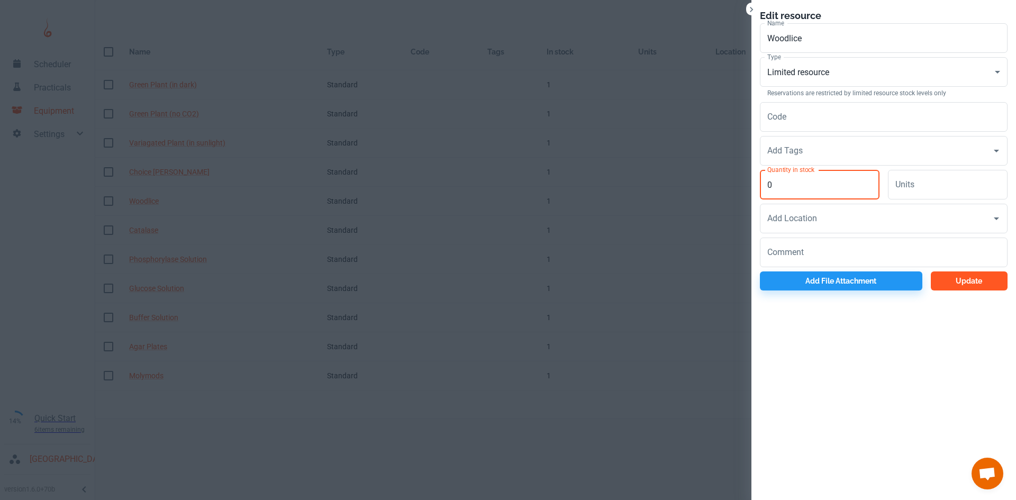
click at [957, 274] on button "Update" at bounding box center [968, 280] width 77 height 19
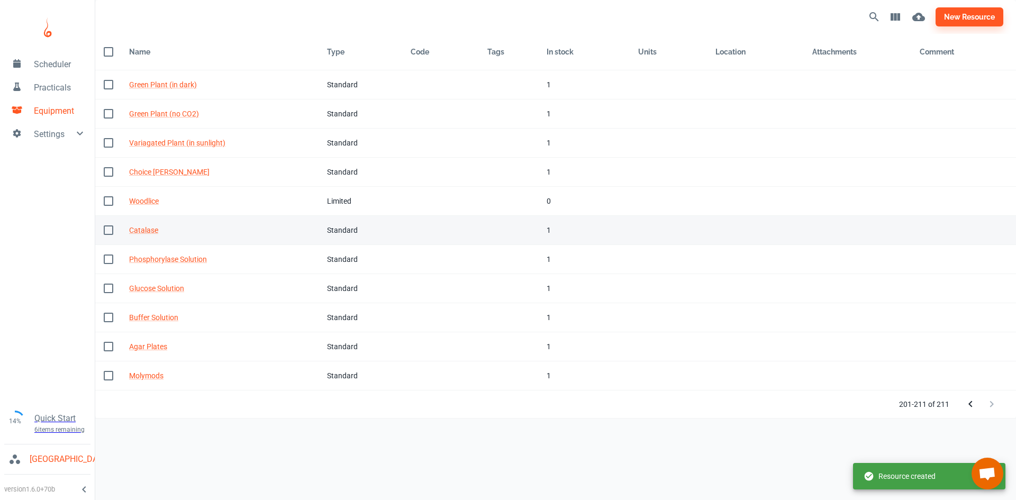
click at [541, 234] on td "In stock 1" at bounding box center [584, 230] width 92 height 29
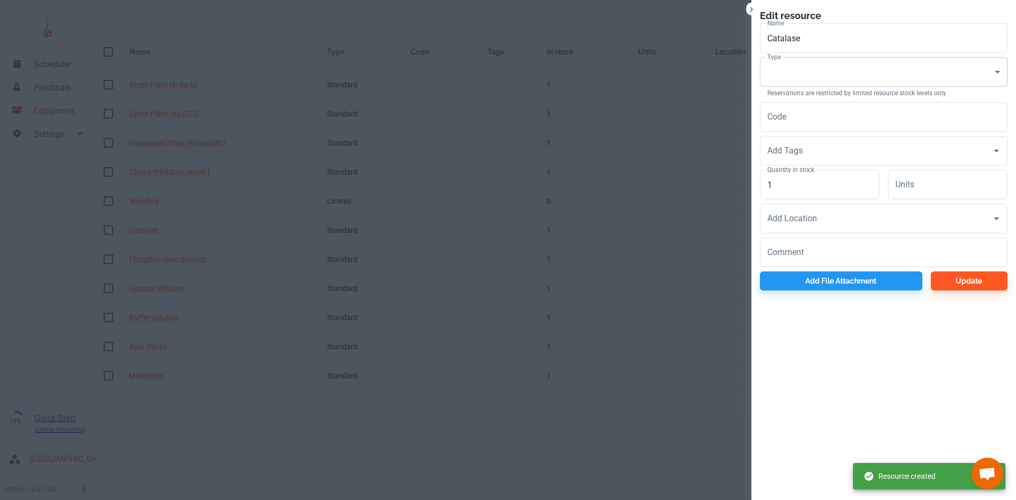
click at [802, 78] on body "Scheduler Practicals Equipment Settings 14% Quick Start 6 items remaining St Ro…" at bounding box center [508, 250] width 1016 height 500
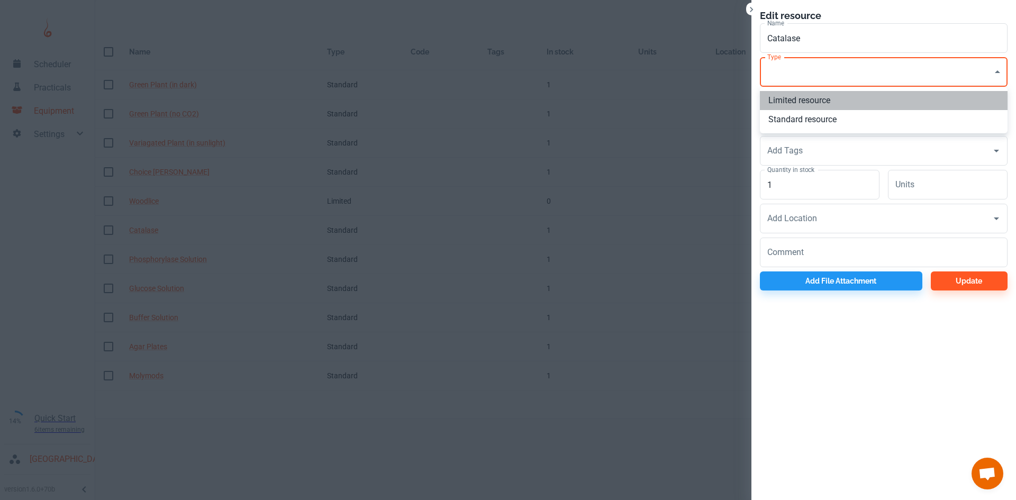
click at [798, 105] on li "Limited resource" at bounding box center [884, 100] width 248 height 19
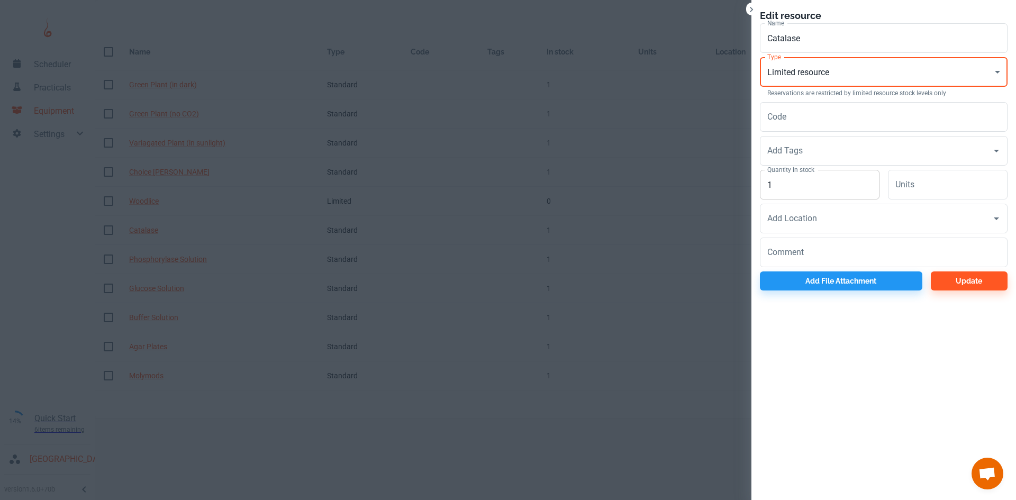
click at [802, 187] on input "1" at bounding box center [820, 185] width 120 height 30
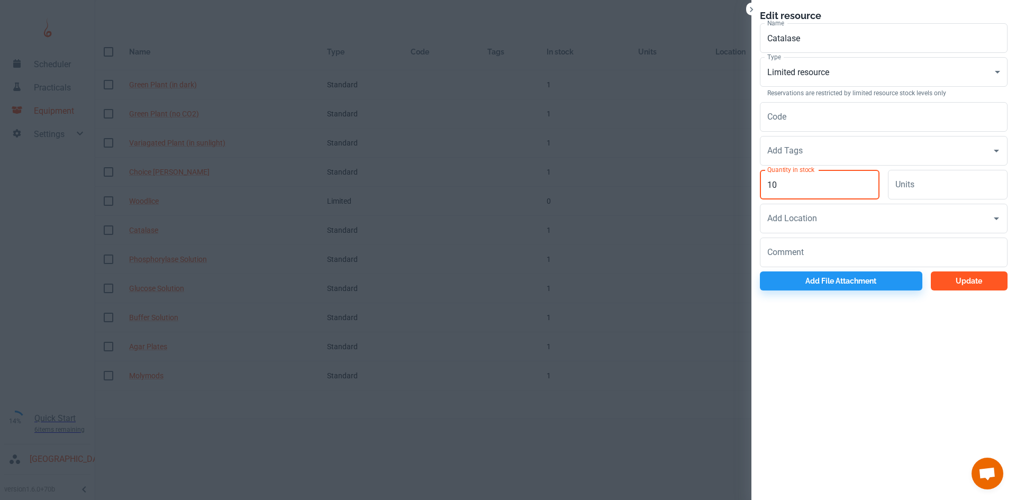
click at [936, 276] on button "Update" at bounding box center [968, 280] width 77 height 19
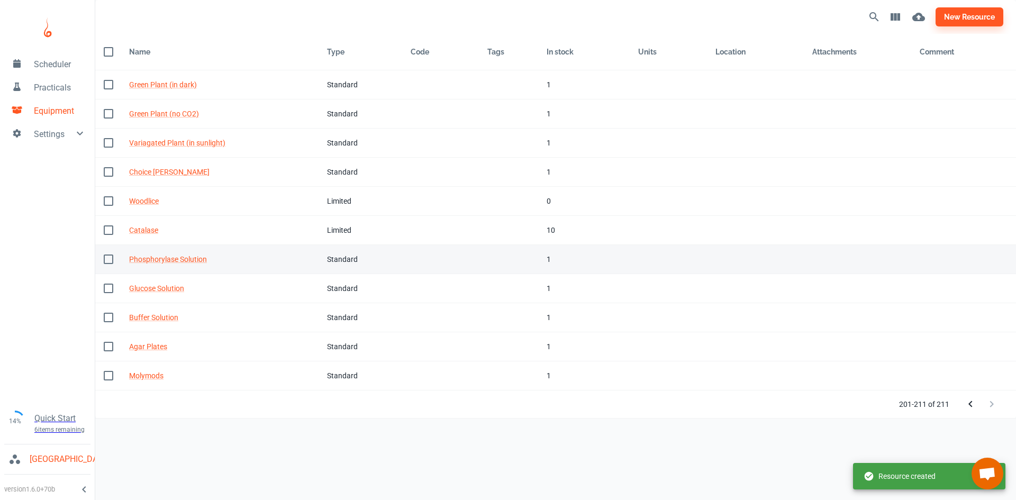
click at [538, 257] on td "In stock 1" at bounding box center [584, 259] width 92 height 29
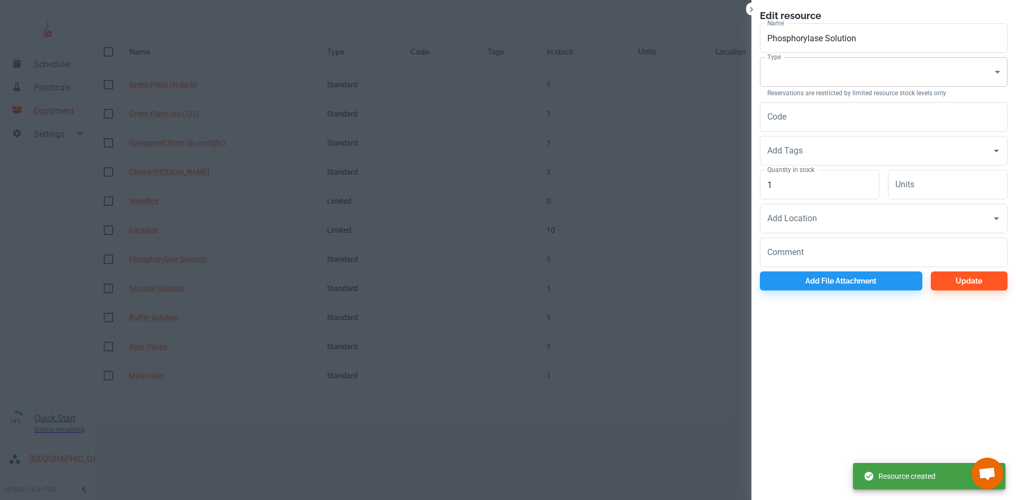
click at [790, 74] on body "Scheduler Practicals Equipment Settings 14% Quick Start 6 items remaining St Ro…" at bounding box center [508, 250] width 1016 height 500
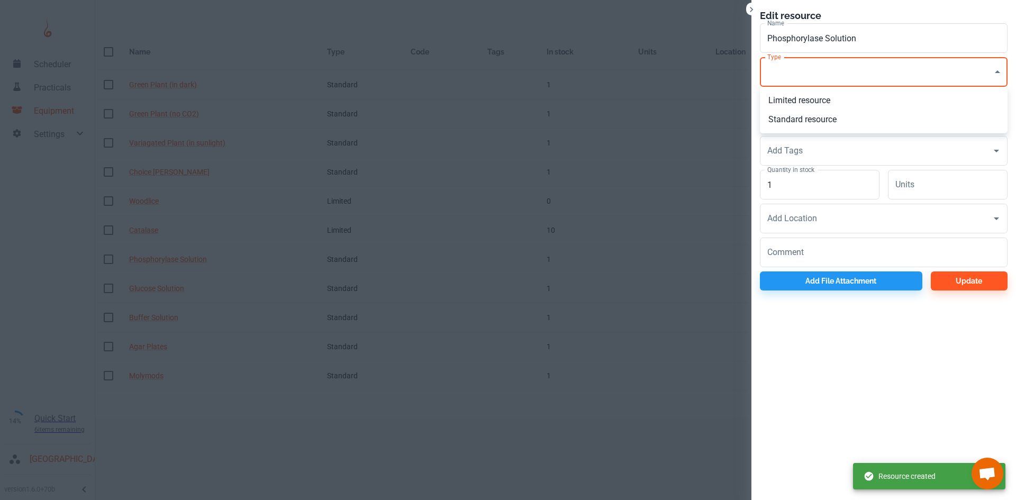
click at [796, 104] on li "Limited resource" at bounding box center [884, 100] width 248 height 19
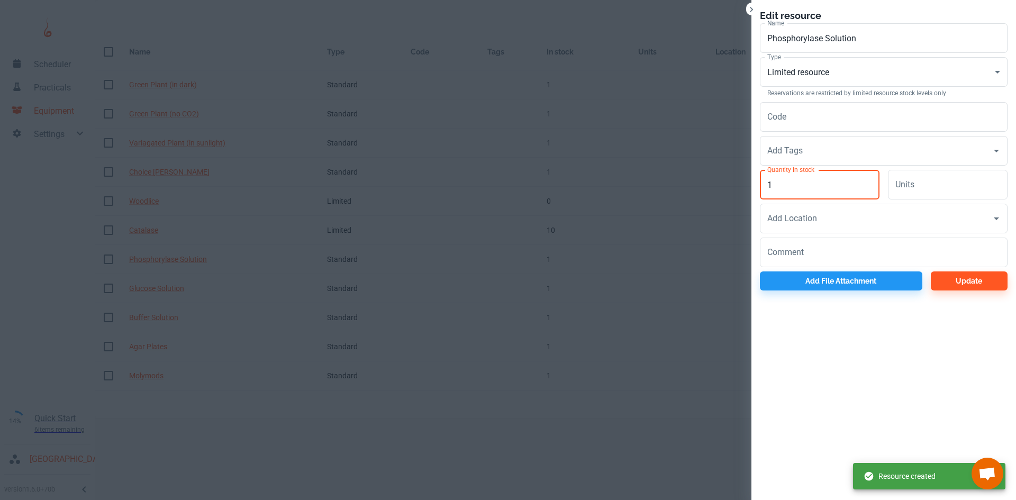
click at [819, 181] on input "1" at bounding box center [820, 185] width 120 height 30
click at [981, 291] on div "Edit resource Name Phosphorylase Solution Name Type Limited resource EQ Type Re…" at bounding box center [883, 149] width 264 height 299
click at [979, 281] on button "Update" at bounding box center [968, 280] width 77 height 19
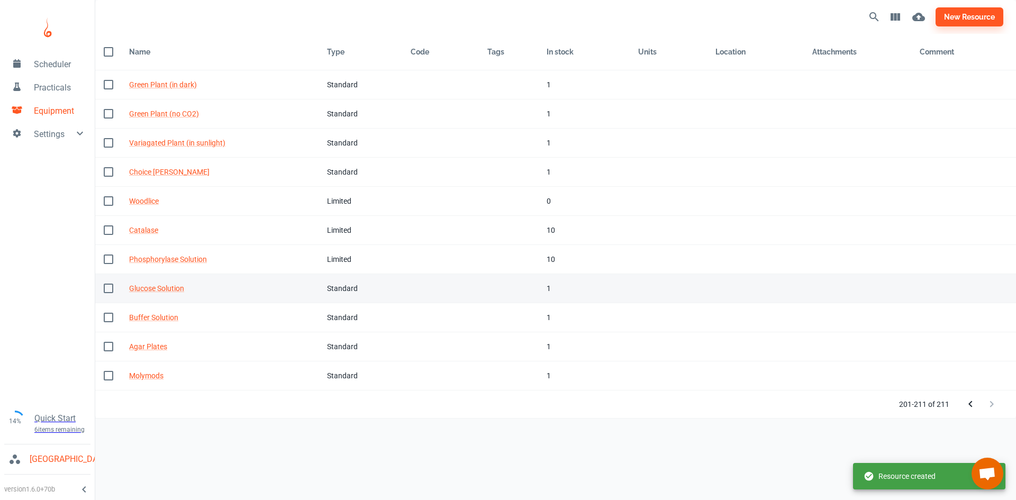
click at [551, 289] on div "1" at bounding box center [583, 288] width 75 height 12
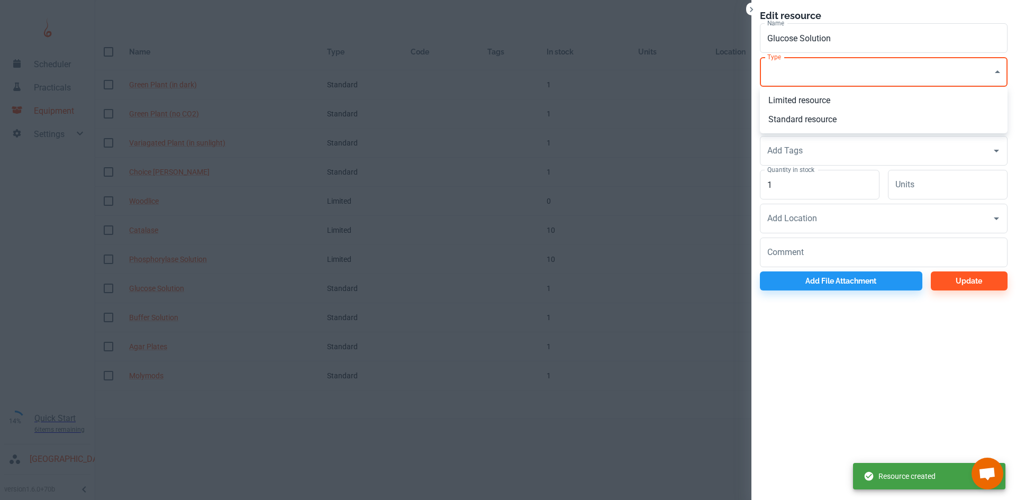
click at [801, 69] on body "Scheduler Practicals Equipment Settings 14% Quick Start 6 items remaining St Ro…" at bounding box center [508, 250] width 1016 height 500
click at [796, 123] on li "Standard resource" at bounding box center [884, 119] width 248 height 19
click at [815, 187] on input "1" at bounding box center [820, 185] width 120 height 30
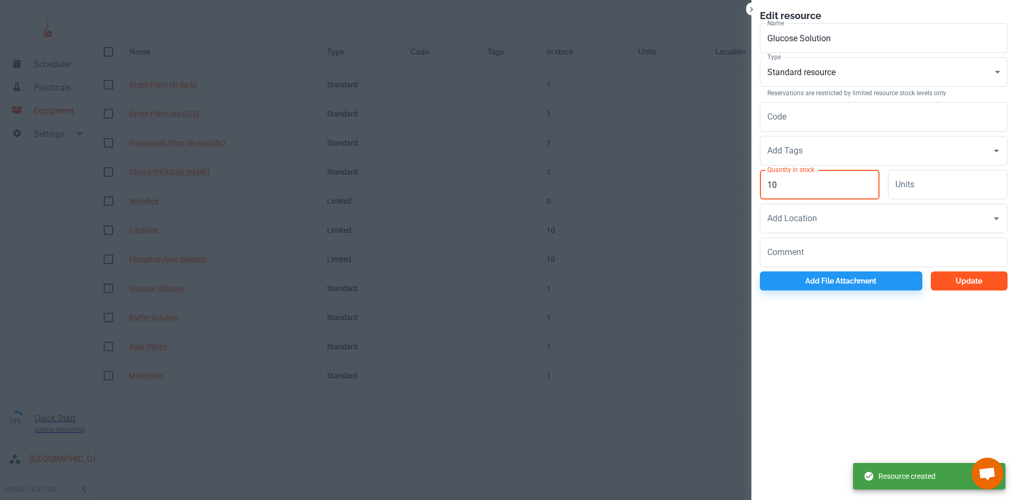
click at [950, 286] on button "Update" at bounding box center [968, 280] width 77 height 19
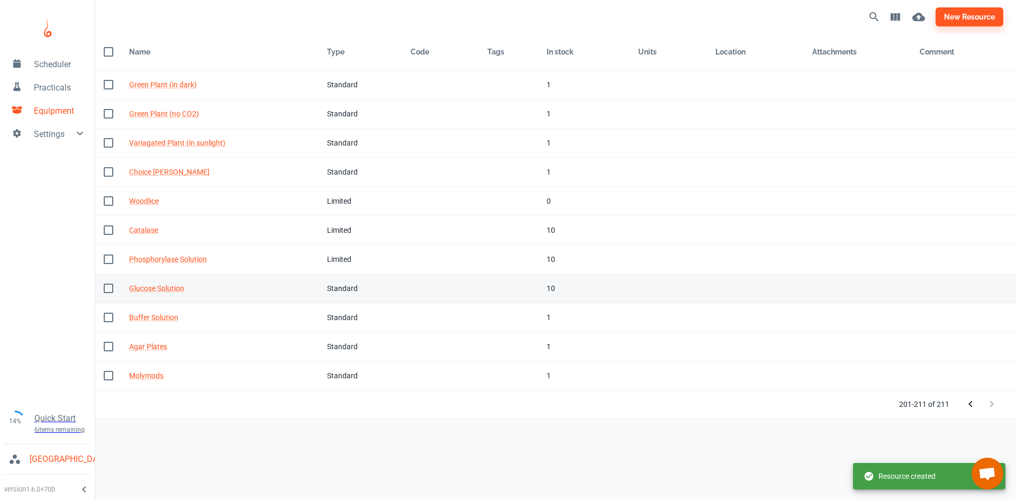
click at [553, 286] on div "10" at bounding box center [583, 288] width 75 height 12
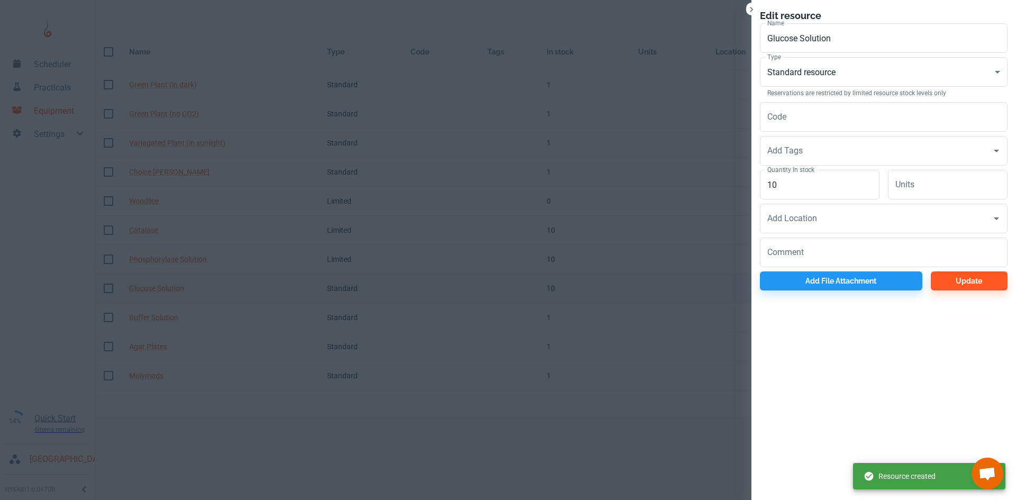
click at [553, 286] on div at bounding box center [508, 250] width 1016 height 500
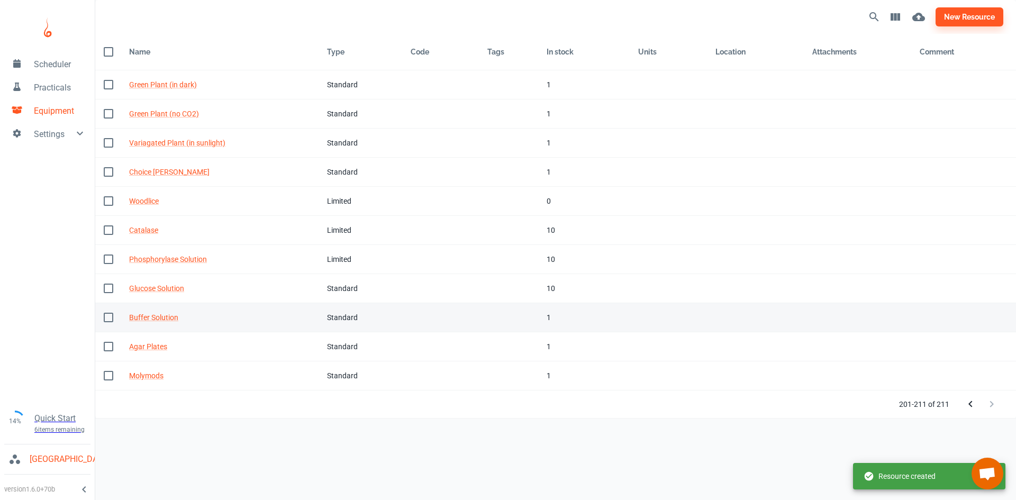
click at [549, 312] on div "1" at bounding box center [583, 318] width 75 height 12
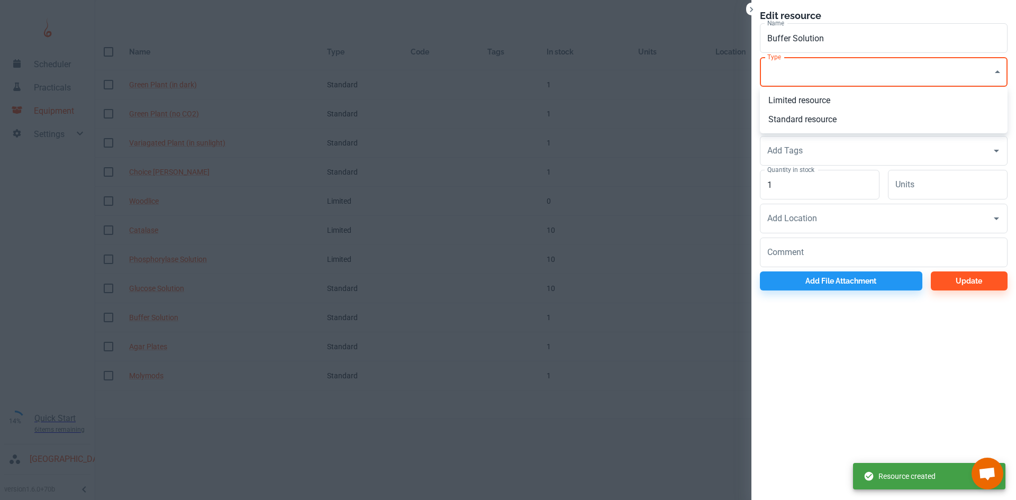
click at [774, 68] on body "Scheduler Practicals Equipment Settings 14% Quick Start 6 items remaining St Ro…" at bounding box center [508, 250] width 1016 height 500
click at [782, 98] on li "Limited resource" at bounding box center [884, 100] width 248 height 19
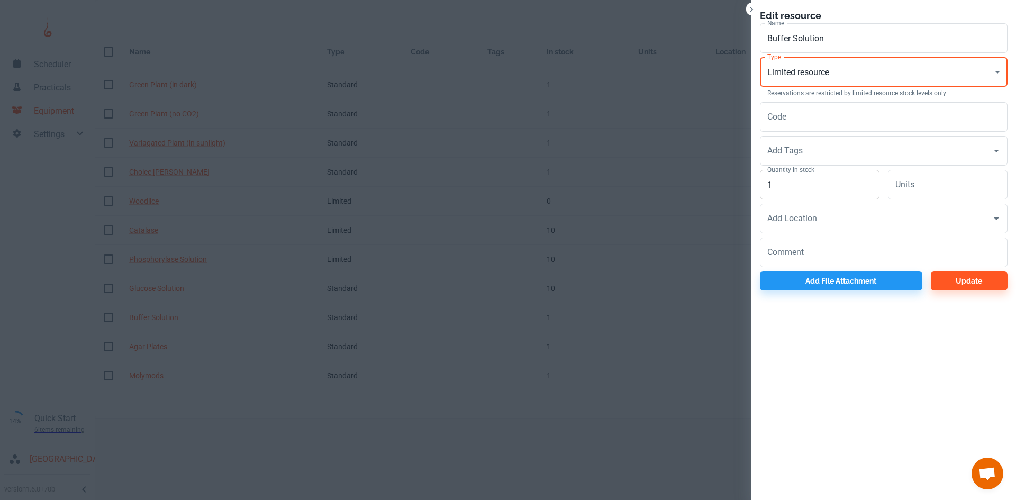
click at [786, 182] on input "1" at bounding box center [820, 185] width 120 height 30
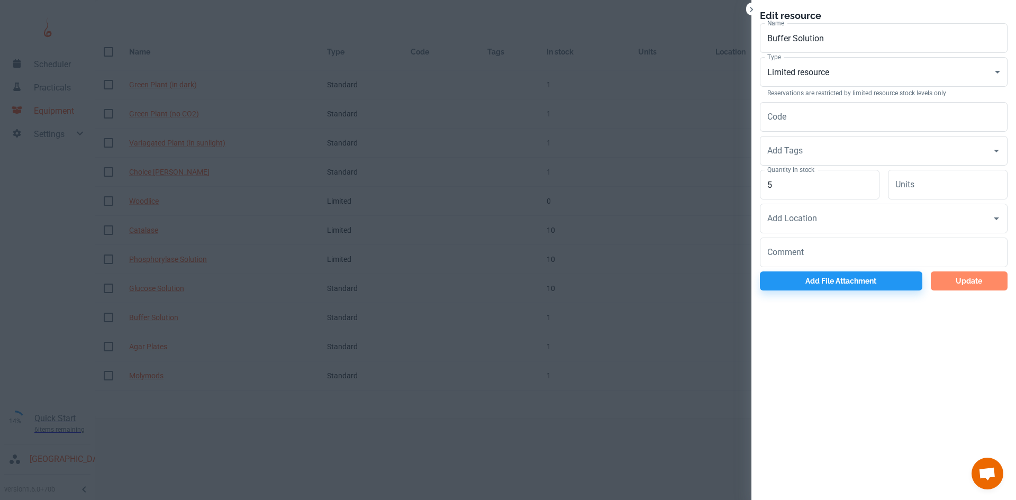
click at [955, 289] on button "Update" at bounding box center [968, 280] width 77 height 19
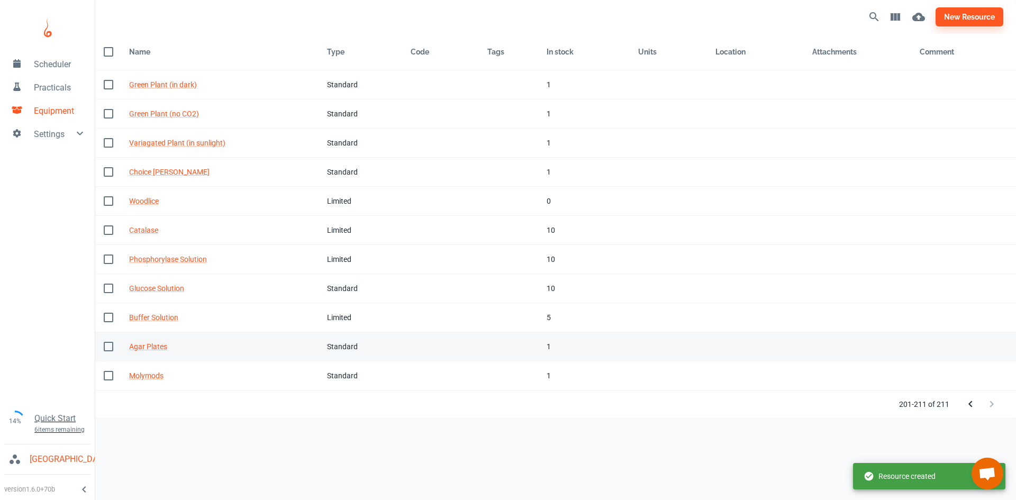
click at [538, 348] on td "In stock 1" at bounding box center [584, 346] width 92 height 29
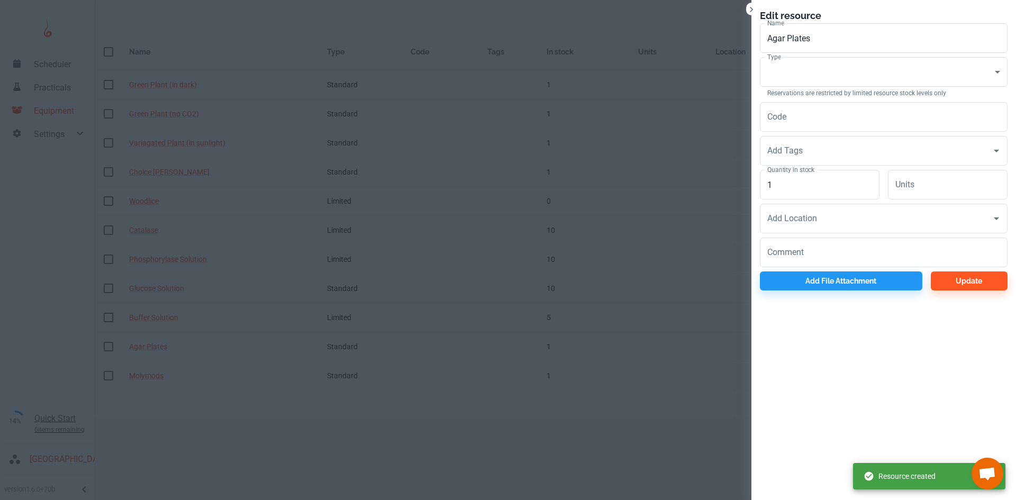
click at [799, 87] on div "Type ​ Consumable Type Reservations are restricted by limited resource stock le…" at bounding box center [884, 77] width 248 height 41
click at [799, 73] on body "Scheduler Practicals Equipment Settings 14% Quick Start 6 items remaining St Ro…" at bounding box center [508, 250] width 1016 height 500
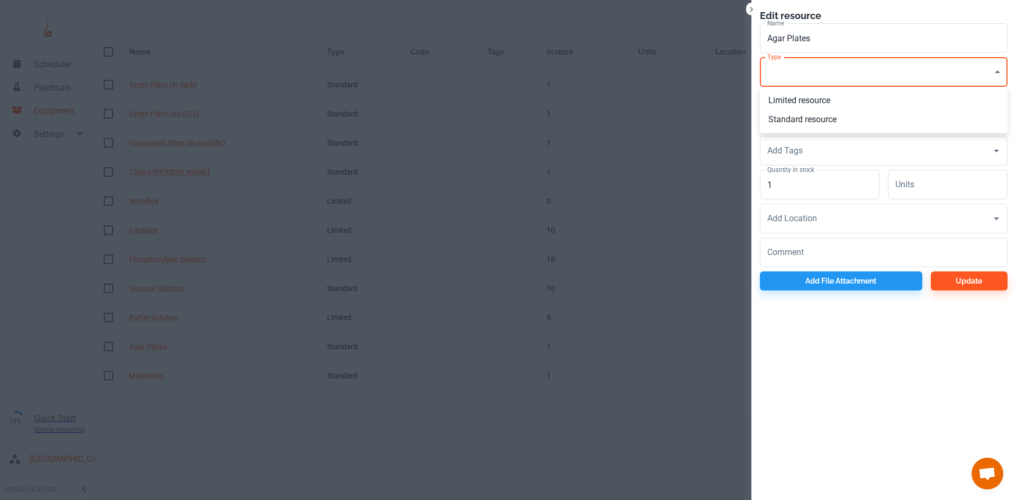
click at [793, 116] on li "Standard resource" at bounding box center [884, 119] width 248 height 19
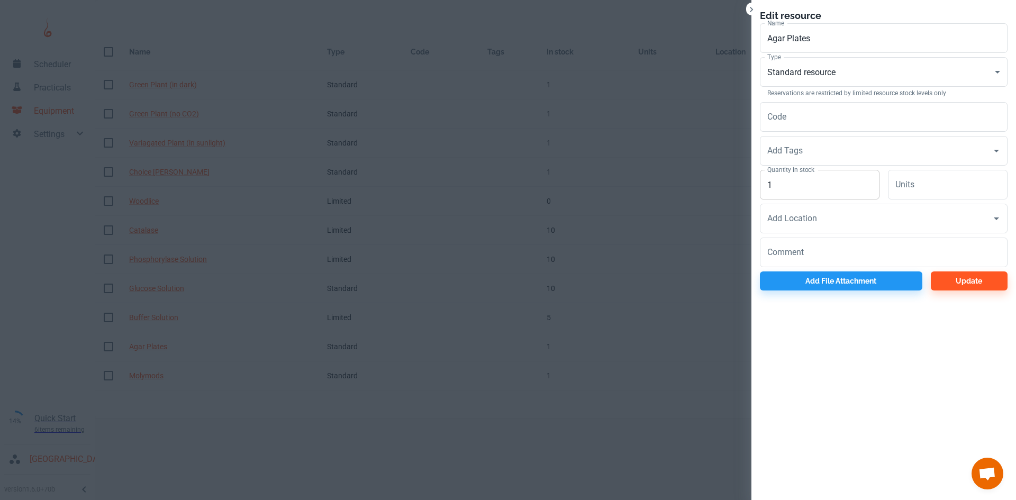
drag, startPoint x: 798, startPoint y: 174, endPoint x: 816, endPoint y: 197, distance: 29.3
click at [801, 181] on div "Quantity in stock 1 Quantity in stock" at bounding box center [820, 185] width 120 height 30
click at [816, 197] on input "1" at bounding box center [820, 185] width 120 height 30
click at [987, 276] on button "Update" at bounding box center [968, 280] width 77 height 19
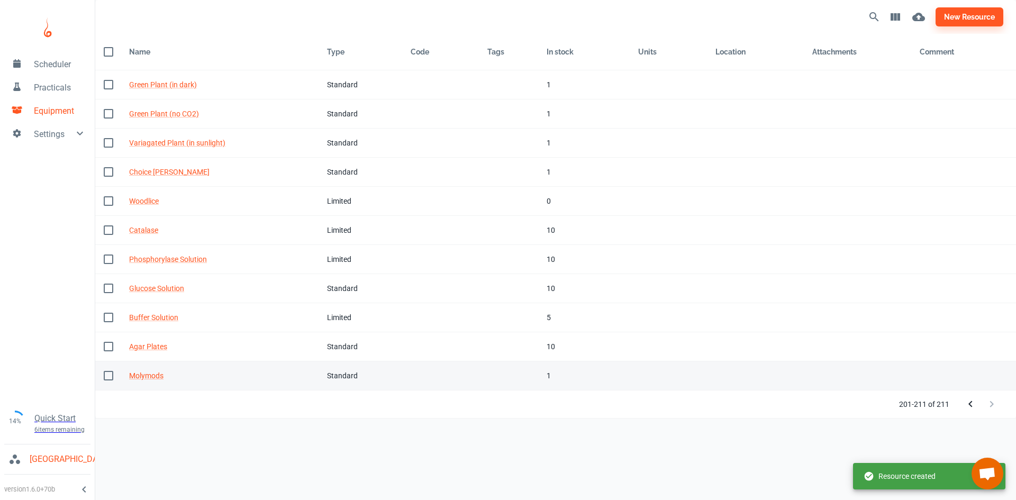
click at [510, 378] on td "Tags" at bounding box center [508, 375] width 59 height 29
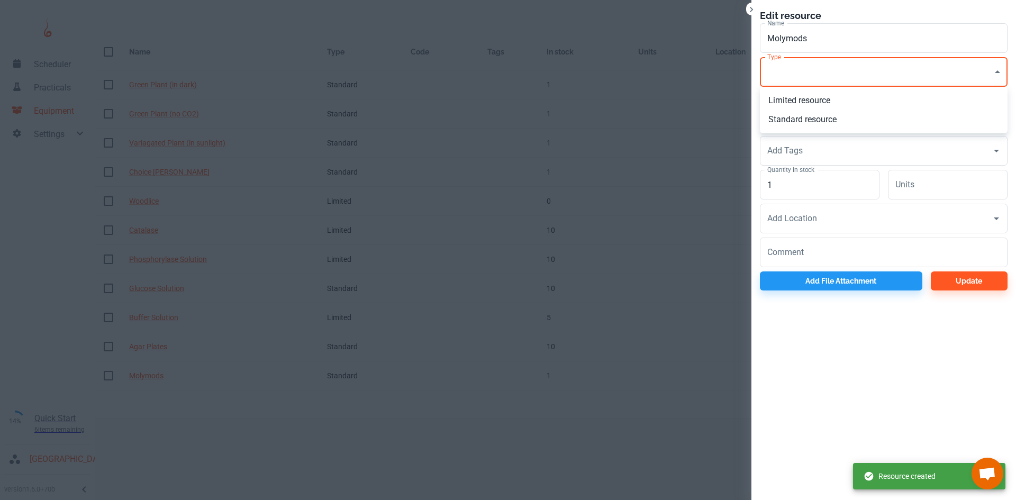
click at [821, 79] on body "Scheduler Practicals Equipment Settings 14% Quick Start 6 items remaining St Ro…" at bounding box center [508, 250] width 1016 height 500
click at [800, 118] on li "Standard resource" at bounding box center [884, 119] width 248 height 19
click at [812, 172] on label "Quantity in stock" at bounding box center [790, 169] width 47 height 9
click at [812, 172] on input "1" at bounding box center [820, 185] width 120 height 30
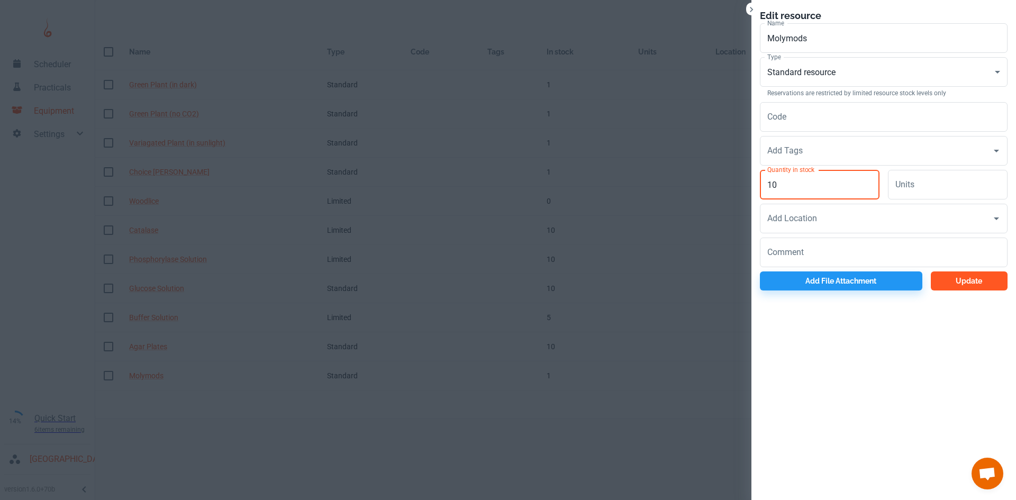
click at [957, 278] on button "Update" at bounding box center [968, 280] width 77 height 19
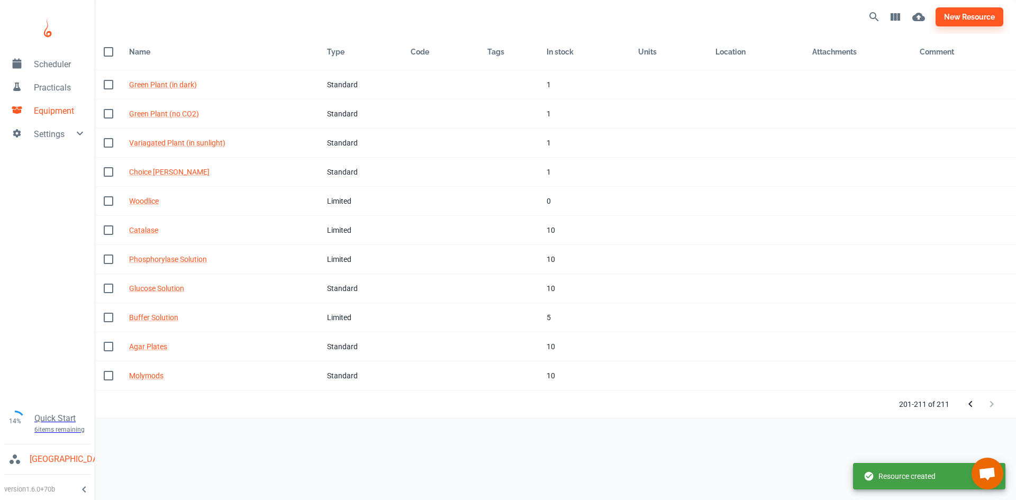
click at [44, 69] on span "Scheduler" at bounding box center [60, 64] width 52 height 13
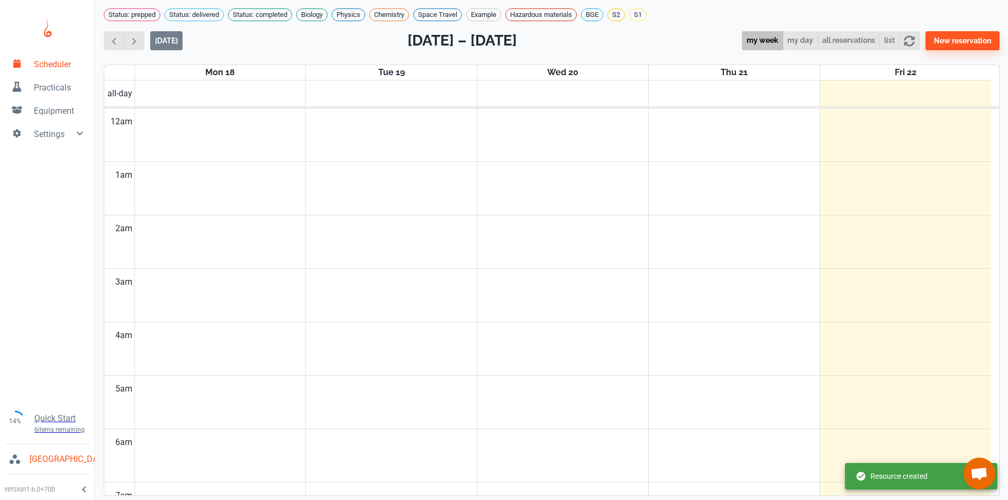
scroll to position [428, 0]
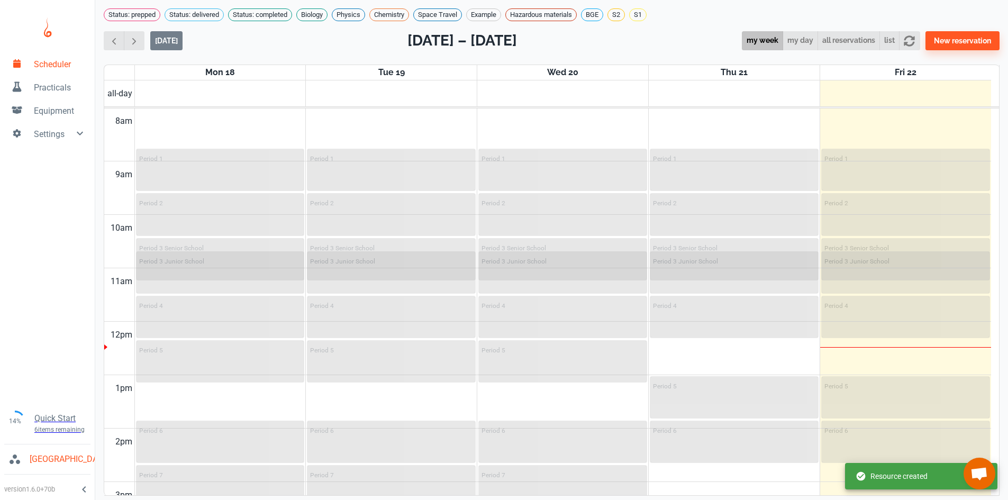
click at [45, 85] on span "Practicals" at bounding box center [60, 87] width 52 height 13
